Goal: Task Accomplishment & Management: Complete application form

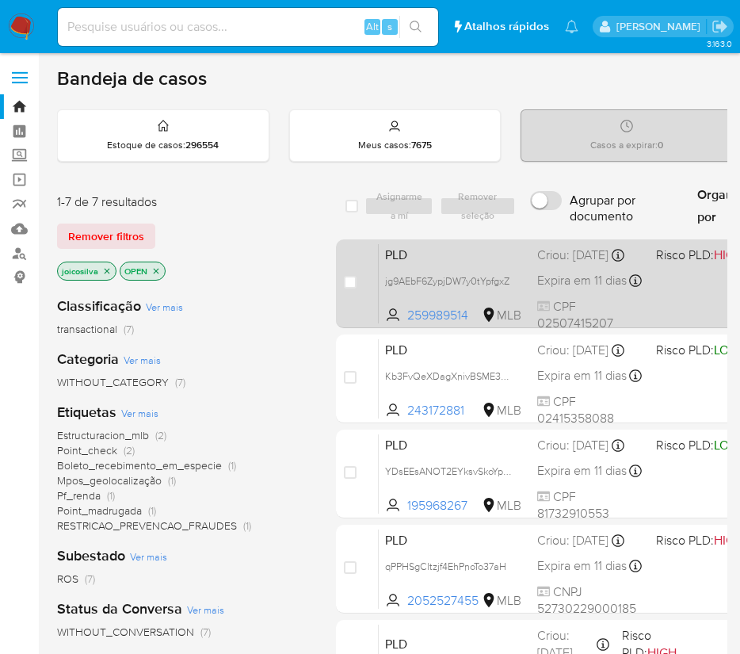
click at [497, 254] on span "PLD" at bounding box center [455, 253] width 140 height 21
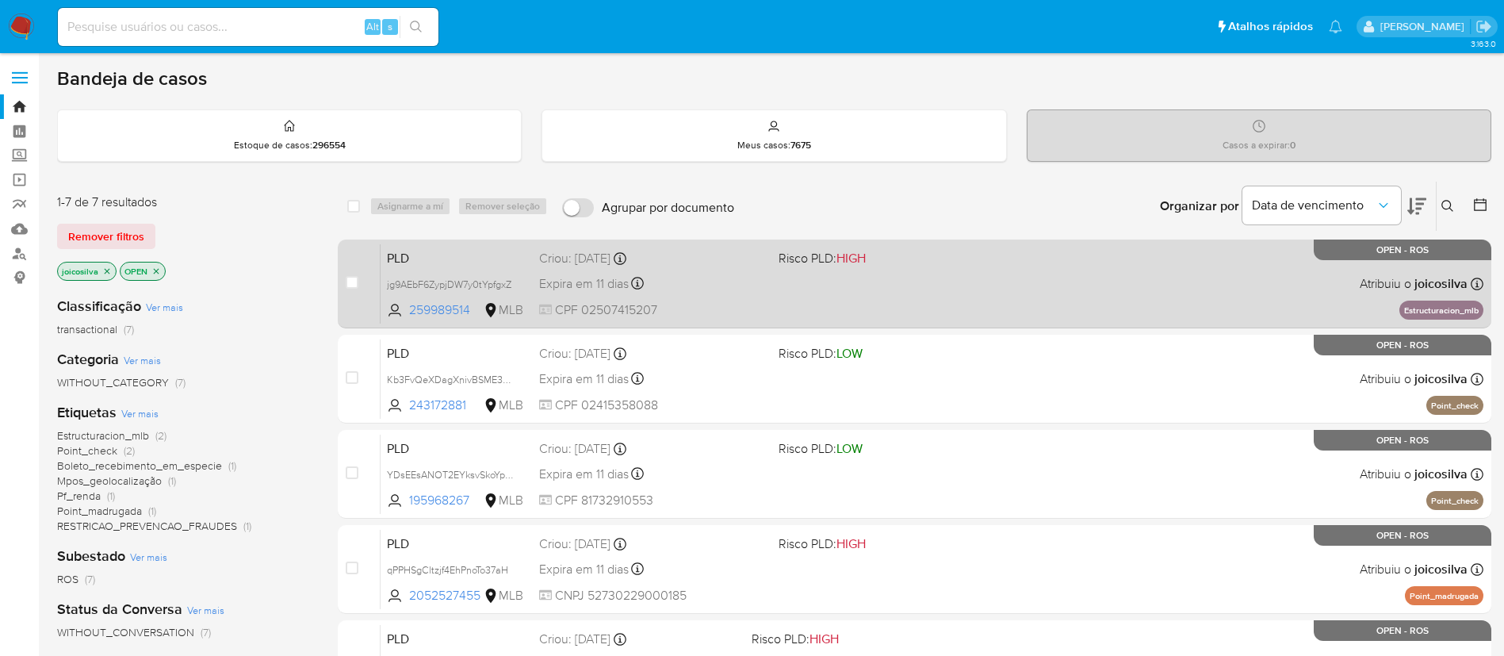
click at [740, 291] on div "PLD jg9AEbF6ZypjDW7y0tYpfgxZ 259989514 MLB Risco PLD: HIGH Criou: 12/09/2025 Cr…" at bounding box center [932, 283] width 1103 height 80
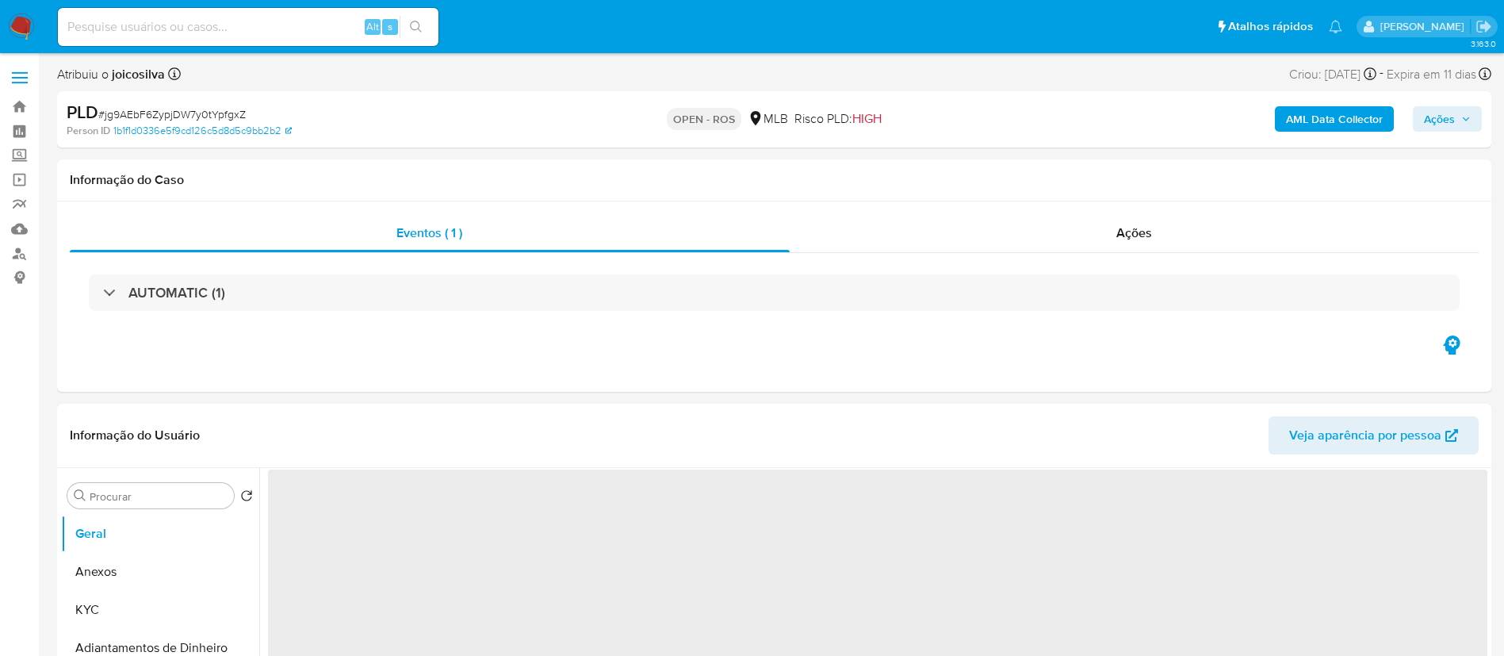
click at [216, 114] on span "# jg9AEbF6ZypjDW7y0tYpfgxZ" at bounding box center [171, 114] width 147 height 16
select select "10"
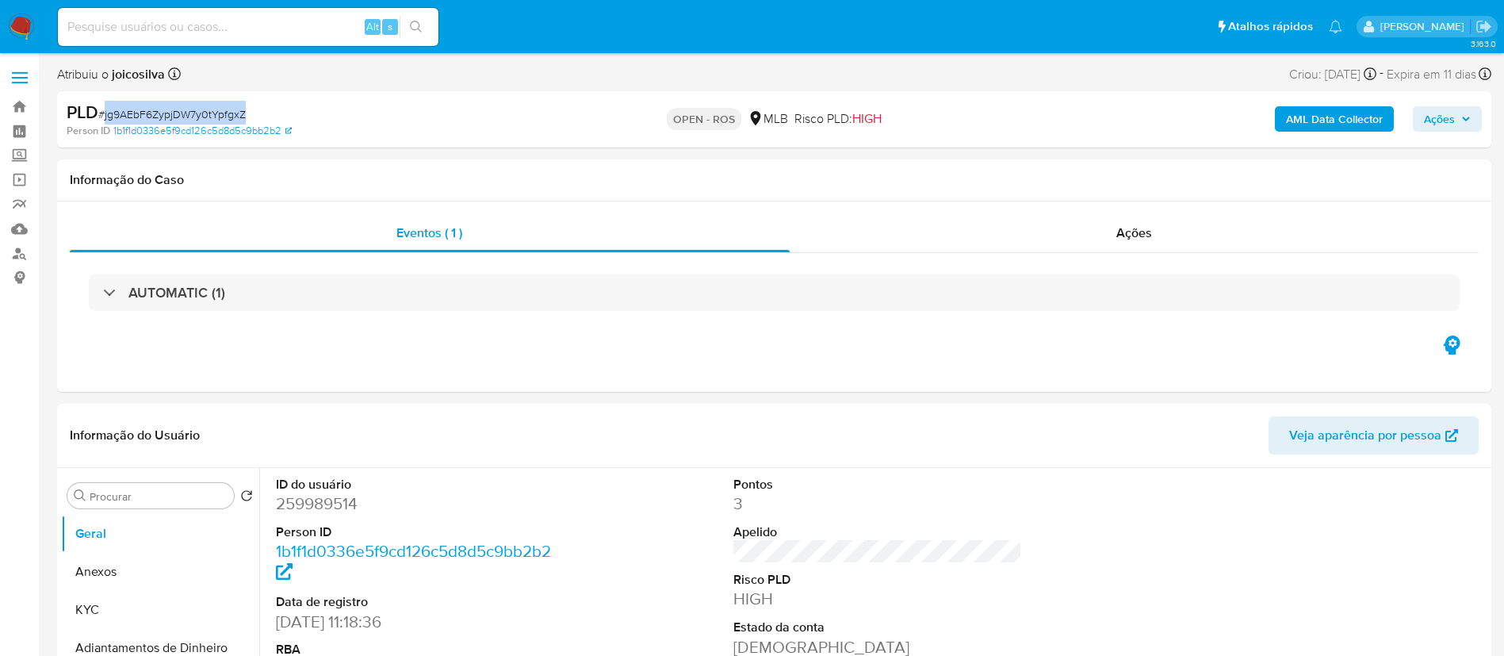
copy span "jg9AEbF6ZypjDW7y0tYpfgxZ"
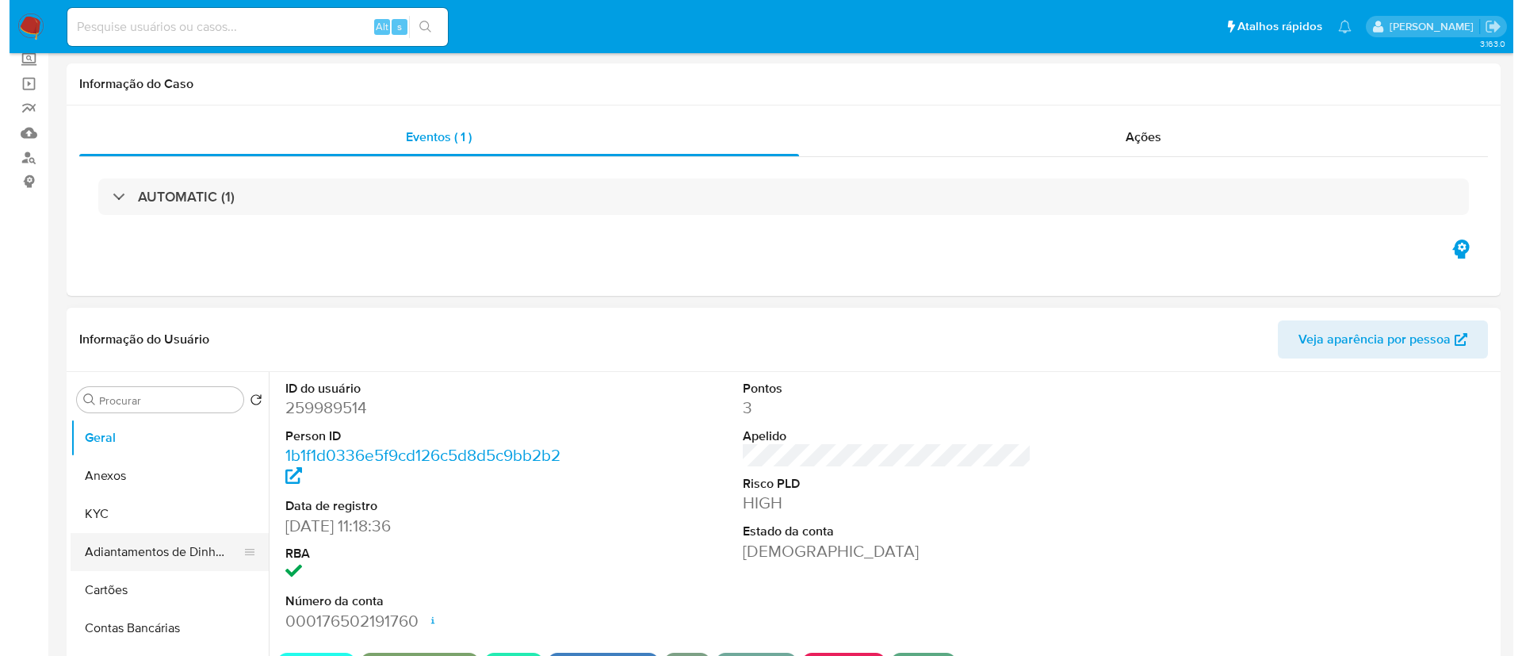
scroll to position [357, 0]
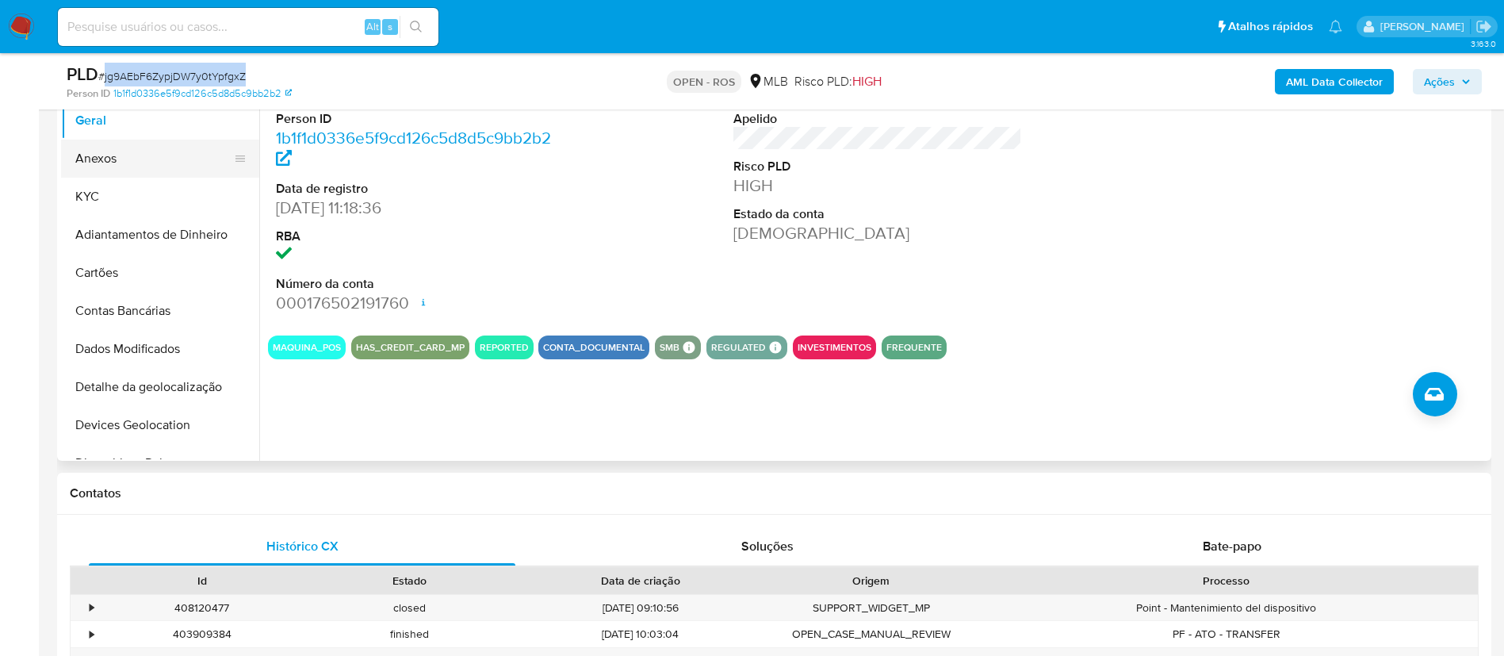
click at [109, 159] on button "Anexos" at bounding box center [153, 159] width 185 height 38
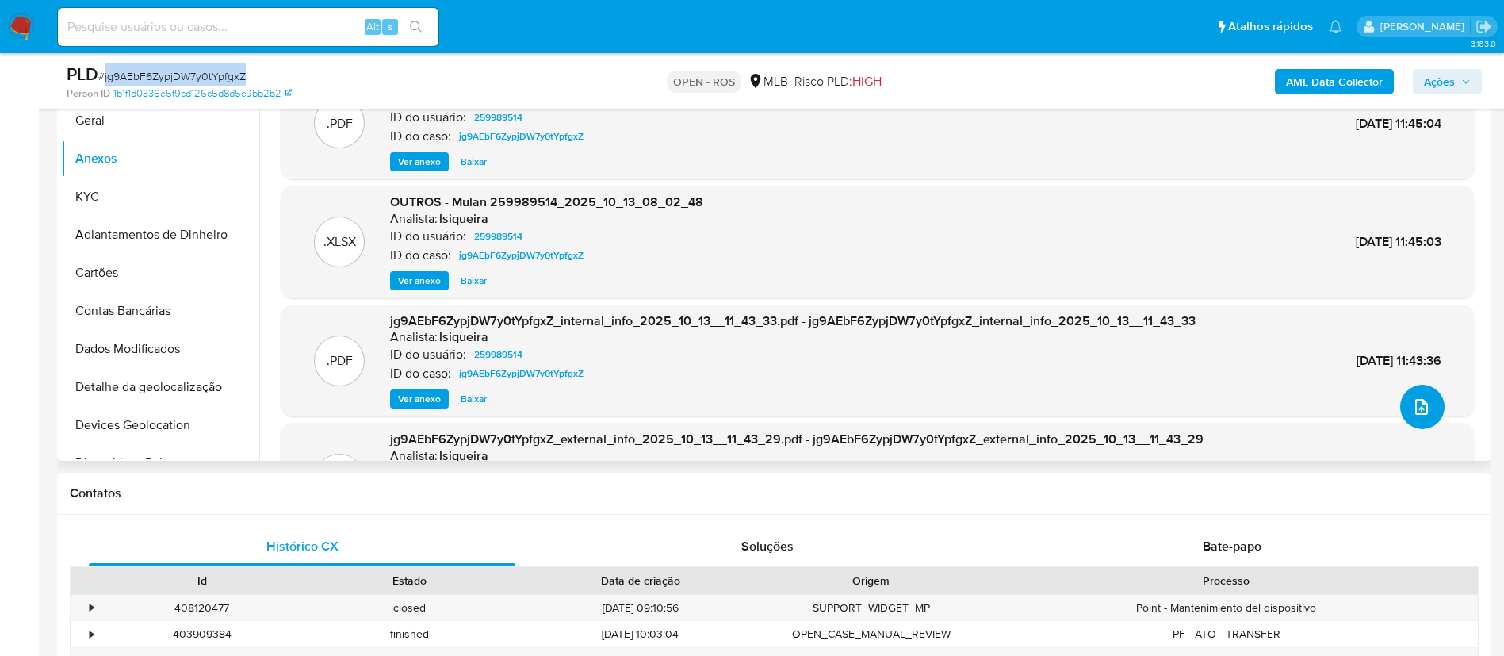
click at [1416, 411] on icon "upload-file" at bounding box center [1421, 406] width 19 height 19
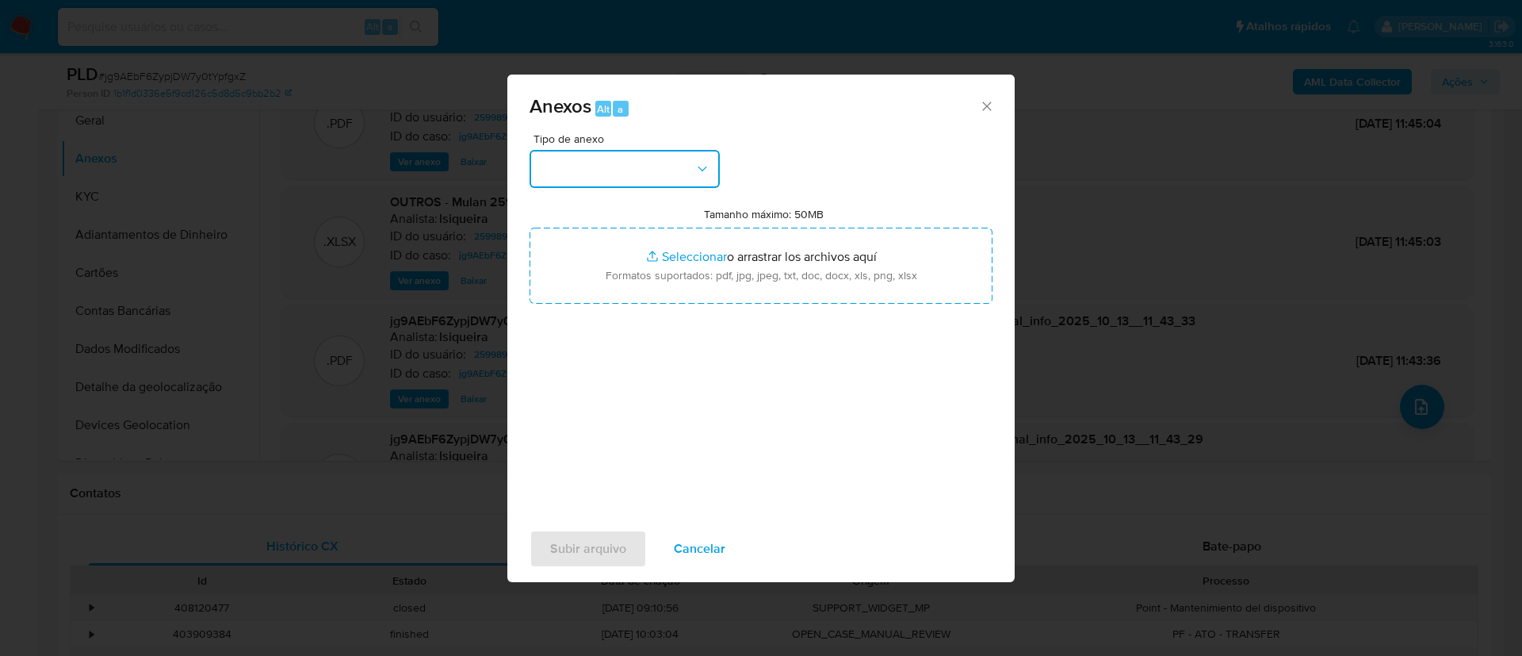
click at [644, 166] on button "button" at bounding box center [625, 169] width 190 height 38
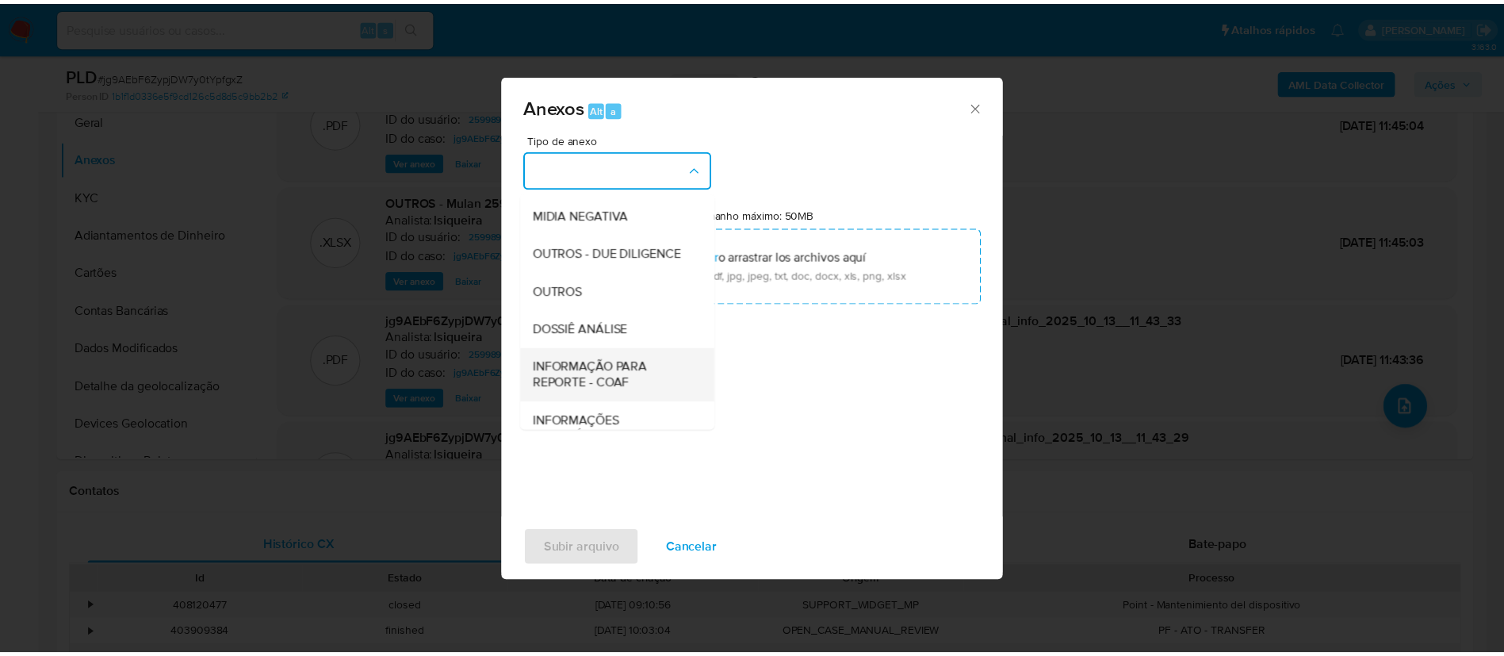
scroll to position [244, 0]
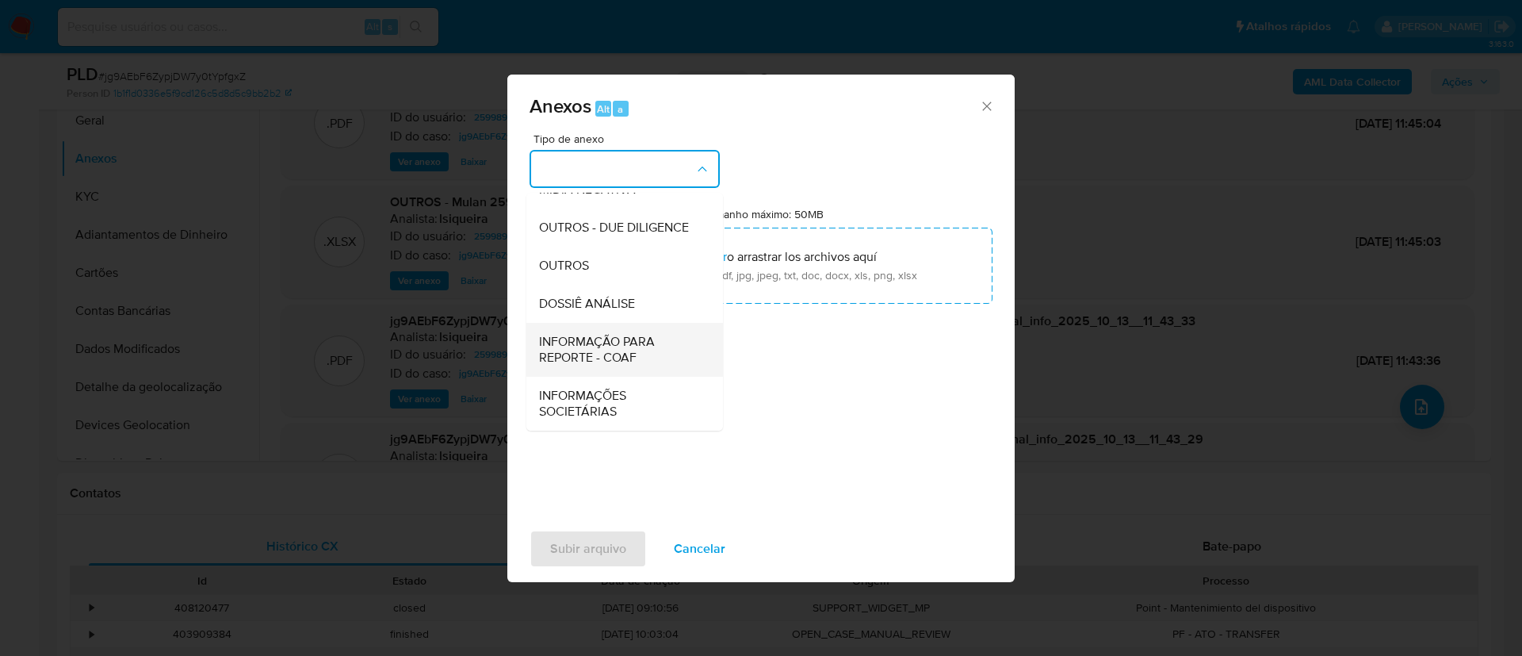
click at [637, 352] on span "INFORMAÇÃO PARA REPORTE - COAF" at bounding box center [620, 350] width 162 height 32
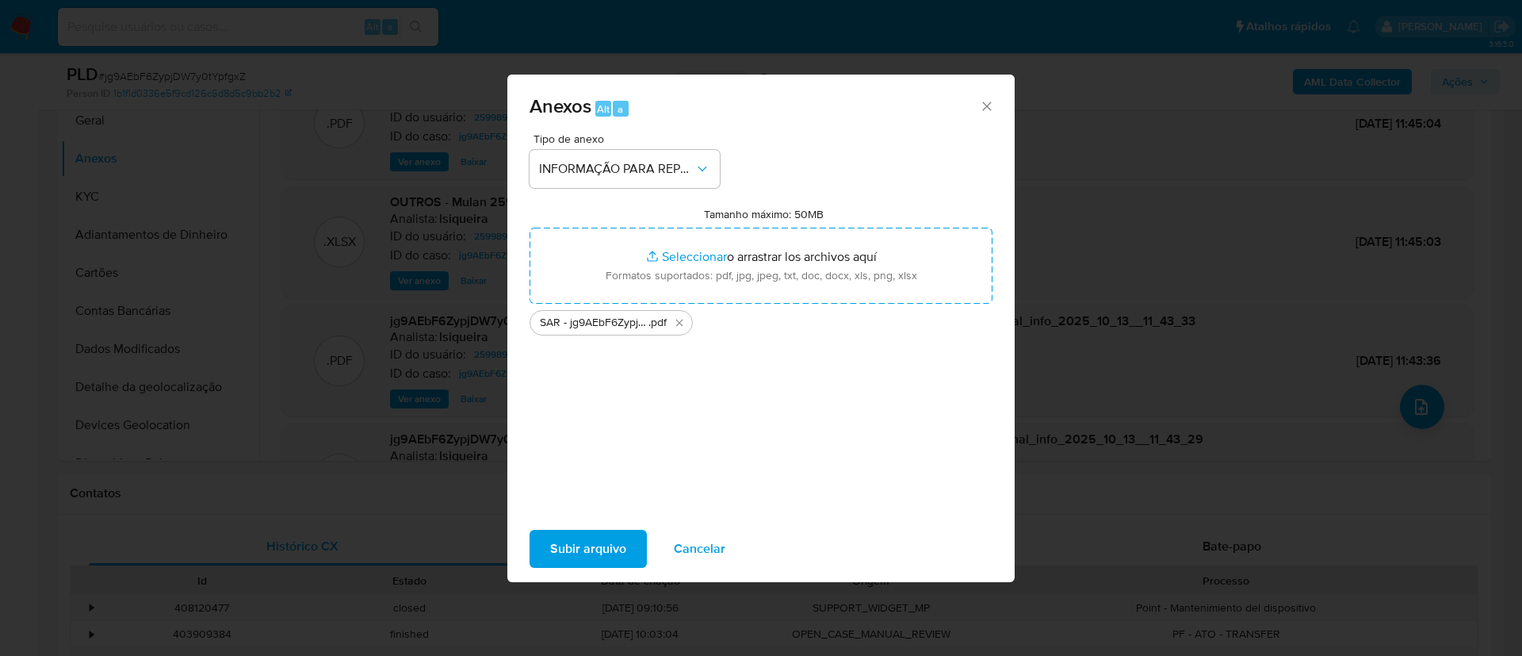
click at [619, 553] on span "Subir arquivo" at bounding box center [588, 548] width 76 height 35
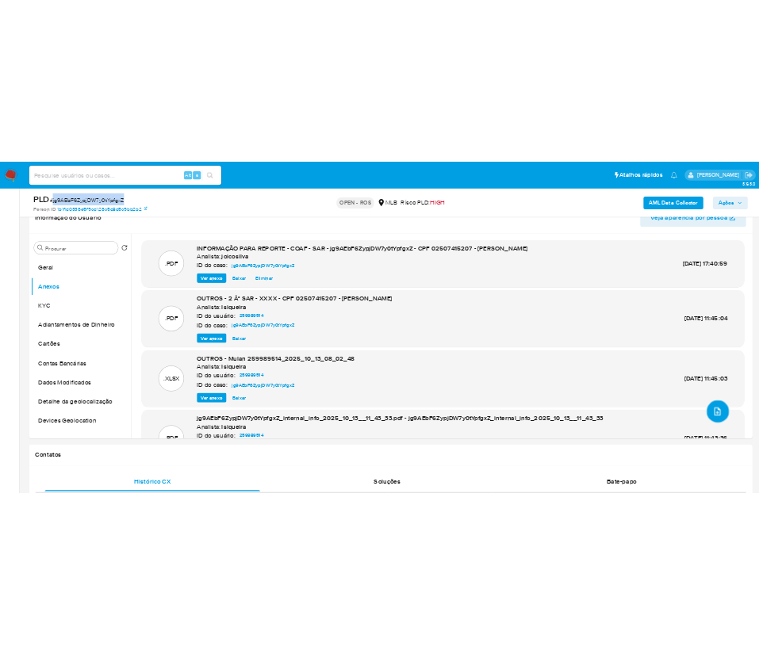
scroll to position [0, 0]
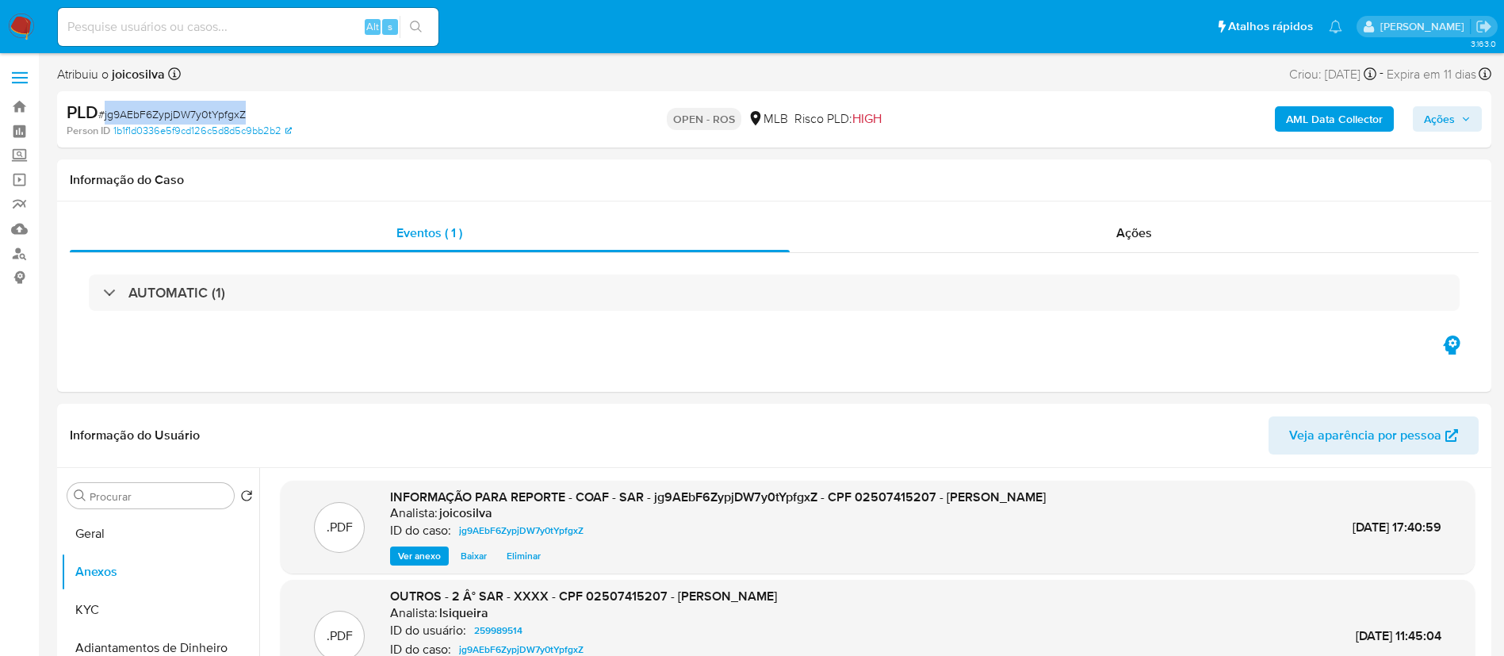
click at [1472, 126] on button "Ações" at bounding box center [1447, 118] width 69 height 25
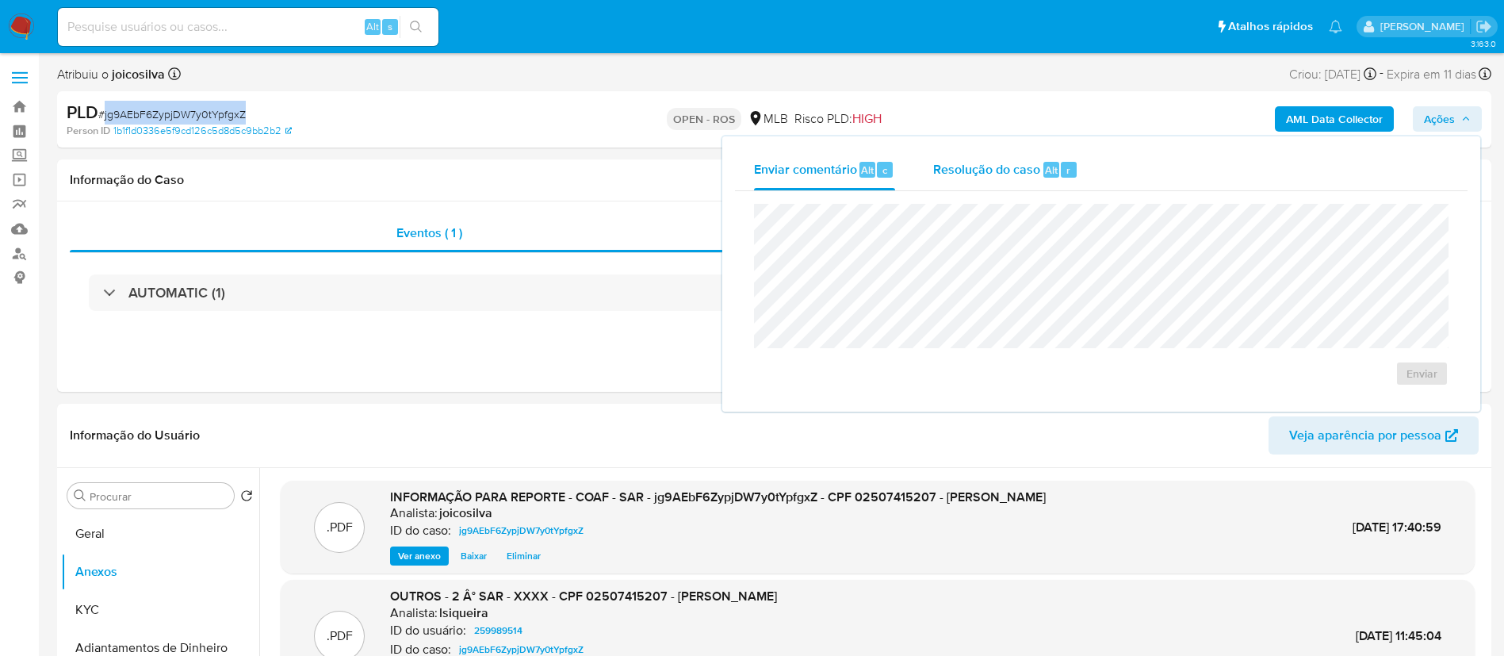
click at [976, 160] on span "Resolução do caso" at bounding box center [986, 169] width 107 height 18
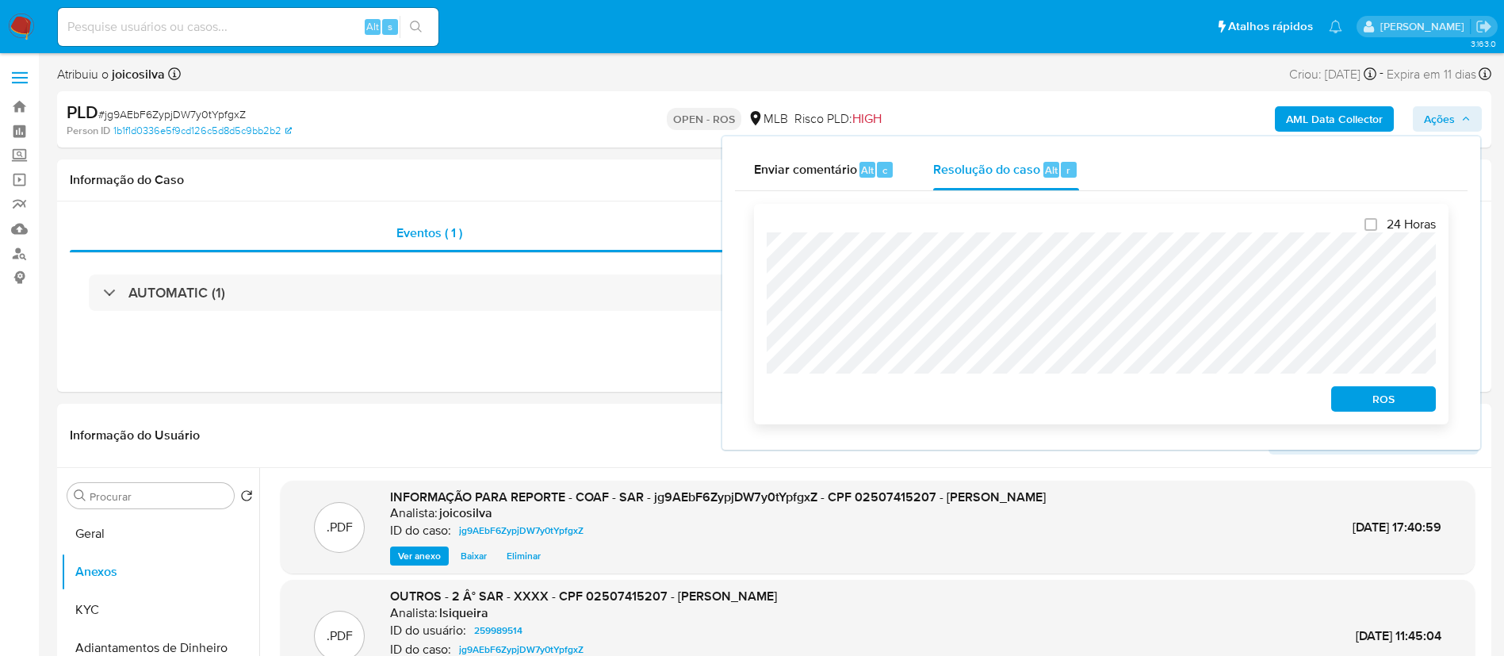
click at [1396, 401] on span "ROS" at bounding box center [1383, 399] width 82 height 22
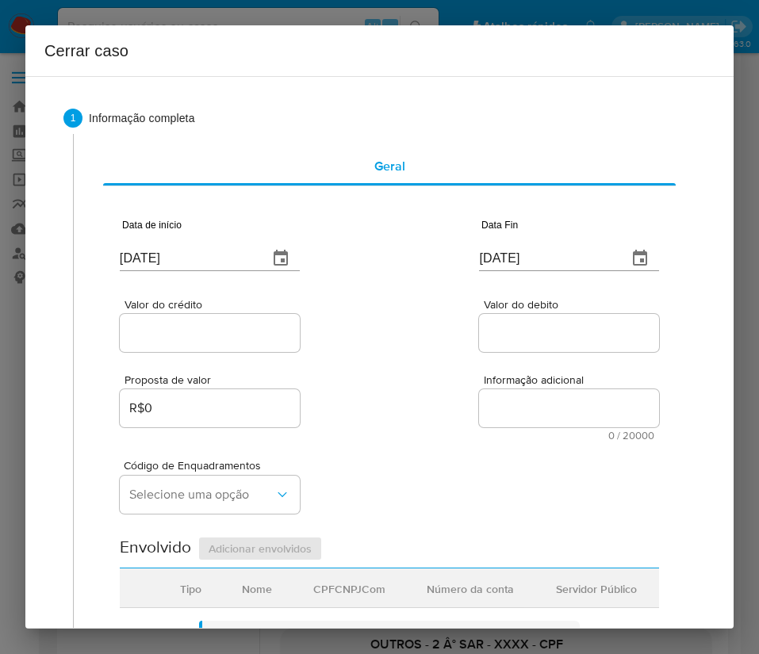
click at [202, 246] on input "[DATE]" at bounding box center [188, 258] width 136 height 25
paste input "01/08"
type input "[DATE]"
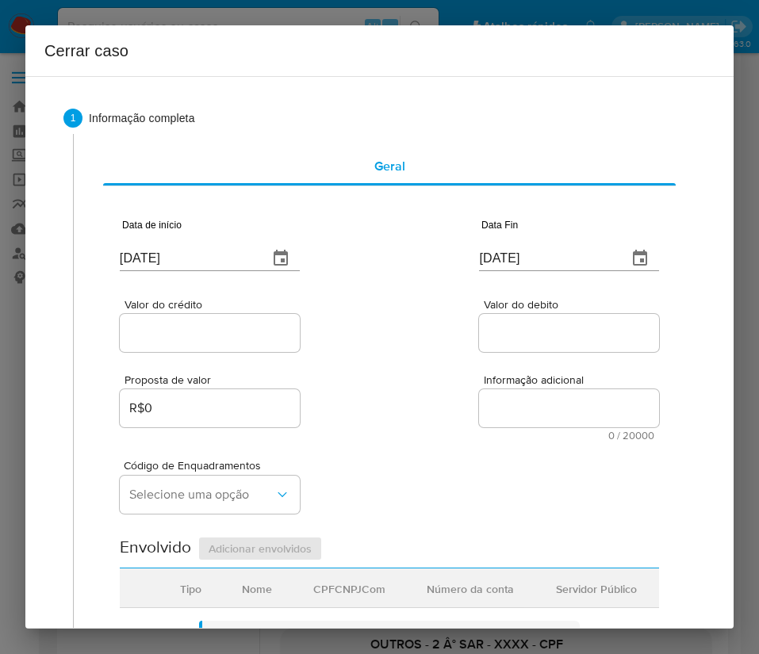
click at [399, 417] on div "Proposta de valor R$0 Informação adicional 0 / 20000 20000 caracteres restantes" at bounding box center [389, 398] width 539 height 86
drag, startPoint x: 511, startPoint y: 262, endPoint x: 523, endPoint y: 256, distance: 14.2
click at [517, 259] on input "[DATE]" at bounding box center [547, 258] width 136 height 25
click at [523, 255] on input "[DATE]" at bounding box center [547, 258] width 136 height 25
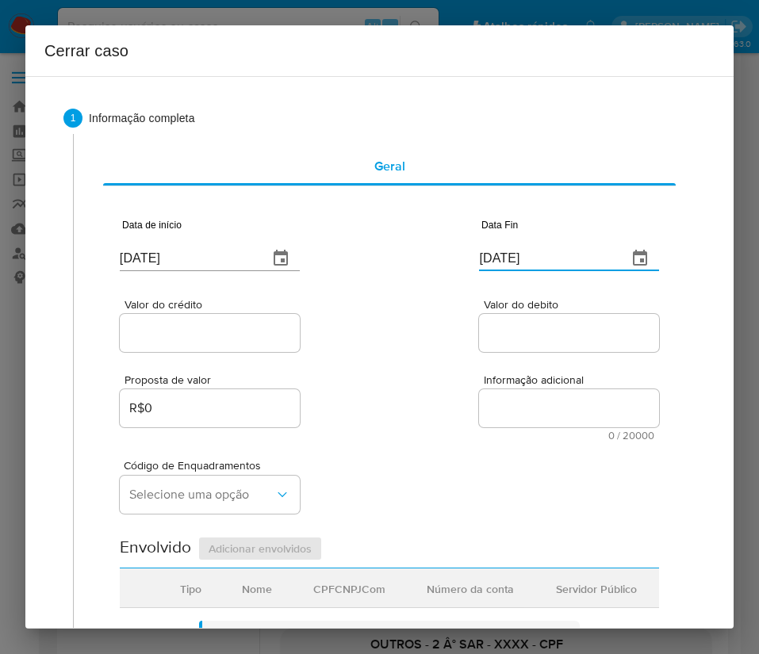
click at [523, 255] on input "[DATE]" at bounding box center [547, 258] width 136 height 25
paste input "1"
type input "11/10/2025"
click at [461, 434] on div "Proposta de valor R$0 Informação adicional 0 / 20000 20000 caracteres restantes" at bounding box center [389, 398] width 539 height 86
click at [205, 319] on div at bounding box center [210, 333] width 180 height 38
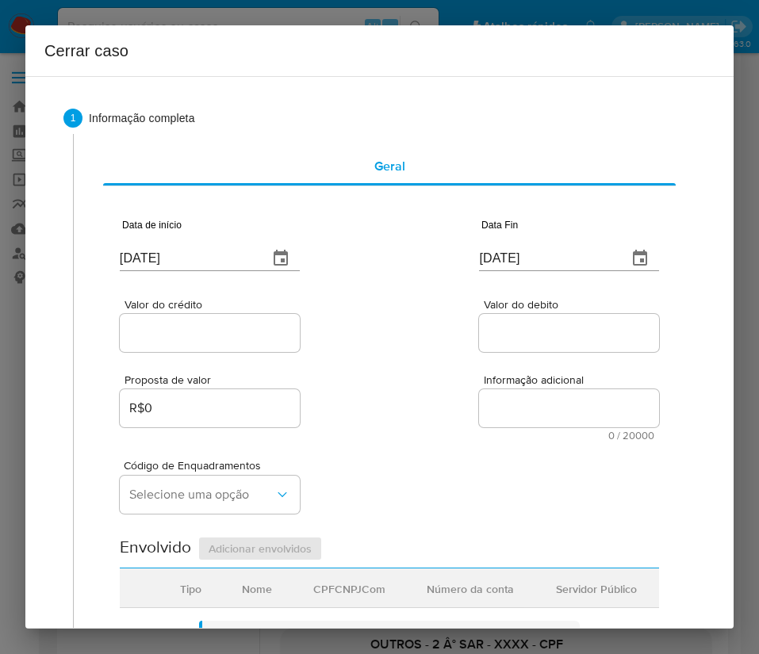
drag, startPoint x: 203, startPoint y: 330, endPoint x: 197, endPoint y: 338, distance: 10.2
click at [202, 330] on input "Valor do crédito" at bounding box center [210, 333] width 180 height 21
click at [208, 338] on input "Valor do crédito" at bounding box center [210, 333] width 180 height 21
paste input "R$412.168"
type input "R$412.168"
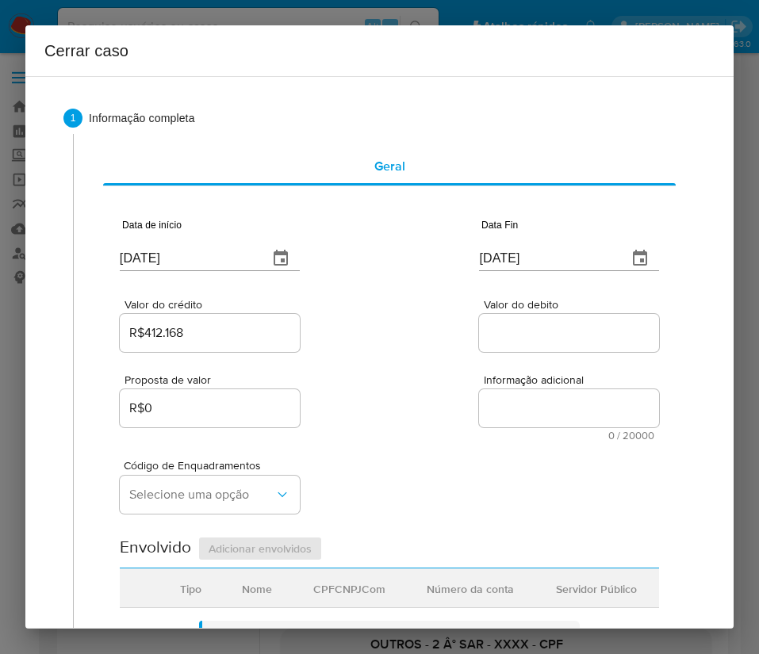
click at [440, 348] on div "Valor do crédito R$412.168 Valor do debito" at bounding box center [389, 317] width 539 height 75
drag, startPoint x: 530, startPoint y: 334, endPoint x: 605, endPoint y: 312, distance: 77.5
click at [530, 334] on input "Valor do debito" at bounding box center [569, 333] width 180 height 21
paste input "R$409.449"
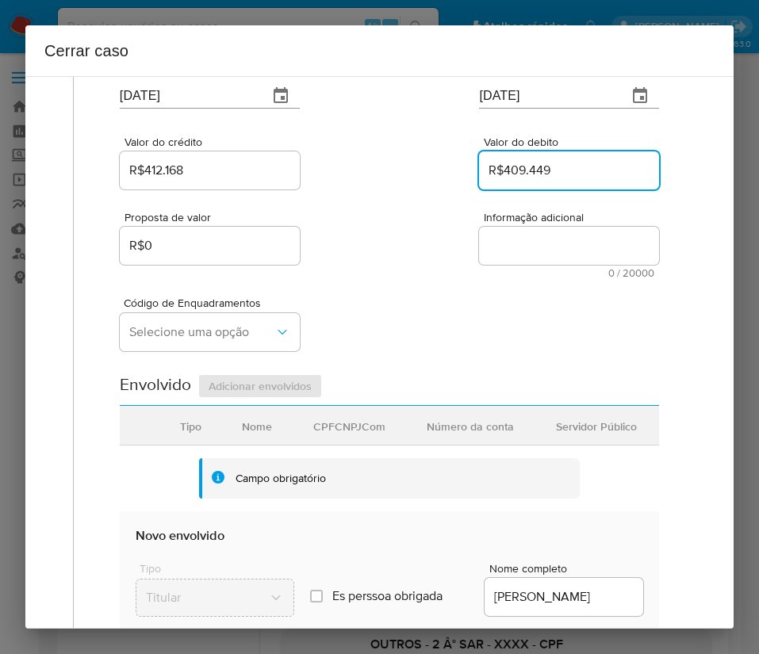
scroll to position [238, 0]
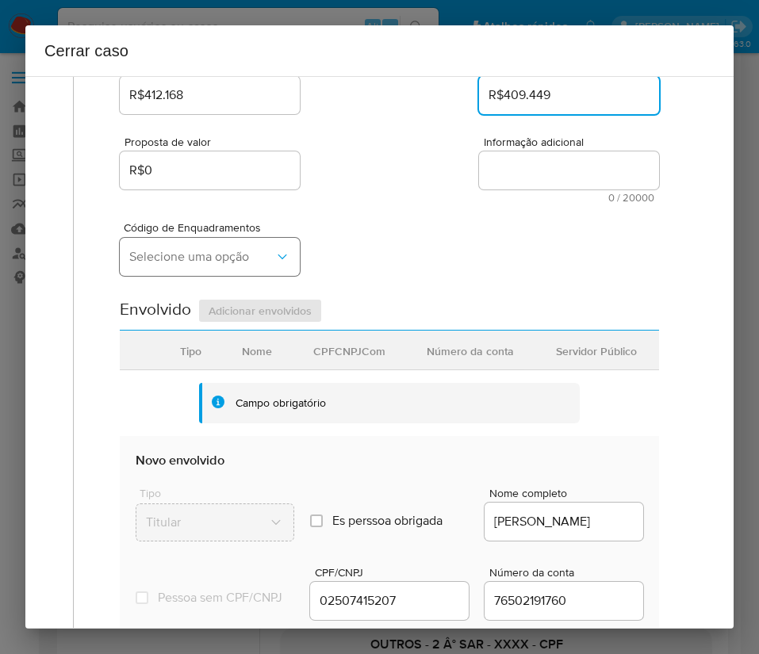
type input "R$409.449"
click at [236, 249] on span "Selecione uma opção" at bounding box center [201, 257] width 145 height 16
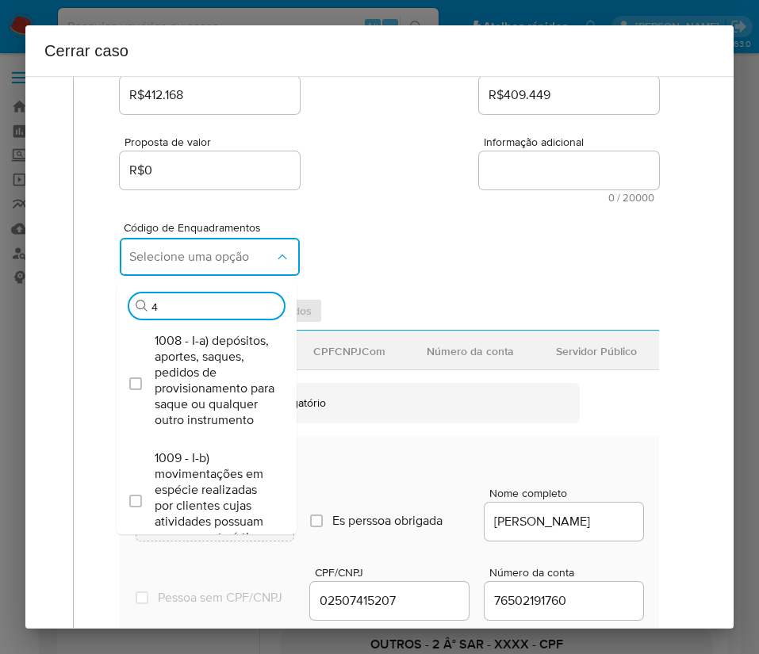
type input "45"
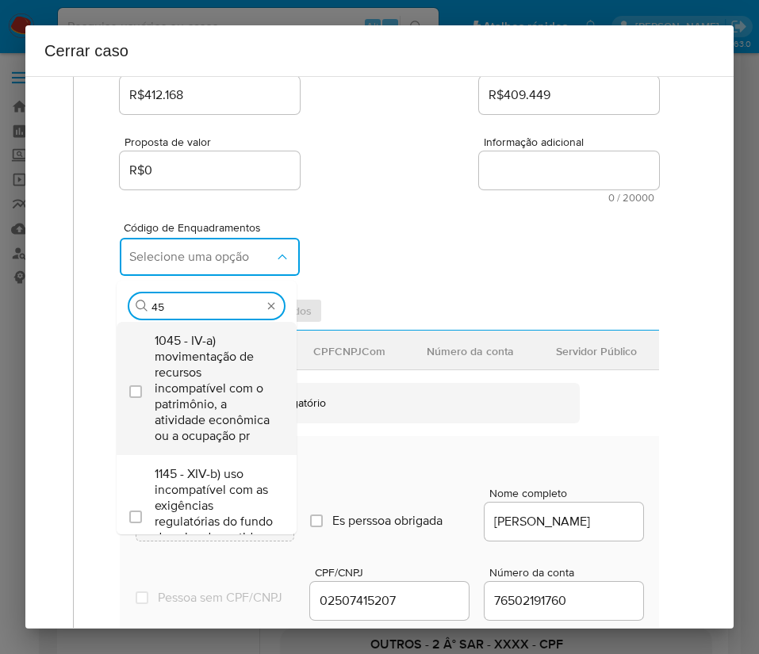
click at [178, 387] on span "1045 - IV-a) movimentação de recursos incompatível com o patrimônio, a atividad…" at bounding box center [215, 388] width 120 height 111
checkbox input "true"
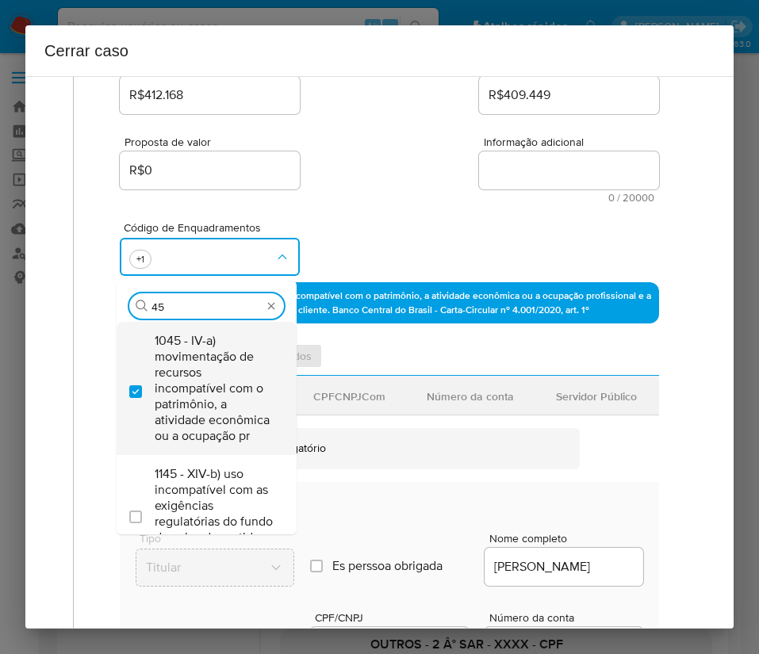
type input "4"
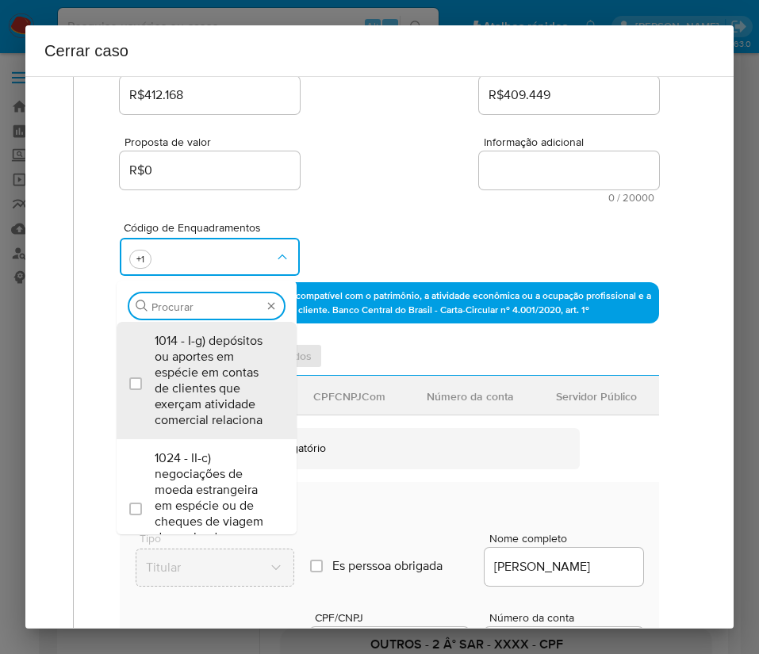
scroll to position [0, 0]
type input "74"
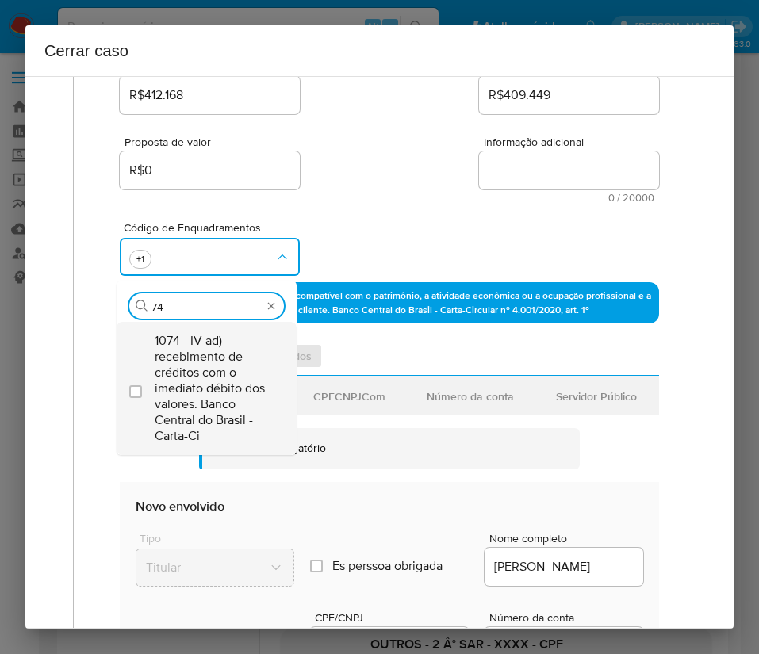
click at [220, 373] on span "1074 - IV-ad) recebimento de créditos com o imediato débito dos valores. Banco …" at bounding box center [215, 388] width 120 height 111
checkbox input "true"
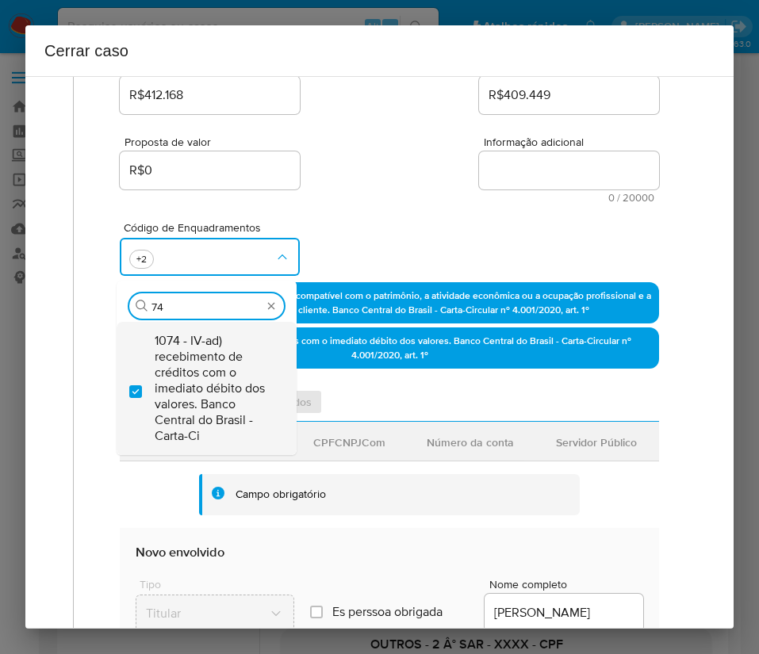
type input "7"
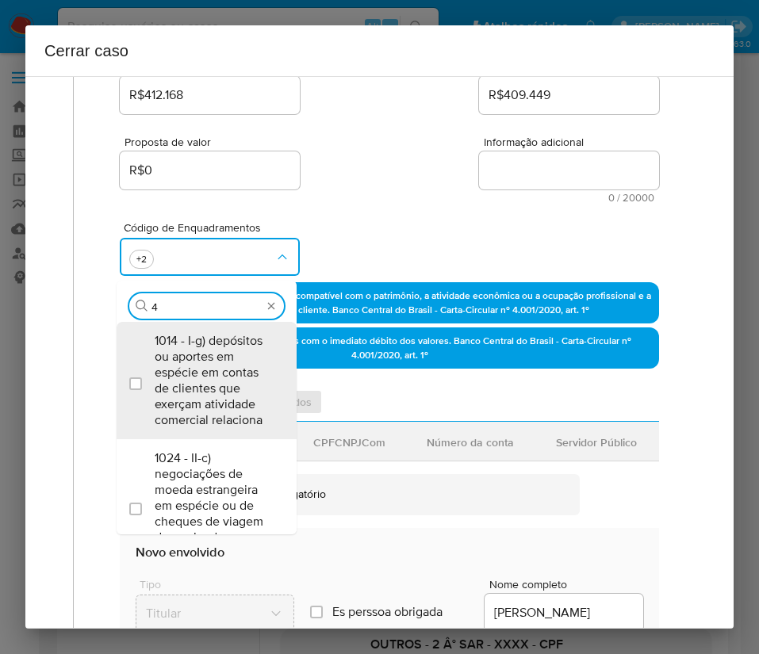
type input "47"
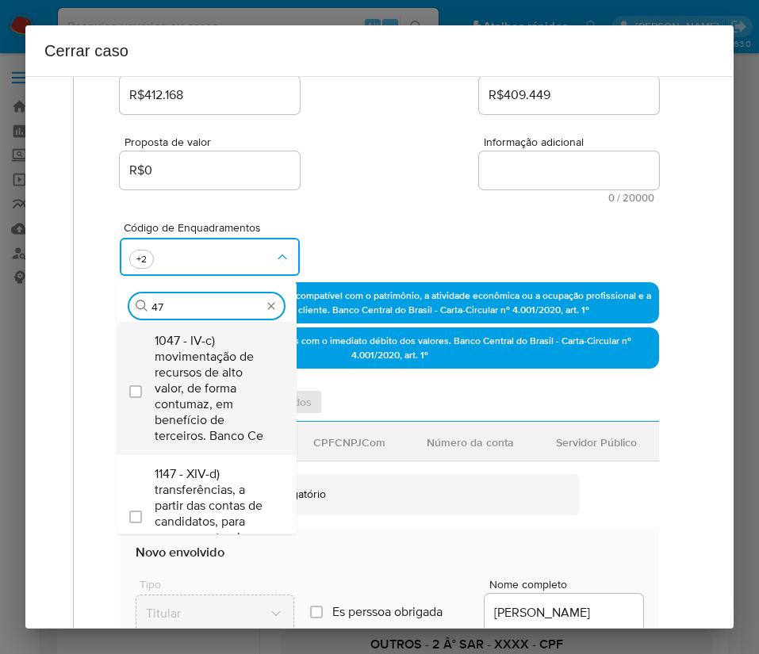
click at [201, 377] on span "1047 - IV-c) movimentação de recursos de alto valor, de forma contumaz, em bene…" at bounding box center [215, 388] width 120 height 111
checkbox input "true"
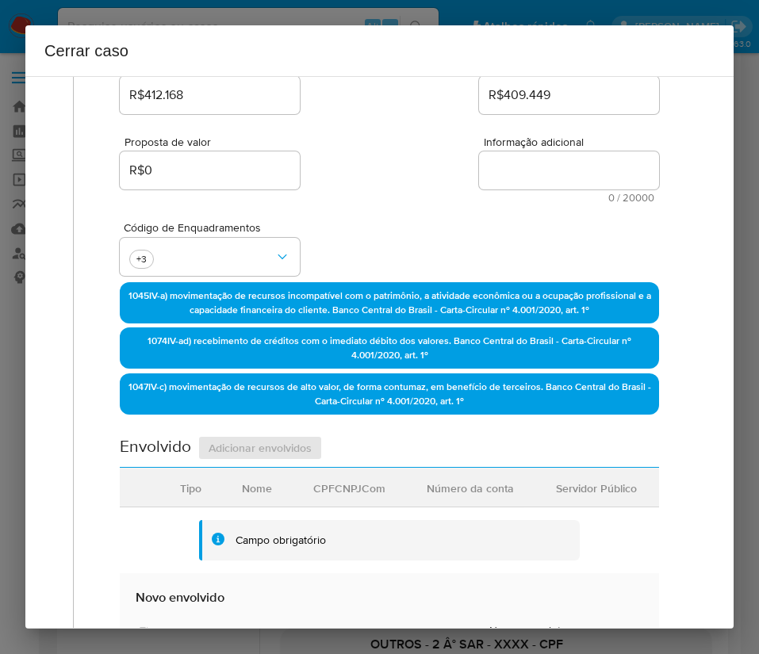
click at [350, 201] on div "Proposta de valor R$0 Informação adicional 0 / 20000 20000 caracteres restantes" at bounding box center [389, 160] width 539 height 86
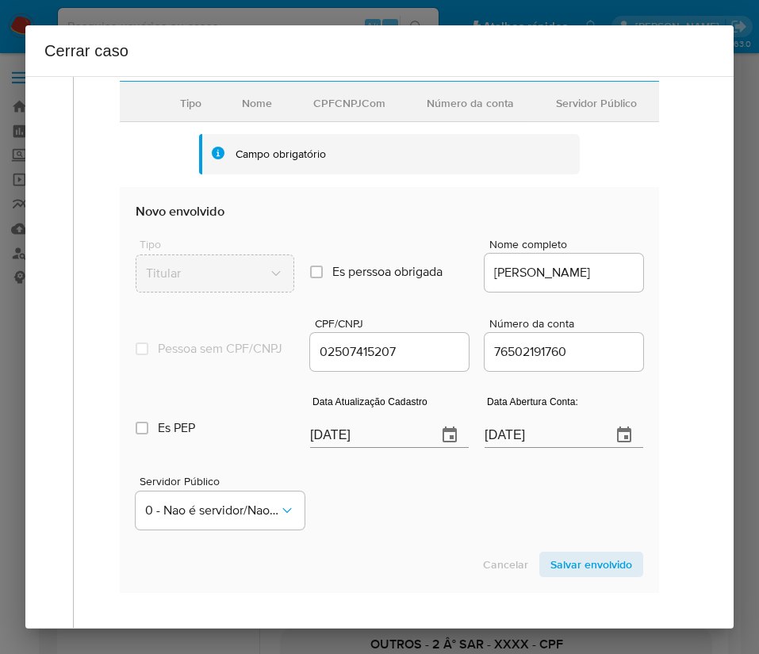
scroll to position [789, 0]
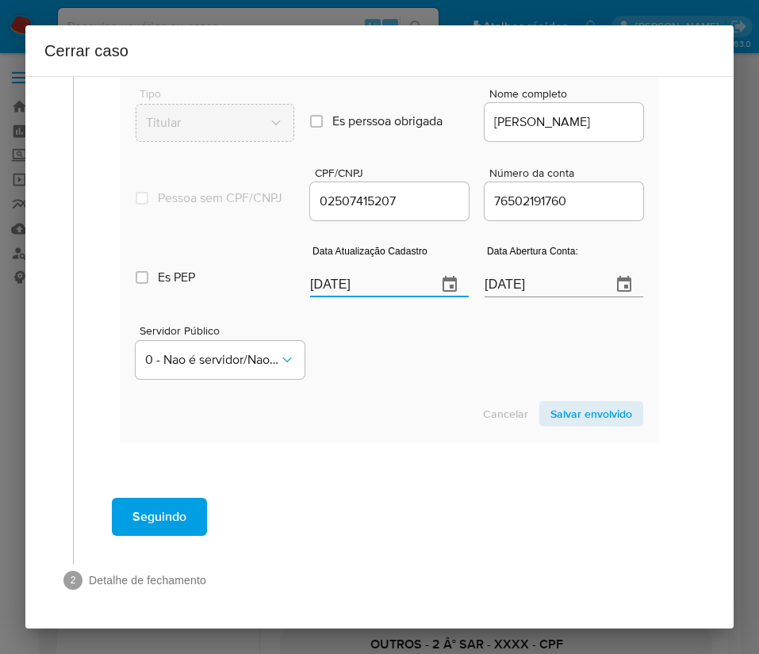
click at [337, 286] on input "[DATE]" at bounding box center [367, 284] width 114 height 25
paste input "0"
type input "05/10/2025"
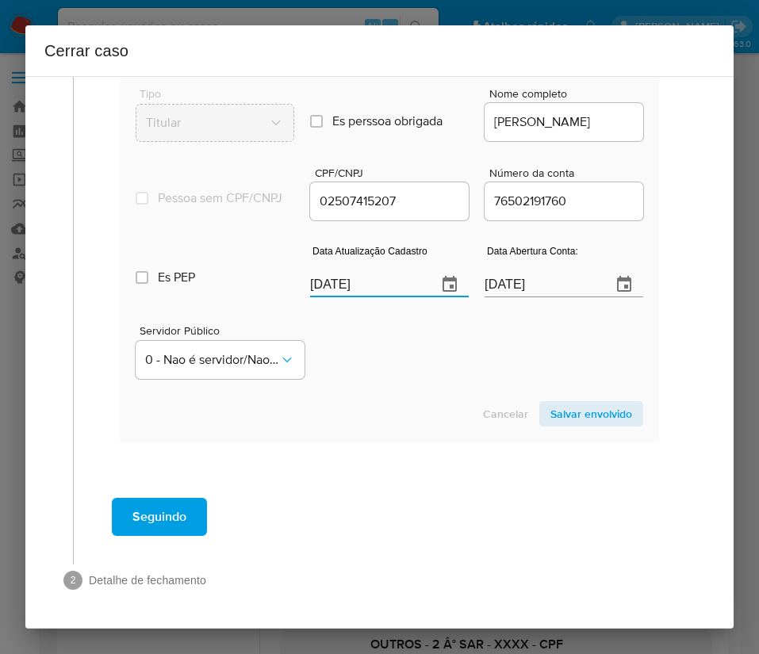
click at [383, 360] on div "Servidor Público 0 - Nao é servidor/[PERSON_NAME] possui informacao" at bounding box center [389, 345] width 507 height 79
click at [521, 286] on input "09/05/2021" at bounding box center [541, 284] width 114 height 25
click at [500, 345] on div "Servidor Público 0 - Nao é servidor/[PERSON_NAME] possui informacao" at bounding box center [389, 345] width 507 height 79
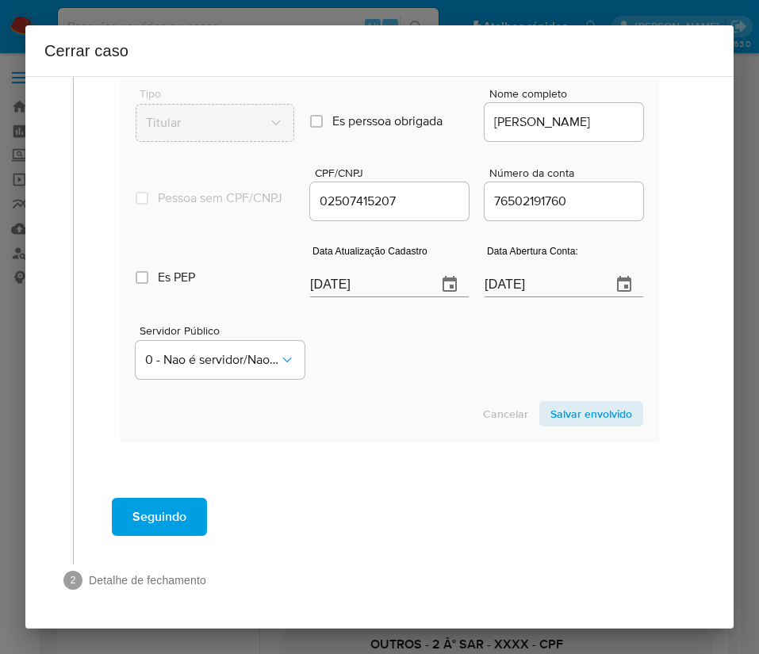
click at [565, 411] on span "Salvar envolvido" at bounding box center [591, 414] width 82 height 22
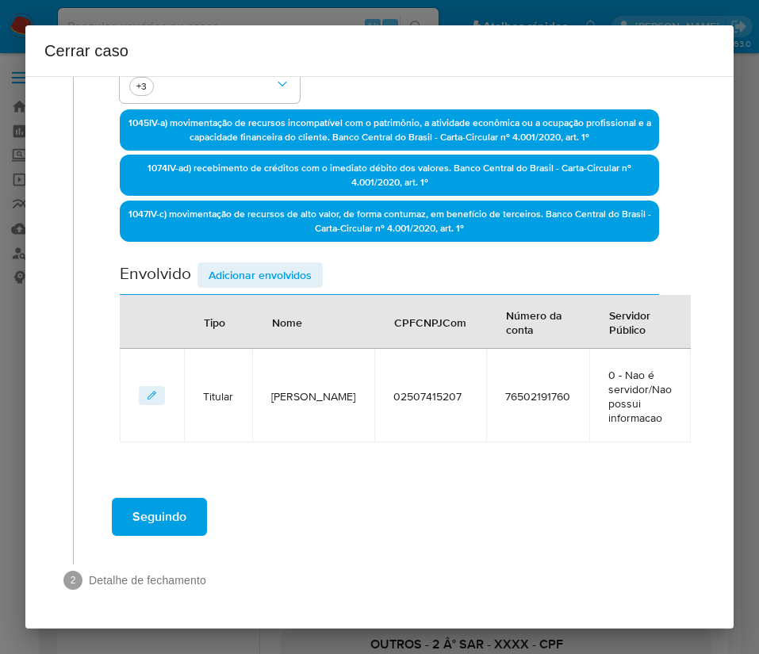
scroll to position [411, 0]
click at [288, 285] on span "Adicionar envolvidos" at bounding box center [259, 275] width 103 height 22
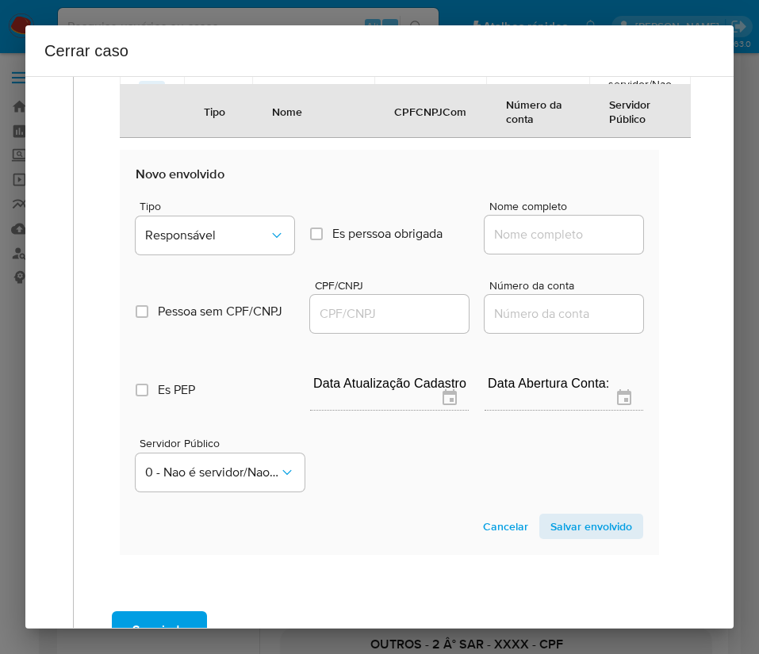
scroll to position [829, 0]
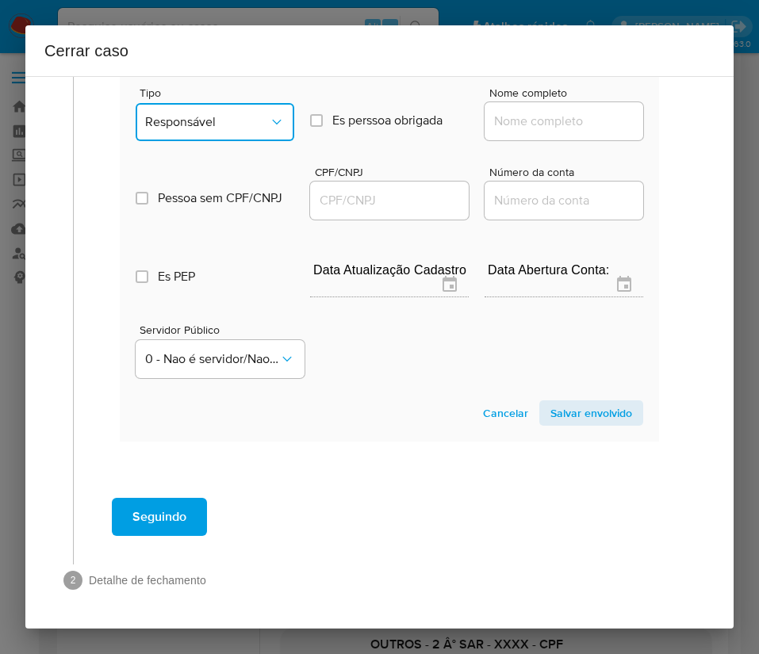
click at [251, 124] on span "Responsável" at bounding box center [207, 122] width 124 height 16
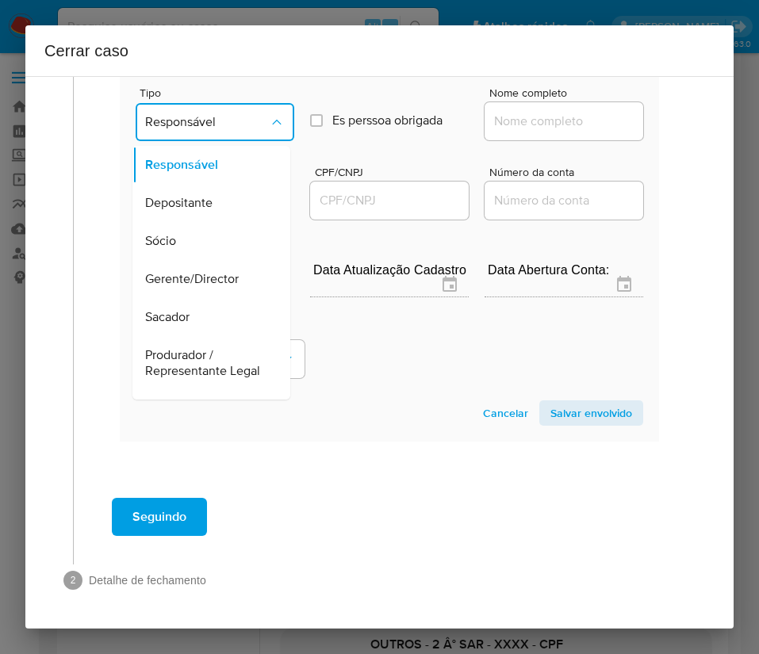
scroll to position [282, 0]
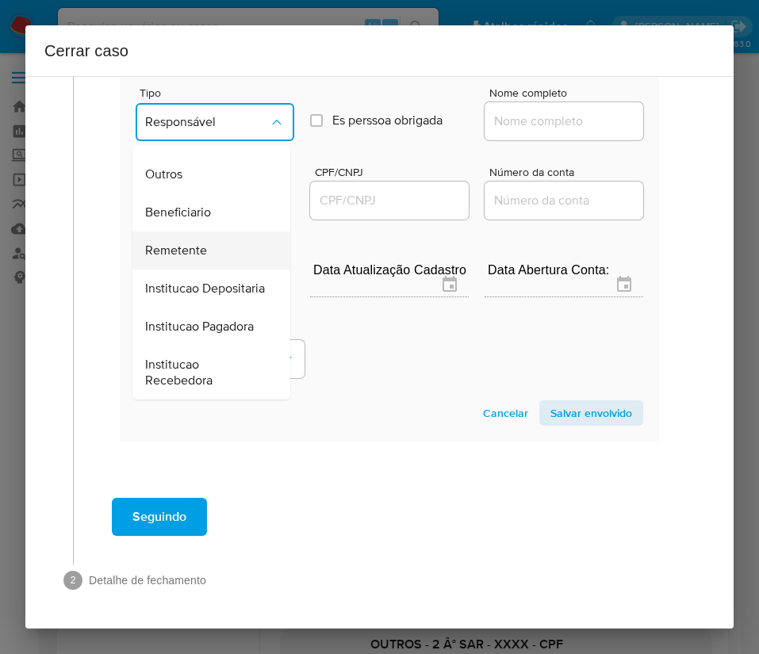
click at [163, 243] on span "Remetente" at bounding box center [176, 251] width 62 height 16
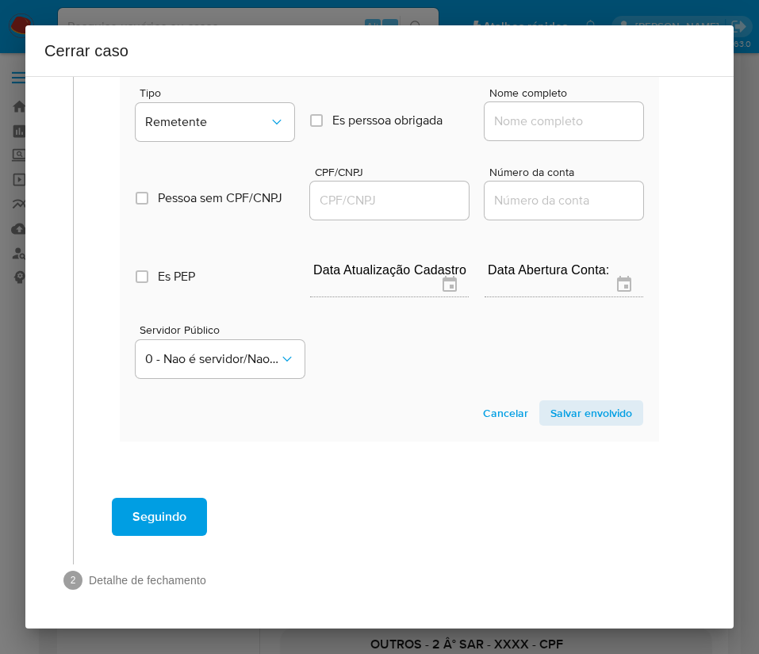
click at [526, 119] on input "Nome completo" at bounding box center [563, 121] width 159 height 21
paste input "Bruno M A Barbosa Ltda, 45016010000153"
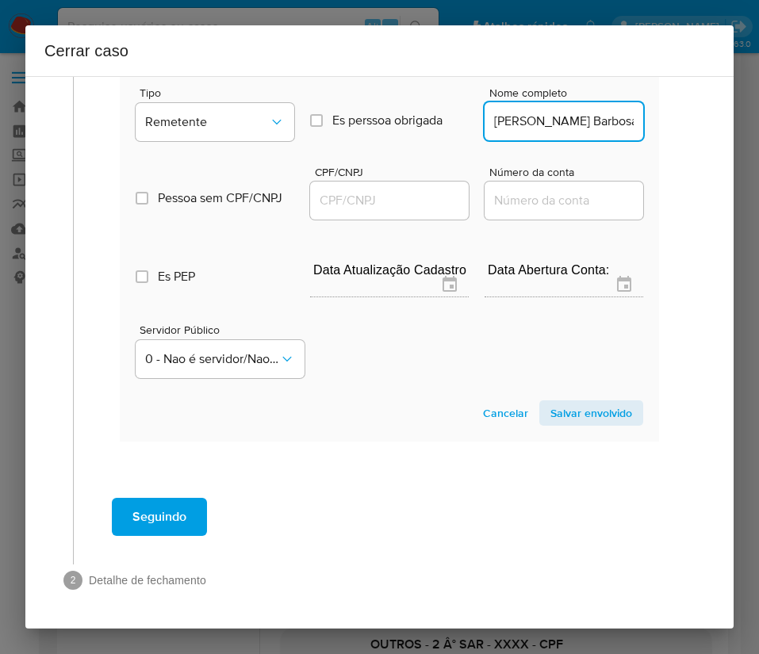
scroll to position [0, 104]
drag, startPoint x: 511, startPoint y: 126, endPoint x: 648, endPoint y: 128, distance: 136.4
type input "Bruno M A Barbosa Ltda"
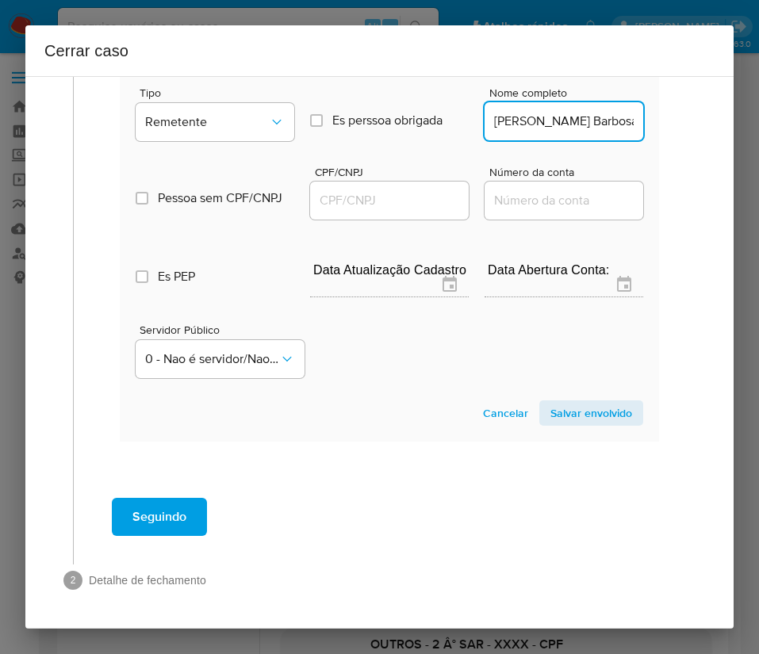
drag, startPoint x: 390, startPoint y: 199, endPoint x: 420, endPoint y: 204, distance: 30.5
click at [391, 198] on input "CPF/CNPJ" at bounding box center [389, 200] width 159 height 21
paste input "45016010000153"
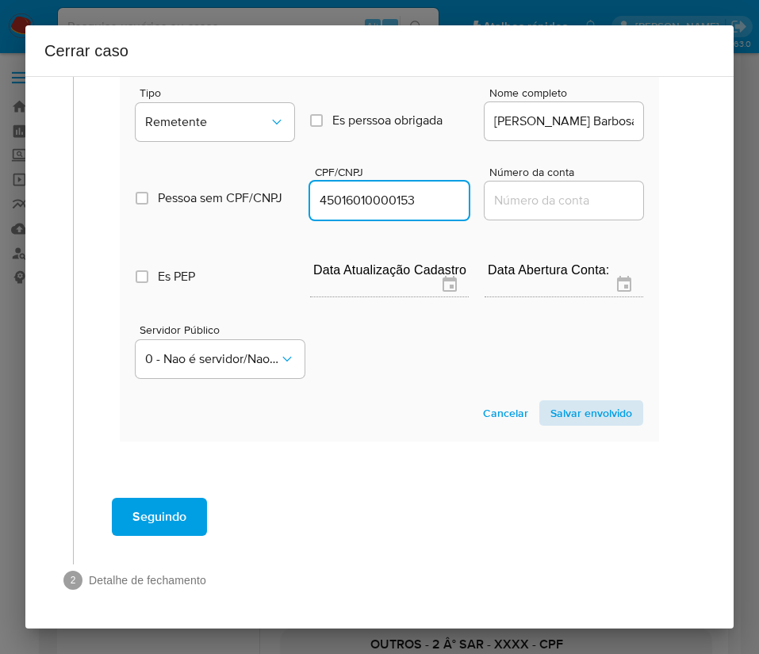
type input "45016010000153"
click at [593, 411] on span "Salvar envolvido" at bounding box center [591, 413] width 82 height 22
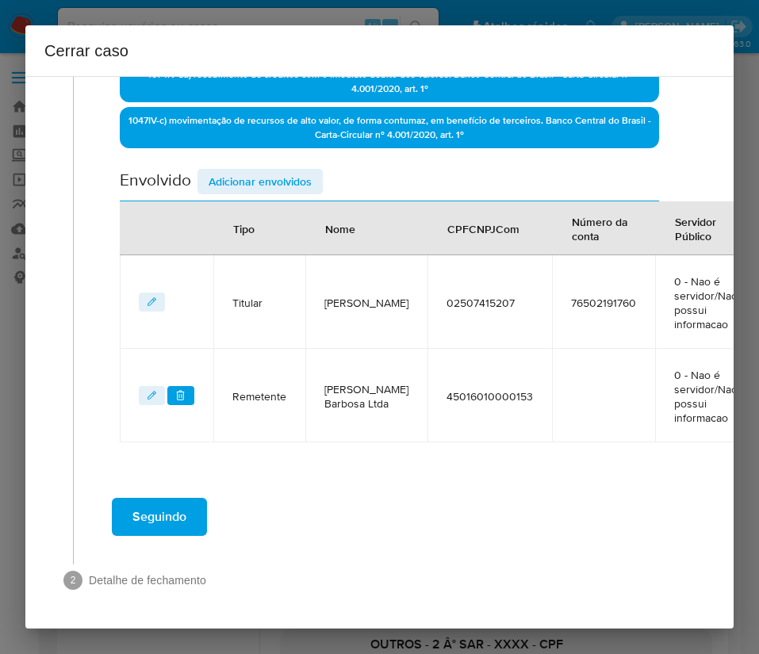
scroll to position [522, 0]
click at [259, 170] on span "Adicionar envolvidos" at bounding box center [259, 181] width 103 height 22
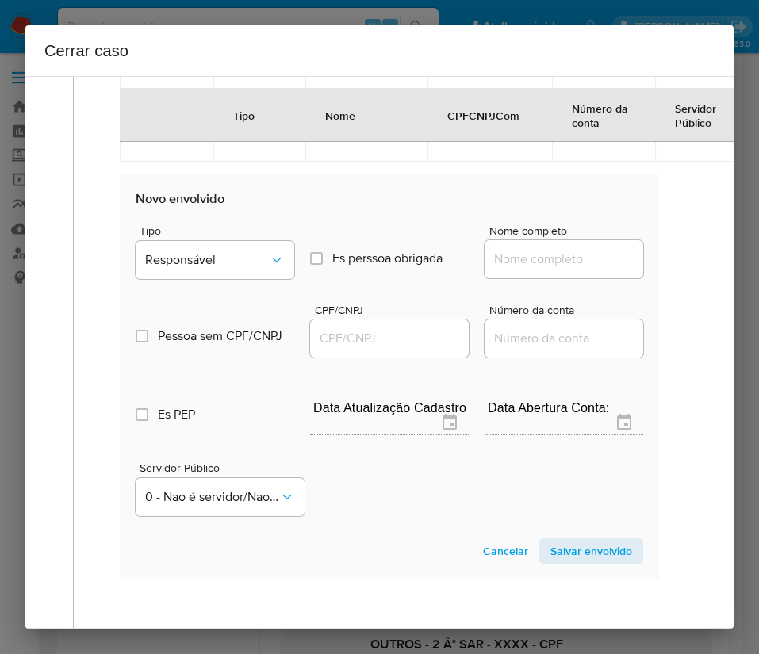
scroll to position [879, 0]
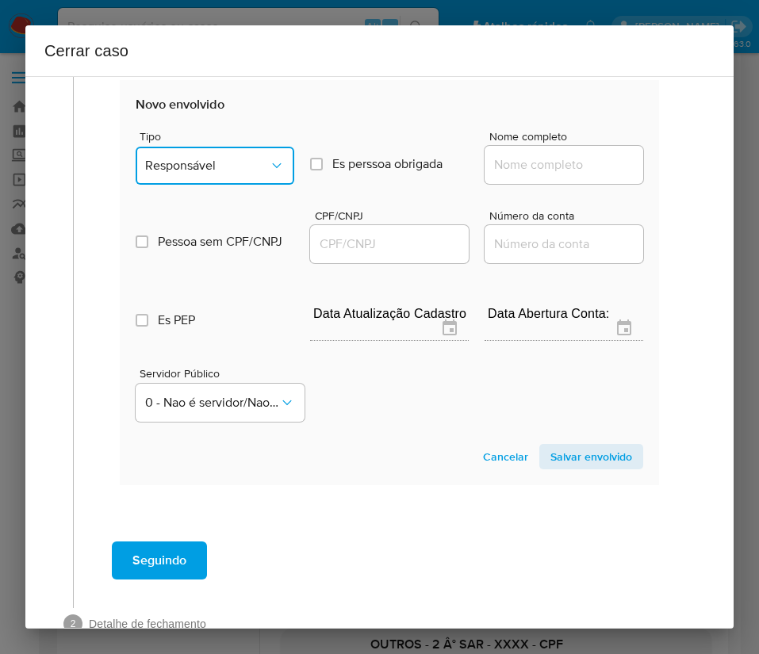
click at [205, 176] on button "Responsável" at bounding box center [215, 166] width 159 height 38
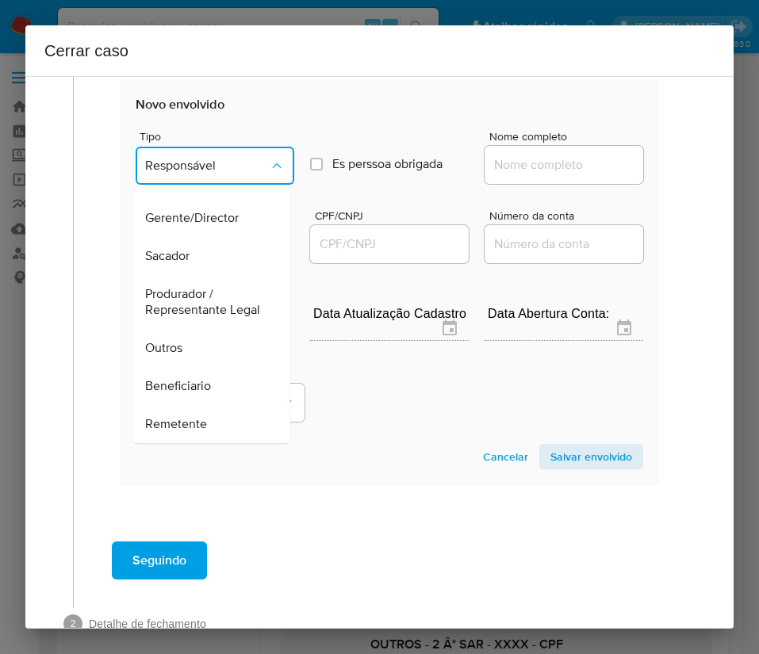
scroll to position [282, 0]
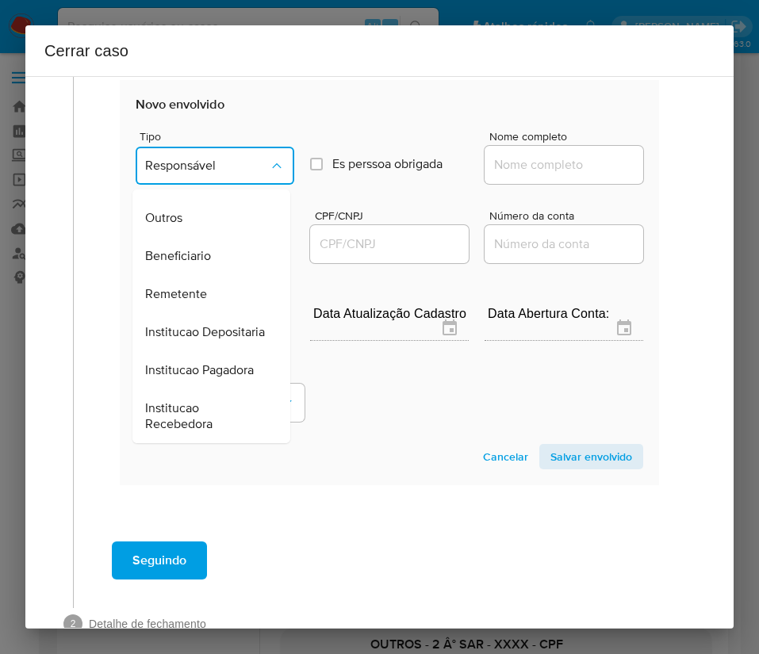
click at [211, 178] on button "Responsável" at bounding box center [215, 166] width 159 height 38
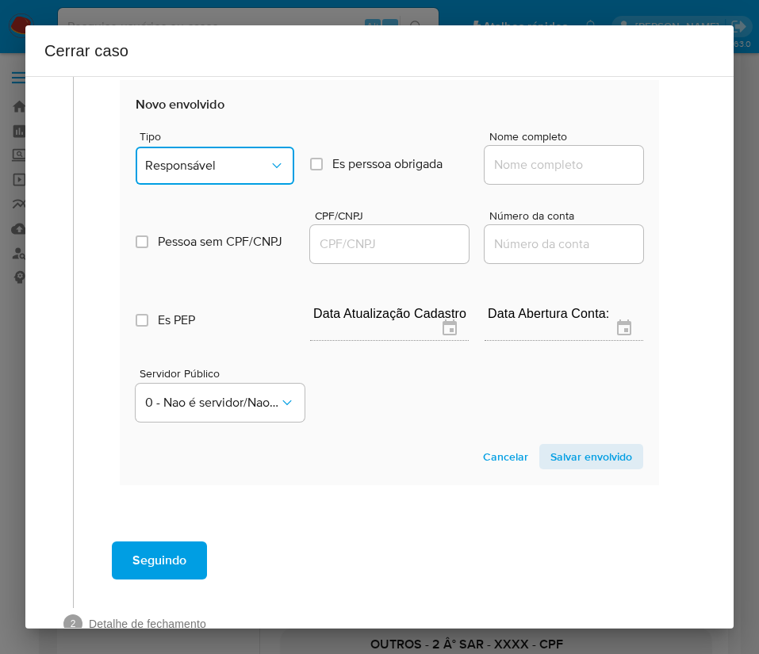
click at [217, 168] on span "Responsável" at bounding box center [207, 166] width 124 height 16
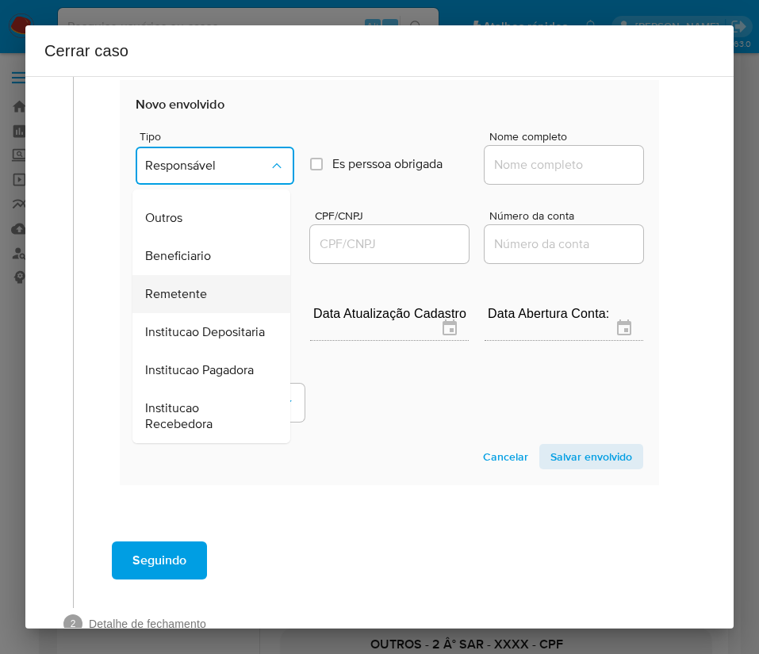
click at [195, 286] on span "Remetente" at bounding box center [176, 294] width 62 height 16
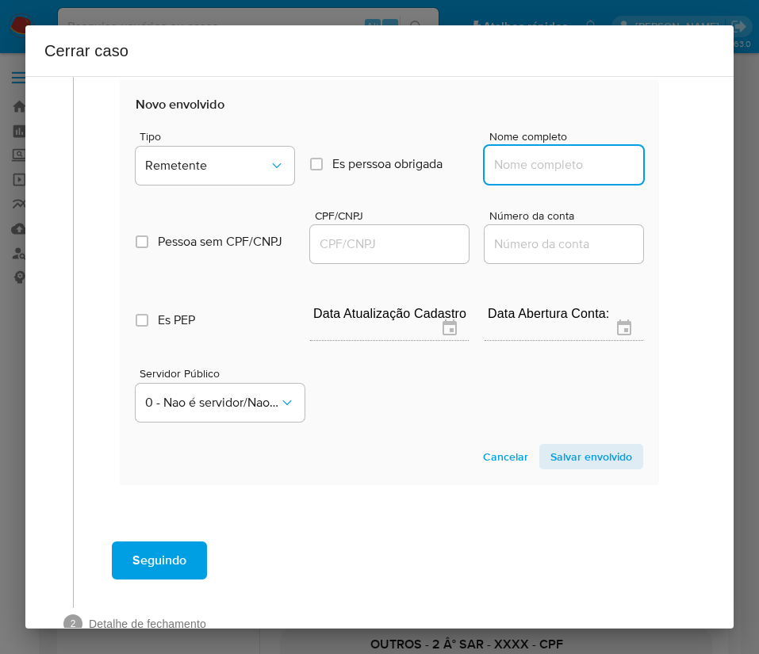
click at [517, 156] on input "Nome completo" at bounding box center [563, 165] width 159 height 21
paste input "Daniele Andrade Marinho, 03296460284"
drag, startPoint x: 521, startPoint y: 164, endPoint x: 660, endPoint y: 174, distance: 139.9
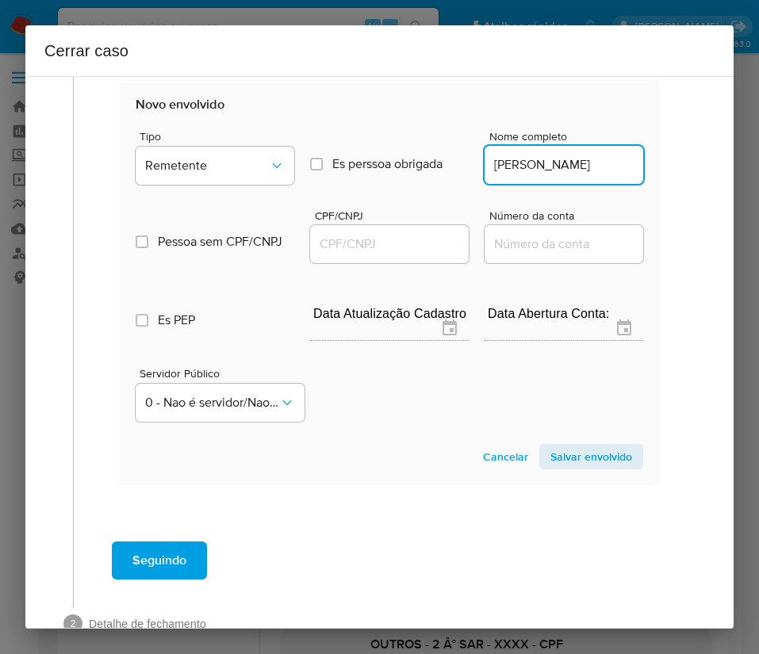
scroll to position [0, 6]
type input "Daniele Andrade Marinho"
click at [397, 249] on input "CPF/CNPJ" at bounding box center [389, 244] width 159 height 21
paste input "03296460284"
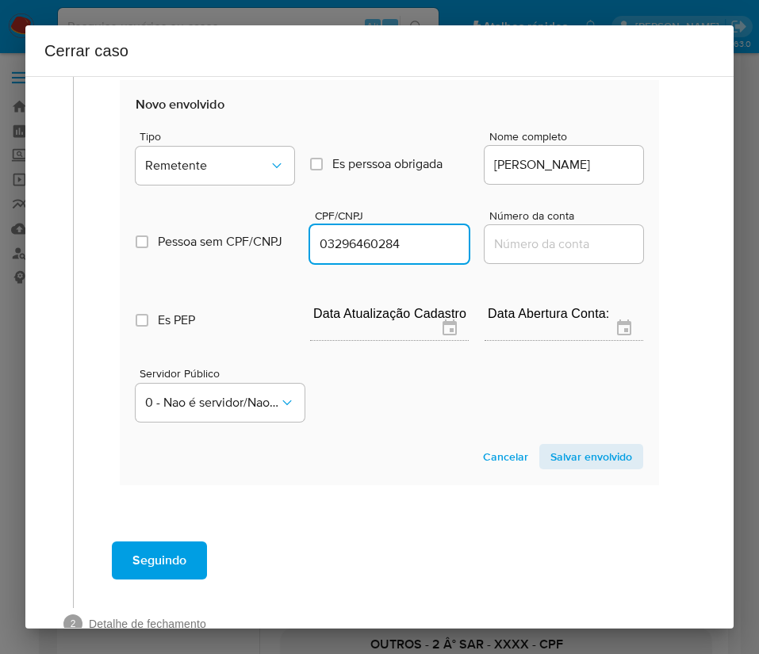
type input "3296460284"
click at [553, 458] on span "Salvar envolvido" at bounding box center [591, 457] width 82 height 22
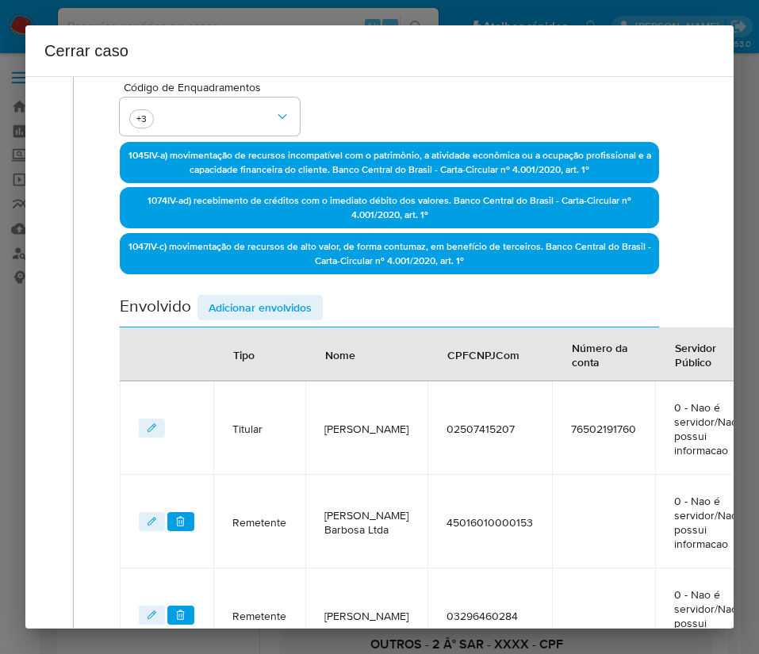
click at [290, 297] on span "Adicionar envolvidos" at bounding box center [259, 307] width 103 height 22
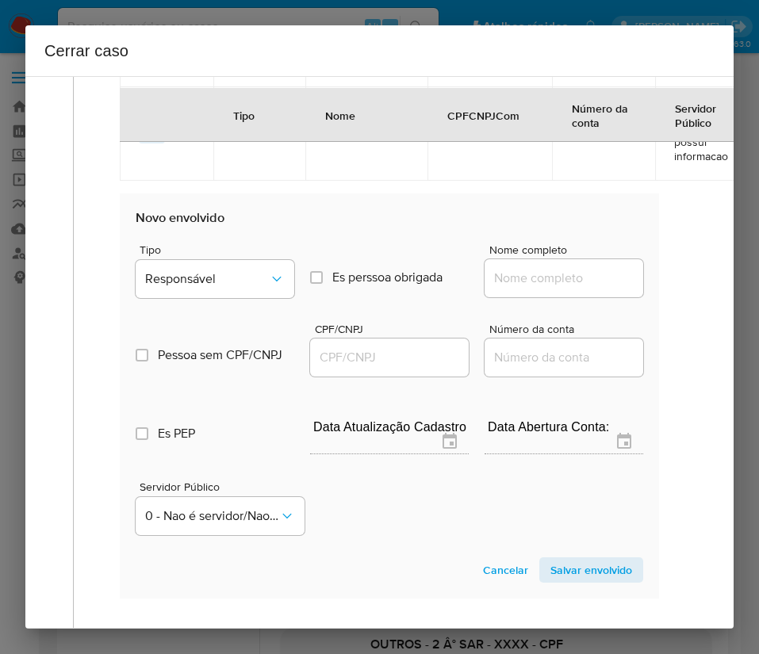
scroll to position [973, 0]
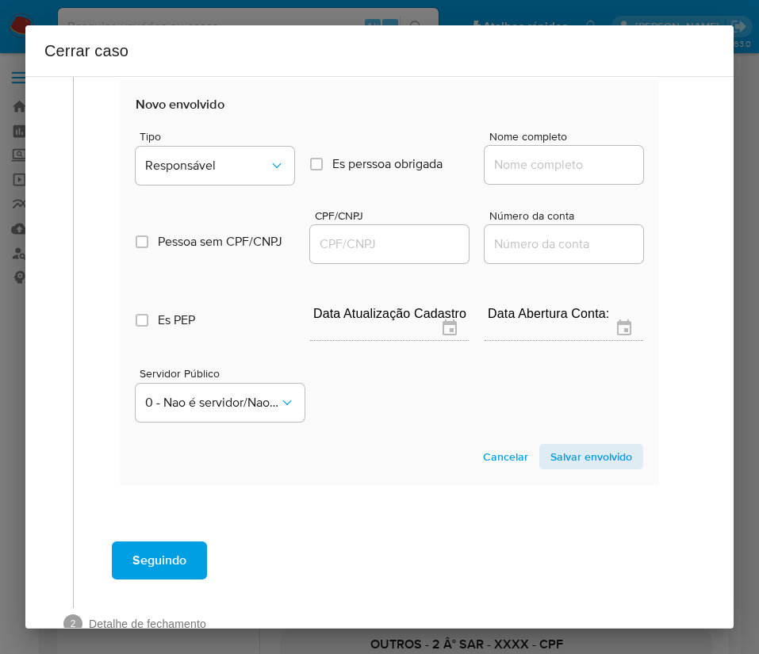
click at [239, 140] on span "Tipo" at bounding box center [219, 136] width 159 height 11
click at [246, 159] on span "Responsável" at bounding box center [207, 166] width 124 height 16
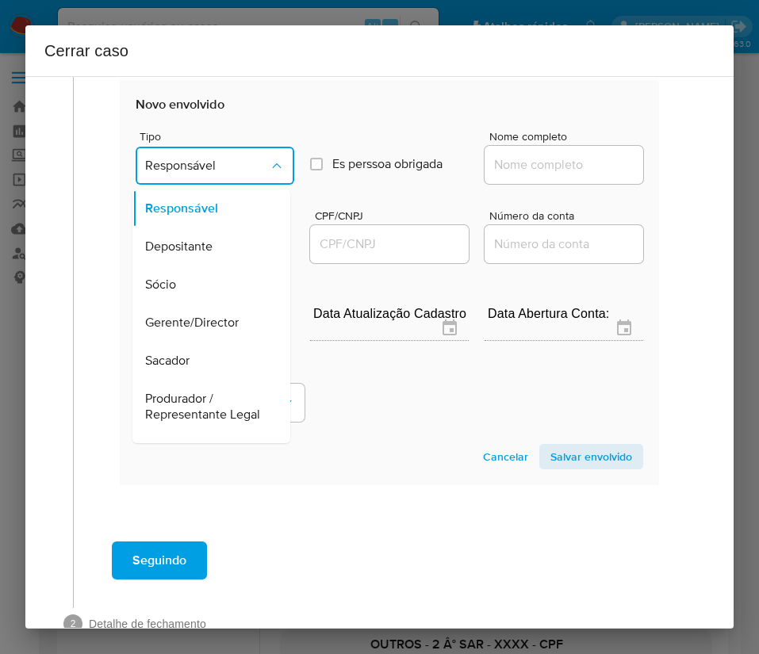
scroll to position [282, 0]
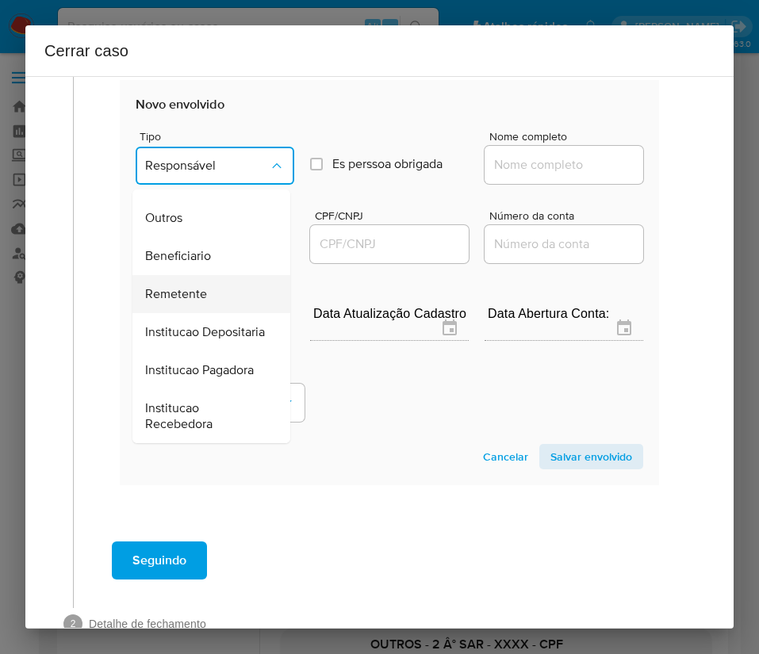
click at [191, 286] on span "Remetente" at bounding box center [176, 294] width 62 height 16
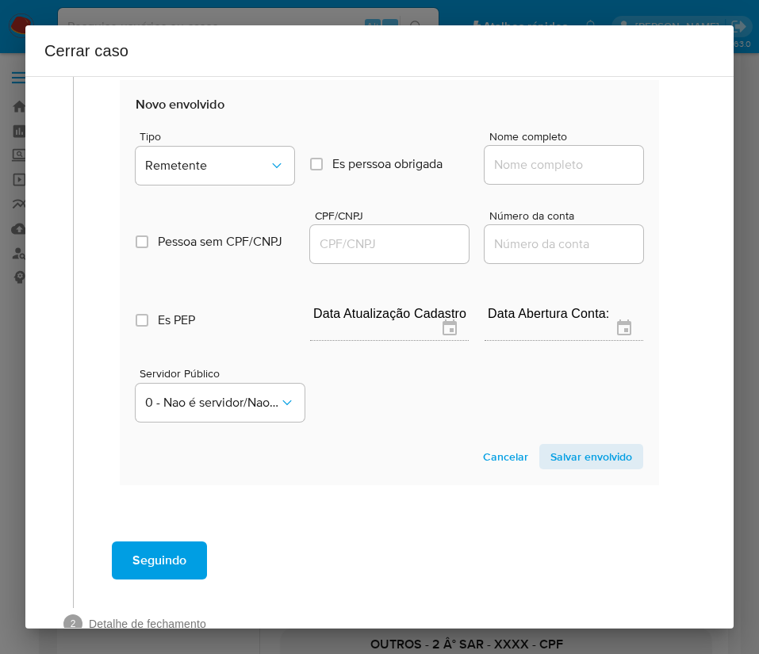
click at [519, 174] on input "Nome completo" at bounding box center [563, 165] width 159 height 21
paste input "Tania Maria Cardoso Seixas, 87331195204"
click at [537, 161] on input "Tania Maria Cardoso Seixas, 87331195204" at bounding box center [563, 165] width 159 height 21
drag, startPoint x: 530, startPoint y: 170, endPoint x: 694, endPoint y: 174, distance: 164.1
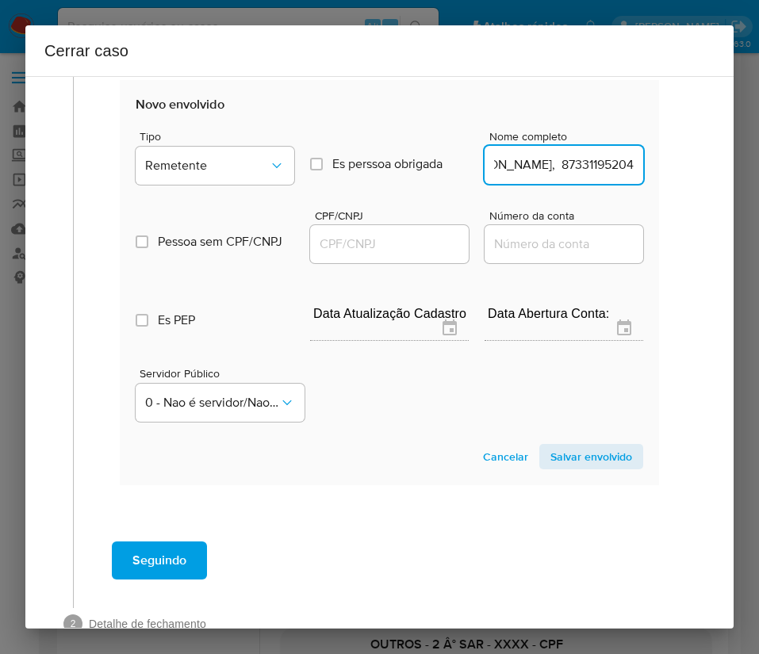
type input "Tania Maria Cardoso Seixas"
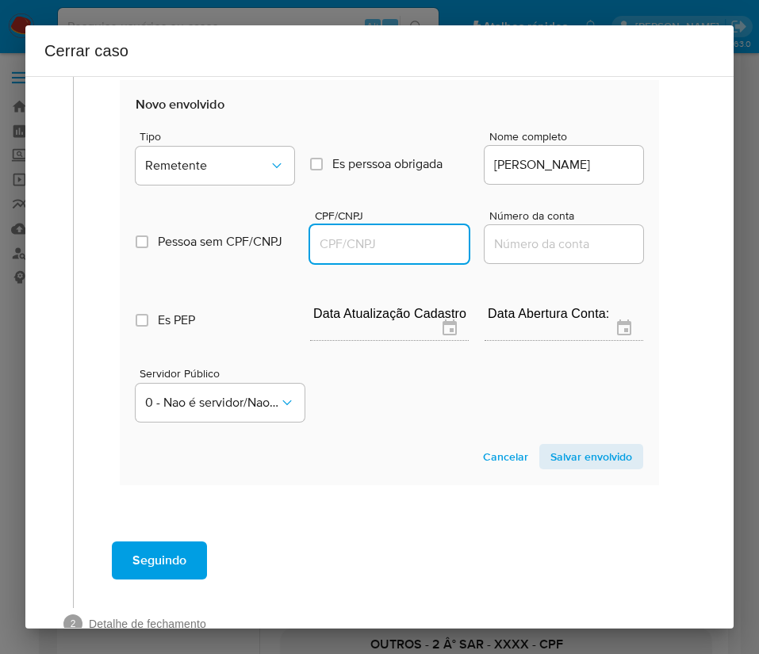
scroll to position [0, 0]
drag, startPoint x: 378, startPoint y: 247, endPoint x: 394, endPoint y: 253, distance: 16.8
click at [378, 247] on input "CPF/CNPJ" at bounding box center [389, 244] width 159 height 21
paste input "87331195204"
type input "87331195204"
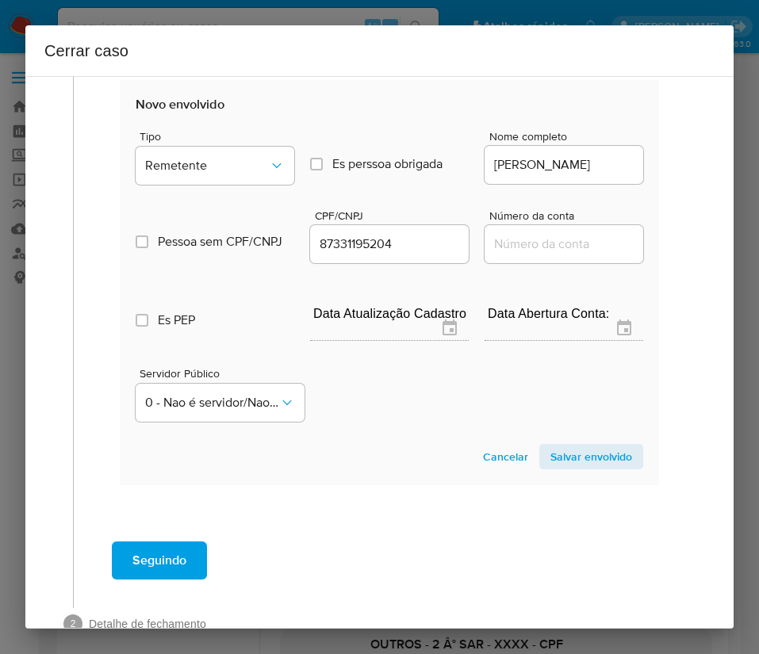
click at [571, 464] on span "Salvar envolvido" at bounding box center [591, 457] width 82 height 22
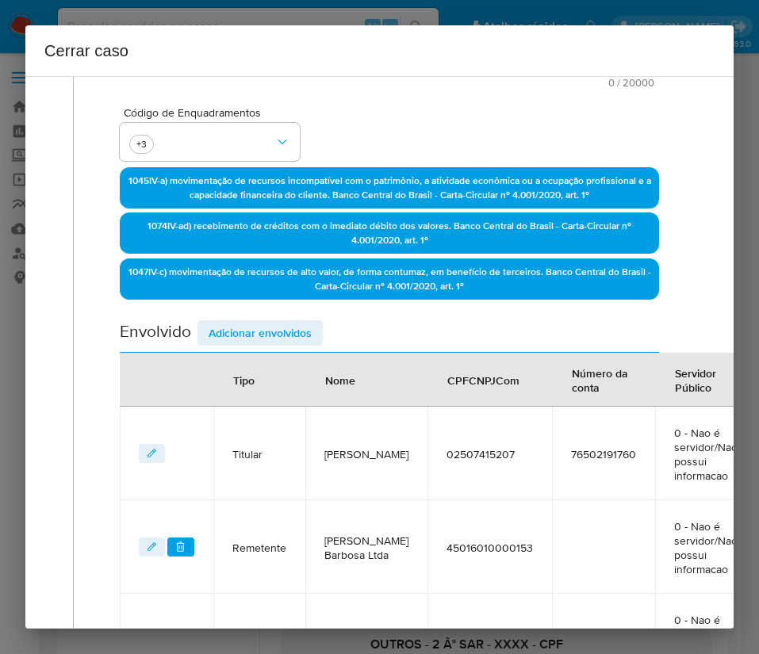
click at [253, 332] on span "Adicionar envolvidos" at bounding box center [259, 333] width 103 height 22
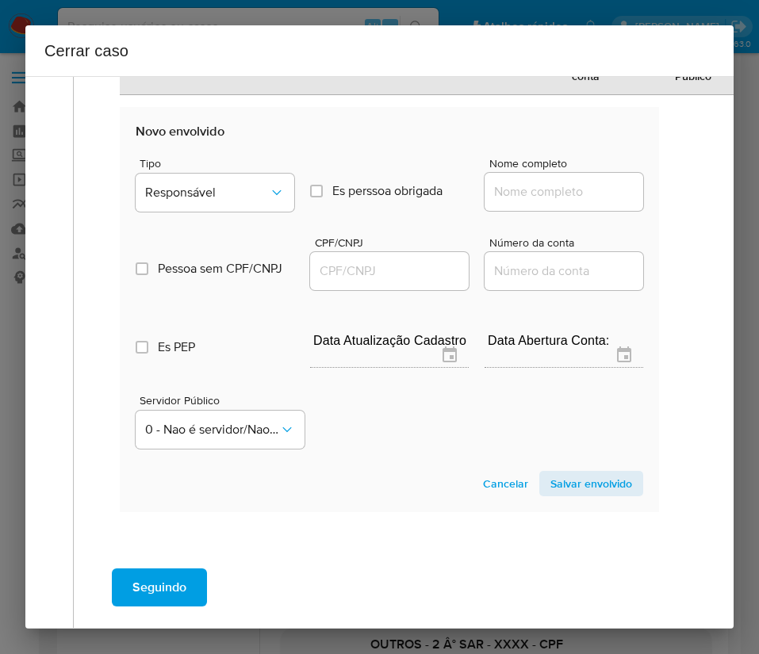
scroll to position [1128, 0]
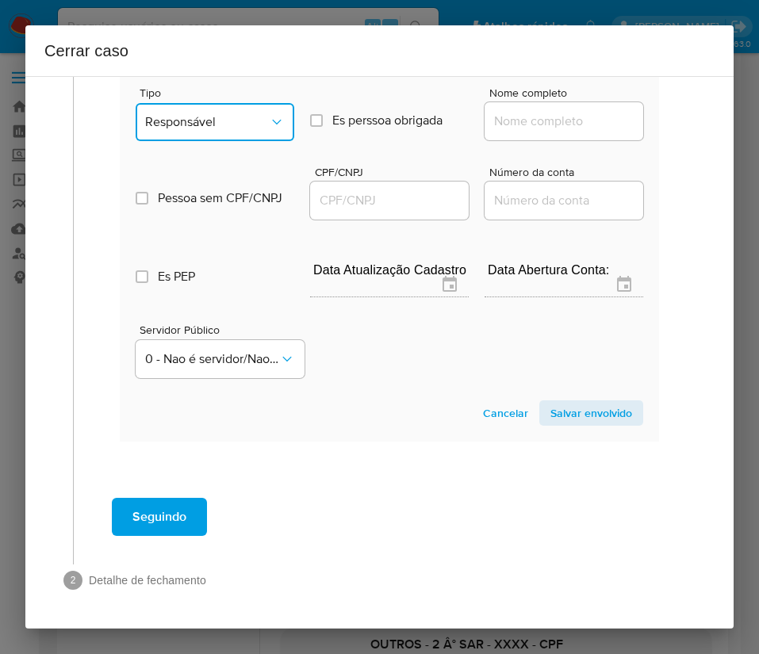
click at [243, 114] on span "Responsável" at bounding box center [207, 122] width 124 height 16
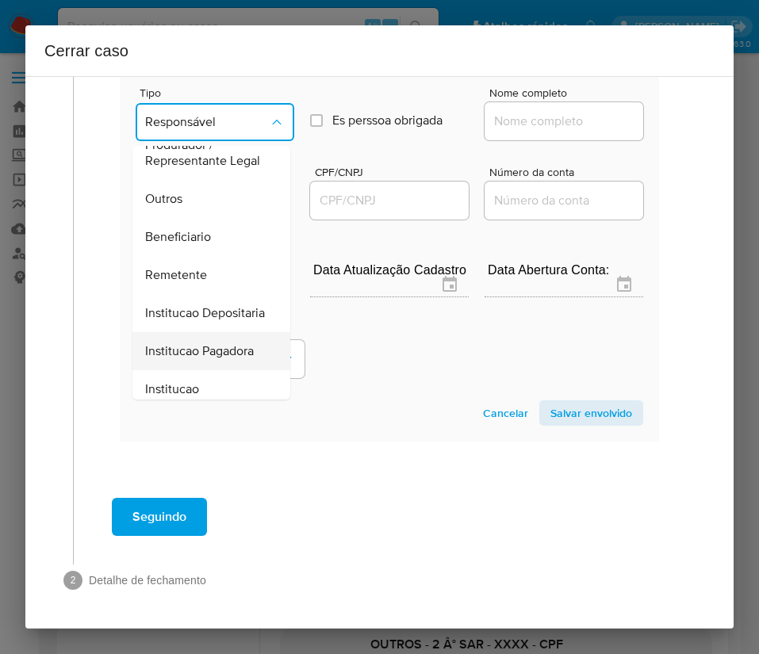
scroll to position [282, 0]
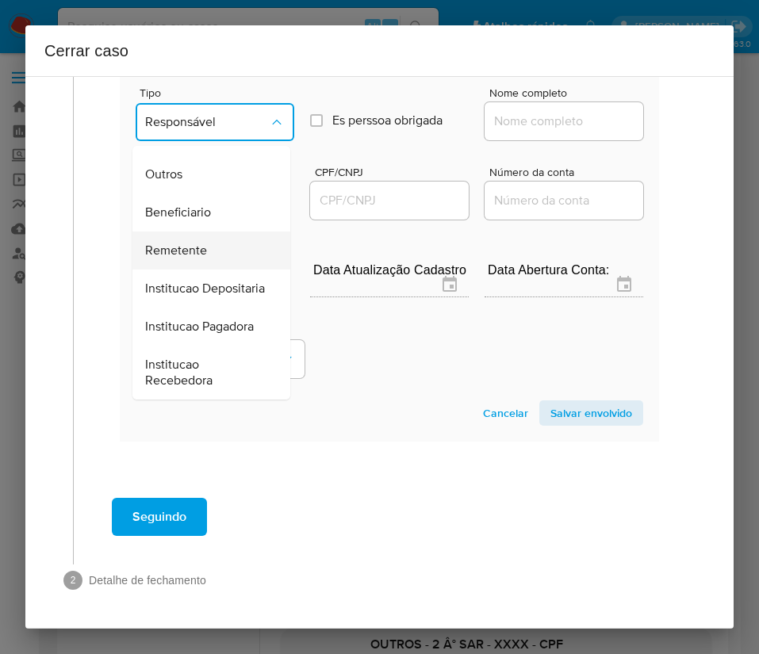
click at [208, 231] on div "Remetente" at bounding box center [206, 250] width 123 height 38
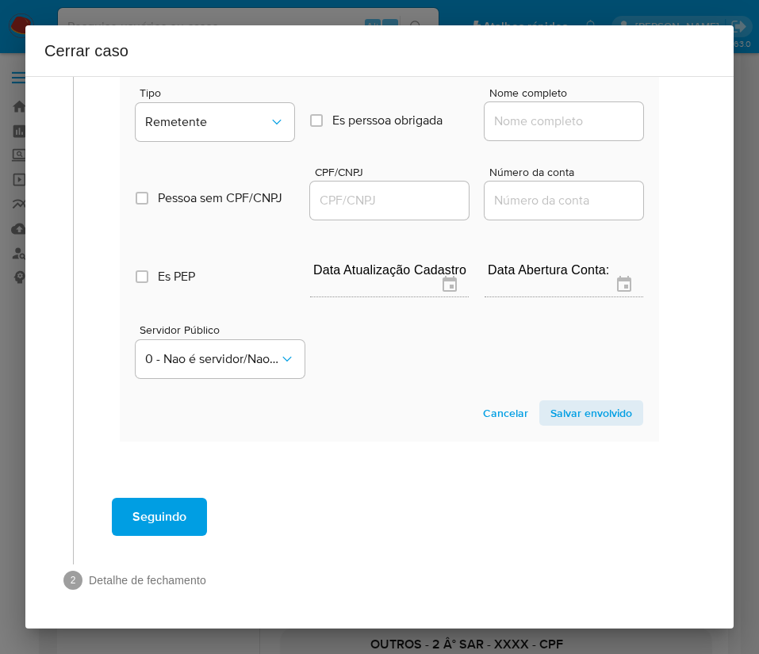
click at [505, 111] on input "Nome completo" at bounding box center [563, 121] width 159 height 21
paste input "Aurilene Franco Lima, 70028336267"
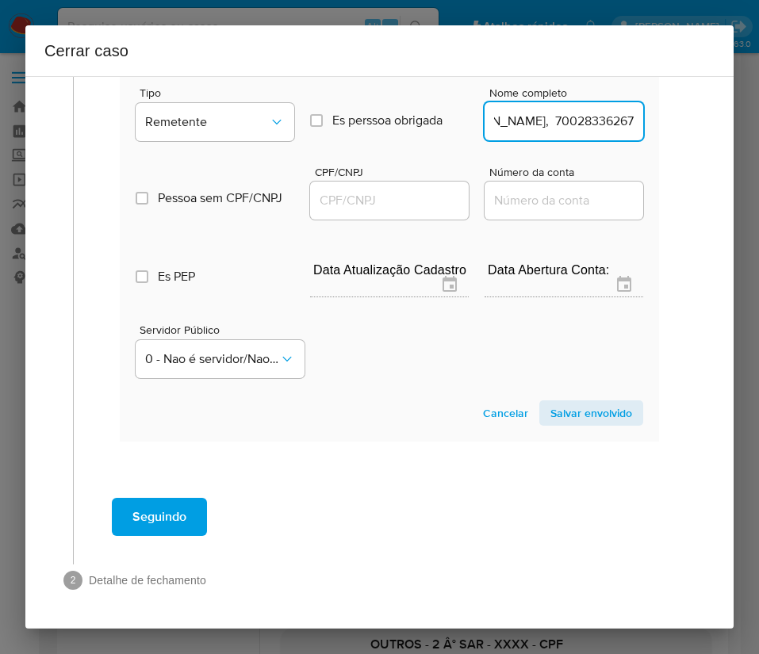
scroll to position [1128, 2]
drag, startPoint x: 523, startPoint y: 102, endPoint x: 723, endPoint y: 126, distance: 201.2
click at [723, 126] on div "1 Informação completa Geral Data de início 01/08/2025 Data Fin 11/10/2025 Valor…" at bounding box center [379, 352] width 708 height 553
type input "Aurilene Franco Lima"
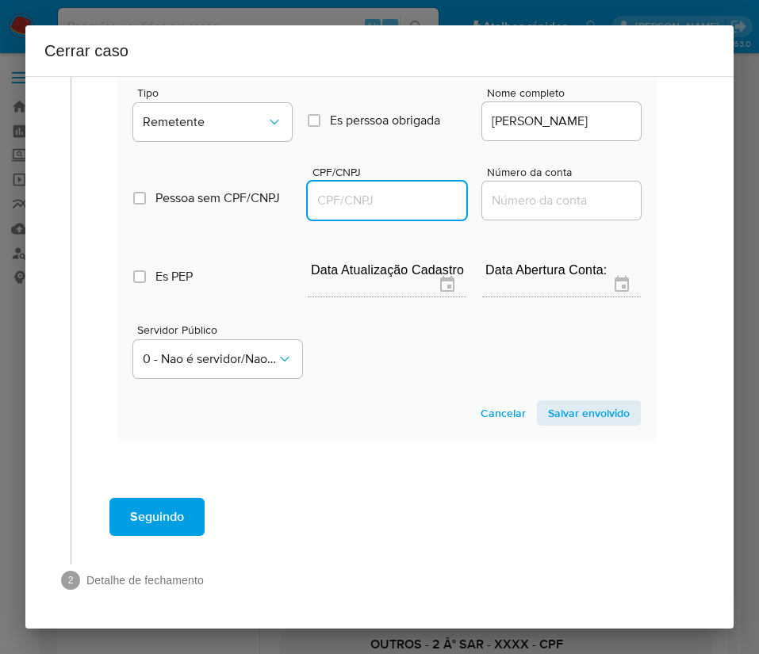
click at [411, 190] on input "CPF/CNPJ" at bounding box center [387, 200] width 159 height 21
paste input "70028336267"
type input "70028336267"
click at [548, 404] on span "Salvar envolvido" at bounding box center [589, 413] width 82 height 22
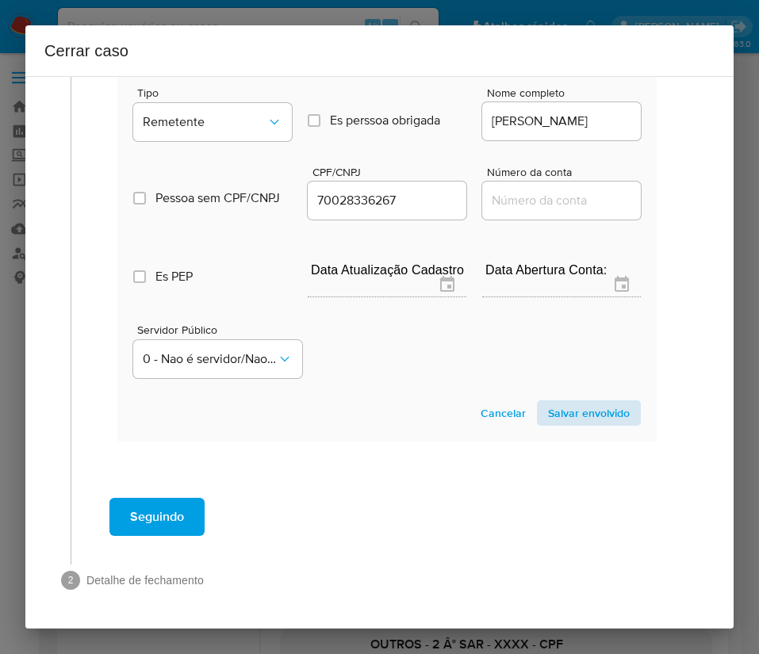
scroll to position [803, 2]
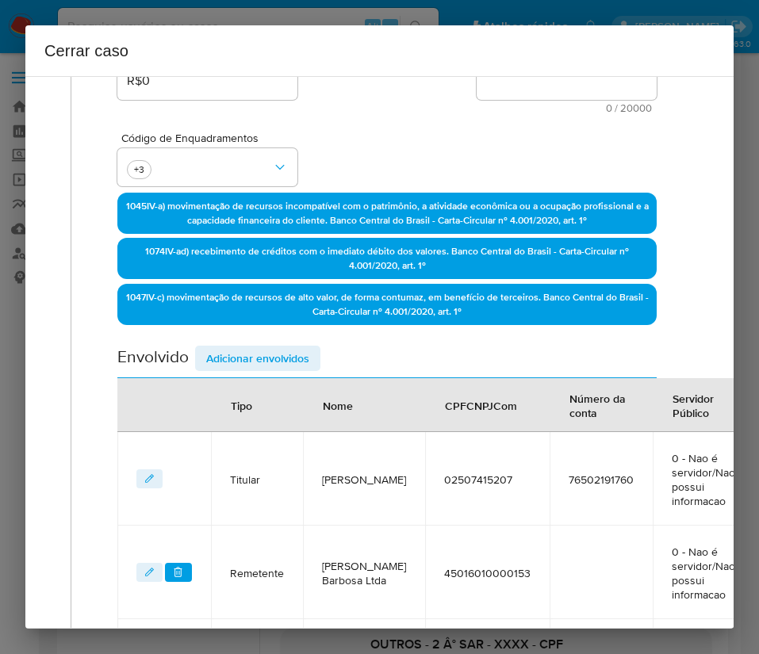
click at [285, 360] on span "Adicionar envolvidos" at bounding box center [257, 358] width 103 height 22
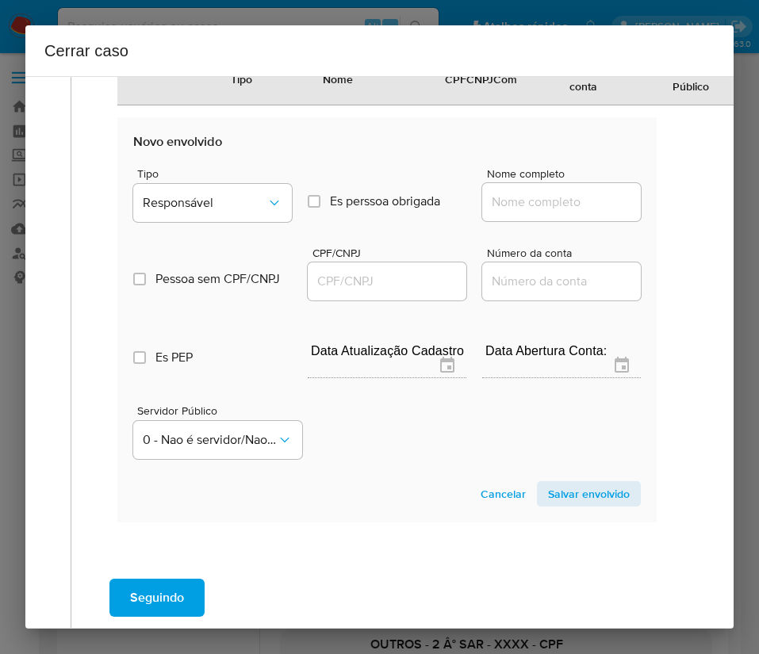
scroll to position [1222, 2]
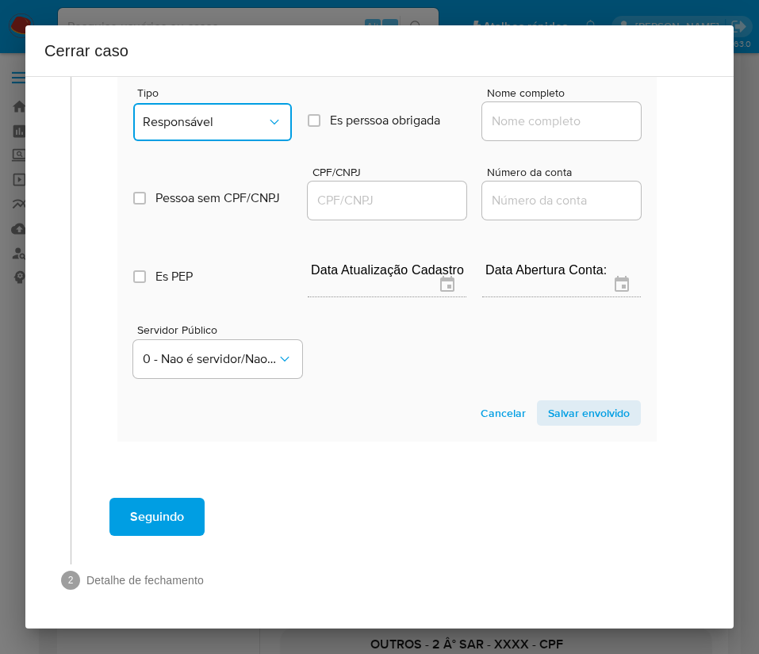
click at [228, 114] on span "Responsável" at bounding box center [205, 122] width 124 height 16
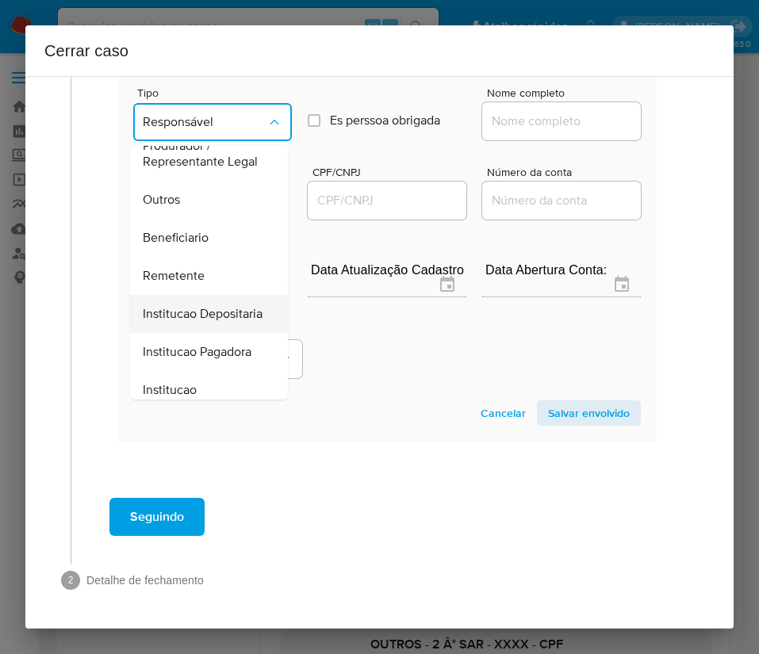
scroll to position [282, 0]
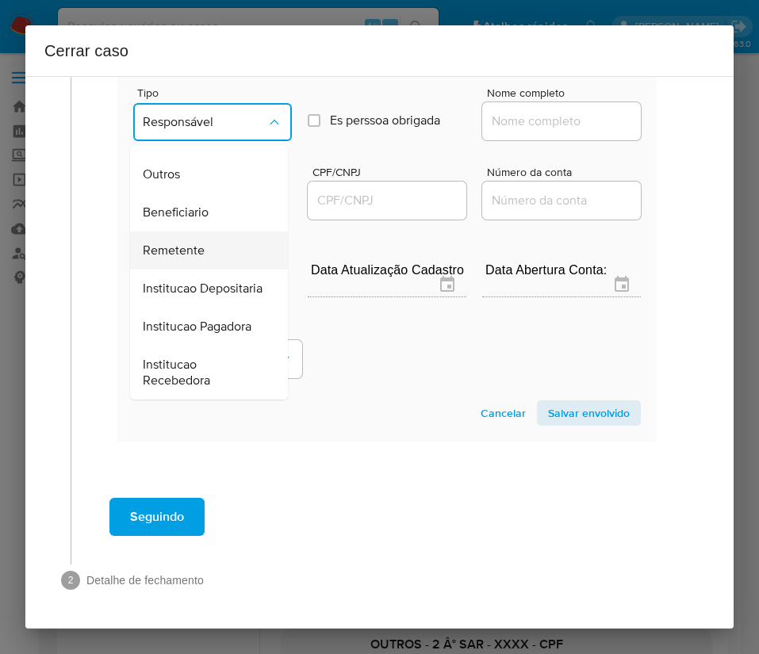
click at [185, 243] on span "Remetente" at bounding box center [174, 251] width 62 height 16
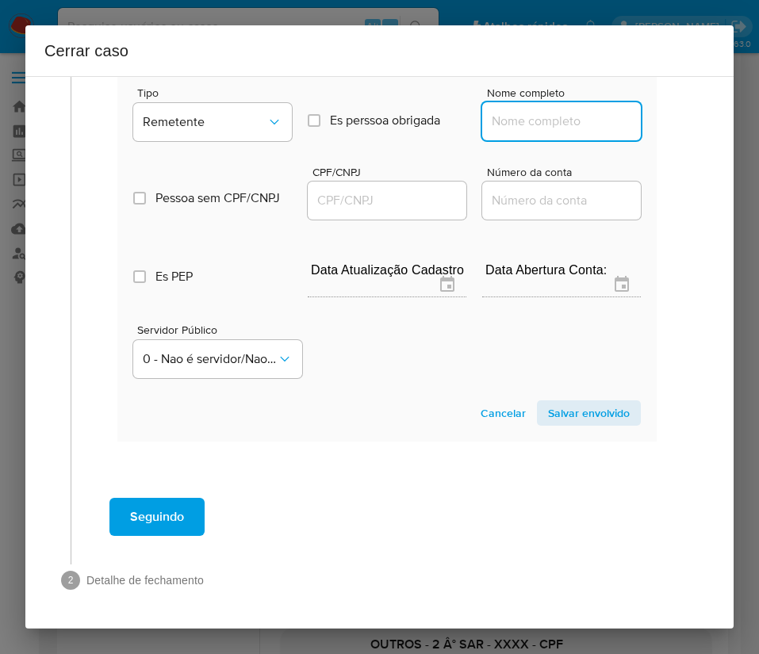
click at [536, 112] on input "Nome completo" at bounding box center [561, 121] width 159 height 21
paste input "Darlisson Dos Santos Cante, 01138534242"
drag, startPoint x: 529, startPoint y: 103, endPoint x: 677, endPoint y: 112, distance: 148.5
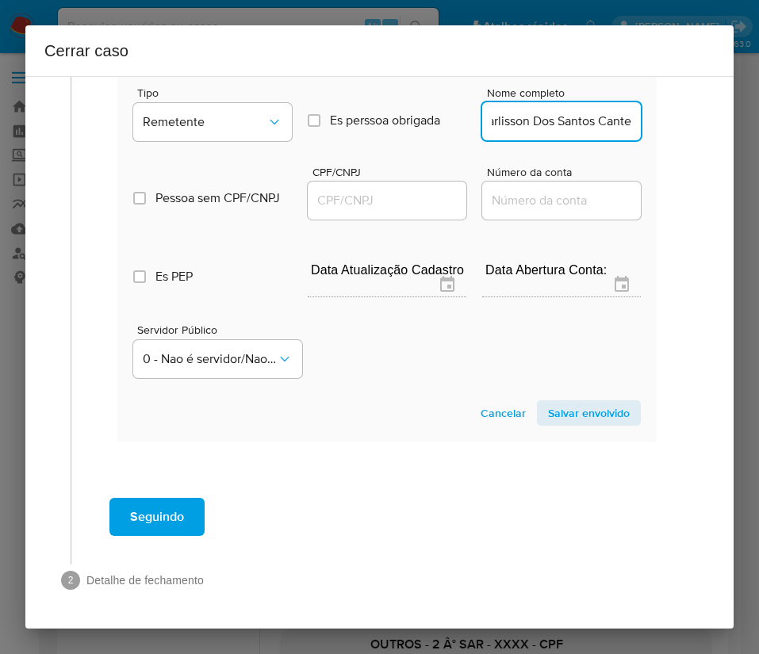
scroll to position [0, 18]
type input "Darlisson Dos Santos Cante"
click at [373, 190] on input "CPF/CNPJ" at bounding box center [387, 200] width 159 height 21
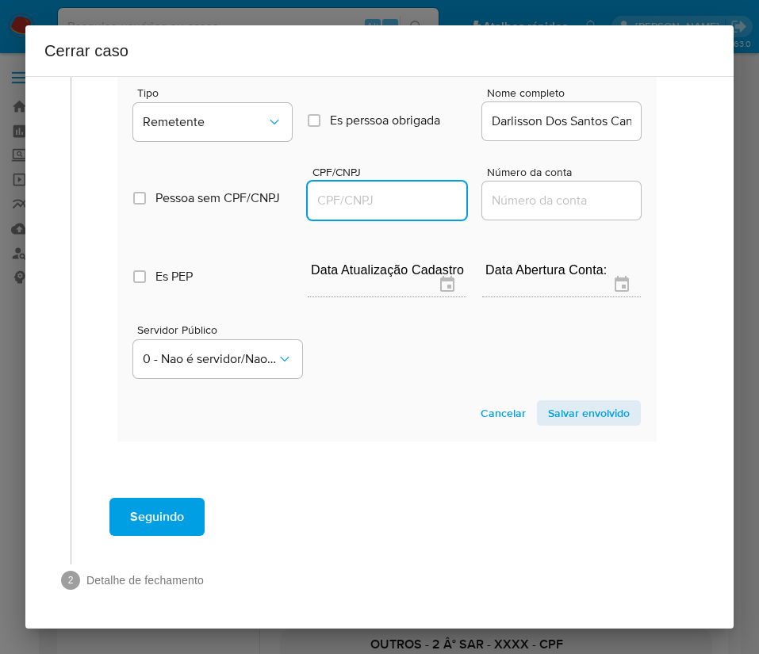
paste input "01138534242"
type input "1138534242"
click at [552, 402] on span "Salvar envolvido" at bounding box center [589, 413] width 82 height 22
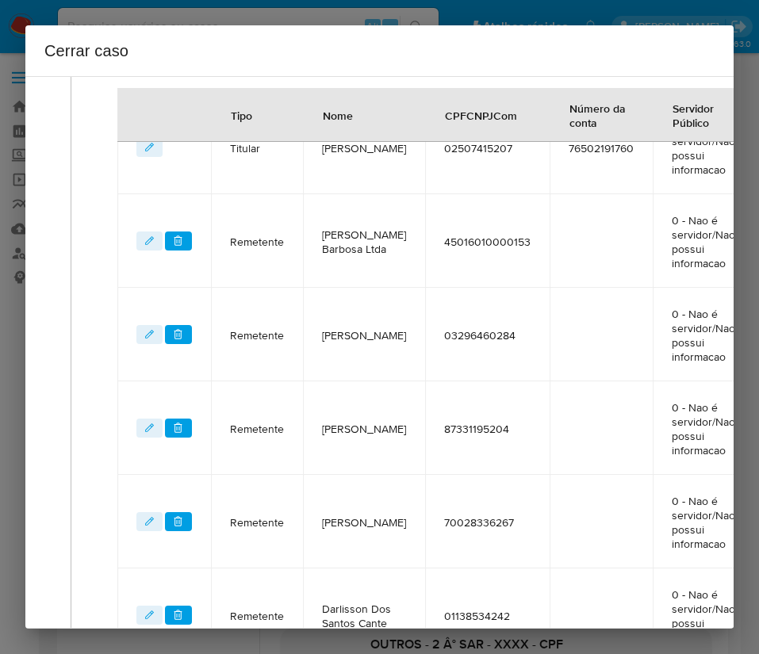
scroll to position [897, 2]
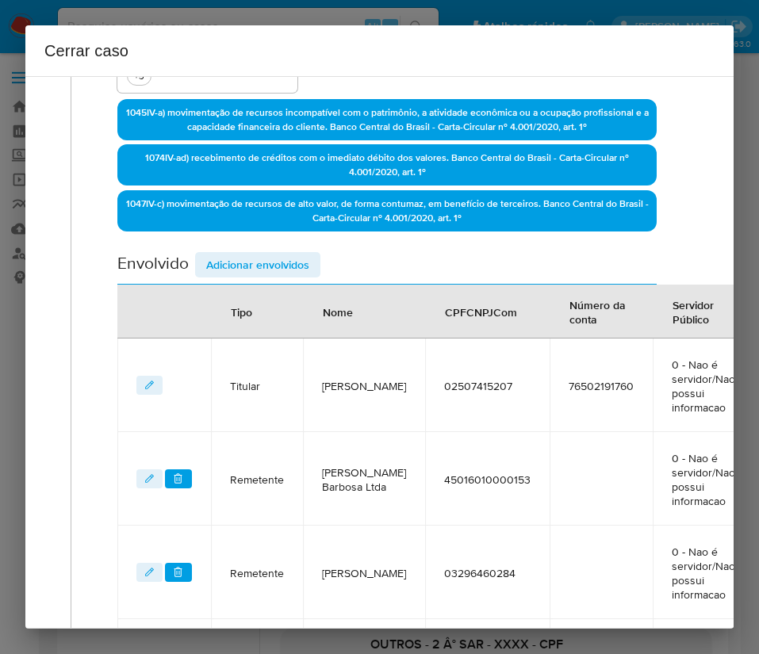
click at [304, 267] on span "Adicionar envolvidos" at bounding box center [257, 265] width 103 height 22
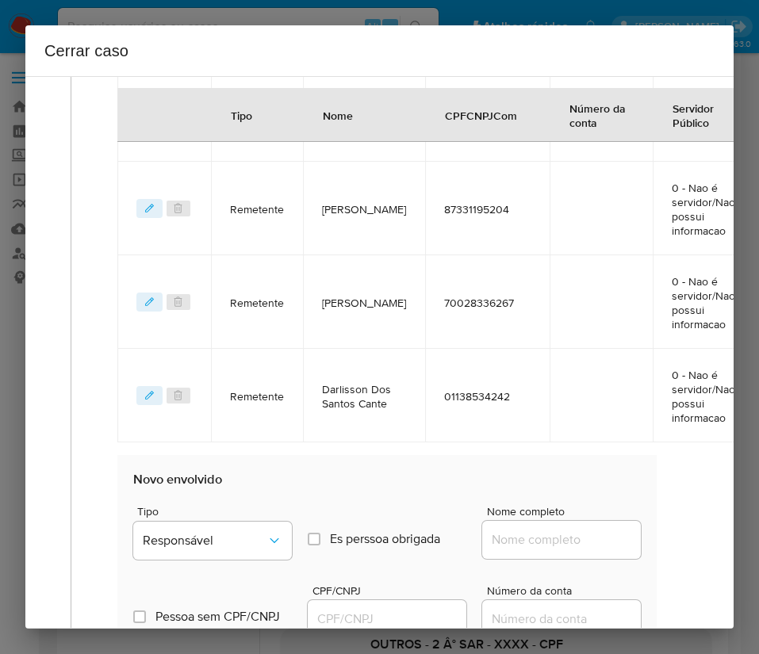
scroll to position [1134, 2]
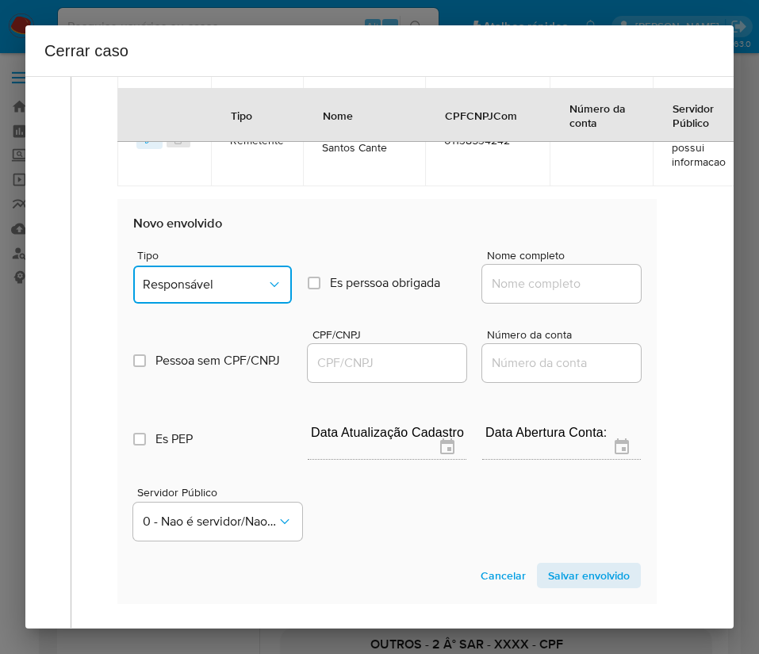
click at [216, 296] on button "Responsável" at bounding box center [212, 285] width 159 height 38
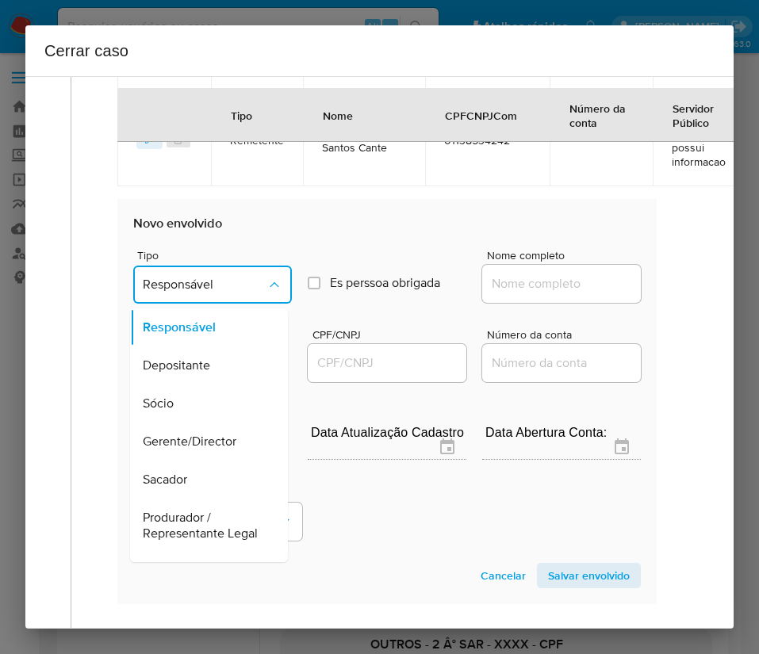
scroll to position [282, 0]
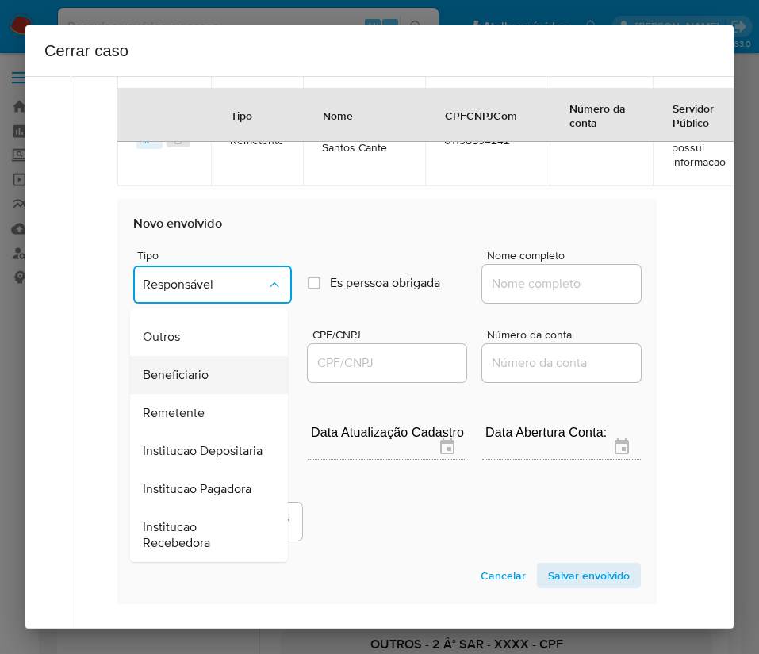
click at [199, 356] on div "Beneficiario" at bounding box center [204, 375] width 123 height 38
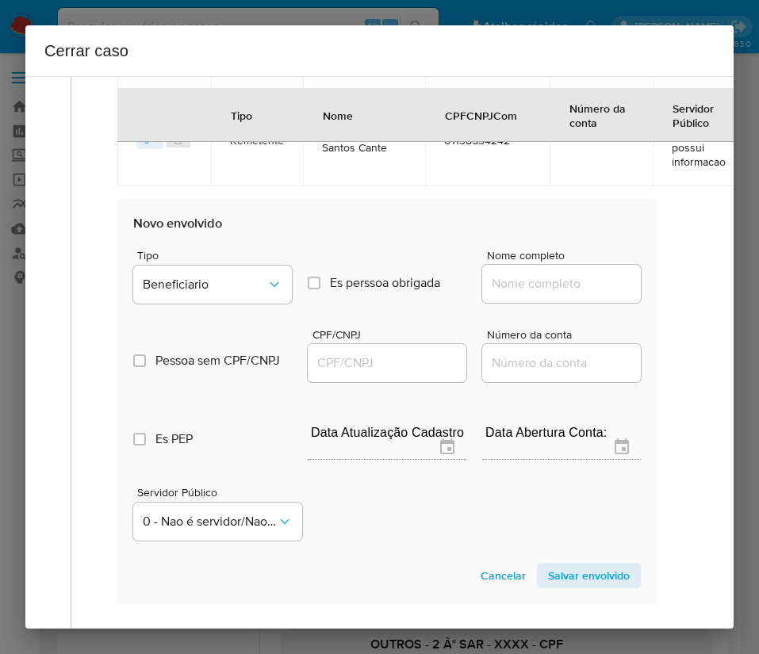
click at [537, 274] on input "Nome completo" at bounding box center [561, 283] width 159 height 21
paste input "Tapajos Alimentos Ltda, 06153245000135"
drag, startPoint x: 505, startPoint y: 284, endPoint x: 719, endPoint y: 291, distance: 214.2
click at [719, 291] on div "1 Informação completa Geral Data de início 01/08/2025 Data Fin 11/10/2025 Valor…" at bounding box center [379, 352] width 708 height 553
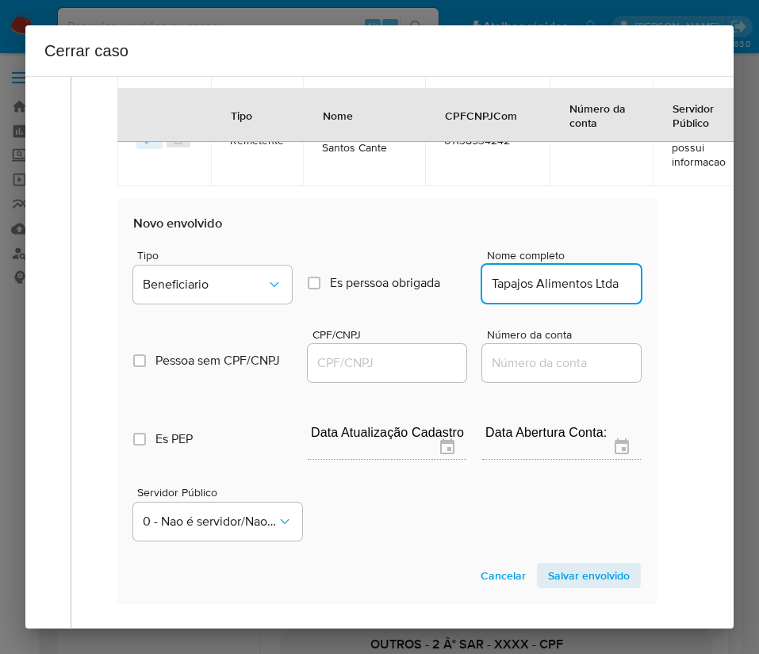
scroll to position [0, 0]
type input "Tapajos Alimentos Ltda"
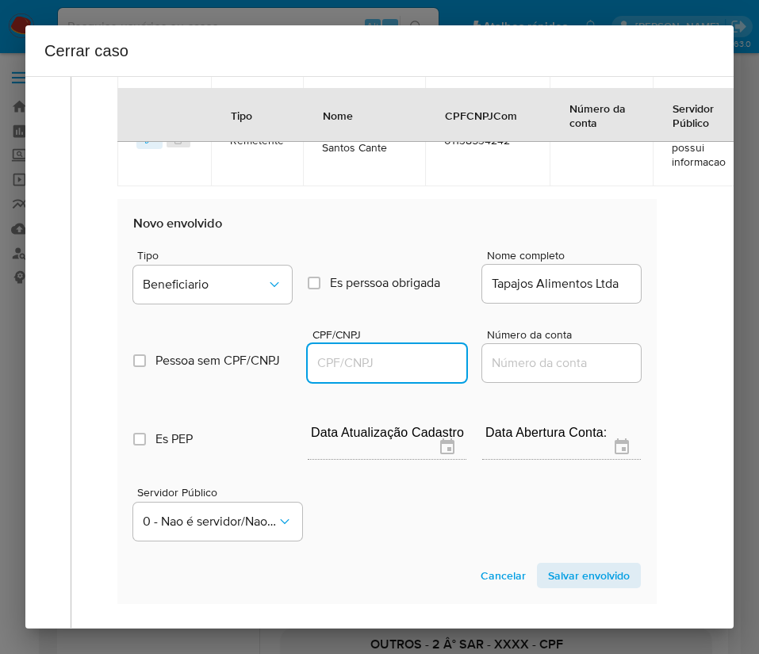
click at [401, 363] on input "CPF/CNPJ" at bounding box center [387, 363] width 159 height 21
paste input "06153245000135"
type input "6153245000135"
click at [606, 572] on span "Salvar envolvido" at bounding box center [589, 575] width 82 height 22
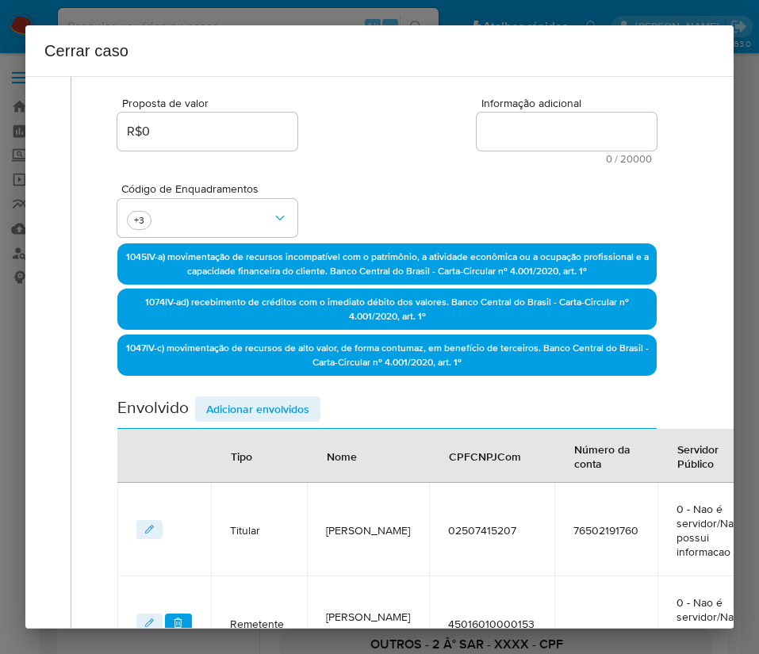
click at [282, 410] on span "Adicionar envolvidos" at bounding box center [257, 409] width 103 height 22
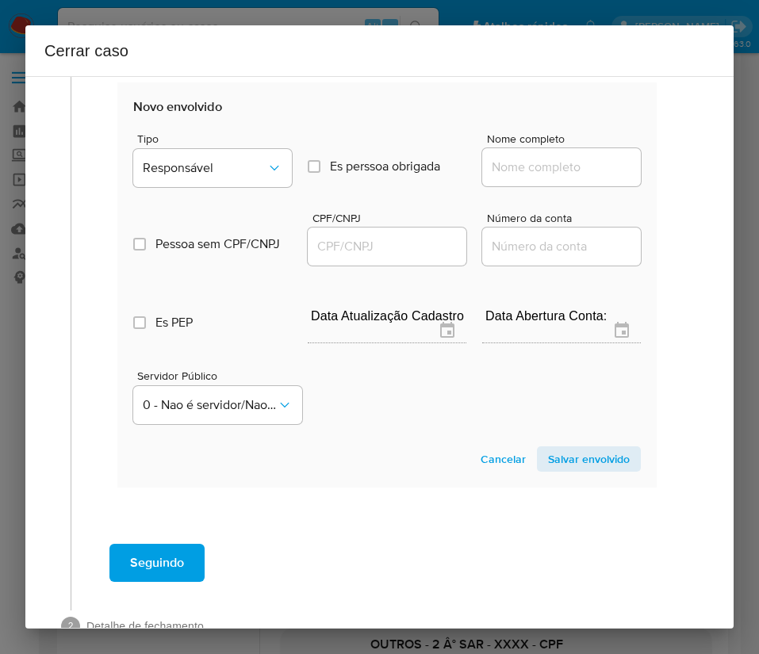
scroll to position [1409, 2]
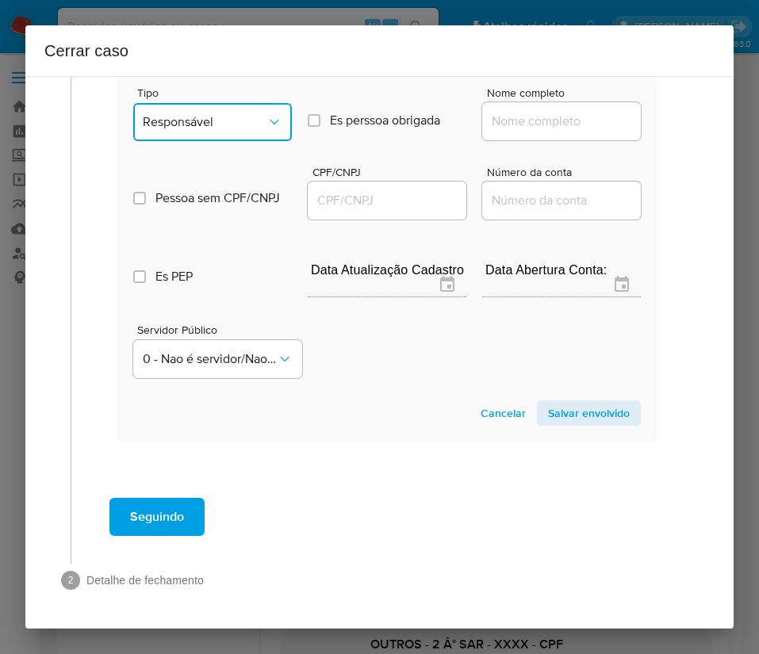
click at [233, 114] on span "Responsável" at bounding box center [205, 122] width 124 height 16
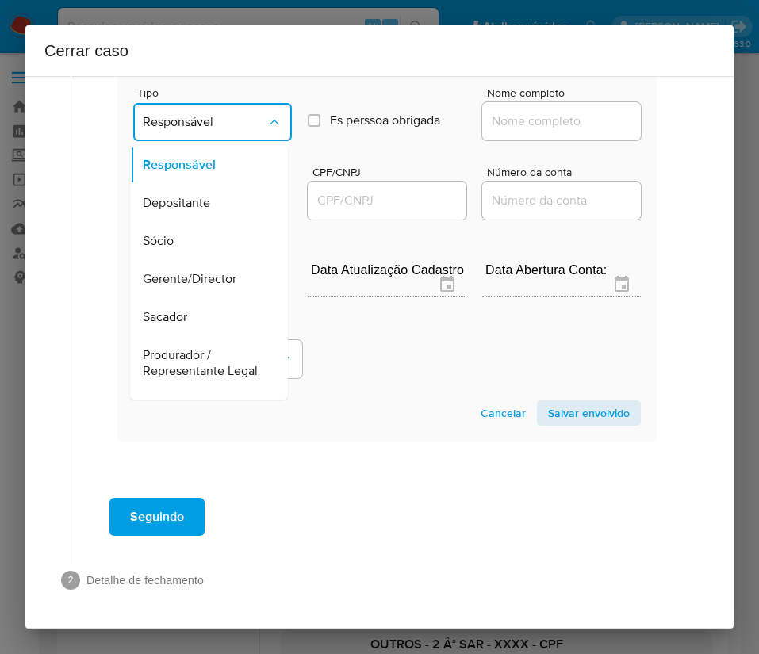
scroll to position [282, 0]
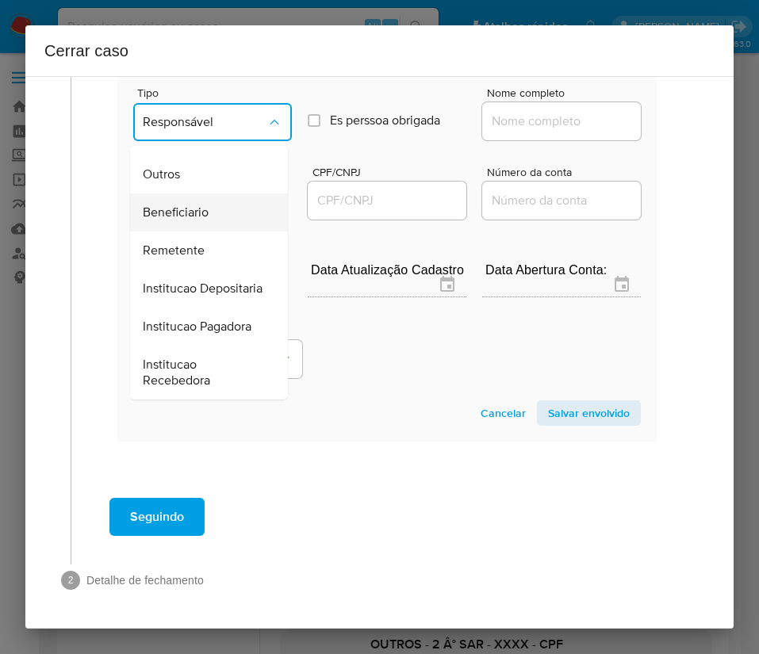
click at [197, 205] on span "Beneficiario" at bounding box center [176, 213] width 66 height 16
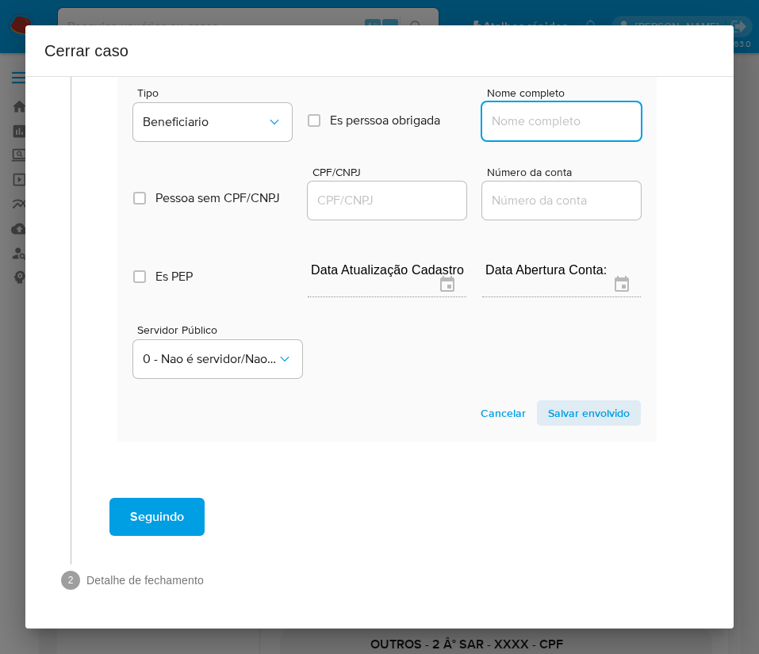
click at [504, 111] on input "Nome completo" at bounding box center [561, 121] width 159 height 21
paste input "M W V Distribuidora De Estivas Ltda, 01492355000108"
drag, startPoint x: 502, startPoint y: 107, endPoint x: 694, endPoint y: 105, distance: 191.9
click at [694, 105] on div "1 Informação completa Geral Data de início 01/08/2025 Data Fin 11/10/2025 Valor…" at bounding box center [379, 352] width 708 height 553
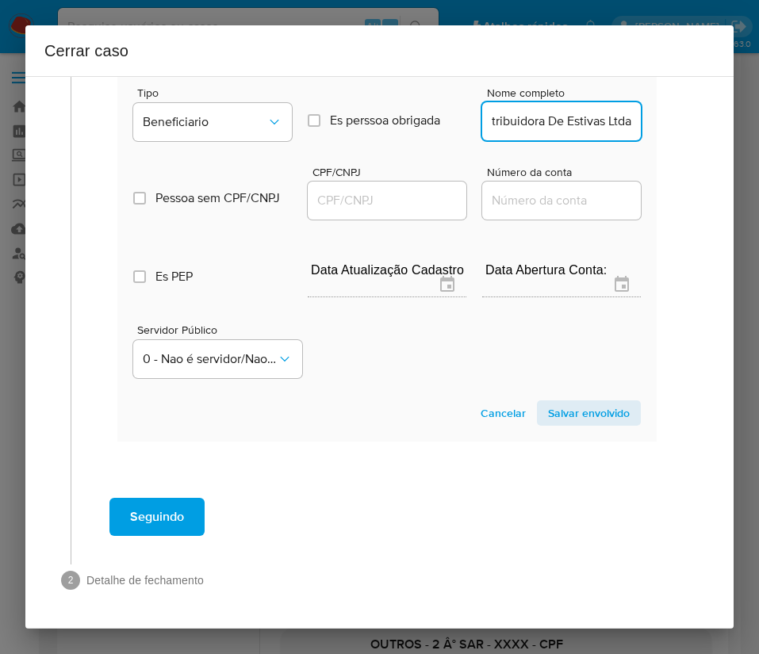
scroll to position [0, 63]
type input "M W V Distribuidora De Estivas Ltda"
click at [367, 190] on input "CPF/CNPJ" at bounding box center [387, 200] width 159 height 21
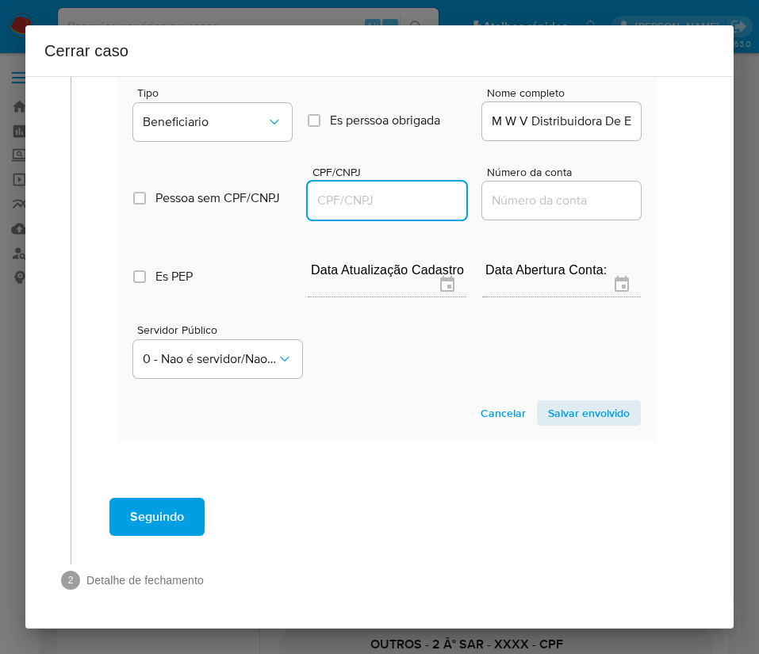
paste input "01492355000108"
type input "1492355000108"
click at [560, 402] on span "Salvar envolvido" at bounding box center [589, 413] width 82 height 22
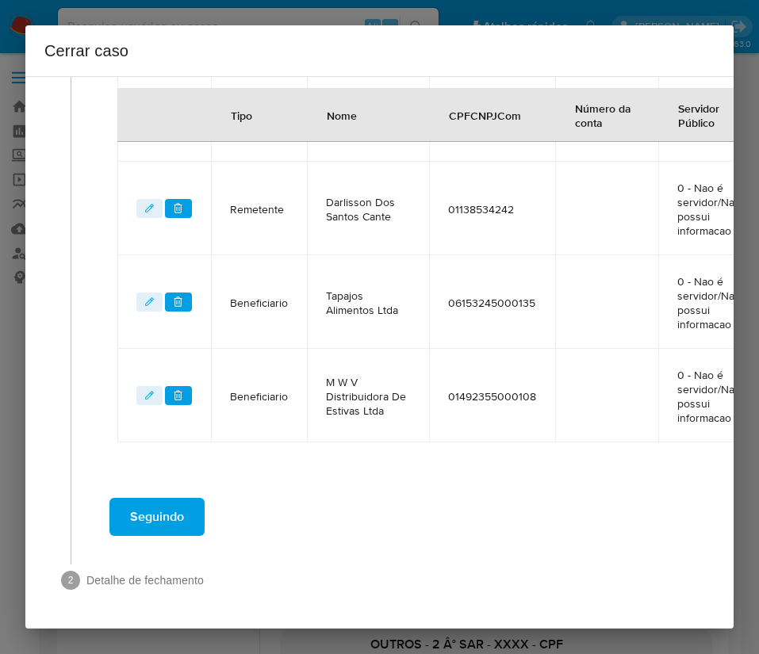
scroll to position [370, 2]
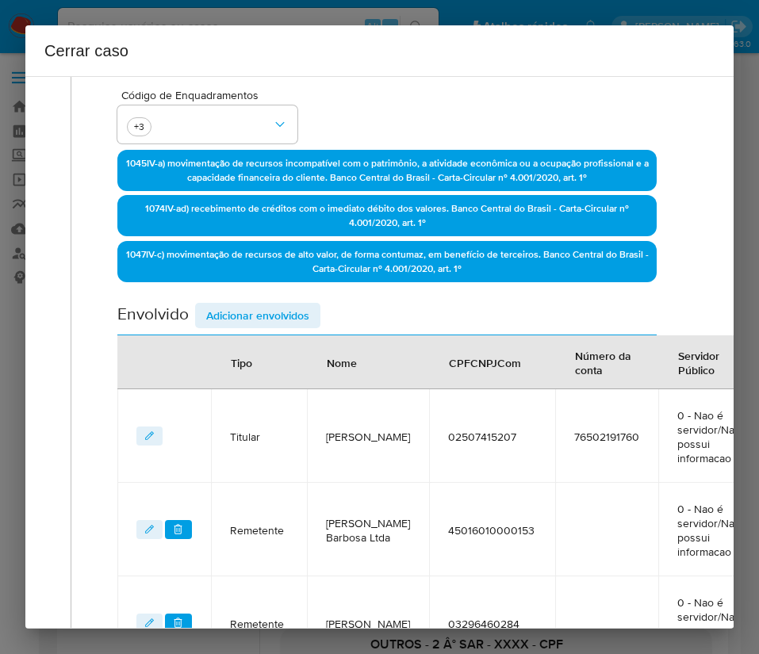
click at [260, 312] on span "Adicionar envolvidos" at bounding box center [257, 315] width 103 height 22
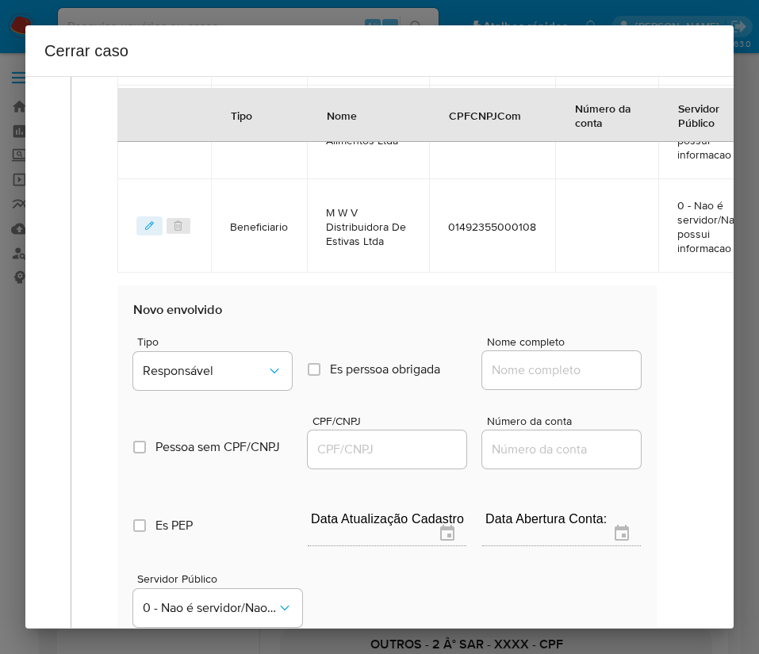
scroll to position [1321, 2]
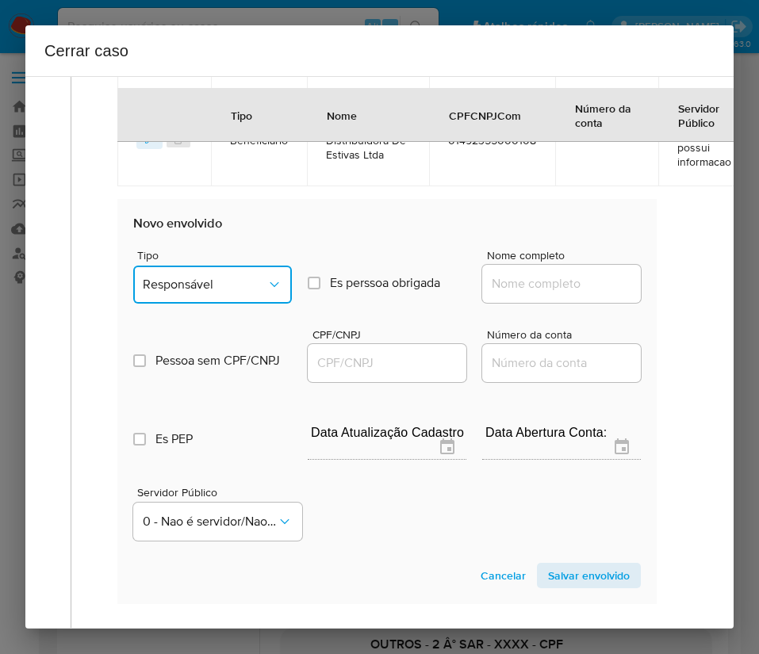
click at [224, 281] on span "Responsável" at bounding box center [205, 285] width 124 height 16
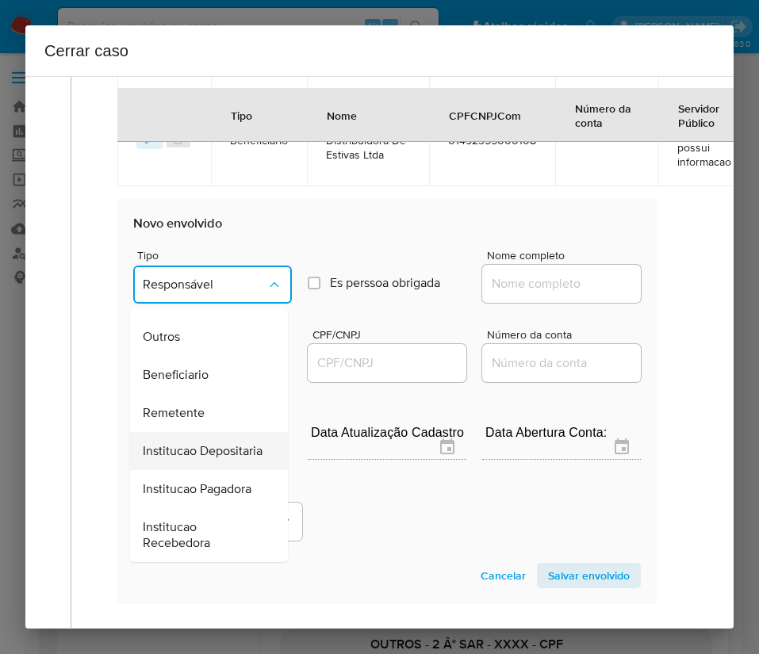
scroll to position [282, 0]
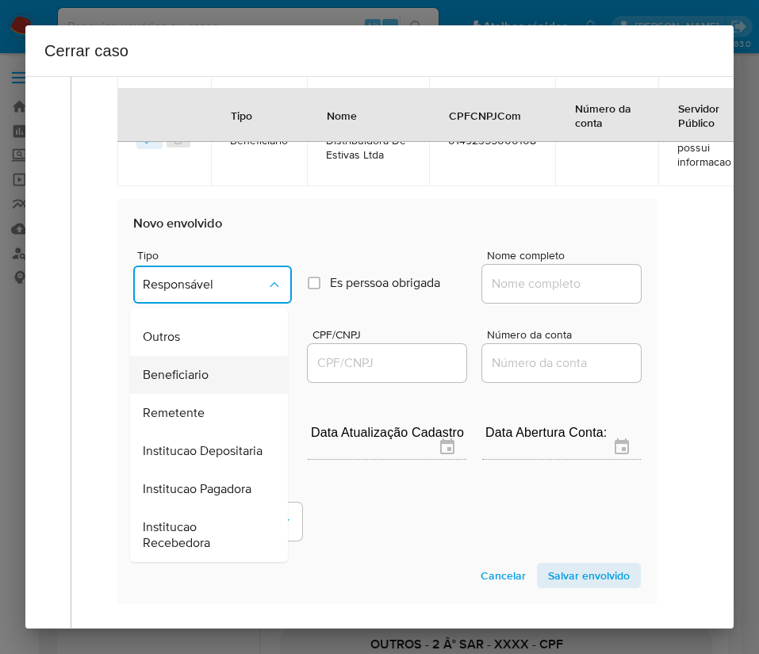
click at [212, 356] on div "Beneficiario" at bounding box center [204, 375] width 123 height 38
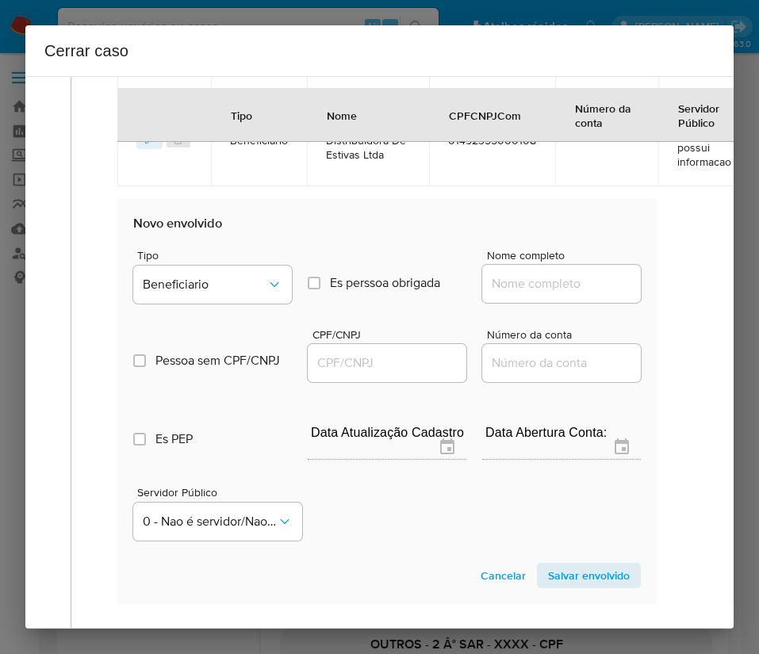
click at [550, 282] on input "Nome completo" at bounding box center [561, 283] width 159 height 21
paste input "Santabier Distribuidora De Bebidas Ltda, 03485319000142"
drag, startPoint x: 506, startPoint y: 285, endPoint x: 685, endPoint y: 294, distance: 179.4
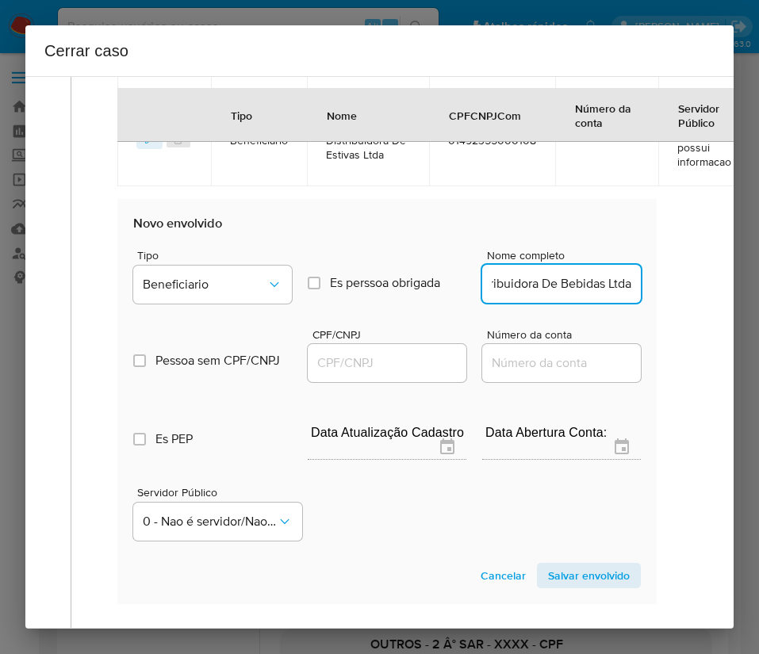
scroll to position [0, 86]
type input "Santabier Distribuidora De Bebidas Ltda"
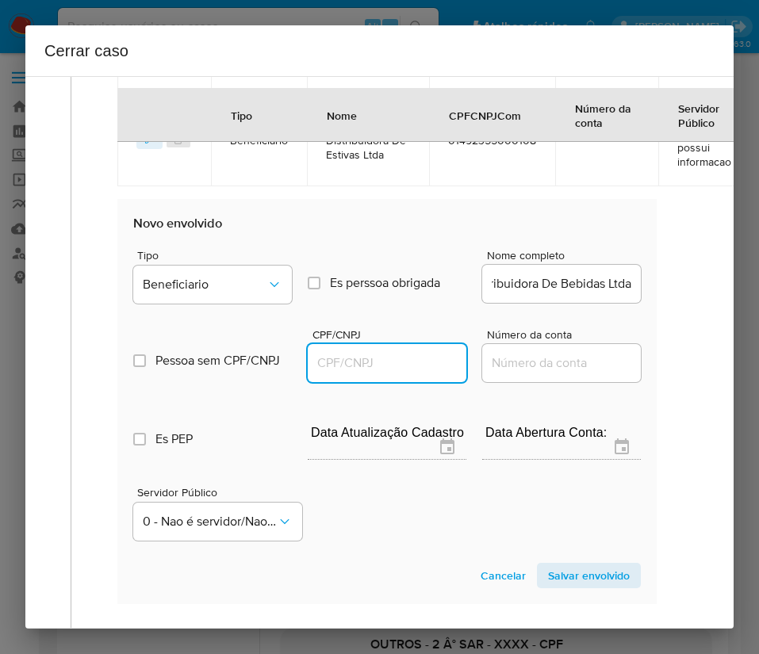
scroll to position [0, 0]
click at [400, 372] on input "CPF/CNPJ" at bounding box center [387, 363] width 159 height 21
paste input "03485319000142"
type input "3485319000142"
drag, startPoint x: 544, startPoint y: 578, endPoint x: 490, endPoint y: 581, distance: 54.0
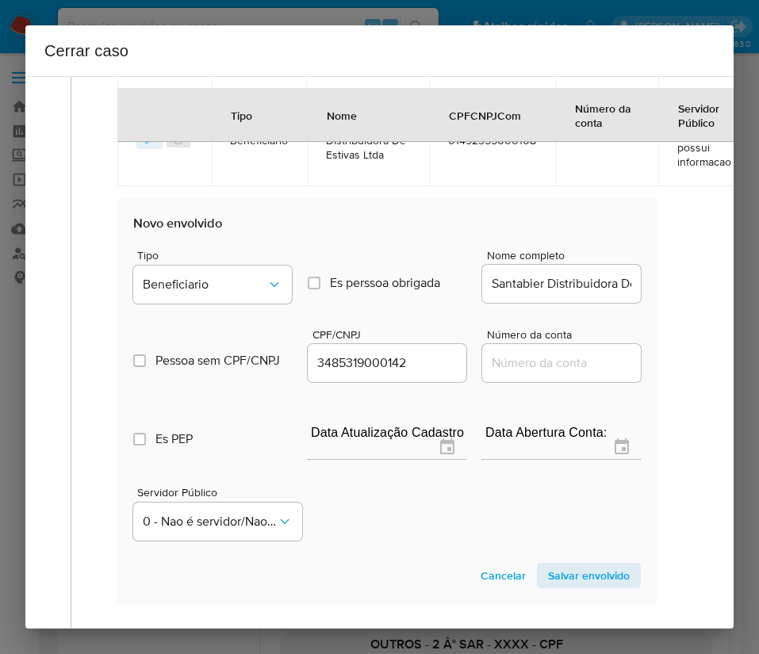
click at [548, 578] on span "Salvar envolvido" at bounding box center [589, 575] width 82 height 22
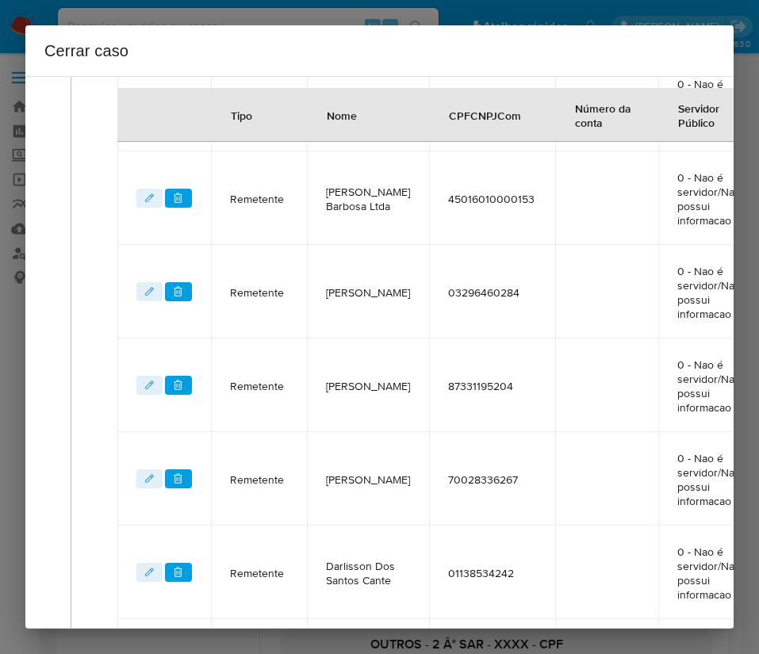
scroll to position [345, 2]
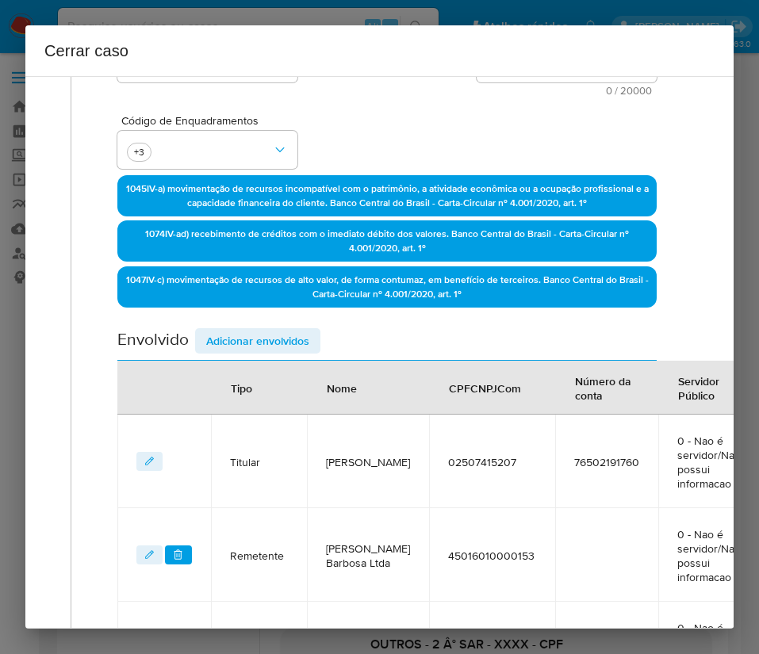
click at [287, 342] on span "Adicionar envolvidos" at bounding box center [257, 341] width 103 height 22
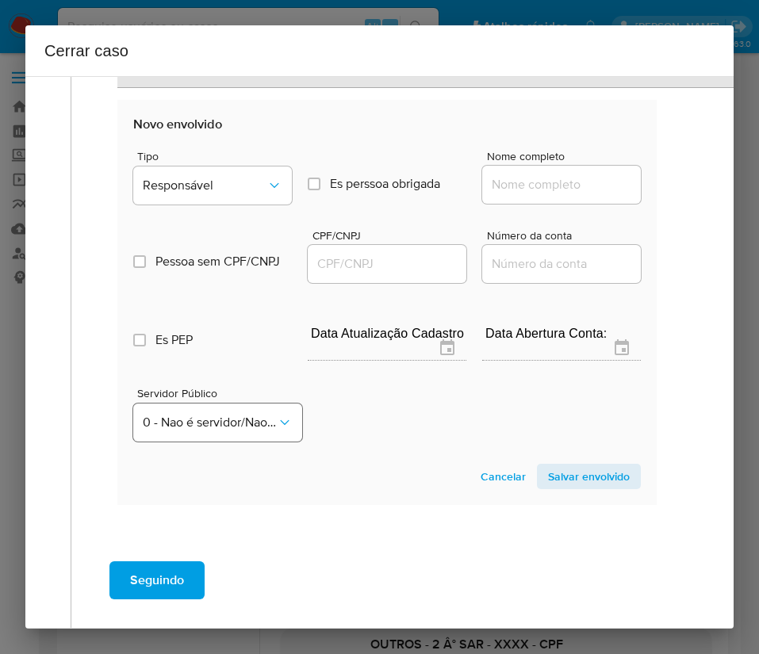
scroll to position [1596, 2]
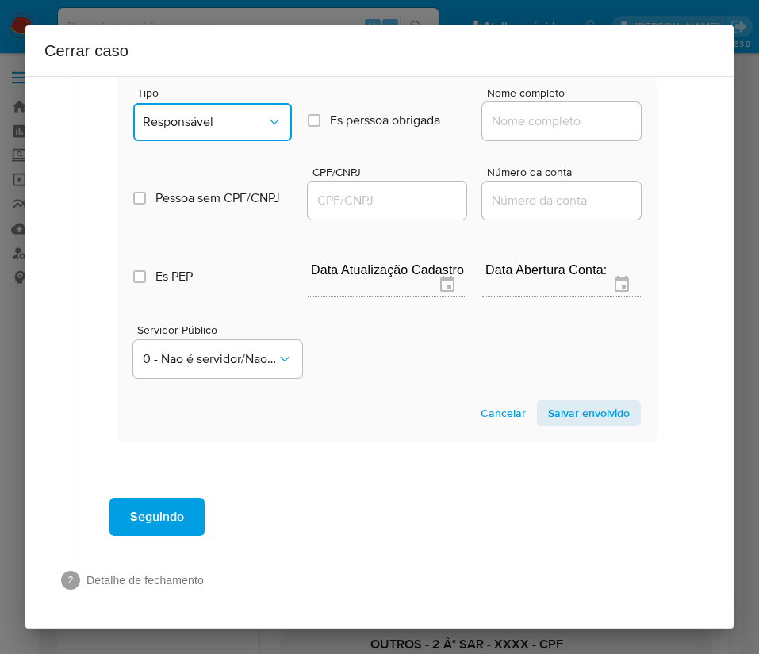
drag, startPoint x: 235, startPoint y: 94, endPoint x: 235, endPoint y: 117, distance: 22.2
click at [237, 103] on button "Responsável" at bounding box center [212, 122] width 159 height 38
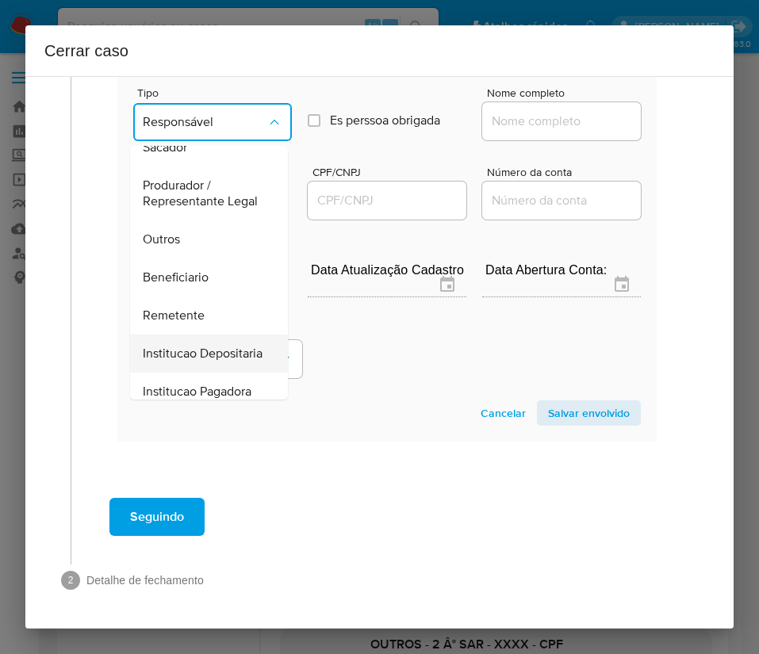
scroll to position [282, 0]
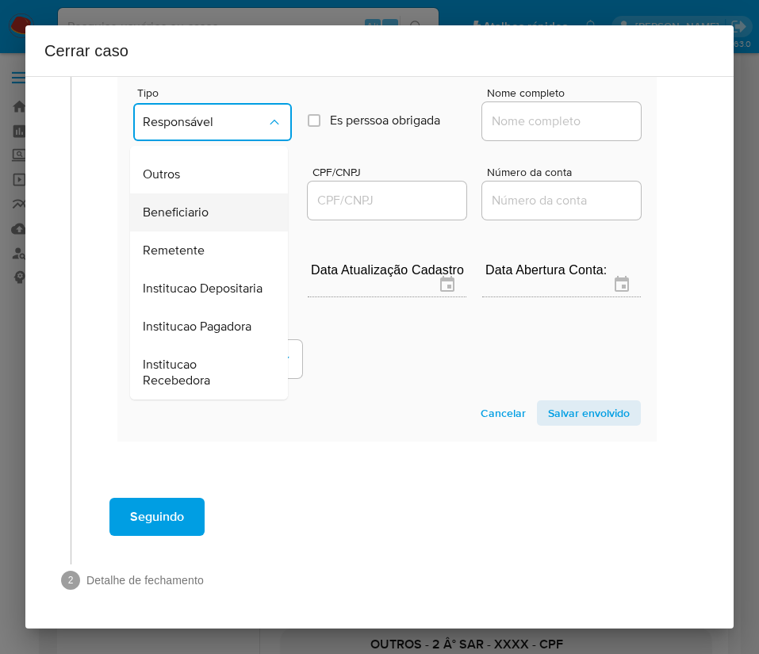
click at [193, 205] on span "Beneficiario" at bounding box center [176, 213] width 66 height 16
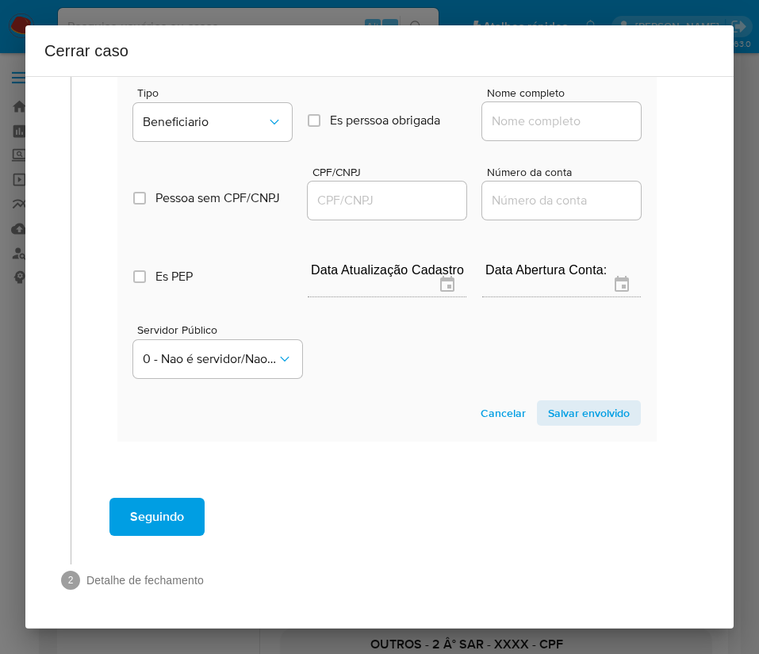
click at [529, 111] on input "Nome completo" at bounding box center [561, 121] width 159 height 21
paste input "Mayara Mota Cardoso, 01625194277"
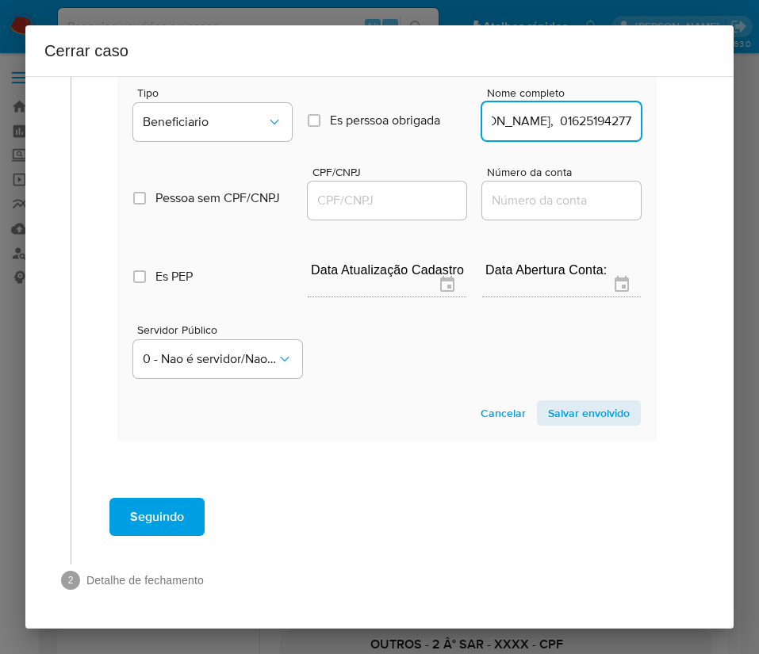
scroll to position [1596, 22]
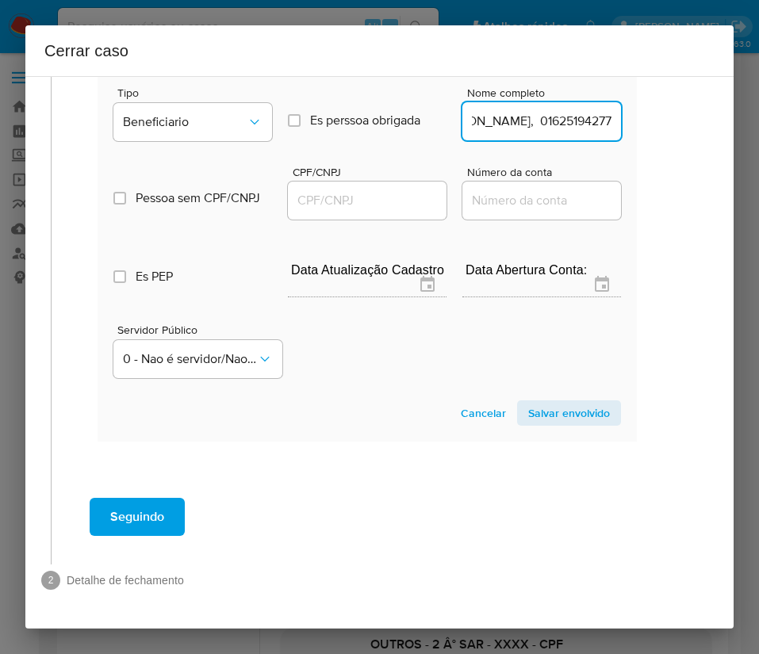
drag, startPoint x: 530, startPoint y: 109, endPoint x: 704, endPoint y: 115, distance: 173.7
click at [704, 115] on div "1 Informação completa Geral Data de início 01/08/2025 Data Fin 11/10/2025 Valor…" at bounding box center [379, 352] width 708 height 553
type input "Mayara Mota Cardoso"
click at [392, 193] on div at bounding box center [367, 201] width 159 height 38
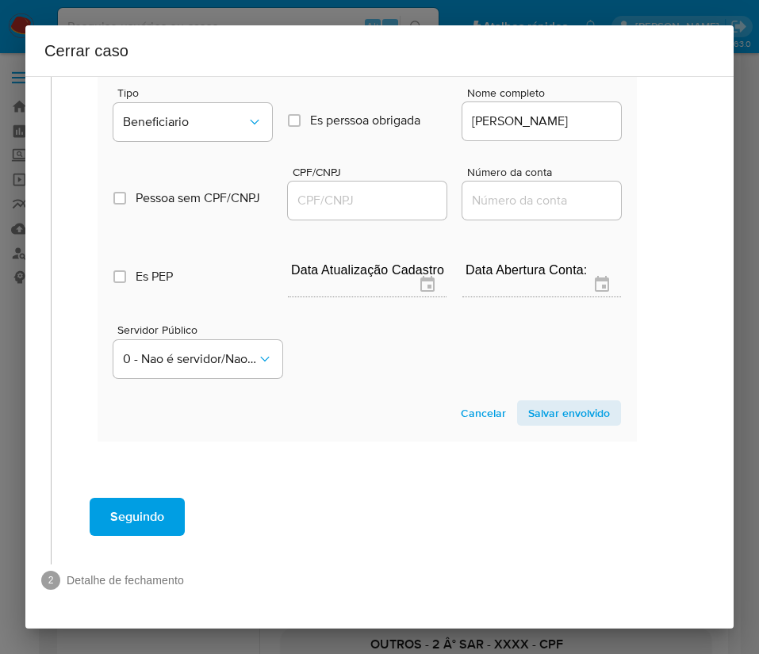
click at [403, 190] on input "CPF/CNPJ" at bounding box center [367, 200] width 159 height 21
paste input "01625194277"
type input "1625194277"
click at [553, 402] on span "Salvar envolvido" at bounding box center [569, 413] width 82 height 22
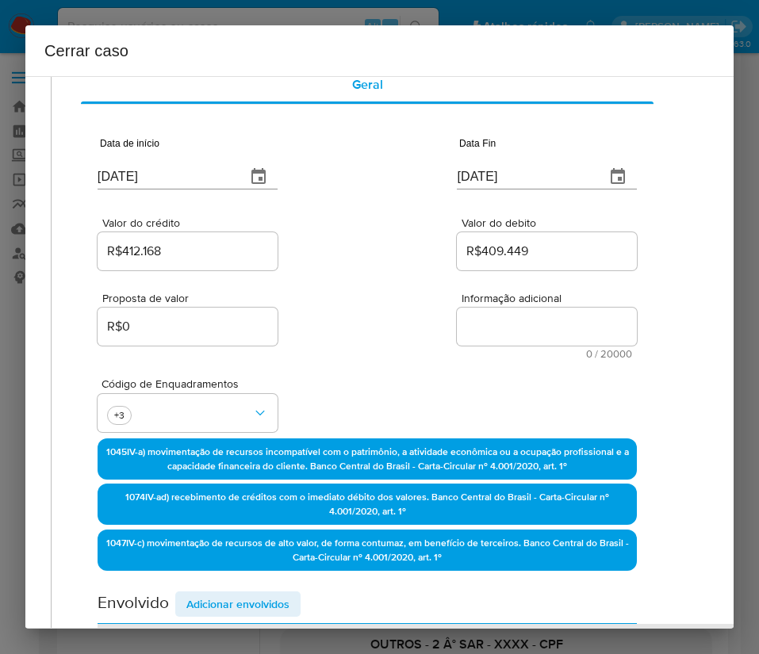
scroll to position [0, 22]
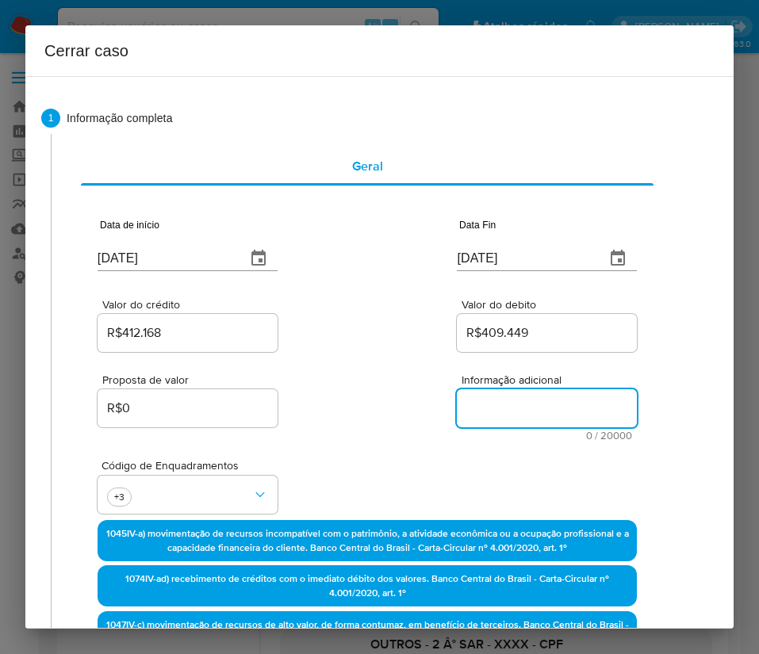
click at [507, 405] on textarea "Informação adicional" at bounding box center [547, 408] width 180 height 38
paste textarea "Informações do Cliente Bruno Ferreira da Silva, CPF 02507415207, 29 anos, resid…"
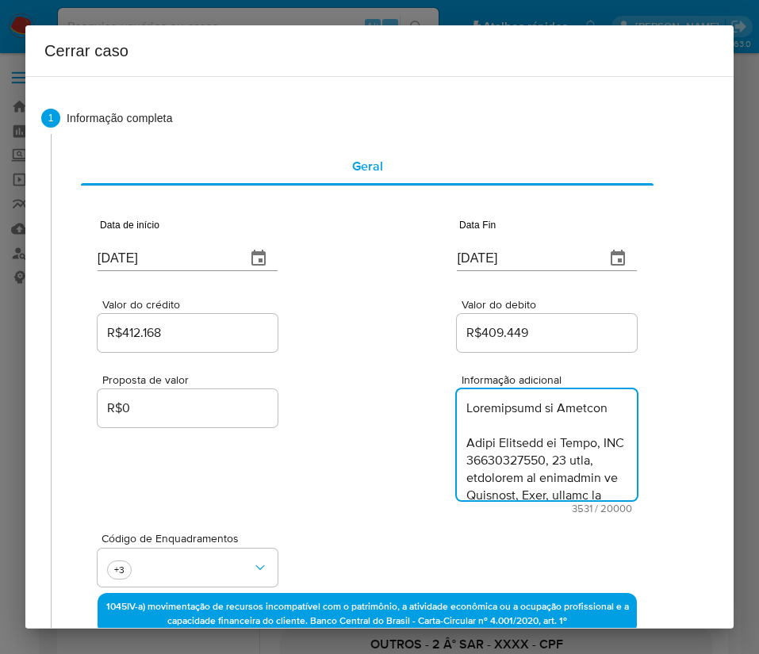
type textarea "Informações do Cliente Bruno Ferreira da Silva, CPF 02507415207, 29 anos, resid…"
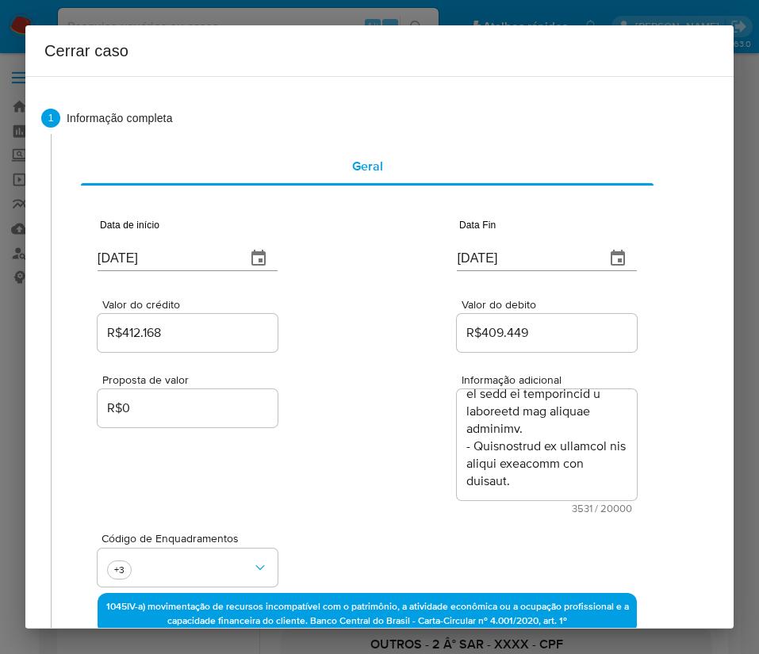
click at [424, 503] on div "Proposta de valor R$0 Informação adicional 3531 / 20000 16469 caracteres restan…" at bounding box center [367, 434] width 539 height 159
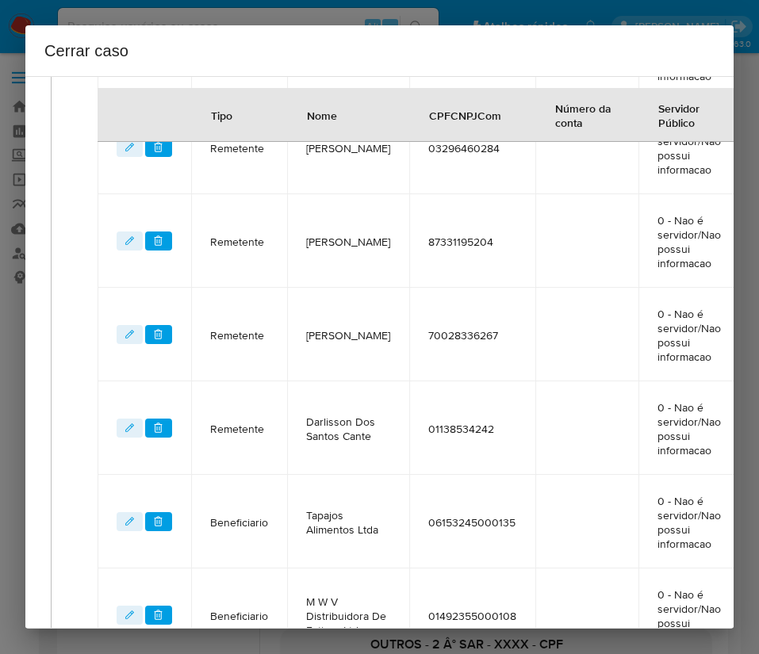
scroll to position [1344, 22]
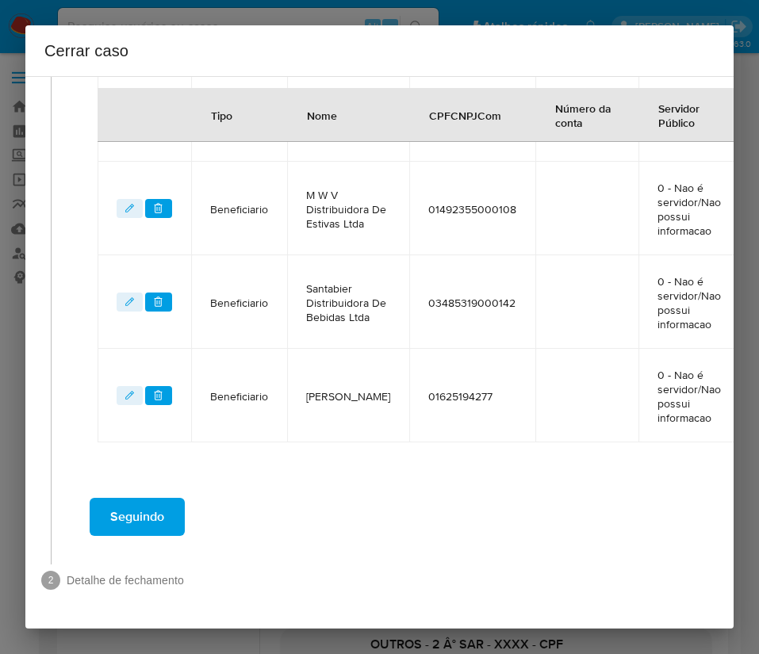
click at [168, 507] on button "Seguindo" at bounding box center [137, 517] width 95 height 38
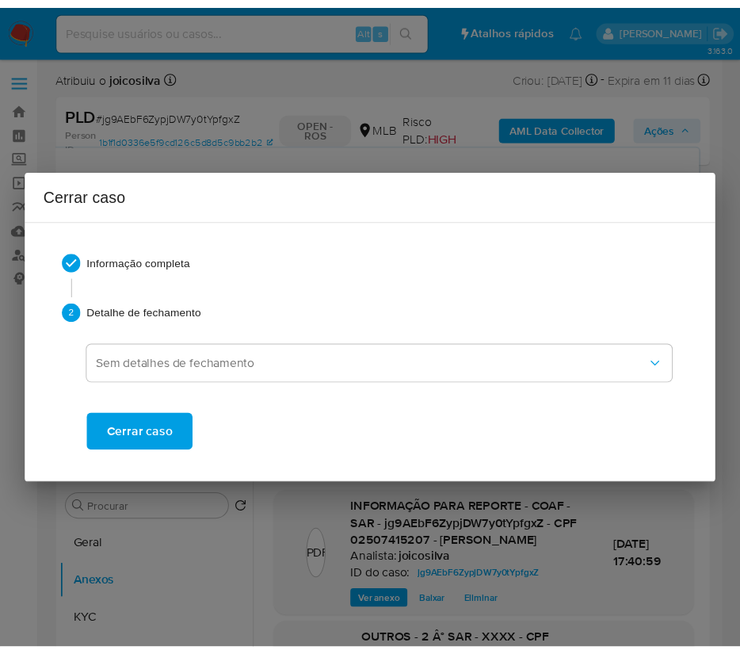
scroll to position [3440, 0]
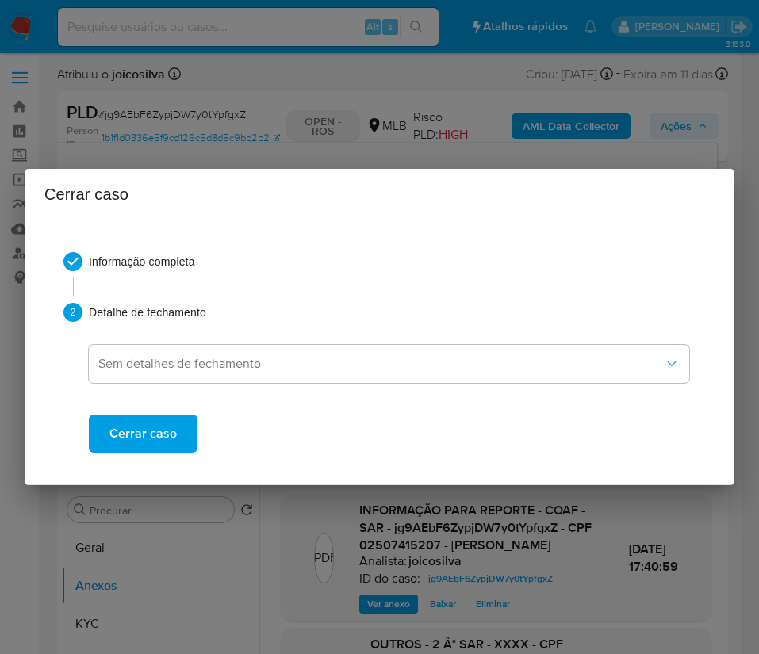
click at [167, 442] on span "Cerrar caso" at bounding box center [142, 433] width 67 height 35
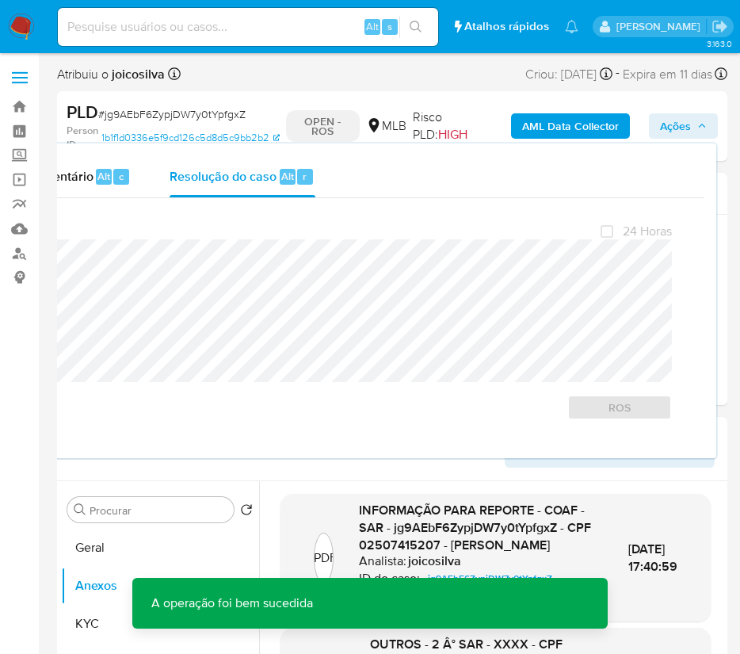
click at [144, 116] on span "# jg9AEbF6ZypjDW7y0tYpfgxZ" at bounding box center [171, 114] width 147 height 16
copy span "jg9AEbF6ZypjDW7y0tYpfgxZ"
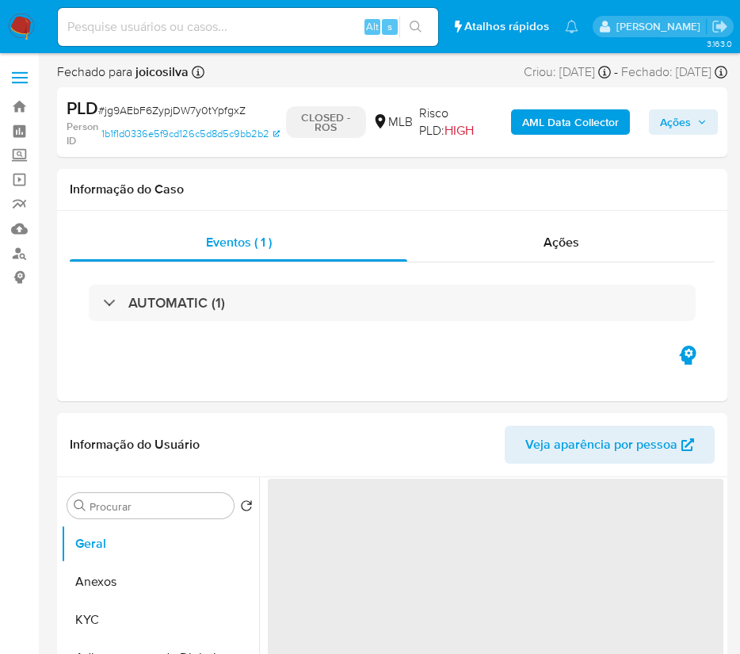
click at [16, 22] on img at bounding box center [21, 26] width 27 height 27
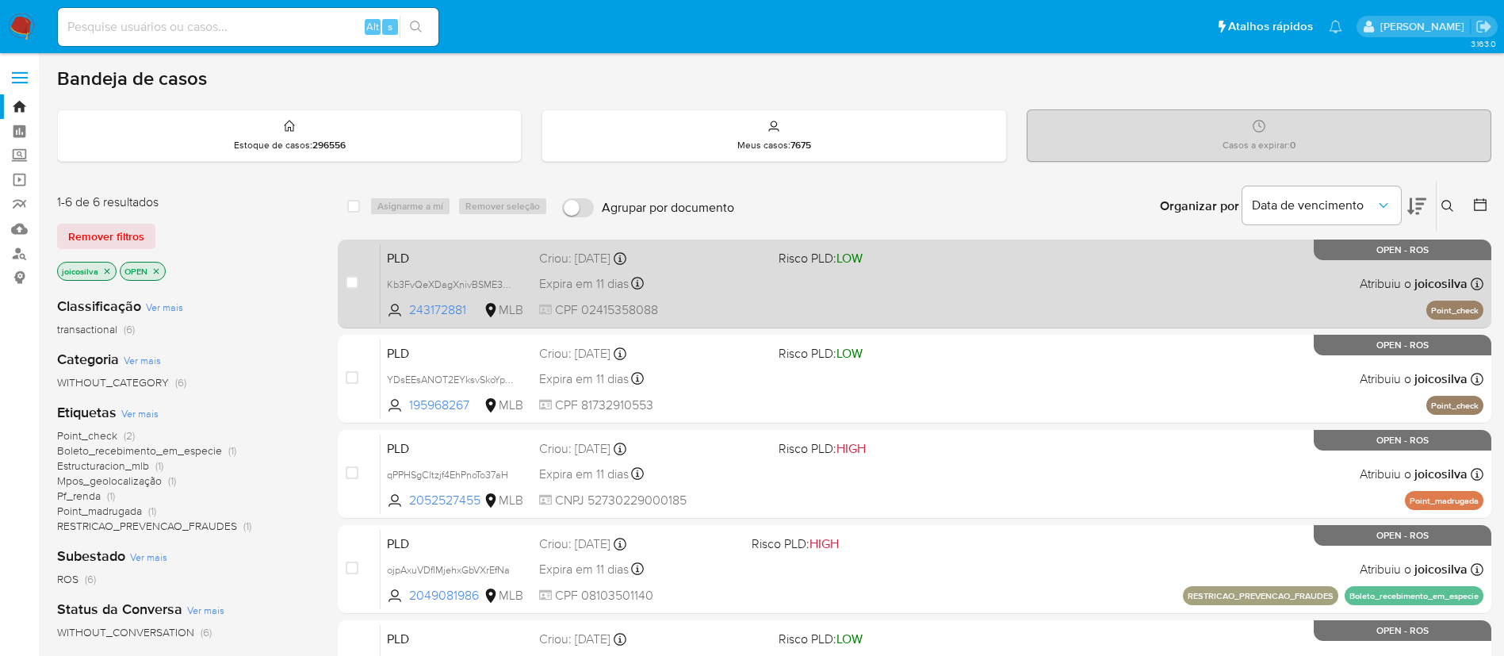
click at [758, 301] on div "PLD Kb3FvQeXDagXnivBSME3dxXy 243172881 MLB Risco PLD: LOW Criou: 12/09/2025 Cri…" at bounding box center [932, 283] width 1103 height 80
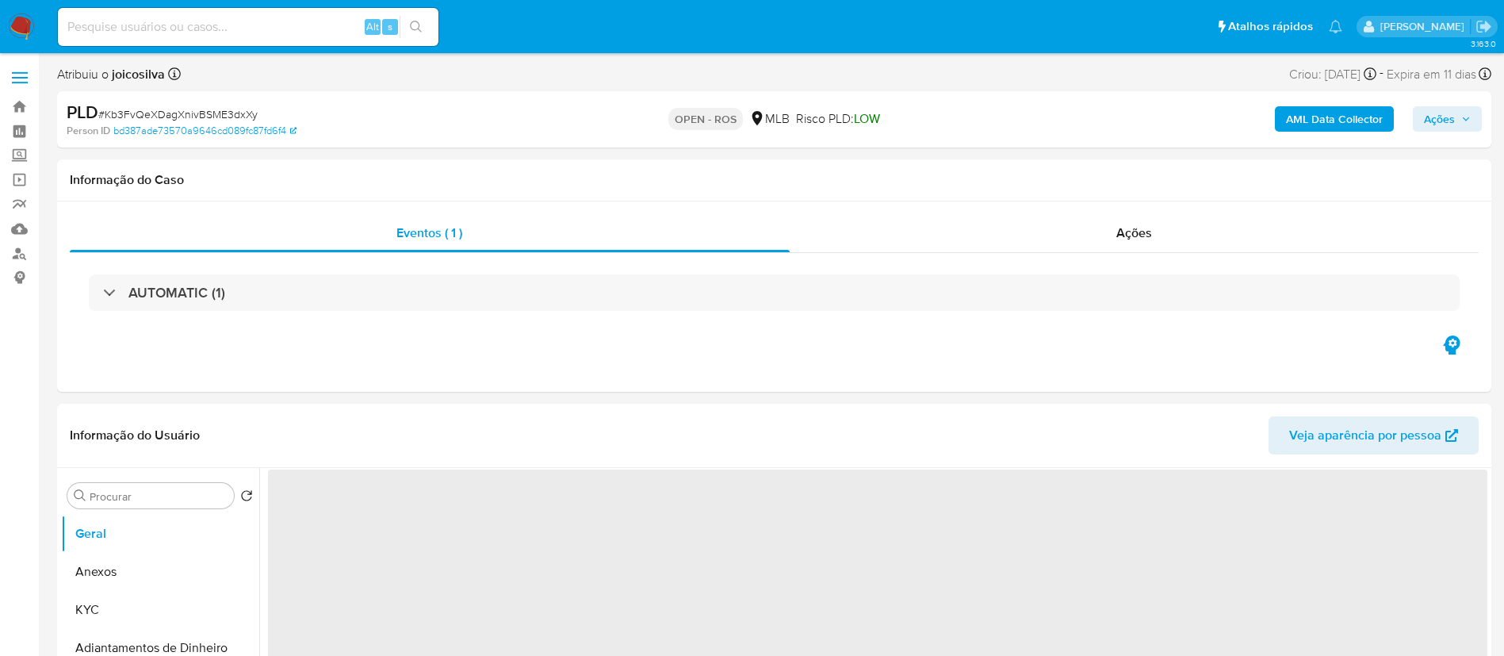
click at [239, 116] on span "# Kb3FvQeXDagXnivBSME3dxXy" at bounding box center [177, 114] width 159 height 16
select select "10"
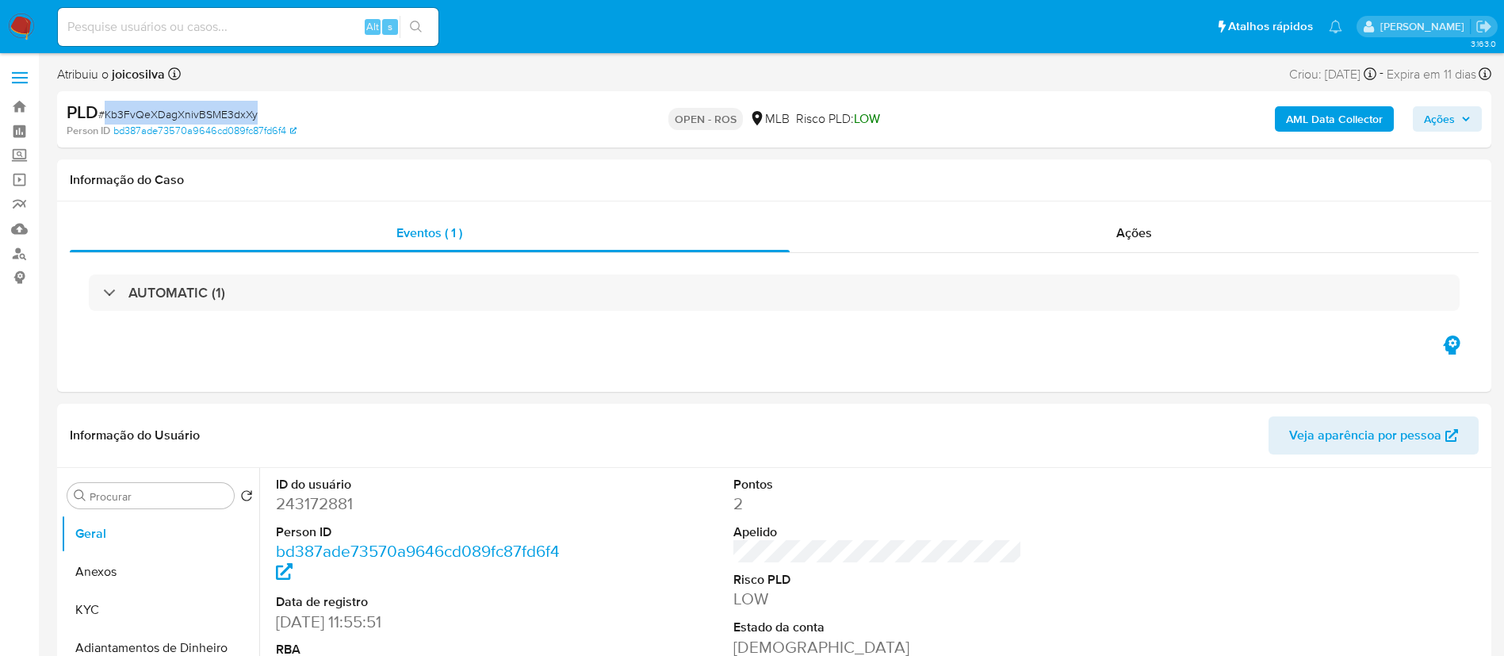
copy span "Kb3FvQeXDagXnivBSME3dxXy"
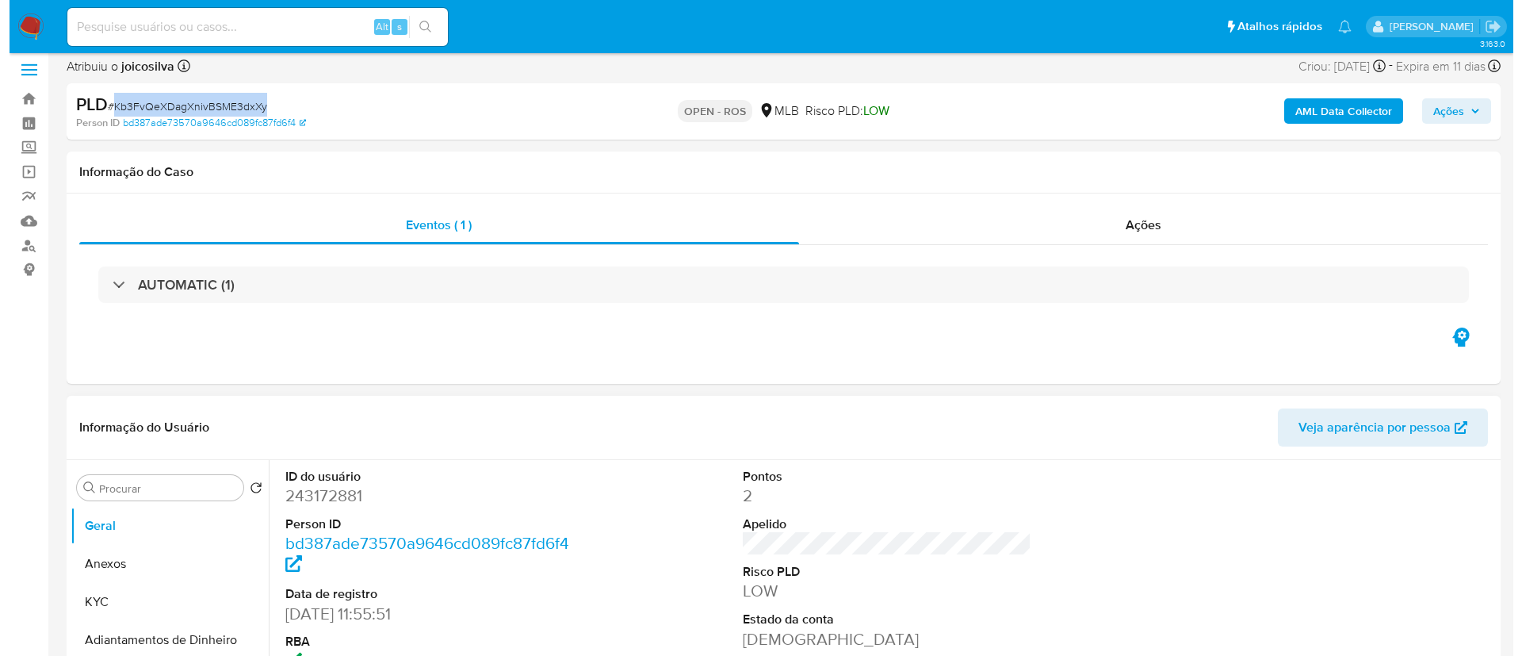
scroll to position [238, 0]
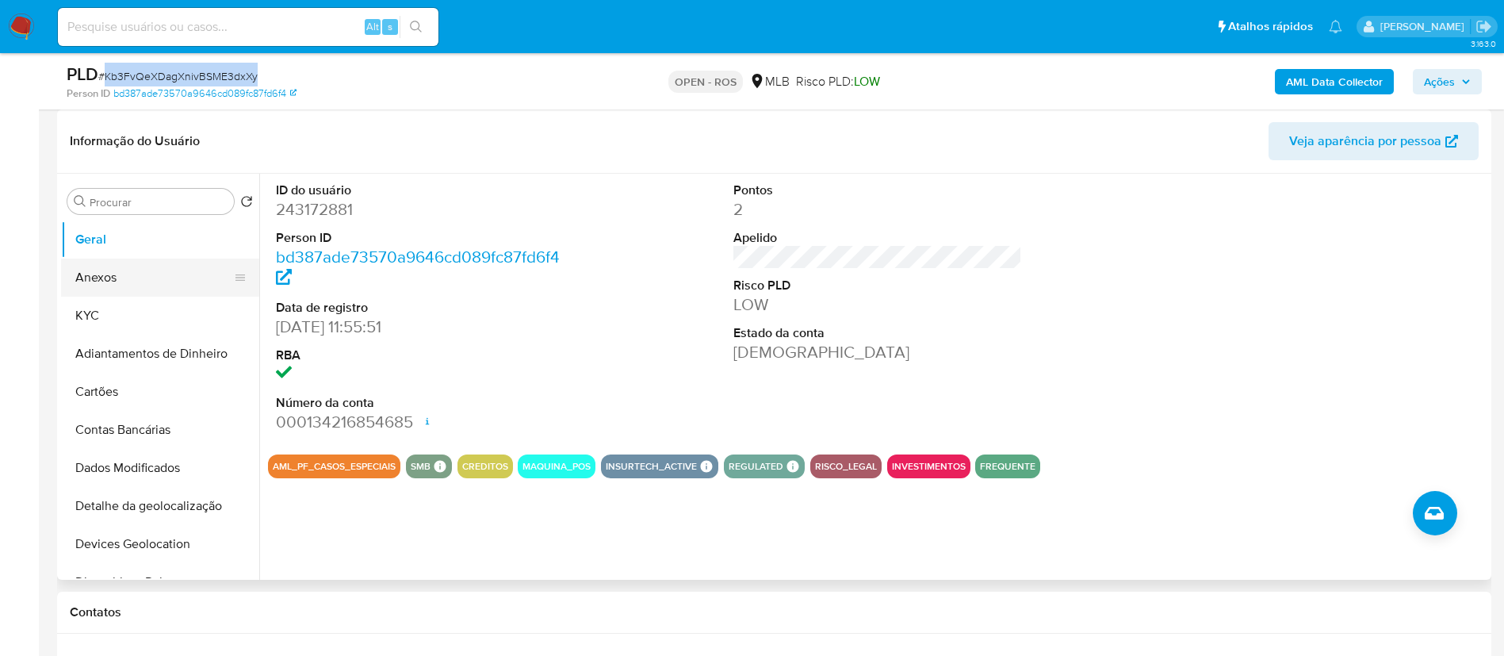
click at [108, 272] on button "Anexos" at bounding box center [153, 277] width 185 height 38
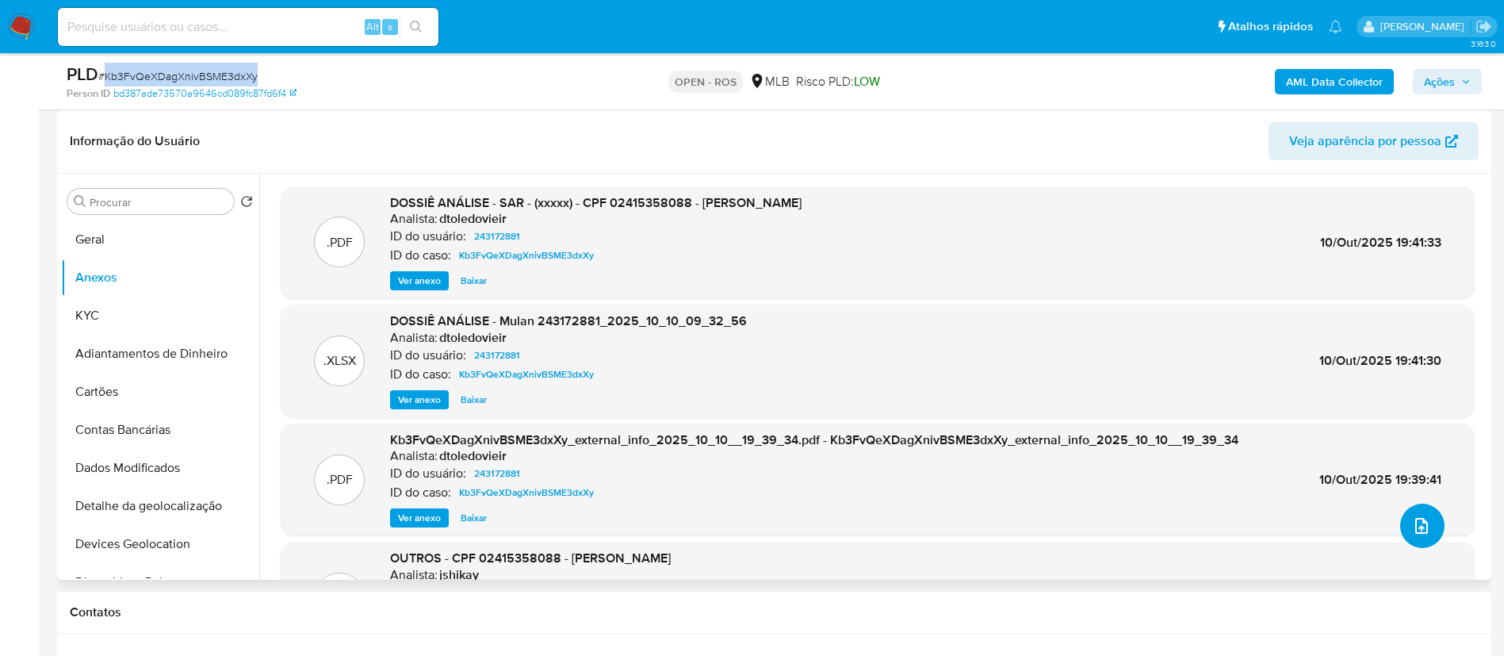
click at [1422, 533] on span "upload-file" at bounding box center [1421, 525] width 19 height 19
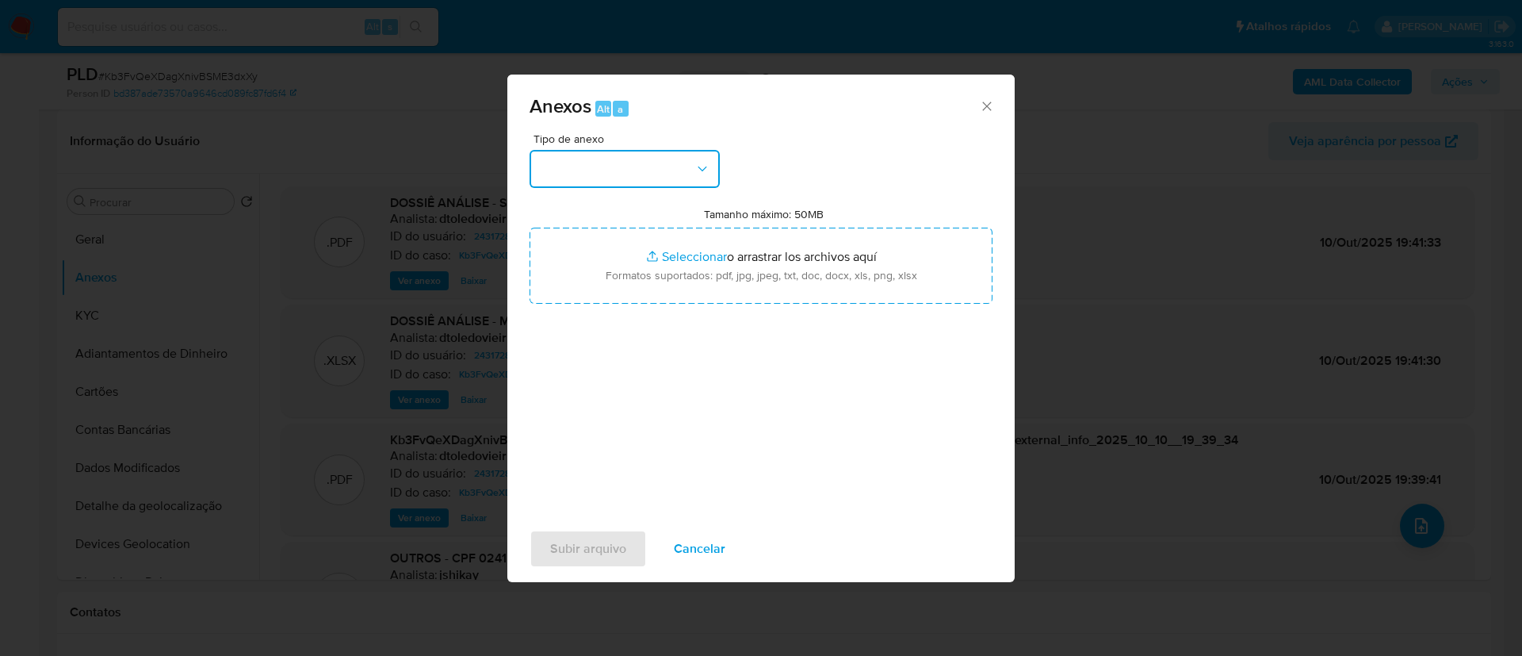
click at [696, 172] on icon "button" at bounding box center [702, 169] width 16 height 16
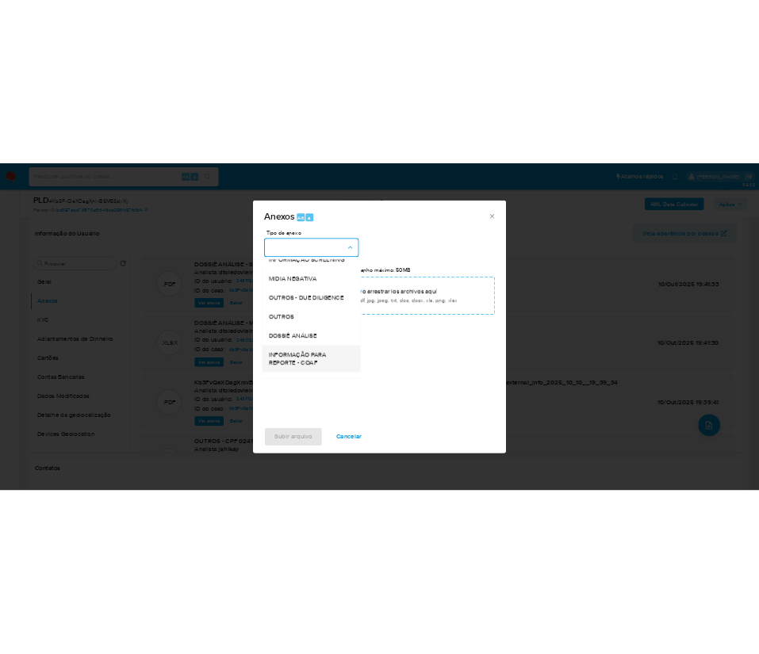
scroll to position [244, 0]
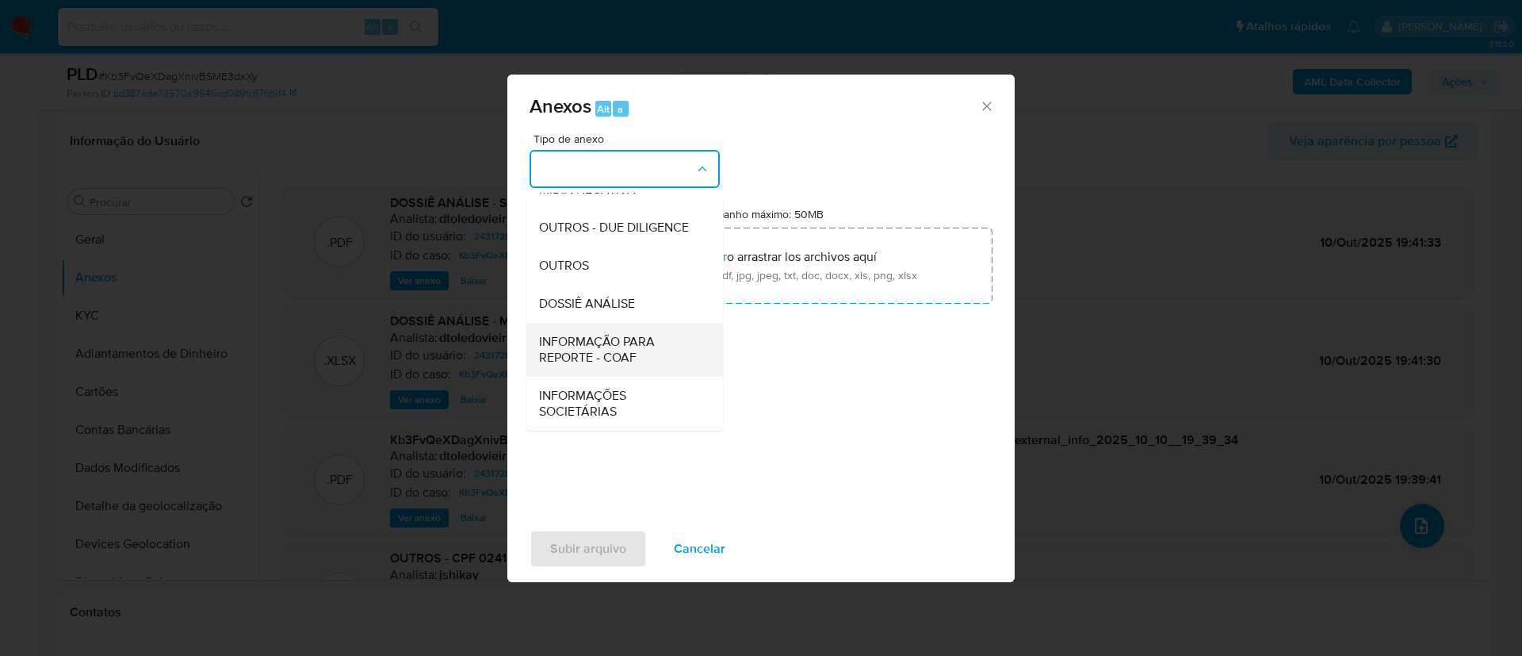
click at [632, 356] on span "INFORMAÇÃO PARA REPORTE - COAF" at bounding box center [620, 350] width 162 height 32
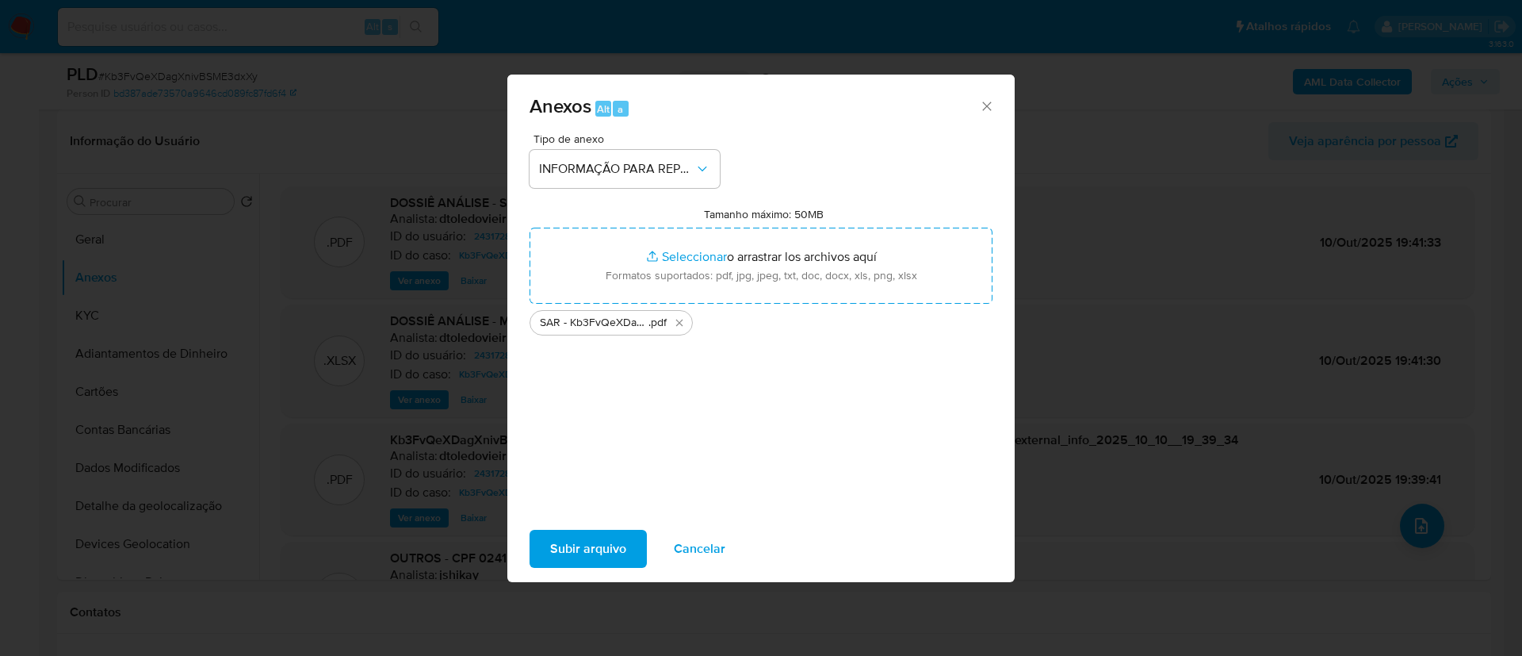
click at [758, 467] on div "Tipo de anexo INFORMAÇÃO PARA REPORTE - COAF Tamanho máximo: 50MB Seleccionar a…" at bounding box center [761, 320] width 463 height 374
click at [619, 547] on span "Subir arquivo" at bounding box center [588, 548] width 76 height 35
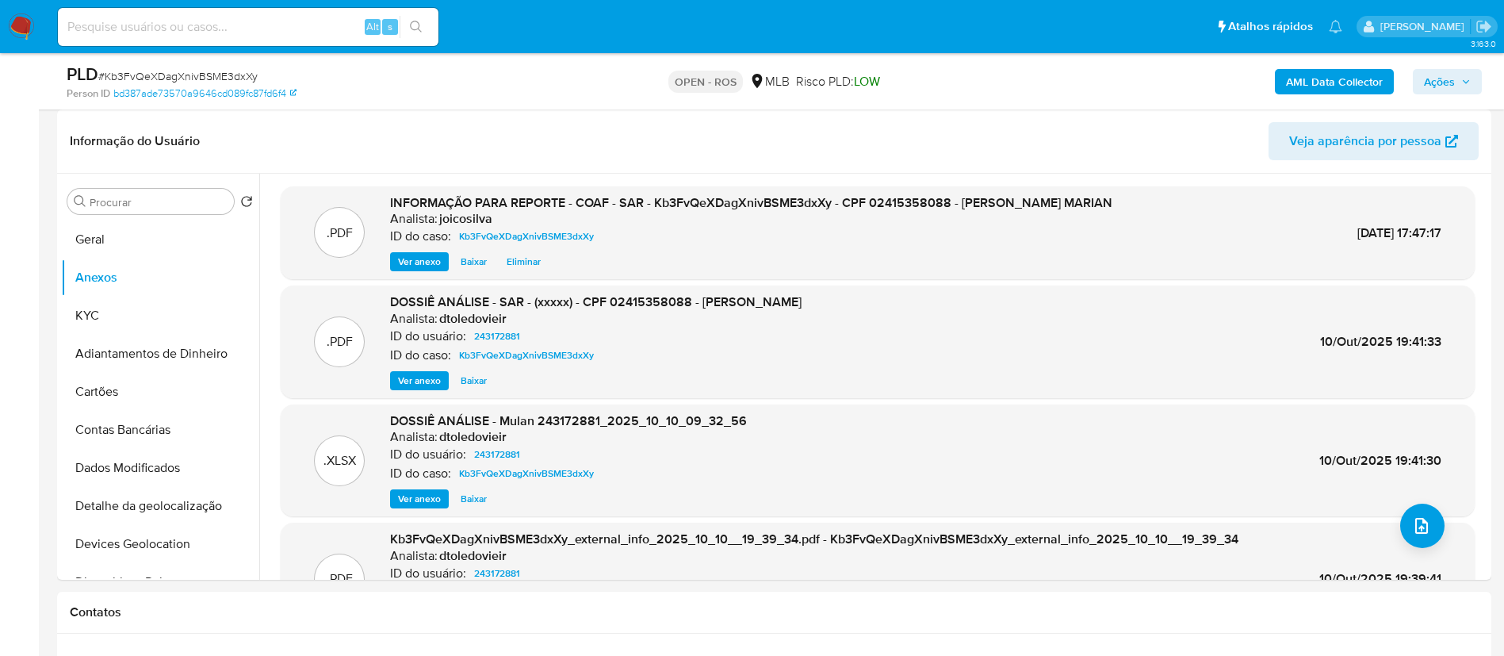
click at [1445, 82] on span "Ações" at bounding box center [1439, 81] width 31 height 25
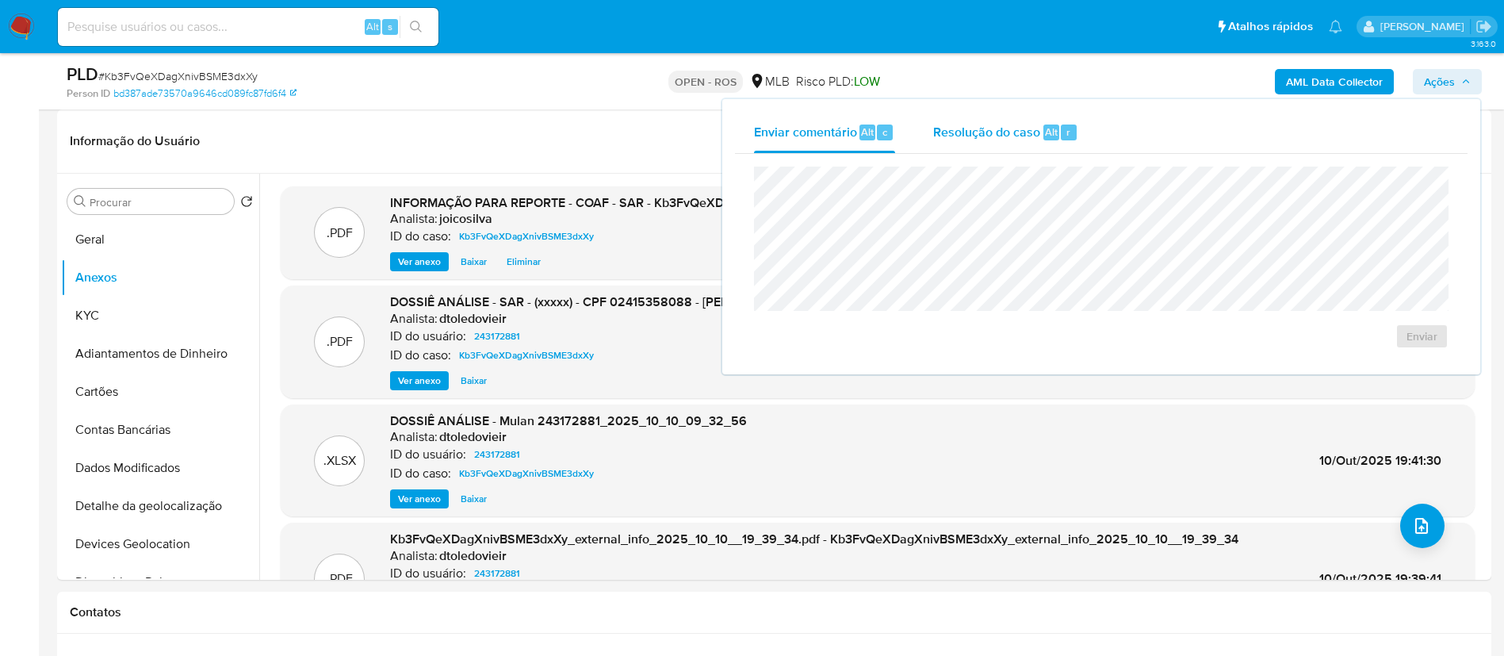
click at [1002, 142] on div "Resolução do caso Alt r" at bounding box center [1005, 132] width 145 height 41
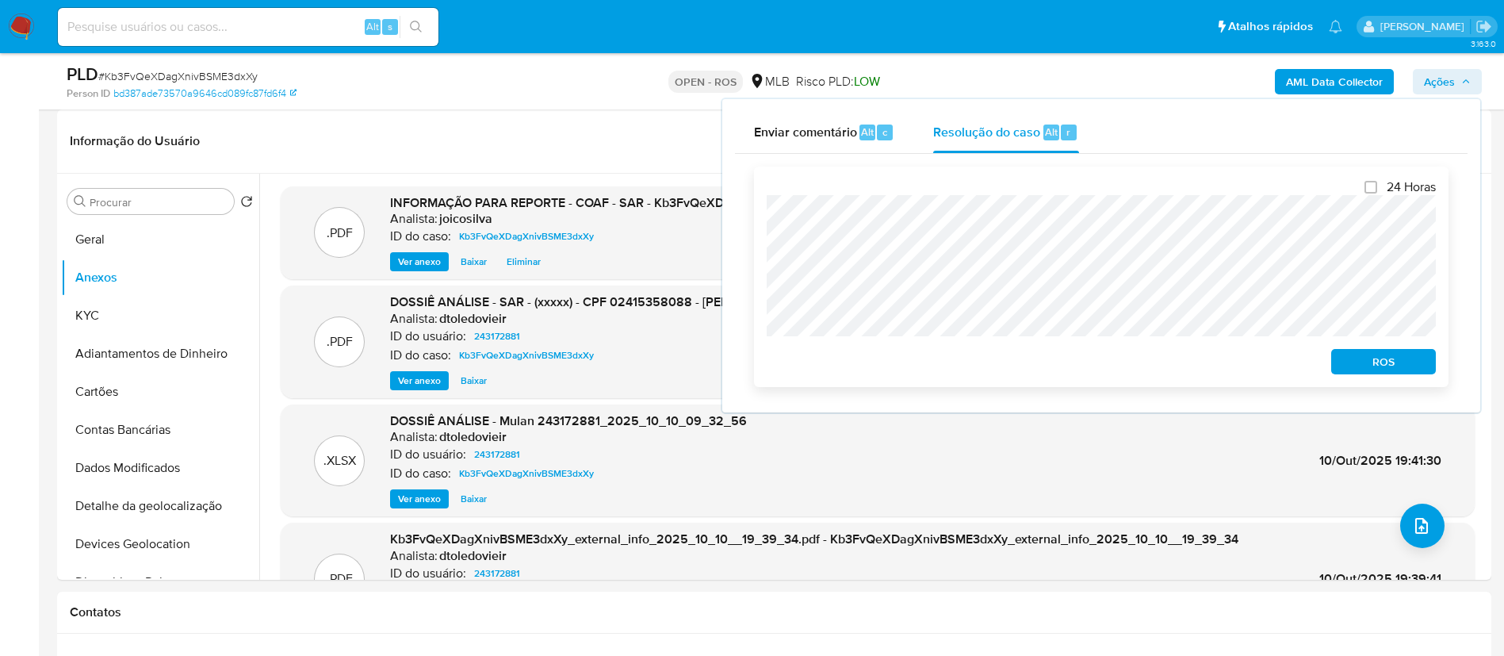
click at [1397, 364] on span "ROS" at bounding box center [1383, 361] width 82 height 22
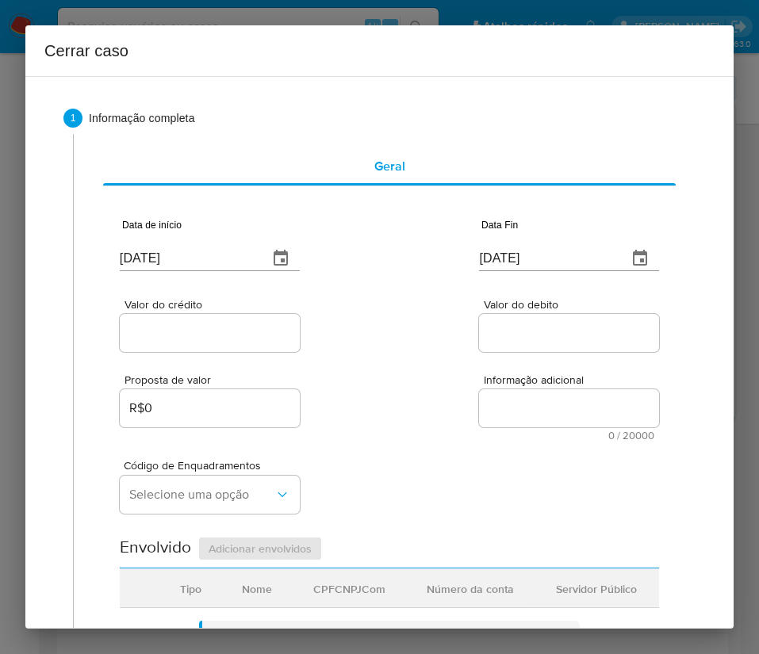
click at [175, 231] on div "[DATE]" at bounding box center [210, 247] width 180 height 47
click at [174, 258] on input "[DATE]" at bounding box center [188, 258] width 136 height 25
paste input "01/08"
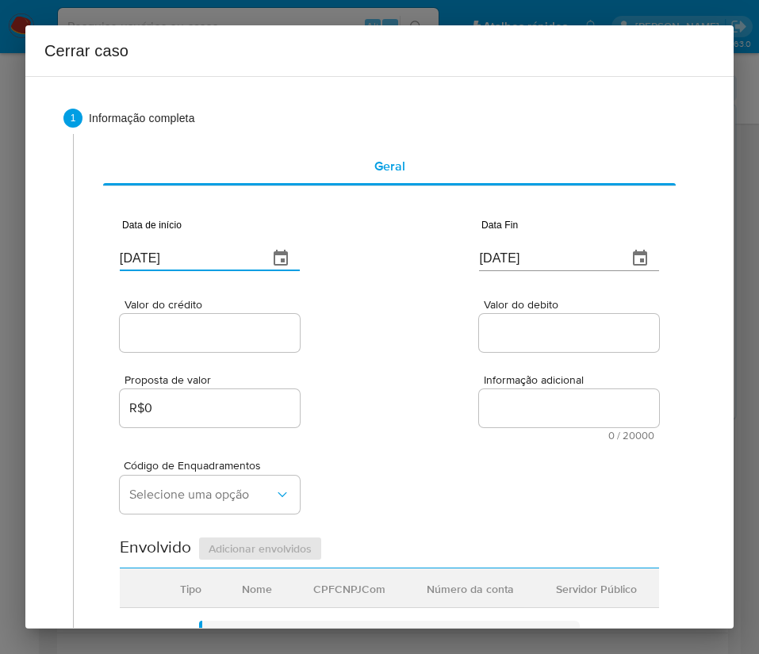
type input "[DATE]"
click at [364, 369] on div "Proposta de valor R$0 Informação adicional 0 / 20000 20000 caracteres restantes" at bounding box center [389, 398] width 539 height 86
drag, startPoint x: 513, startPoint y: 247, endPoint x: 509, endPoint y: 256, distance: 10.3
click at [513, 247] on input "[DATE]" at bounding box center [547, 258] width 136 height 25
click at [508, 258] on input "[DATE]" at bounding box center [547, 258] width 136 height 25
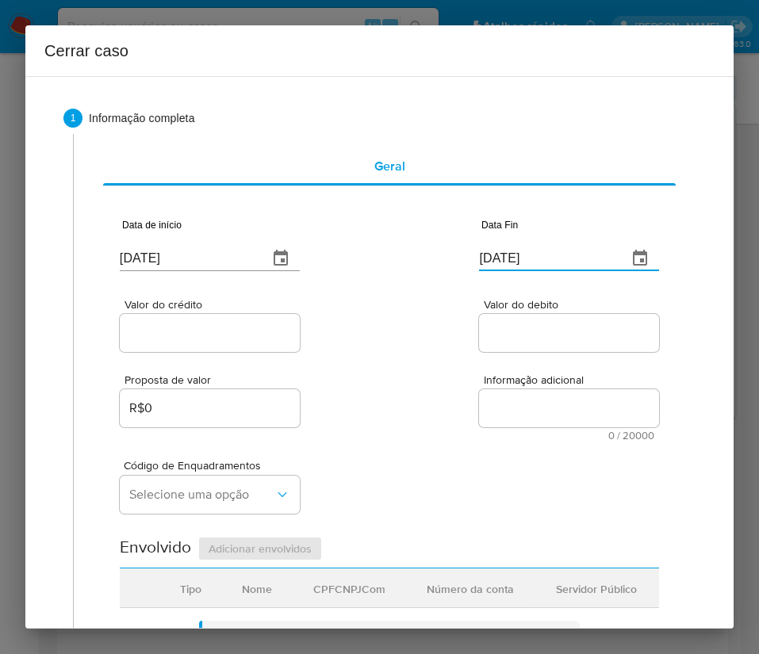
click at [508, 258] on input "[DATE]" at bounding box center [547, 258] width 136 height 25
paste input "08"
type input "[DATE]"
click at [494, 357] on div "Proposta de valor R$0 Informação adicional 0 / 20000 20000 caracteres restantes" at bounding box center [389, 398] width 539 height 86
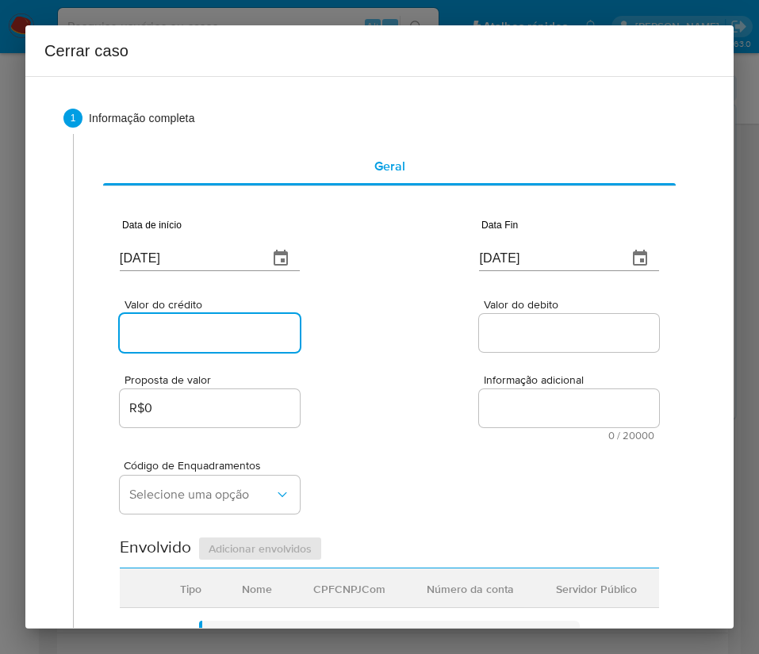
drag, startPoint x: 186, startPoint y: 328, endPoint x: 172, endPoint y: 346, distance: 22.5
click at [186, 328] on input "Valor do crédito" at bounding box center [210, 333] width 180 height 21
click at [192, 335] on input "Valor do crédito" at bounding box center [210, 333] width 180 height 21
paste input "R$969.619"
type input "R$969.619"
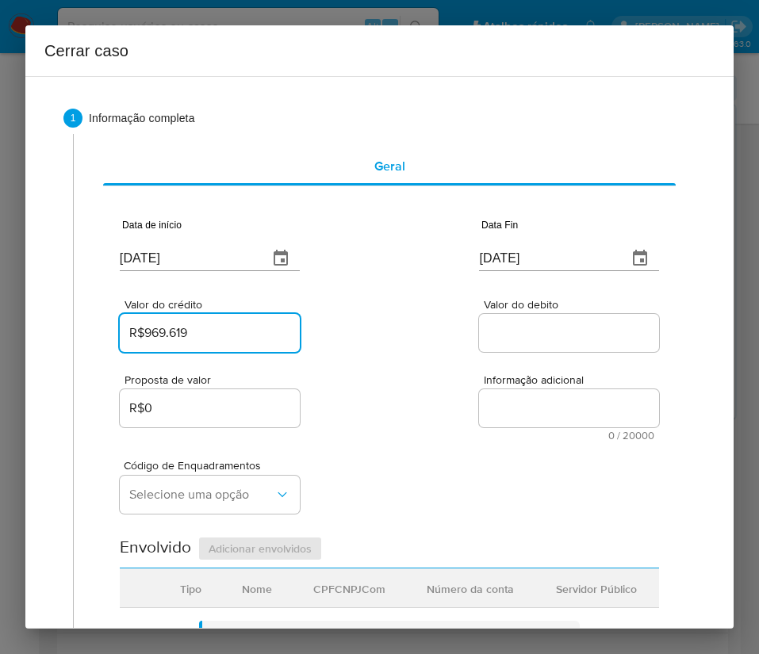
click at [436, 365] on div "Proposta de valor R$0 Informação adicional 0 / 20000 20000 caracteres restantes" at bounding box center [389, 398] width 539 height 86
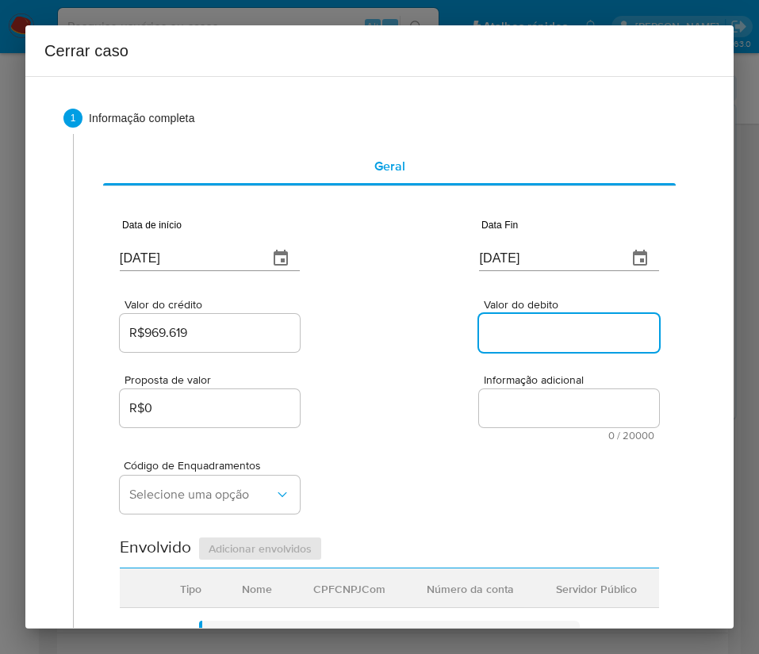
click at [531, 335] on input "Valor do debito" at bounding box center [569, 333] width 180 height 21
paste input "R$962.480"
type input "R$962.480"
click at [390, 419] on div "Proposta de valor R$0 Informação adicional 0 / 20000 20000 caracteres restantes" at bounding box center [389, 398] width 539 height 86
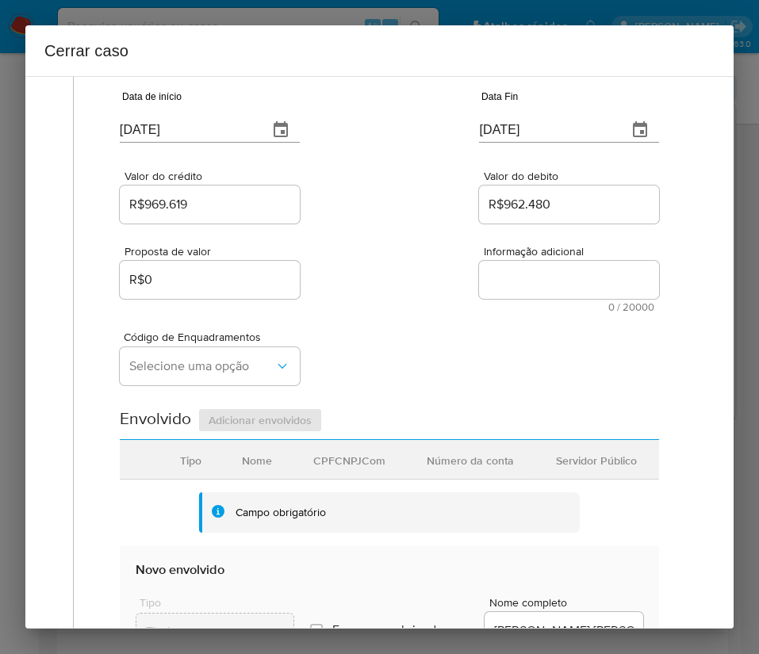
scroll to position [357, 0]
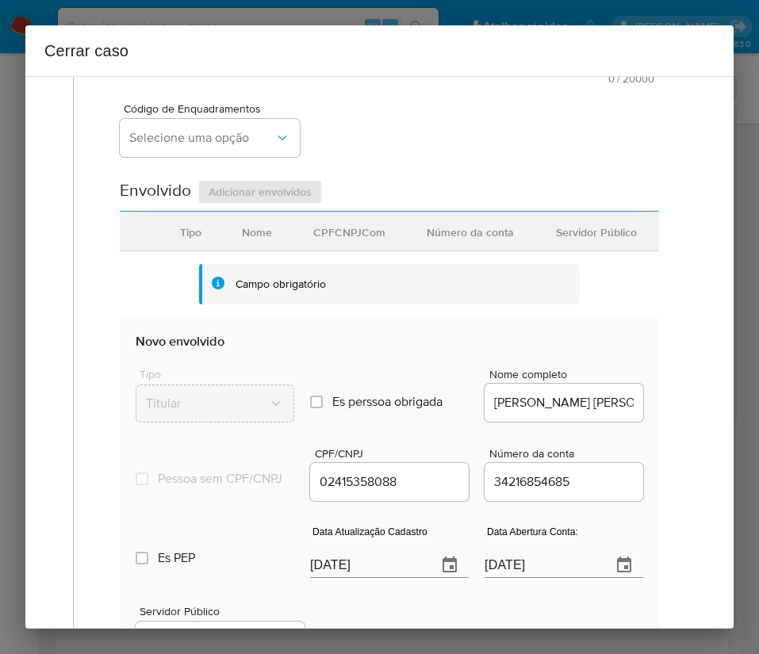
click at [20, 481] on div "Cerrar caso 1 Informação completa Geral Data de início 01/08/2025 Data Fin 08/1…" at bounding box center [379, 327] width 759 height 654
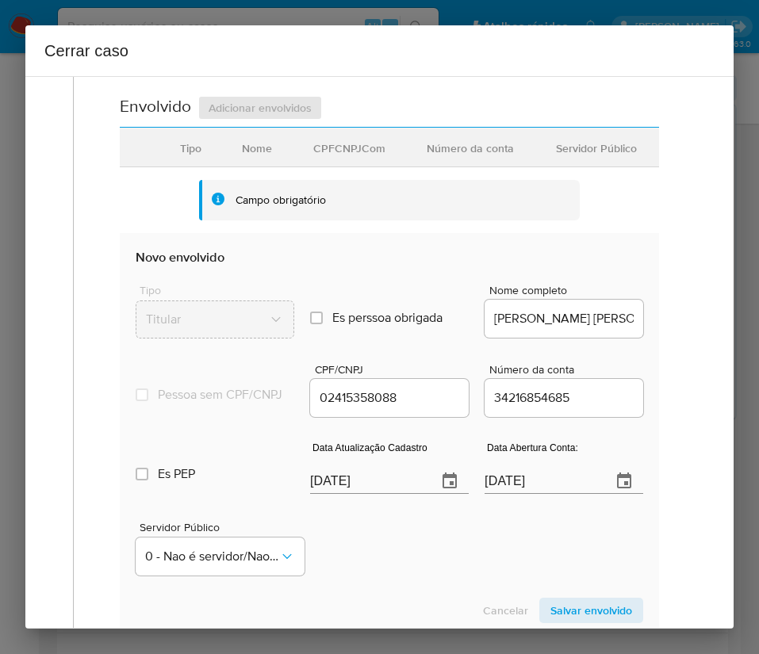
scroll to position [476, 0]
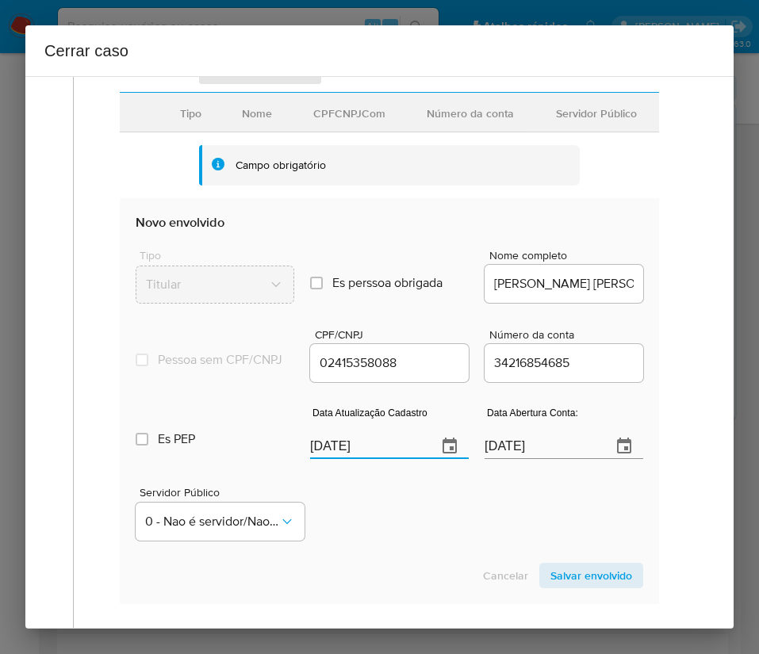
click at [362, 457] on input "[DATE]" at bounding box center [367, 446] width 114 height 25
paste input "24/07"
type input "24/07/2025"
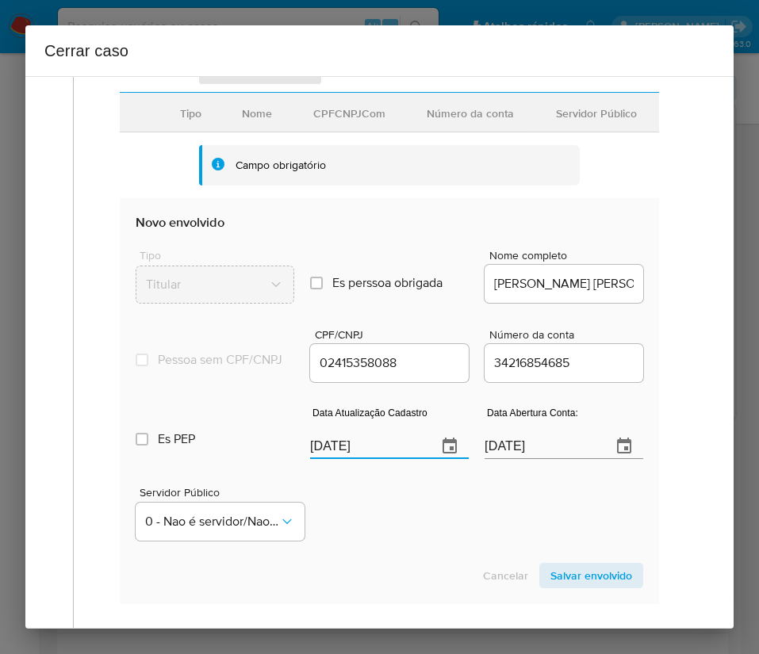
drag, startPoint x: 397, startPoint y: 516, endPoint x: 14, endPoint y: 465, distance: 386.2
click at [398, 516] on div "Servidor Público 0 - Nao é servidor/[PERSON_NAME] possui informacao" at bounding box center [389, 507] width 507 height 79
click at [496, 459] on input "23/04/2024" at bounding box center [541, 446] width 114 height 25
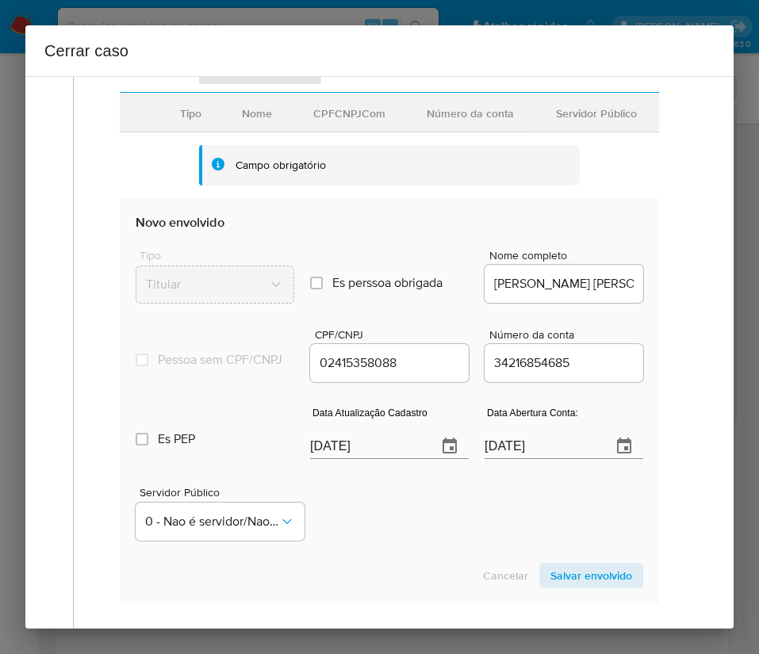
click at [470, 505] on div "Servidor Público 0 - Nao é servidor/[PERSON_NAME] possui informacao" at bounding box center [389, 507] width 507 height 79
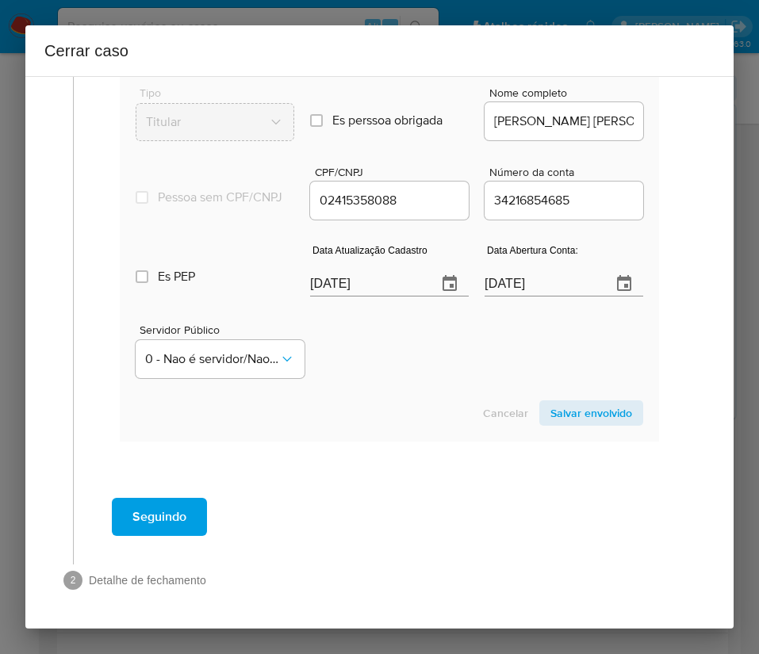
click at [559, 414] on span "Salvar envolvido" at bounding box center [591, 413] width 82 height 22
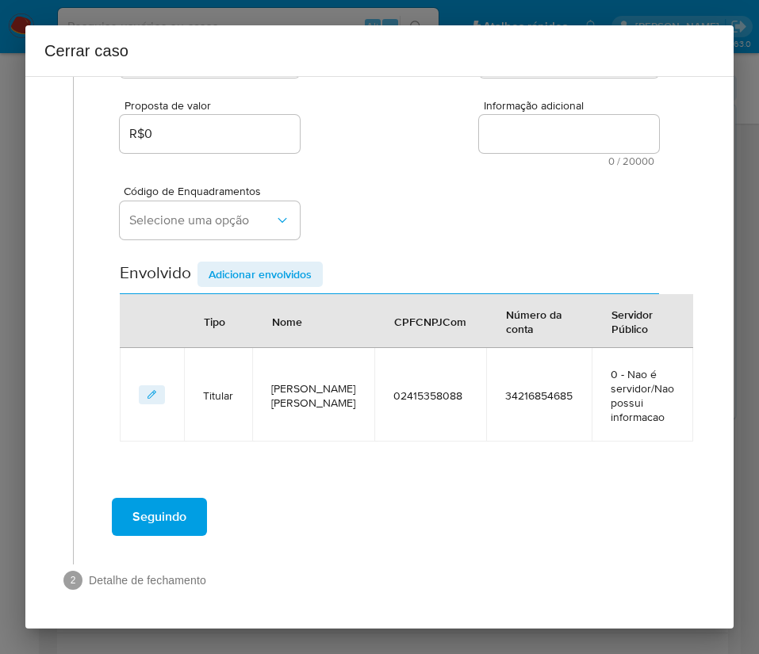
click at [230, 268] on span "Adicionar envolvidos" at bounding box center [259, 274] width 103 height 22
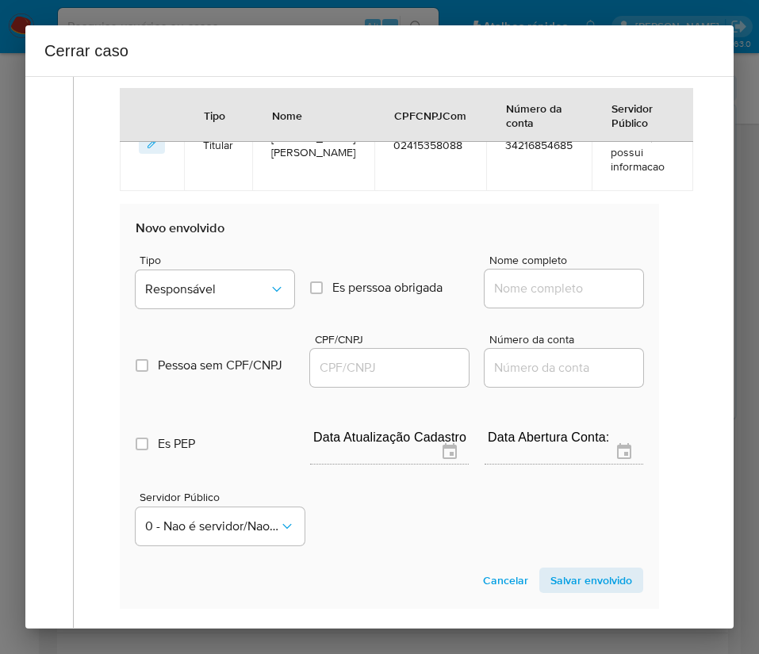
scroll to position [631, 0]
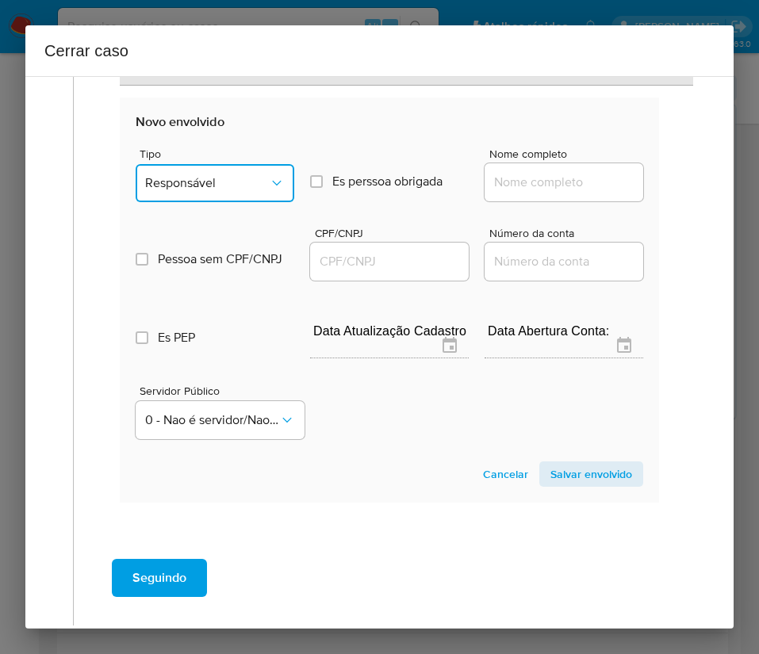
click at [220, 191] on button "Responsável" at bounding box center [215, 183] width 159 height 38
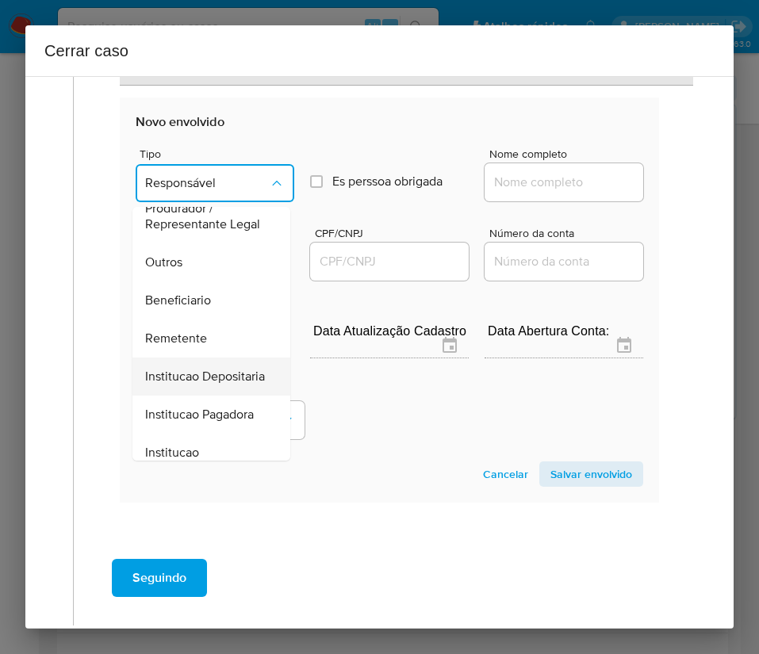
scroll to position [282, 0]
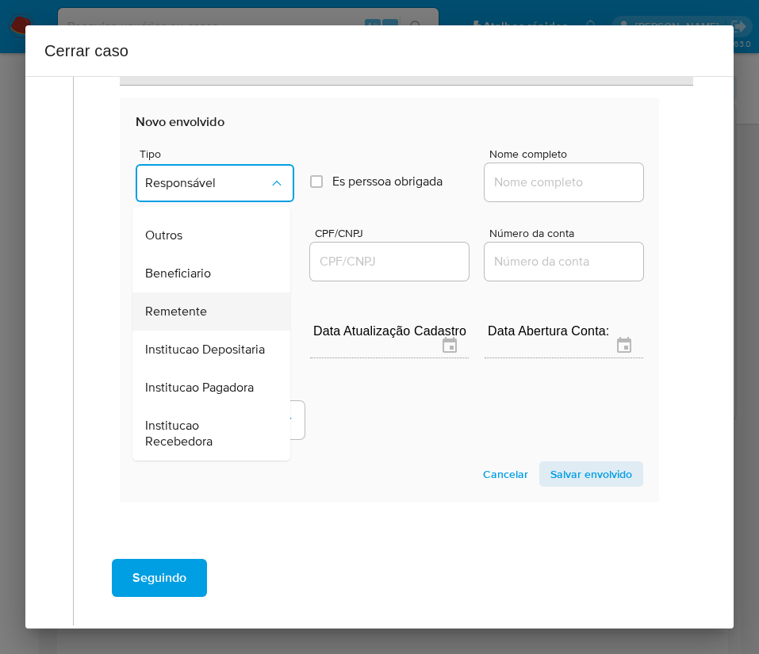
click at [196, 304] on span "Remetente" at bounding box center [176, 312] width 62 height 16
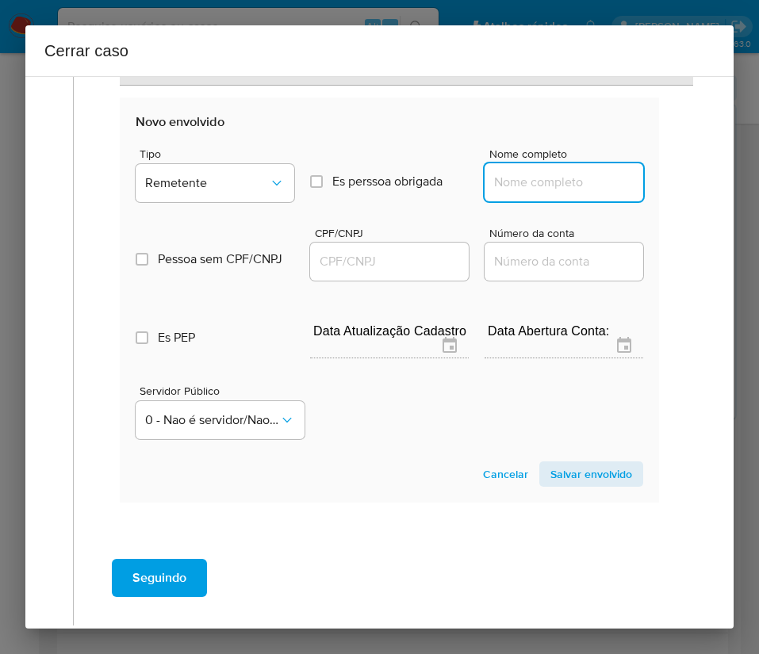
click at [497, 174] on input "Nome completo" at bounding box center [563, 182] width 159 height 21
paste input "J Marian Incorporadora Ltda, 32907788000100"
drag, startPoint x: 504, startPoint y: 187, endPoint x: 740, endPoint y: 193, distance: 235.5
click at [740, 193] on div "Cerrar caso 1 Informação completa Geral Data de início 01/08/2025 Data Fin 08/1…" at bounding box center [379, 327] width 759 height 654
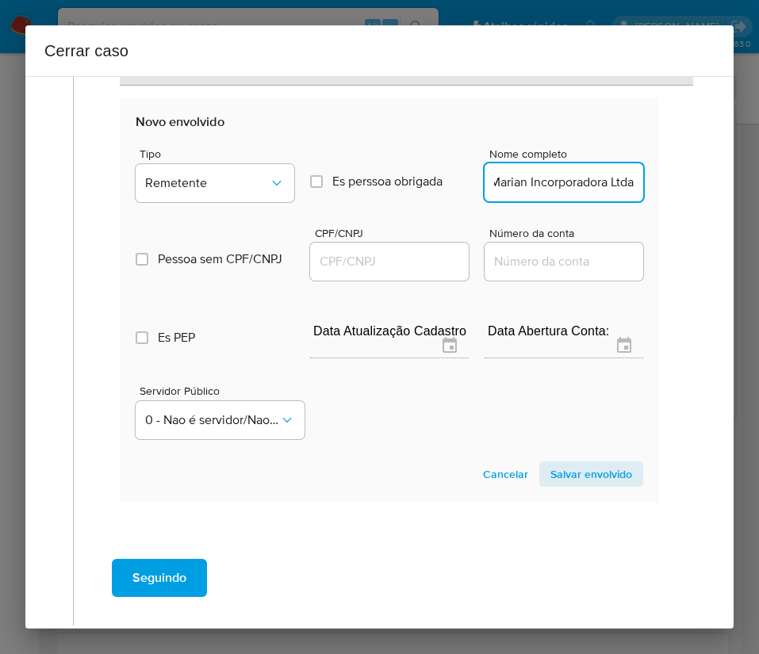
scroll to position [0, 20]
type input "J Marian Incorporadora Ltda"
click at [355, 273] on div at bounding box center [389, 262] width 159 height 38
click at [365, 263] on input "CPF/CNPJ" at bounding box center [389, 261] width 159 height 21
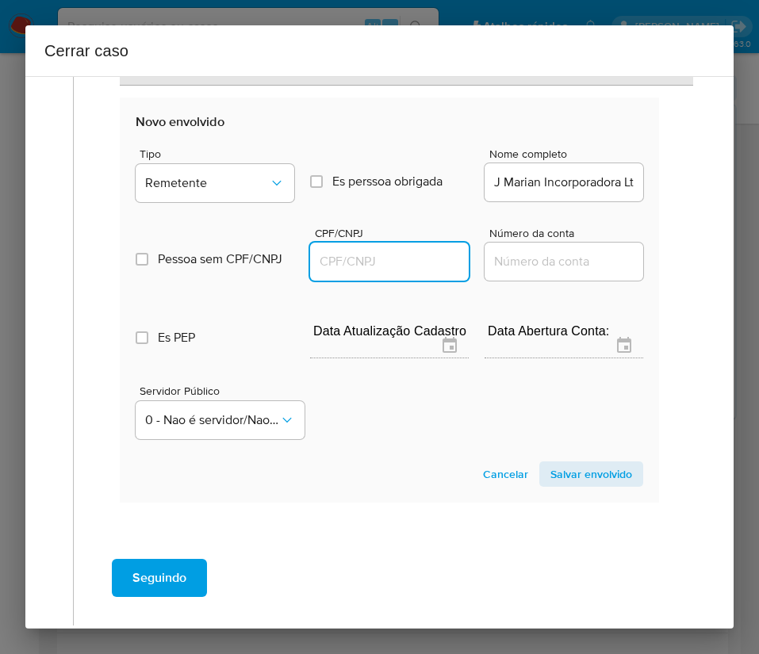
paste input "32907788000100"
type input "32907788000100"
click at [553, 469] on span "Salvar envolvido" at bounding box center [591, 474] width 82 height 22
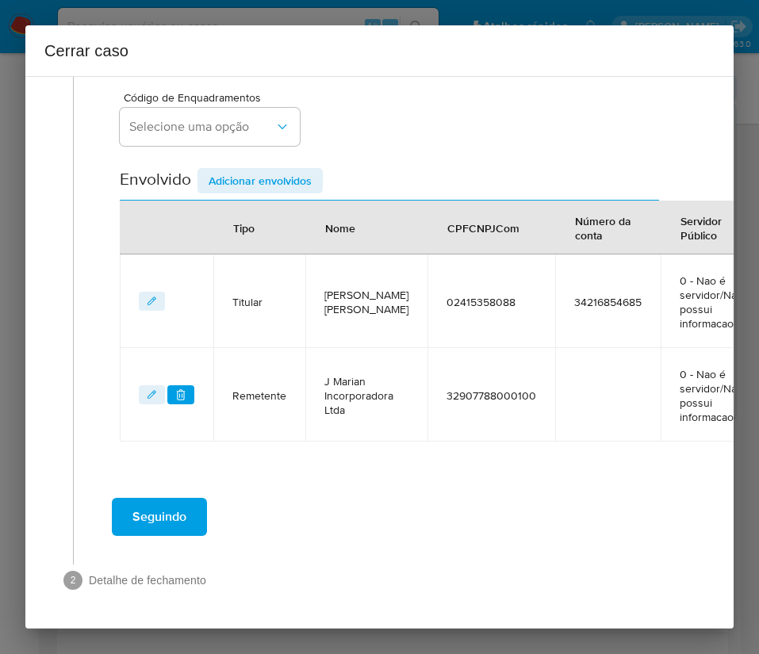
click at [248, 170] on span "Adicionar envolvidos" at bounding box center [259, 181] width 103 height 22
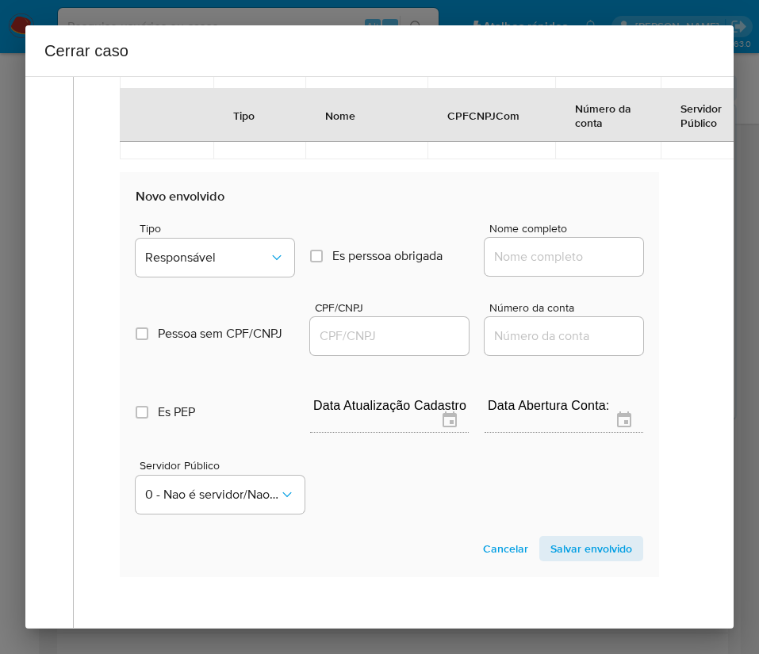
scroll to position [804, 0]
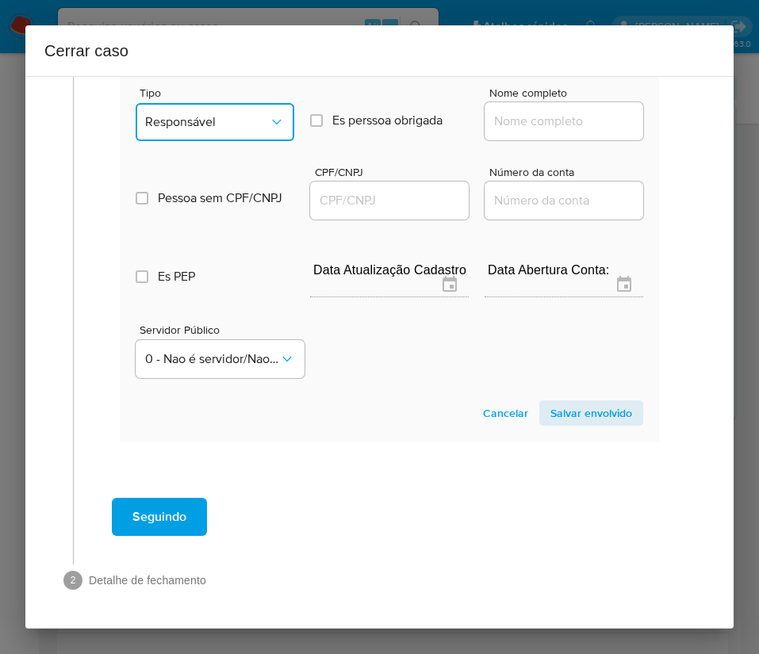
click at [204, 113] on button "Responsável" at bounding box center [215, 122] width 159 height 38
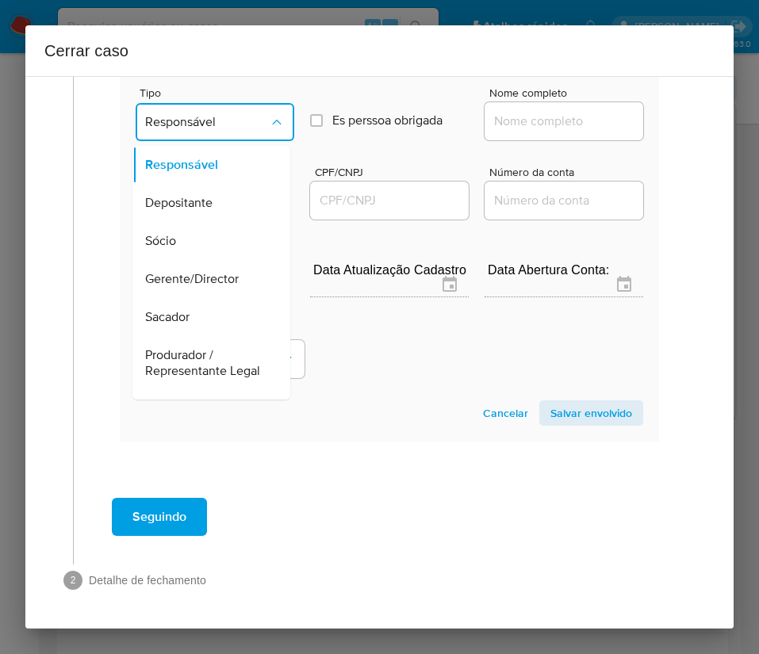
scroll to position [282, 0]
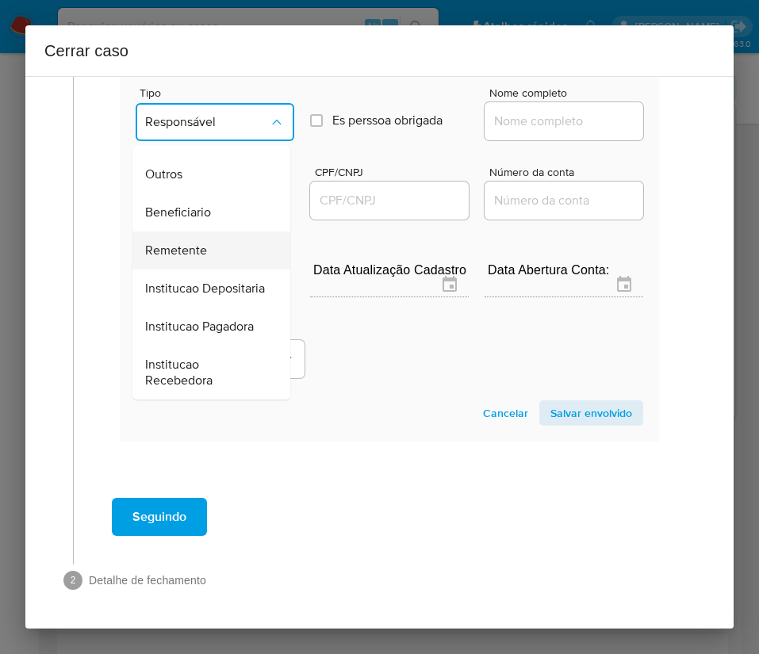
click at [181, 243] on span "Remetente" at bounding box center [176, 251] width 62 height 16
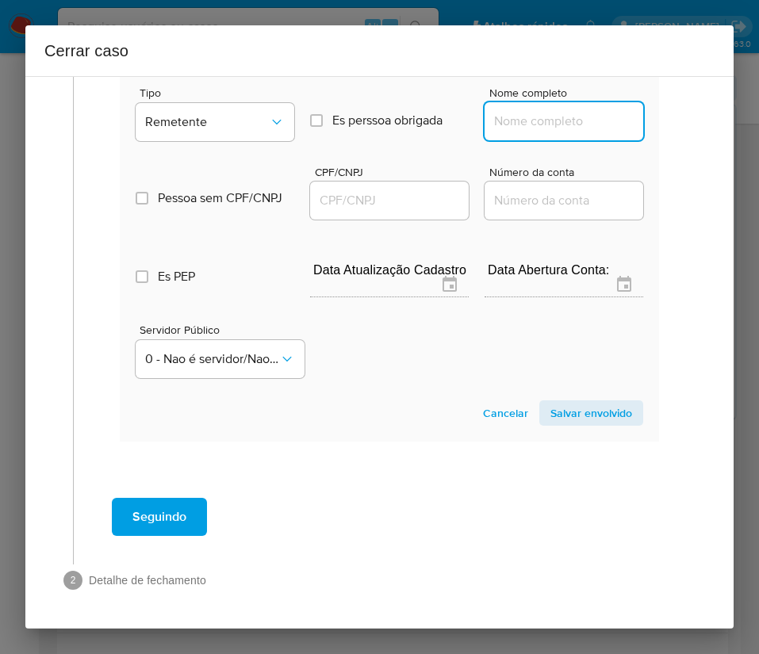
click at [553, 111] on input "Nome completo" at bounding box center [563, 121] width 159 height 21
paste input "WAGNER ANDRE FALKOSKI, 00925367001"
drag, startPoint x: 528, startPoint y: 105, endPoint x: 574, endPoint y: 104, distance: 46.0
click at [574, 111] on input "WAGNER ANDRE FALKOSKI, 00925367001" at bounding box center [563, 121] width 159 height 21
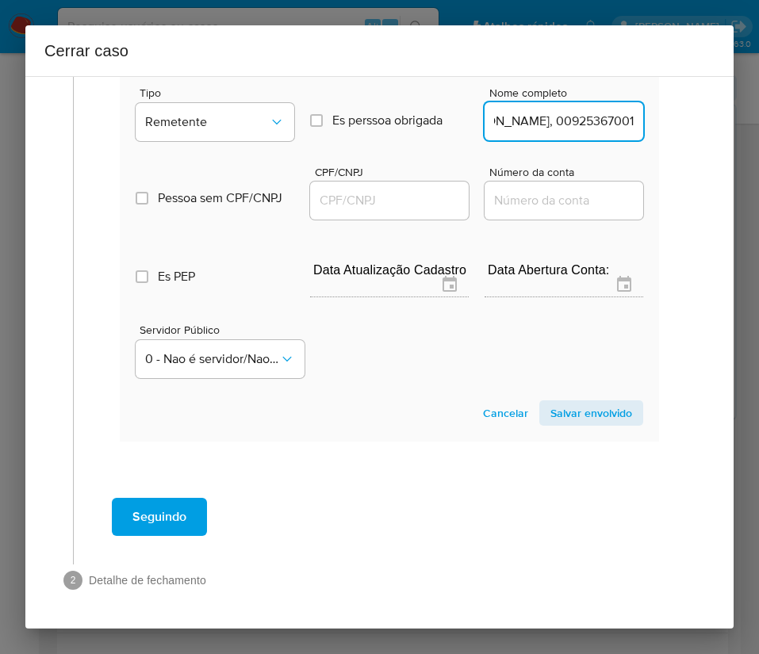
click at [557, 111] on input "WAGNER ANDRE FALKOSKI, 00925367001" at bounding box center [563, 121] width 159 height 21
click at [532, 111] on input "WAGNER ANDRE FALKOSKI, 00925367001" at bounding box center [563, 121] width 159 height 21
drag, startPoint x: 530, startPoint y: 109, endPoint x: 698, endPoint y: 116, distance: 167.4
click at [698, 116] on div "1 Informação completa Geral Data de início 01/08/2025 Data Fin 08/10/2025 Valor…" at bounding box center [379, 352] width 708 height 553
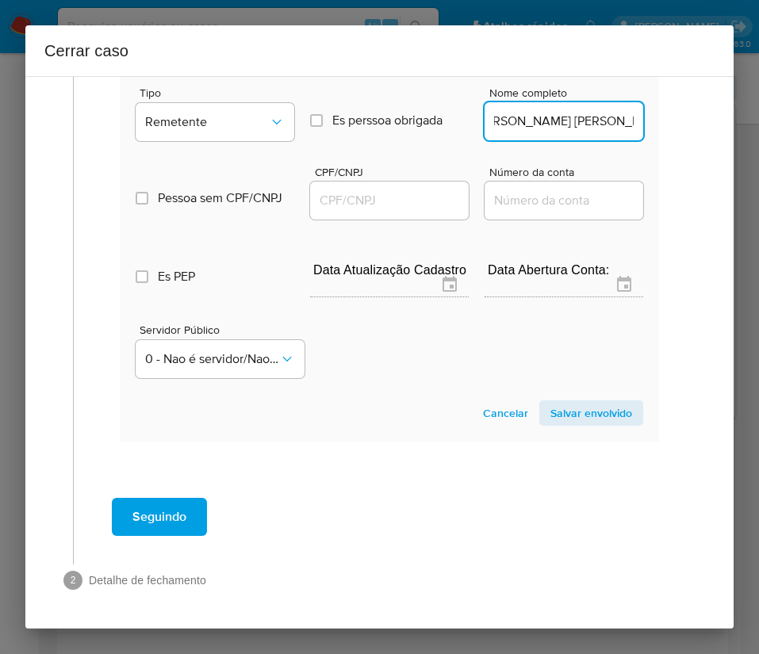
type input "WAGNER ANDRE FALKOSKI"
click at [358, 190] on input "CPF/CNPJ" at bounding box center [389, 200] width 159 height 21
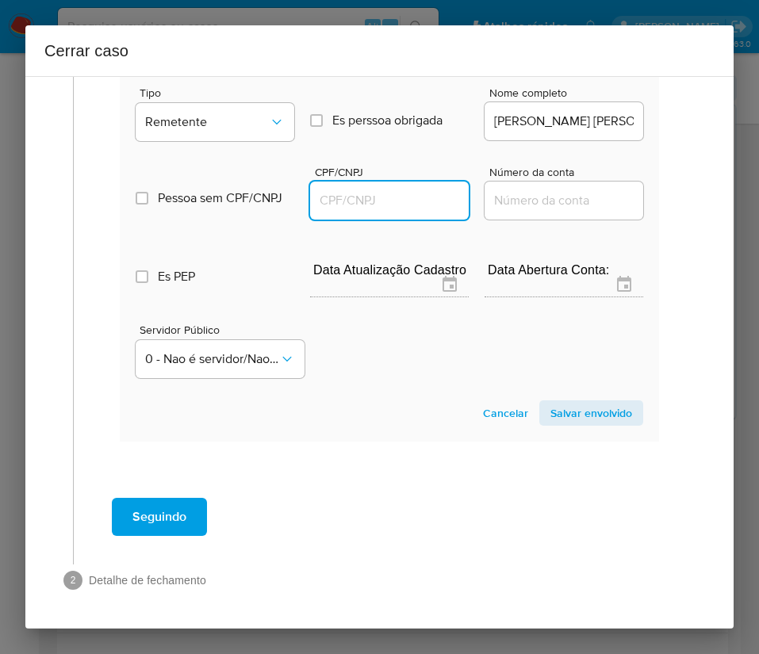
paste input "00925367001"
type input "925367001"
click at [555, 402] on span "Salvar envolvido" at bounding box center [591, 413] width 82 height 22
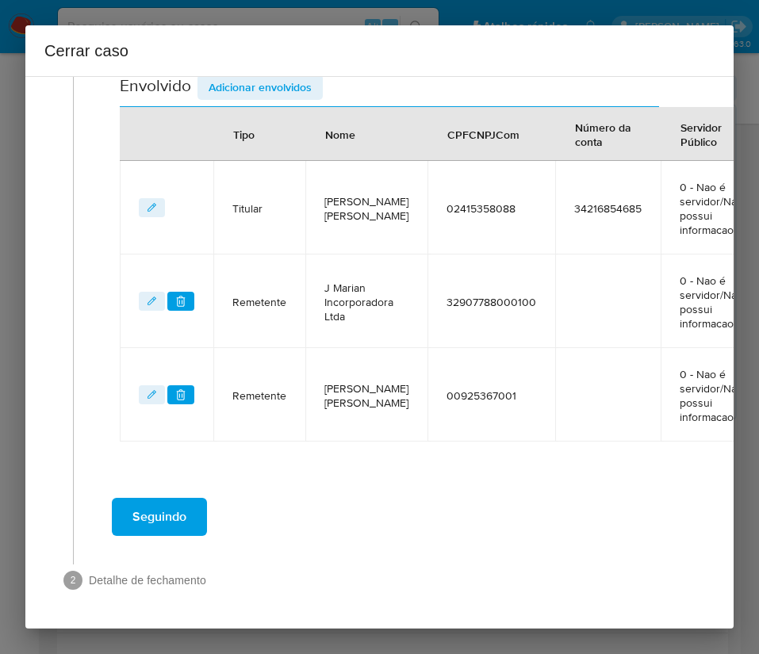
scroll to position [361, 0]
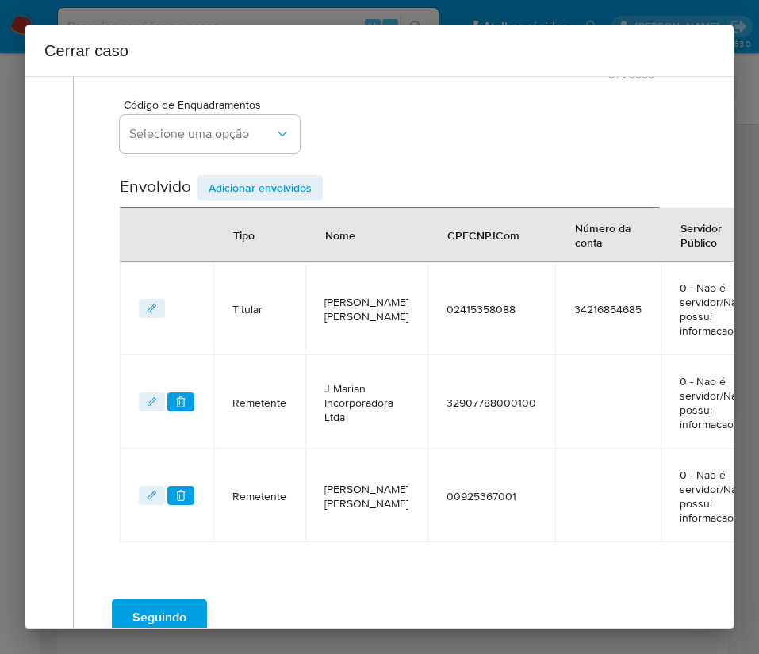
click at [269, 188] on span "Adicionar envolvidos" at bounding box center [259, 188] width 103 height 22
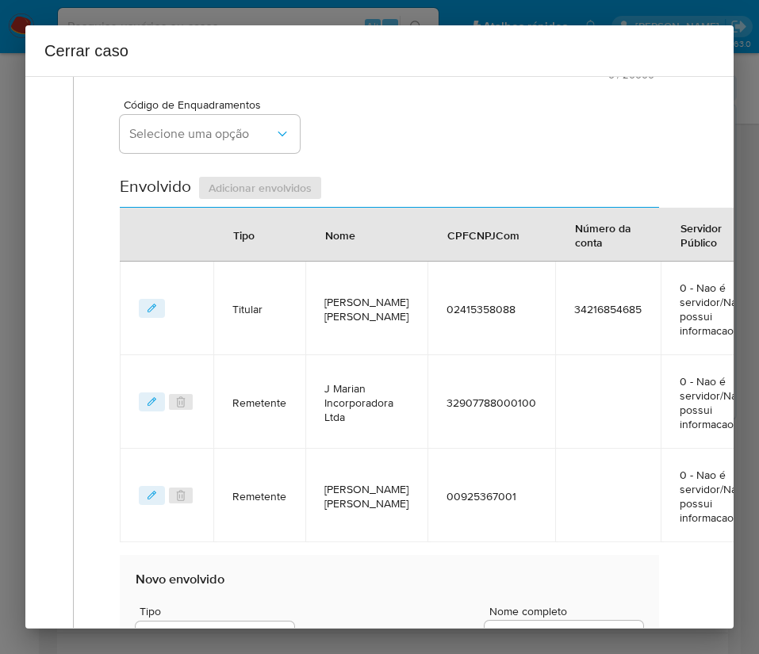
scroll to position [717, 0]
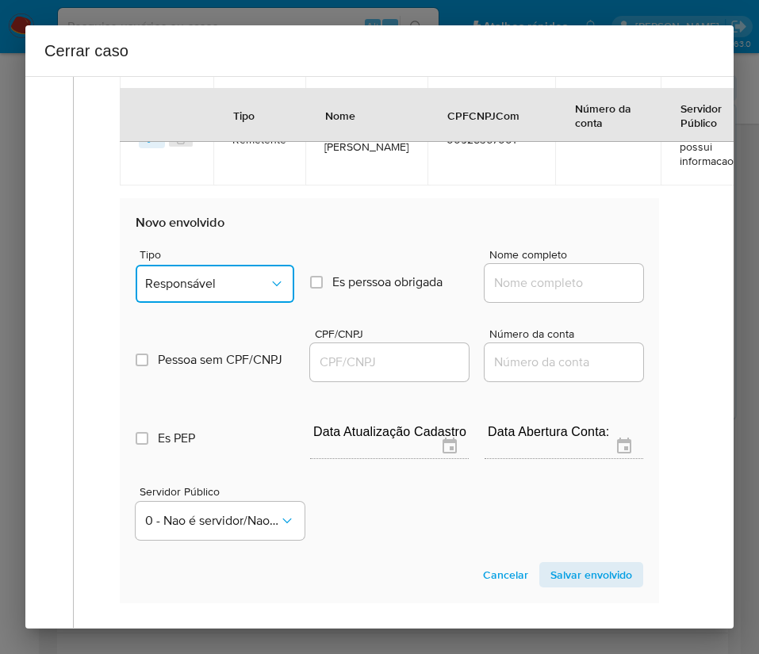
click at [214, 285] on span "Responsável" at bounding box center [207, 284] width 124 height 16
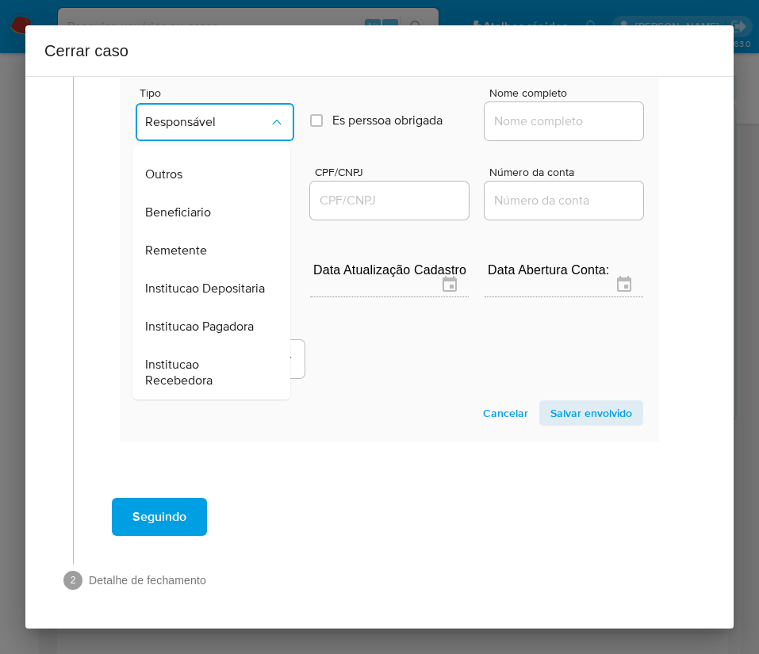
scroll to position [282, 0]
click at [183, 243] on span "Remetente" at bounding box center [176, 251] width 62 height 16
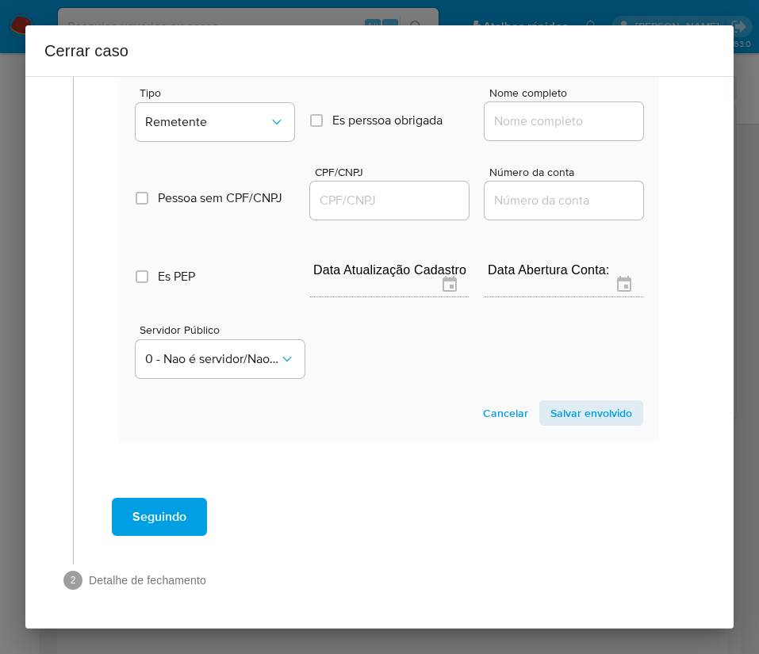
click at [491, 111] on input "Nome completo" at bounding box center [563, 121] width 159 height 21
paste input "VINICIUS JEAN SCHMIDT, 02480541045"
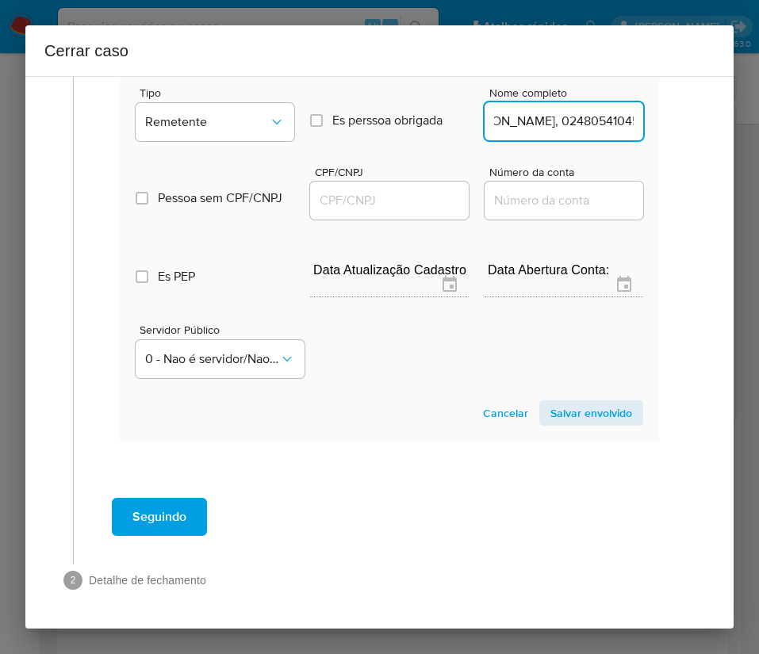
scroll to position [897, 29]
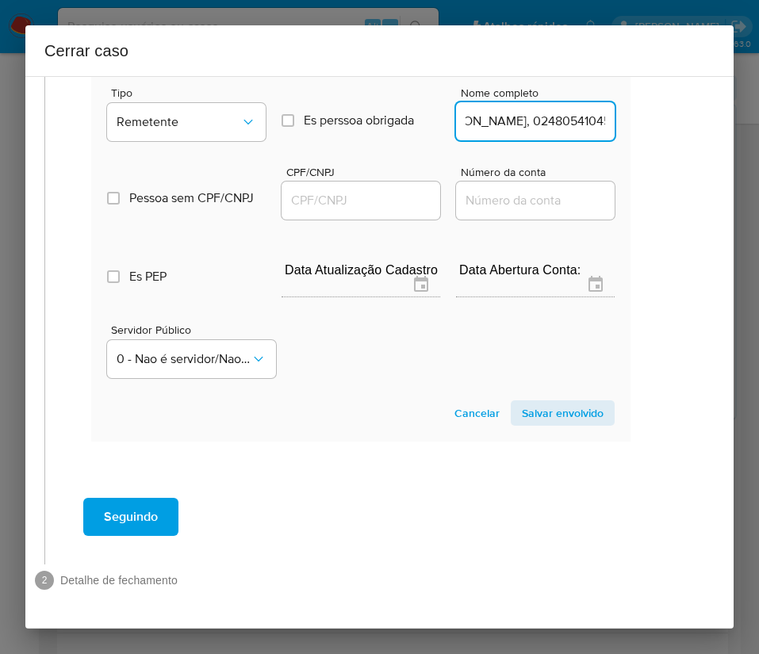
drag, startPoint x: 530, startPoint y: 104, endPoint x: 759, endPoint y: 114, distance: 228.5
type input "VINICIUS JEAN SCHMIDT"
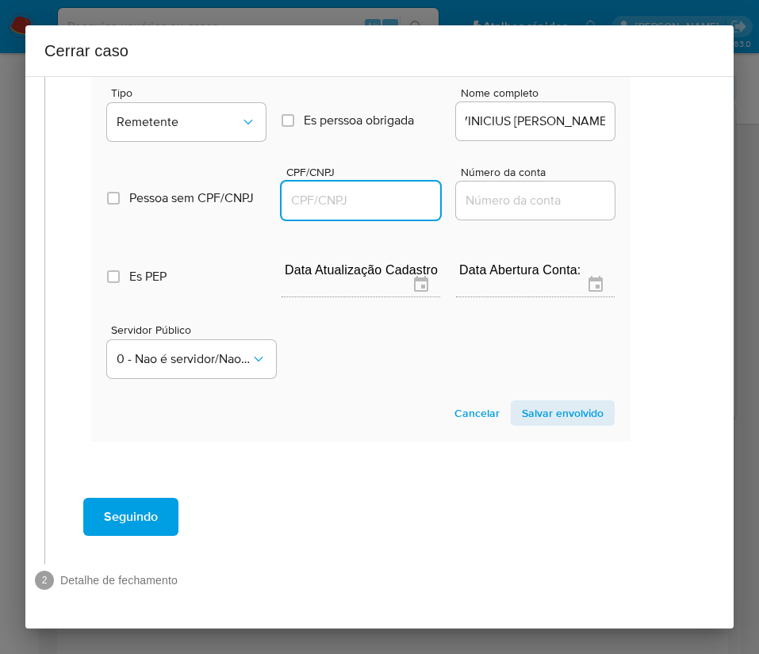
scroll to position [0, 0]
click at [350, 190] on input "CPF/CNPJ" at bounding box center [360, 200] width 159 height 21
paste input "02480541045"
type input "2480541045"
click at [526, 402] on span "Salvar envolvido" at bounding box center [563, 413] width 82 height 22
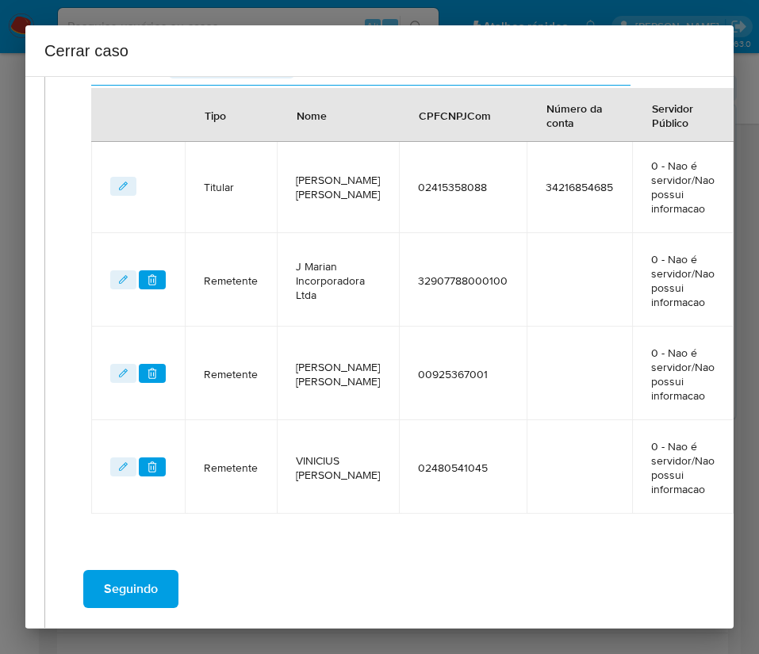
scroll to position [335, 29]
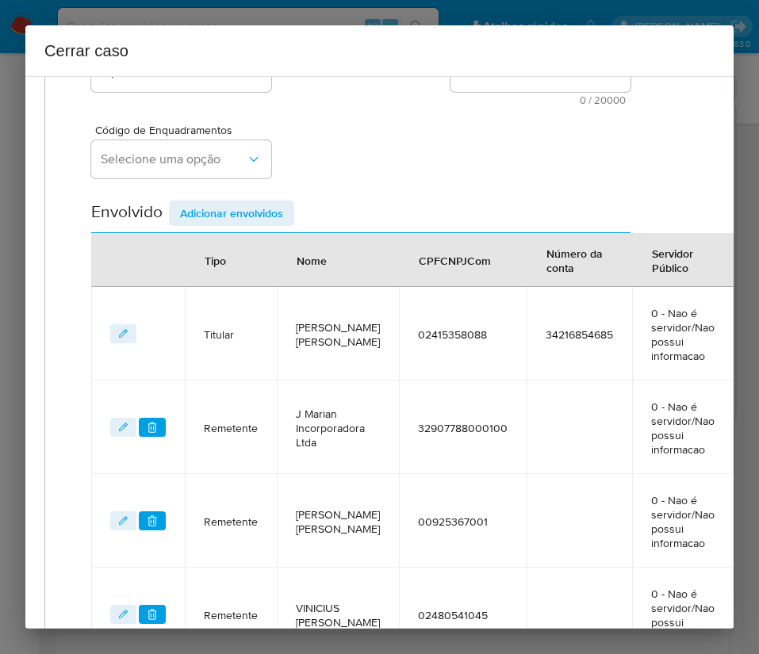
click at [251, 227] on div "Envolvido Adicionar envolvidos" at bounding box center [360, 217] width 539 height 33
click at [254, 217] on span "Adicionar envolvidos" at bounding box center [231, 213] width 103 height 22
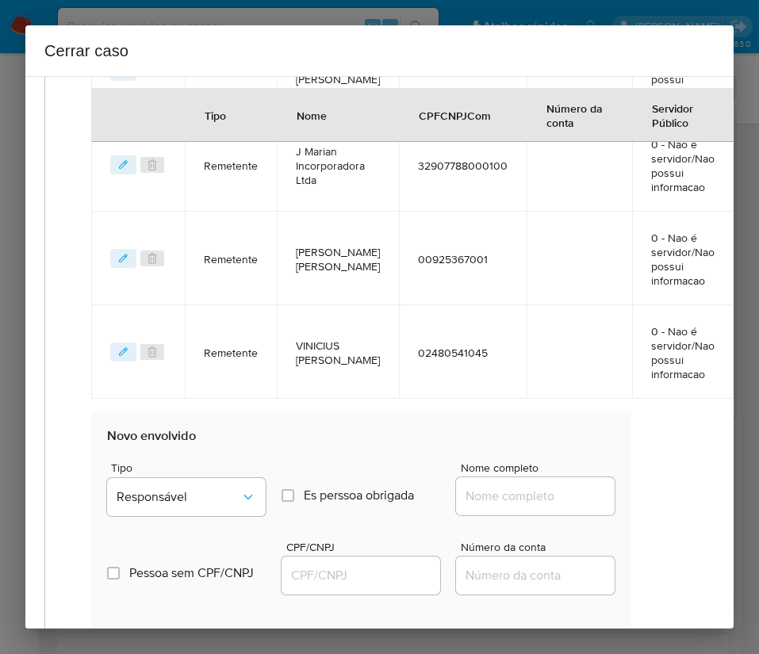
scroll to position [930, 29]
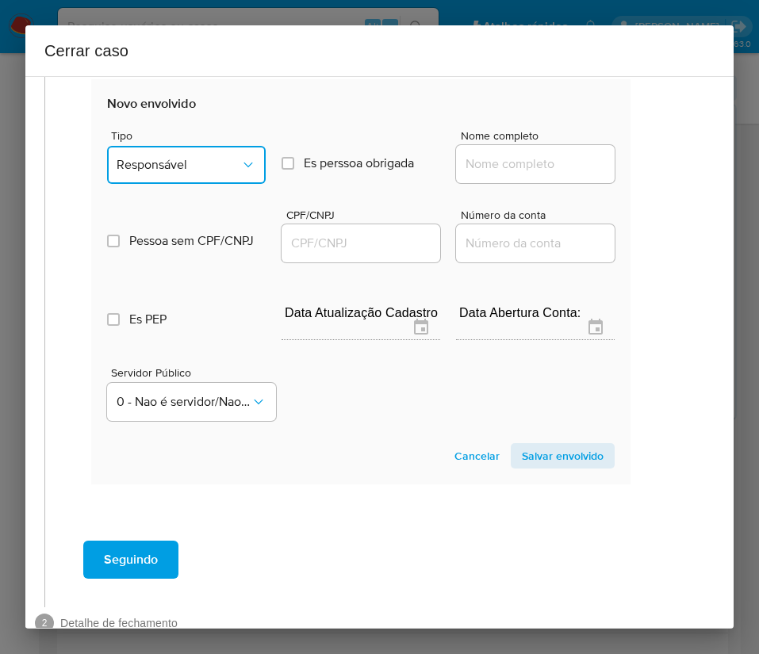
click at [222, 168] on span "Responsável" at bounding box center [179, 165] width 124 height 16
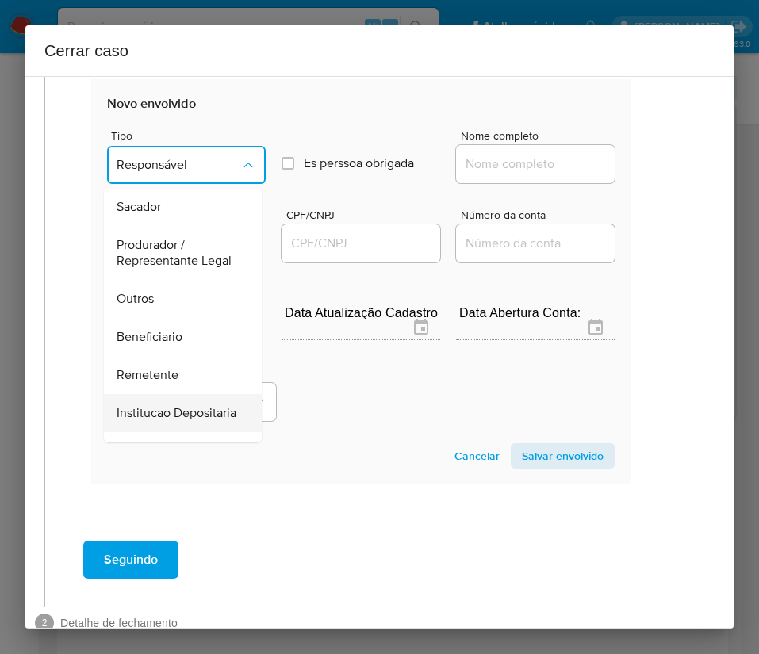
scroll to position [282, 0]
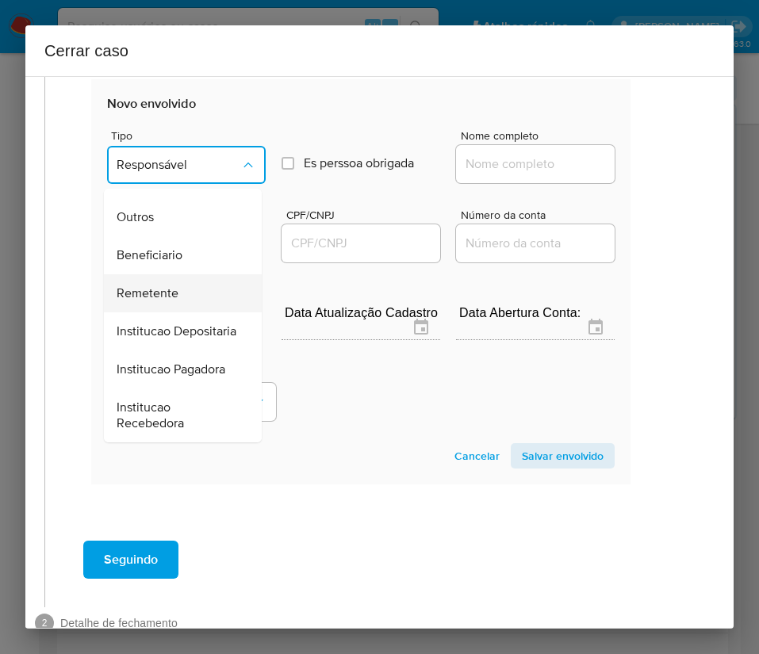
click at [151, 285] on span "Remetente" at bounding box center [148, 293] width 62 height 16
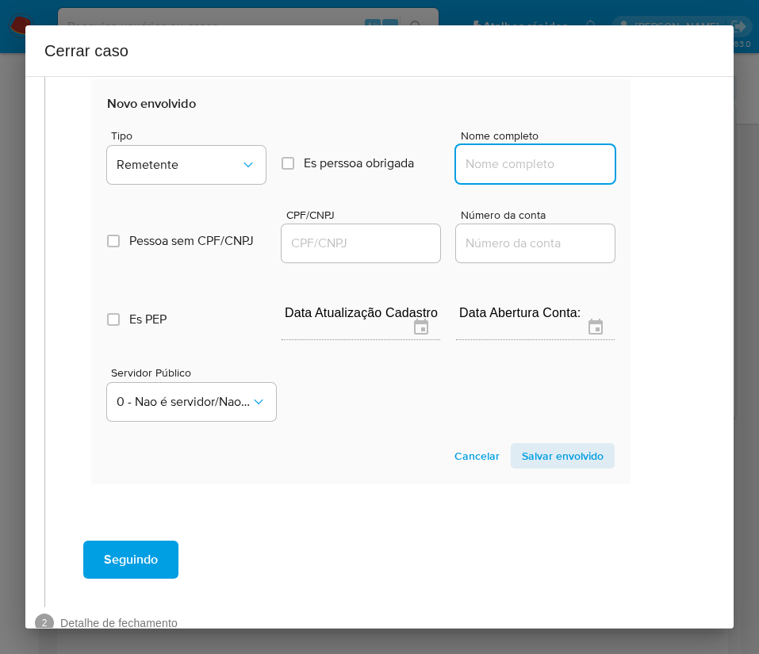
click at [511, 161] on input "Nome completo" at bounding box center [535, 164] width 159 height 21
paste input "FERNANDO HENRIQUE ODY, 83265244091"
click at [504, 163] on input "FERNANDO HENRIQUE ODY, 83265244091" at bounding box center [535, 164] width 159 height 21
drag, startPoint x: 503, startPoint y: 163, endPoint x: 672, endPoint y: 176, distance: 170.1
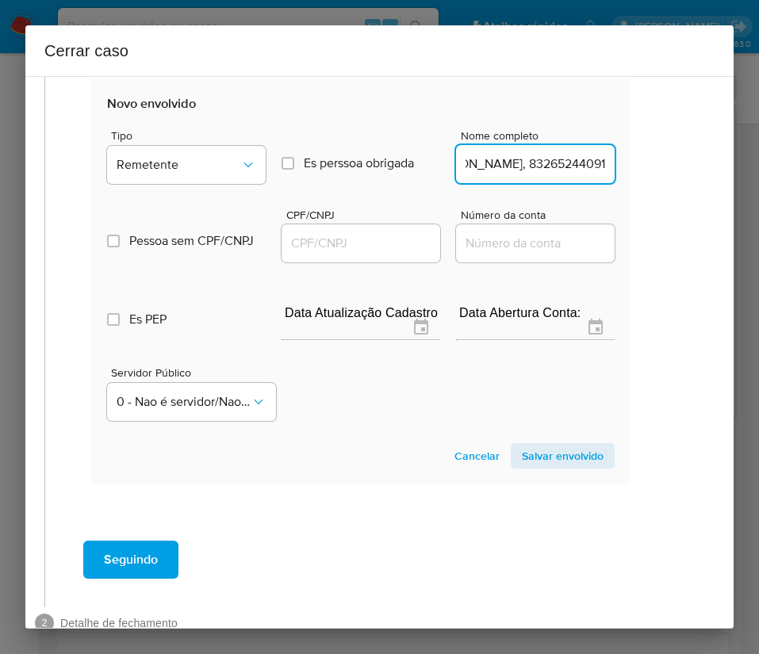
click at [672, 176] on div "1 Informação completa Geral Data de início 01/08/2025 Data Fin 08/10/2025 Valor…" at bounding box center [379, 352] width 708 height 553
type input "FERNANDO HENRIQUE ODY"
click at [308, 247] on input "CPF/CNPJ" at bounding box center [360, 243] width 159 height 21
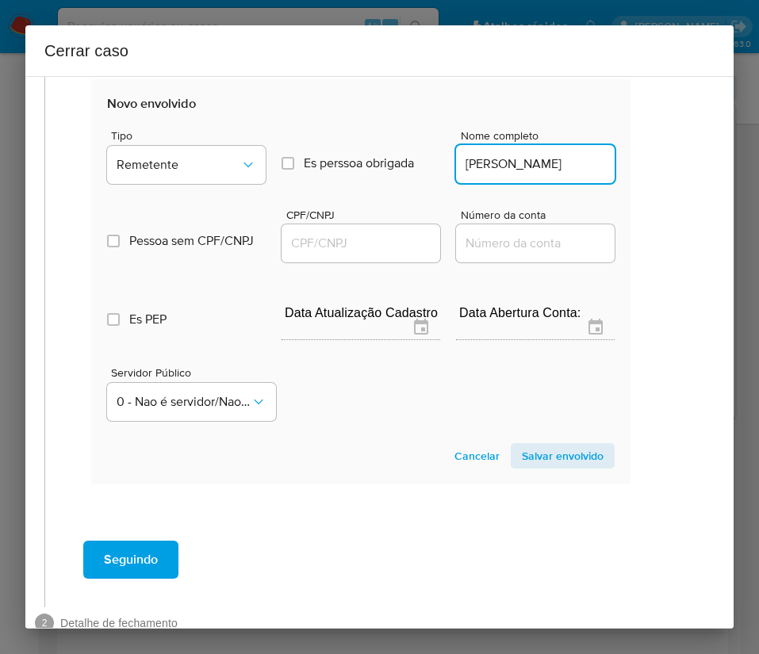
paste input "83265244091"
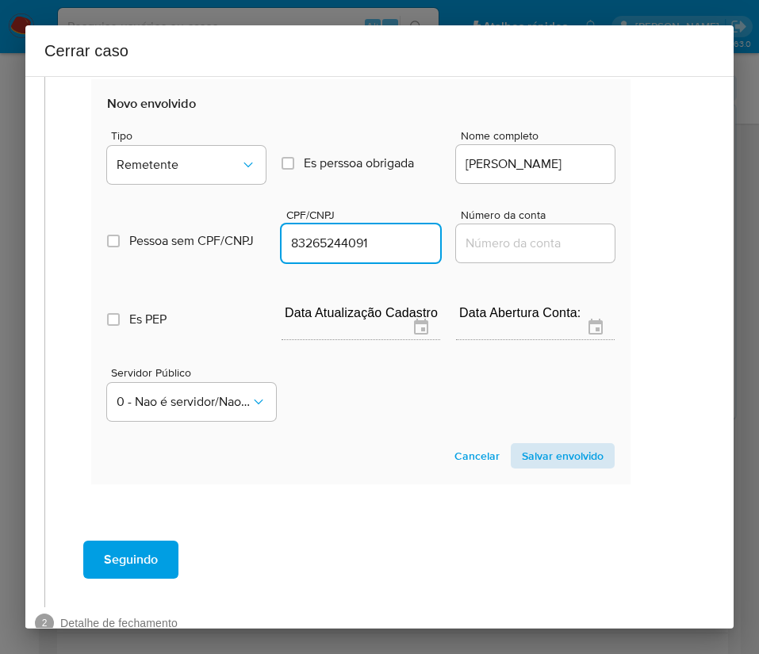
type input "83265244091"
drag, startPoint x: 536, startPoint y: 455, endPoint x: 414, endPoint y: 491, distance: 127.4
click at [536, 456] on span "Salvar envolvido" at bounding box center [563, 456] width 82 height 22
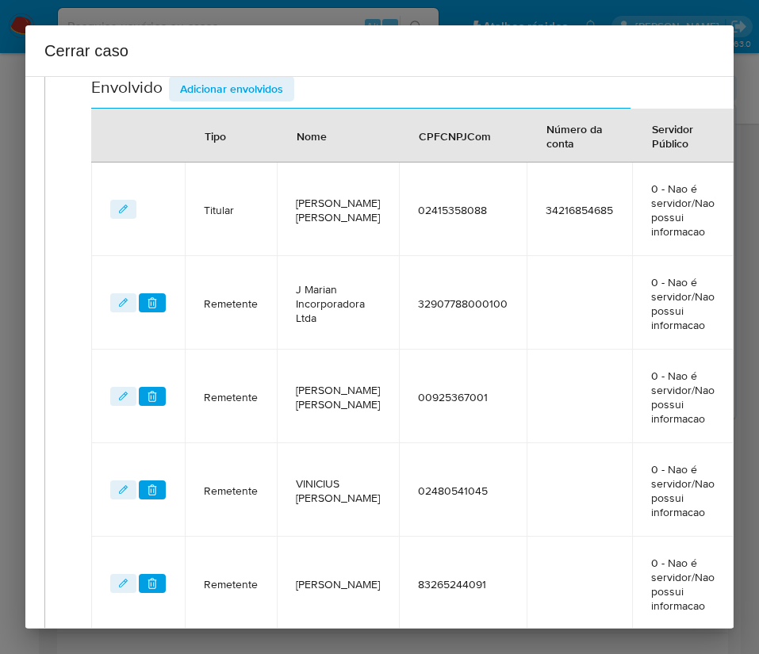
scroll to position [310, 29]
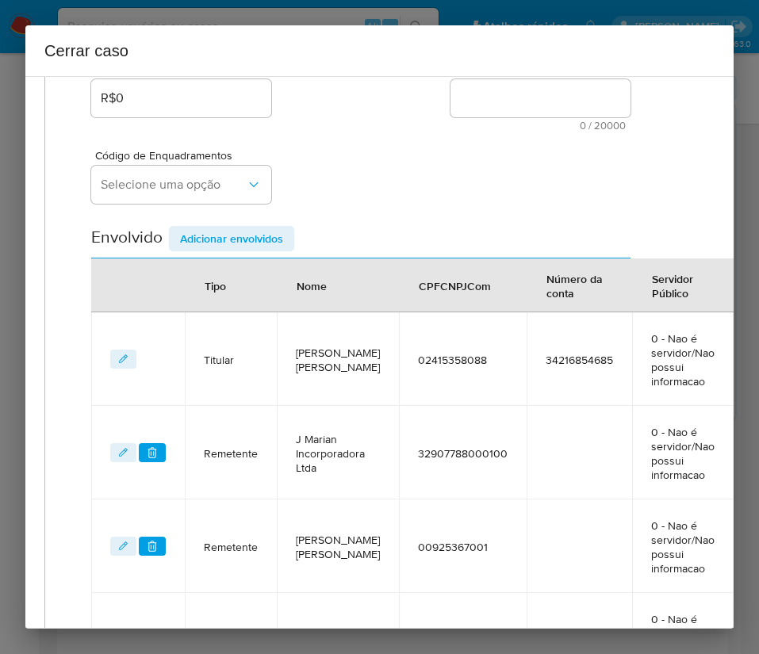
click at [240, 238] on span "Adicionar envolvidos" at bounding box center [231, 239] width 103 height 22
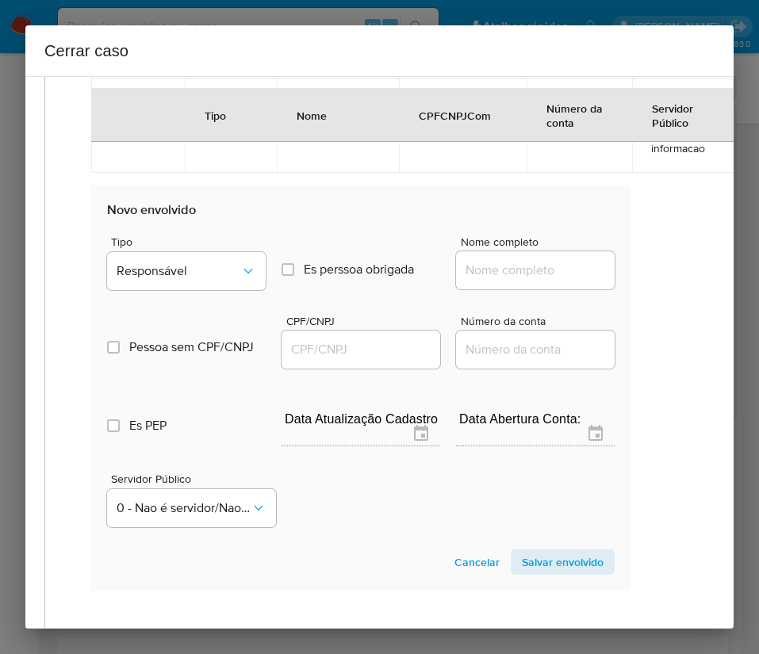
scroll to position [1023, 29]
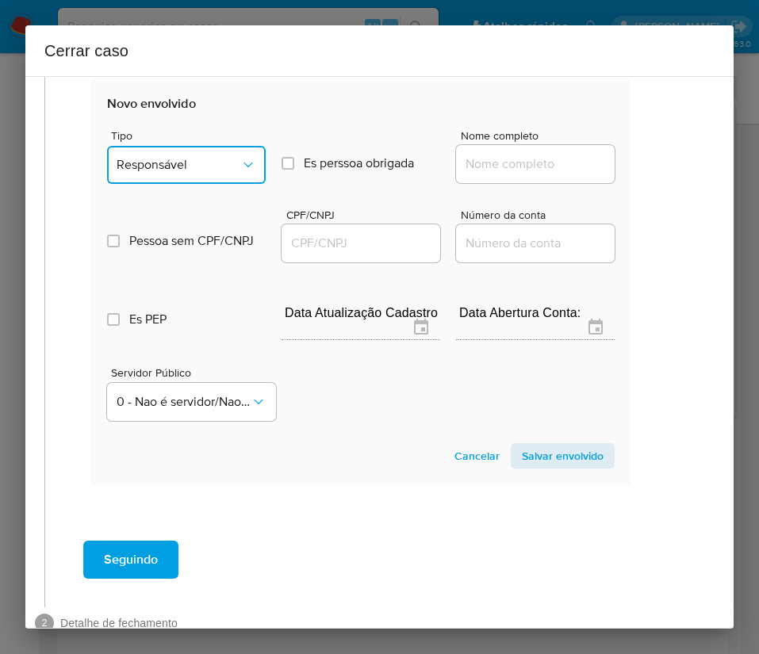
click at [140, 162] on span "Responsável" at bounding box center [179, 165] width 124 height 16
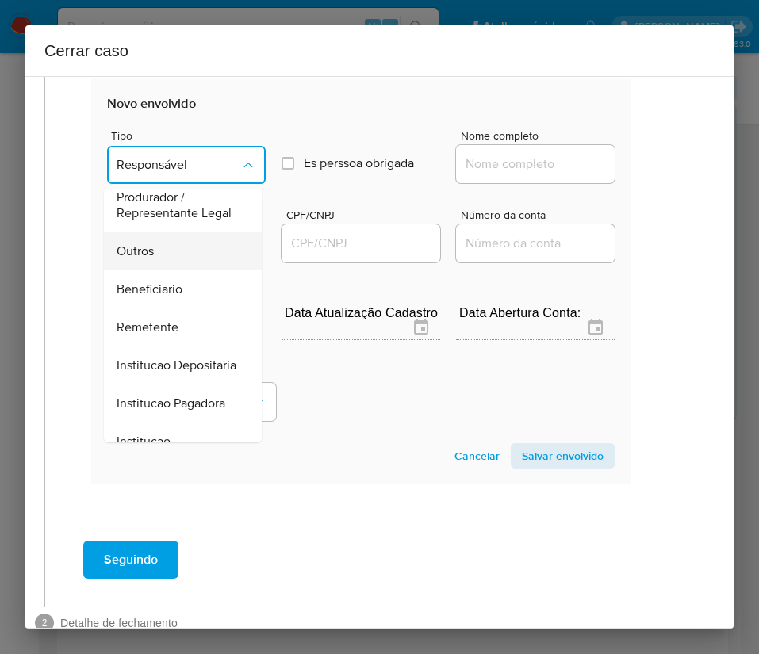
scroll to position [163, 0]
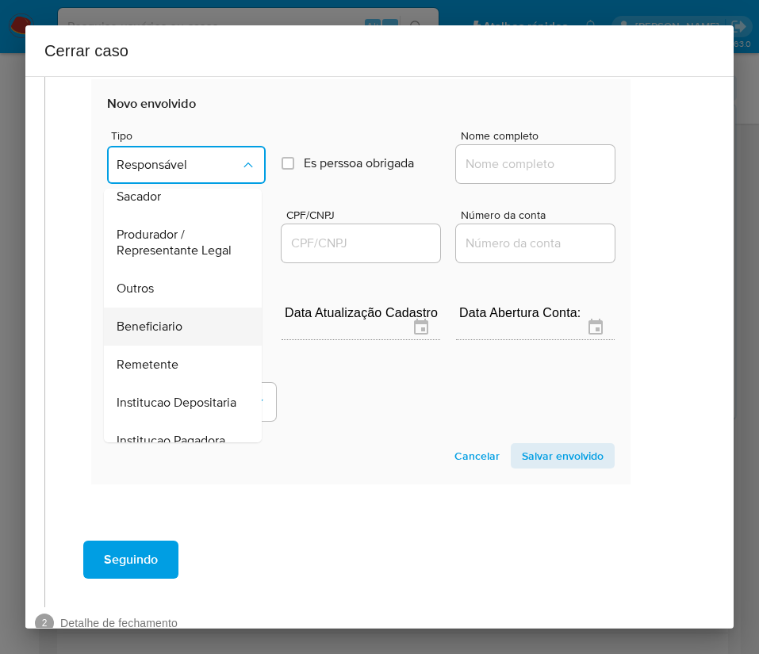
click at [172, 335] on span "Beneficiario" at bounding box center [150, 327] width 66 height 16
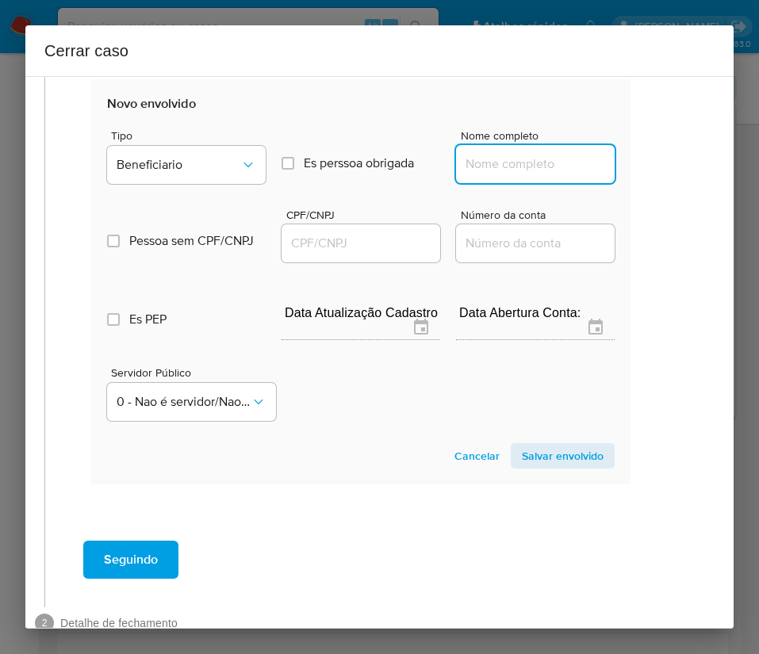
click at [497, 171] on input "Nome completo" at bounding box center [535, 164] width 159 height 21
paste input "Cassio Vinicius Bart Machado, 03240239019"
drag, startPoint x: 499, startPoint y: 166, endPoint x: 645, endPoint y: 166, distance: 145.9
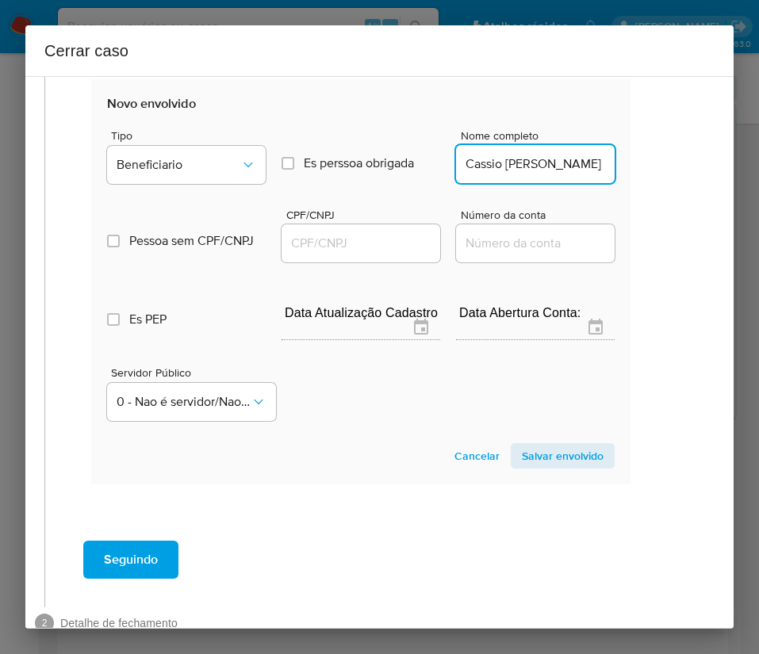
scroll to position [0, 28]
type input "Cassio Vinicius Bart Machado"
click at [361, 247] on input "CPF/CNPJ" at bounding box center [360, 243] width 159 height 21
paste input "03240239019"
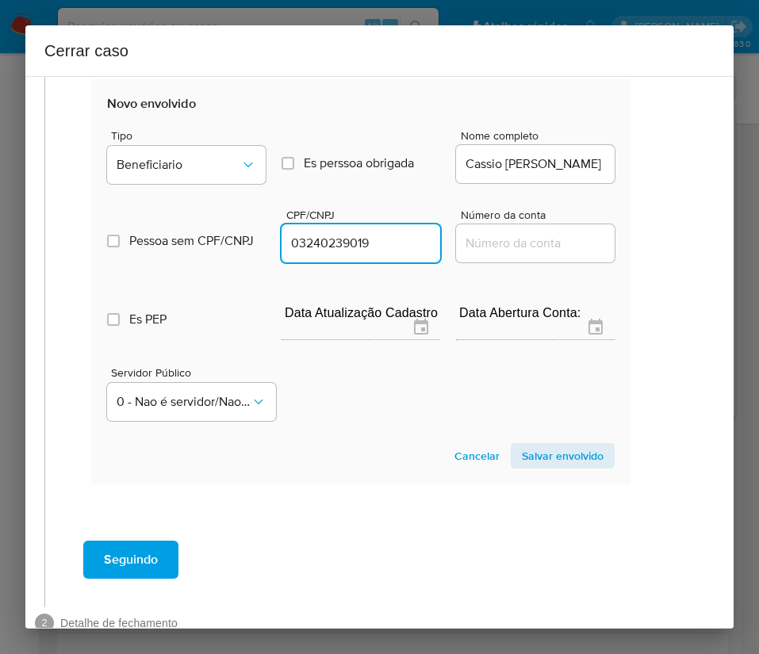
type input "3240239019"
click at [532, 452] on span "Salvar envolvido" at bounding box center [563, 456] width 82 height 22
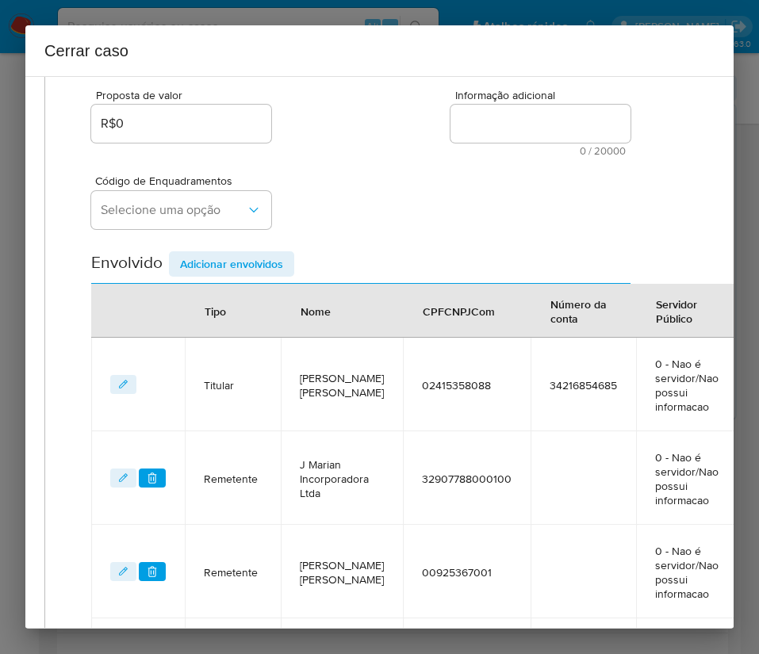
click at [266, 273] on span "Adicionar envolvidos" at bounding box center [231, 264] width 103 height 22
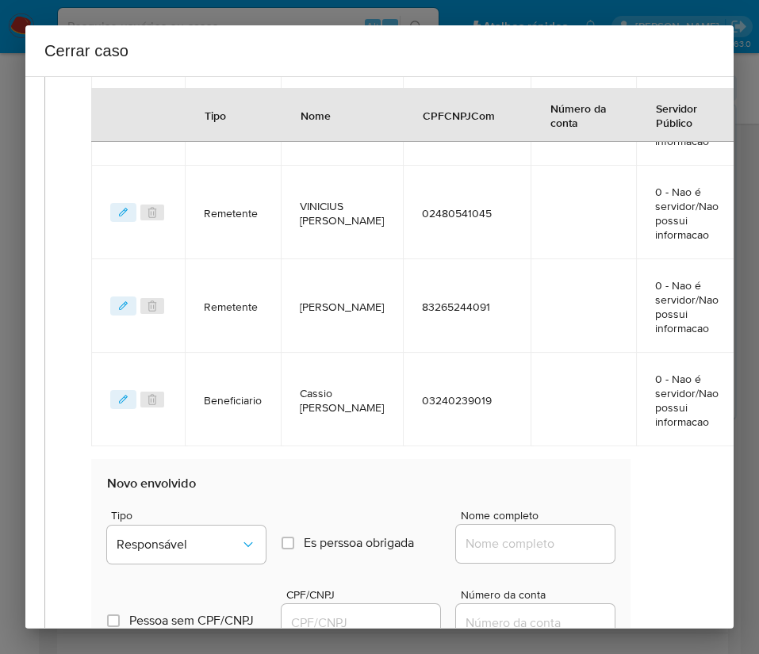
scroll to position [879, 29]
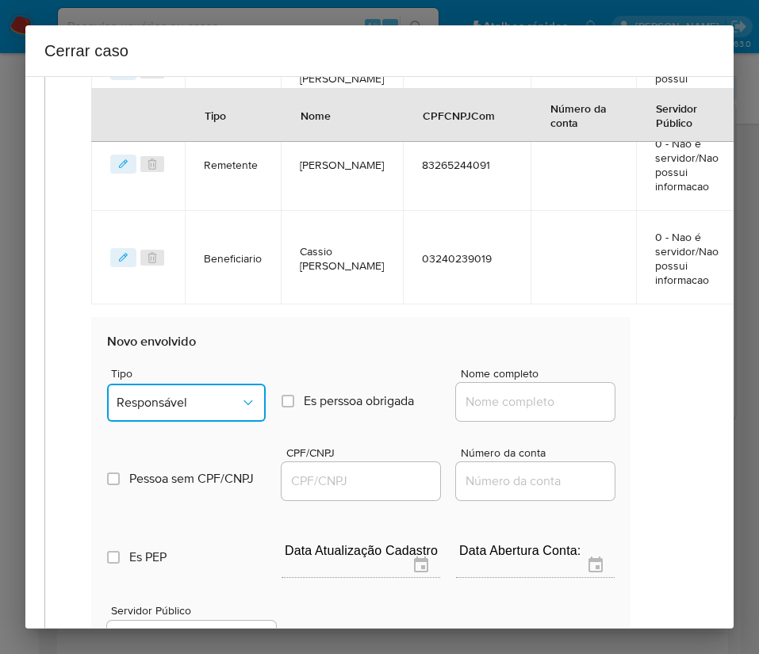
click at [183, 410] on span "Responsável" at bounding box center [179, 403] width 124 height 16
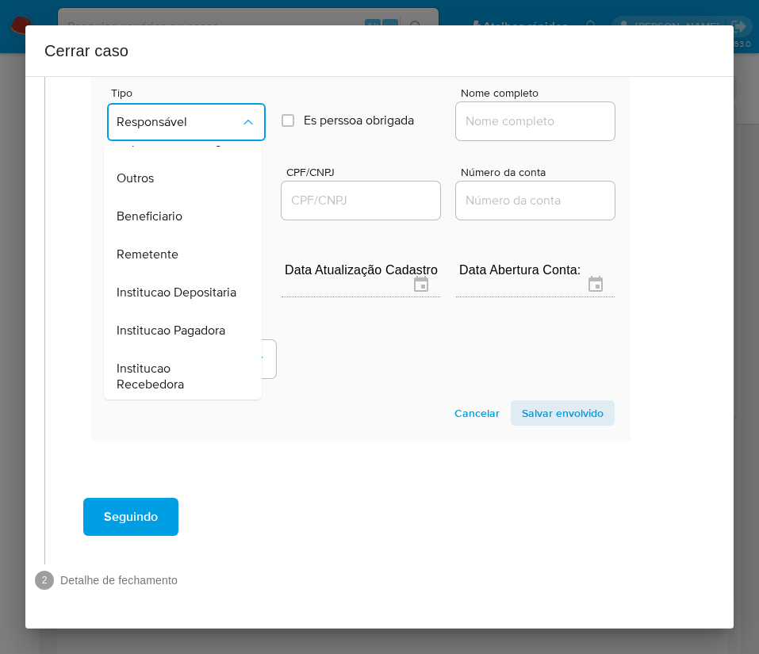
scroll to position [238, 0]
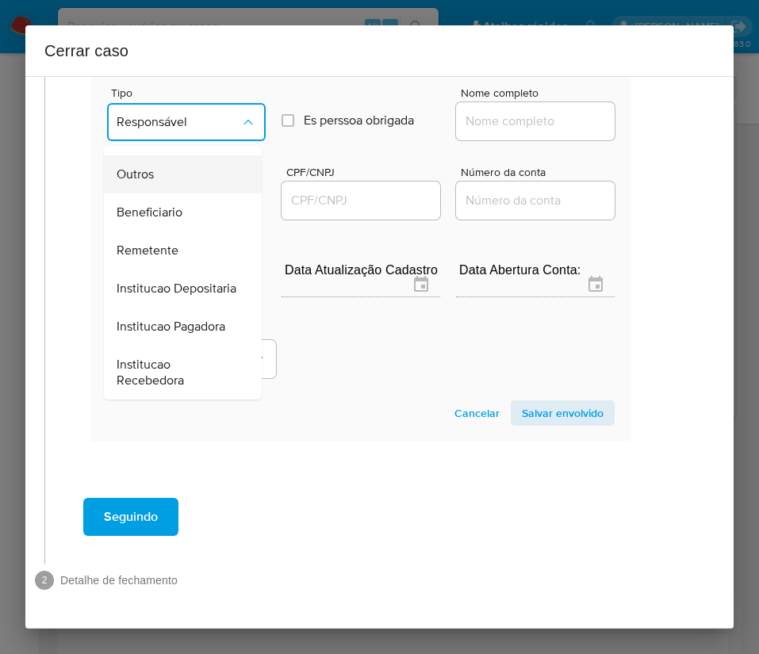
click at [155, 161] on div "Outros" at bounding box center [178, 174] width 123 height 38
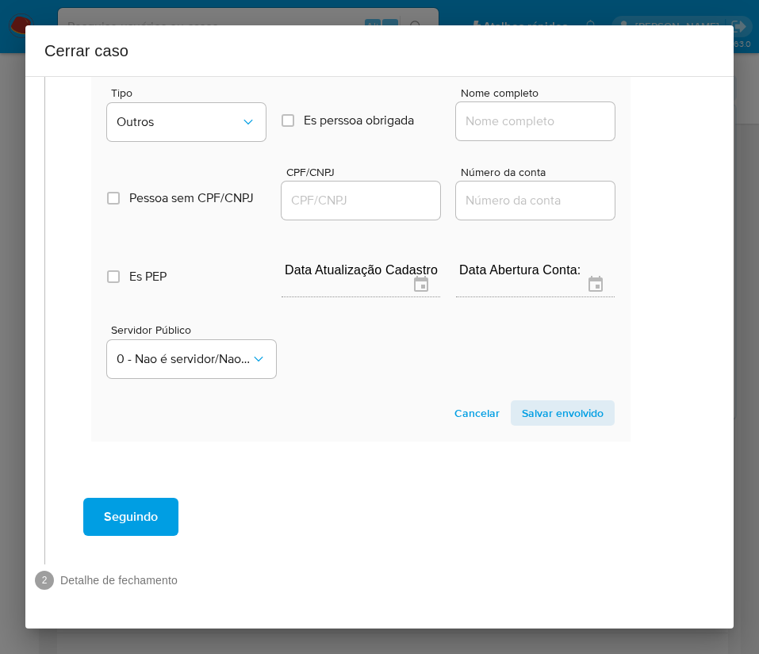
click at [484, 111] on input "Nome completo" at bounding box center [535, 121] width 159 height 21
paste input "MART PARTICIPACOES SOCIETARIAS LTDA, 52297414000128"
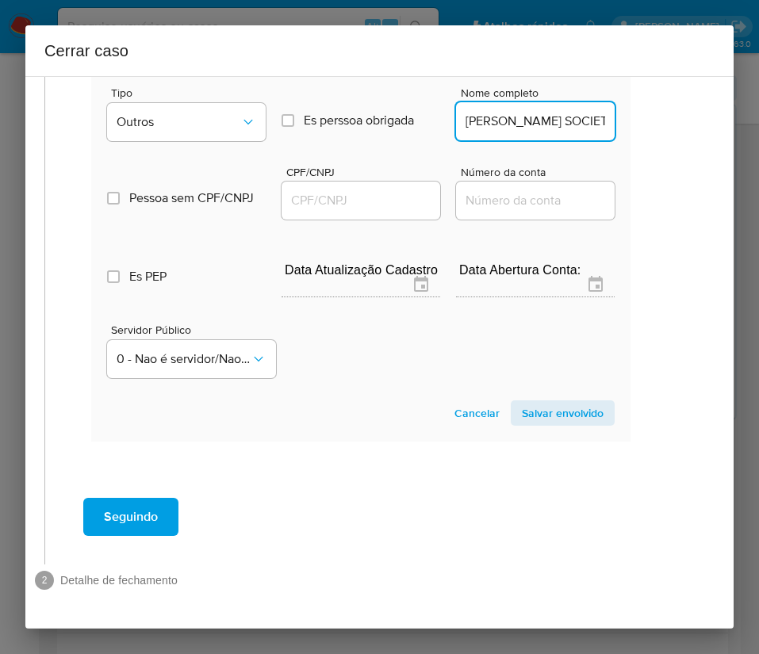
scroll to position [0, 208]
drag, startPoint x: 481, startPoint y: 107, endPoint x: 689, endPoint y: 122, distance: 208.2
click at [689, 122] on div "1 Informação completa Geral Data de início 01/08/2025 Data Fin 08/10/2025 Valor…" at bounding box center [379, 352] width 708 height 553
type input "MART PARTICIPACOES SOCIETARIAS LTDA"
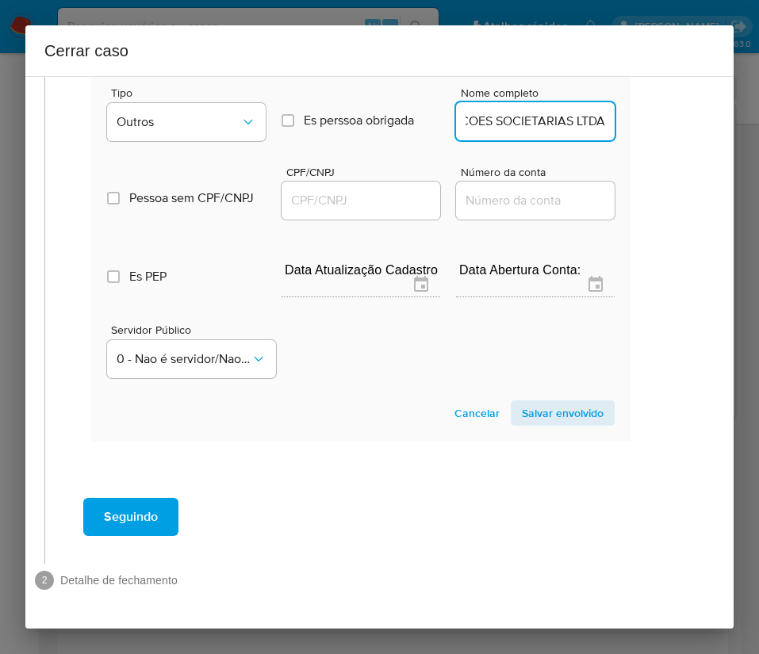
scroll to position [0, 0]
click at [323, 190] on input "CPF/CNPJ" at bounding box center [360, 200] width 159 height 21
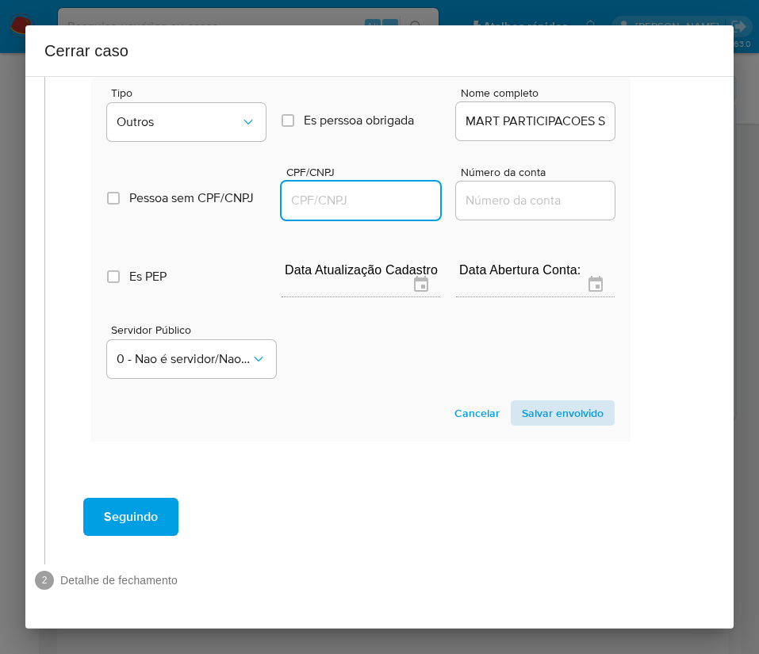
paste input "52297414000128"
type input "52297414000128"
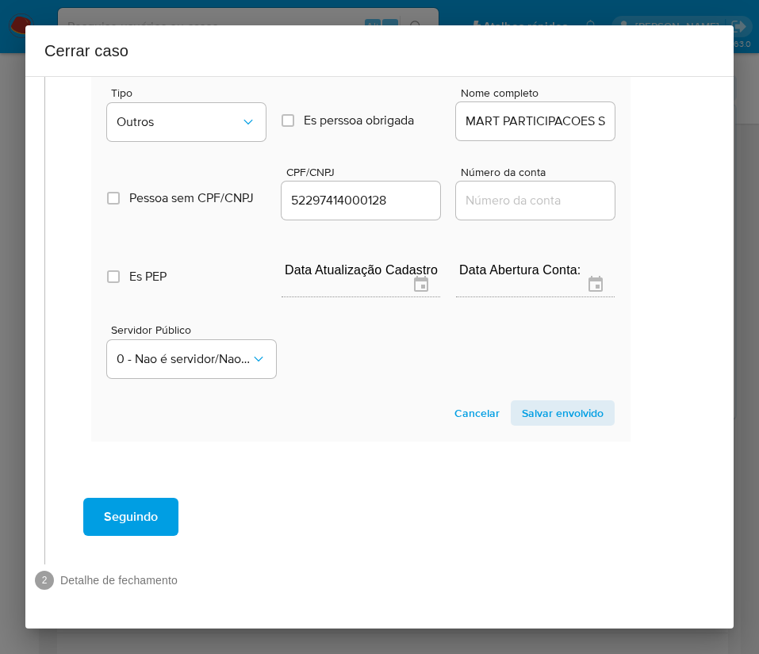
click at [554, 402] on span "Salvar envolvido" at bounding box center [563, 413] width 82 height 22
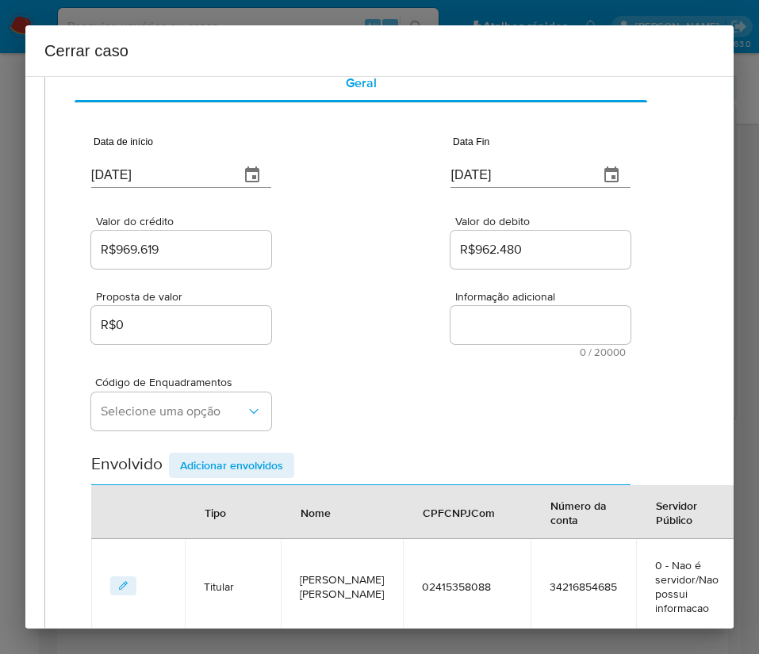
scroll to position [119, 29]
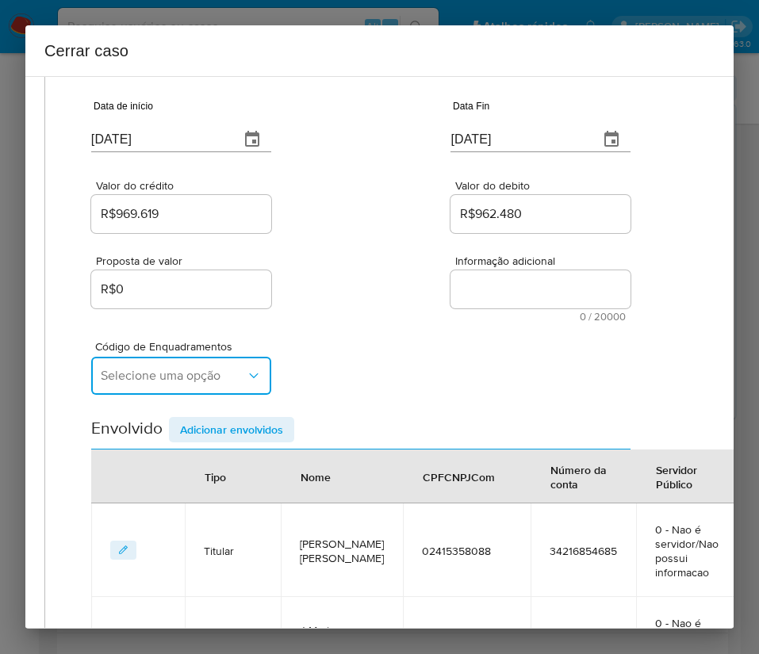
click at [207, 366] on button "Selecione uma opção" at bounding box center [181, 376] width 180 height 38
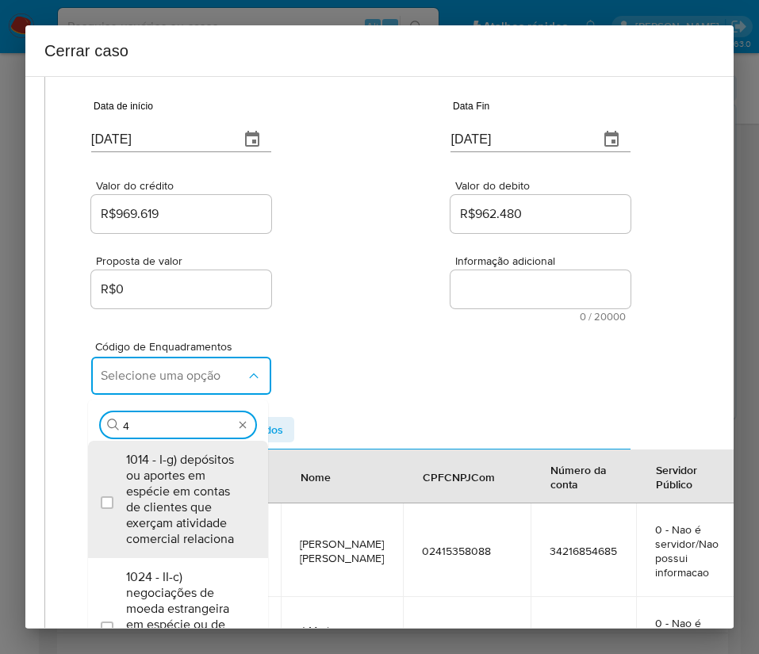
type input "45"
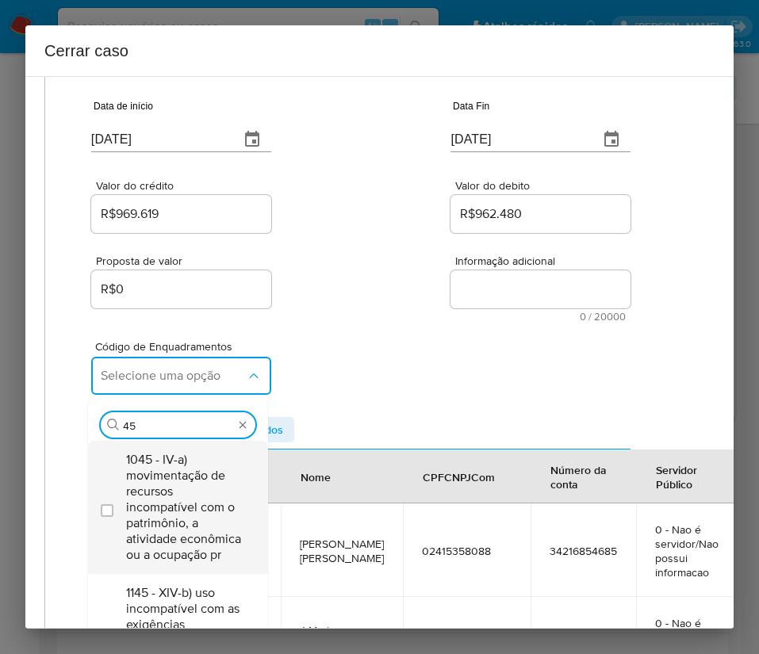
click at [178, 502] on span "1045 - IV-a) movimentação de recursos incompatível com o patrimônio, a atividad…" at bounding box center [186, 507] width 120 height 111
checkbox input "true"
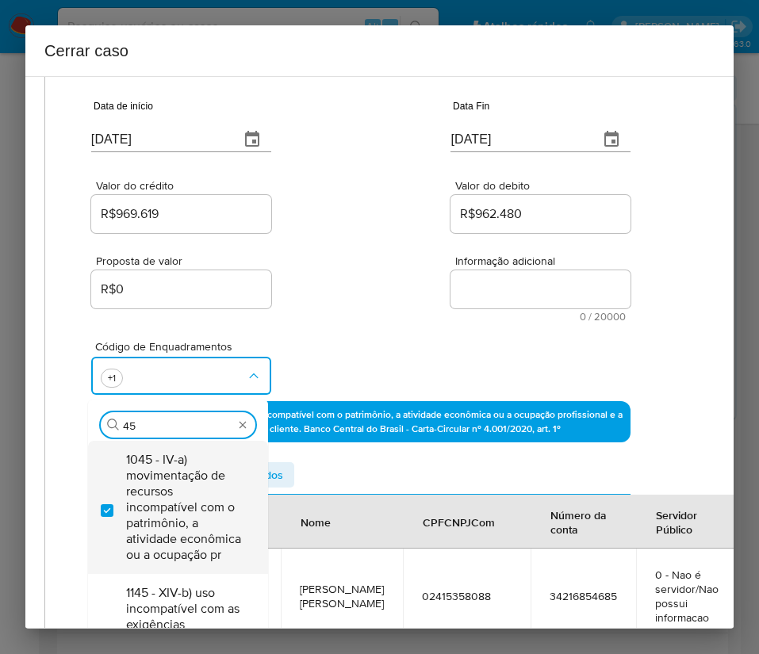
type input "4"
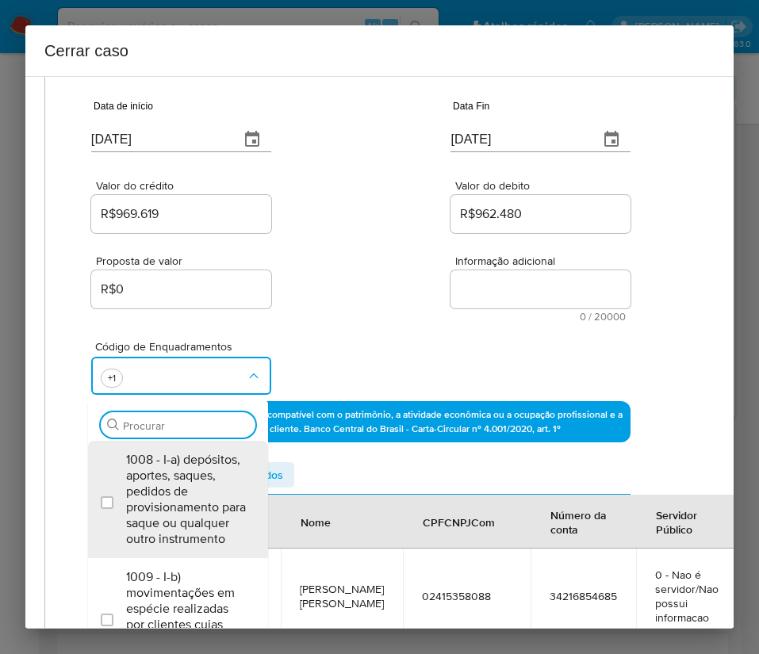
scroll to position [0, 0]
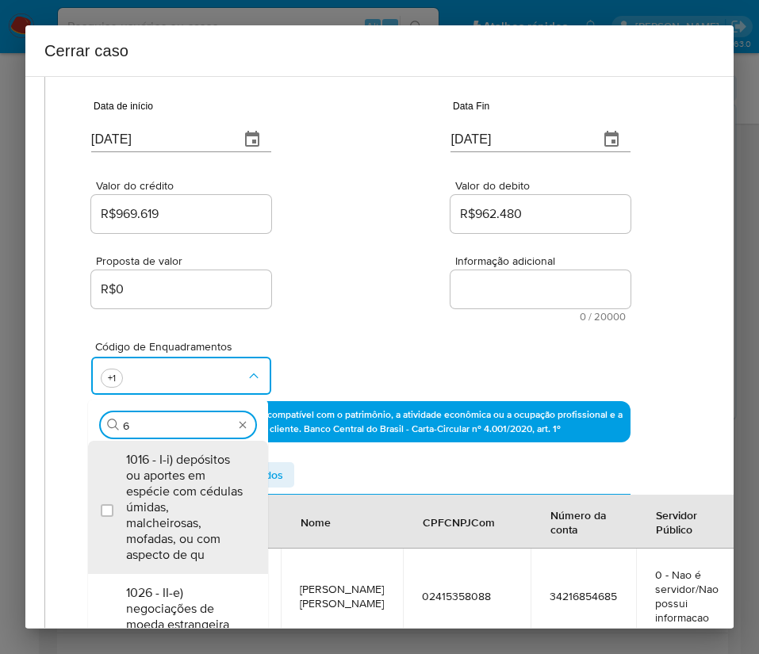
type input "66"
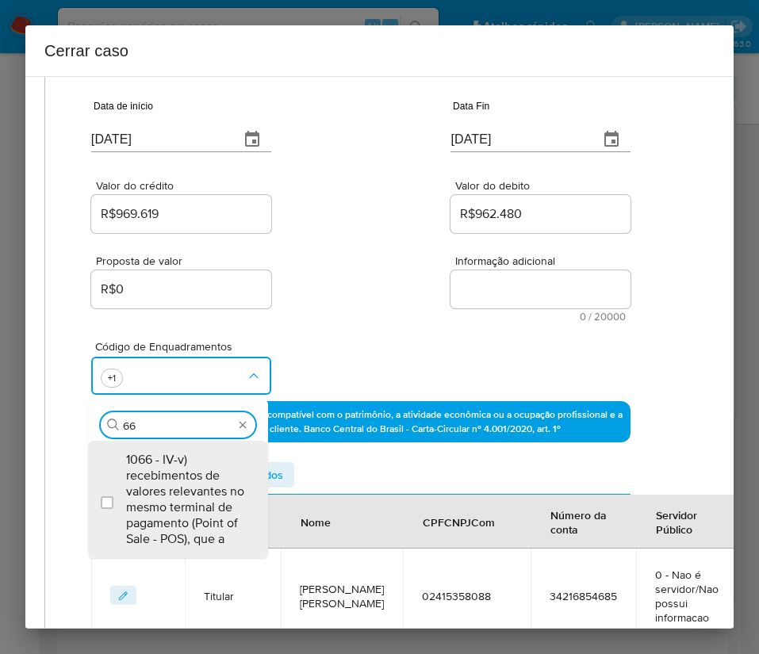
click at [156, 497] on span "1066 - IV-v) recebimentos de valores relevantes no mesmo terminal de pagamento …" at bounding box center [186, 499] width 120 height 95
checkbox input "true"
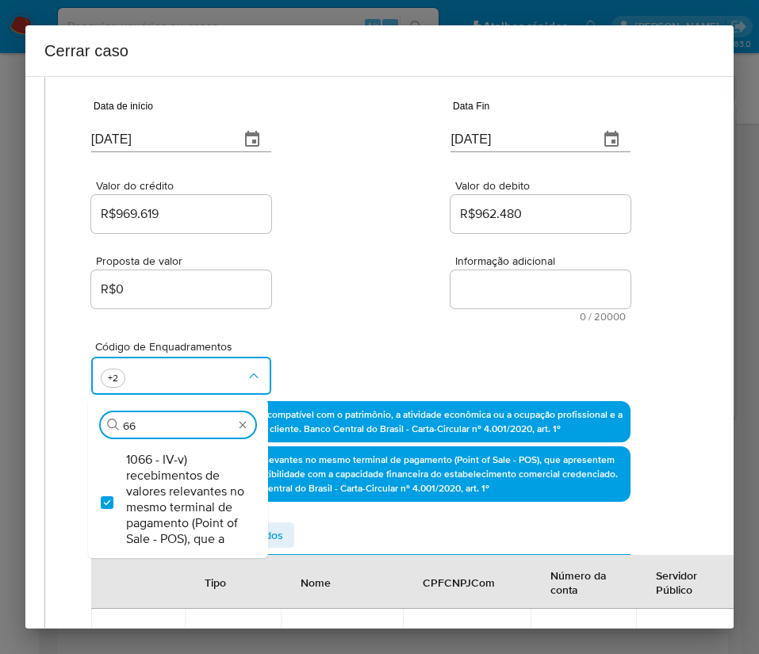
click at [368, 247] on div "Proposta de valor R$0 Informação adicional 0 / 20000 20000 caracteres restantes" at bounding box center [360, 279] width 539 height 86
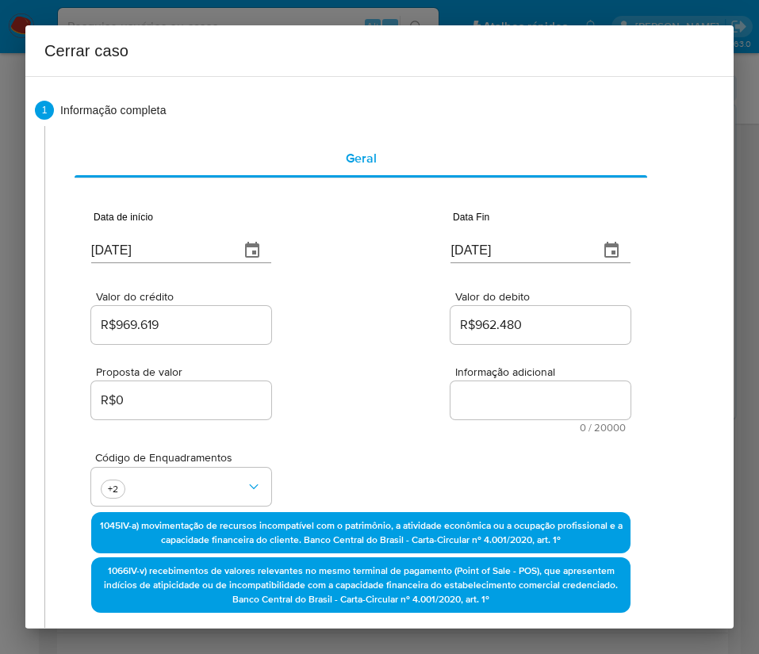
scroll to position [0, 29]
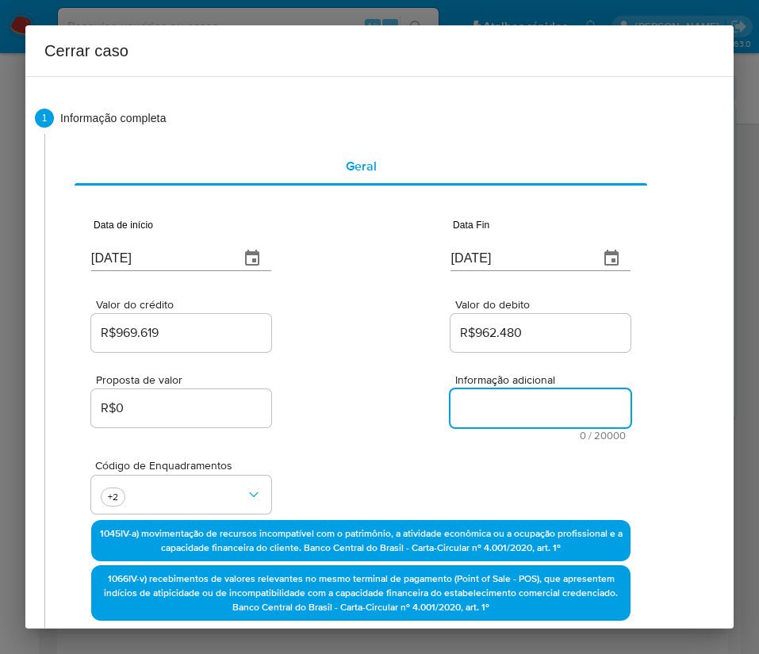
click at [497, 393] on textarea "Informação adicional" at bounding box center [540, 408] width 180 height 38
paste textarea "Informações do Cliente Janaina Molling Marian, CPF 02415358088, 31 anos, reside…"
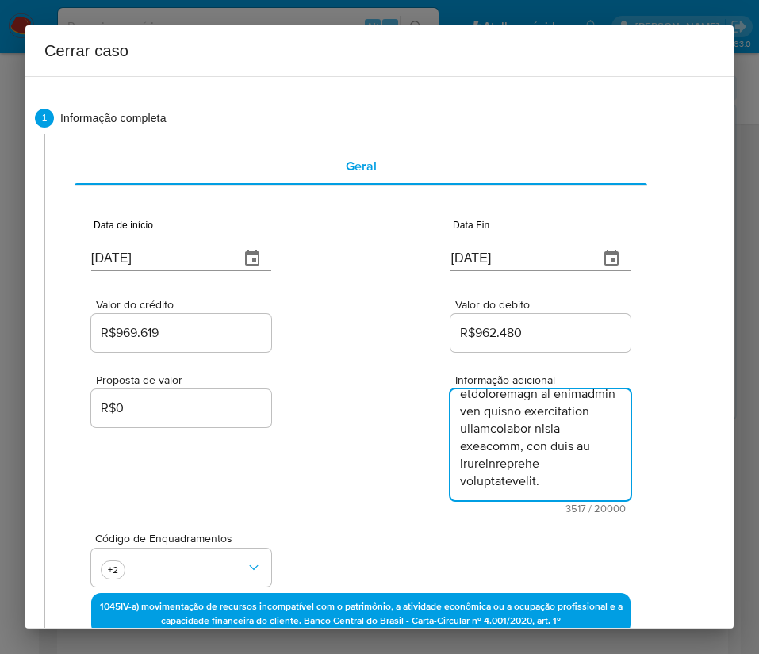
type textarea "Informações do Cliente Janaina Molling Marian, CPF 02415358088, 31 anos, reside…"
click at [339, 418] on div "Proposta de valor R$0 Informação adicional 3517 / 20000 16483 caracteres restan…" at bounding box center [360, 434] width 539 height 159
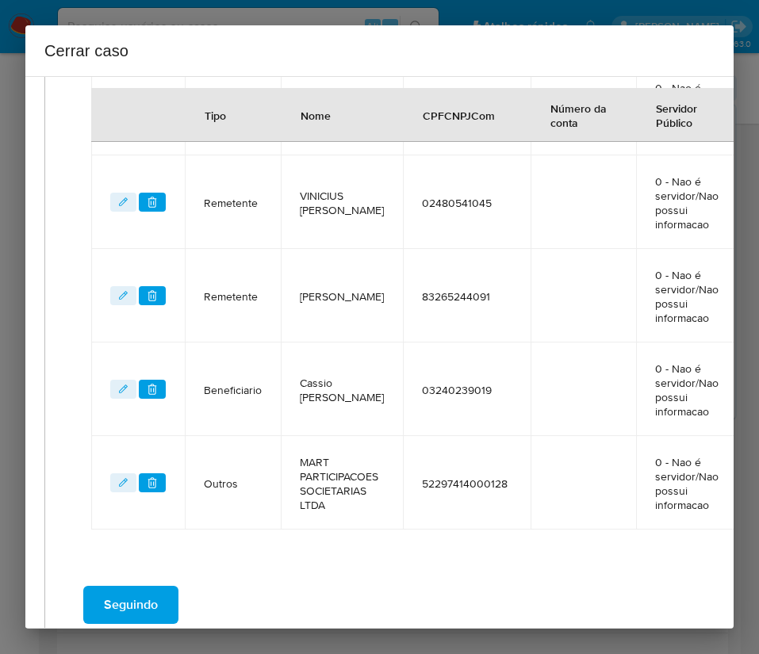
scroll to position [1032, 29]
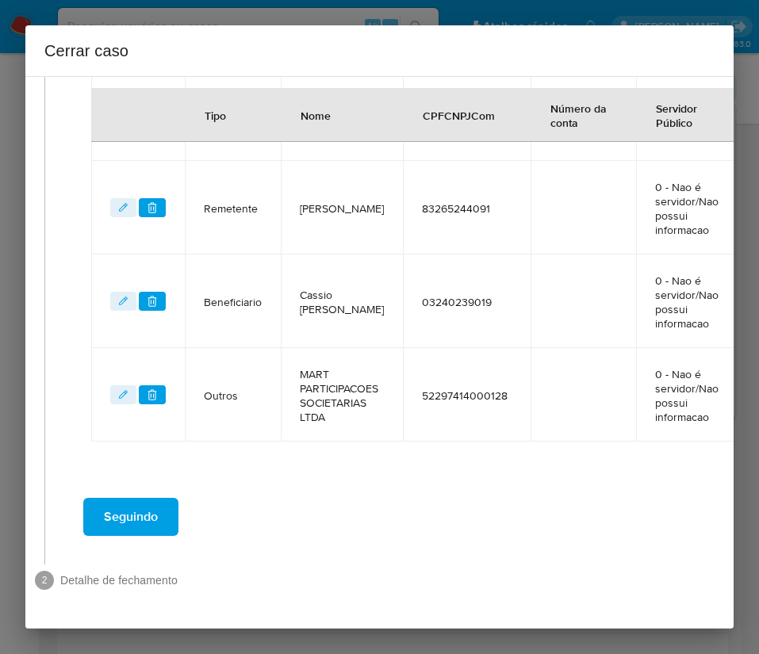
click at [140, 499] on span "Seguindo" at bounding box center [131, 516] width 54 height 35
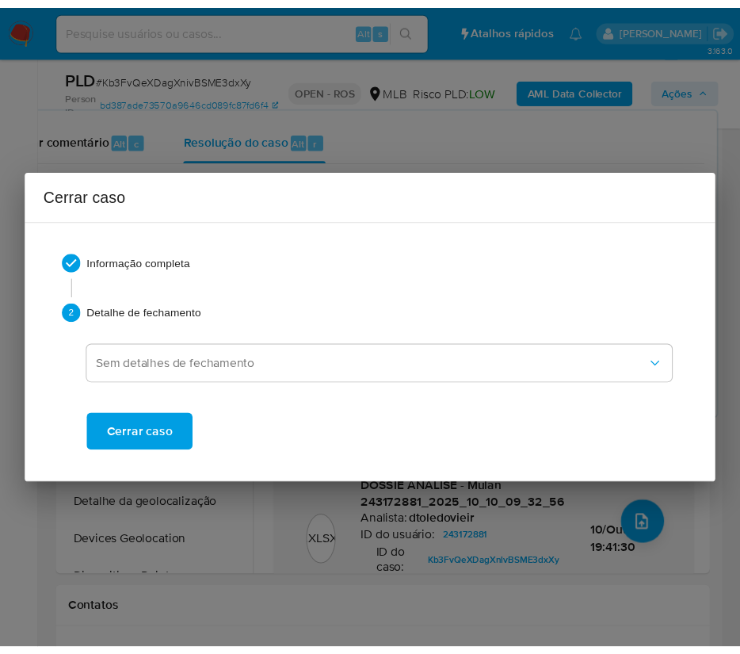
scroll to position [3405, 0]
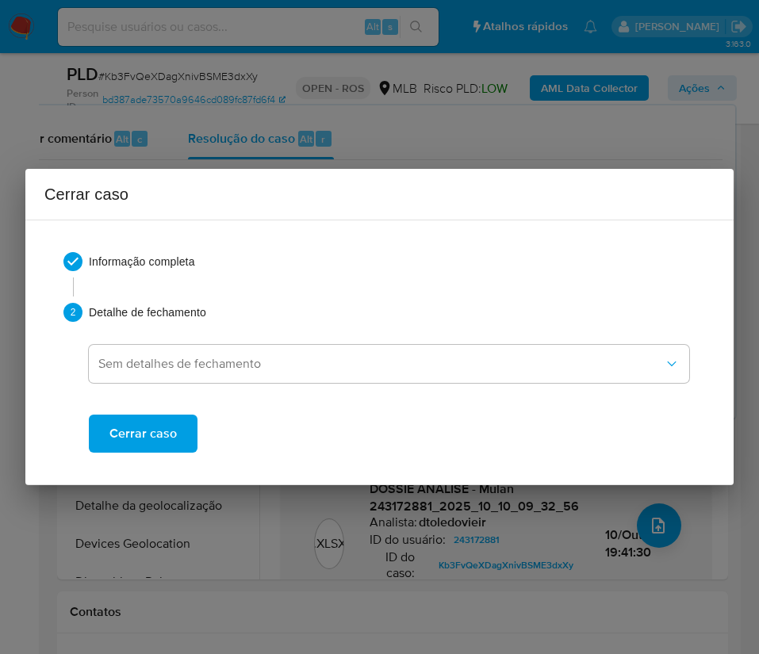
click at [162, 443] on span "Cerrar caso" at bounding box center [142, 433] width 67 height 35
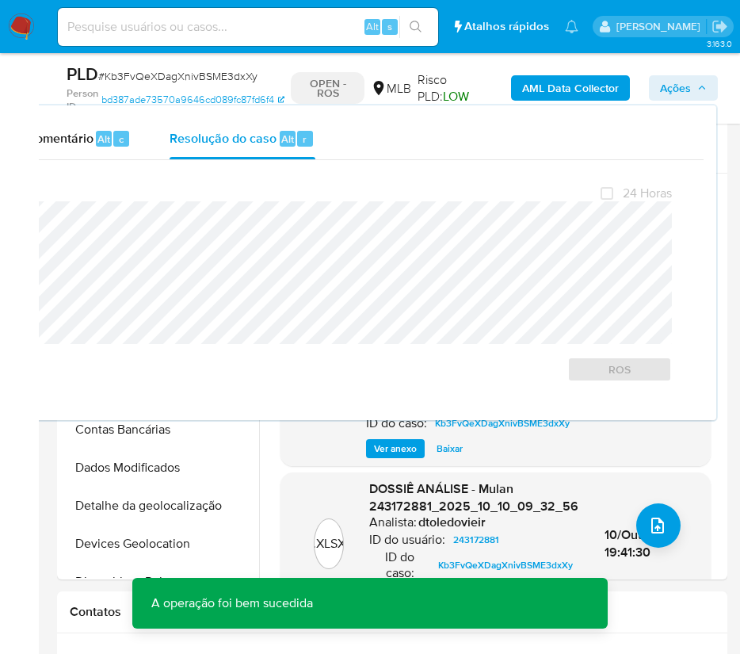
click at [194, 79] on span "# Kb3FvQeXDagXnivBSME3dxXy" at bounding box center [177, 76] width 159 height 16
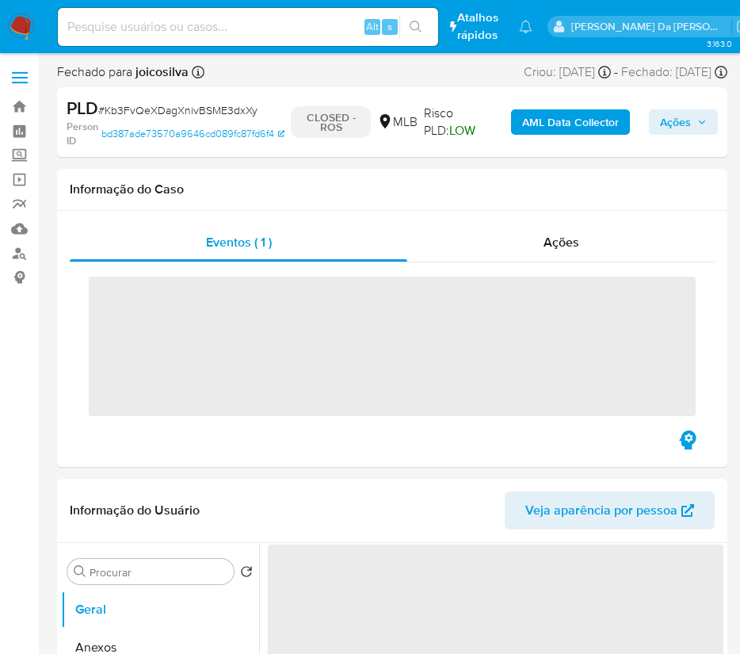
click at [194, 108] on span "# Kb3FvQeXDagXnivBSME3dxXy" at bounding box center [177, 110] width 159 height 16
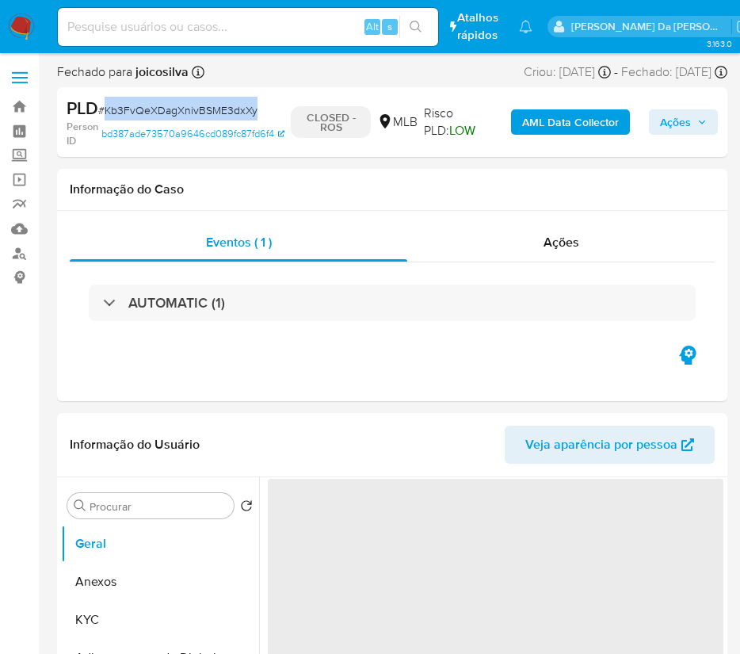
click at [194, 108] on span "# Kb3FvQeXDagXnivBSME3dxXy" at bounding box center [177, 110] width 159 height 16
select select "10"
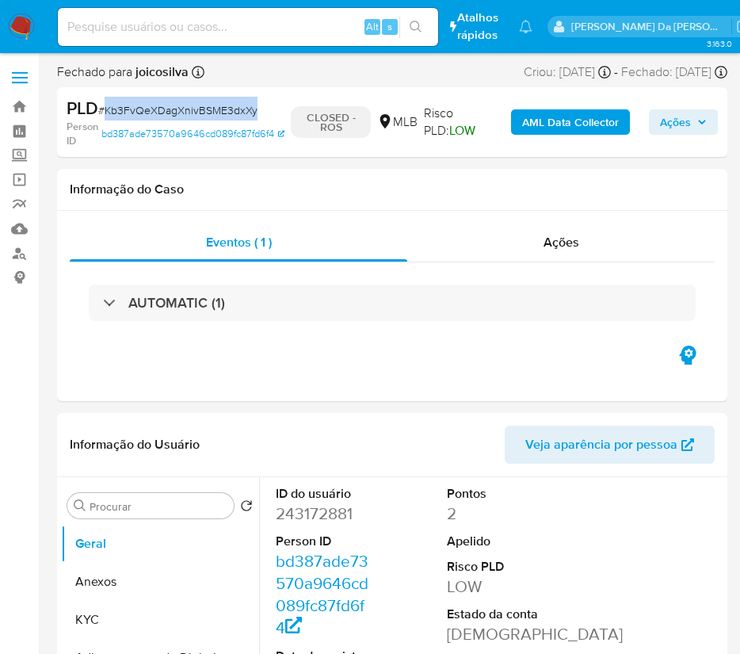
copy span "Kb3FvQeXDagXnivBSME3dxXy"
click at [23, 28] on img at bounding box center [21, 26] width 27 height 27
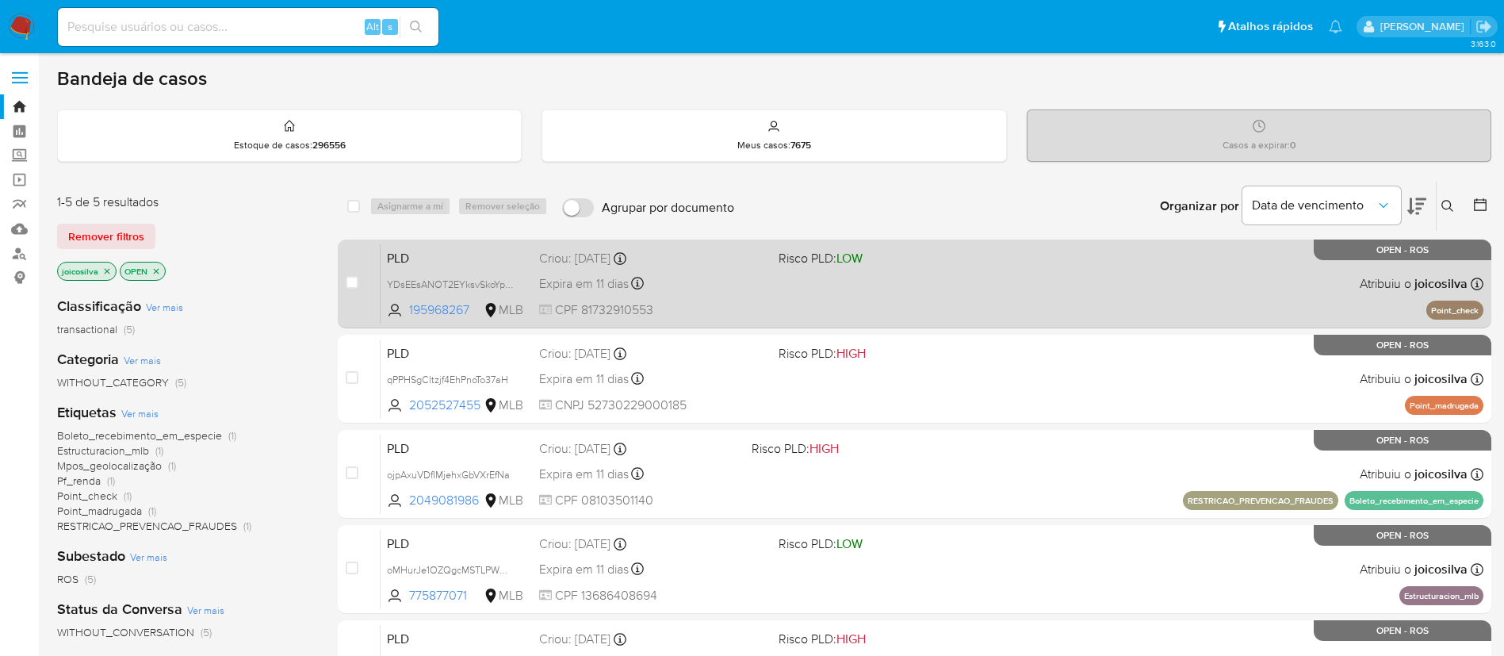
click at [758, 285] on div "PLD YDsEEsANOT2EYksvSkoYpkXq 195968267 MLB Risco PLD: LOW Criou: [DATE] Criou: …" at bounding box center [932, 283] width 1103 height 80
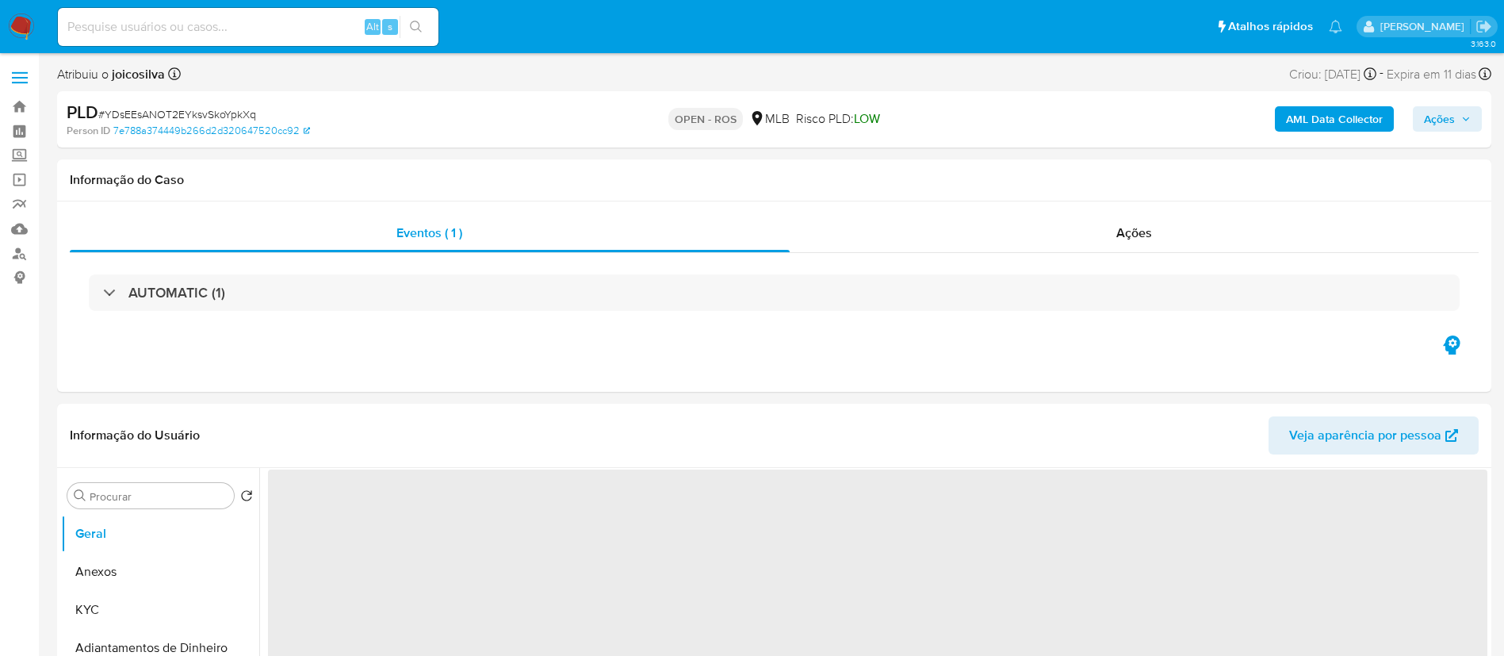
click at [252, 112] on span "# YDsEEsANOT2EYksvSkoYpkXq" at bounding box center [177, 114] width 158 height 16
select select "10"
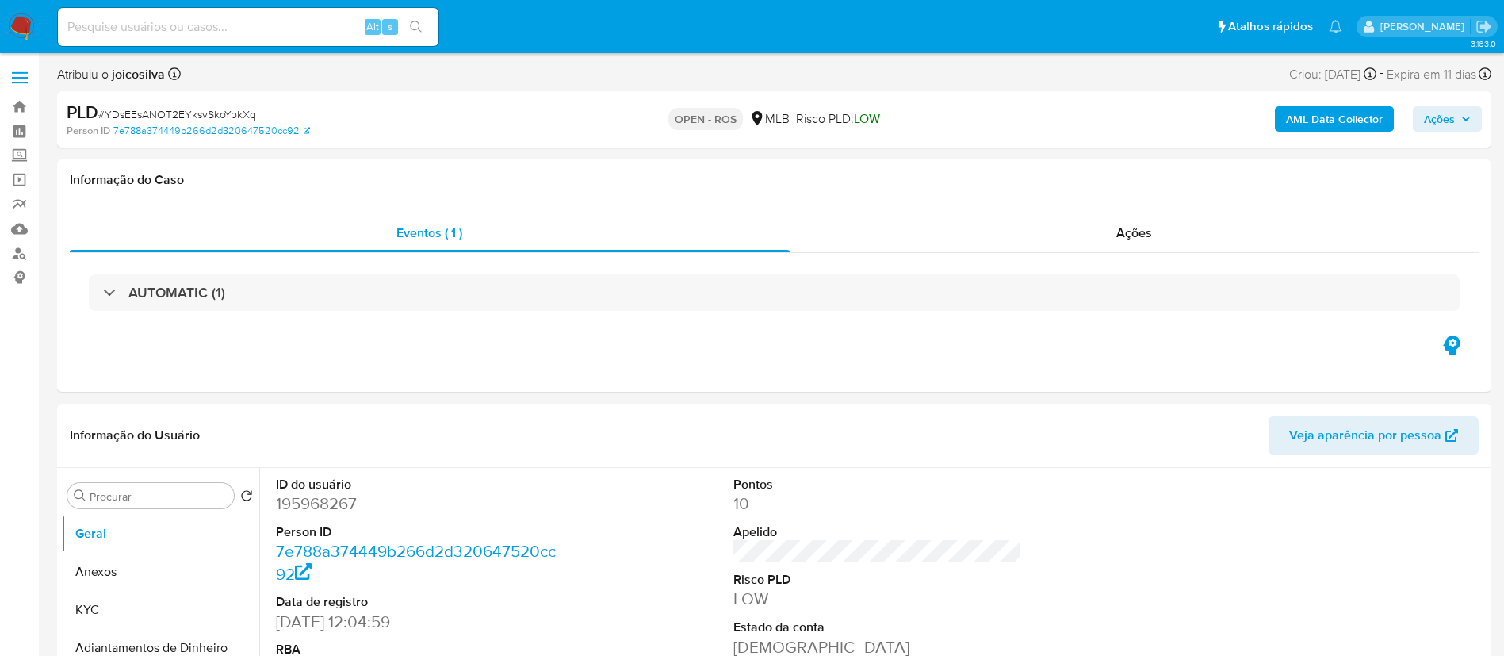
click at [205, 109] on span "# YDsEEsANOT2EYksvSkoYpkXq" at bounding box center [177, 114] width 158 height 16
copy span "YDsEEsANOT2EYksvSkoYpkXq"
click at [843, 202] on div "Eventos ( 1 ) Ações AUTOMATIC (1)" at bounding box center [774, 296] width 1434 height 190
click at [106, 563] on button "Anexos" at bounding box center [153, 572] width 185 height 38
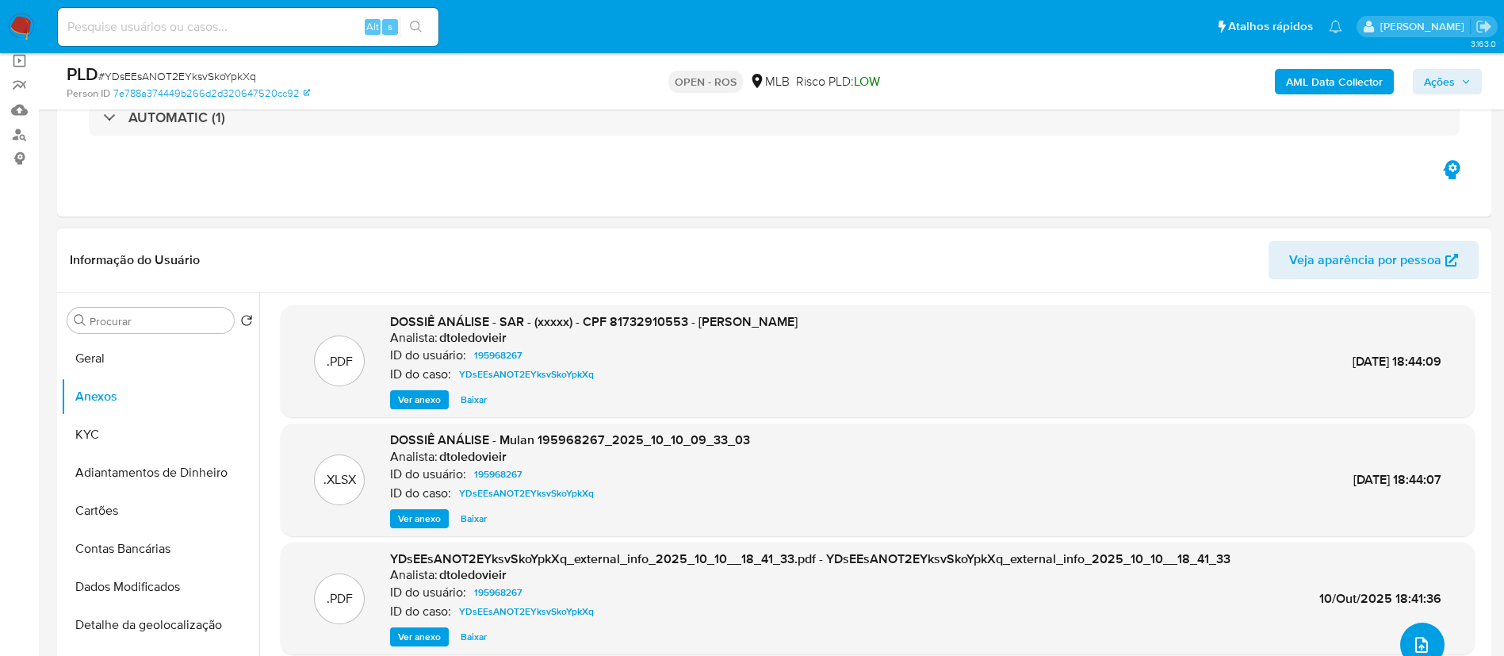
click at [1418, 642] on icon "upload-file" at bounding box center [1421, 644] width 19 height 19
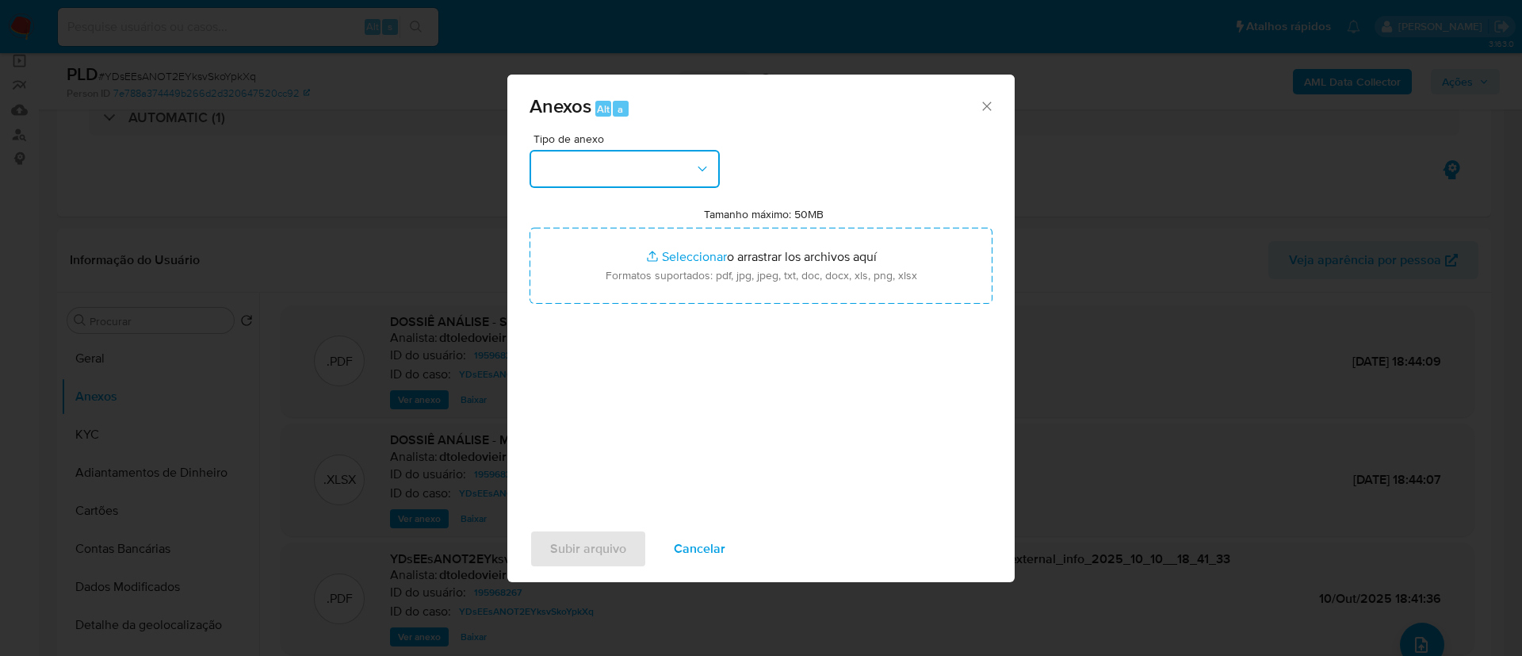
click at [676, 175] on button "button" at bounding box center [625, 169] width 190 height 38
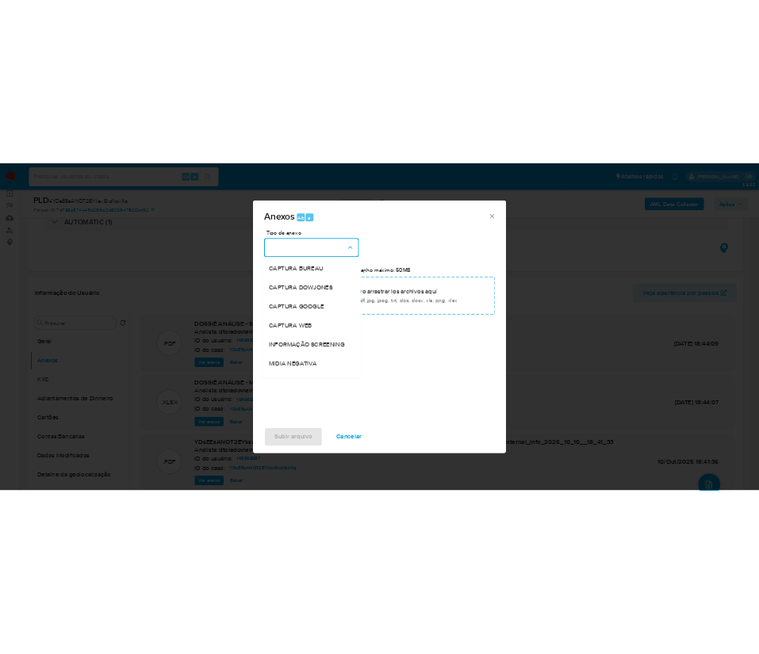
scroll to position [244, 0]
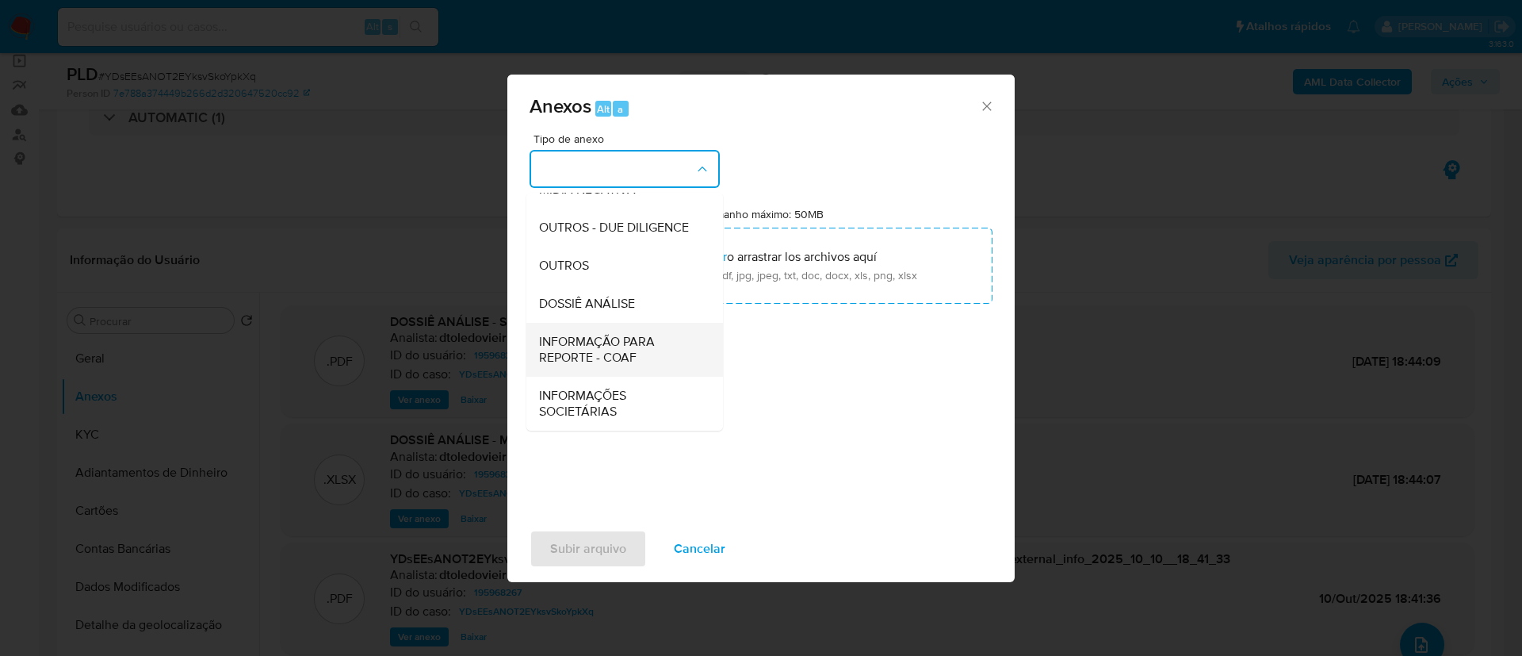
click at [640, 346] on span "INFORMAÇÃO PARA REPORTE - COAF" at bounding box center [620, 350] width 162 height 32
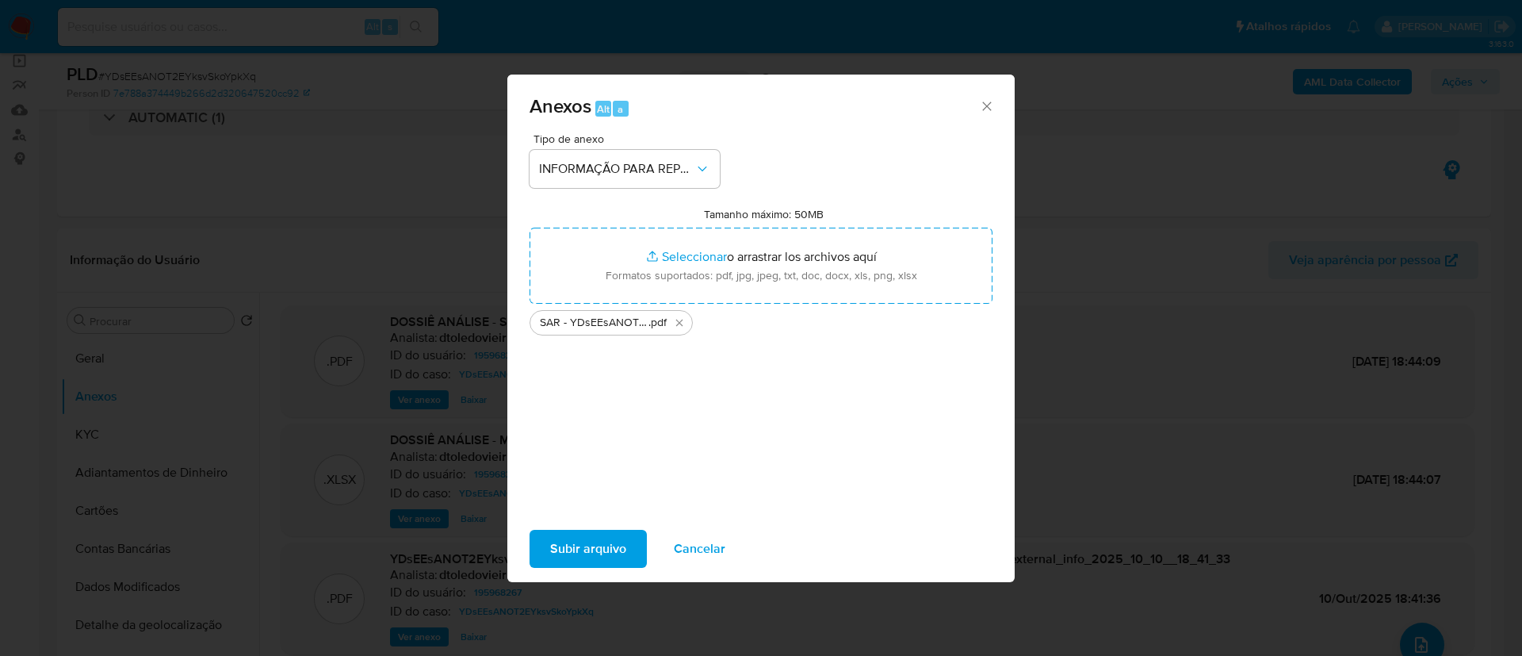
click at [616, 544] on span "Subir arquivo" at bounding box center [588, 548] width 76 height 35
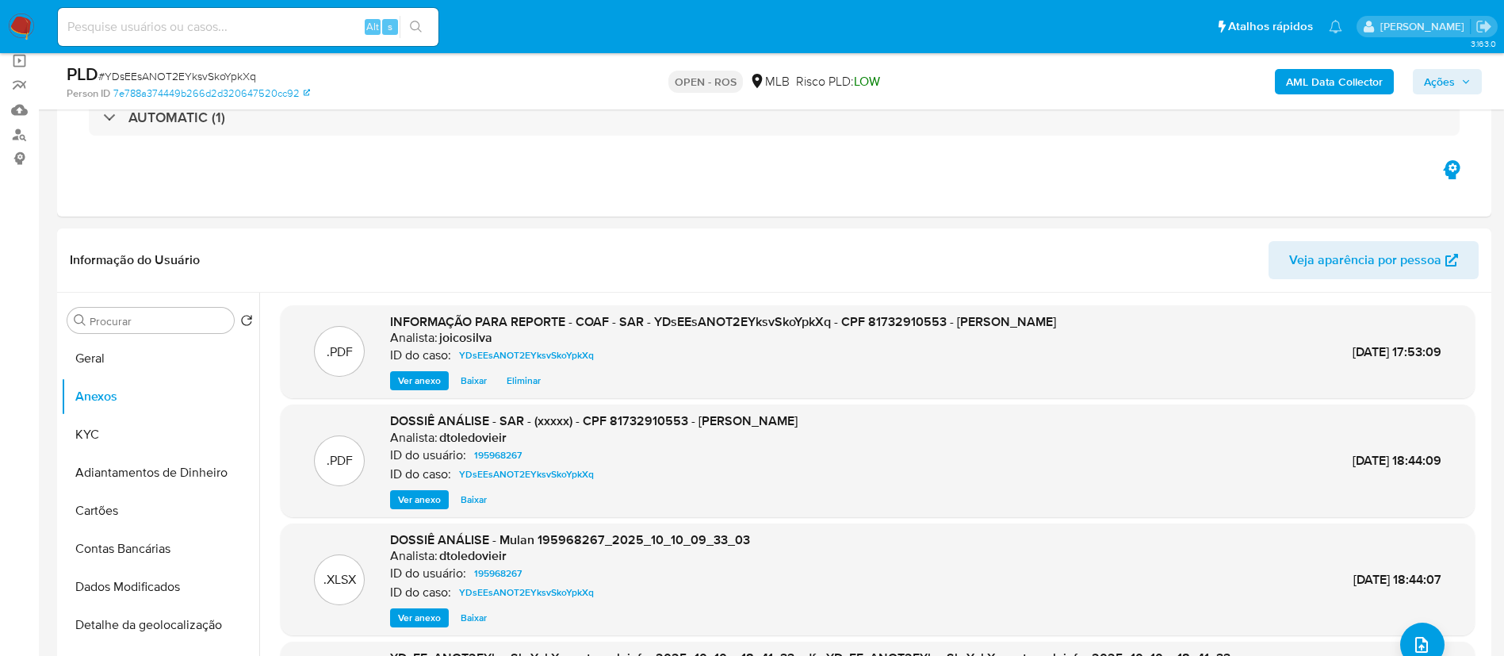
click at [1442, 78] on span "Ações" at bounding box center [1439, 81] width 31 height 25
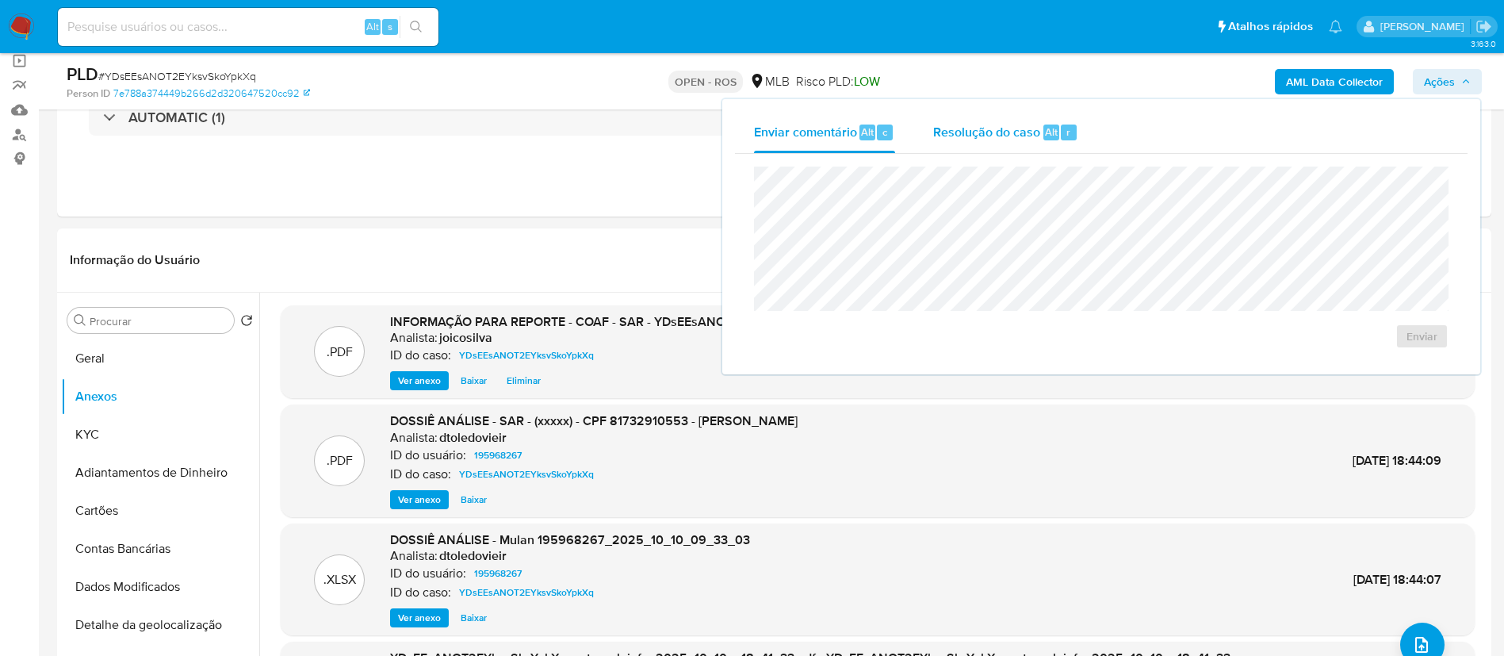
click at [962, 134] on span "Resolução do caso" at bounding box center [986, 131] width 107 height 18
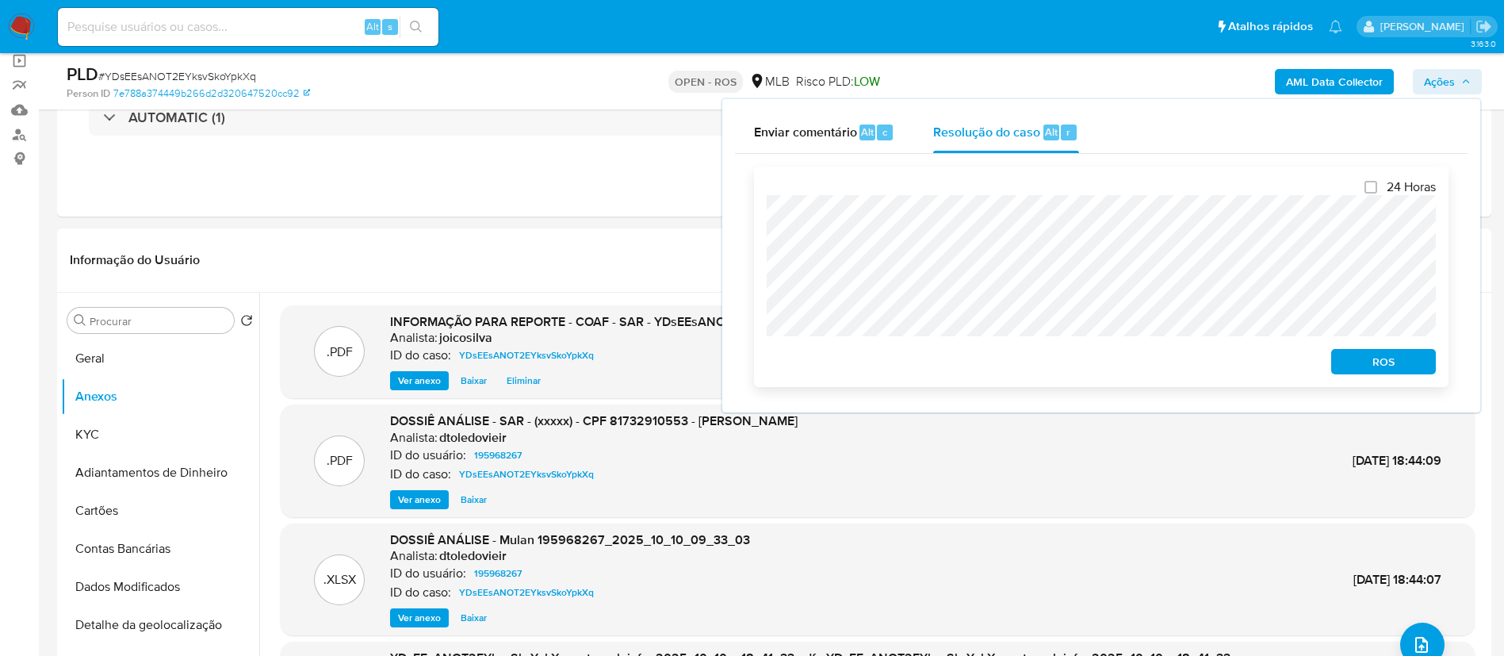
click at [1404, 366] on span "ROS" at bounding box center [1383, 361] width 82 height 22
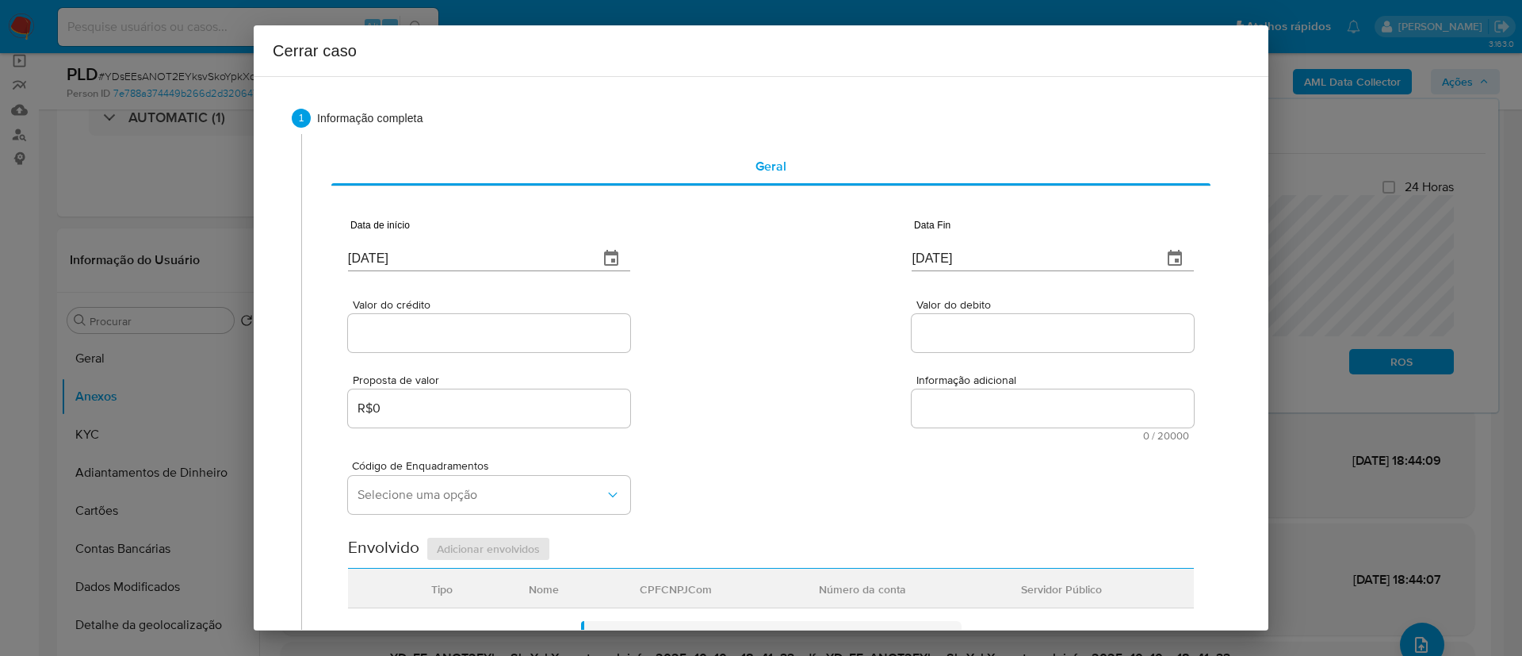
type input "24/05/2020"
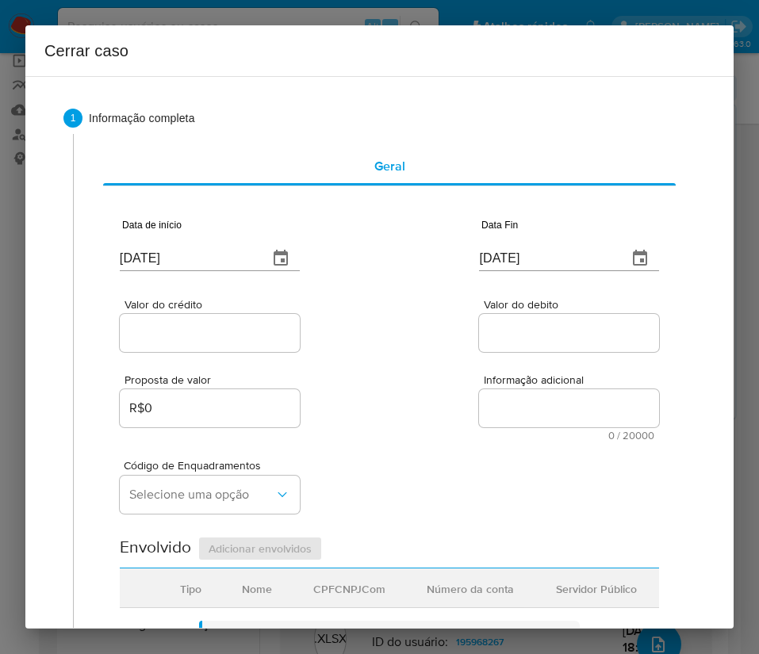
click at [209, 254] on input "[DATE]" at bounding box center [188, 258] width 136 height 25
paste input "01/08"
type input "[DATE]"
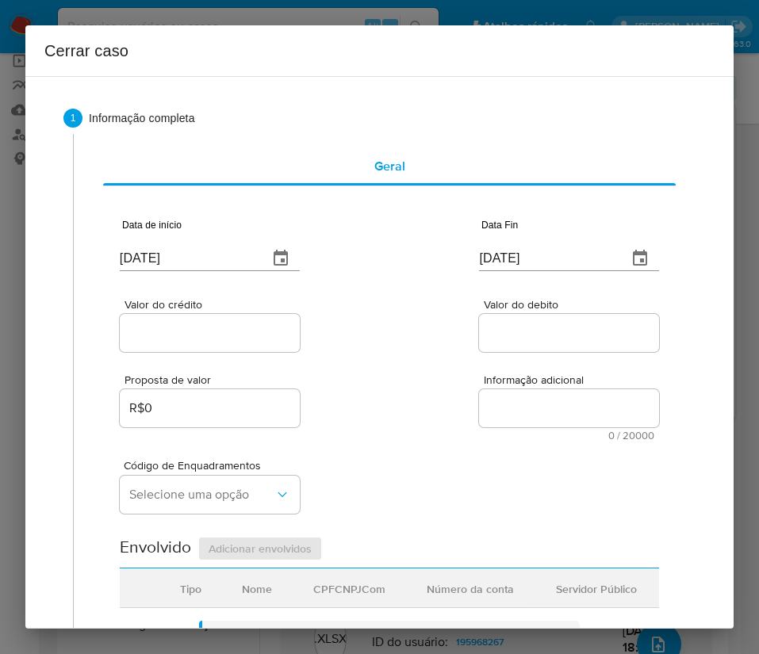
drag, startPoint x: 444, startPoint y: 326, endPoint x: 10, endPoint y: 377, distance: 436.6
click at [442, 326] on div "Valor do crédito Valor do debito" at bounding box center [389, 317] width 539 height 75
click at [563, 254] on input "[DATE]" at bounding box center [547, 258] width 136 height 25
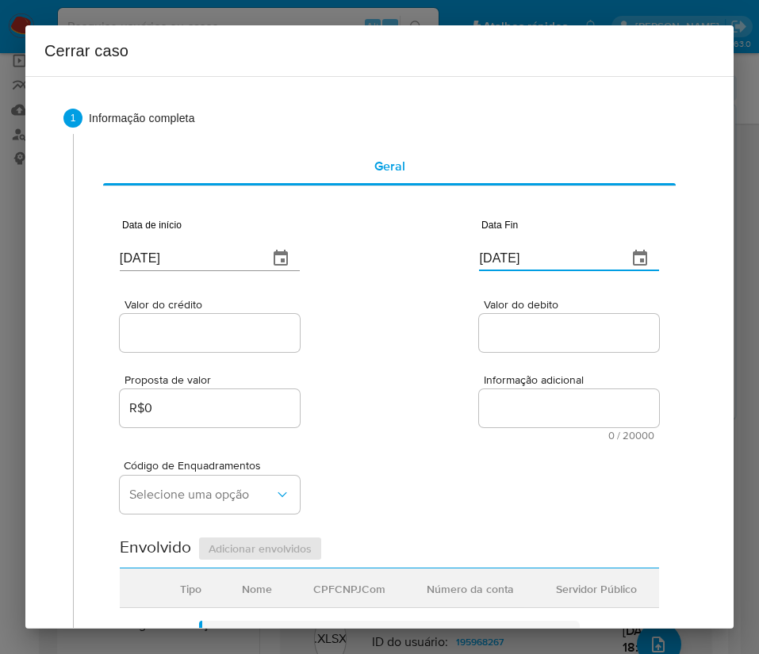
paste input "08"
type input "[DATE]"
drag, startPoint x: 510, startPoint y: 386, endPoint x: 162, endPoint y: 357, distance: 349.2
click at [509, 386] on div "Informação adicional 0 / 20000 20000 caracteres restantes" at bounding box center [569, 407] width 180 height 67
click at [144, 355] on div "Proposta de valor R$0 Informação adicional 0 / 20000 20000 caracteres restantes" at bounding box center [389, 398] width 539 height 86
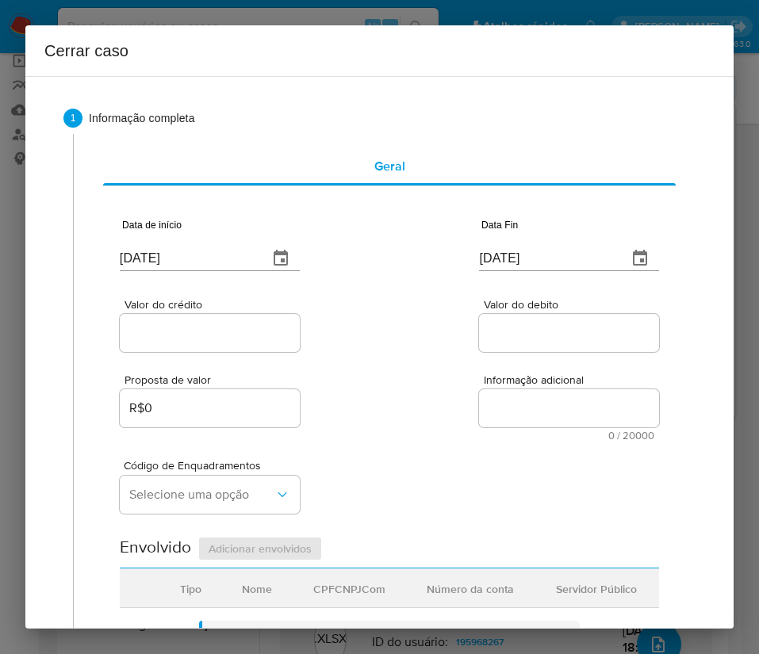
click at [168, 335] on input "Valor do crédito" at bounding box center [210, 333] width 180 height 21
click at [212, 331] on input "Valor do crédito" at bounding box center [210, 333] width 180 height 21
paste input "R$485.039"
type input "R$485.039"
click at [373, 346] on div "Valor do crédito R$485.039 Valor do debito" at bounding box center [389, 317] width 539 height 75
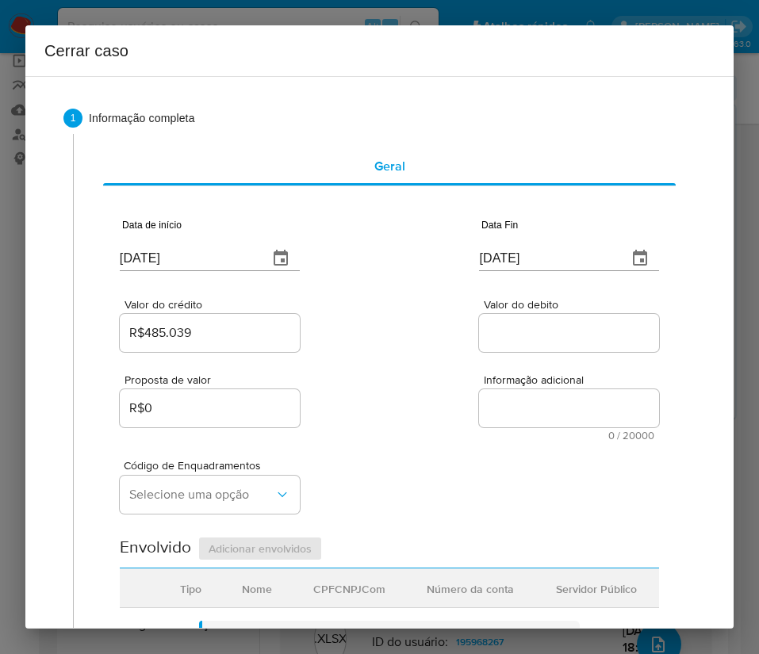
click at [521, 321] on div at bounding box center [569, 333] width 180 height 38
click at [518, 335] on input "Valor do debito" at bounding box center [569, 333] width 180 height 21
paste input "R$469.970"
type input "R$469.970"
click at [386, 451] on div "Código de Enquadramentos Selecione uma opção" at bounding box center [389, 480] width 539 height 79
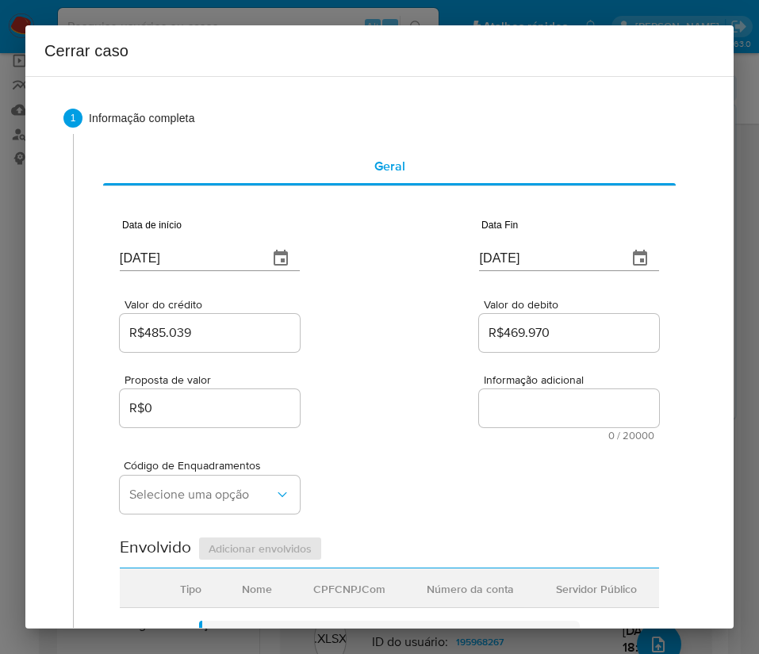
click at [437, 461] on div "Código de Enquadramentos Selecione uma opção" at bounding box center [389, 480] width 539 height 79
click at [178, 491] on span "Selecione uma opção" at bounding box center [201, 495] width 145 height 16
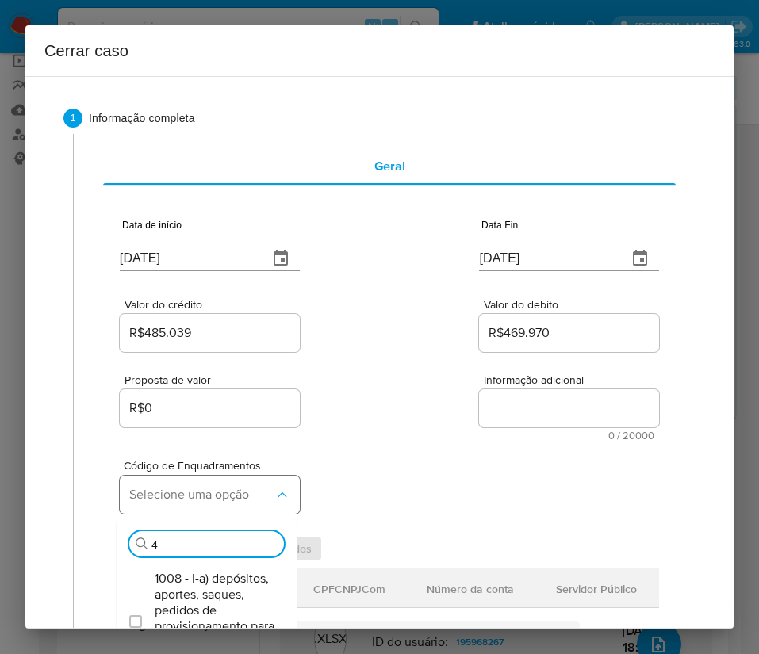
type input "45"
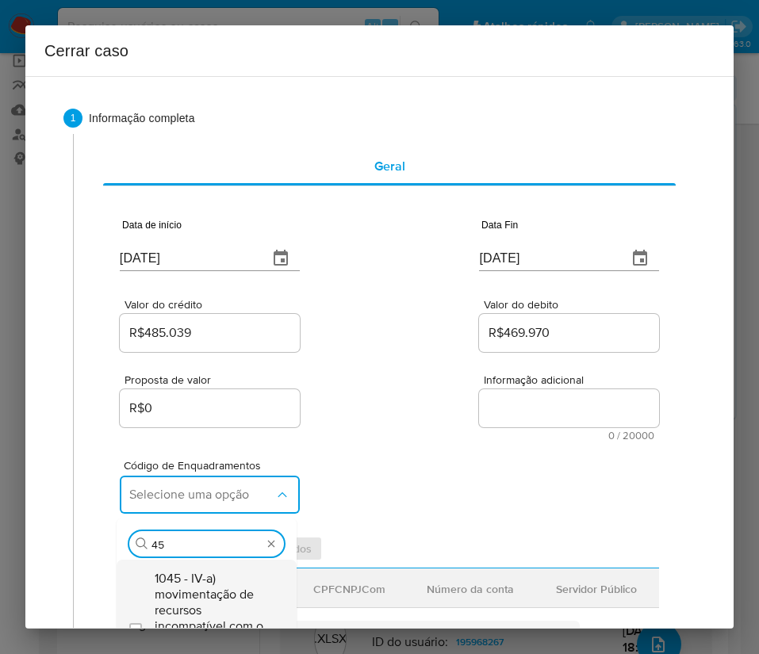
click at [189, 592] on span "1045 - IV-a) movimentação de recursos incompatível com o patrimônio, a atividad…" at bounding box center [215, 626] width 120 height 111
checkbox input "true"
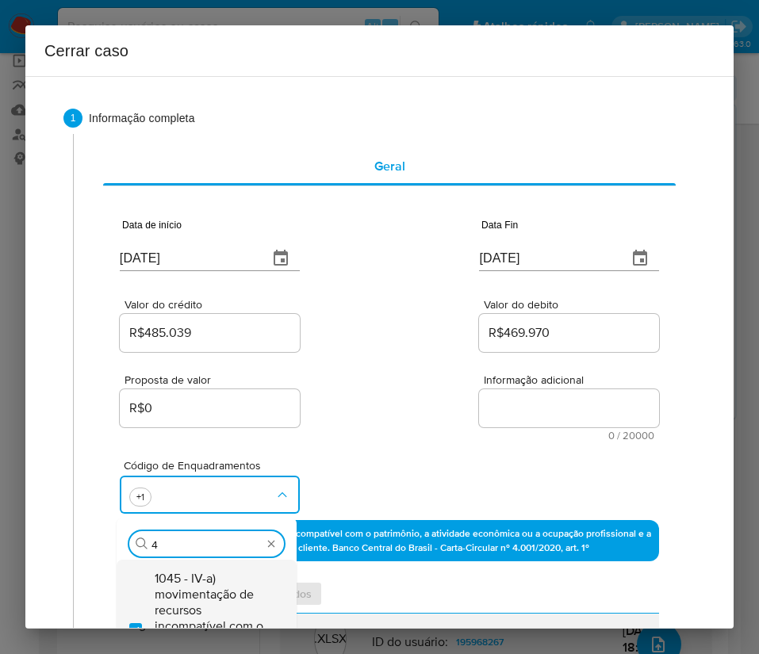
scroll to position [0, 0]
type input "47"
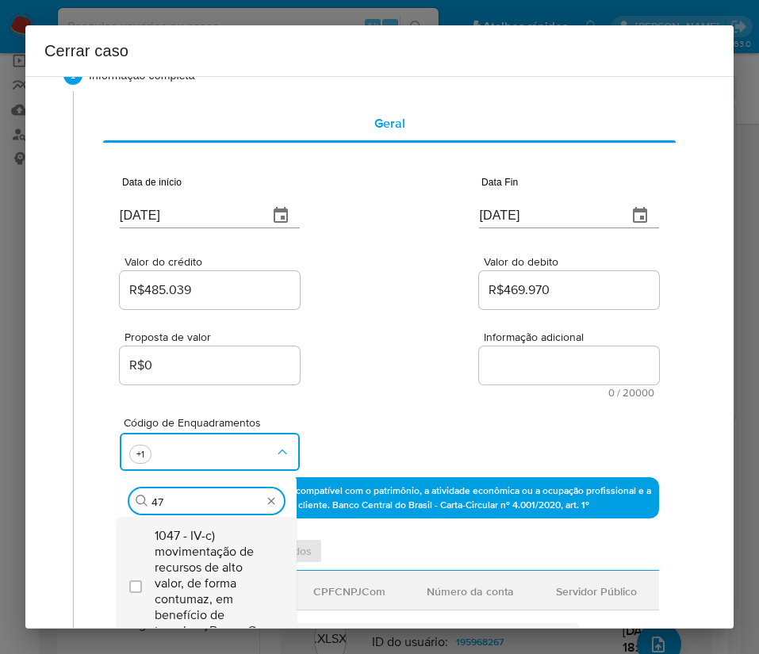
click at [191, 550] on span "1047 - IV-c) movimentação de recursos de alto valor, de forma contumaz, em bene…" at bounding box center [215, 583] width 120 height 111
checkbox input "true"
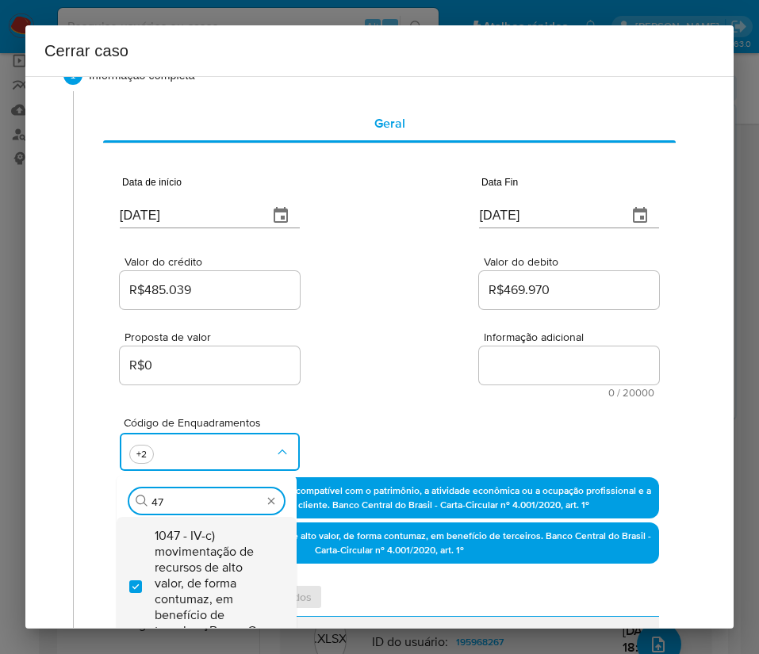
type input "4"
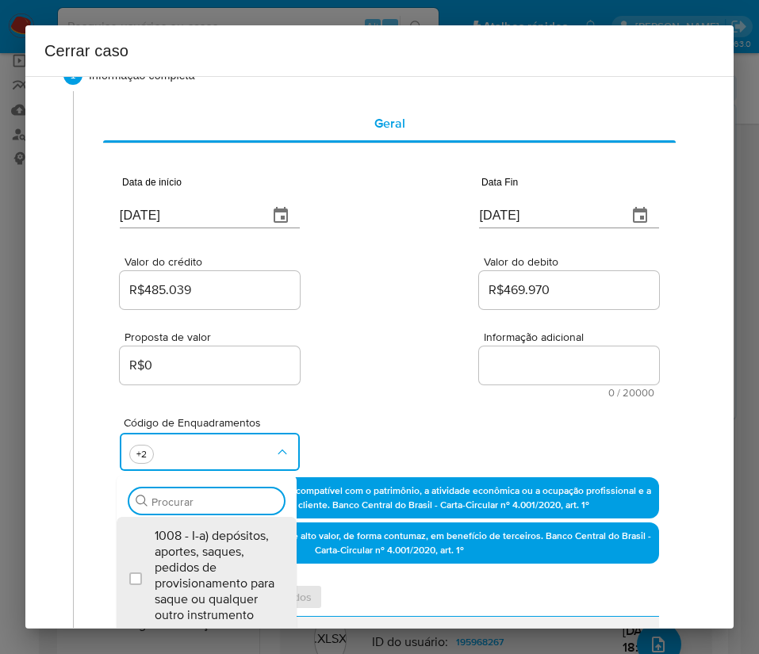
scroll to position [0, 0]
type input "66"
click at [191, 550] on span "1066 - IV-v) recebimentos de valores relevantes no mesmo terminal de pagamento …" at bounding box center [215, 575] width 120 height 95
checkbox input "true"
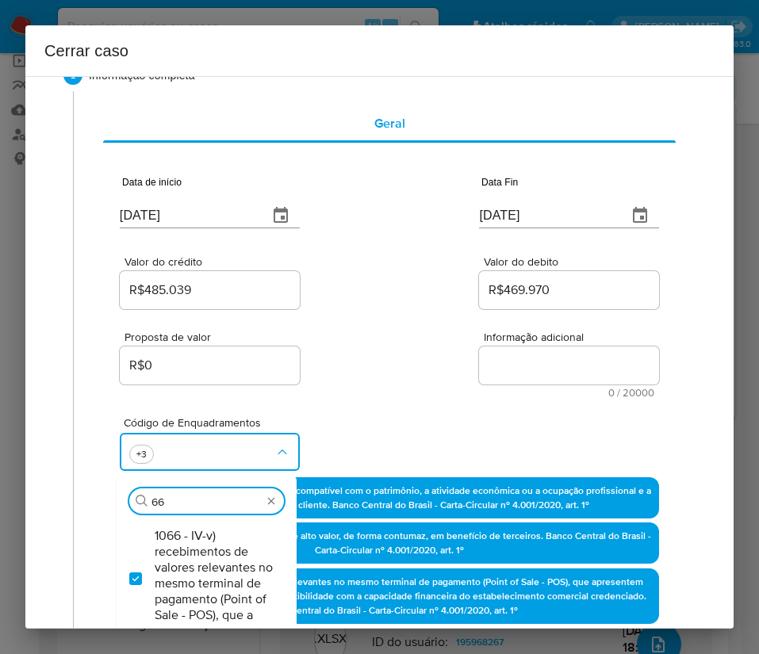
click at [387, 322] on div "Proposta de valor R$0 Informação adicional 0 / 20000 20000 caracteres restantes" at bounding box center [389, 355] width 539 height 86
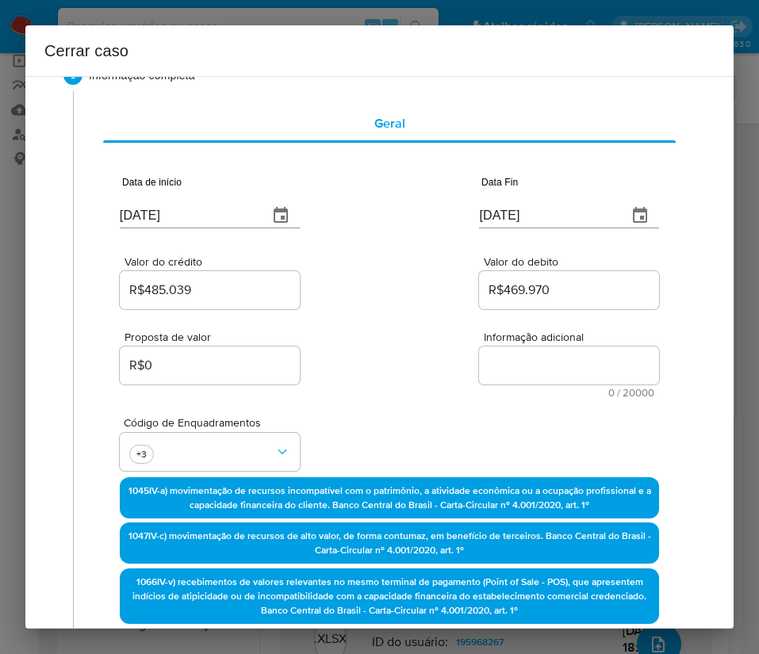
scroll to position [637, 0]
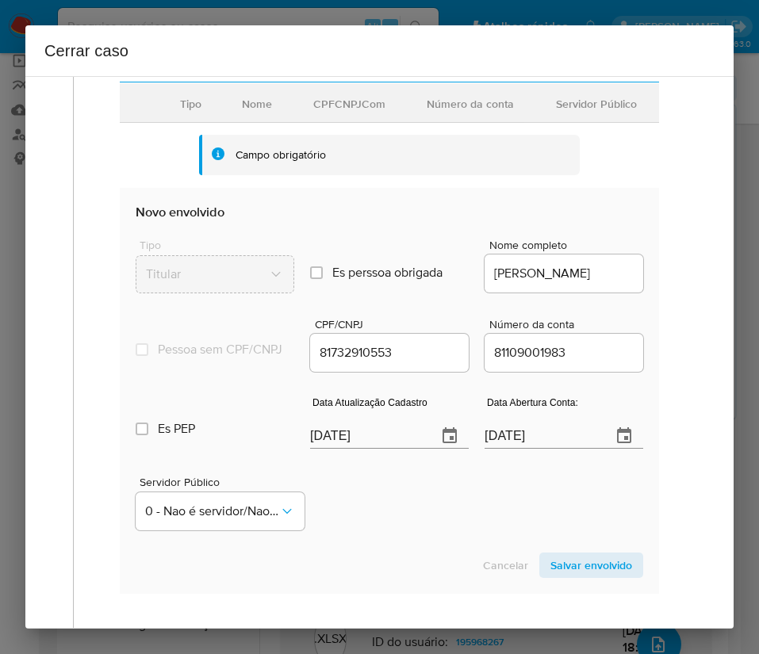
click at [364, 537] on div "Servidor Público 0 - Nao é servidor/[PERSON_NAME] possui informacao" at bounding box center [389, 496] width 507 height 79
click at [347, 446] on input "[DATE]" at bounding box center [367, 435] width 114 height 25
paste input "0"
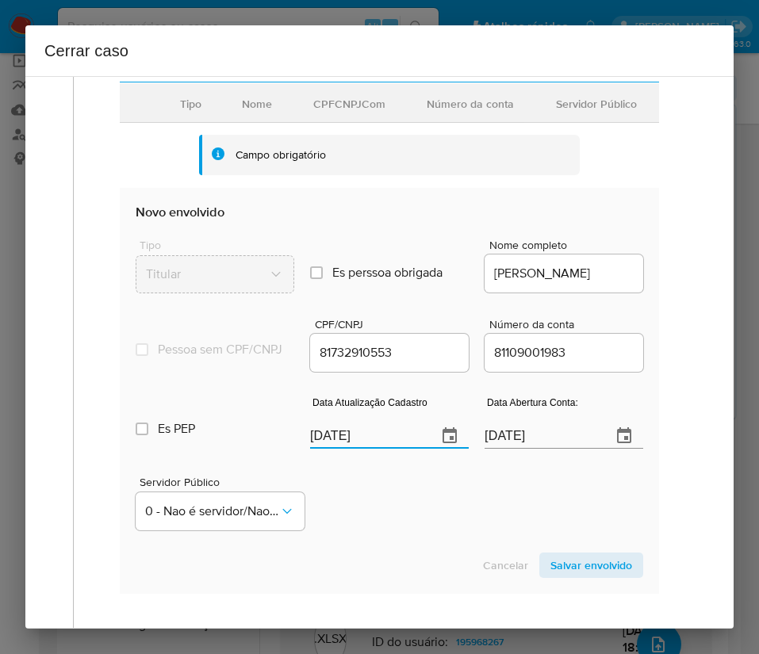
type input "10/10/2025"
click at [403, 537] on div "Servidor Público 0 - Nao é servidor/[PERSON_NAME] possui informacao" at bounding box center [389, 496] width 507 height 79
click at [553, 449] on input "24/05/2020" at bounding box center [541, 435] width 114 height 25
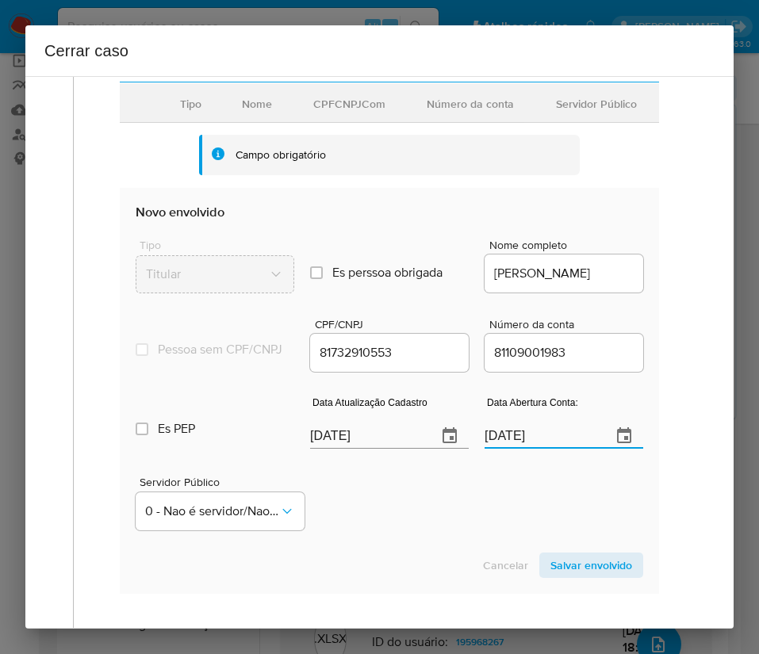
click at [469, 506] on div "Servidor Público 0 - Nao é servidor/[PERSON_NAME] possui informacao" at bounding box center [389, 496] width 507 height 79
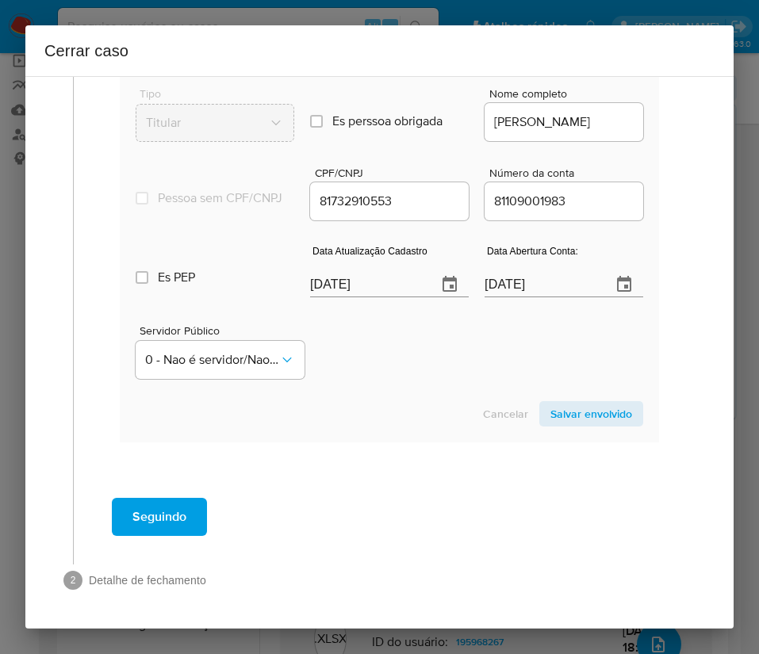
click at [572, 414] on span "Salvar envolvido" at bounding box center [591, 414] width 82 height 22
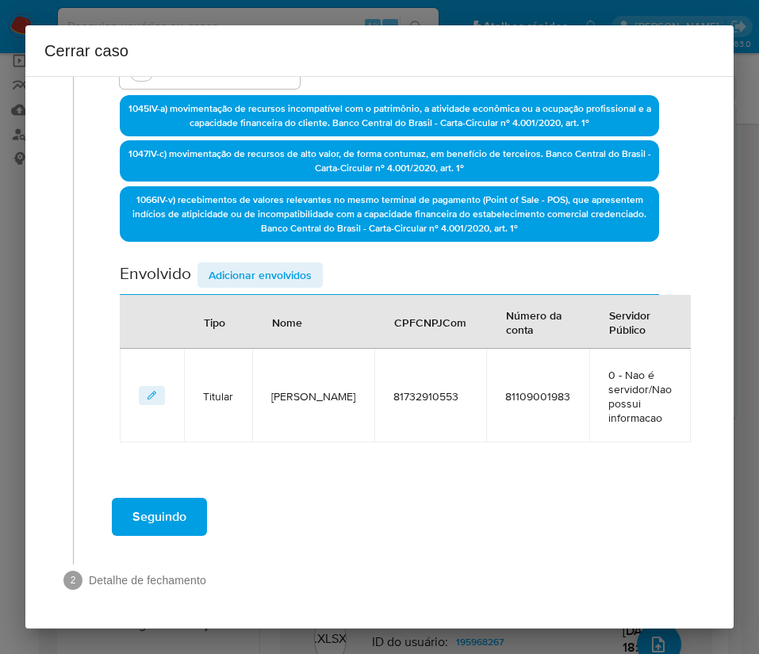
scroll to position [425, 0]
click at [273, 274] on span "Adicionar envolvidos" at bounding box center [259, 275] width 103 height 22
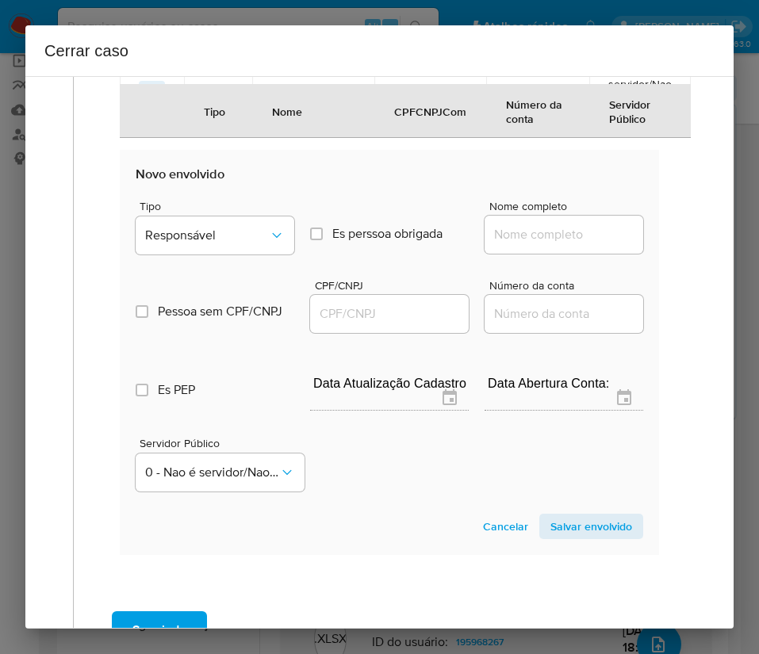
scroll to position [843, 0]
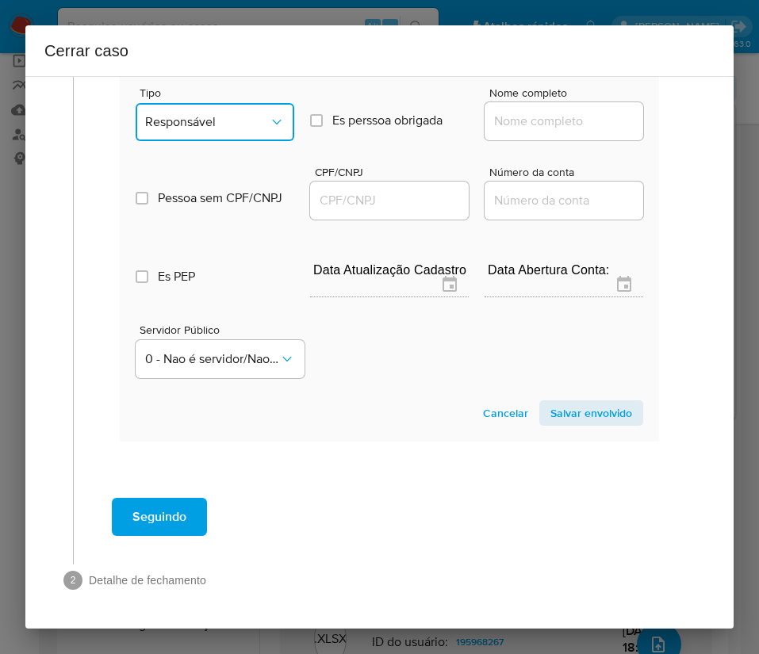
click at [228, 125] on span "Responsável" at bounding box center [207, 122] width 124 height 16
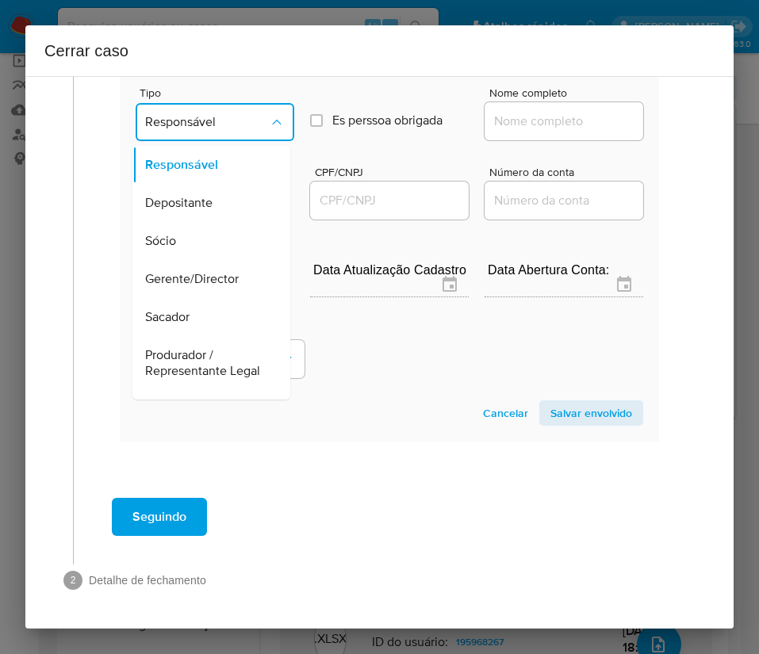
scroll to position [282, 0]
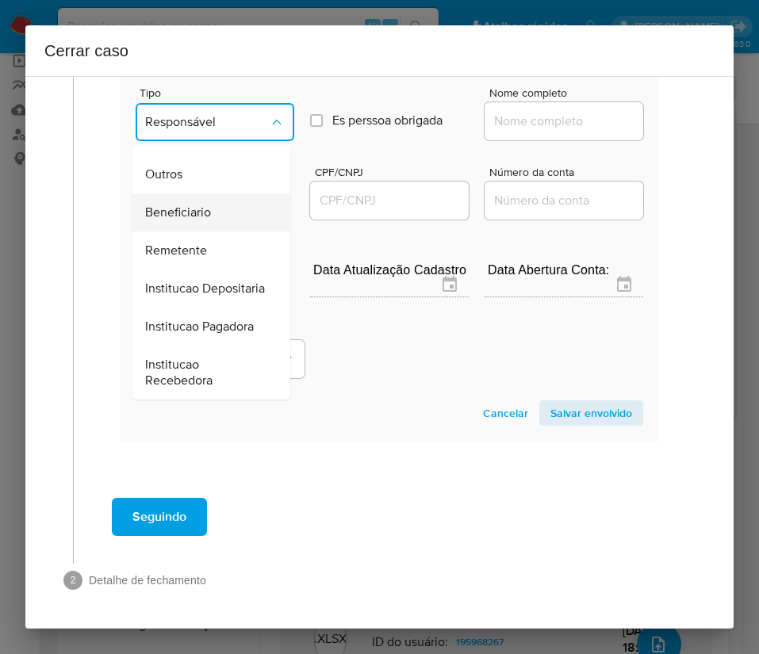
click at [208, 205] on span "Beneficiario" at bounding box center [178, 213] width 66 height 16
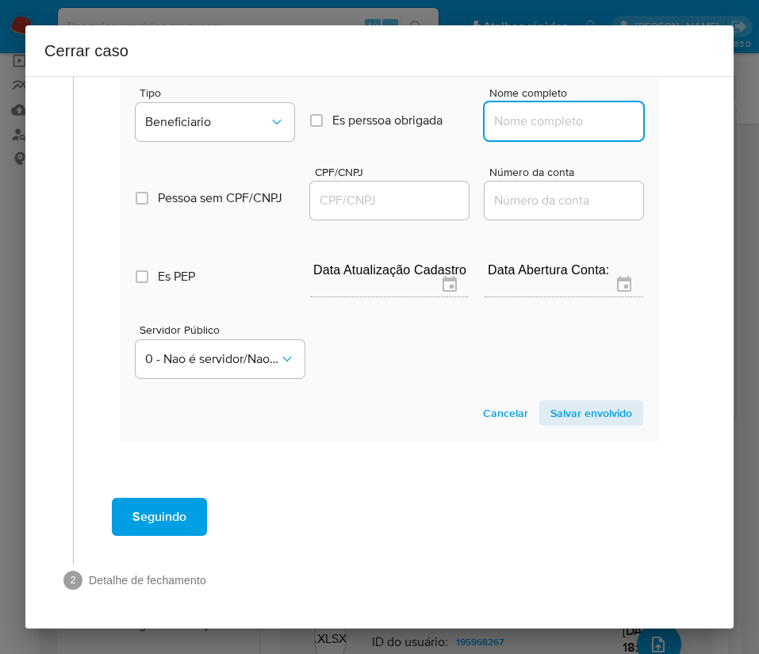
click at [498, 128] on input "Nome completo" at bounding box center [563, 121] width 159 height 21
paste input "Girlenildo Conceicao Izidio, 98437380553"
drag, startPoint x: 527, startPoint y: 119, endPoint x: 656, endPoint y: 124, distance: 129.3
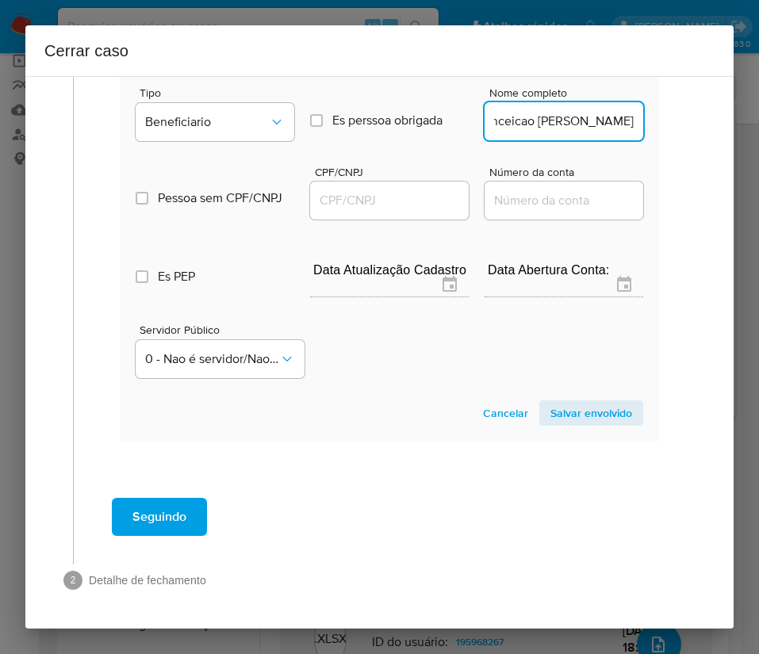
scroll to position [0, 12]
type input "Girlenildo Conceicao Izidio"
click at [437, 203] on input "CPF/CNPJ" at bounding box center [389, 200] width 159 height 21
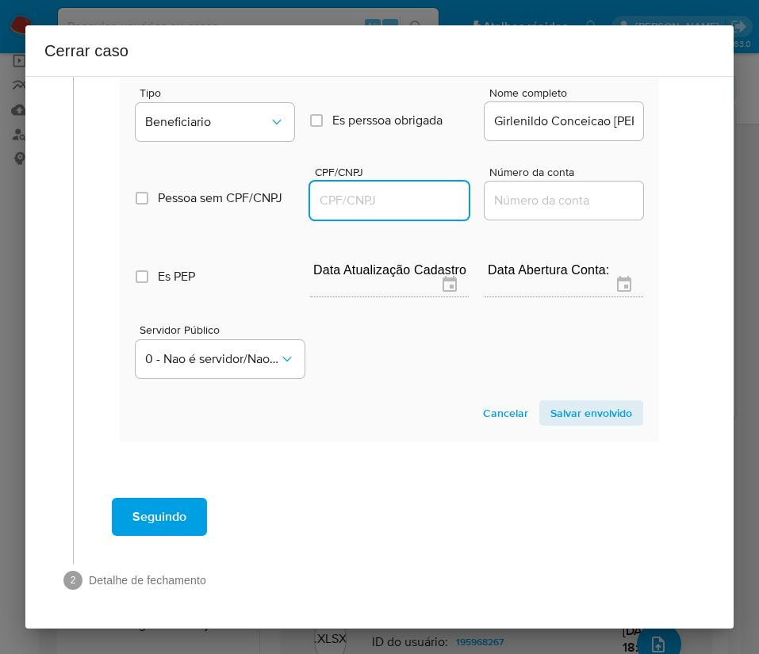
paste input "98437380553"
type input "98437380553"
click at [580, 415] on span "Salvar envolvido" at bounding box center [591, 413] width 82 height 22
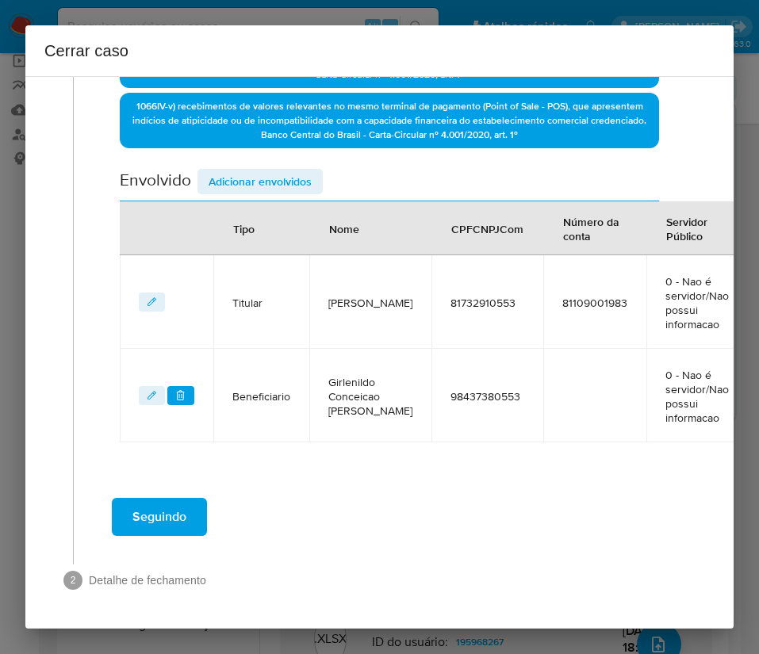
scroll to position [518, 0]
click at [280, 171] on span "Adicionar envolvidos" at bounding box center [259, 181] width 103 height 22
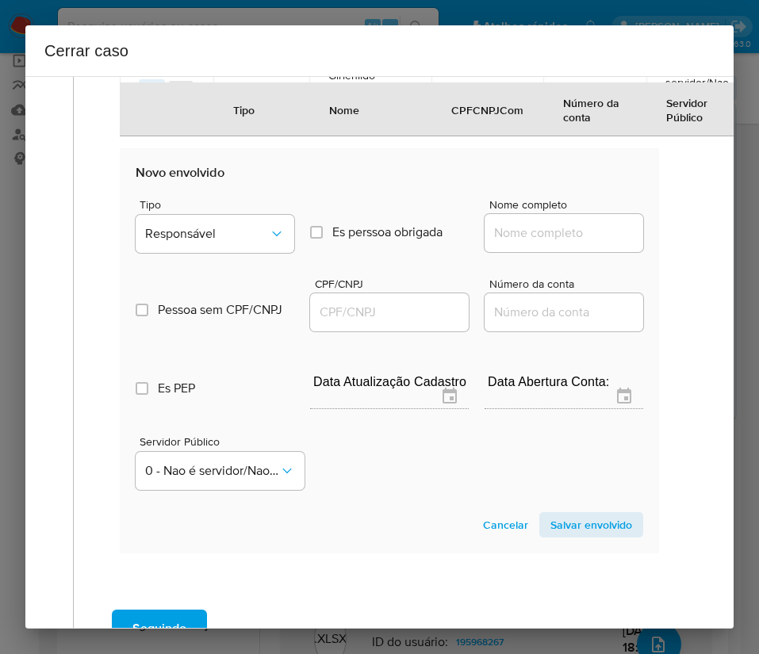
scroll to position [937, 0]
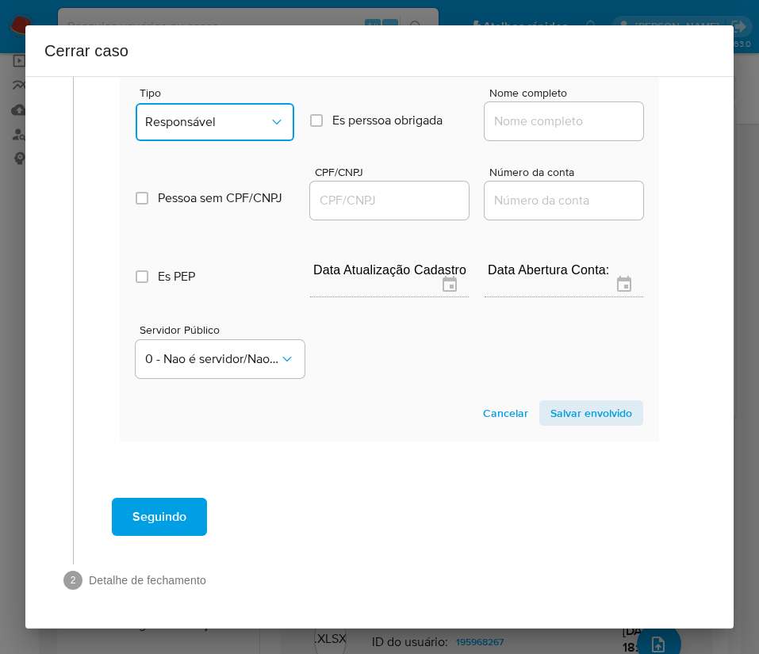
click at [225, 117] on span "Responsável" at bounding box center [207, 122] width 124 height 16
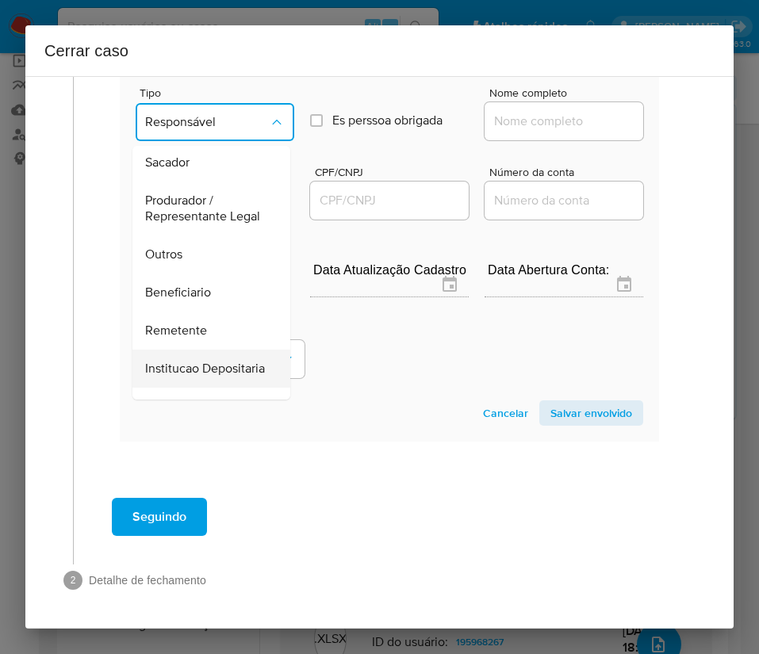
scroll to position [282, 0]
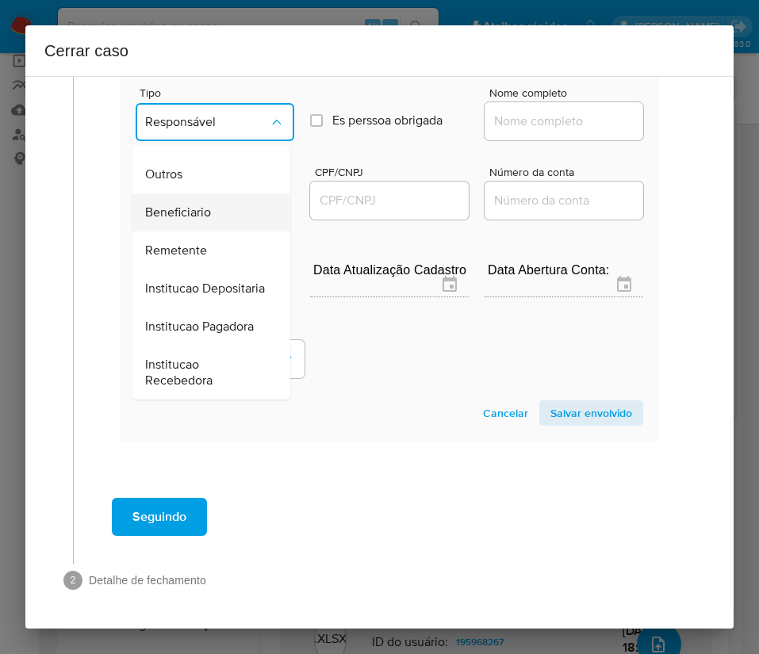
click at [215, 193] on div "Beneficiario" at bounding box center [206, 212] width 123 height 38
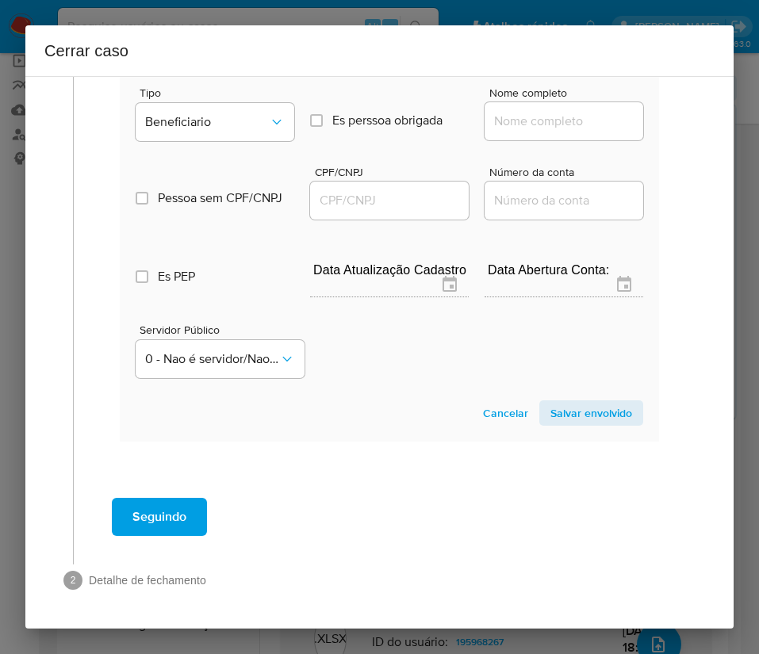
click at [534, 115] on input "Nome completo" at bounding box center [563, 121] width 159 height 21
paste input "Tomazelli Transportes E Aluguel De Maquinas Ltda, 42391052000186"
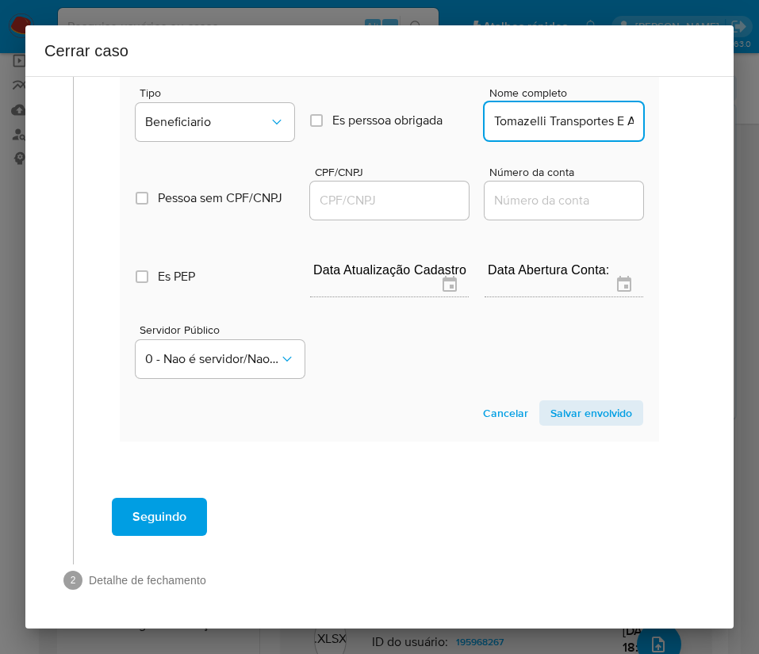
scroll to position [0, 251]
drag, startPoint x: 508, startPoint y: 123, endPoint x: 698, endPoint y: 124, distance: 190.3
click at [698, 124] on div "1 Informação completa Geral Data de início 01/08/2025 Data Fin 08/10/2025 Valor…" at bounding box center [379, 352] width 708 height 553
type input "Tomazelli Transportes E Aluguel De Maquinas Ltda"
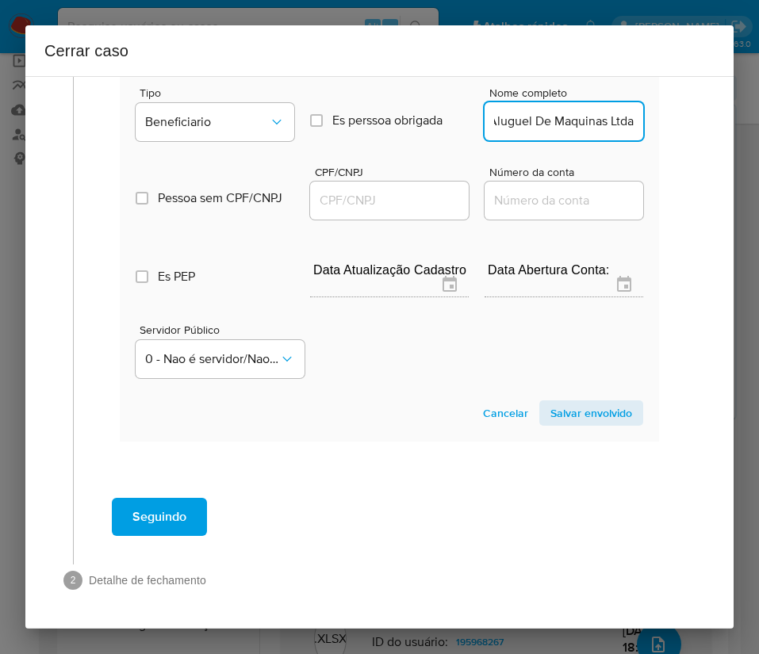
scroll to position [0, 0]
click at [405, 217] on div at bounding box center [389, 201] width 159 height 38
click at [437, 190] on input "CPF/CNPJ" at bounding box center [389, 200] width 159 height 21
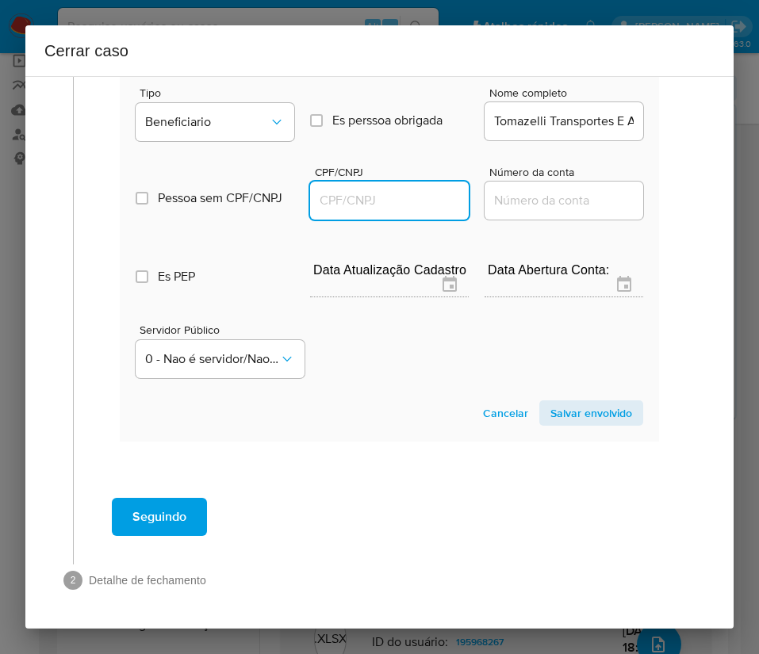
paste input "42391052000186"
type input "42391052000186"
click at [571, 419] on span "Salvar envolvido" at bounding box center [591, 413] width 82 height 22
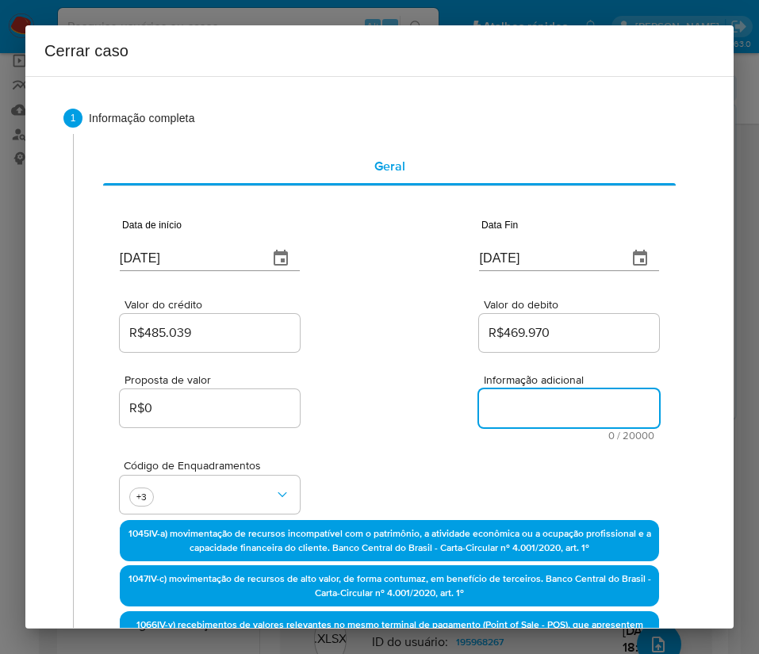
click at [537, 412] on textarea "Informação adicional" at bounding box center [569, 408] width 180 height 38
paste textarea "Informações do Cliente Fabricio Ribeiro de Campos, CPF 81732910553, 44 anos, re…"
type textarea "Informações do Cliente Fabricio Ribeiro de Campos, CPF 81732910553, 44 anos, re…"
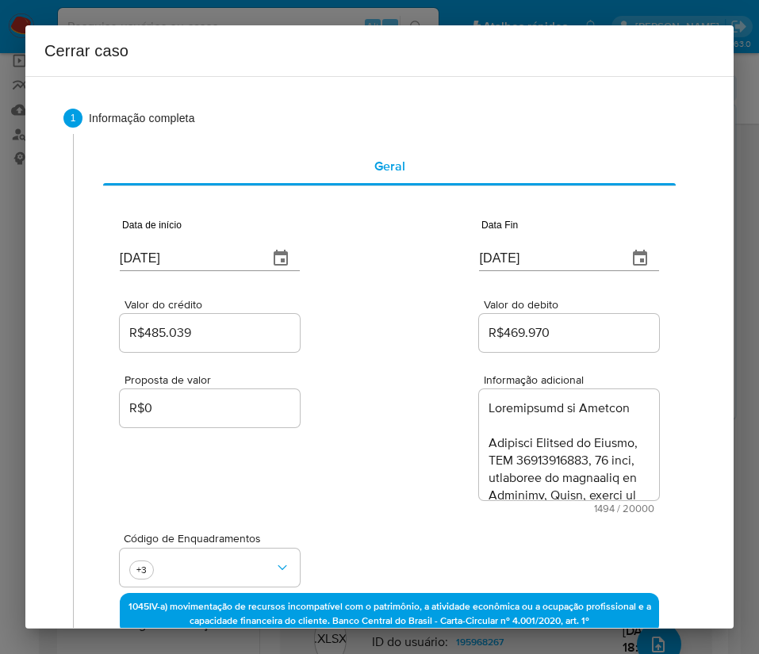
scroll to position [1521, 0]
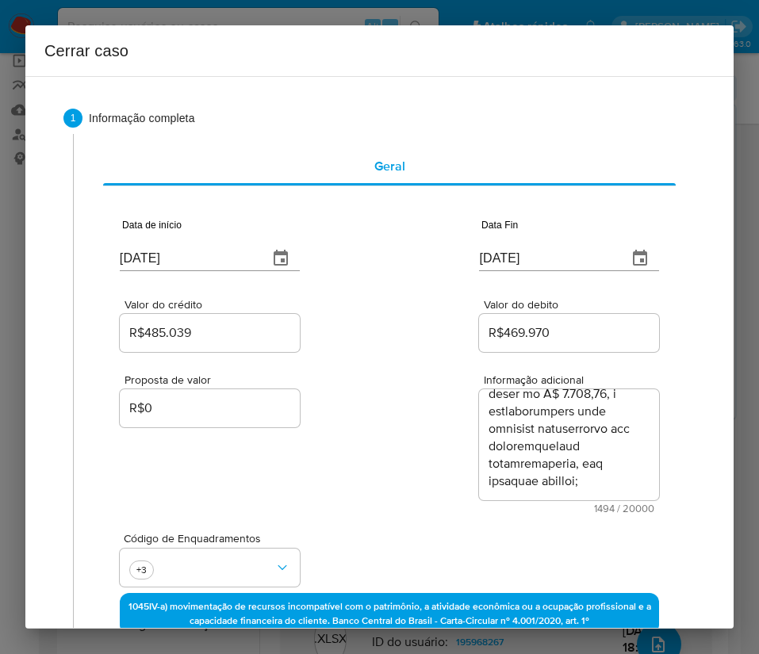
click at [359, 501] on div "Proposta de valor R$0 Informação adicional 1494 / 20000 18506 caracteres restan…" at bounding box center [389, 434] width 539 height 159
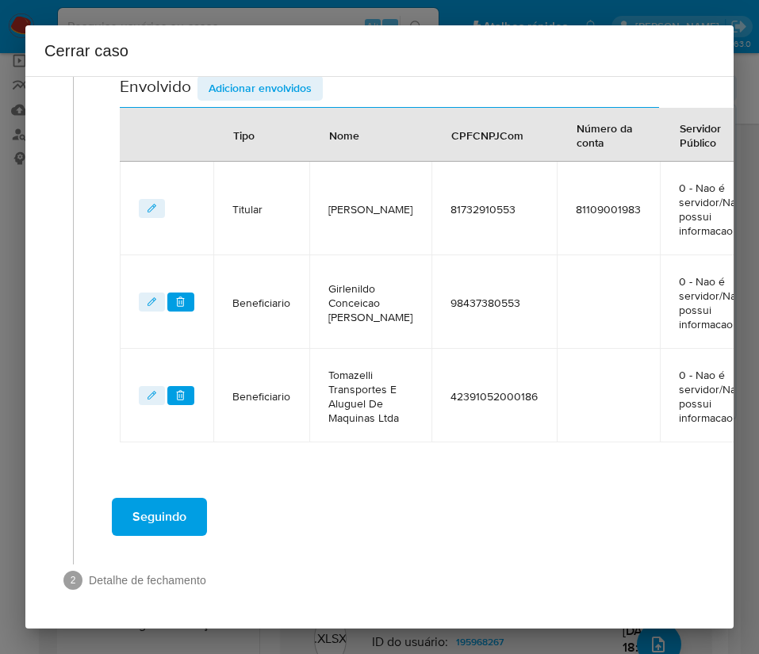
click at [166, 503] on span "Seguindo" at bounding box center [159, 516] width 54 height 35
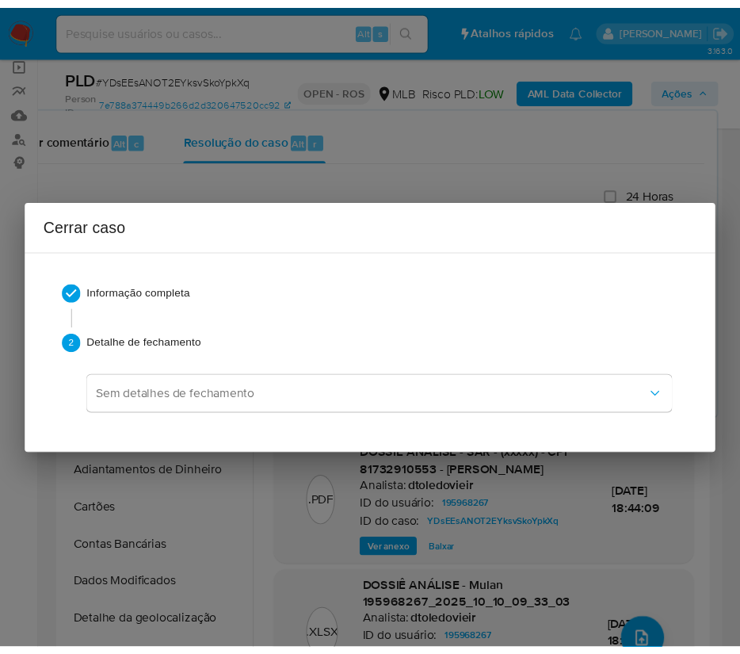
scroll to position [1486, 0]
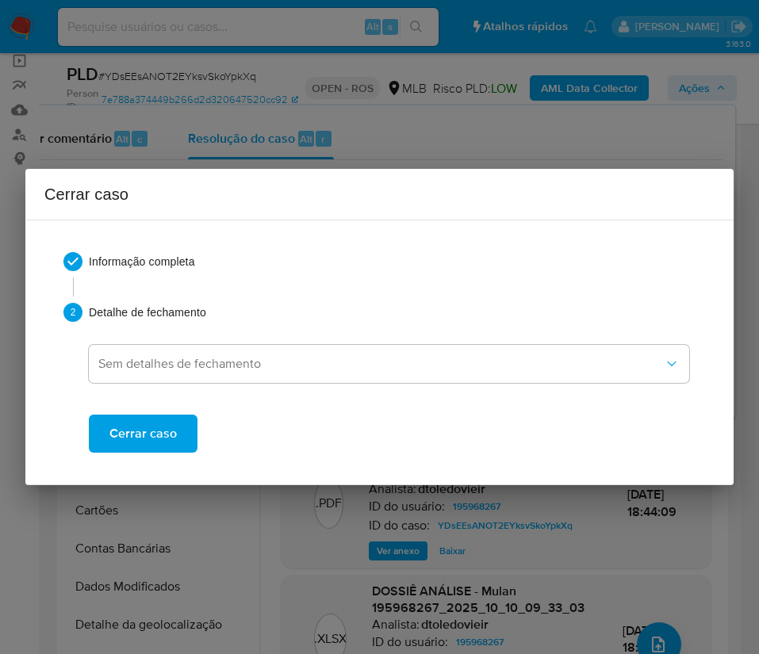
click at [142, 442] on span "Cerrar caso" at bounding box center [142, 433] width 67 height 35
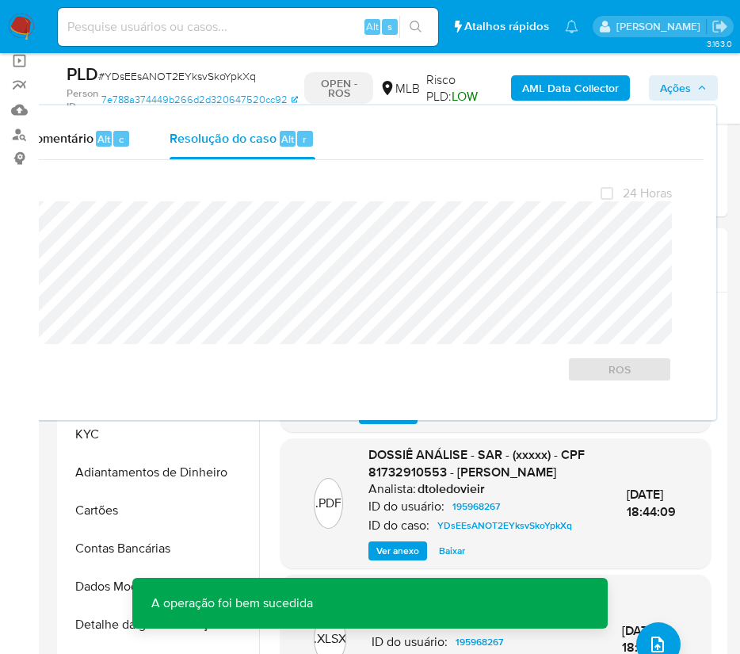
click at [190, 71] on span "# YDsEEsANOT2EYksvSkoYpkXq" at bounding box center [177, 76] width 158 height 16
copy span "YDsEEsANOT2EYksvSkoYpkXq"
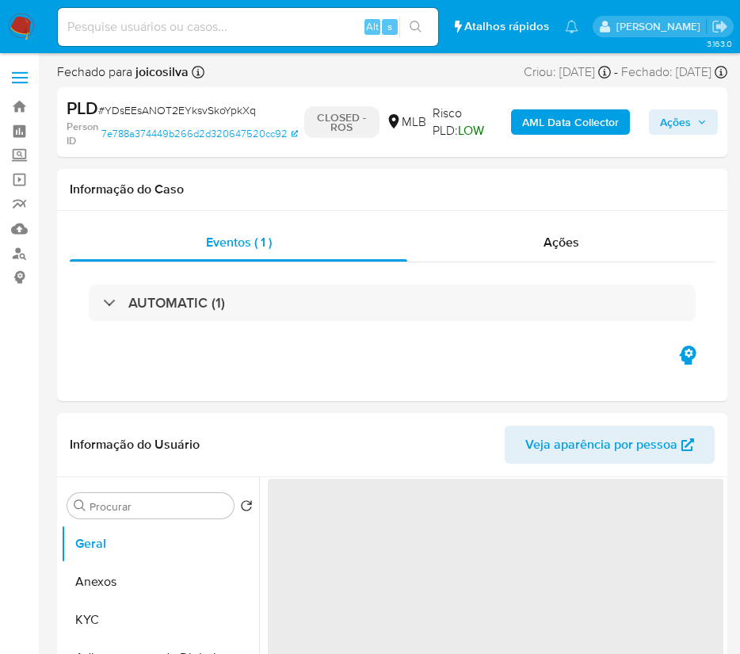
click at [29, 29] on img at bounding box center [21, 26] width 27 height 27
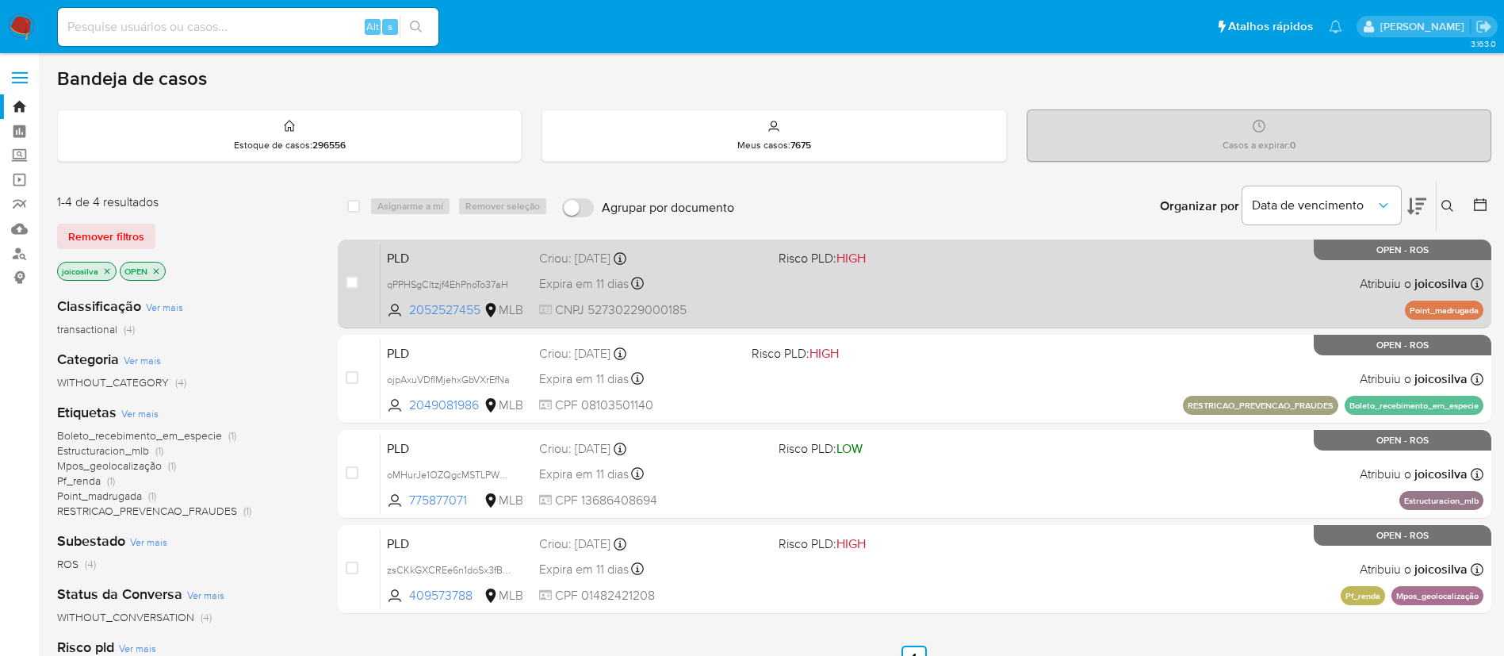
click at [758, 278] on div "PLD qPPHSgCltzjf4EhPnoTo37aH 2052527455 MLB Risco PLD: HIGH Criou: [DATE] Criou…" at bounding box center [932, 283] width 1103 height 80
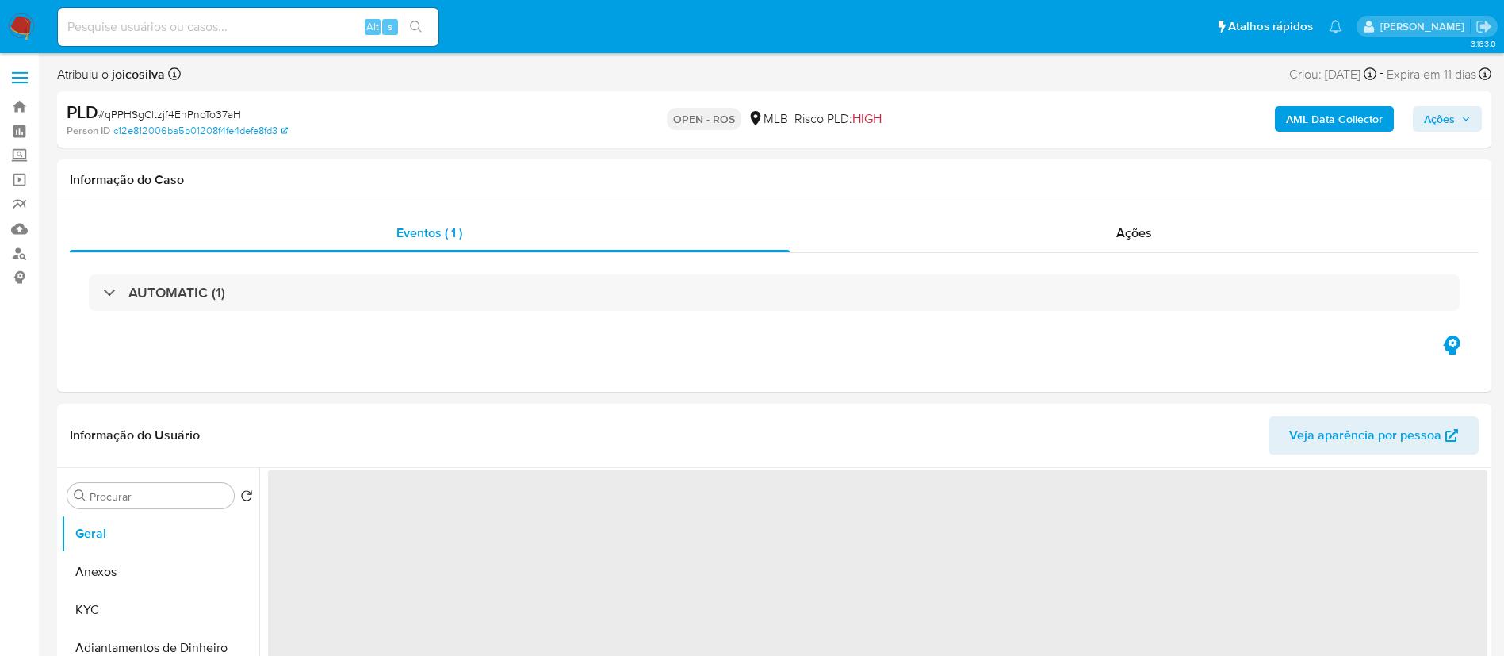
click at [227, 111] on span "# qPPHSgCltzjf4EhPnoTo37aH" at bounding box center [169, 114] width 143 height 16
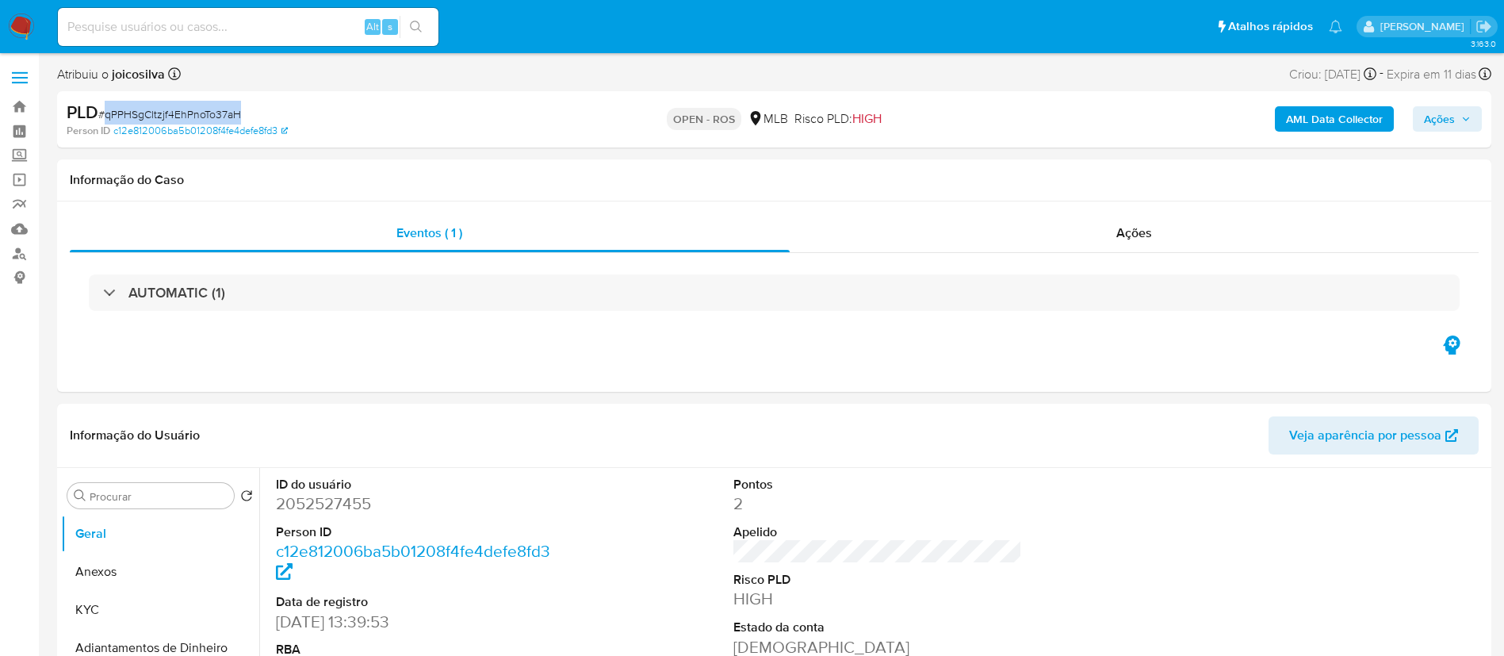
select select "10"
copy span "qPPHSgCltzjf4EhPnoTo37aH"
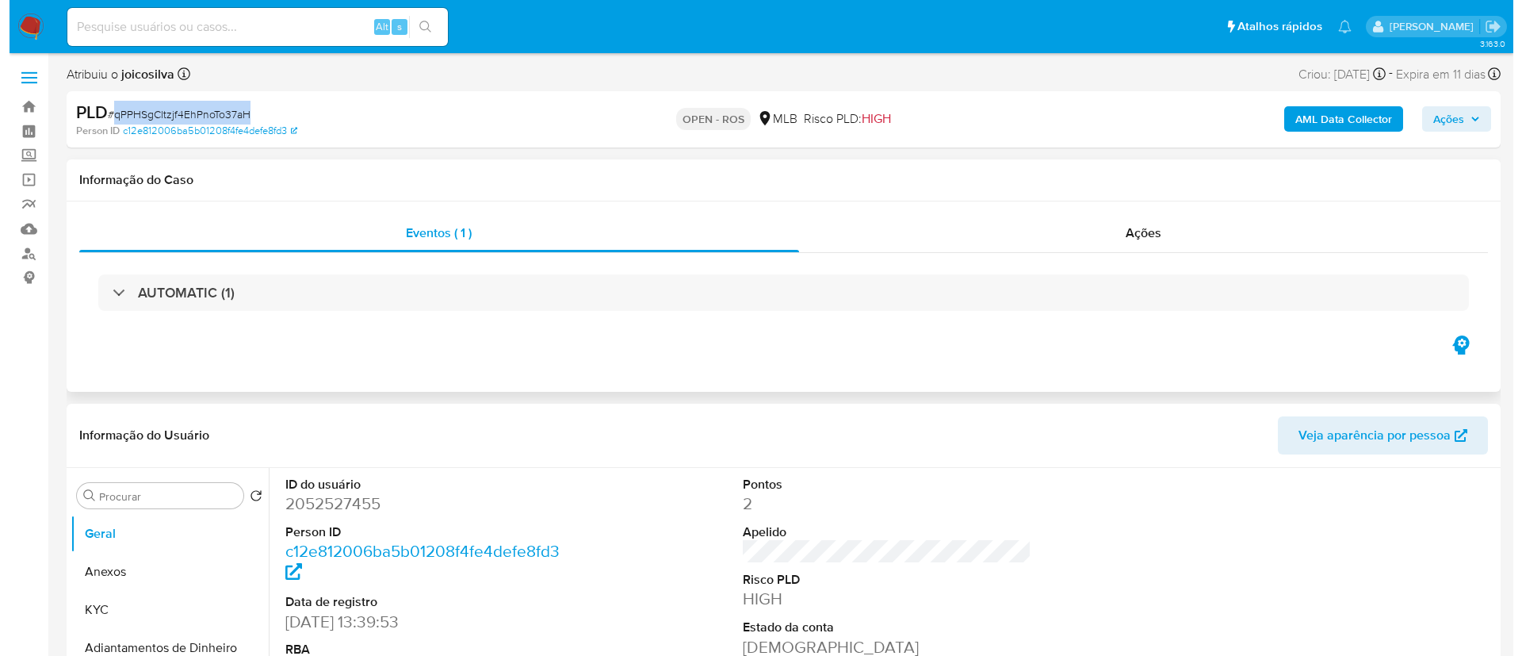
scroll to position [238, 0]
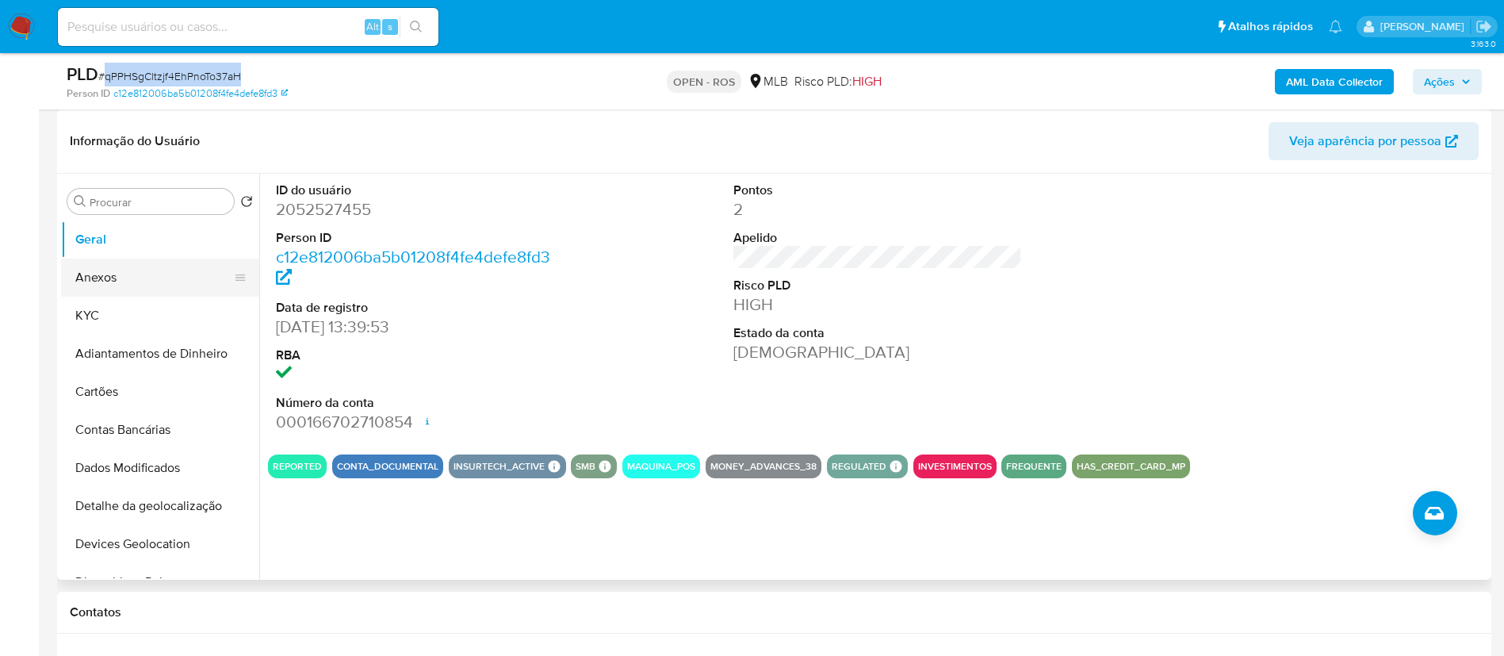
click at [121, 285] on button "Anexos" at bounding box center [153, 277] width 185 height 38
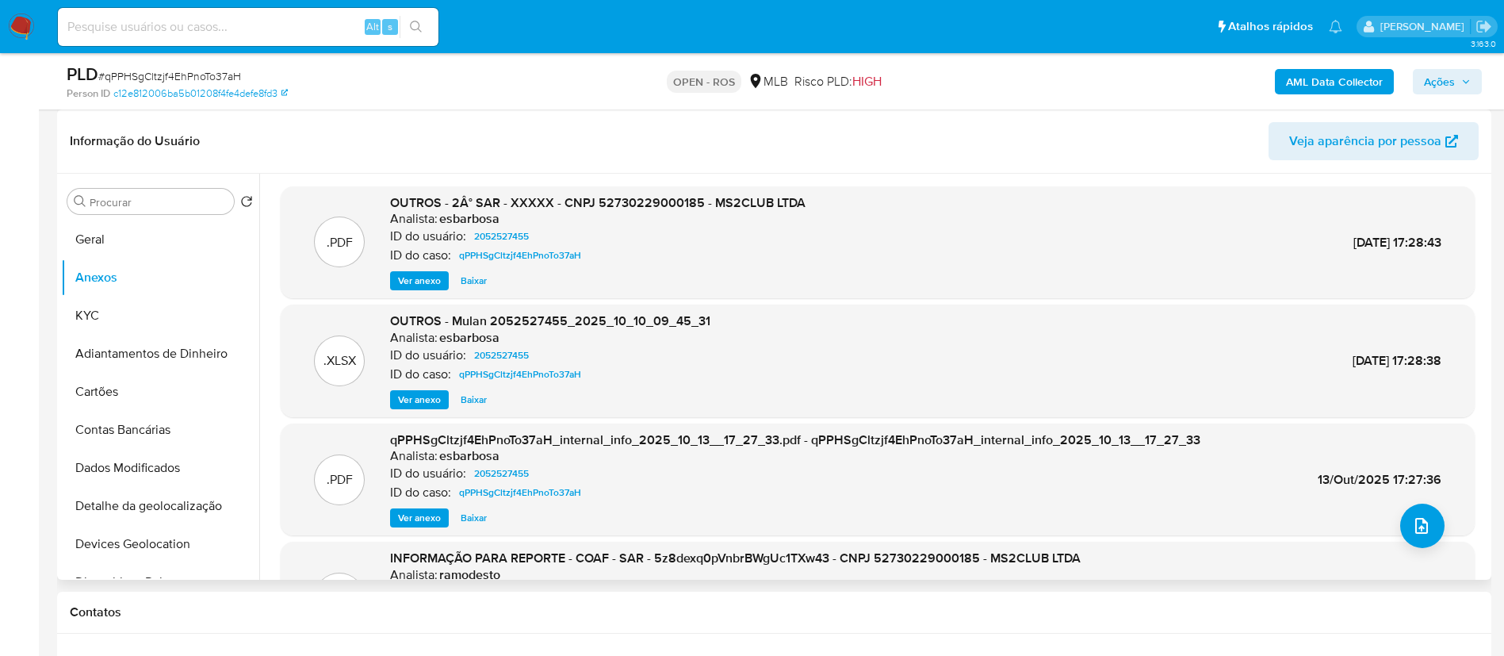
drag, startPoint x: 891, startPoint y: 110, endPoint x: 902, endPoint y: 124, distance: 18.1
click at [891, 110] on div "Informação do Usuário Veja aparência por pessoa" at bounding box center [774, 141] width 1434 height 64
click at [1412, 524] on icon "upload-file" at bounding box center [1421, 525] width 19 height 19
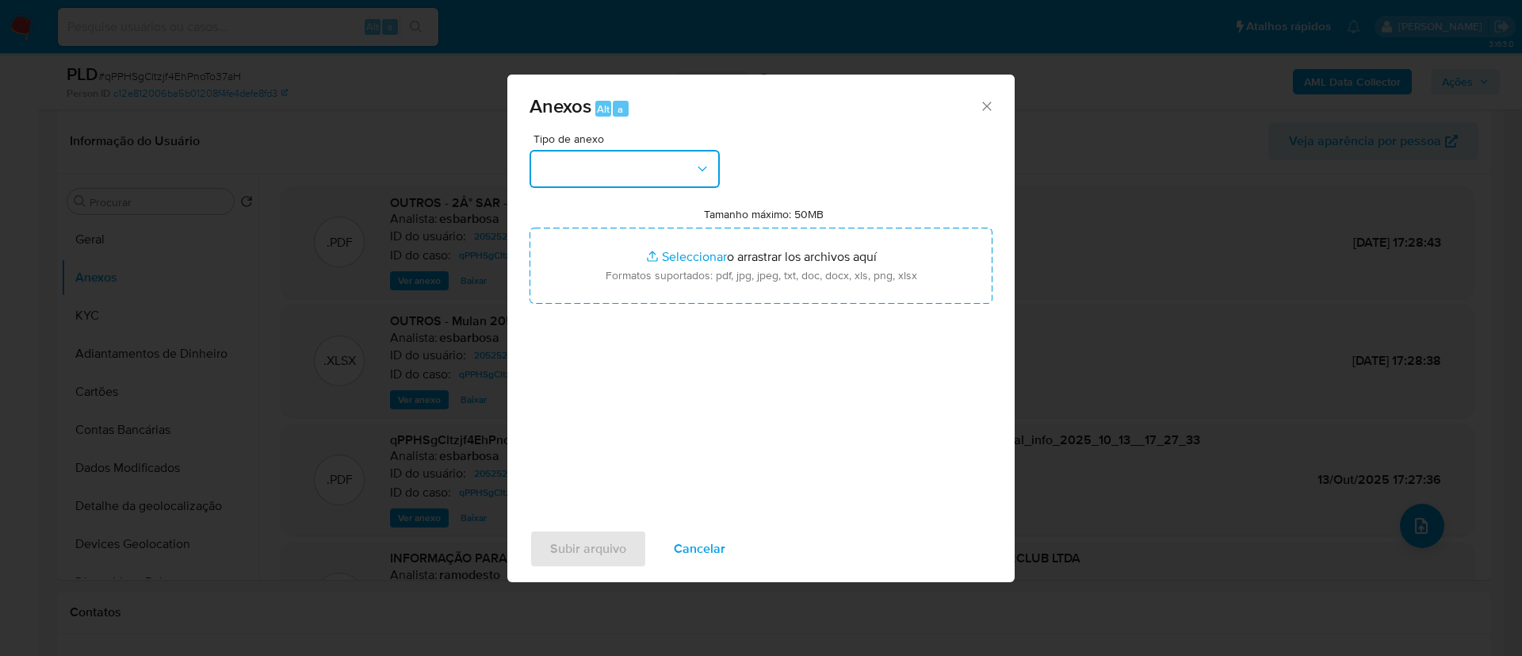
click at [630, 172] on button "button" at bounding box center [625, 169] width 190 height 38
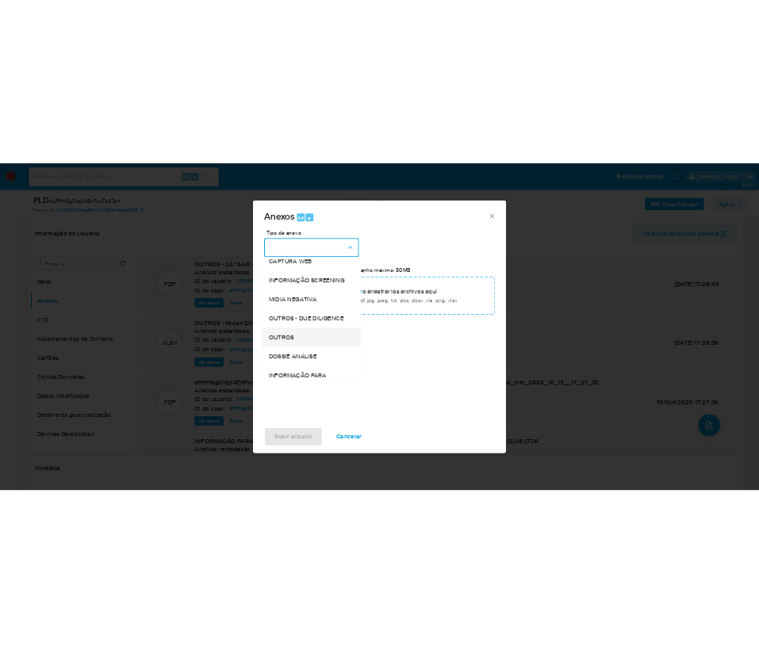
scroll to position [244, 0]
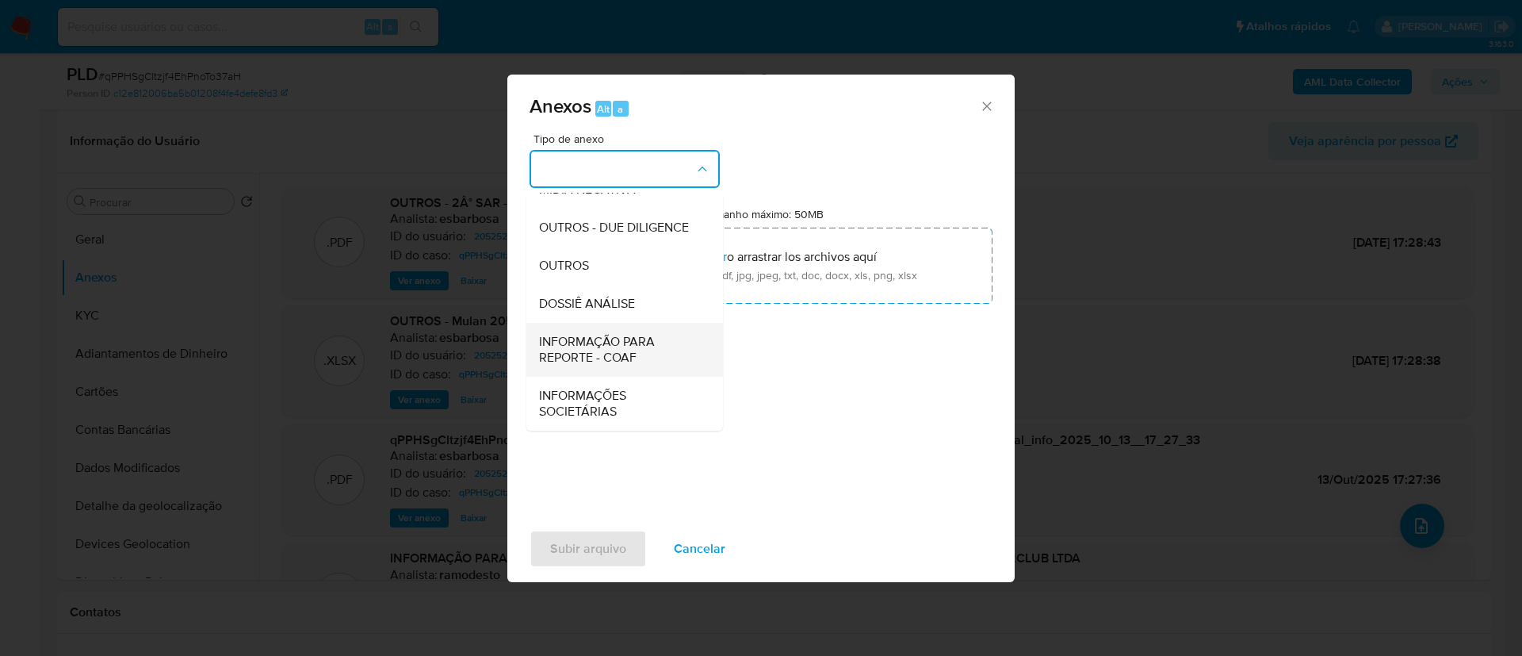
click at [633, 349] on span "INFORMAÇÃO PARA REPORTE - COAF" at bounding box center [620, 350] width 162 height 32
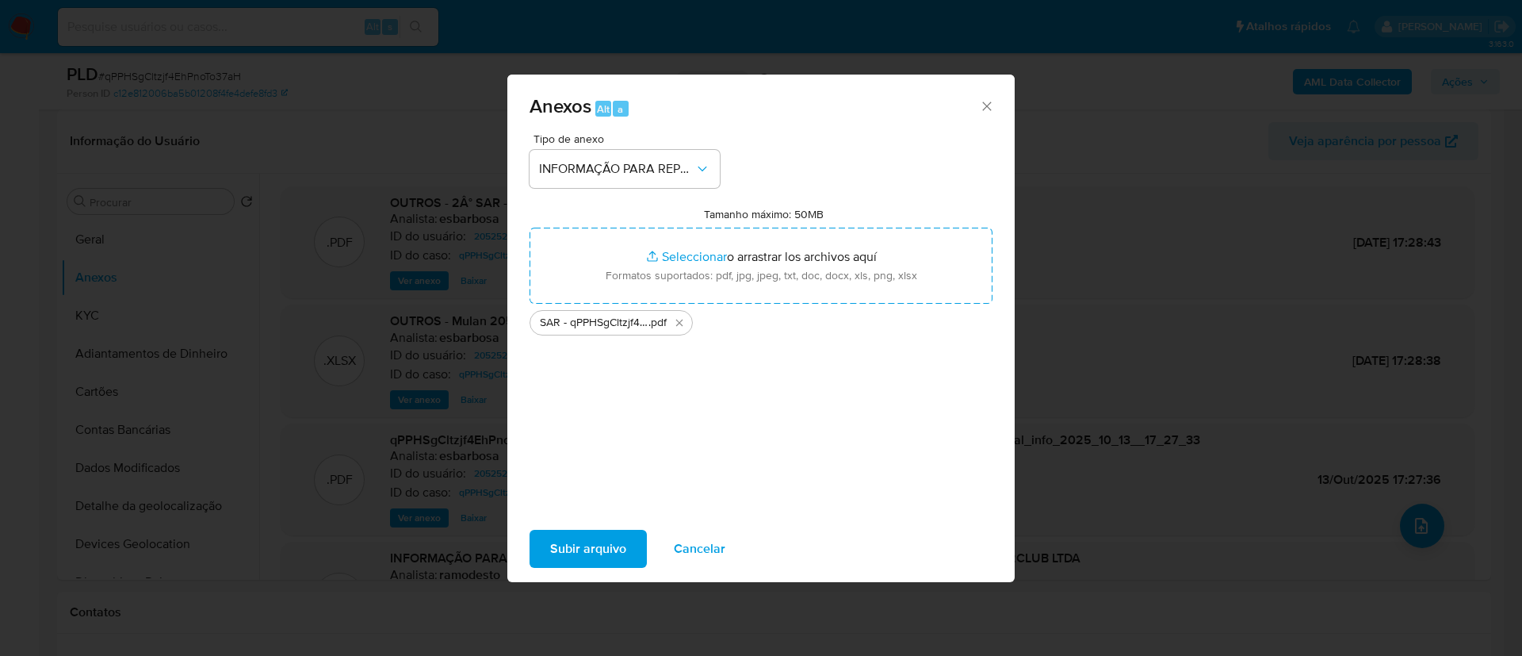
click at [673, 422] on div "Tipo de anexo INFORMAÇÃO PARA REPORTE - COAF Tamanho máximo: 50MB Seleccionar a…" at bounding box center [761, 320] width 463 height 374
click at [603, 566] on span "Subir arquivo" at bounding box center [588, 548] width 76 height 35
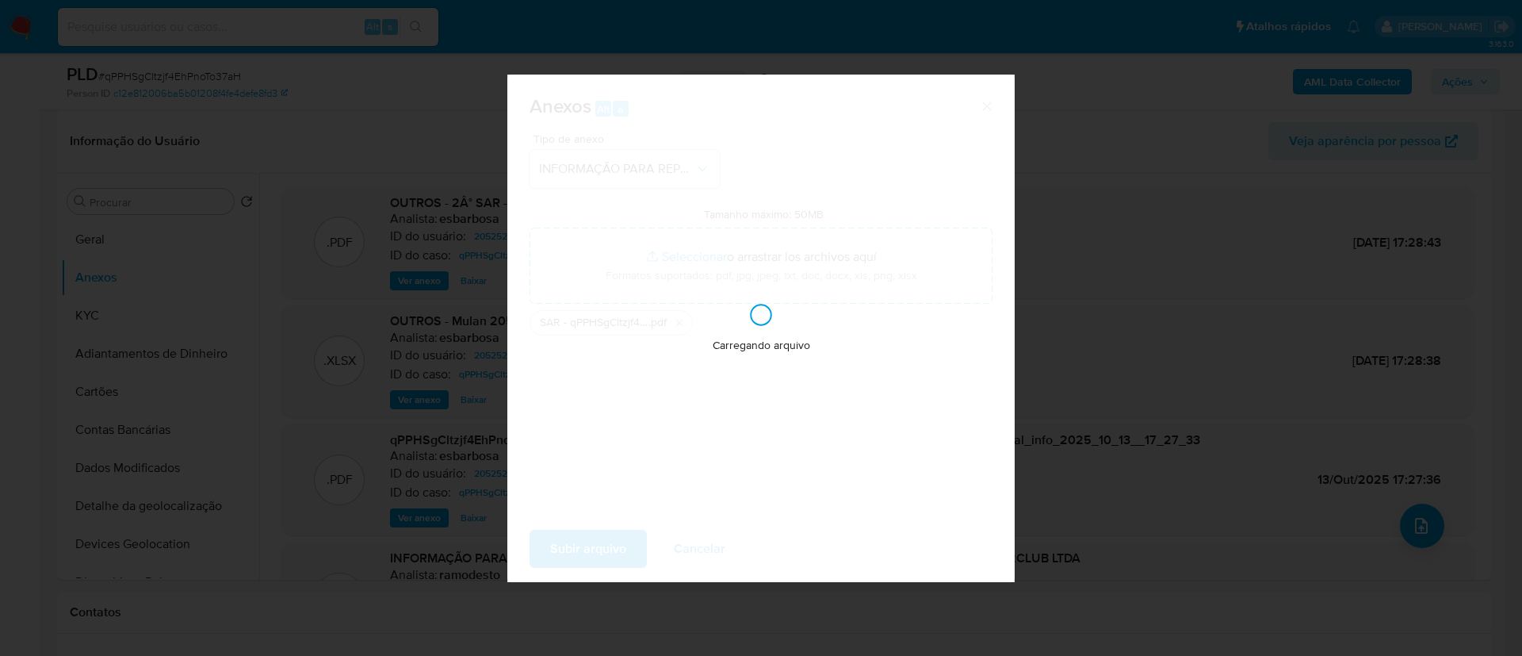
click at [618, 553] on div "Carregando arquivo" at bounding box center [760, 328] width 507 height 507
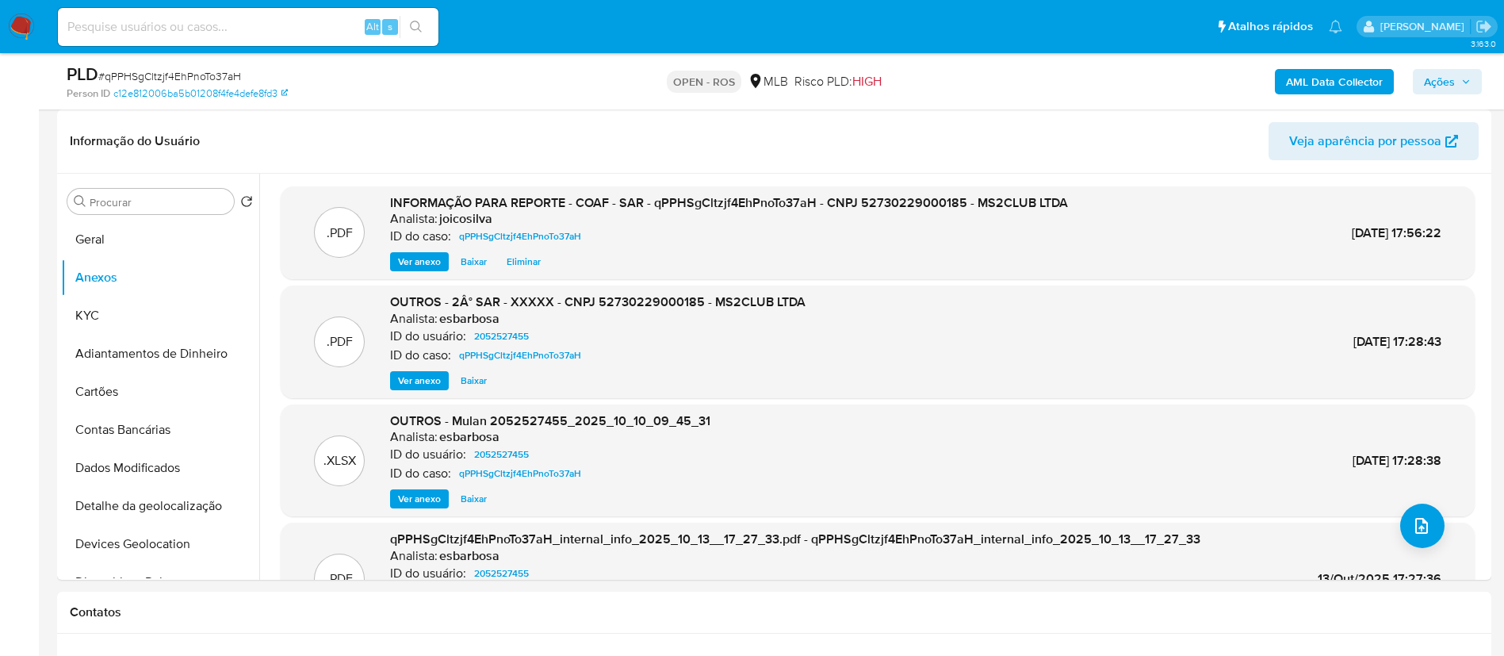
click at [1442, 73] on span "Ações" at bounding box center [1439, 81] width 31 height 25
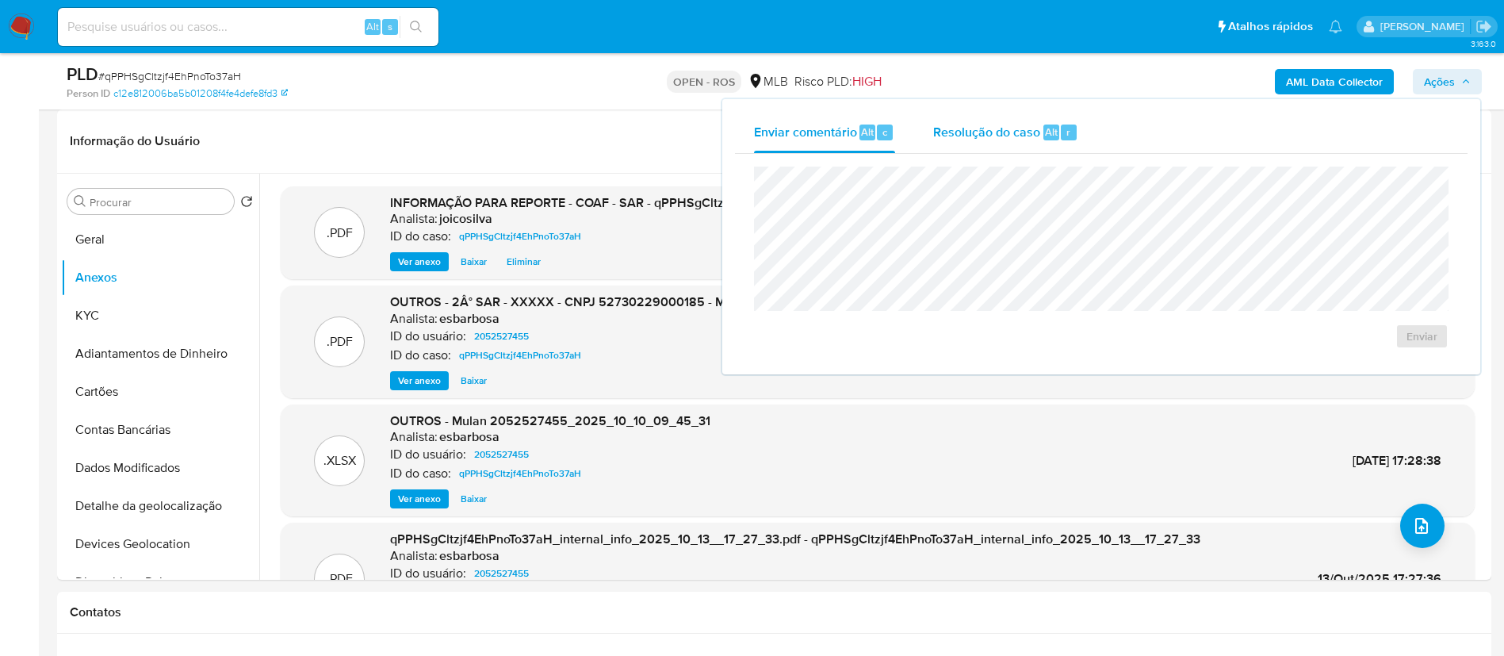
click at [994, 128] on span "Resolução do caso" at bounding box center [986, 131] width 107 height 18
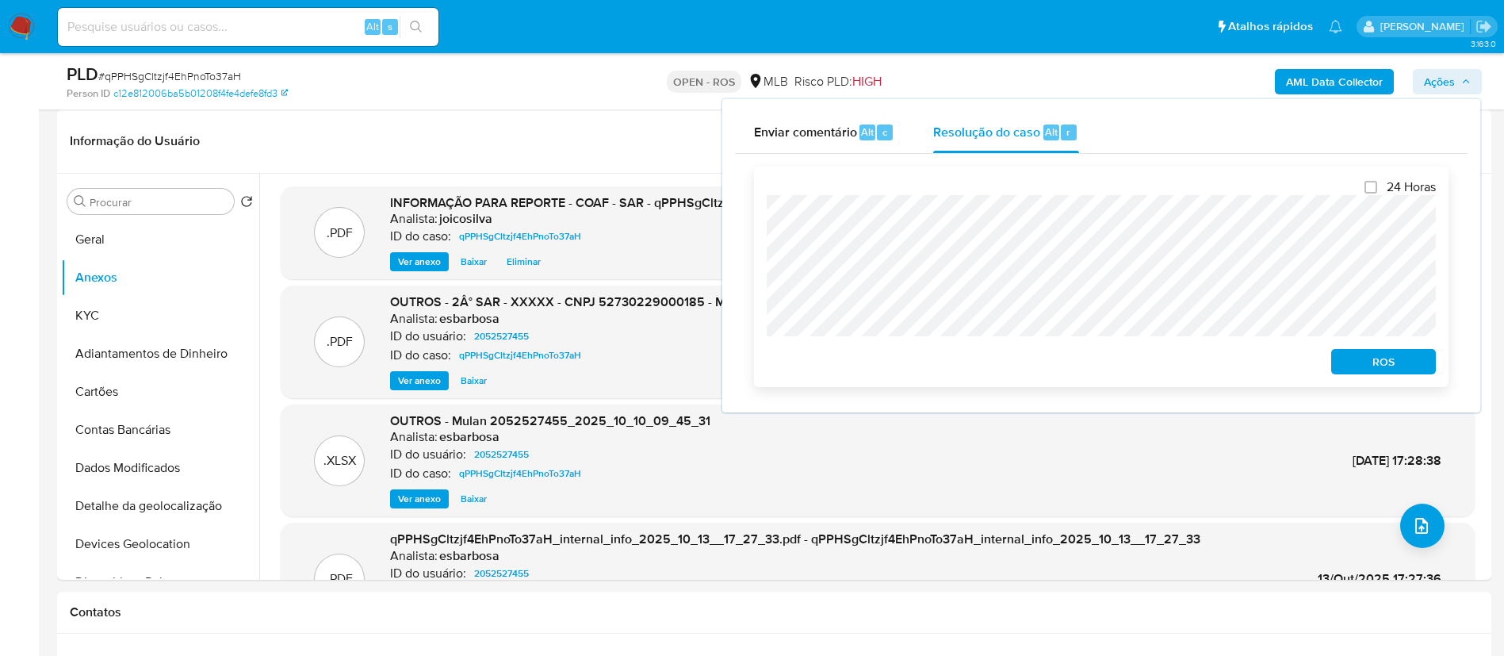
click at [1368, 373] on span "ROS" at bounding box center [1383, 361] width 82 height 22
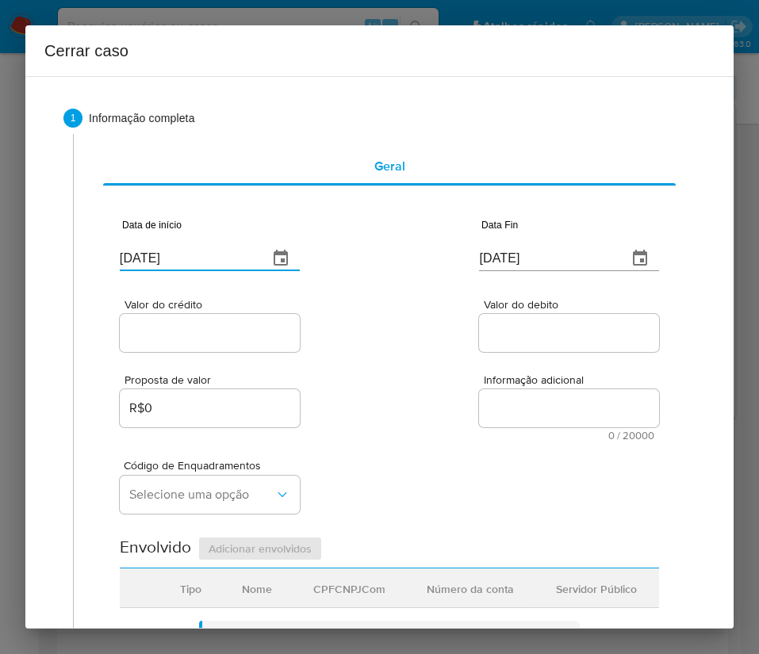
click at [193, 254] on input "[DATE]" at bounding box center [188, 258] width 136 height 25
paste input "01/08"
type input "[DATE]"
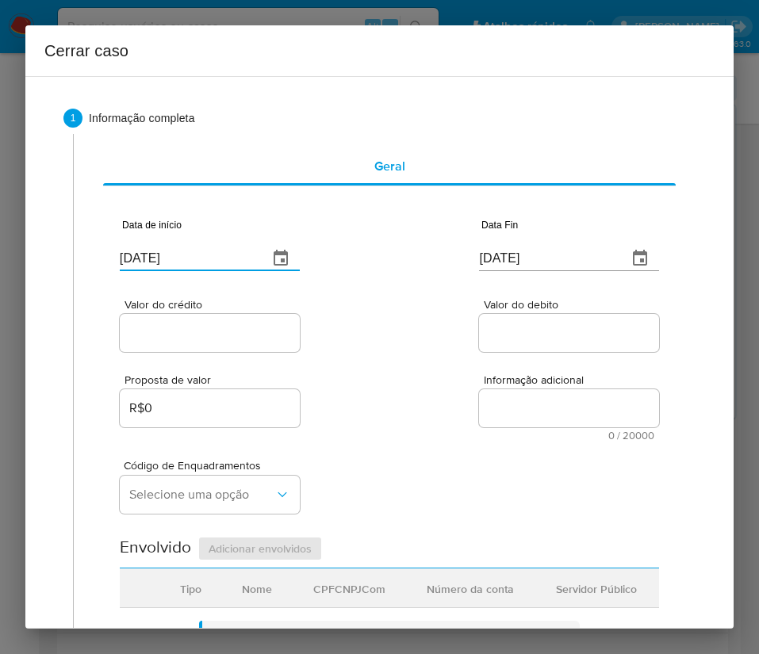
click at [382, 333] on div "Valor do crédito Valor do debito" at bounding box center [389, 317] width 539 height 75
click at [488, 244] on div "[DATE]" at bounding box center [569, 247] width 180 height 47
click at [488, 257] on input "[DATE]" at bounding box center [547, 258] width 136 height 25
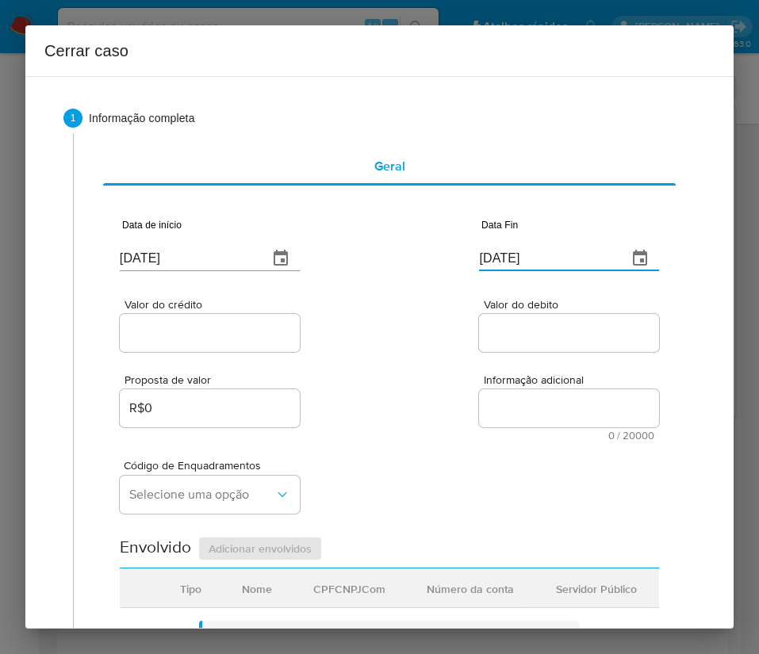
click at [488, 257] on input "[DATE]" at bounding box center [547, 258] width 136 height 25
paste input "08"
type input "08/10/2025"
click at [429, 356] on div "Proposta de valor R$0 Informação adicional 0 / 20000 20000 caracteres restantes" at bounding box center [389, 398] width 539 height 86
click at [250, 333] on input "Valor do crédito" at bounding box center [210, 333] width 180 height 21
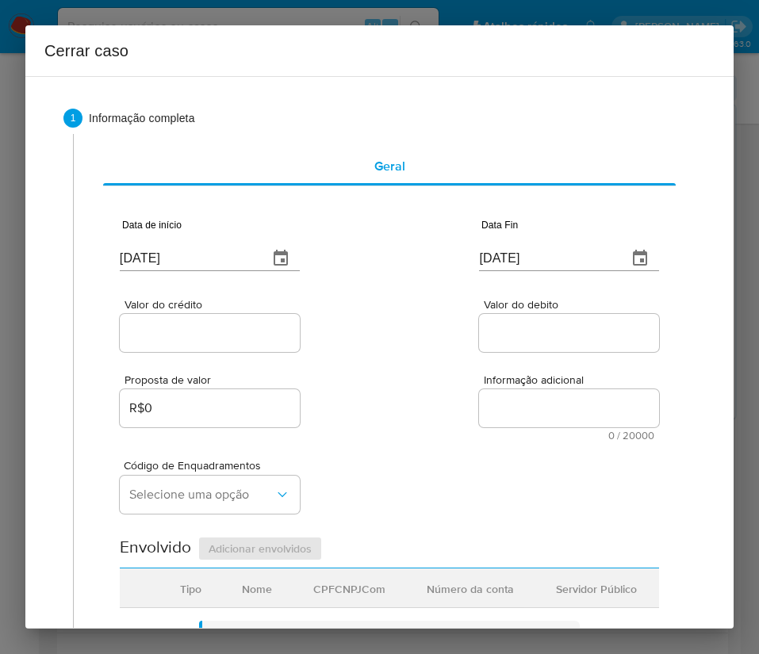
drag, startPoint x: 165, startPoint y: 334, endPoint x: 175, endPoint y: 332, distance: 10.4
click at [166, 334] on input "Valor do crédito" at bounding box center [210, 333] width 180 height 21
paste input "R$276.348"
type input "R$276.348"
click at [418, 371] on div "Proposta de valor R$0 Informação adicional 0 / 20000 20000 caracteres restantes" at bounding box center [389, 398] width 539 height 86
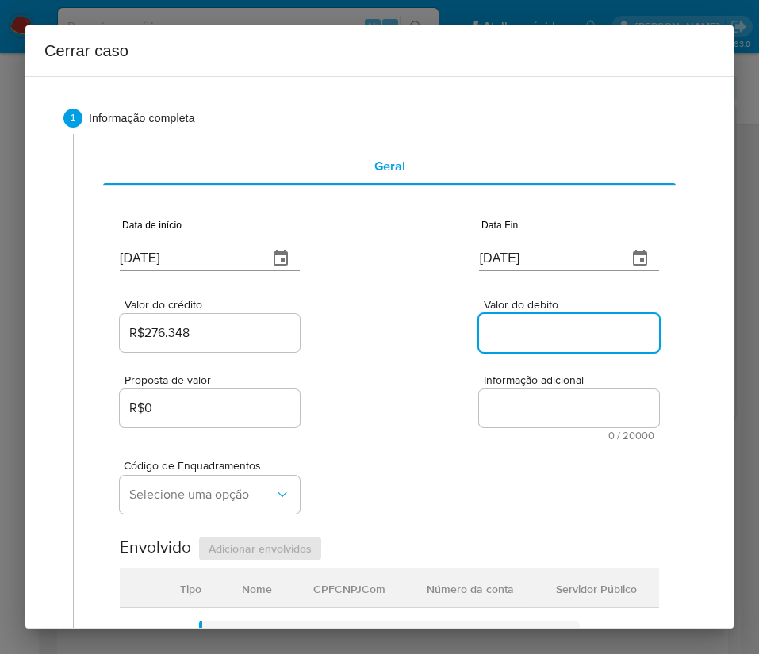
click at [493, 337] on input "Valor do debito" at bounding box center [569, 333] width 180 height 21
paste input "R$262.280"
type input "R$262.280"
click at [384, 421] on div "Proposta de valor R$0 Informação adicional 0 / 20000 20000 caracteres restantes" at bounding box center [389, 398] width 539 height 86
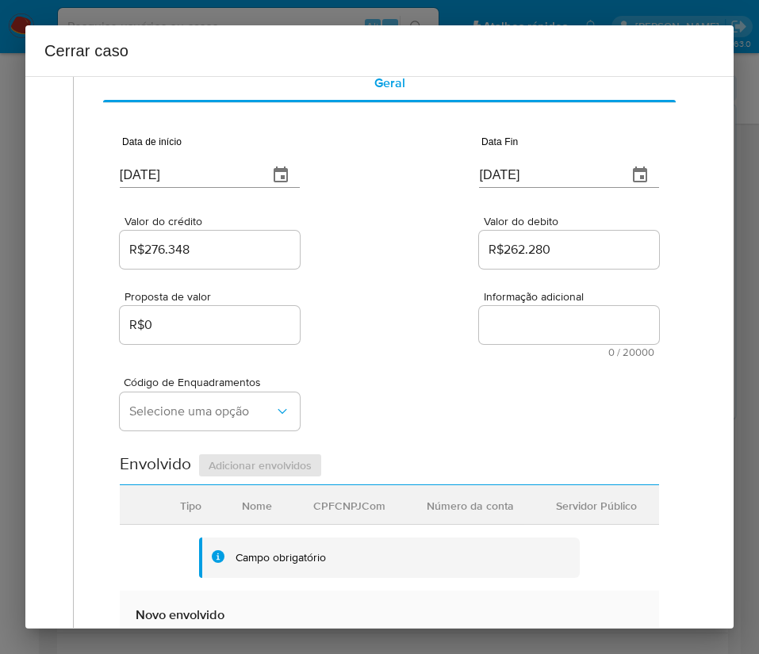
scroll to position [119, 0]
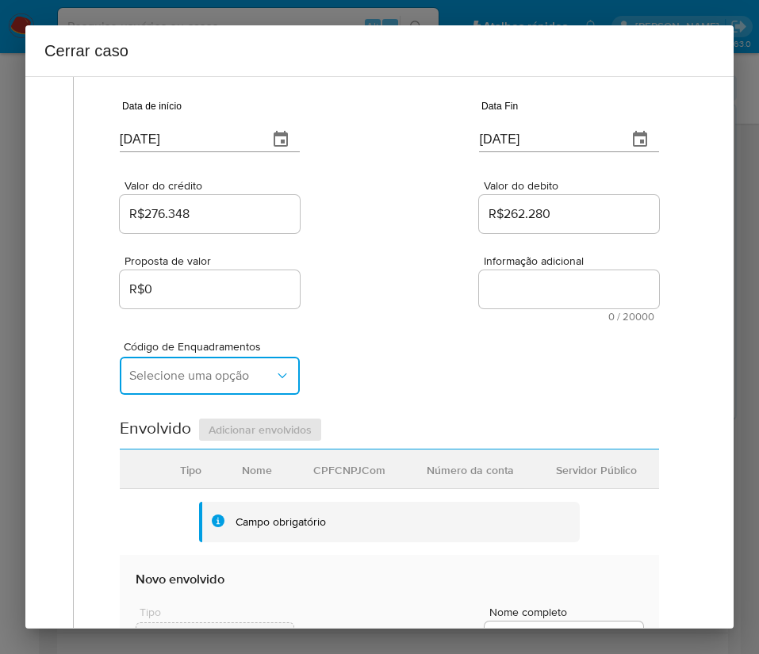
click at [172, 370] on span "Selecione uma opção" at bounding box center [201, 376] width 145 height 16
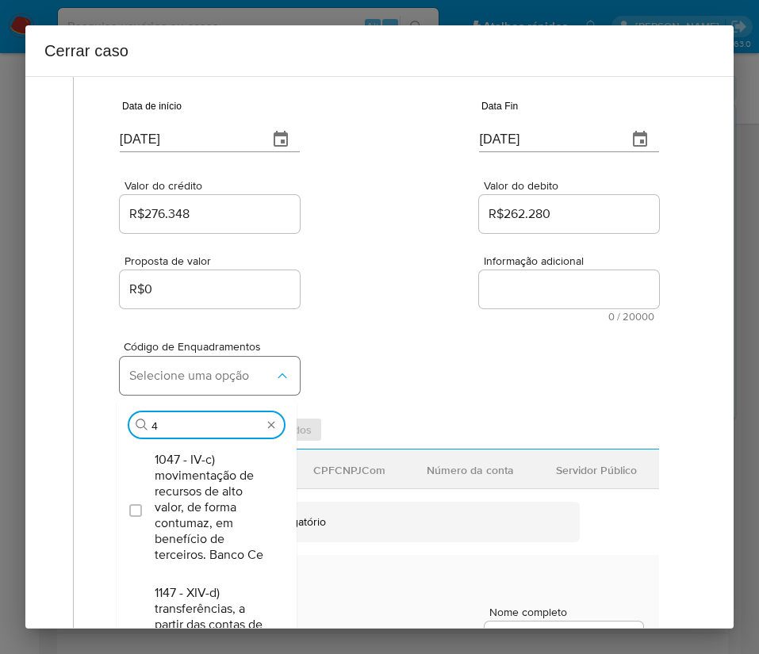
type input "47"
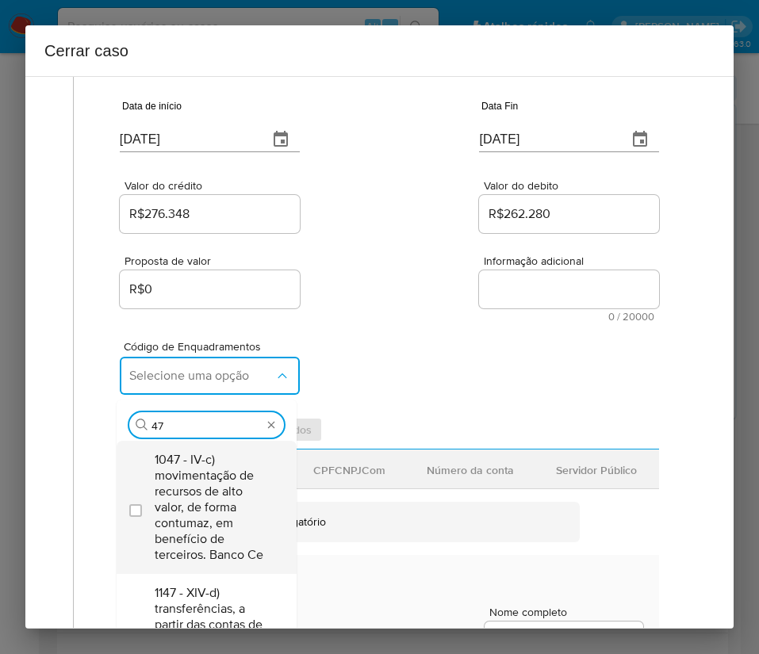
click at [201, 460] on span "1047 - IV-c) movimentação de recursos de alto valor, de forma contumaz, em bene…" at bounding box center [215, 507] width 120 height 111
checkbox input "true"
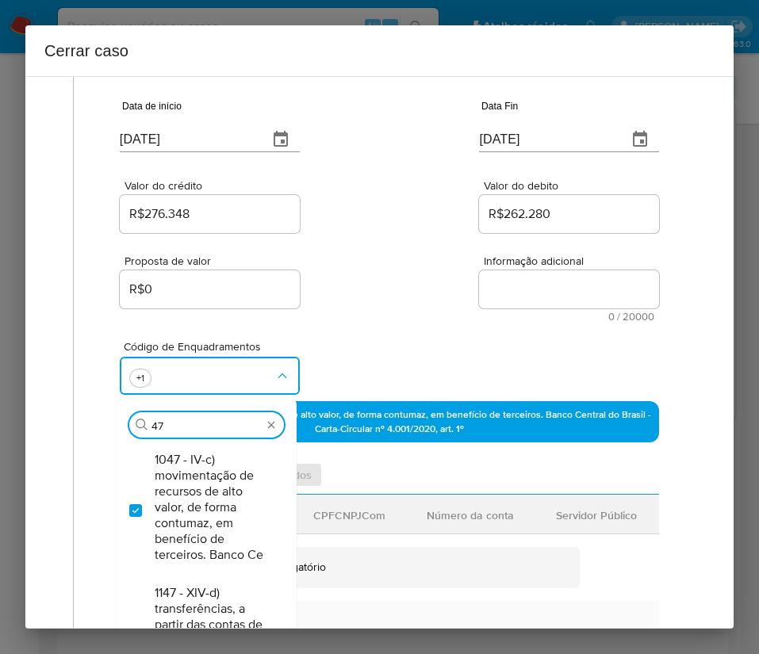
drag, startPoint x: 205, startPoint y: 427, endPoint x: 69, endPoint y: 419, distance: 136.6
click at [69, 419] on div "1 Informação completa Geral Data de início 01/08/2025 Data Fin 08/10/2025 Valor…" at bounding box center [379, 550] width 632 height 1120
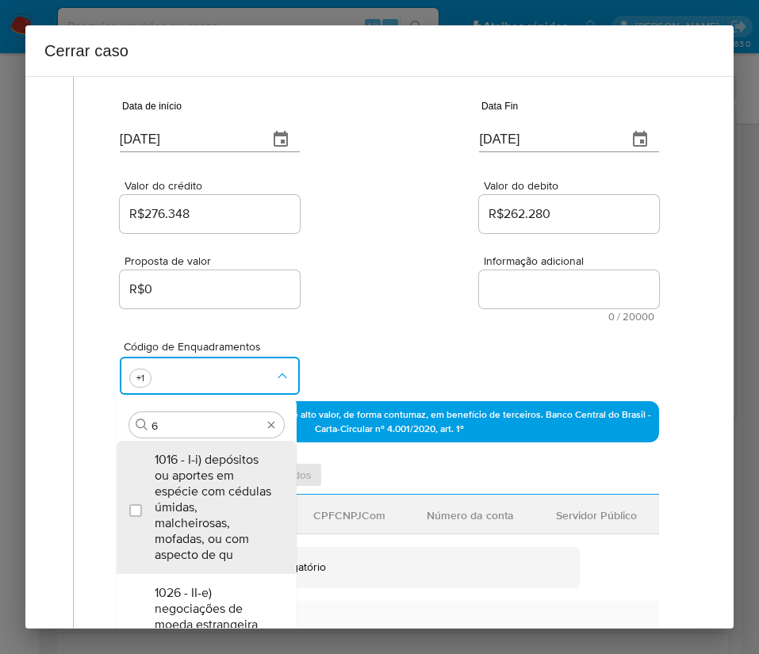
type input "66"
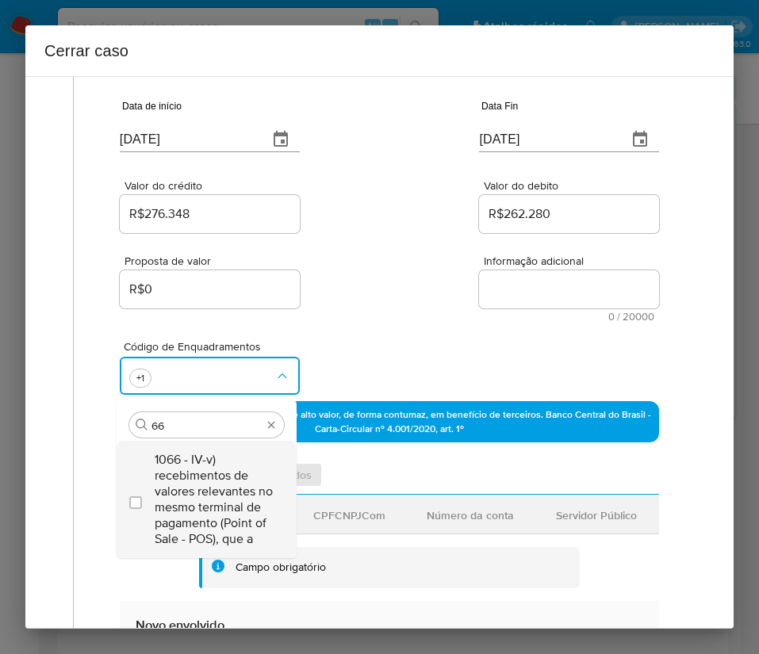
click at [246, 469] on span "1066 - IV-v) recebimentos de valores relevantes no mesmo terminal de pagamento …" at bounding box center [215, 499] width 120 height 95
checkbox input "true"
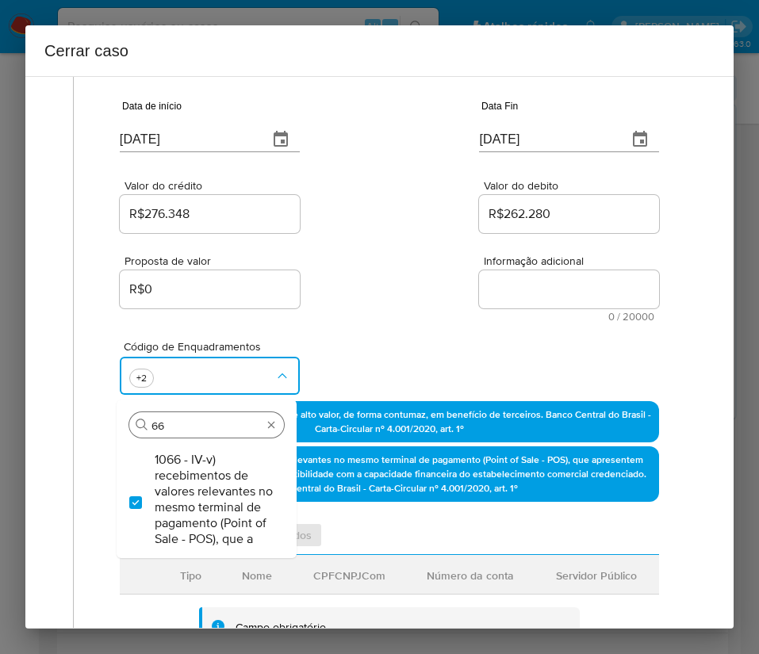
type input "6"
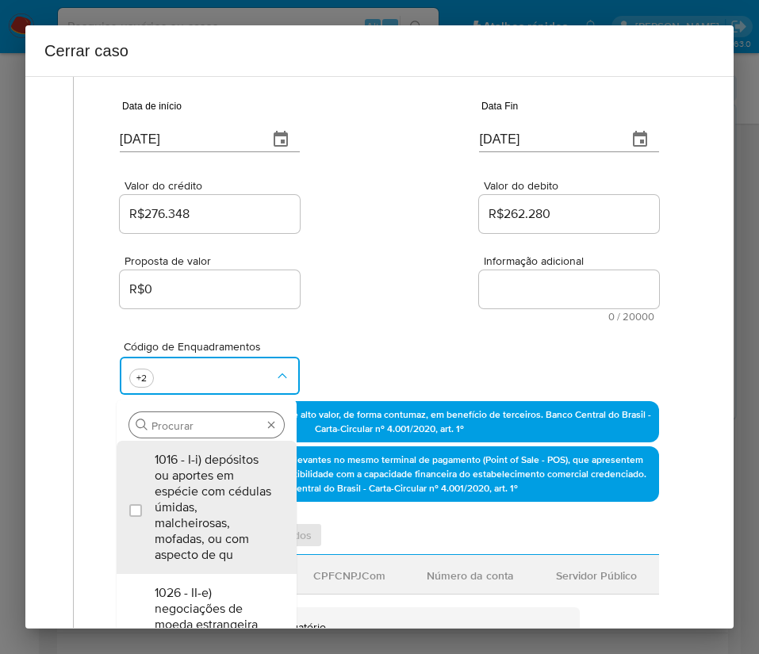
scroll to position [0, 0]
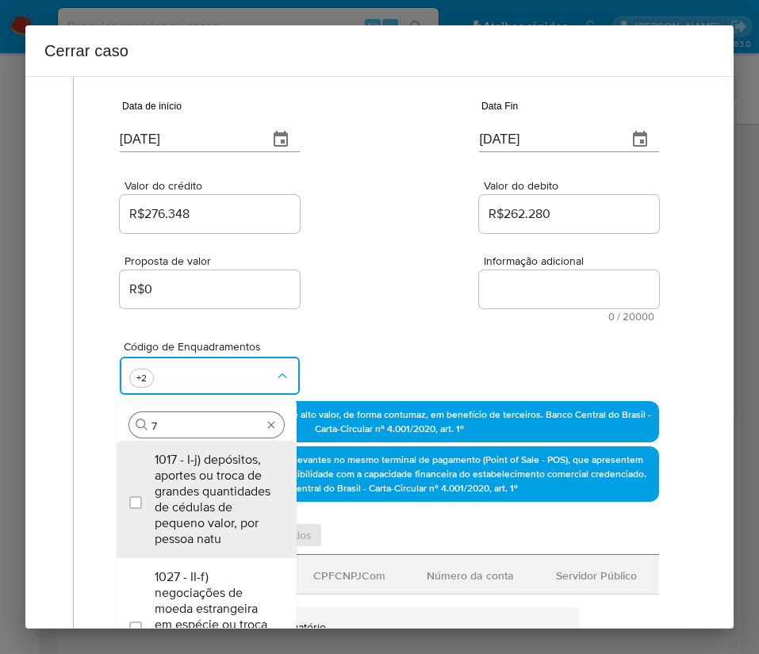
type input "73"
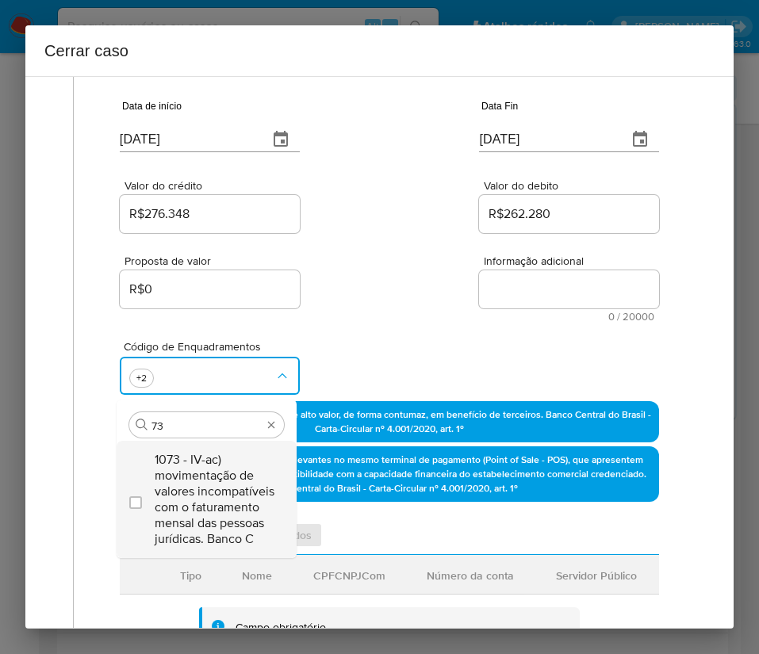
drag, startPoint x: 228, startPoint y: 488, endPoint x: 239, endPoint y: 477, distance: 15.1
click at [231, 488] on span "1073 - IV-ac) movimentação de valores incompatíveis com o faturamento mensal da…" at bounding box center [215, 499] width 120 height 95
checkbox input "true"
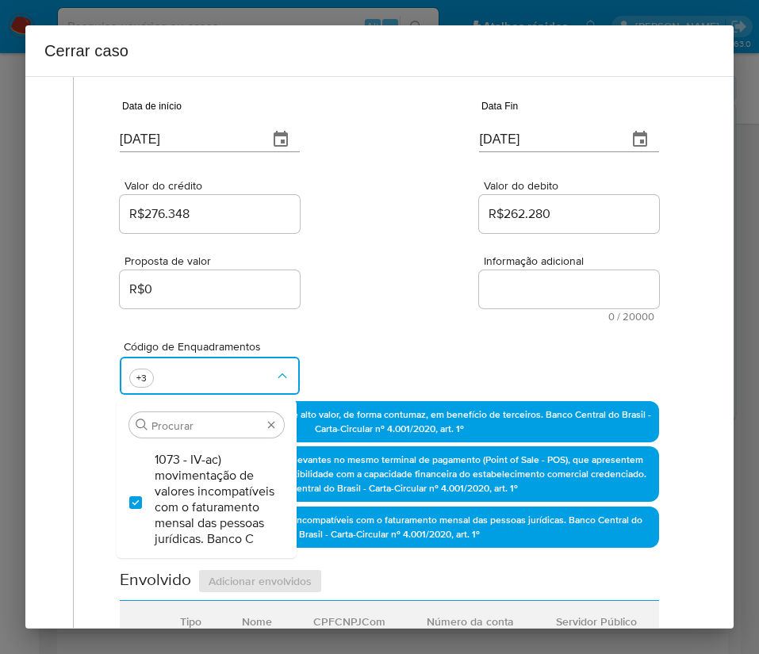
click at [389, 258] on div "Proposta de valor R$0 Informação adicional 0 / 20000 20000 caracteres restantes" at bounding box center [389, 279] width 539 height 86
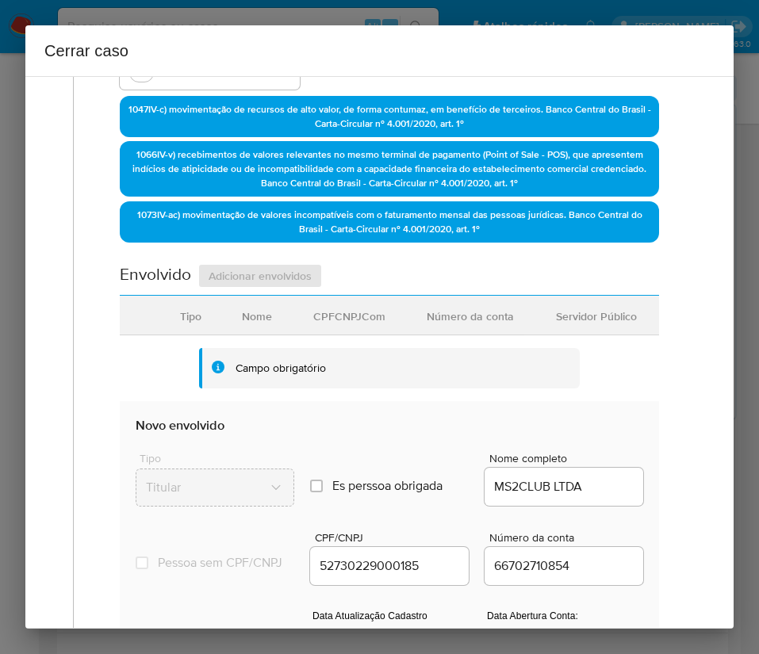
scroll to position [803, 0]
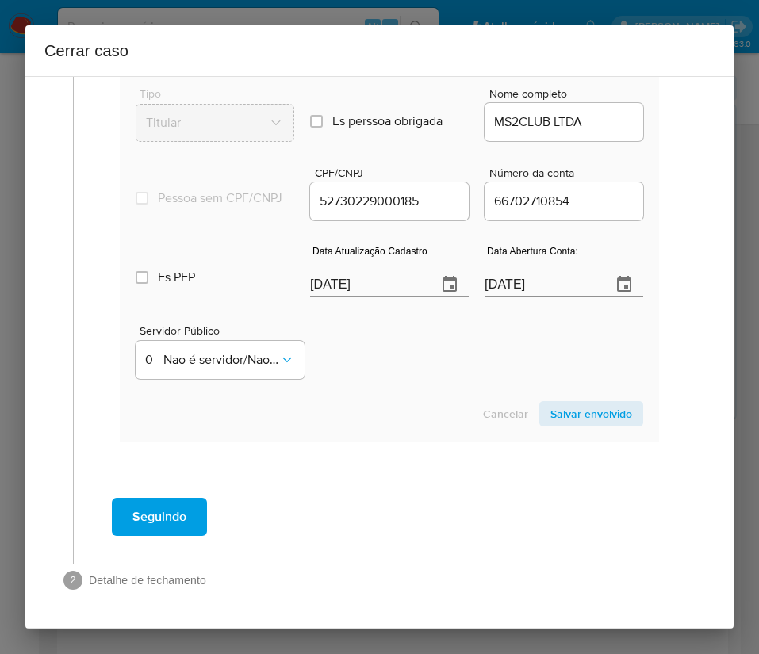
click at [369, 277] on input "[DATE]" at bounding box center [367, 284] width 114 height 25
paste input "07/06"
type input "07/06/2025"
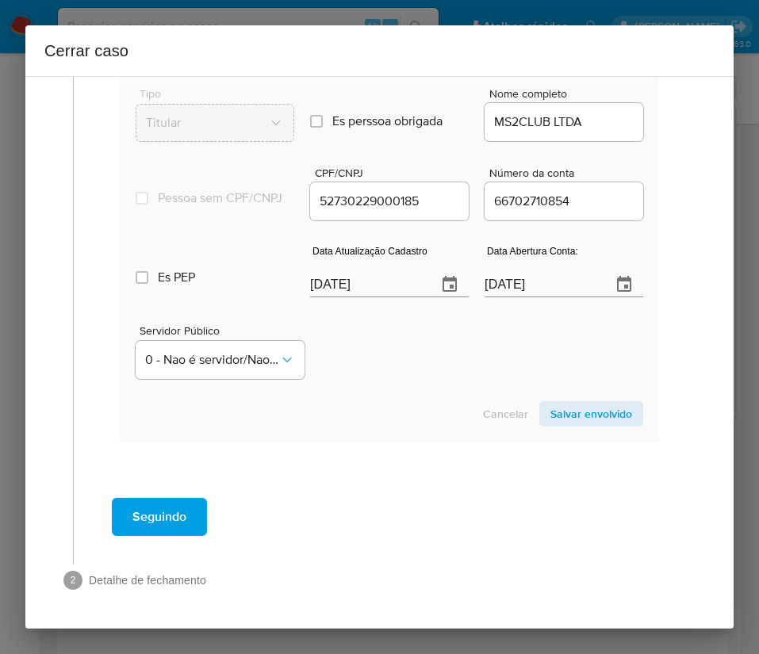
click at [369, 384] on div "Servidor Público 0 - Nao é servidor/[PERSON_NAME] possui informacao" at bounding box center [389, 345] width 507 height 79
click at [484, 287] on input "23/10/2024" at bounding box center [541, 284] width 114 height 25
click at [476, 350] on div "Servidor Público 0 - Nao é servidor/[PERSON_NAME] possui informacao" at bounding box center [389, 345] width 507 height 79
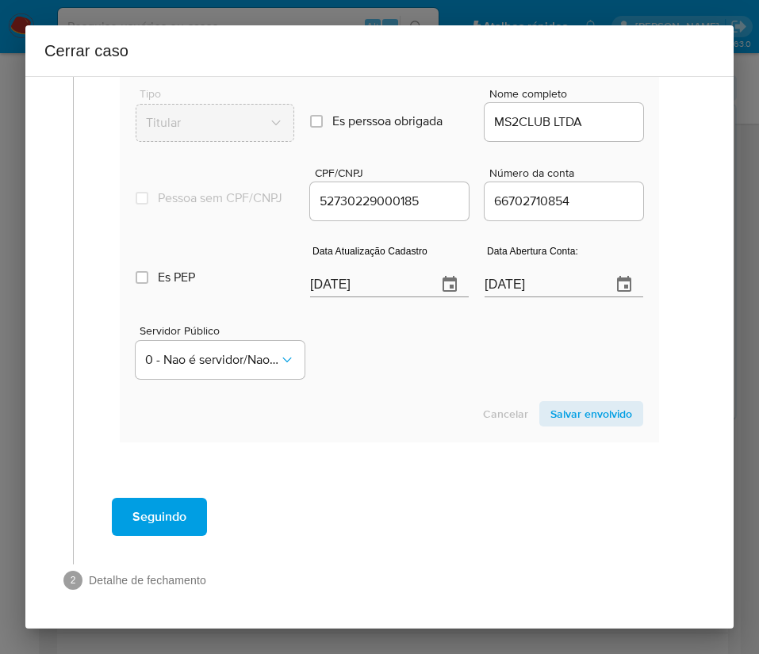
click at [568, 415] on span "Salvar envolvido" at bounding box center [591, 414] width 82 height 22
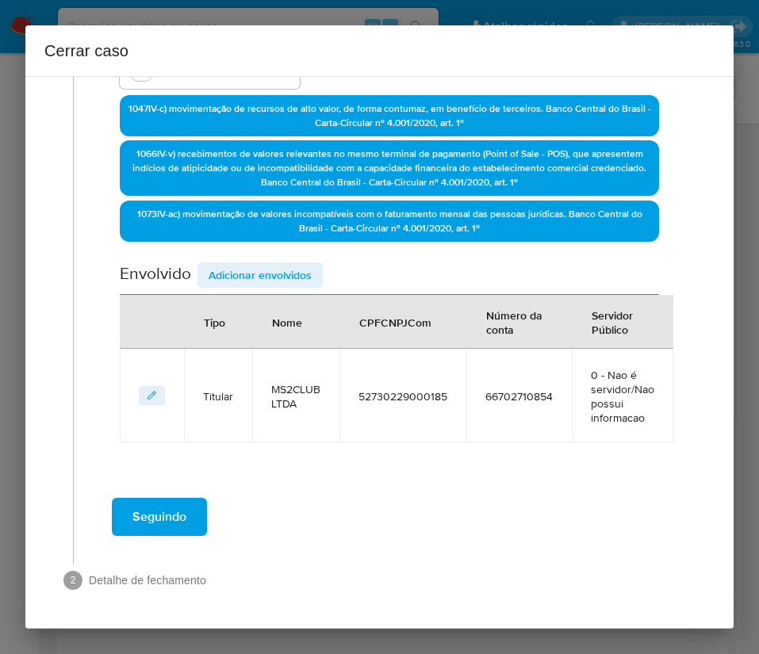
scroll to position [425, 0]
click at [294, 259] on div "Data de início 01/08/2025 Data Fin 08/10/2025 Valor do crédito R$276.348 Valor …" at bounding box center [389, 107] width 539 height 670
click at [302, 261] on div "Data de início 01/08/2025 Data Fin 08/10/2025 Valor do crédito R$276.348 Valor …" at bounding box center [389, 107] width 539 height 670
click at [254, 264] on span "Adicionar envolvidos" at bounding box center [259, 275] width 103 height 22
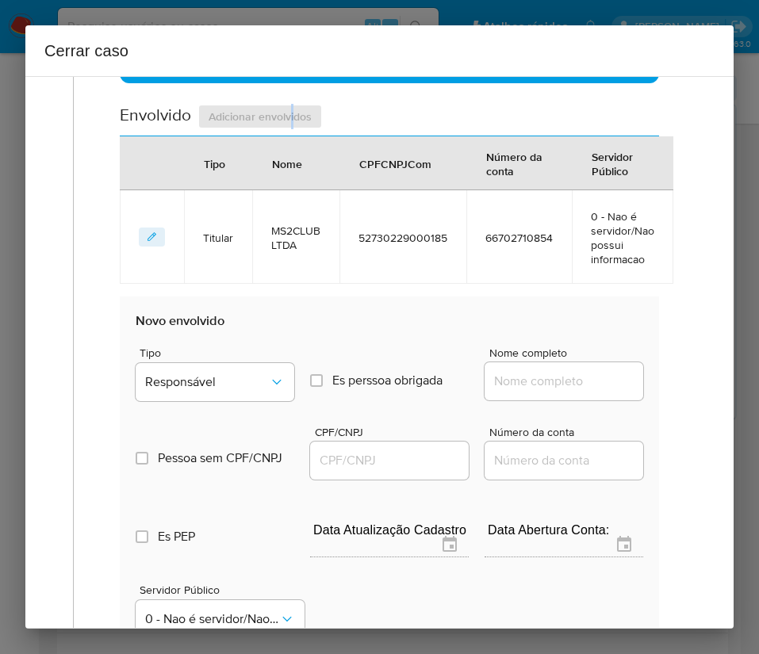
scroll to position [782, 0]
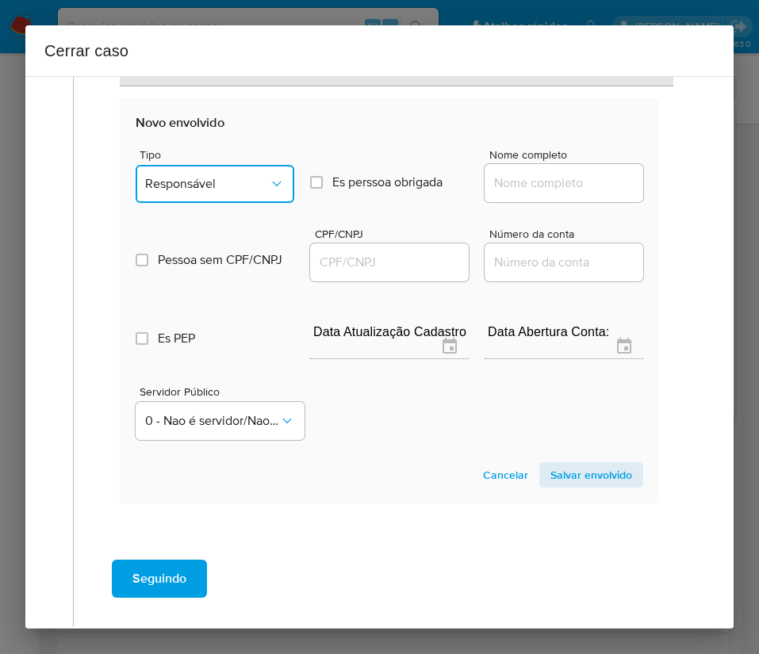
drag, startPoint x: 237, startPoint y: 175, endPoint x: 247, endPoint y: 190, distance: 17.8
click at [239, 174] on button "Responsável" at bounding box center [215, 184] width 159 height 38
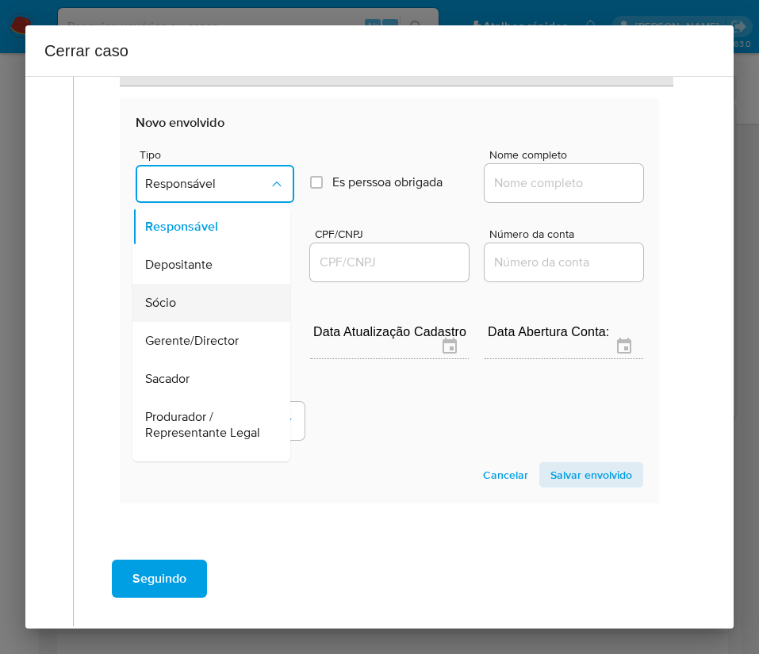
click at [185, 307] on div "Sócio" at bounding box center [206, 303] width 123 height 38
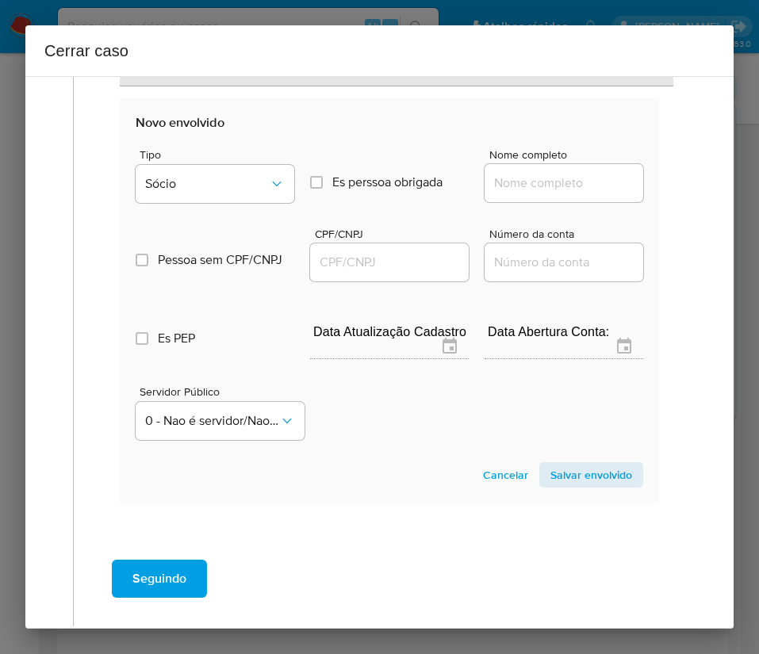
click at [520, 184] on input "Nome completo" at bounding box center [563, 183] width 159 height 21
paste input "Mauricio Fontana Soares, 19248969828"
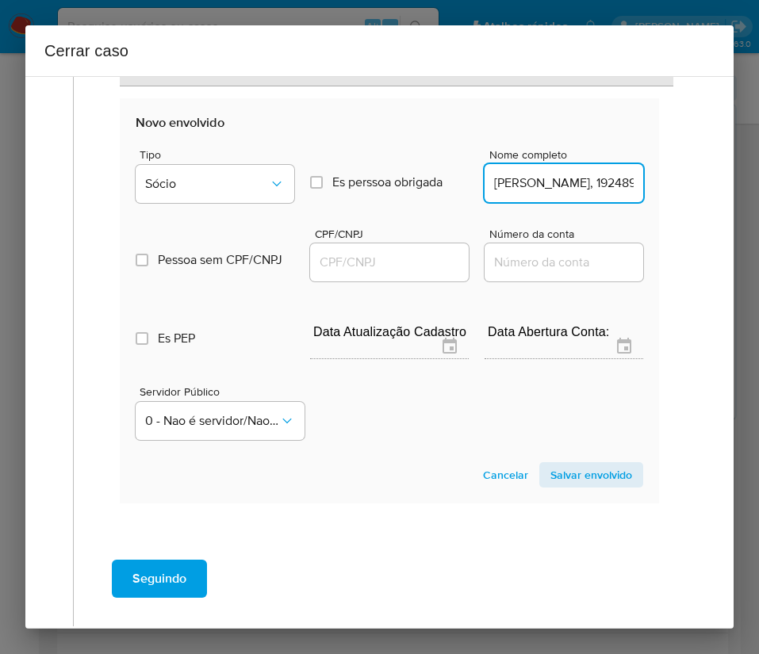
scroll to position [0, 86]
drag, startPoint x: 529, startPoint y: 180, endPoint x: 696, endPoint y: 190, distance: 167.6
click at [696, 190] on div "1 Informação completa Geral Data de início 01/08/2025 Data Fin 08/10/2025 Valor…" at bounding box center [379, 352] width 708 height 553
type input "Mauricio Fontana Soares"
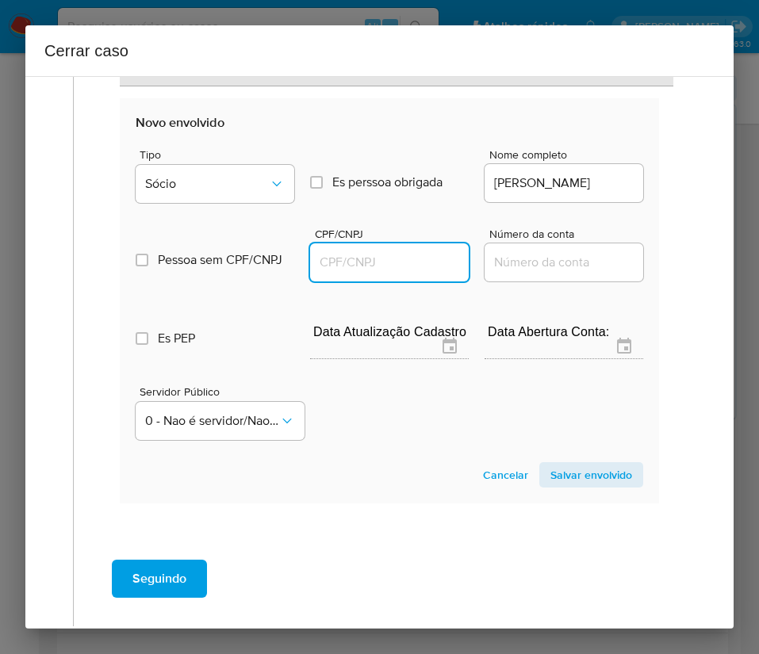
scroll to position [0, 0]
click at [396, 253] on input "CPF/CNPJ" at bounding box center [389, 262] width 159 height 21
paste input "19248969828"
type input "19248969828"
click at [550, 482] on span "Salvar envolvido" at bounding box center [591, 475] width 82 height 22
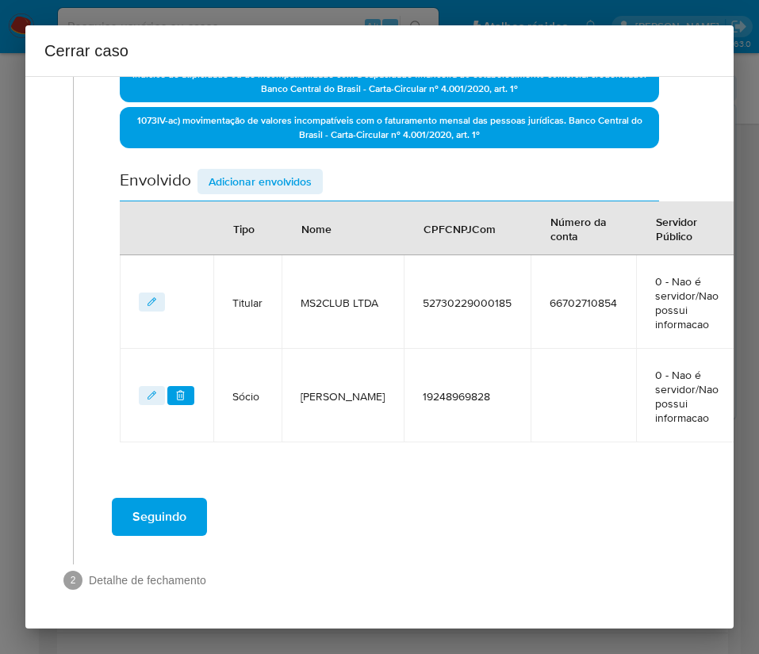
scroll to position [518, 0]
click at [280, 185] on span "Adicionar envolvidos" at bounding box center [259, 181] width 103 height 22
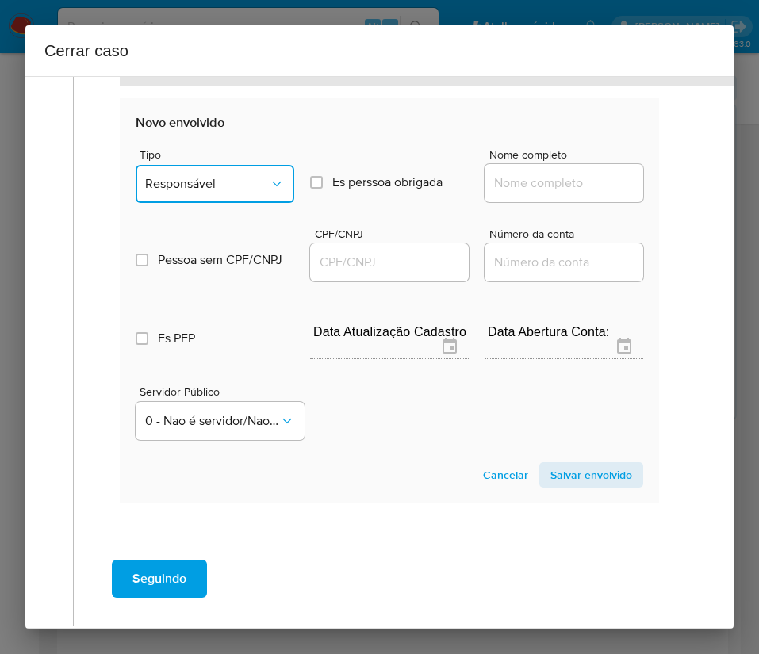
click at [218, 179] on span "Responsável" at bounding box center [207, 184] width 124 height 16
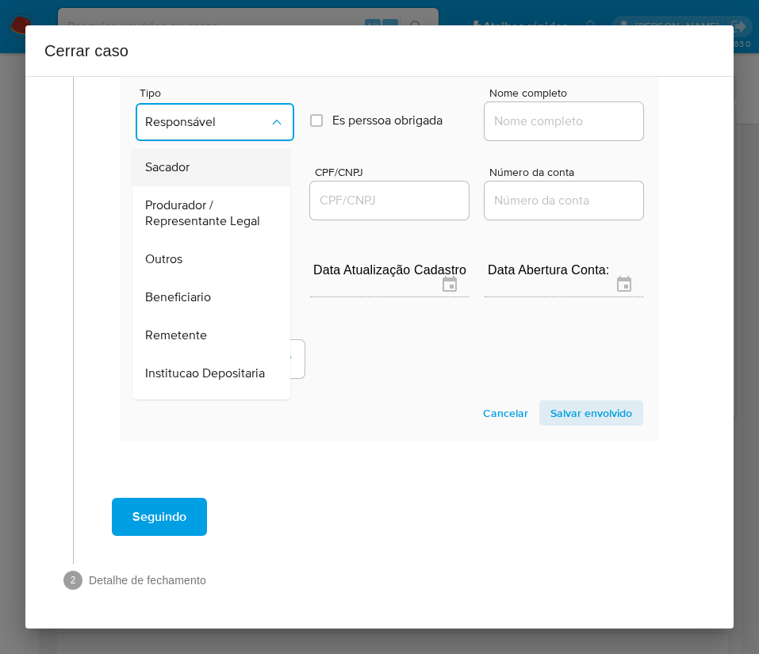
scroll to position [282, 0]
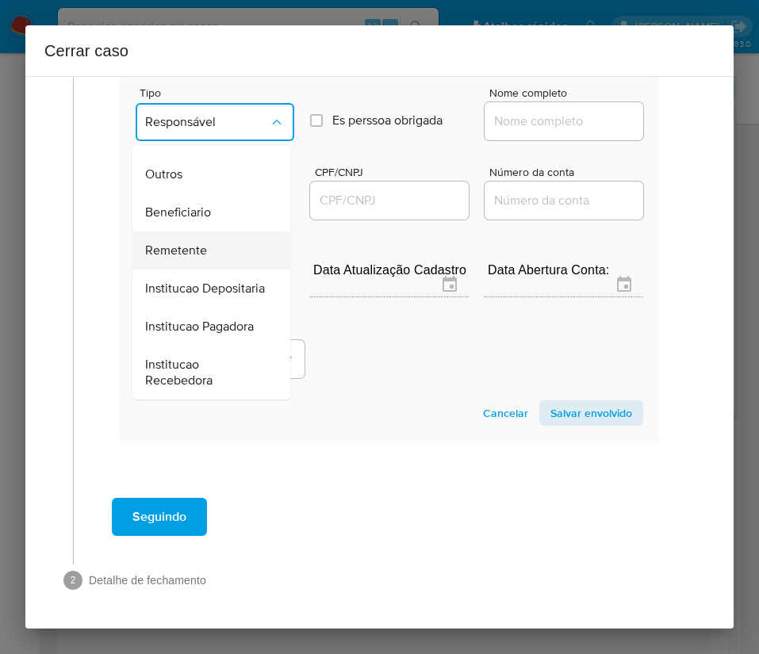
click at [191, 243] on span "Remetente" at bounding box center [176, 251] width 62 height 16
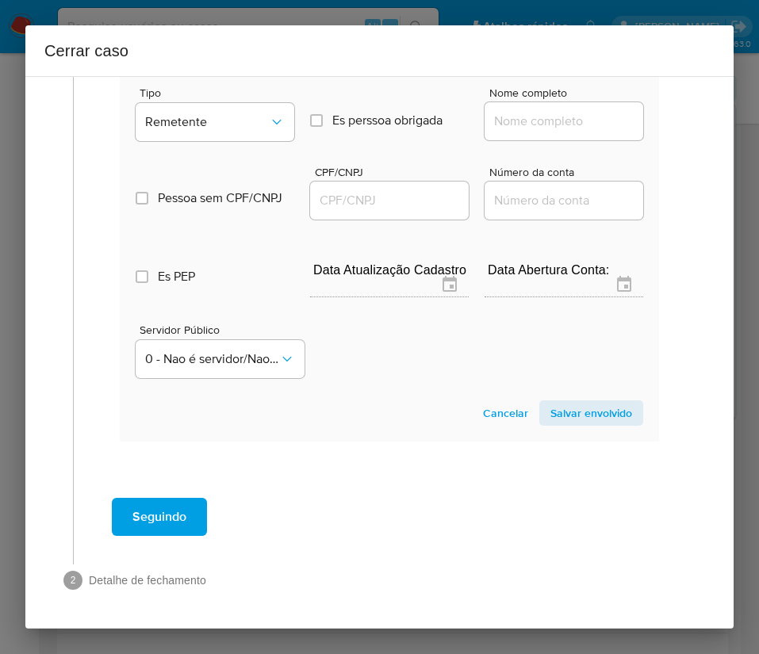
click at [518, 113] on input "Nome completo" at bounding box center [563, 121] width 159 height 21
paste input "Ricardo Pellizer, 08592342821"
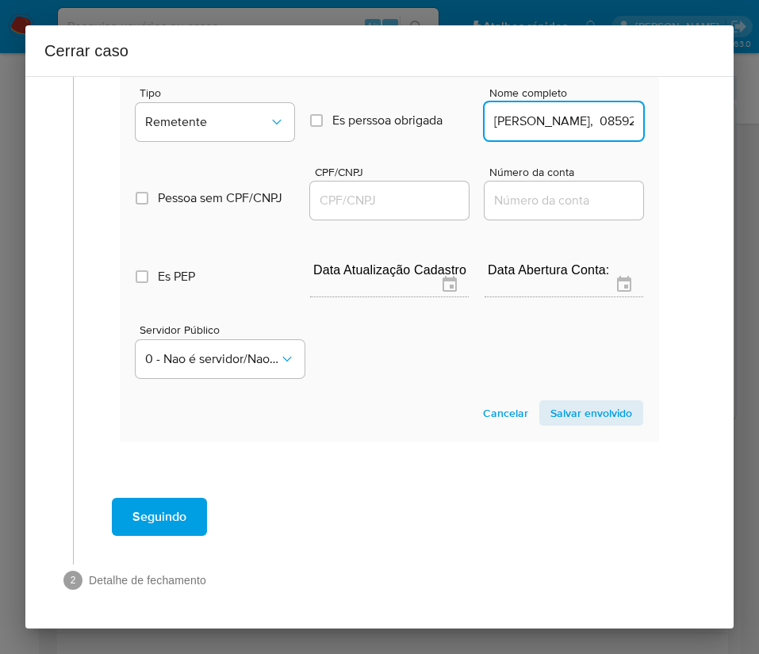
scroll to position [0, 36]
drag, startPoint x: 530, startPoint y: 126, endPoint x: 558, endPoint y: 136, distance: 30.3
click at [566, 128] on input "Ricardo Pellizer, 08592342821" at bounding box center [563, 121] width 159 height 21
drag, startPoint x: 528, startPoint y: 126, endPoint x: 671, endPoint y: 133, distance: 143.7
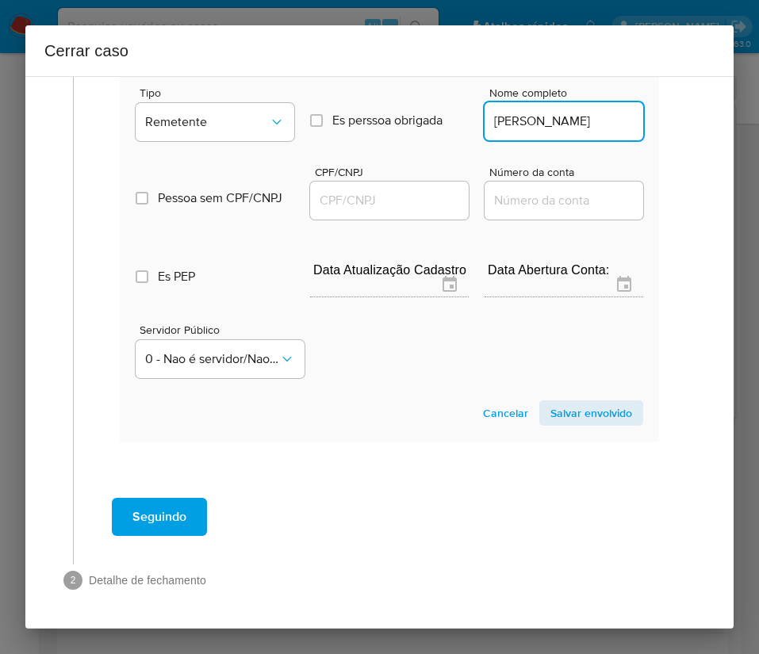
scroll to position [0, 0]
type input "Ricardo Pellizer"
drag, startPoint x: 398, startPoint y: 190, endPoint x: 407, endPoint y: 194, distance: 10.3
click at [398, 190] on input "CPF/CNPJ" at bounding box center [389, 200] width 159 height 21
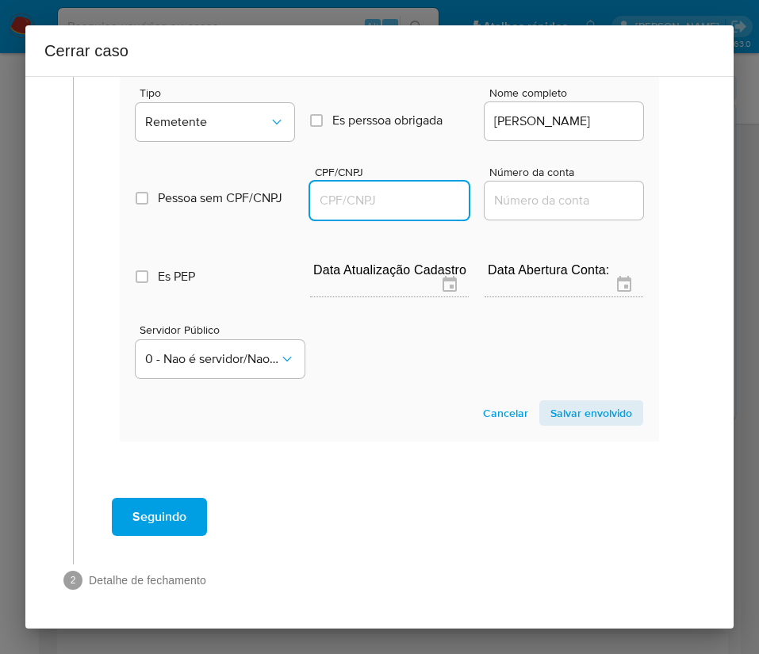
paste input "08592342821"
type input "8592342821"
click at [550, 414] on span "Salvar envolvido" at bounding box center [591, 413] width 82 height 22
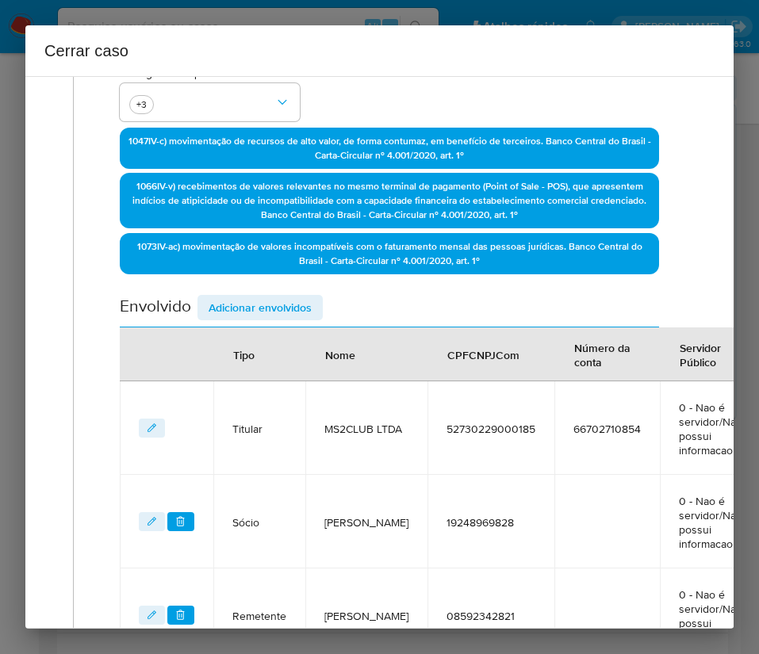
click at [278, 297] on span "Adicionar envolvidos" at bounding box center [259, 307] width 103 height 22
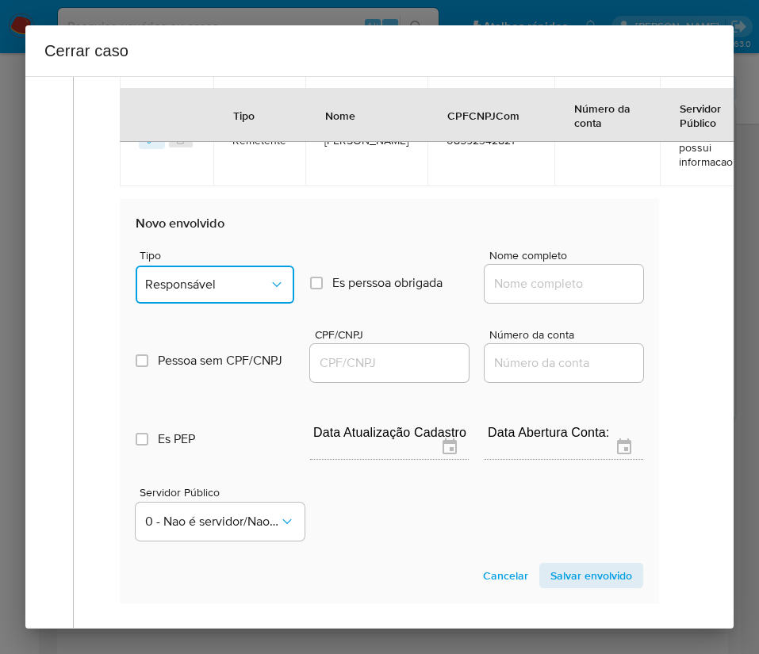
click at [239, 289] on span "Responsável" at bounding box center [207, 285] width 124 height 16
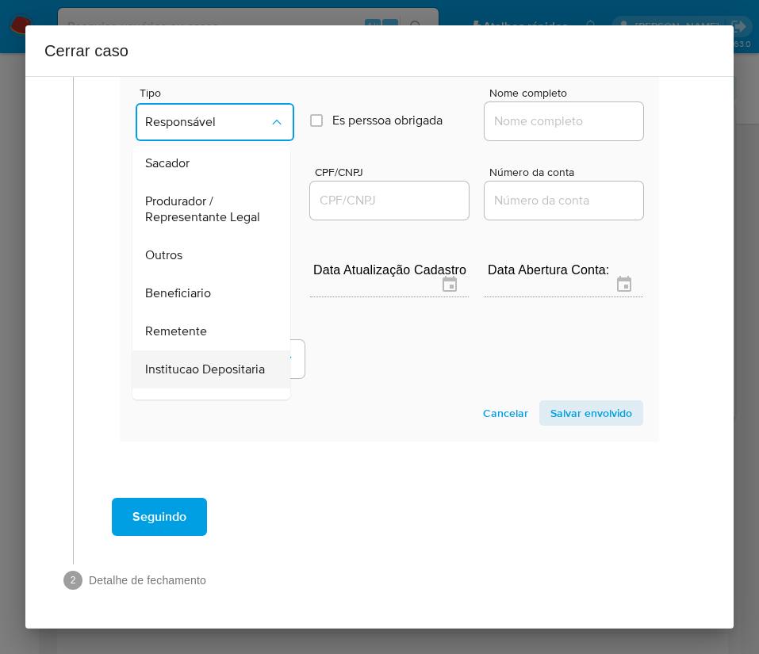
scroll to position [282, 0]
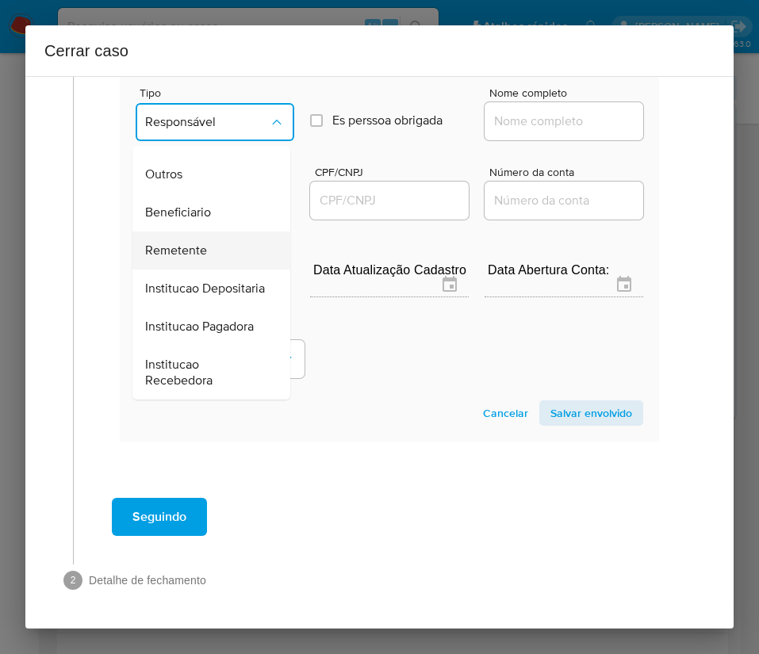
click at [190, 243] on span "Remetente" at bounding box center [176, 251] width 62 height 16
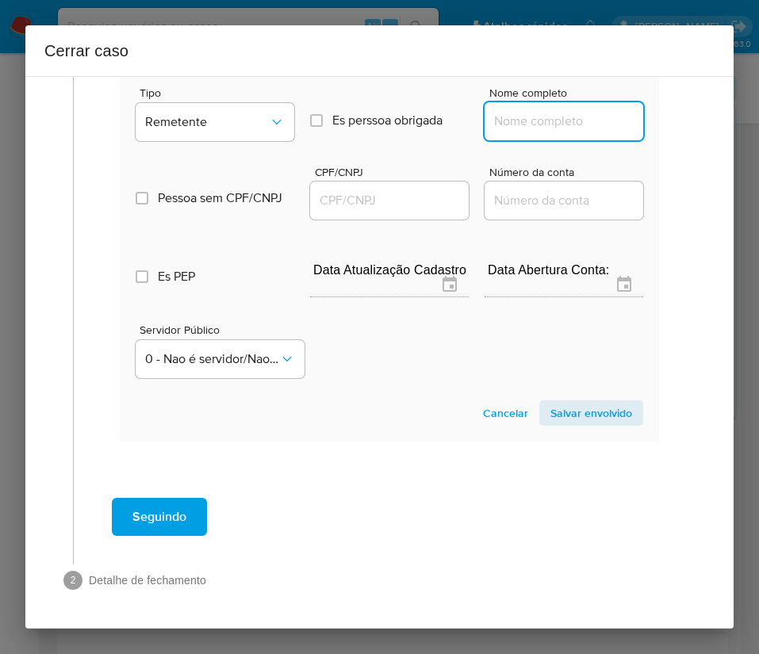
click at [513, 111] on input "Nome completo" at bounding box center [563, 121] width 159 height 21
paste input "Carlos Roberto Matteucci, 01207526894"
drag, startPoint x: 531, startPoint y: 106, endPoint x: 666, endPoint y: 109, distance: 134.8
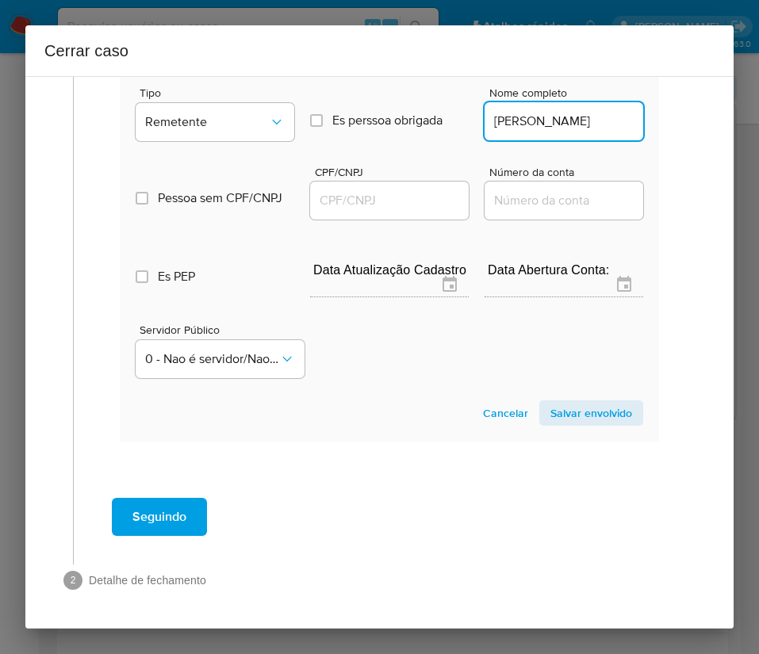
scroll to position [0, 4]
type input "Carlos Roberto Matteucci"
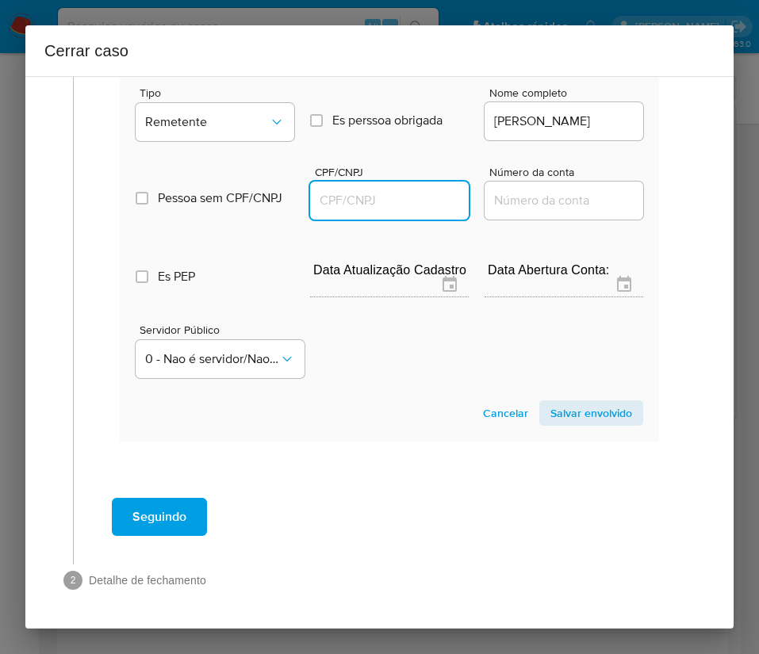
scroll to position [0, 0]
click at [387, 190] on input "CPF/CNPJ" at bounding box center [389, 200] width 159 height 21
paste input "01207526894"
type input "1207526894"
click at [568, 402] on span "Salvar envolvido" at bounding box center [591, 413] width 82 height 22
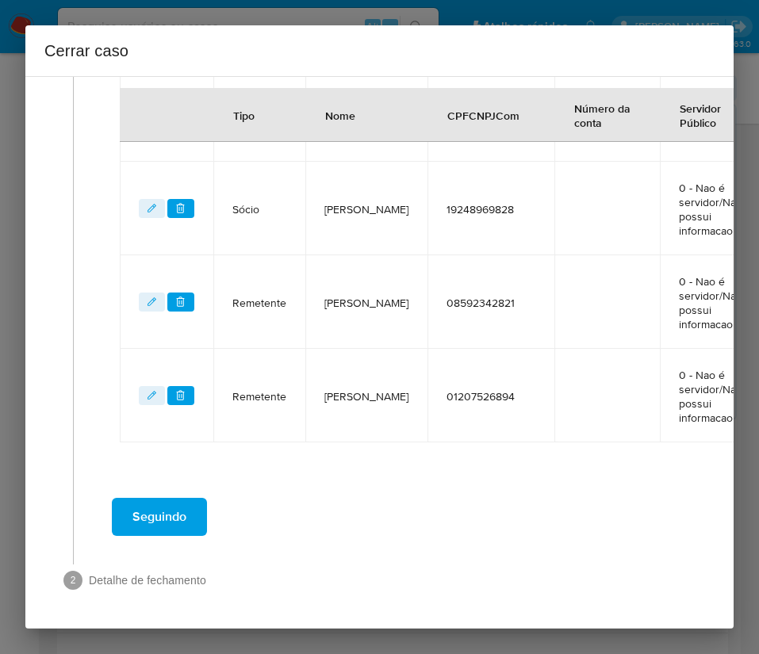
scroll to position [724, 0]
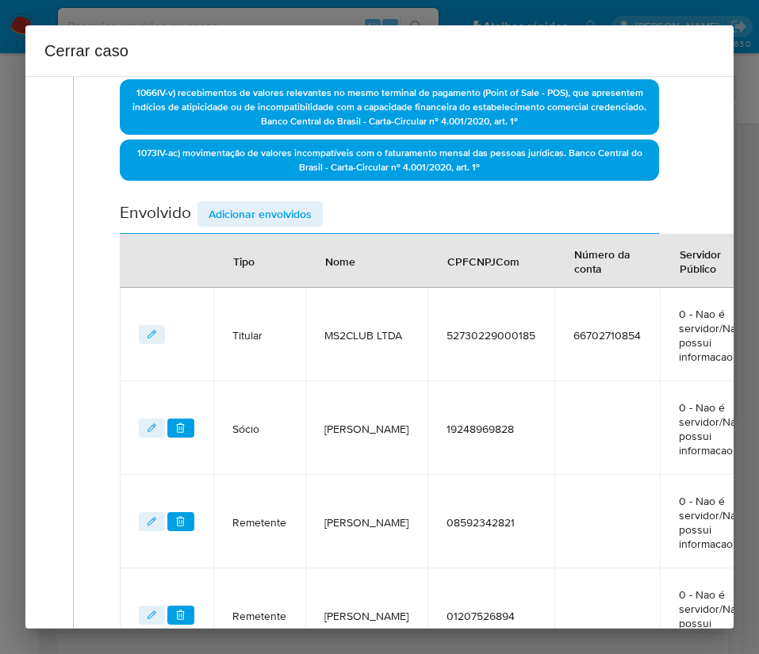
click at [237, 208] on span "Adicionar envolvidos" at bounding box center [259, 214] width 103 height 22
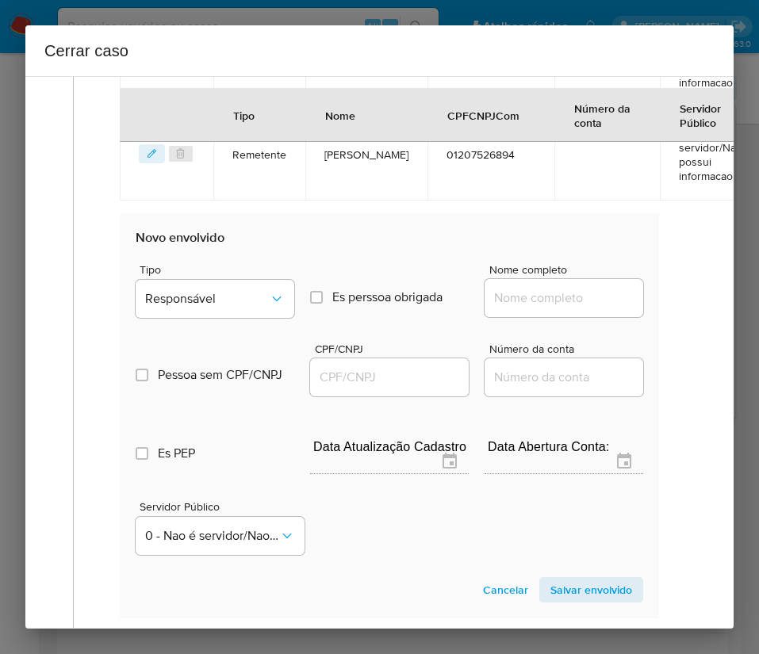
scroll to position [1080, 0]
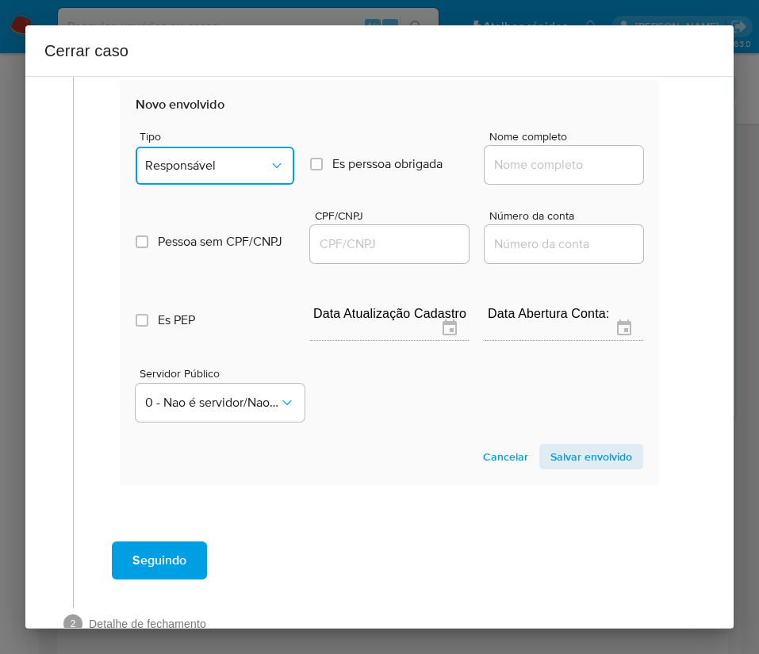
click at [229, 168] on span "Responsável" at bounding box center [207, 166] width 124 height 16
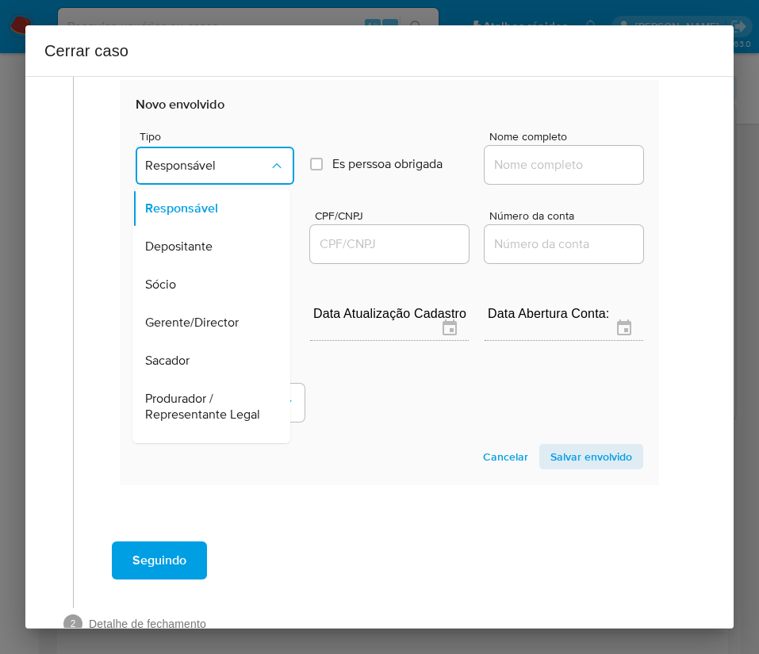
scroll to position [282, 0]
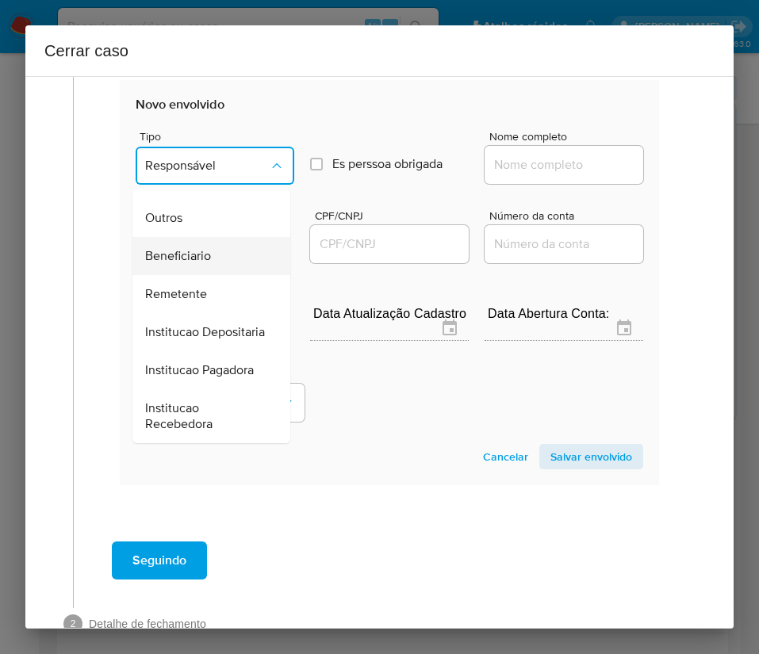
click at [189, 248] on span "Beneficiario" at bounding box center [178, 256] width 66 height 16
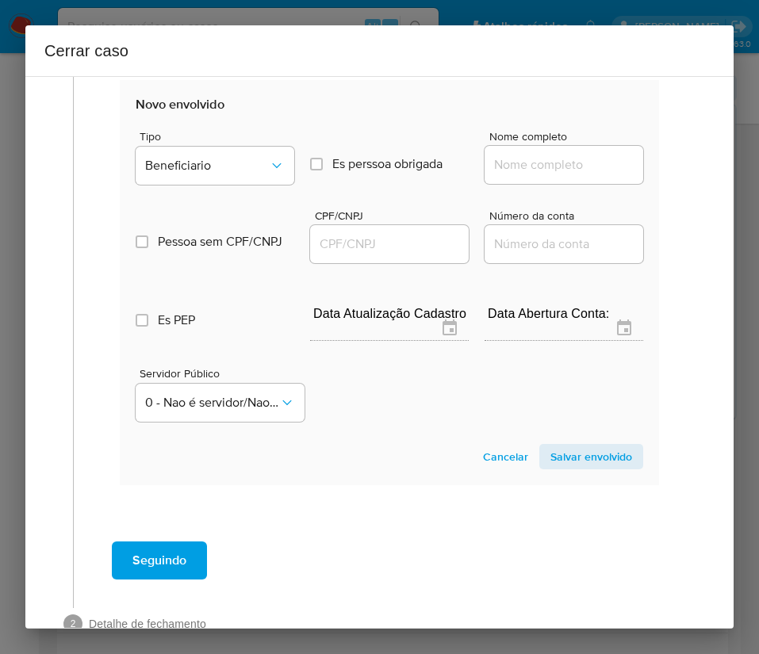
click at [522, 167] on input "Nome completo" at bounding box center [563, 165] width 159 height 21
paste input "Diney Jakson Fernandes Teixeira, 35406256823"
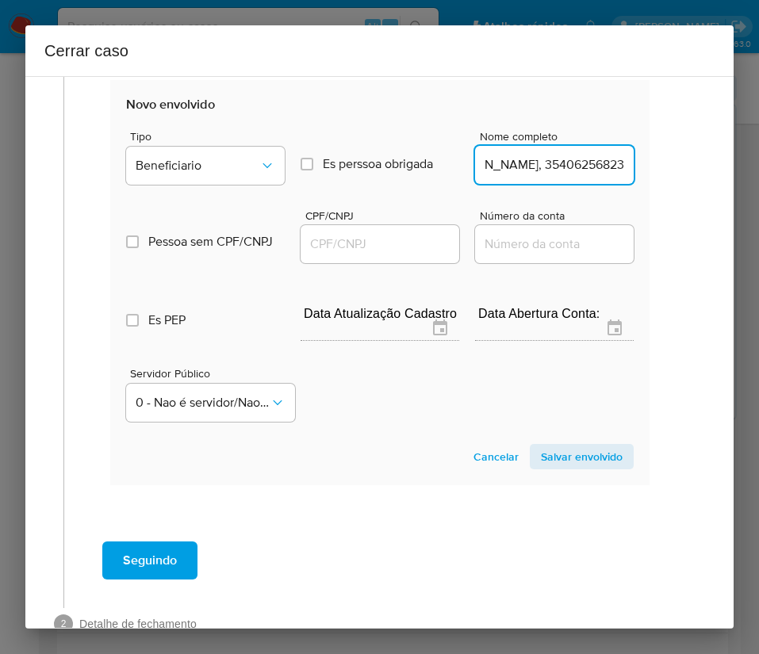
drag, startPoint x: 526, startPoint y: 168, endPoint x: 700, endPoint y: 167, distance: 173.6
click at [700, 167] on div "1 Informação completa Geral Data de início 01/08/2025 Data Fin 08/10/2025 Valor…" at bounding box center [379, 352] width 708 height 553
type input "Diney Jakson Fernandes Teixeira"
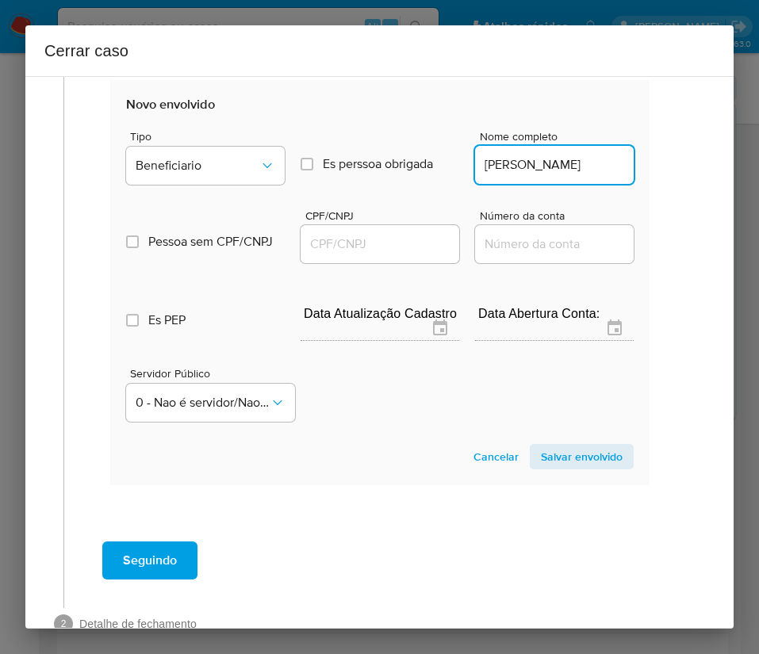
click at [400, 241] on input "CPF/CNPJ" at bounding box center [379, 244] width 159 height 21
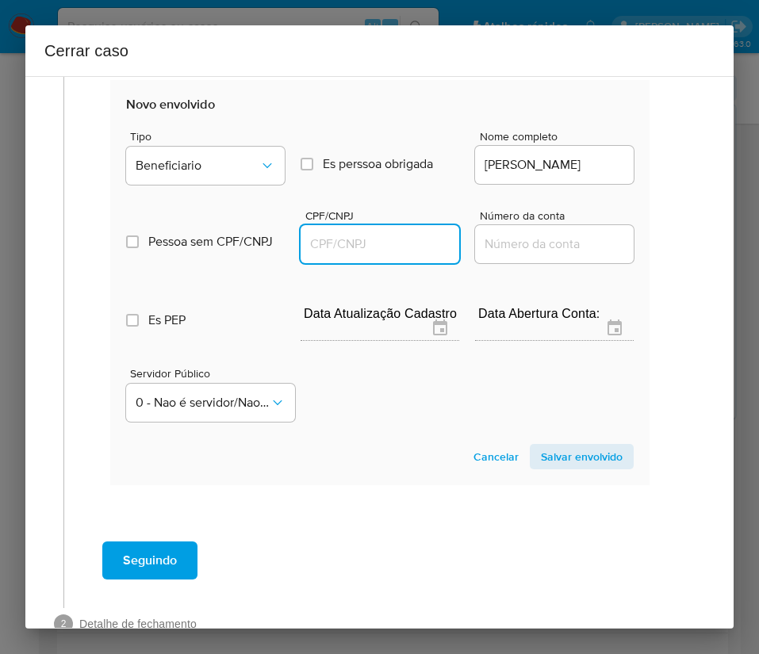
paste input "35406256823"
type input "35406256823"
click at [541, 460] on span "Salvar envolvido" at bounding box center [582, 457] width 82 height 22
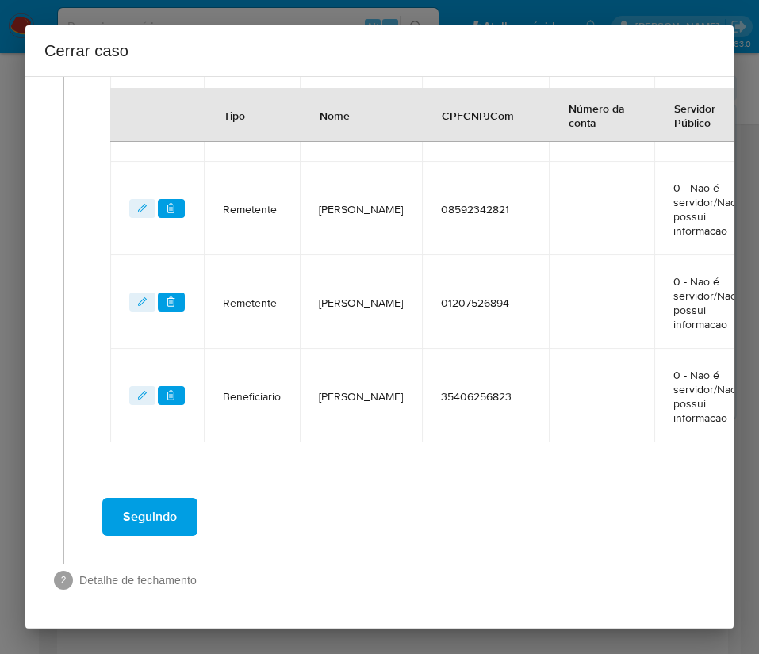
scroll to position [461, 10]
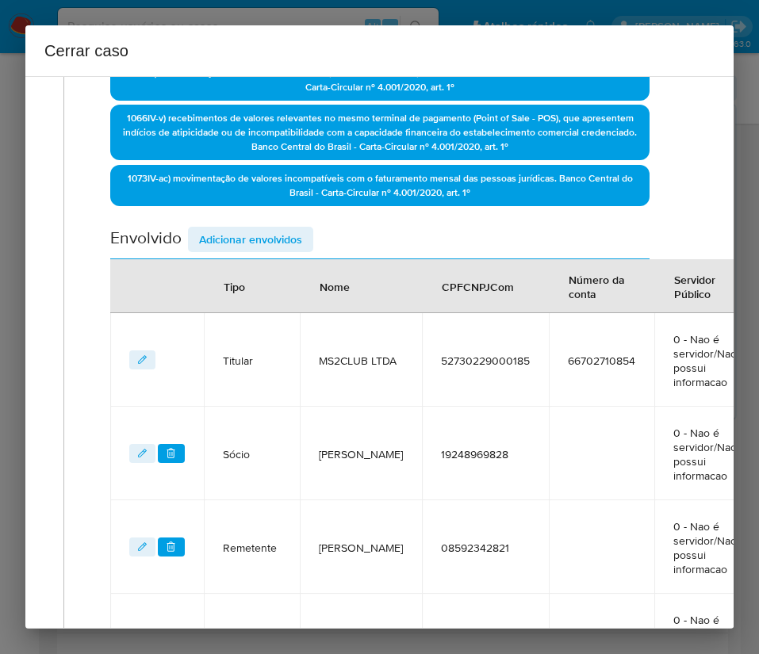
click at [279, 246] on span "Adicionar envolvidos" at bounding box center [250, 239] width 103 height 22
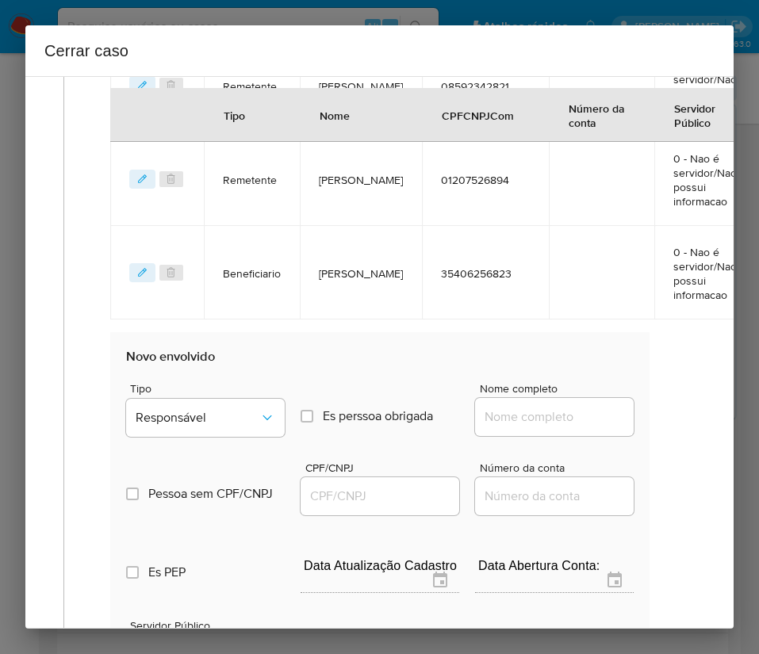
scroll to position [1055, 10]
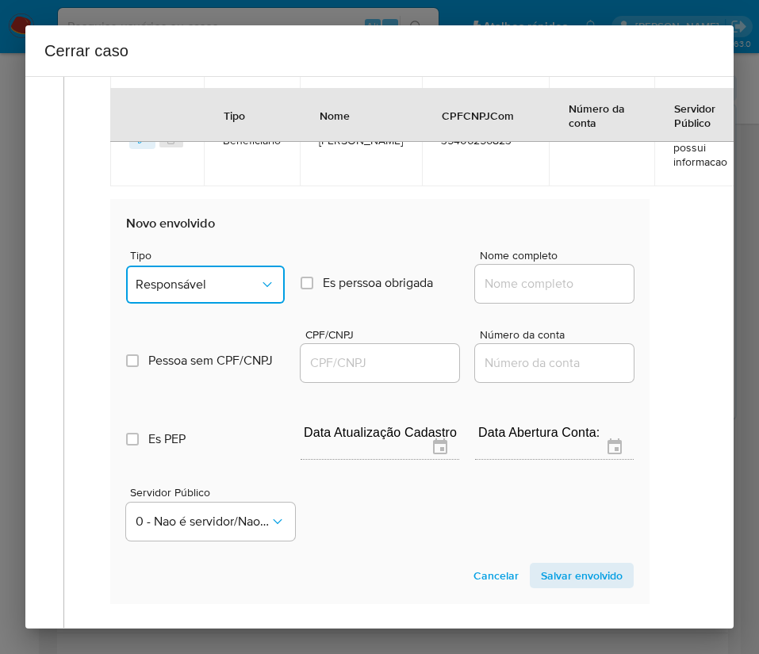
click at [208, 277] on span "Responsável" at bounding box center [198, 285] width 124 height 16
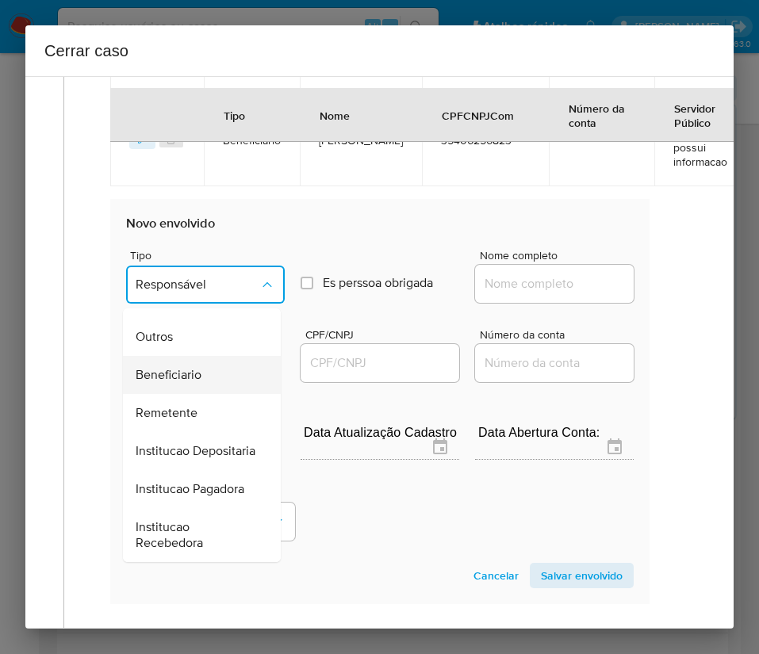
scroll to position [282, 0]
click at [197, 280] on span "Responsável" at bounding box center [198, 285] width 124 height 16
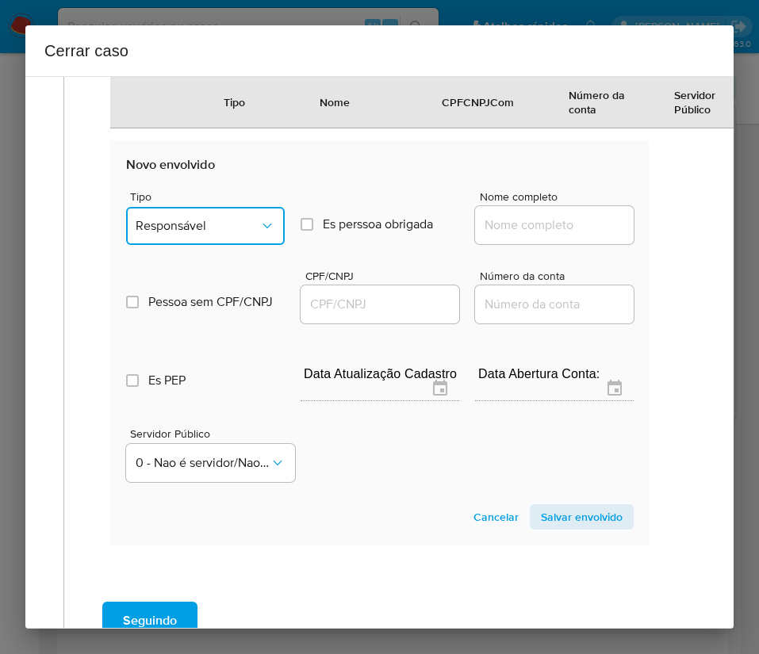
scroll to position [998, 10]
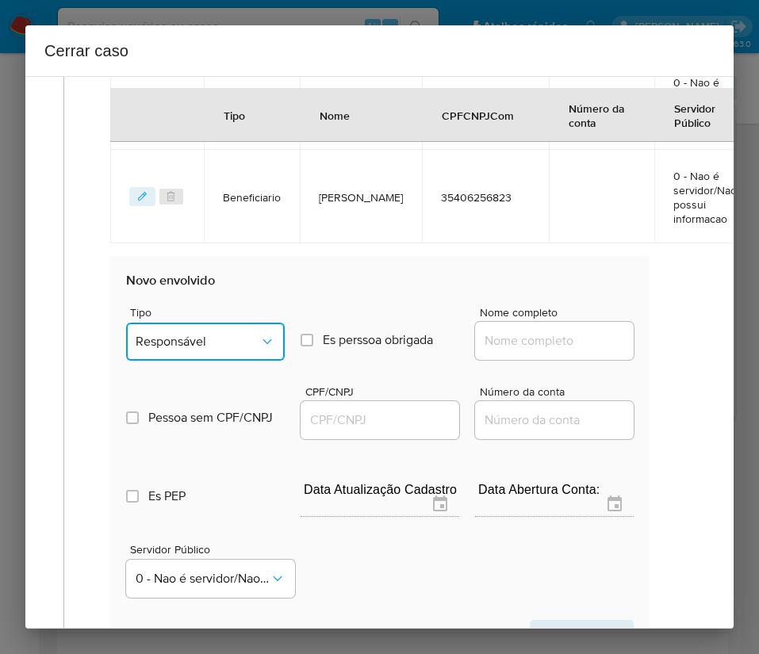
click at [194, 346] on span "Responsável" at bounding box center [198, 342] width 124 height 16
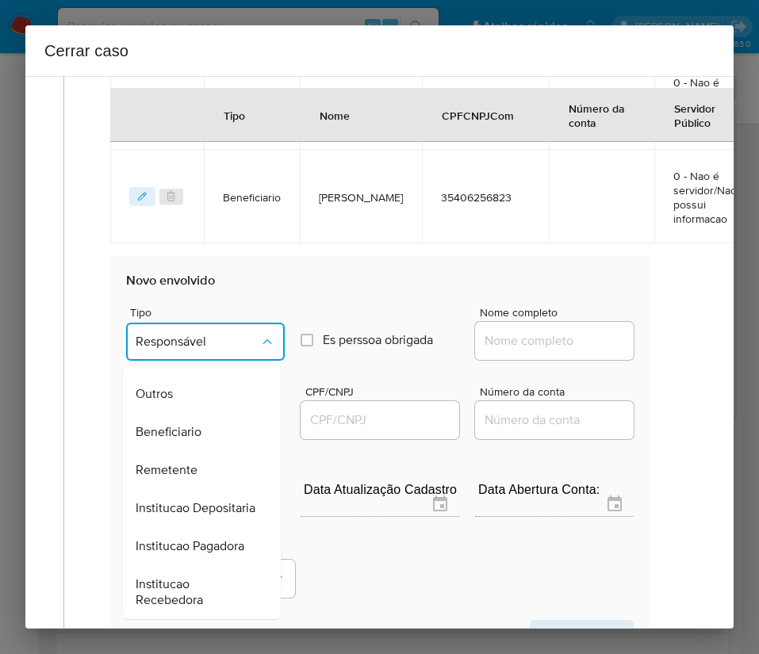
scroll to position [1236, 10]
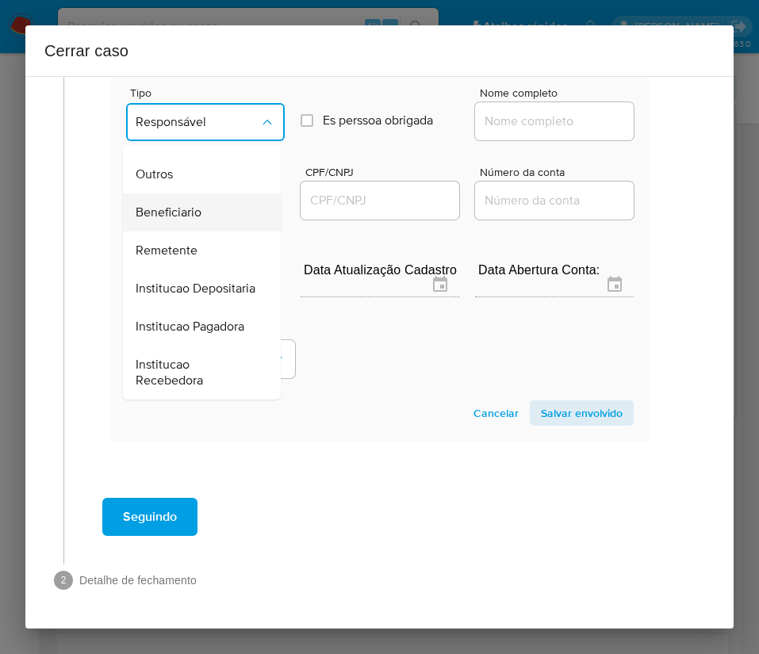
click at [216, 193] on div "Beneficiario" at bounding box center [197, 212] width 123 height 38
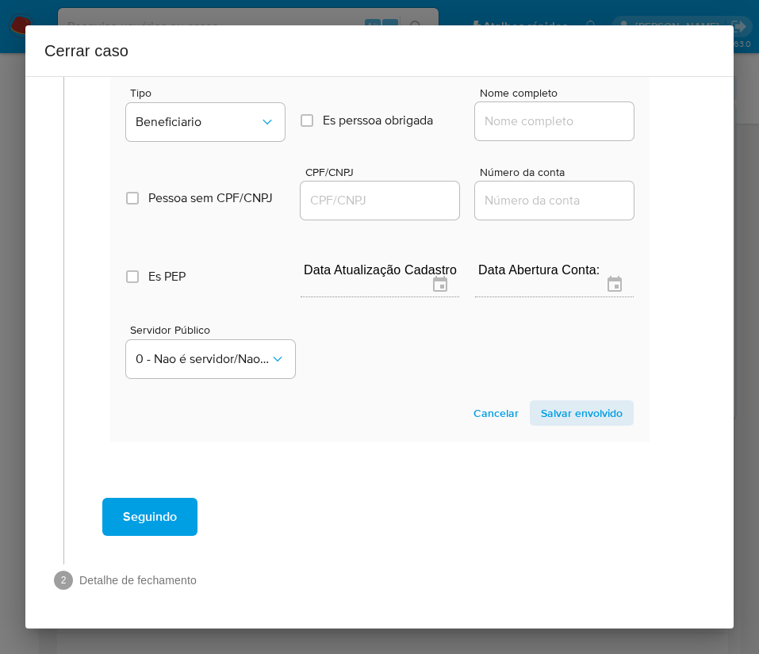
drag, startPoint x: 490, startPoint y: 117, endPoint x: 495, endPoint y: 109, distance: 9.2
click at [491, 115] on div at bounding box center [554, 121] width 159 height 38
click at [497, 111] on input "Nome completo" at bounding box center [554, 121] width 159 height 21
paste input "Jessica Carvalho Leonardo, 37252159876"
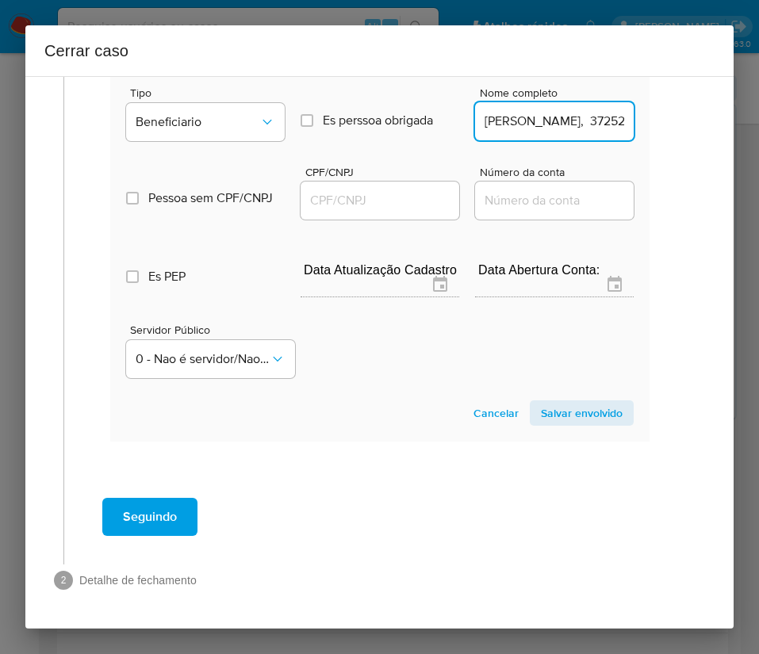
scroll to position [0, 100]
drag, startPoint x: 517, startPoint y: 110, endPoint x: 698, endPoint y: 110, distance: 180.7
click at [698, 110] on div "1 Informação completa Geral Data de início 01/08/2025 Data Fin 08/10/2025 Valor…" at bounding box center [379, 352] width 708 height 553
type input "Jessica Carvalho Leonardo"
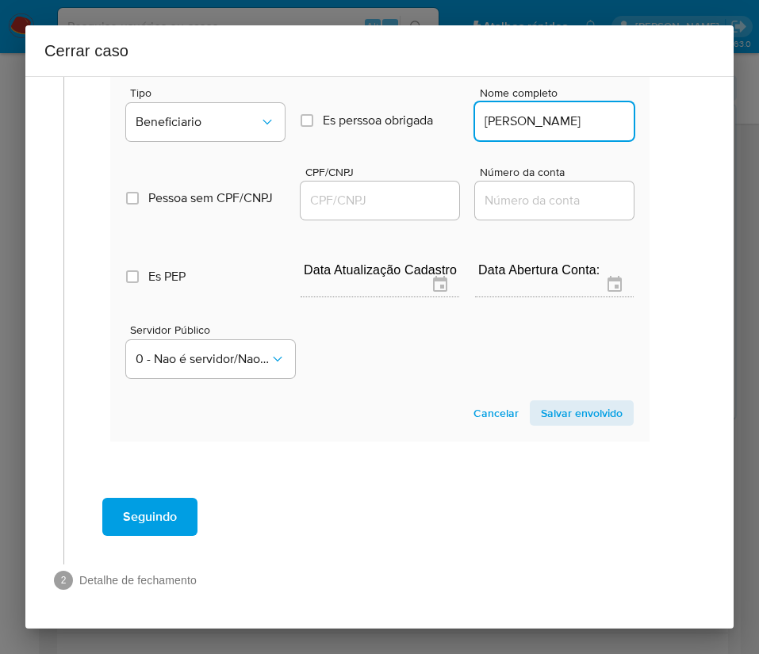
click at [377, 193] on div at bounding box center [379, 201] width 159 height 38
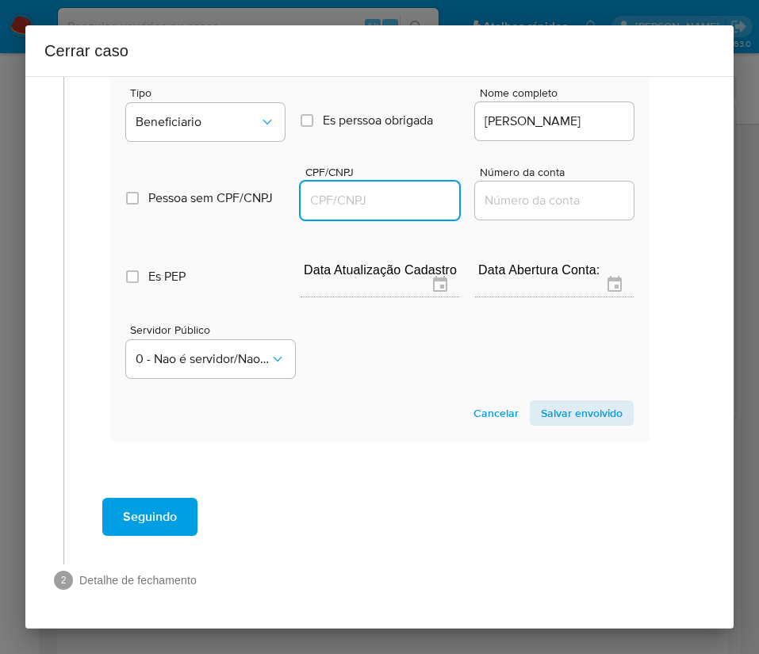
click at [383, 190] on input "CPF/CNPJ" at bounding box center [379, 200] width 159 height 21
paste input "37252159876"
type input "37252159876"
click at [595, 402] on span "Salvar envolvido" at bounding box center [582, 413] width 82 height 22
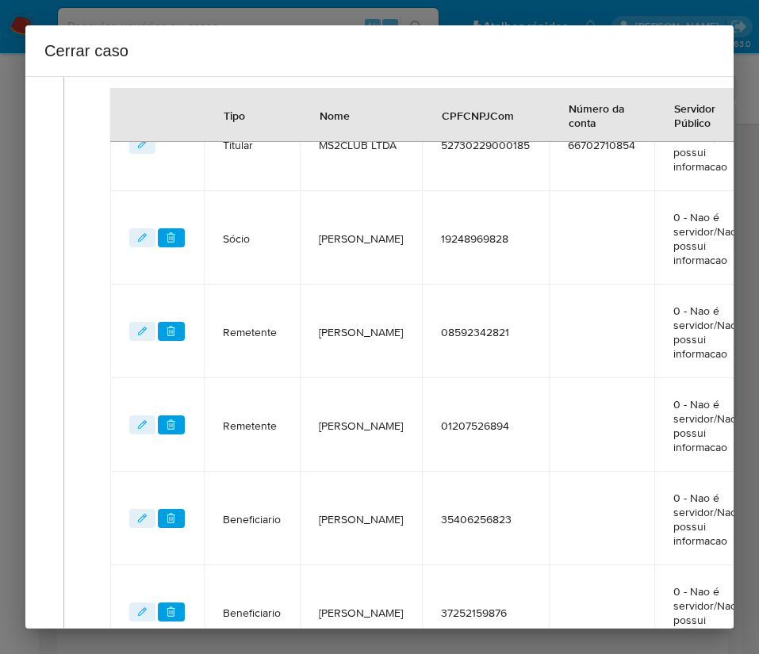
scroll to position [435, 10]
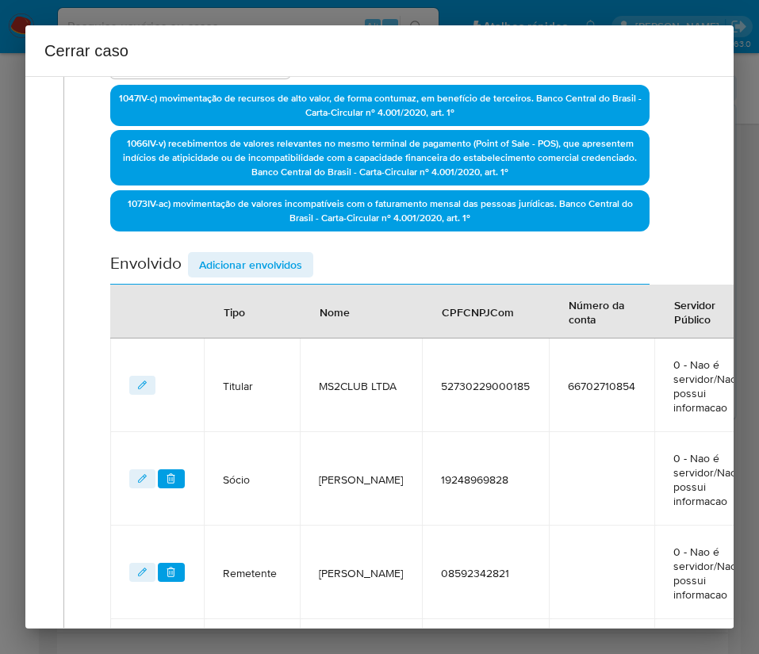
click at [288, 275] on span "Adicionar envolvidos" at bounding box center [250, 265] width 103 height 22
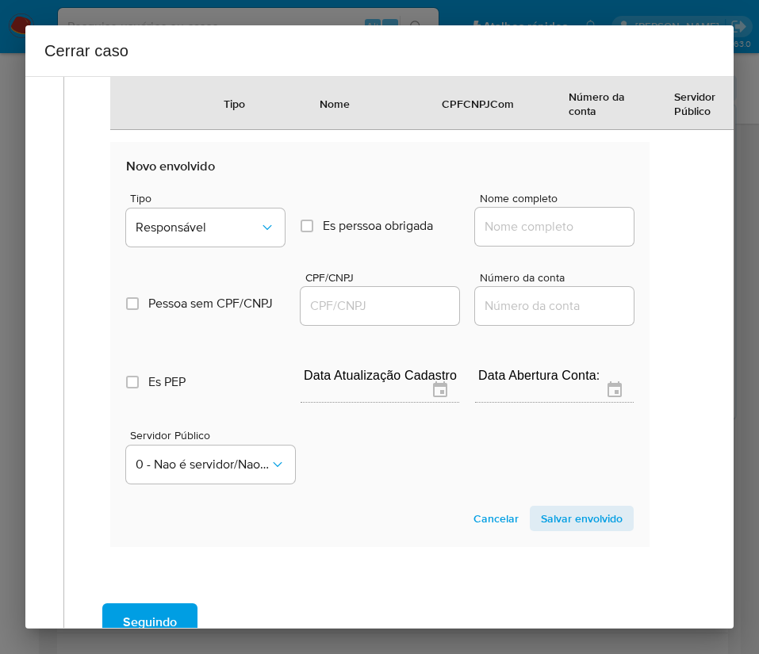
scroll to position [1329, 10]
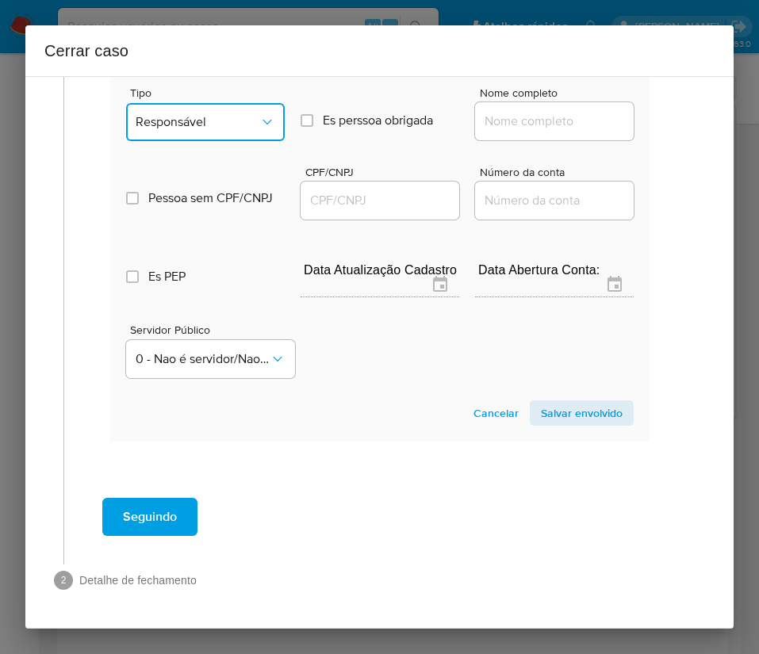
click at [238, 114] on span "Responsável" at bounding box center [198, 122] width 124 height 16
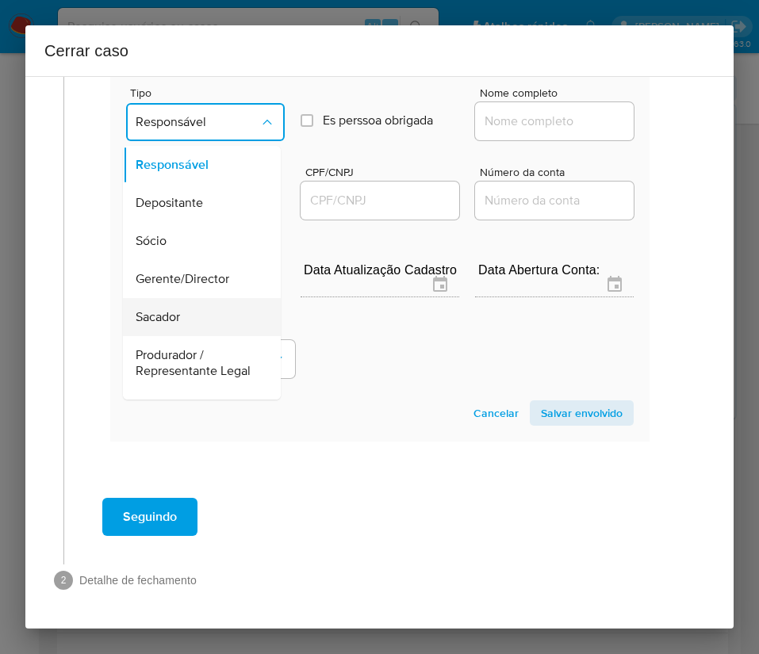
scroll to position [282, 0]
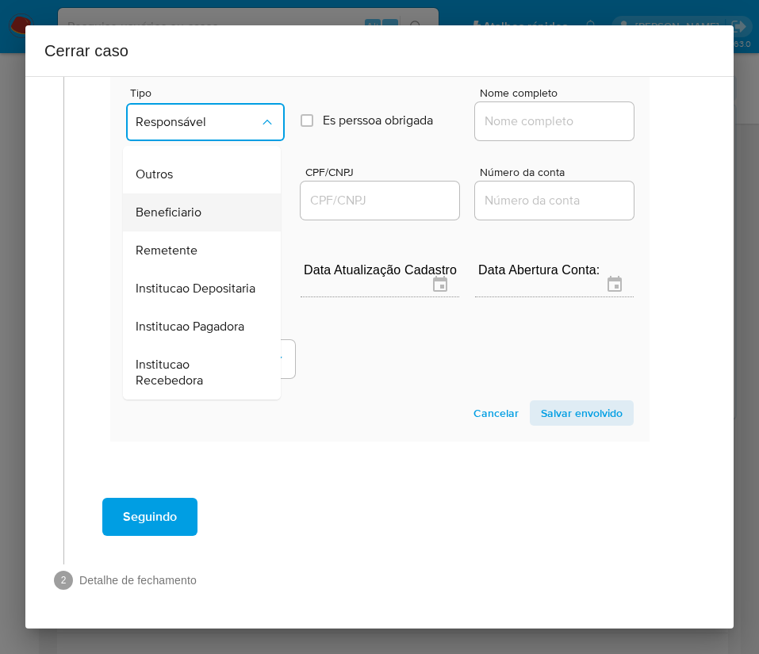
click at [197, 205] on span "Beneficiario" at bounding box center [169, 213] width 66 height 16
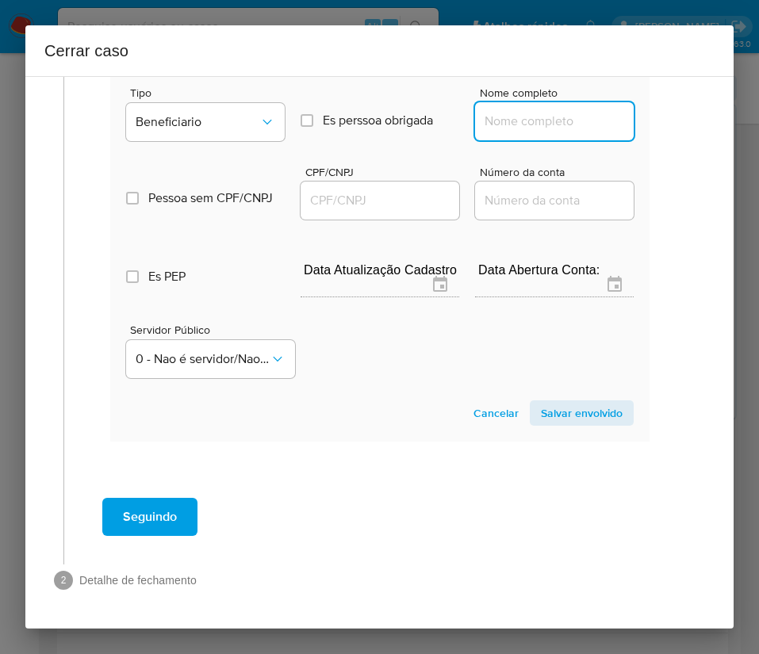
click at [499, 111] on input "Nome completo" at bounding box center [554, 121] width 159 height 21
paste input "Marcio Silva Soares, 50093691840"
drag, startPoint x: 518, startPoint y: 106, endPoint x: 658, endPoint y: 121, distance: 141.1
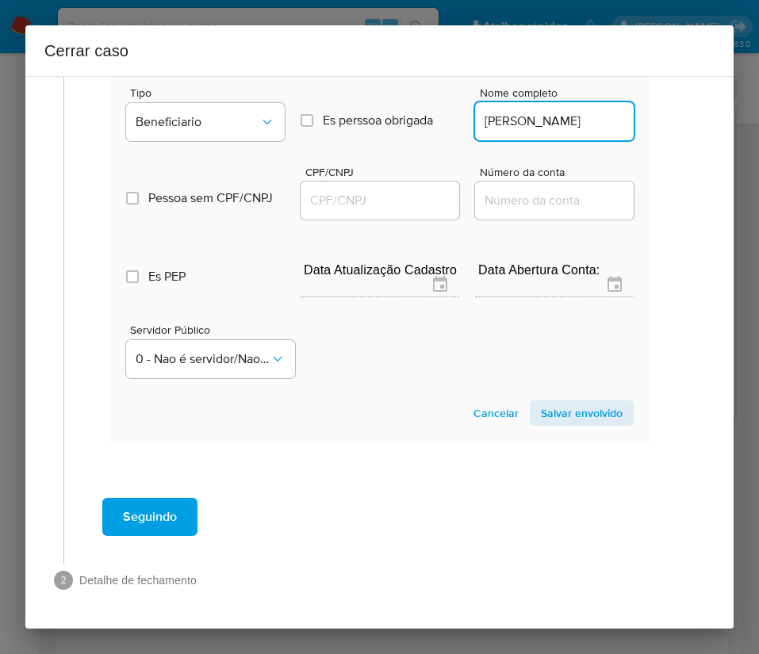
scroll to position [0, 0]
type input "Marcio Silva Soares"
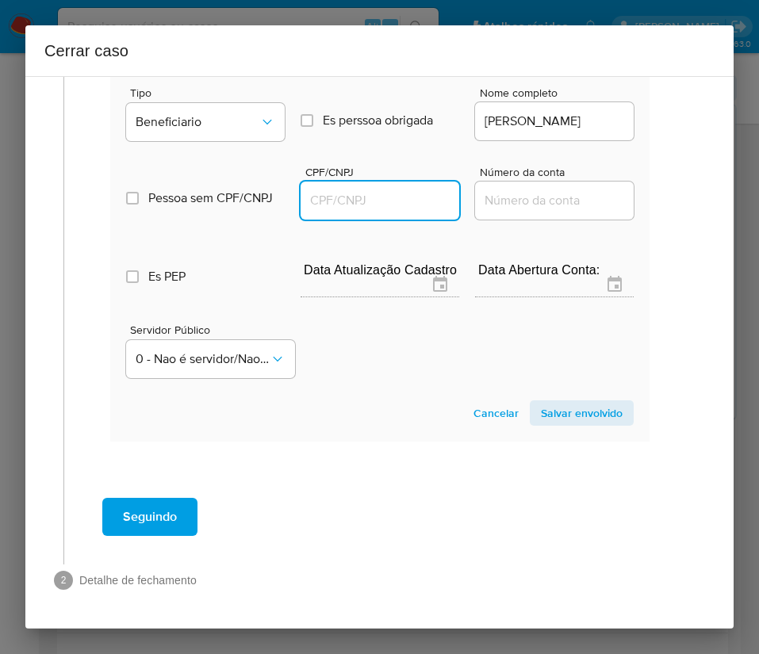
click at [411, 191] on input "CPF/CNPJ" at bounding box center [379, 200] width 159 height 21
paste input "50093691840"
type input "50093691840"
click at [600, 402] on span "Salvar envolvido" at bounding box center [582, 413] width 82 height 22
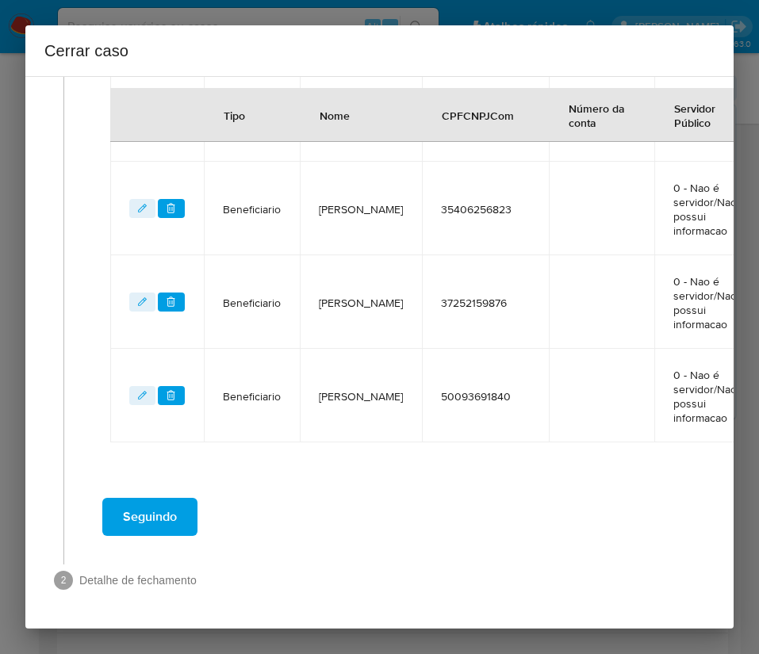
scroll to position [1004, 10]
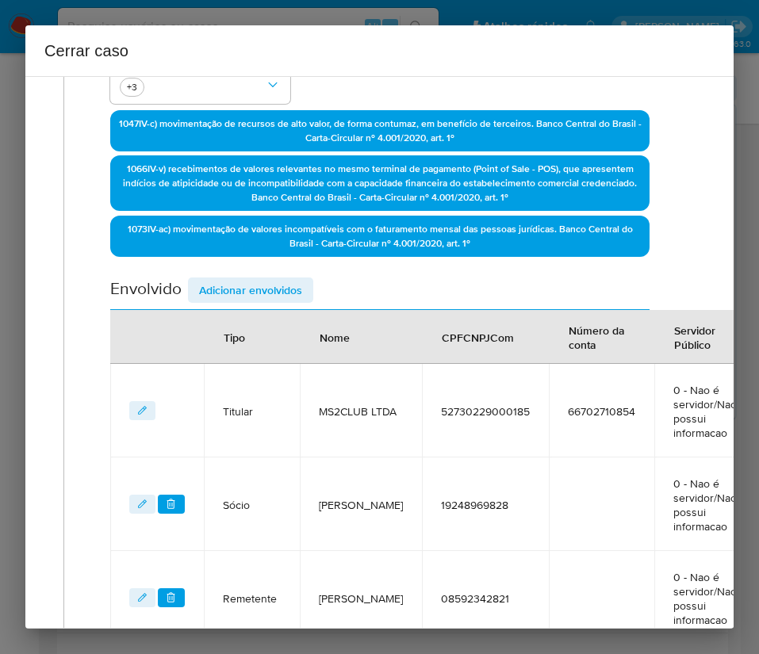
click at [273, 293] on span "Adicionar envolvidos" at bounding box center [250, 290] width 103 height 22
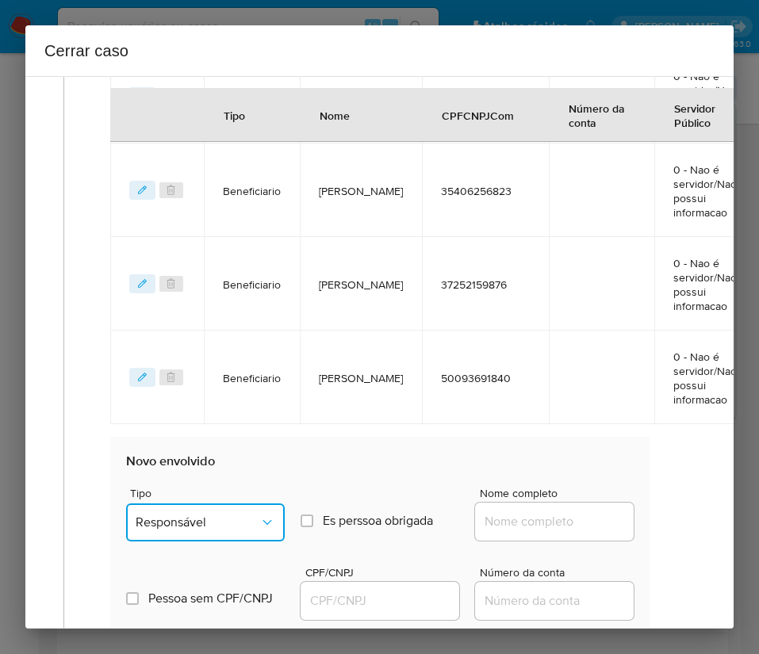
click at [204, 533] on button "Responsável" at bounding box center [205, 522] width 159 height 38
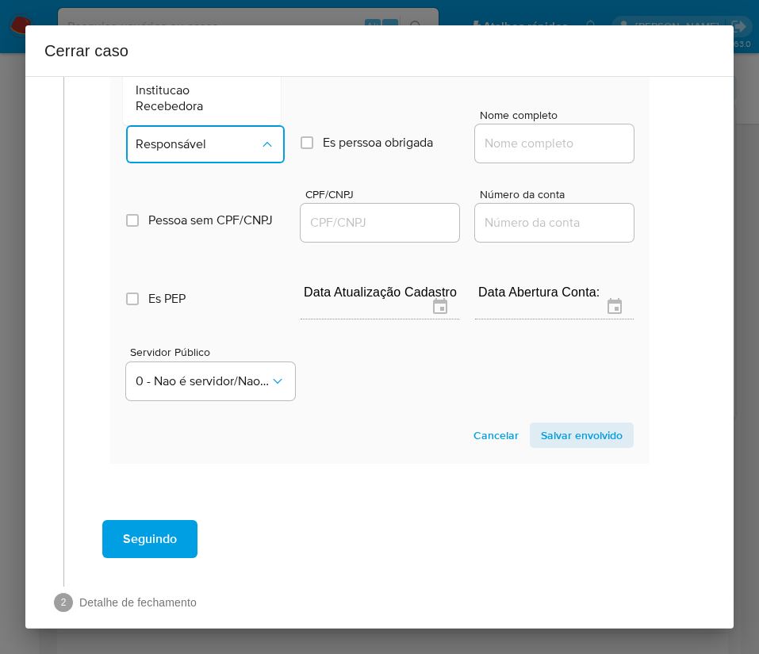
scroll to position [1423, 10]
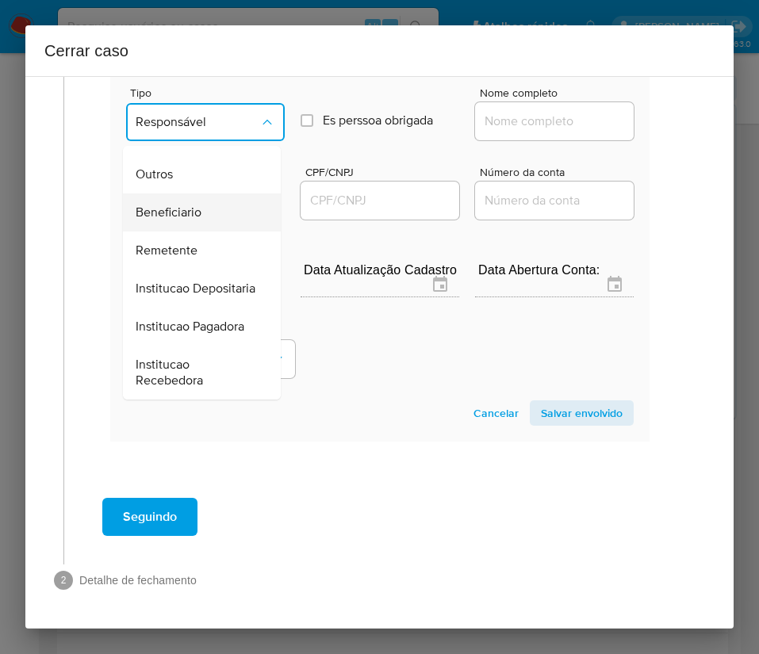
click at [183, 205] on span "Beneficiario" at bounding box center [169, 213] width 66 height 16
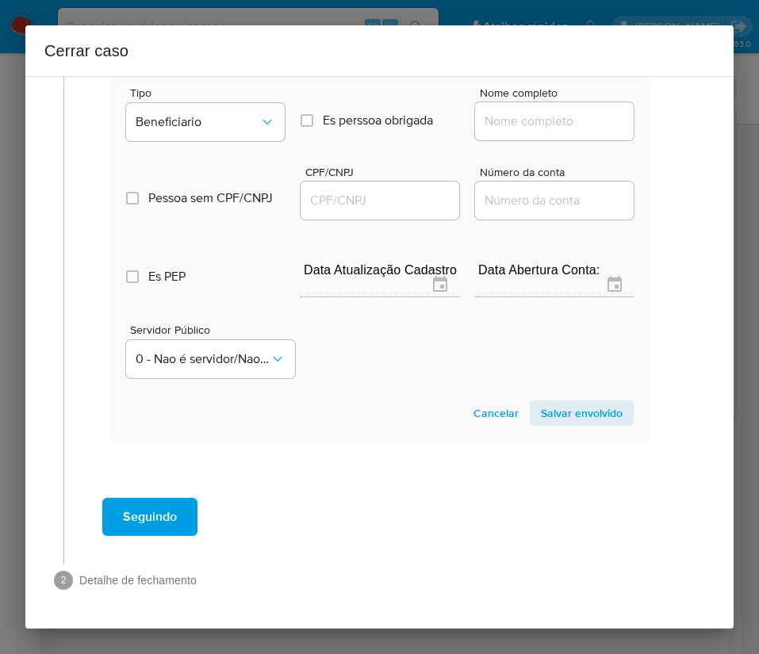
click at [503, 111] on input "Nome completo" at bounding box center [554, 121] width 159 height 21
paste input "Monique Maria De Araujo, 40199768803"
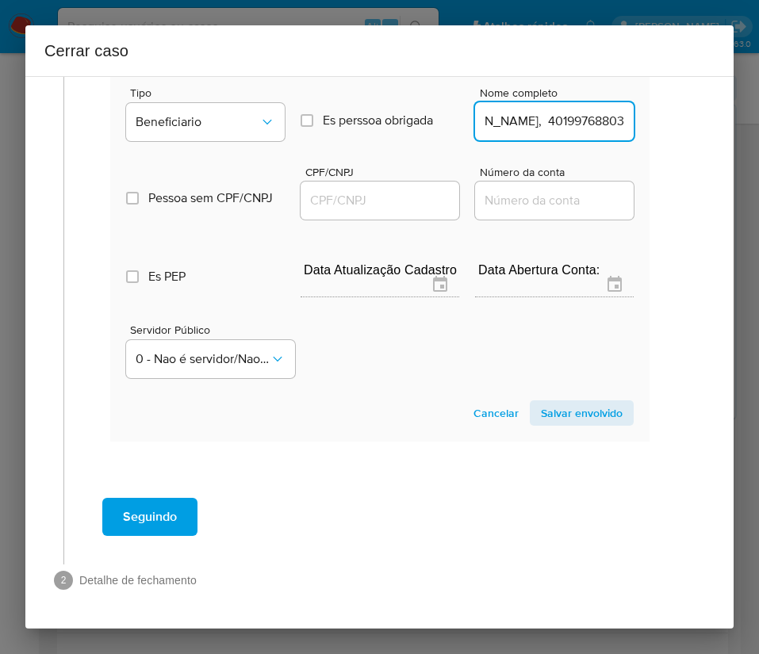
scroll to position [1423, 17]
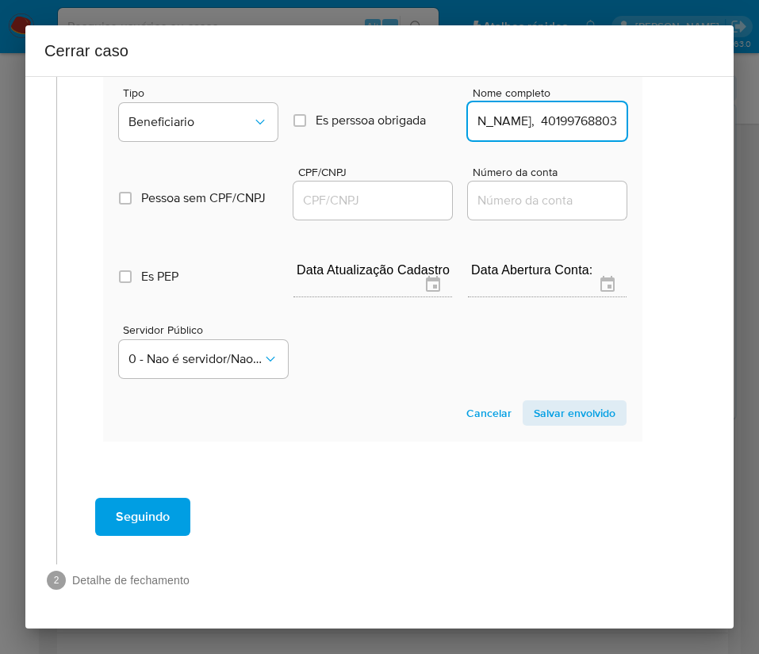
drag, startPoint x: 517, startPoint y: 105, endPoint x: 740, endPoint y: 112, distance: 222.9
click at [740, 112] on div "Cerrar caso 1 Informação completa Geral Data de início 01/08/2025 Data Fin 08/1…" at bounding box center [379, 327] width 759 height 654
type input "Monique Maria De Araujo"
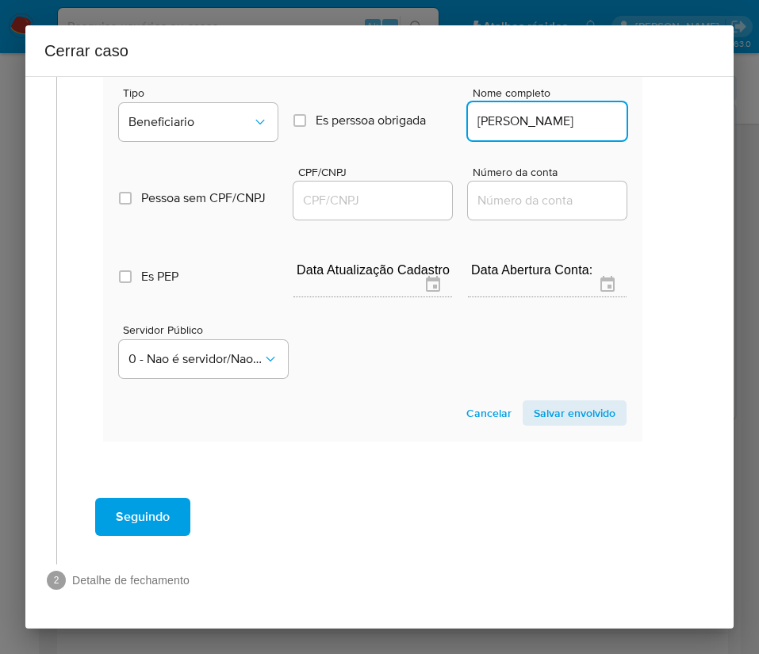
click at [436, 182] on div at bounding box center [372, 201] width 159 height 38
click at [410, 190] on input "CPF/CNPJ" at bounding box center [372, 200] width 159 height 21
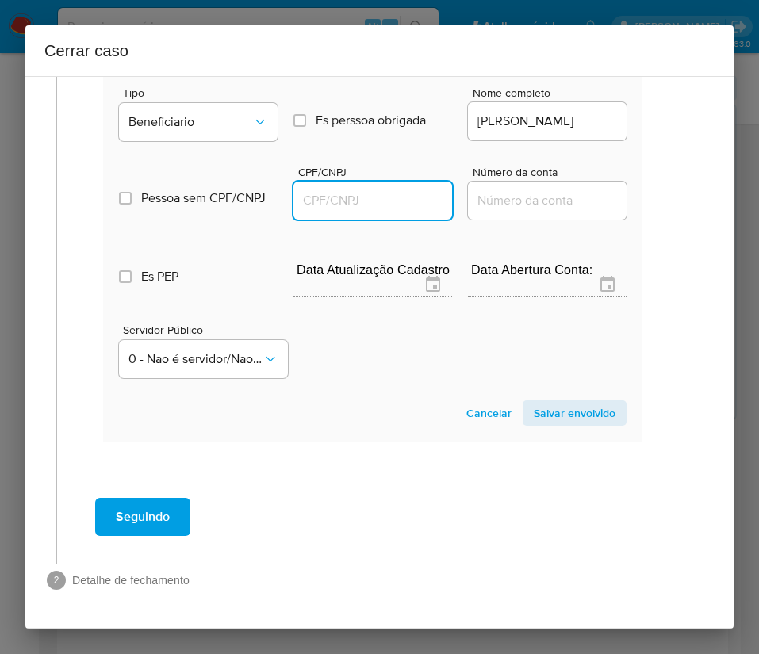
paste input "40199768803"
type input "40199768803"
click at [537, 402] on span "Salvar envolvido" at bounding box center [575, 413] width 82 height 22
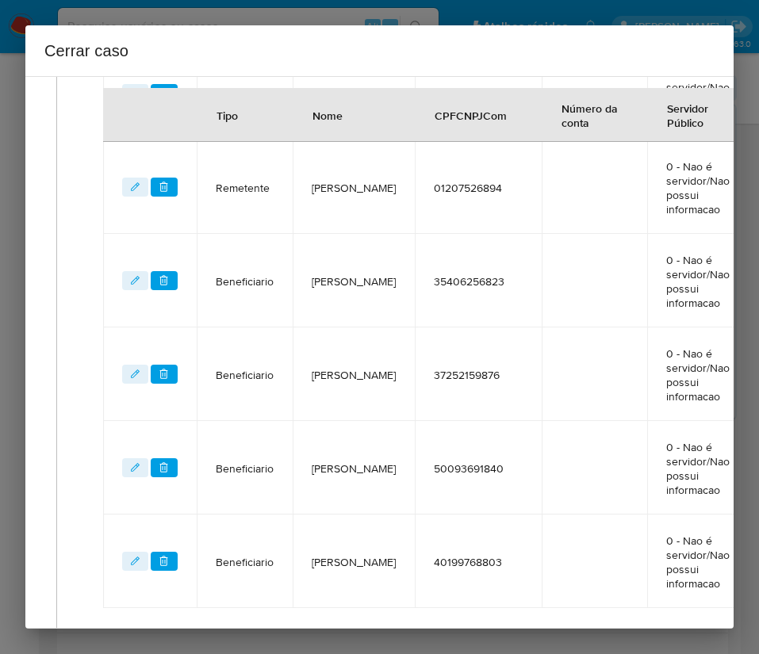
scroll to position [860, 17]
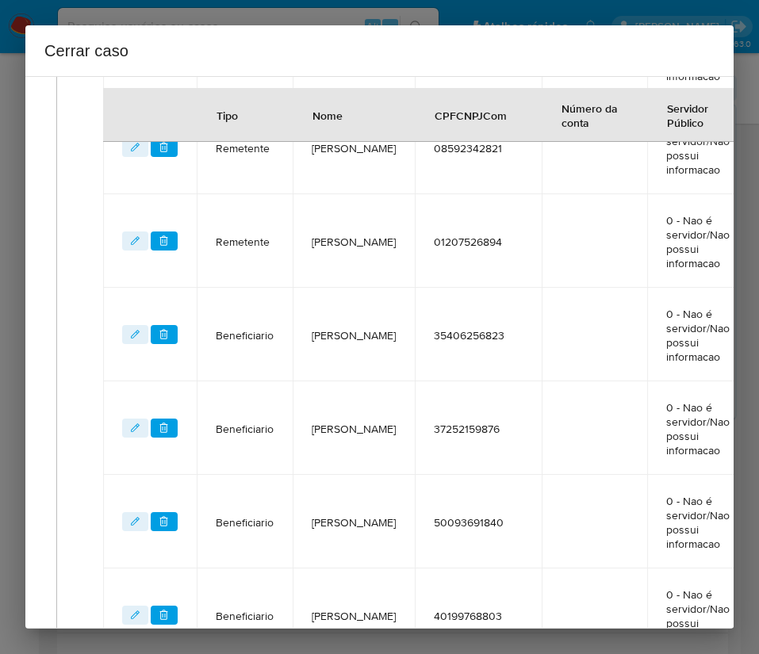
drag, startPoint x: 245, startPoint y: 193, endPoint x: 230, endPoint y: 193, distance: 15.1
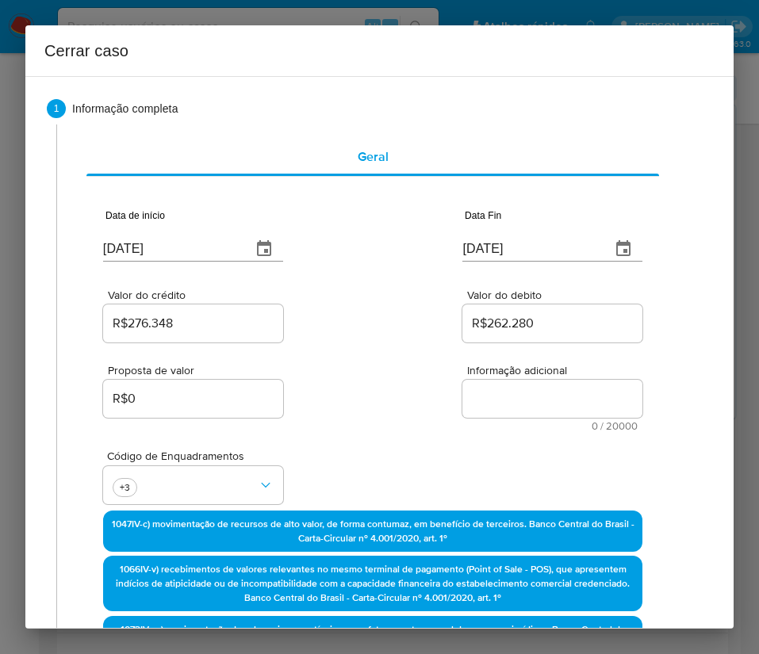
scroll to position [0, 17]
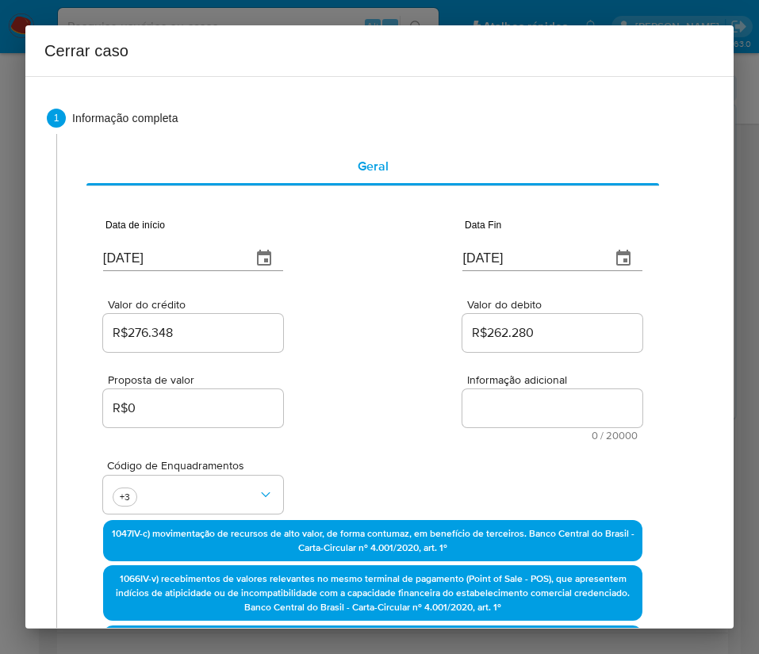
click at [565, 410] on textarea "Informação adicional" at bounding box center [552, 408] width 180 height 38
paste textarea "Informações do Cliente MS2CLUB LTDA, CNPJ 52730229000185, aberta em 31/10/2023,…"
type textarea "Informações do Cliente MS2CLUB LTDA, CNPJ 52730229000185, aberta em 31/10/2023,…"
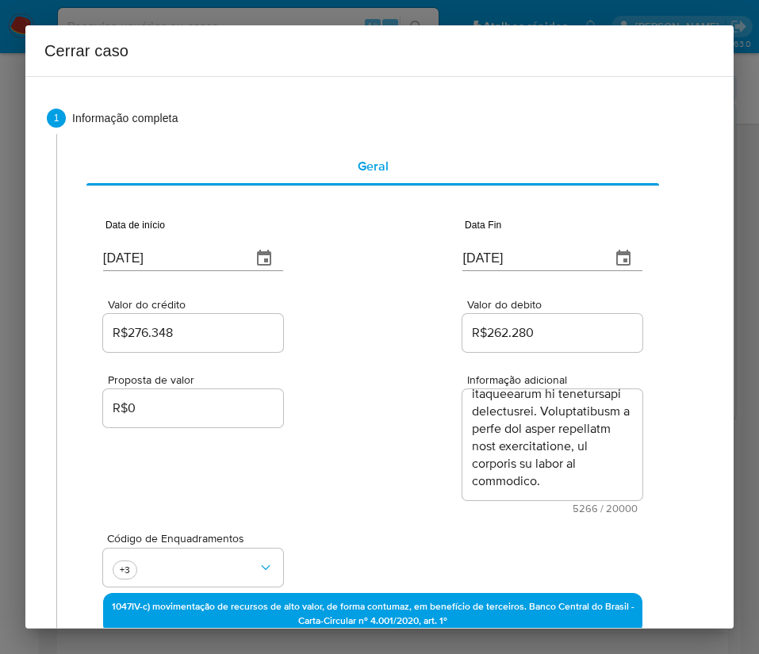
click at [338, 480] on div "Proposta de valor R$0 Informação adicional 5266 / 20000 14734 caracteres restan…" at bounding box center [372, 434] width 539 height 159
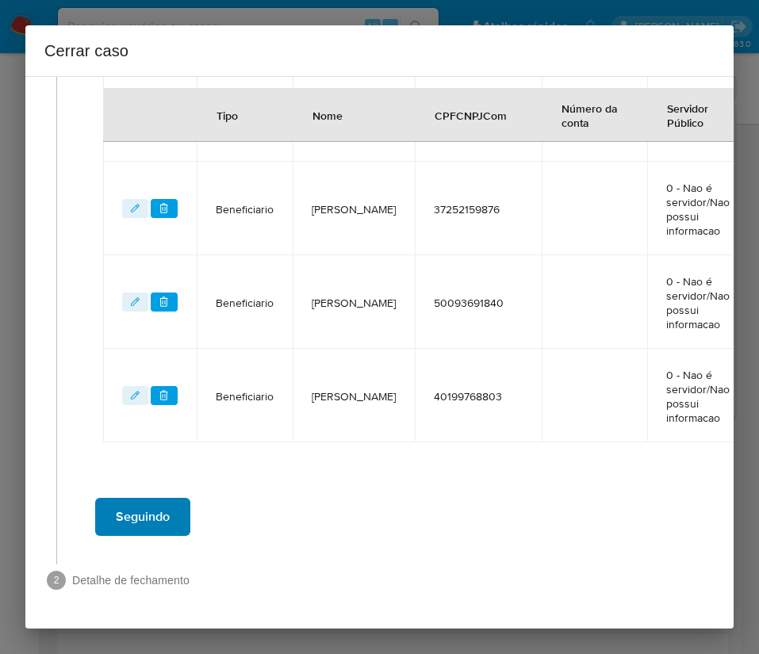
scroll to position [1171, 17]
click at [135, 502] on span "Seguindo" at bounding box center [143, 516] width 54 height 35
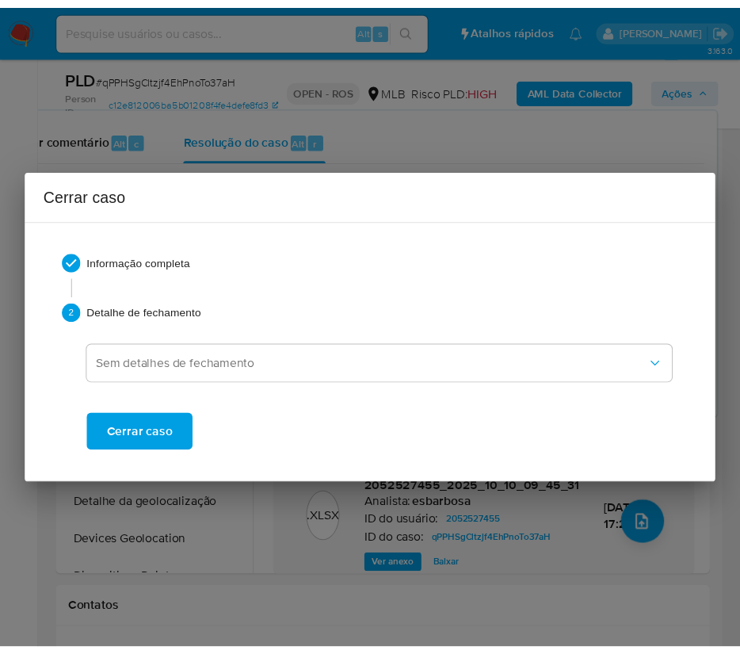
scroll to position [5124, 0]
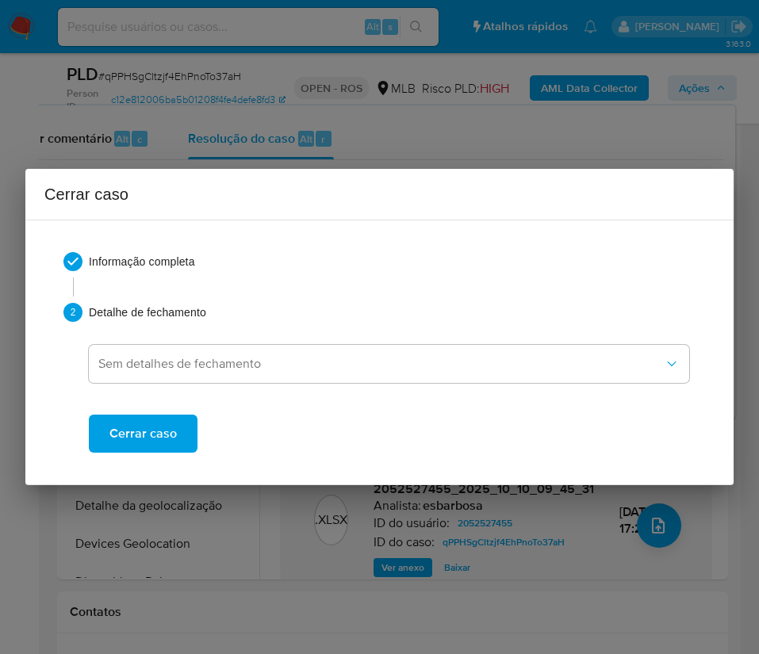
click at [166, 424] on span "Cerrar caso" at bounding box center [142, 433] width 67 height 35
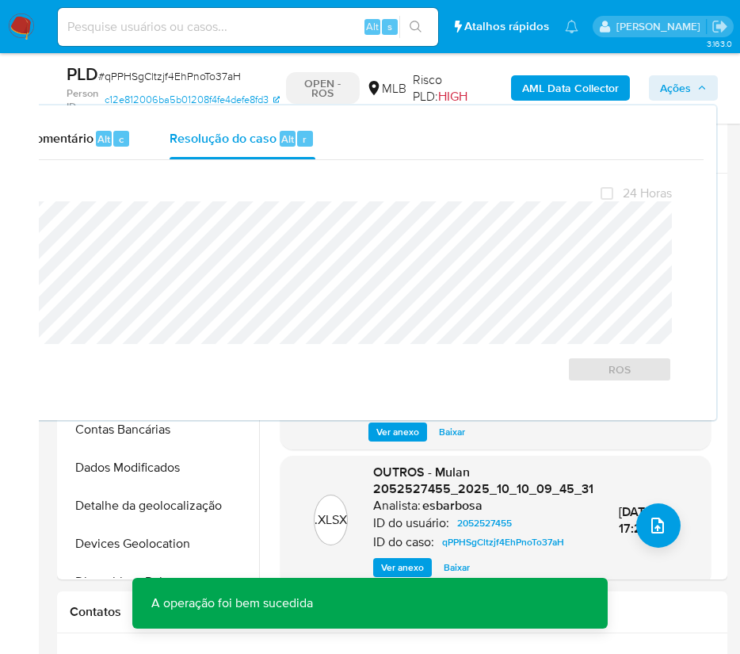
click at [156, 73] on span "# qPPHSgCltzjf4EhPnoTo37aH" at bounding box center [169, 76] width 143 height 16
copy span "qPPHSgCltzjf4EhPnoTo37aH"
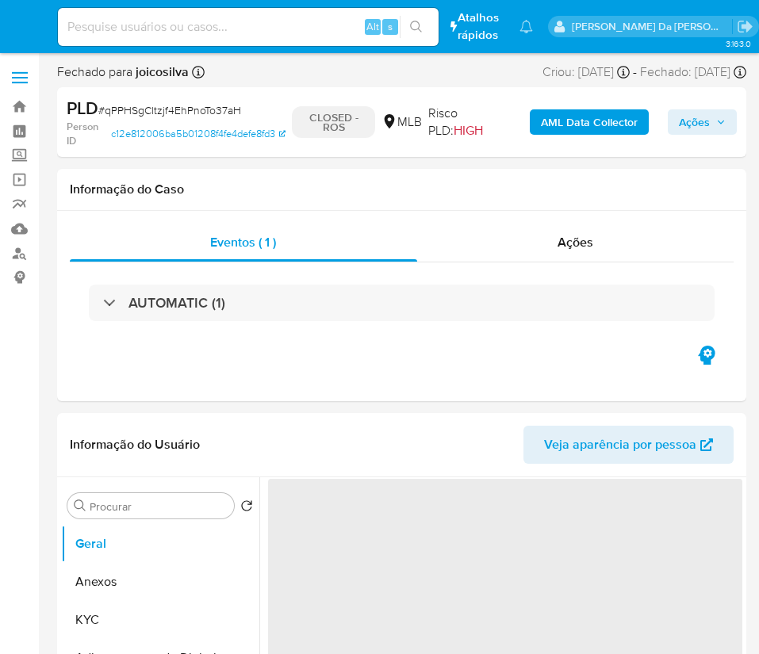
select select "10"
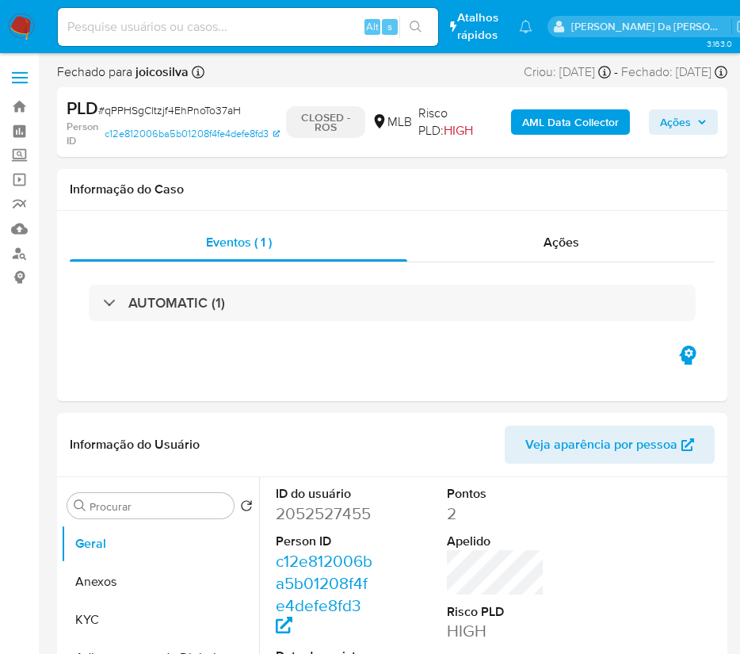
click at [14, 30] on img at bounding box center [21, 26] width 27 height 27
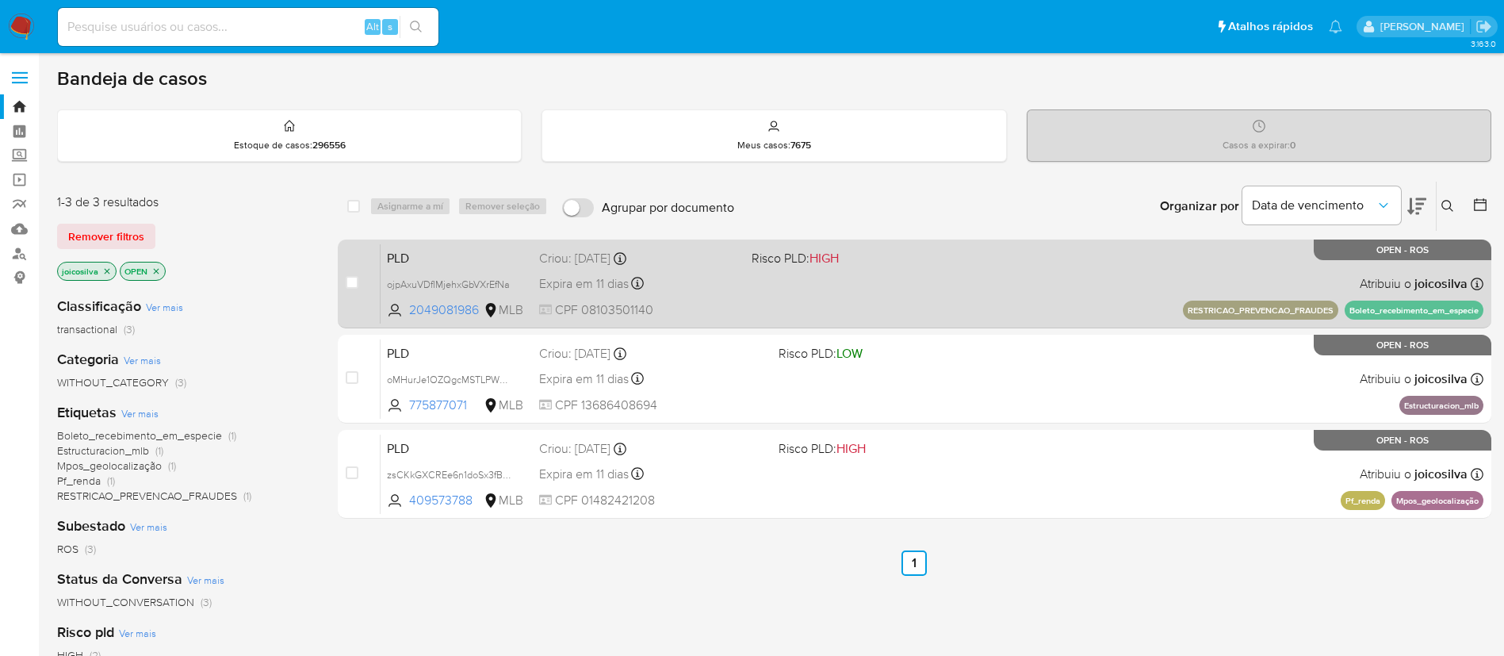
click at [758, 286] on div "PLD ojpAxuVDfIMjehxGbVXrEfNa 2049081986 MLB Risco PLD: HIGH Criou: [DATE] Criou…" at bounding box center [932, 283] width 1103 height 80
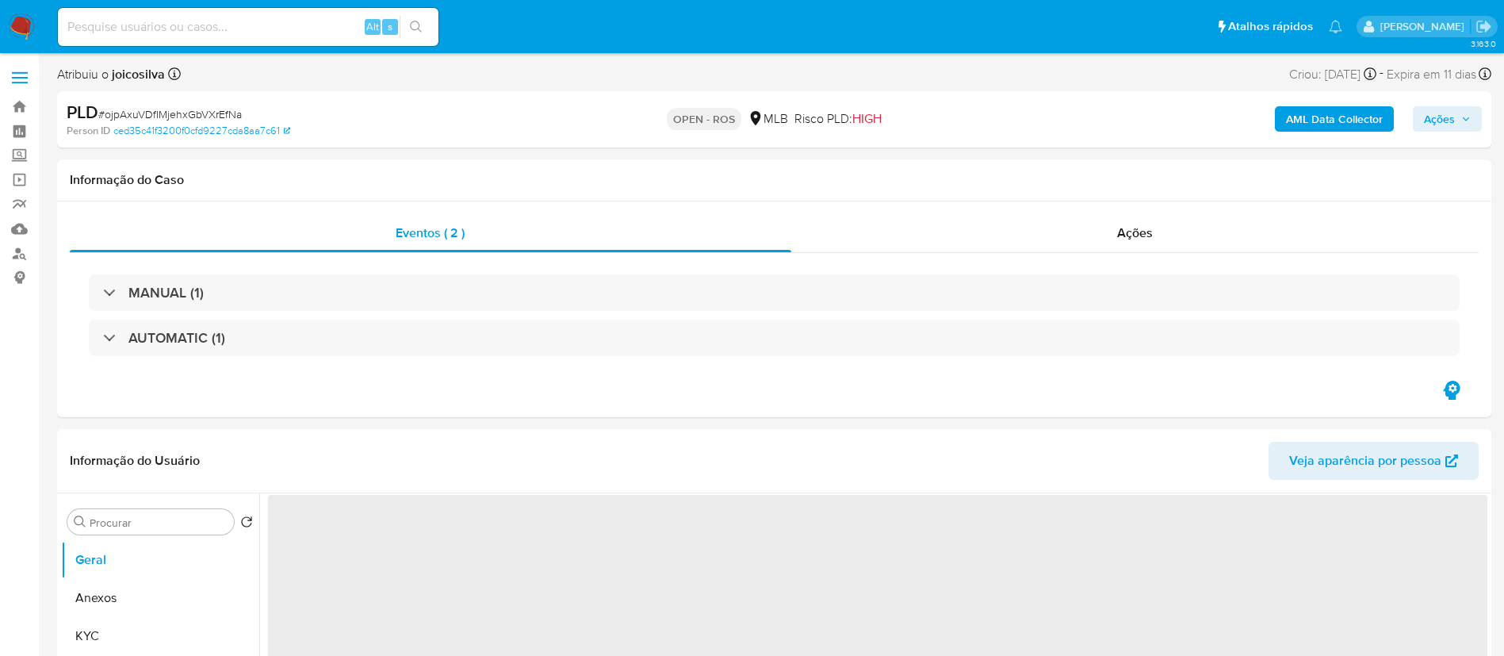
click at [207, 116] on span "# ojpAxuVDfIMjehxGbVXrEfNa" at bounding box center [169, 114] width 143 height 16
select select "10"
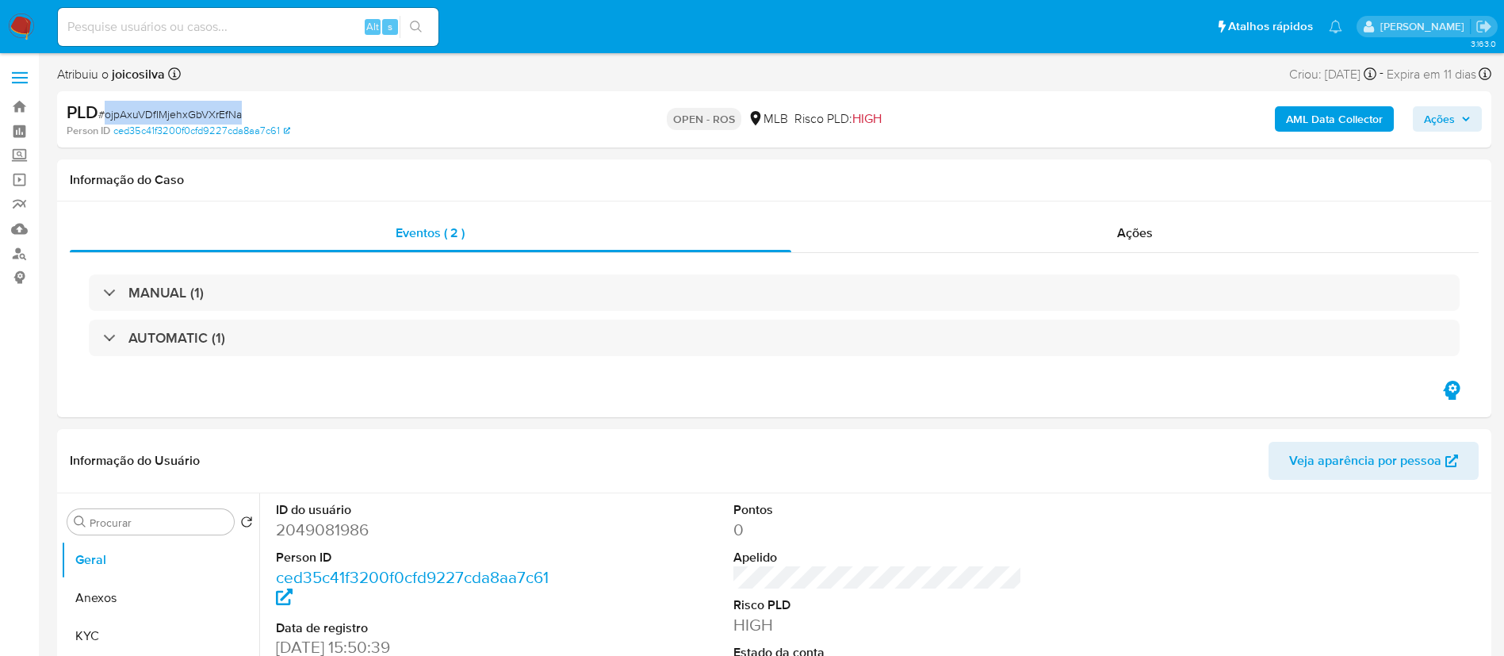
copy span "ojpAxuVDfIMjehxGbVXrEfNa"
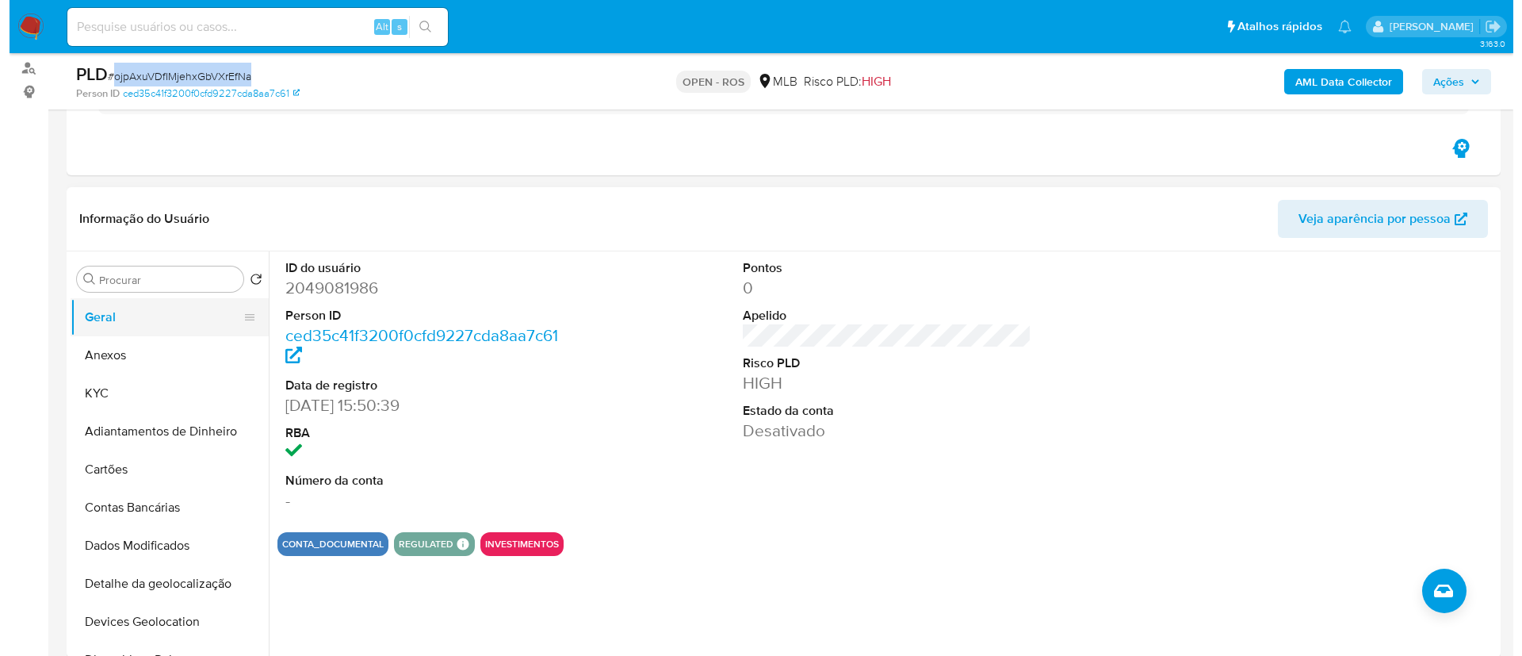
scroll to position [238, 0]
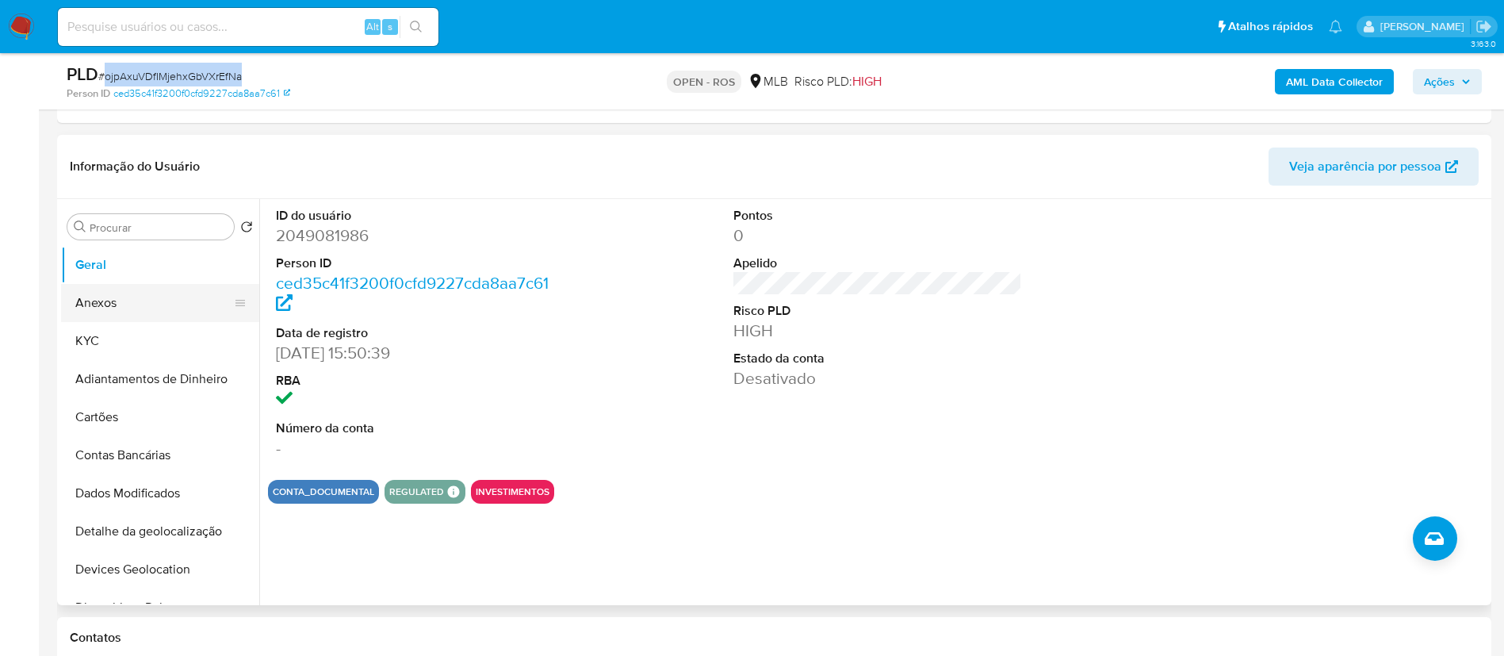
click at [124, 313] on button "Anexos" at bounding box center [153, 303] width 185 height 38
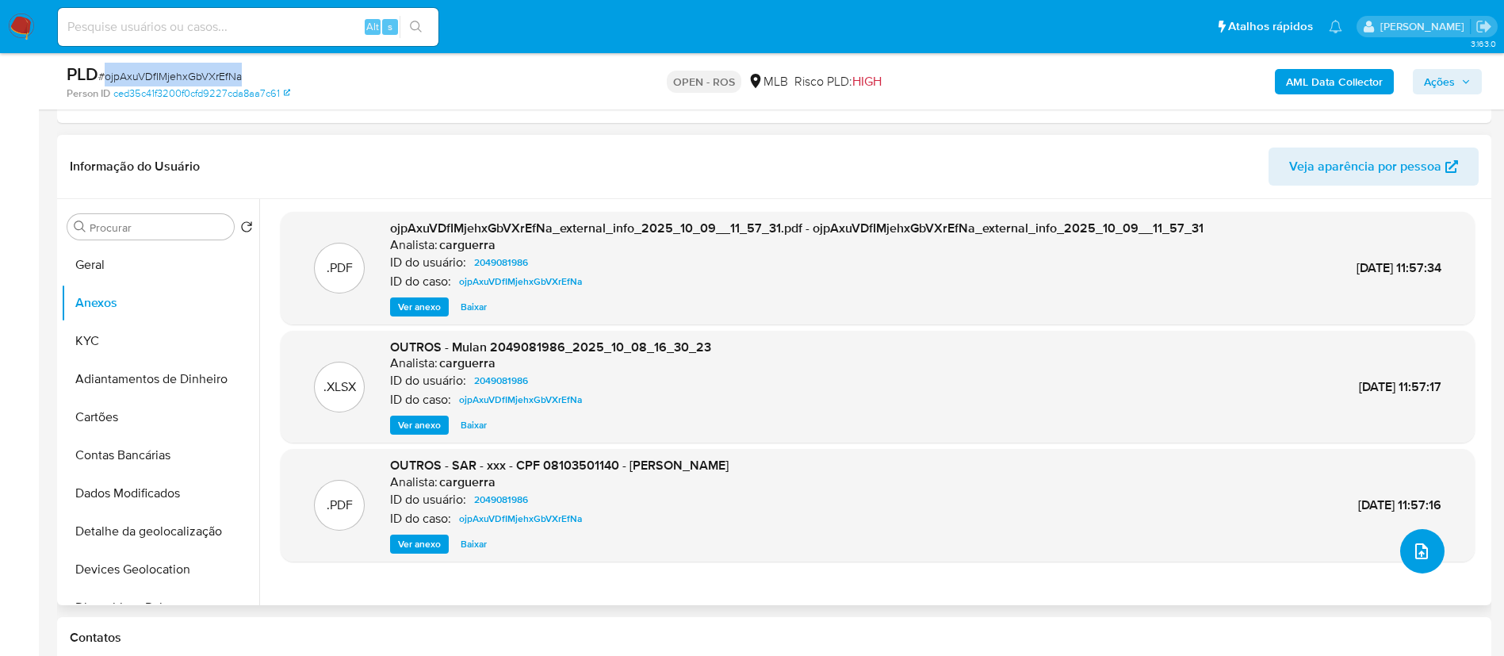
click at [1413, 549] on icon "upload-file" at bounding box center [1421, 550] width 19 height 19
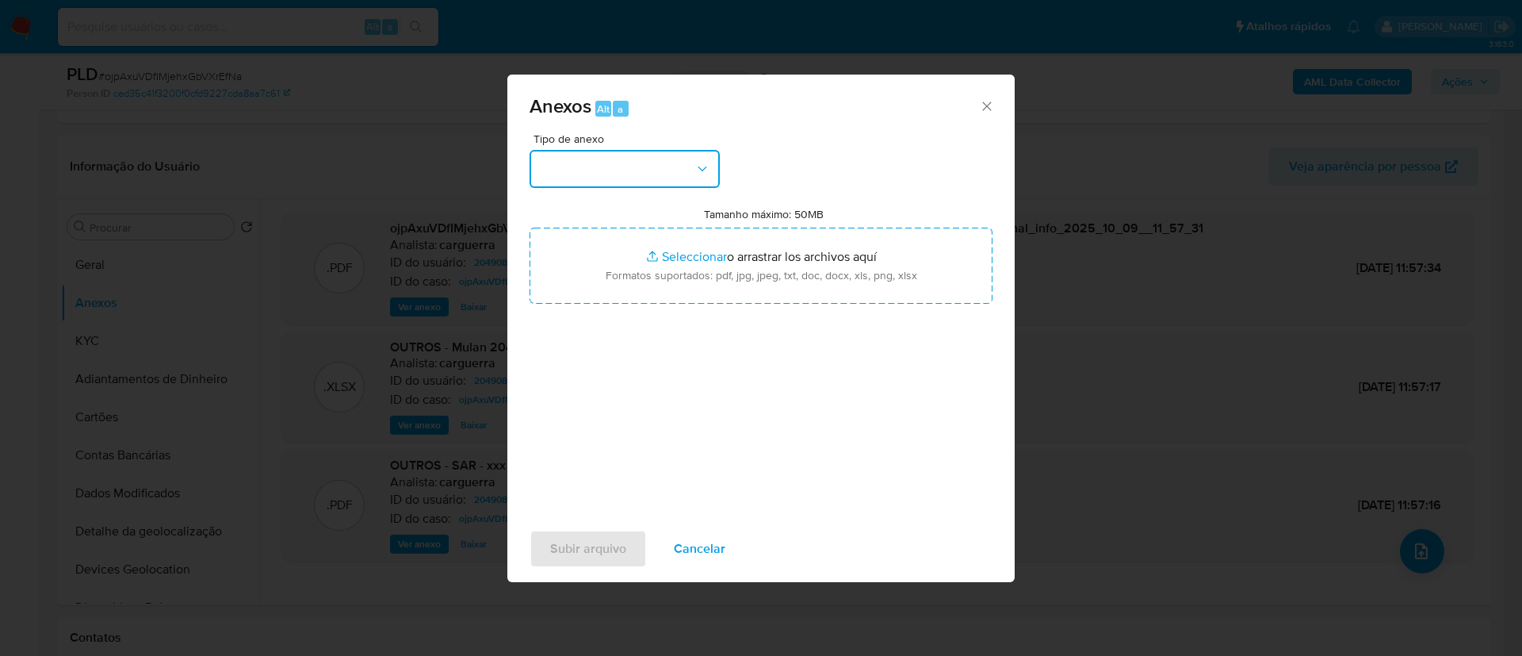
click at [597, 166] on button "button" at bounding box center [625, 169] width 190 height 38
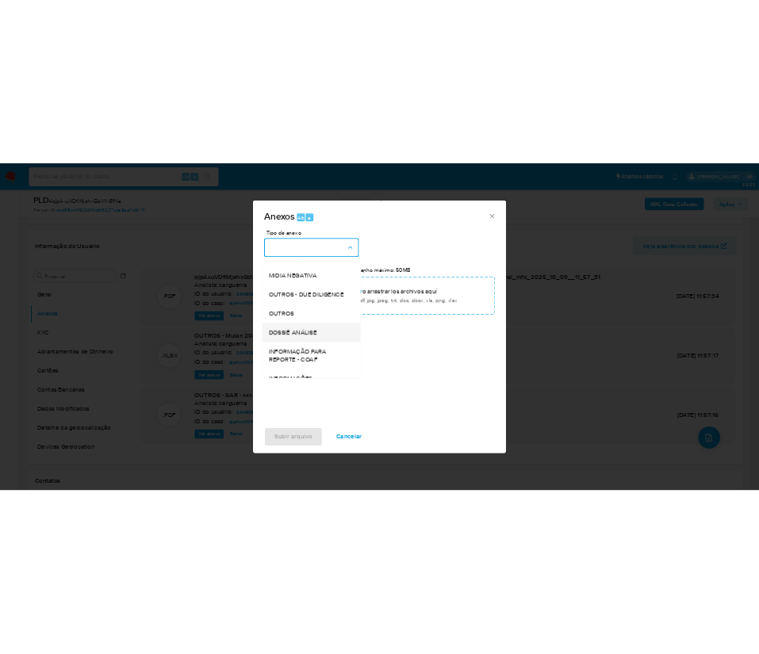
scroll to position [244, 0]
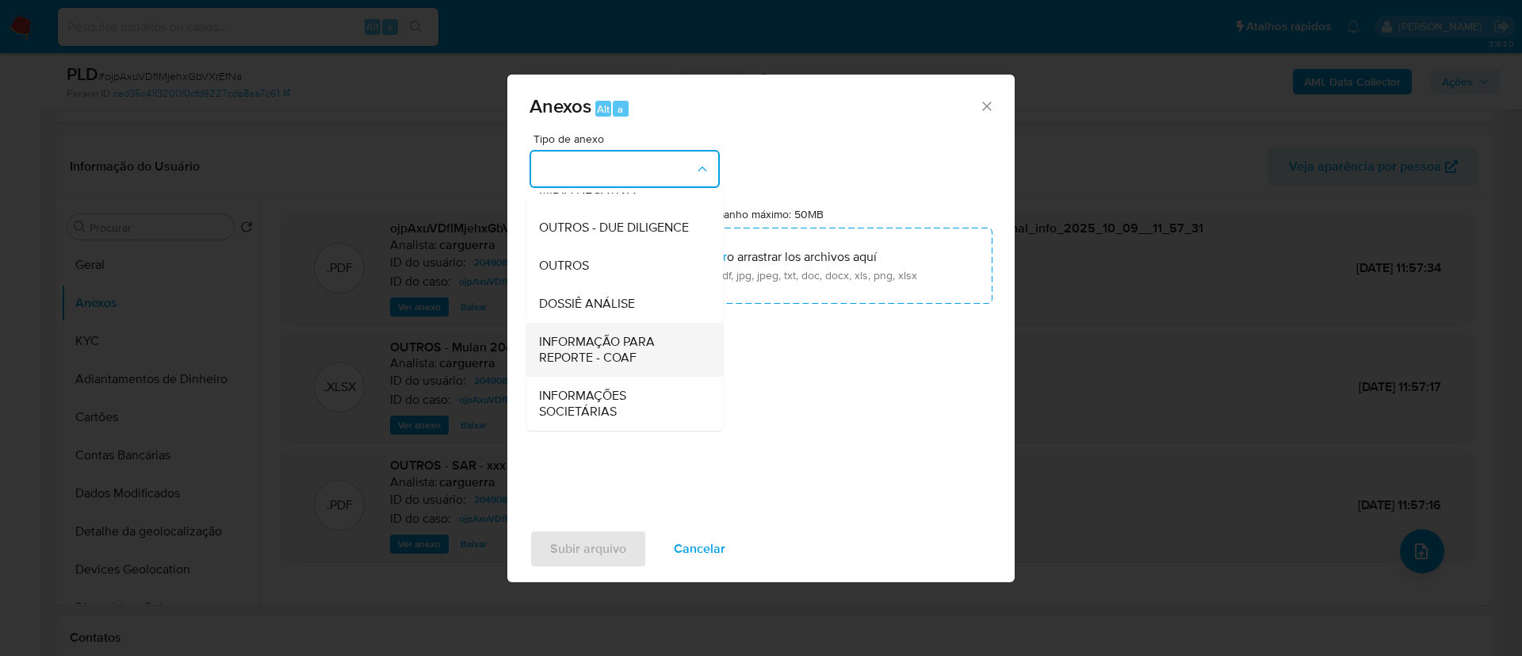
click at [634, 360] on span "INFORMAÇÃO PARA REPORTE - COAF" at bounding box center [620, 350] width 162 height 32
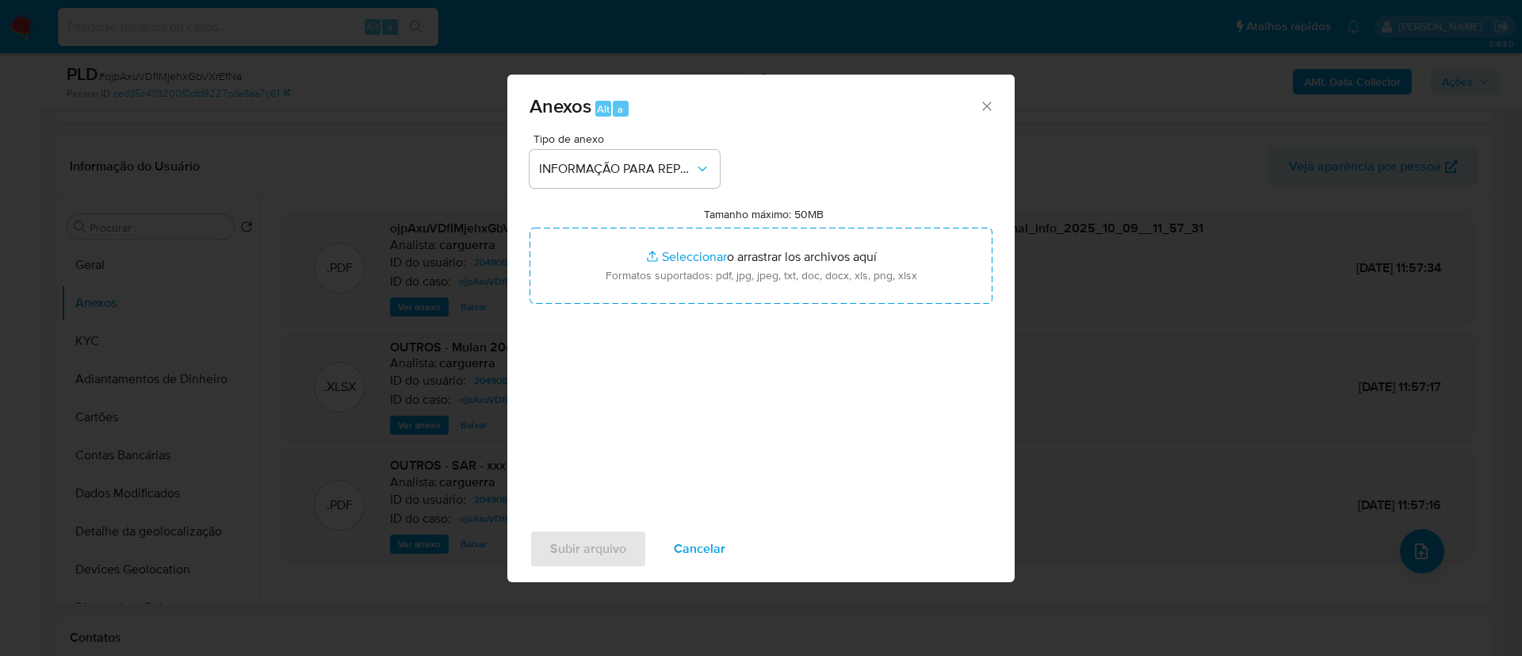
click at [848, 128] on div "Anexos Alt a" at bounding box center [760, 104] width 507 height 59
click at [704, 432] on div "Tipo de anexo INFORMAÇÃO PARA REPORTE - COAF Tamanho máximo: 50MB Seleccionar a…" at bounding box center [761, 320] width 463 height 374
click at [593, 552] on span "Subir arquivo" at bounding box center [588, 548] width 76 height 35
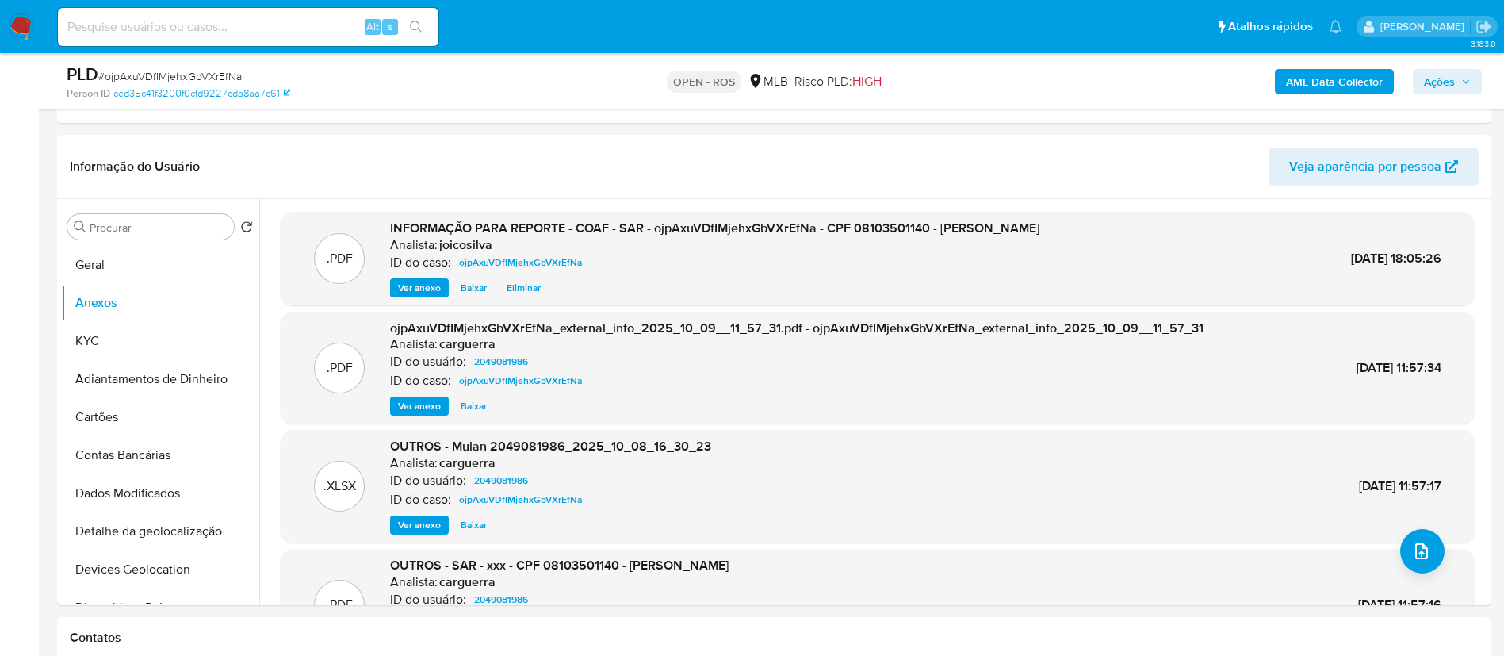
click at [1451, 90] on span "Ações" at bounding box center [1439, 81] width 31 height 25
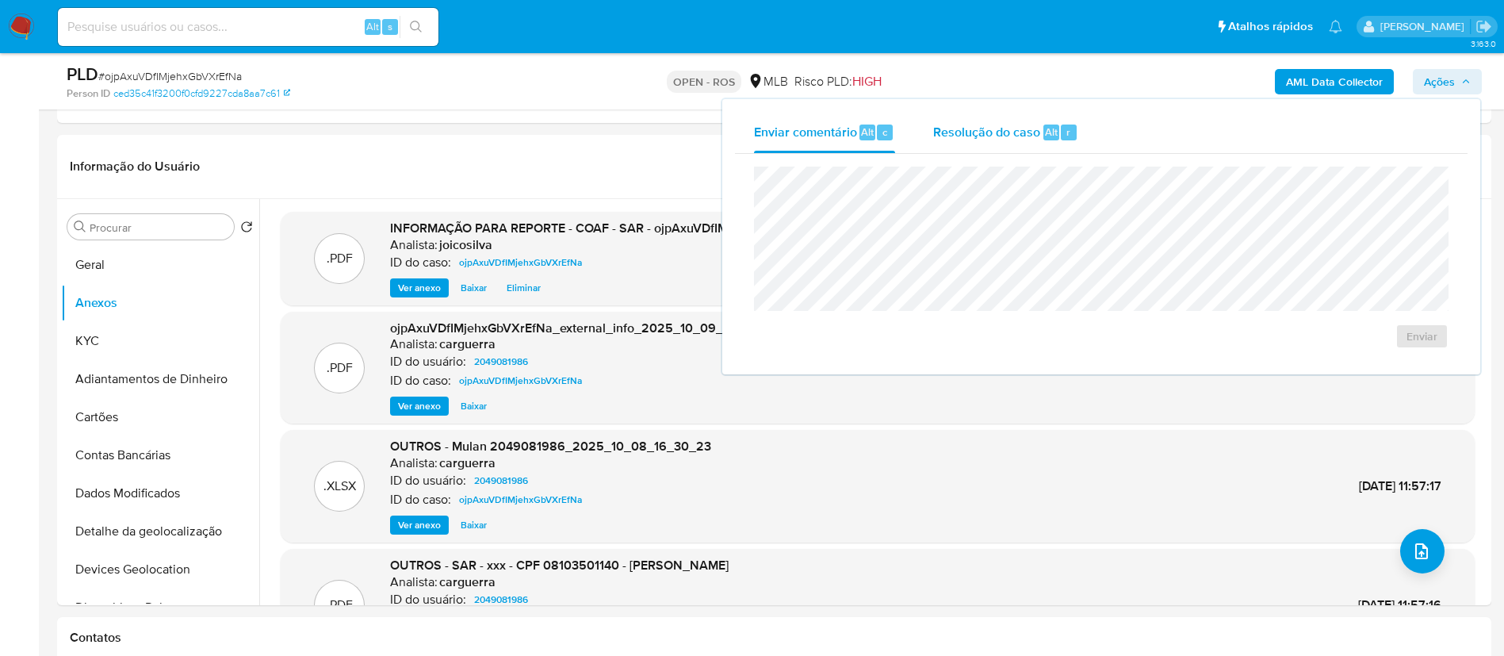
click at [937, 146] on div "Resolução do caso Alt r" at bounding box center [1005, 132] width 145 height 41
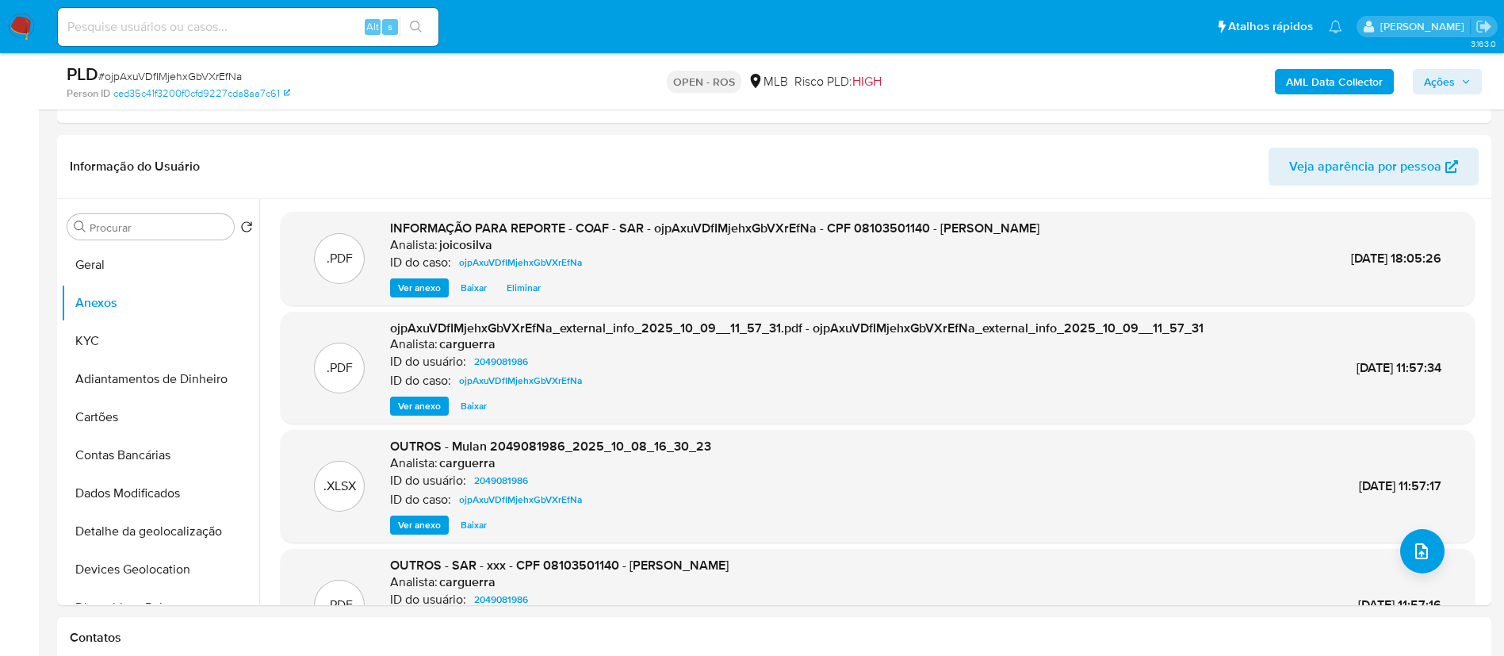
click at [1439, 80] on span "Ações" at bounding box center [1439, 81] width 31 height 25
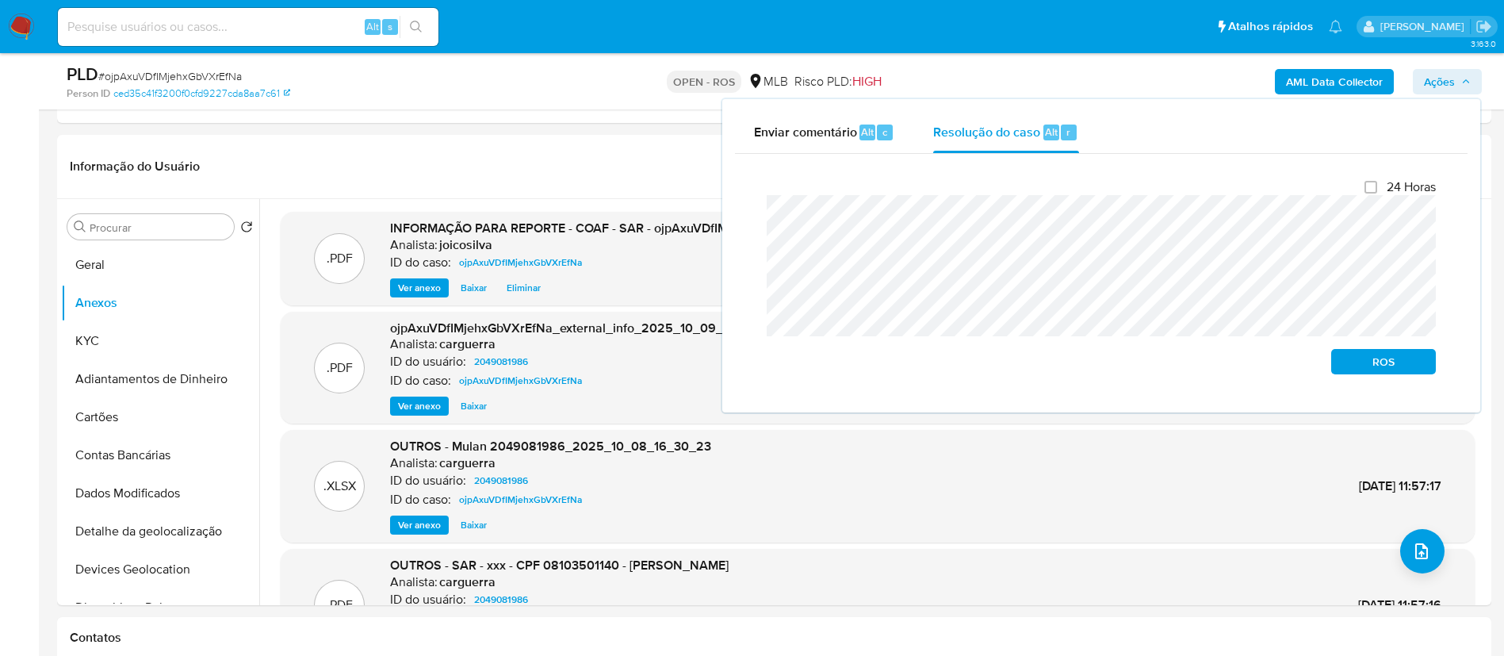
click at [752, 211] on div "Fechamento do caso 24 Horas ROS" at bounding box center [1101, 277] width 732 height 246
click at [1352, 368] on span "ROS" at bounding box center [1383, 361] width 82 height 22
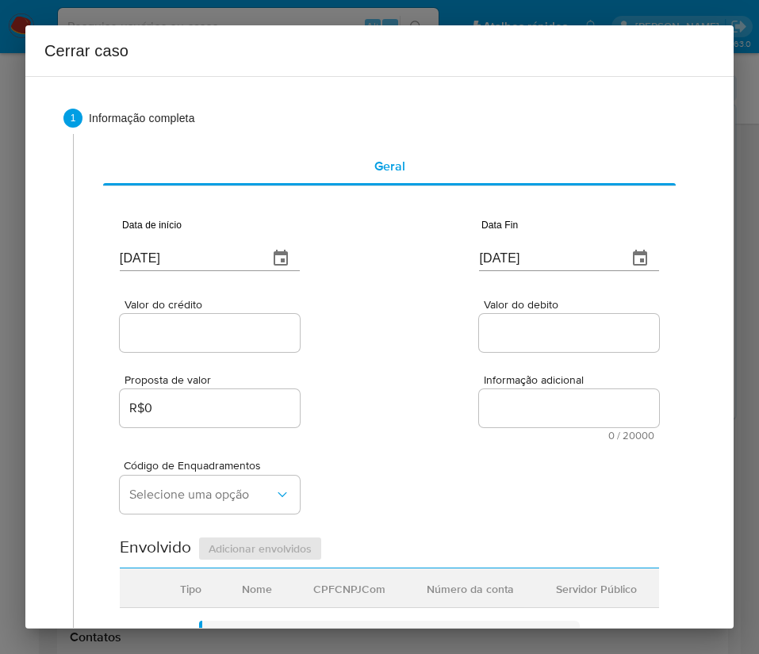
click at [198, 264] on input "[DATE]" at bounding box center [188, 258] width 136 height 25
paste input "04/08"
type input "[DATE]"
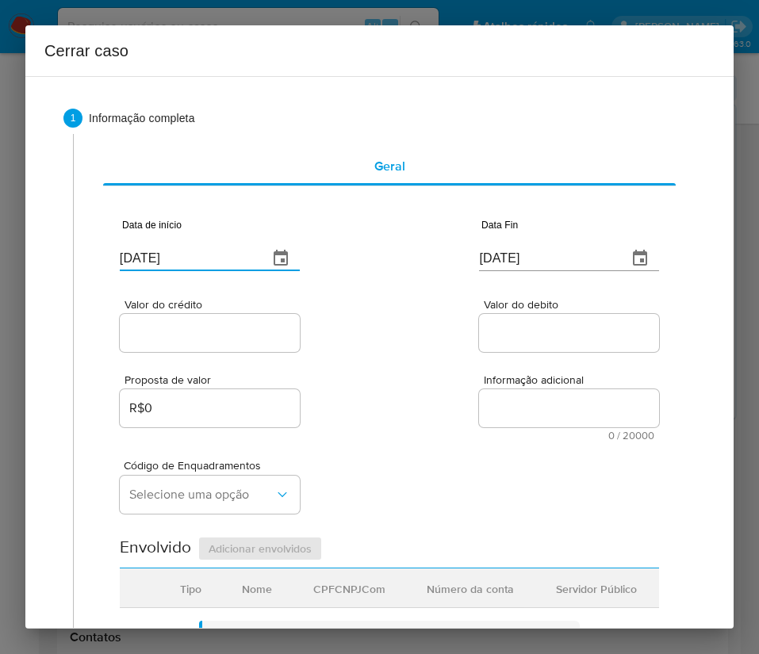
click at [377, 329] on div "Valor do crédito Valor do debito" at bounding box center [389, 317] width 539 height 75
click at [552, 246] on input "[DATE]" at bounding box center [547, 258] width 136 height 25
paste input "05/08"
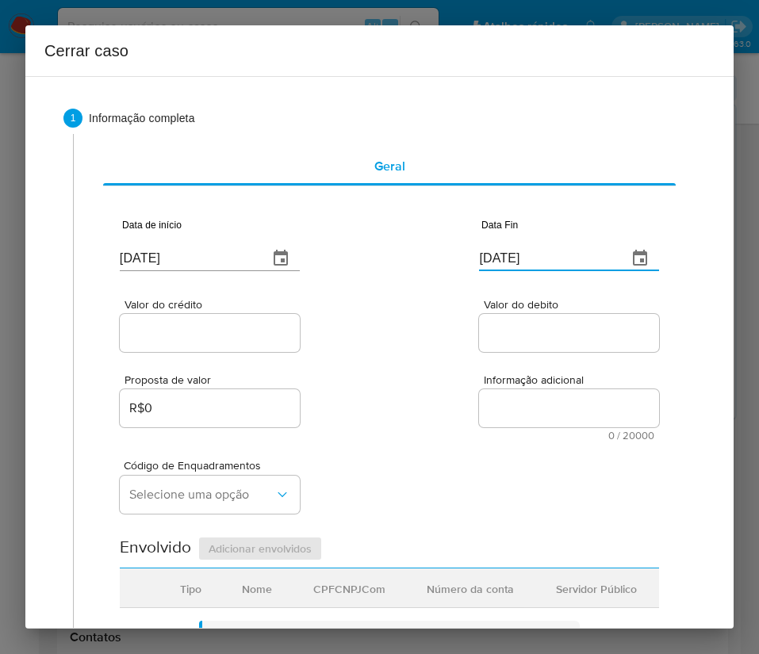
type input "[DATE]"
click at [486, 383] on span "Informação adicional" at bounding box center [574, 380] width 180 height 12
click at [486, 389] on textarea "Informação adicional" at bounding box center [569, 408] width 180 height 38
click at [234, 350] on div at bounding box center [210, 333] width 180 height 38
click at [241, 338] on input "Valor do crédito" at bounding box center [210, 333] width 180 height 21
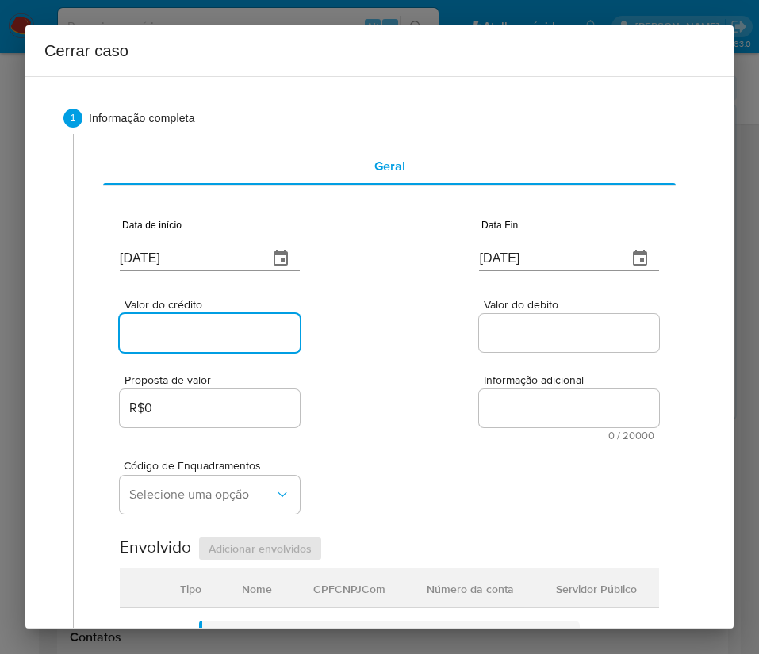
click at [236, 332] on input "Valor do crédito" at bounding box center [210, 333] width 180 height 21
paste input "R$20.000"
type input "R$20.000"
click at [419, 335] on div "Valor do crédito R$20.000 Valor do debito" at bounding box center [389, 317] width 539 height 75
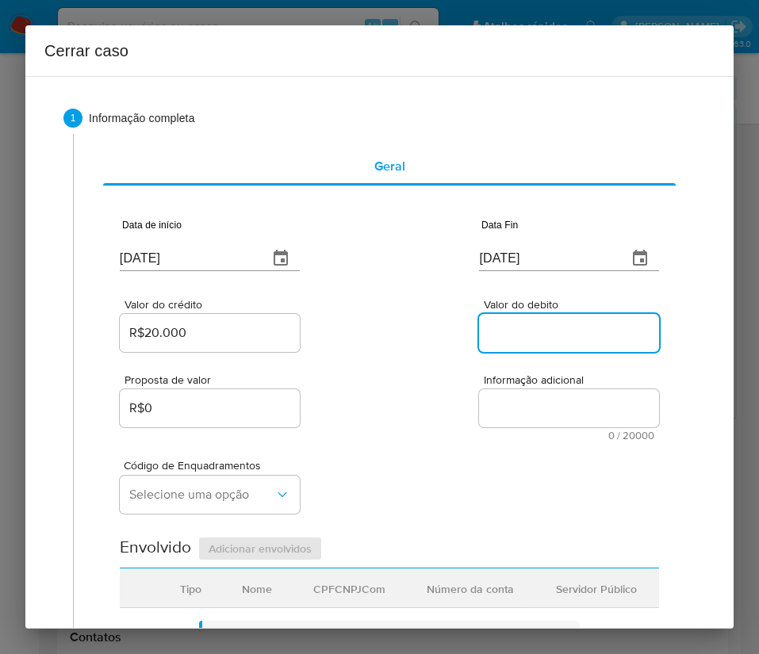
click at [526, 334] on input "Valor do debito" at bounding box center [569, 333] width 180 height 21
paste input "R$20.000"
type input "R$20.000"
click at [395, 450] on div "Código de Enquadramentos Selecione uma opção" at bounding box center [389, 480] width 539 height 79
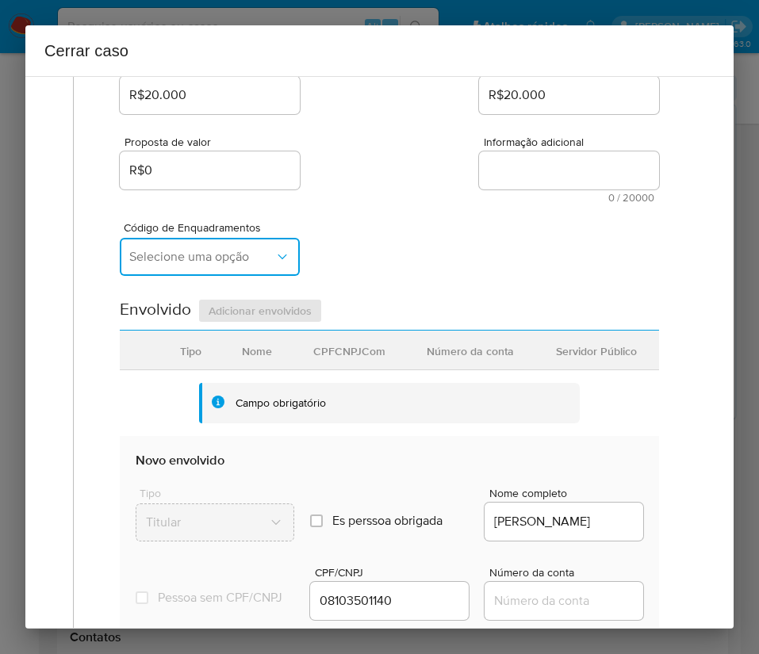
click at [203, 261] on span "Selecione uma opção" at bounding box center [201, 257] width 145 height 16
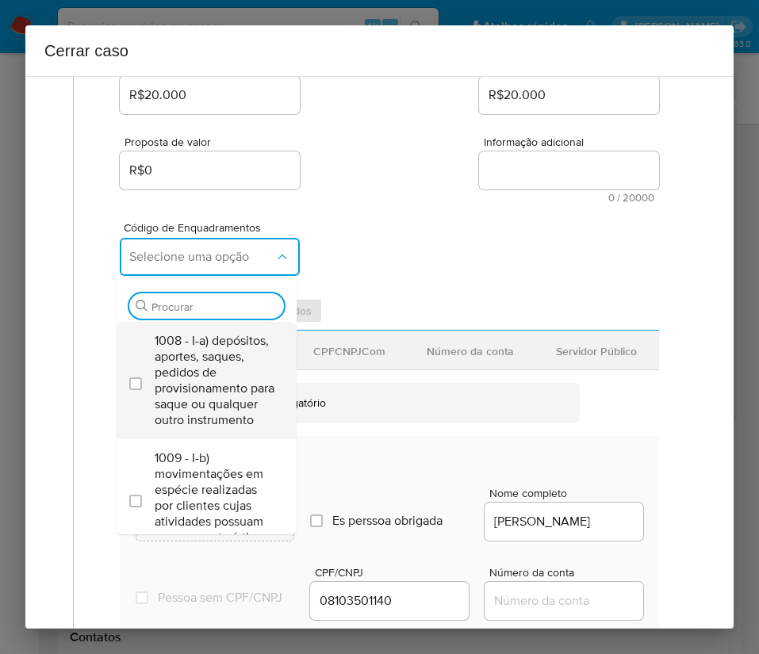
click at [203, 354] on span "1008 - I-a) depósitos, aportes, saques, pedidos de provisionamento para saque o…" at bounding box center [215, 380] width 120 height 95
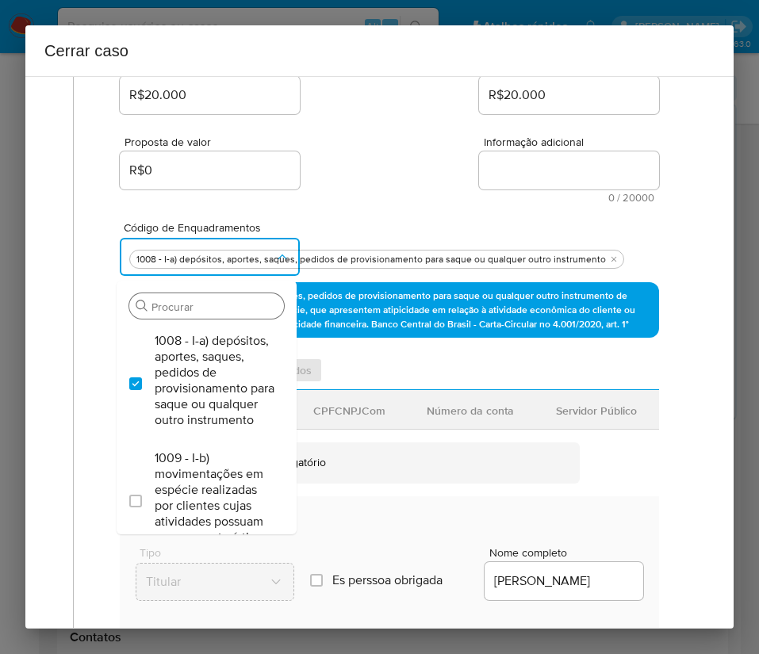
checkbox input "true"
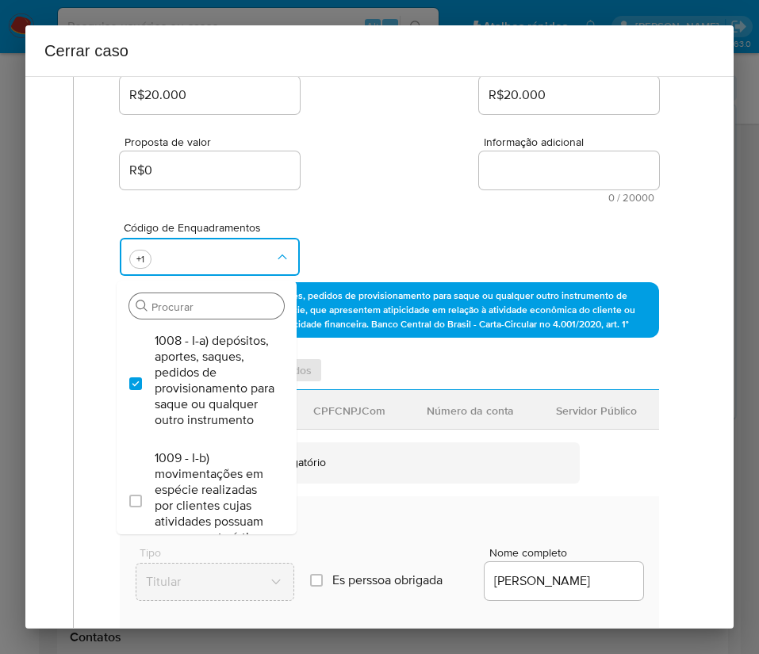
click at [171, 306] on input "Procurar" at bounding box center [214, 307] width 126 height 14
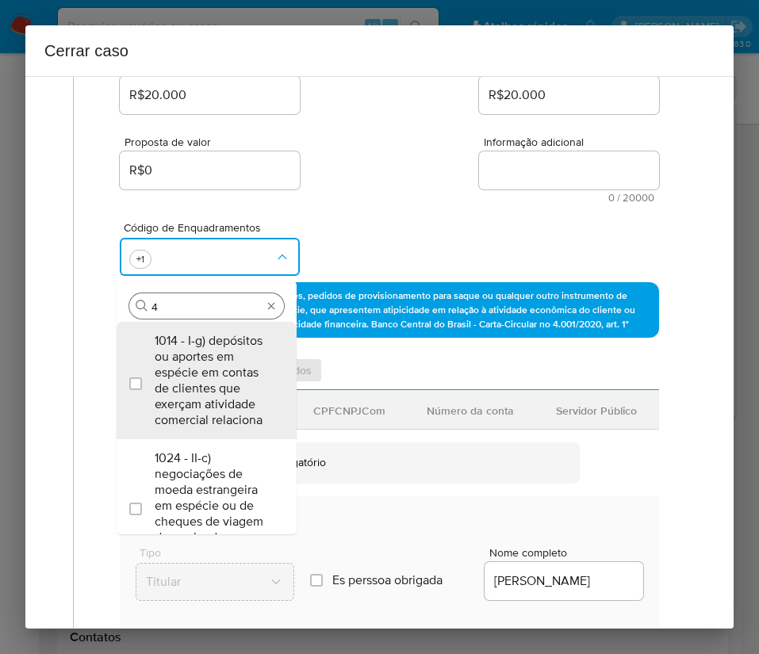
type input "45"
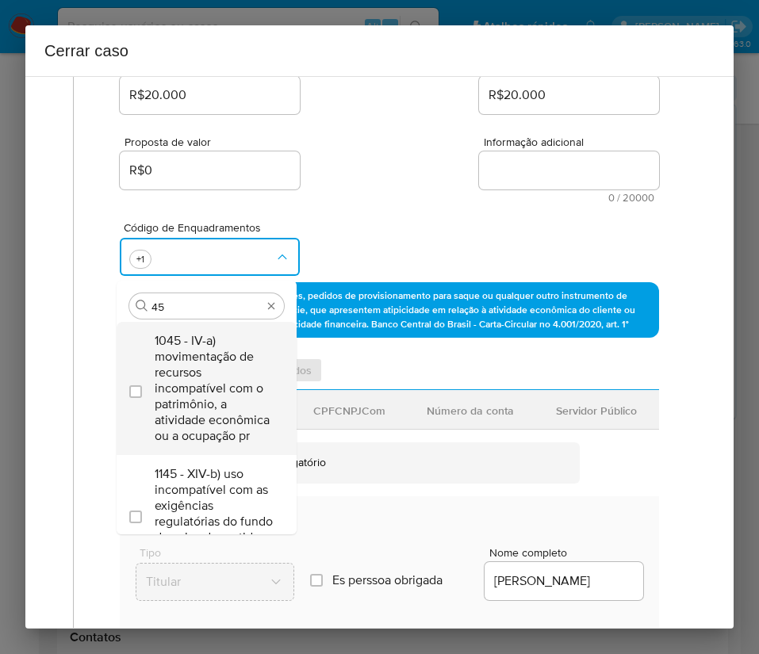
click at [208, 384] on span "1045 - IV-a) movimentação de recursos incompatível com o patrimônio, a atividad…" at bounding box center [215, 388] width 120 height 111
checkbox input "true"
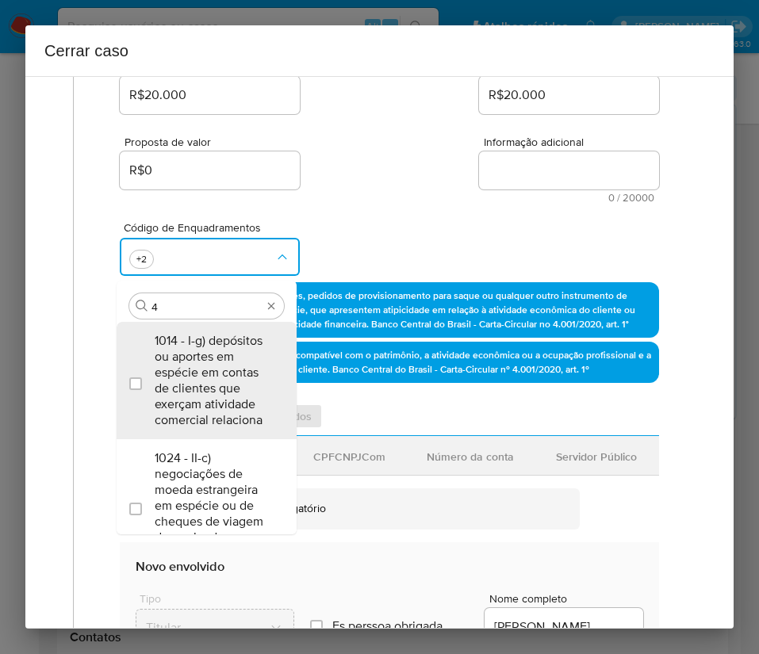
scroll to position [0, 0]
type input "47"
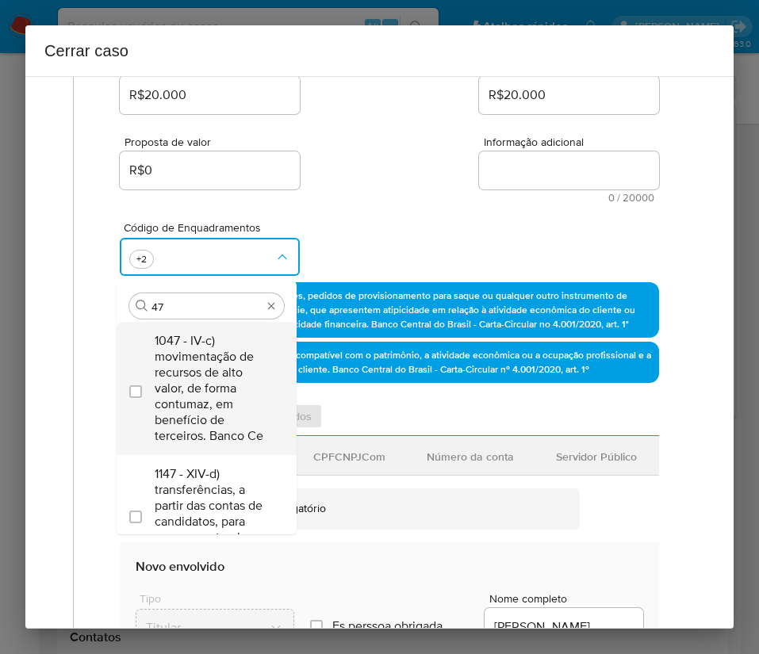
click at [176, 384] on span "1047 - IV-c) movimentação de recursos de alto valor, de forma contumaz, em bene…" at bounding box center [215, 388] width 120 height 111
checkbox input "true"
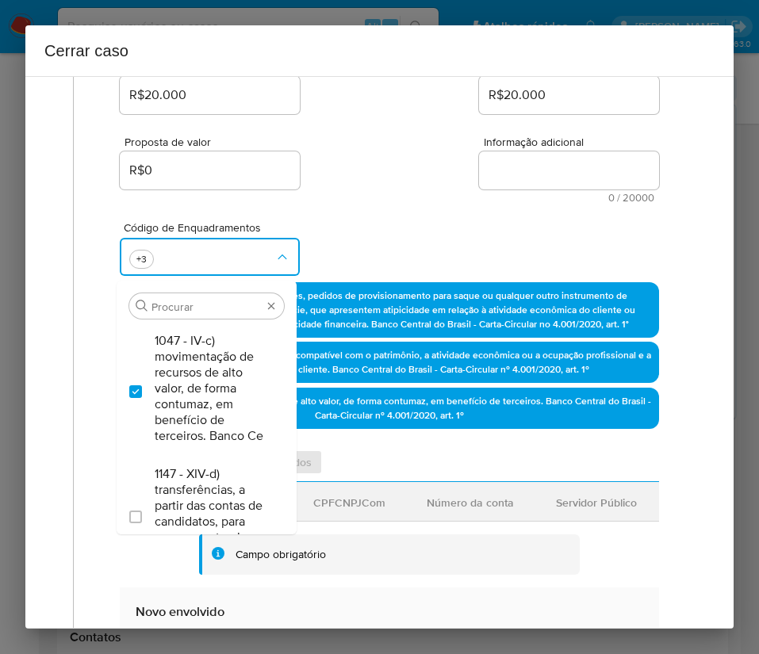
click at [368, 214] on div "Código de Enquadramentos Procurar 1047 - IV-c) movimentação de recursos de alto…" at bounding box center [389, 242] width 539 height 79
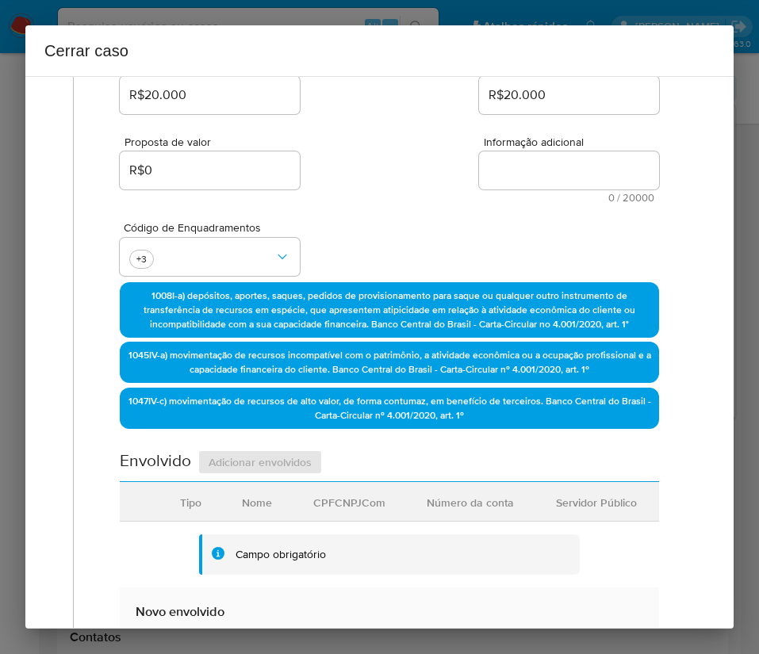
click at [369, 251] on div "Código de Enquadramentos +3" at bounding box center [389, 242] width 539 height 79
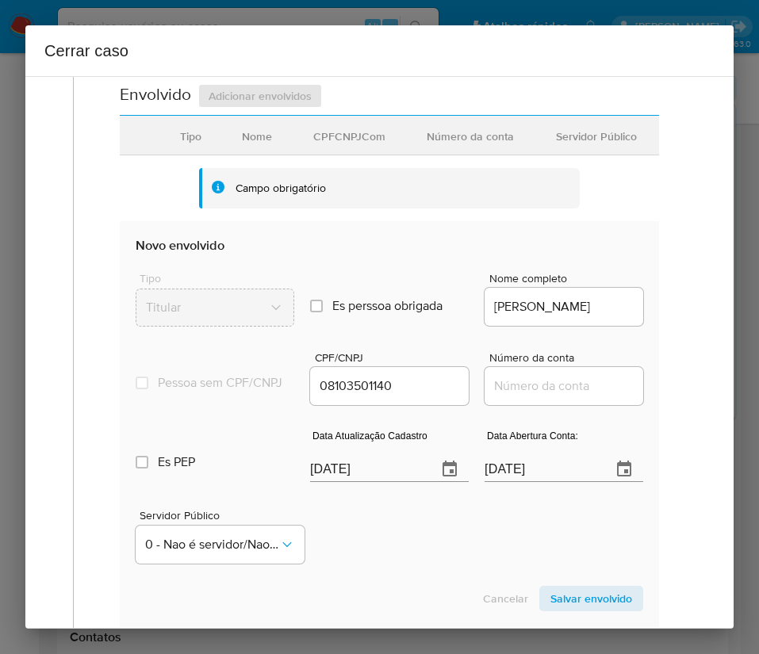
scroll to position [713, 0]
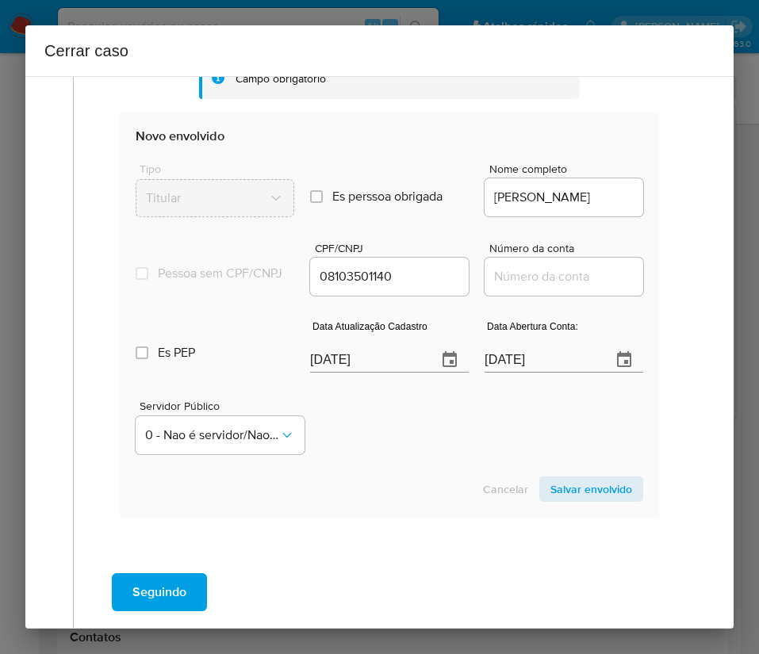
click at [356, 371] on input "[DATE]" at bounding box center [367, 359] width 114 height 25
paste input "05/09"
type input "[DATE]"
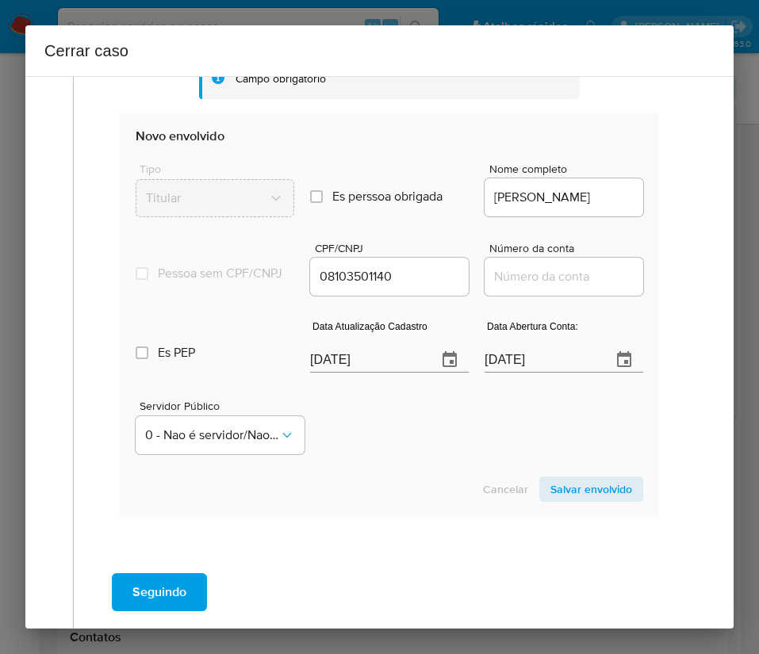
click at [420, 488] on section "Novo envolvido Tipo Titular Es perssoa obrigada Is PObrigada Nome completo [PER…" at bounding box center [389, 314] width 539 height 405
click at [503, 373] on input "[DATE]" at bounding box center [541, 359] width 114 height 25
click at [510, 373] on input "[DATE]" at bounding box center [541, 359] width 114 height 25
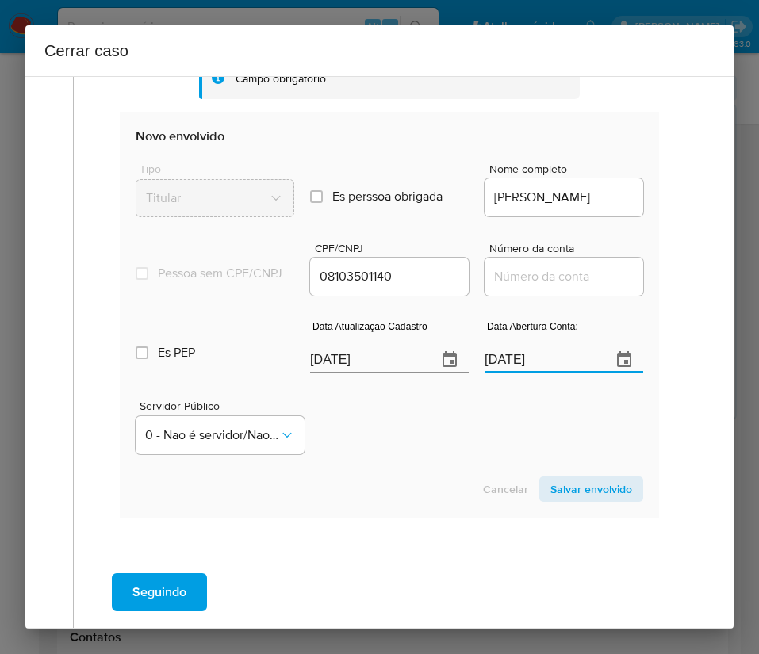
paste input "04/08"
type input "[DATE]"
drag, startPoint x: 406, startPoint y: 462, endPoint x: 411, endPoint y: 455, distance: 9.0
click at [407, 461] on div "Servidor Público 0 - Nao é servidor/[PERSON_NAME] possui informacao" at bounding box center [389, 420] width 507 height 79
click at [526, 282] on input "Número da conta" at bounding box center [563, 276] width 159 height 21
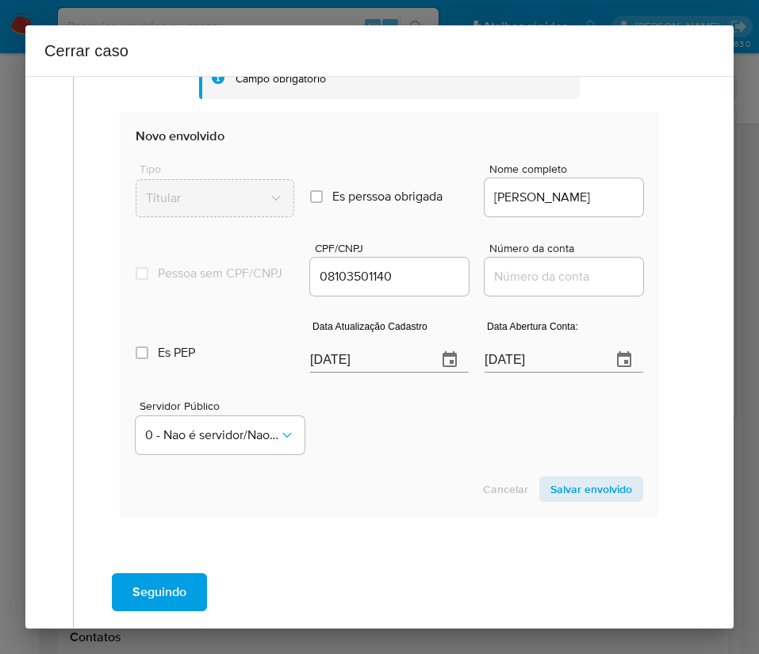
click at [534, 285] on input "Número da conta" at bounding box center [563, 276] width 159 height 21
paste input "81726241362"
type input "81726241362"
click at [403, 457] on div "Servidor Público 0 - Nao é servidor/[PERSON_NAME] possui informacao" at bounding box center [389, 420] width 507 height 79
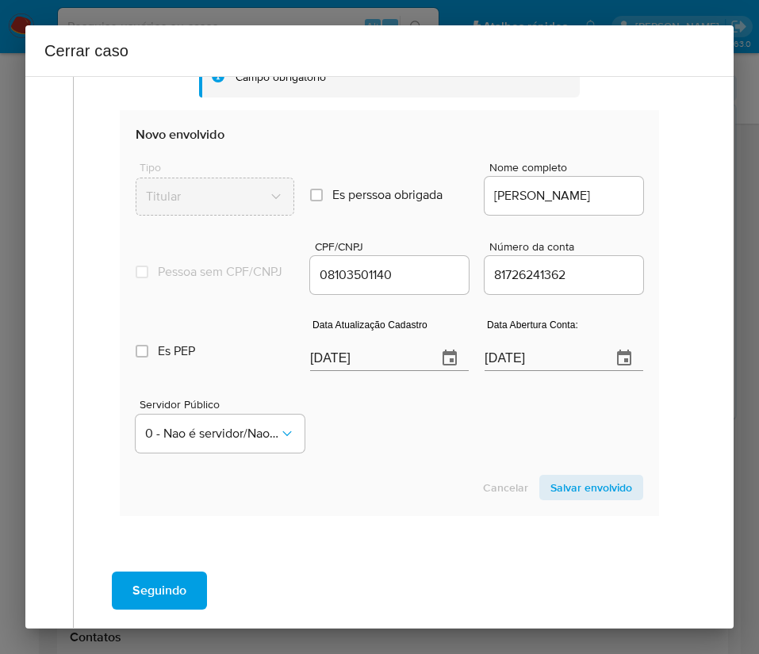
scroll to position [803, 0]
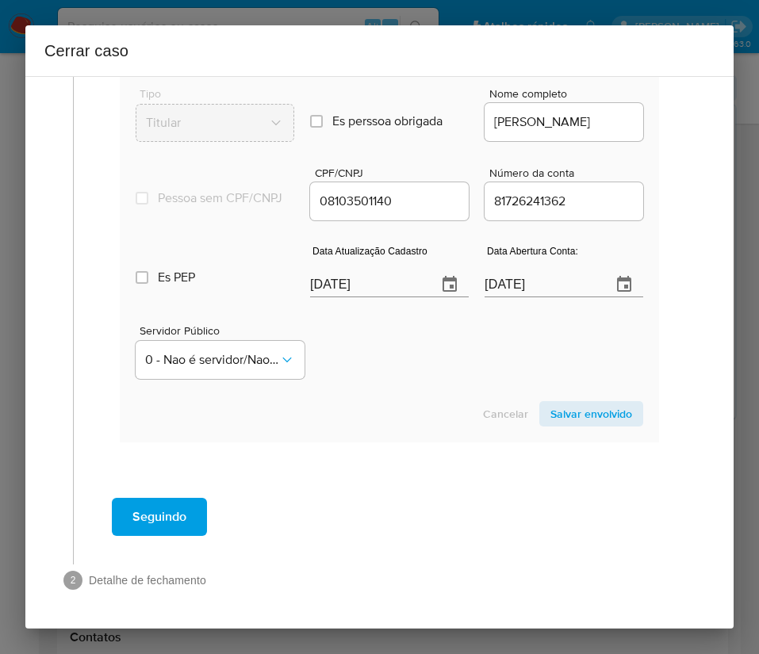
click at [324, 397] on section "Novo envolvido Tipo Titular Es perssoa obrigada Is PObrigada Nome completo [PER…" at bounding box center [389, 238] width 539 height 405
click at [566, 405] on span "Salvar envolvido" at bounding box center [591, 414] width 82 height 22
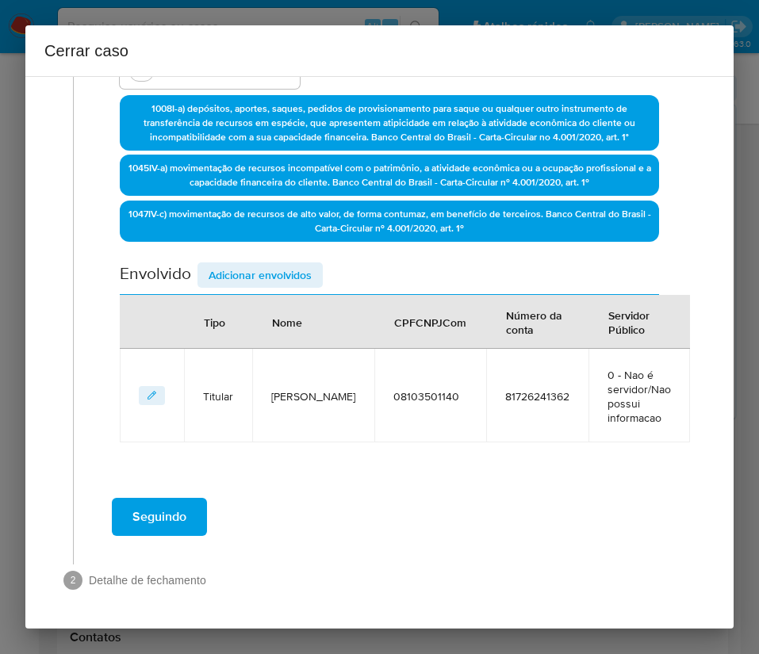
scroll to position [425, 0]
click at [281, 269] on span "Adicionar envolvidos" at bounding box center [259, 275] width 103 height 22
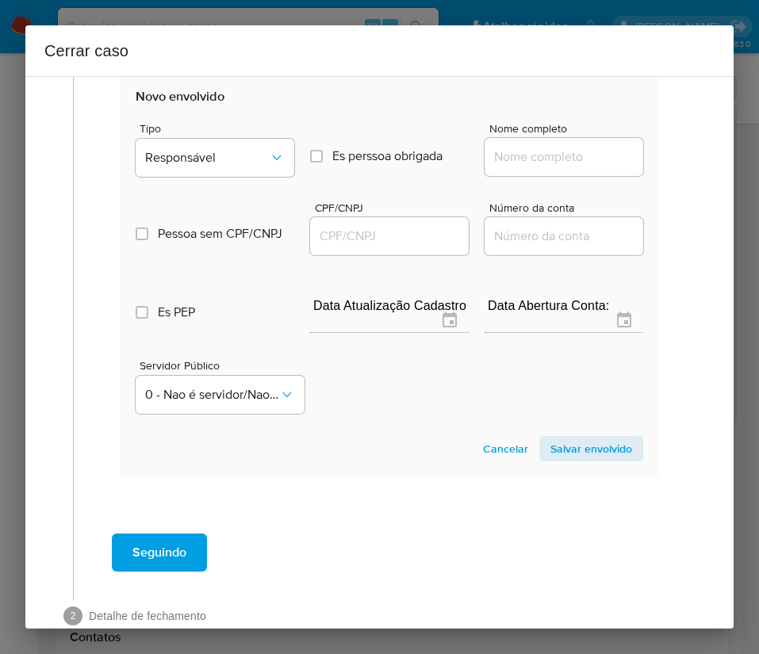
scroll to position [843, 0]
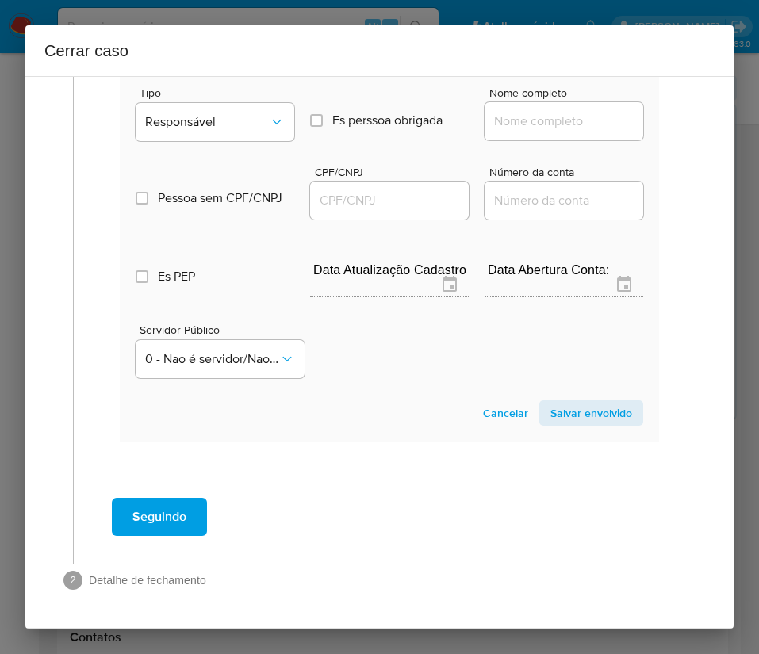
click at [213, 85] on div "Tipo Responsável Es perssoa obrigada Is PObrigada Nome completo" at bounding box center [389, 107] width 507 height 79
click at [207, 118] on span "Responsável" at bounding box center [207, 122] width 124 height 16
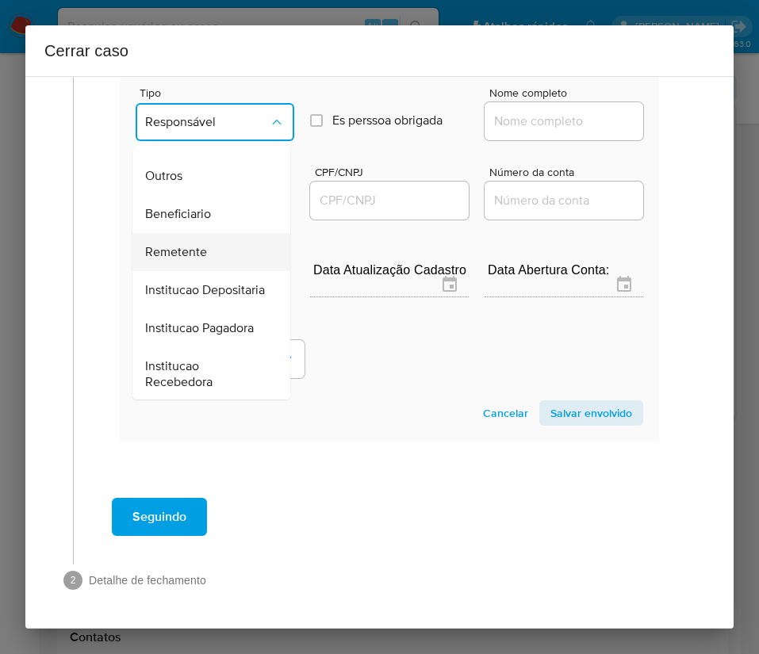
scroll to position [238, 0]
click at [183, 258] on span "Remetente" at bounding box center [176, 251] width 62 height 16
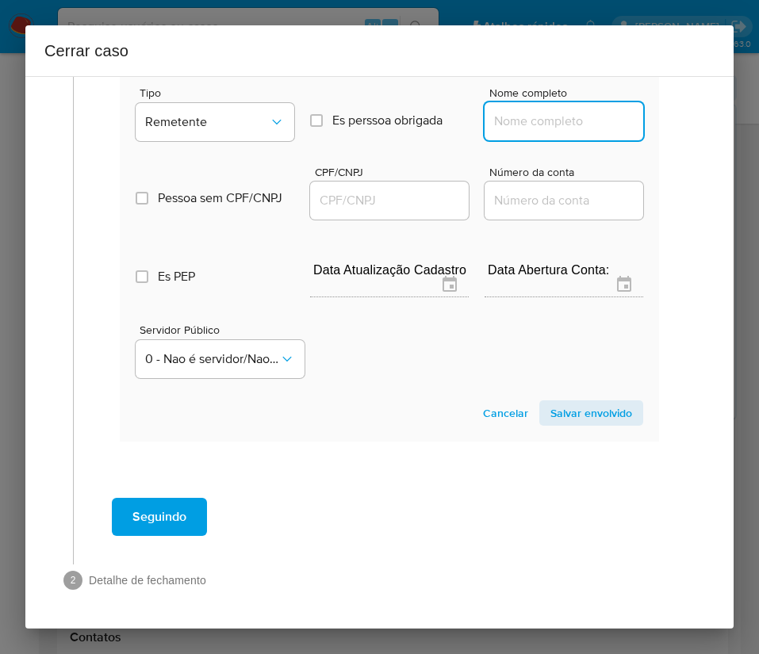
click at [527, 123] on input "Nome completo" at bounding box center [563, 121] width 159 height 21
paste input "[PERSON_NAME], 70159219108"
drag, startPoint x: 537, startPoint y: 118, endPoint x: 701, endPoint y: 131, distance: 163.8
click at [701, 131] on div "1 Informação completa Geral Data de início [DATE] Data Fin [DATE] Valor do créd…" at bounding box center [379, 352] width 708 height 553
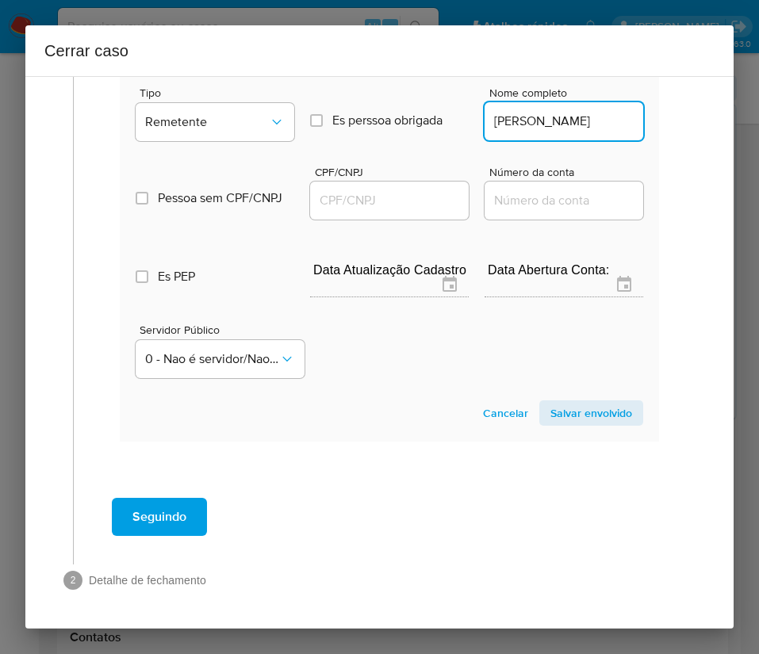
scroll to position [0, 0]
type input "[PERSON_NAME]"
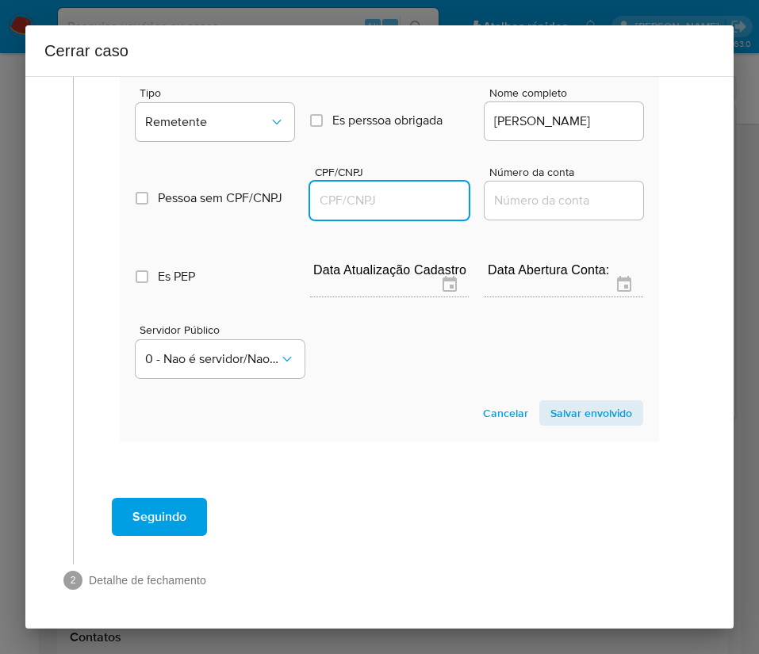
click at [428, 192] on input "CPF/CNPJ" at bounding box center [389, 200] width 159 height 21
paste input "70159219108"
type input "70159219108"
click at [560, 412] on span "Salvar envolvido" at bounding box center [591, 413] width 82 height 22
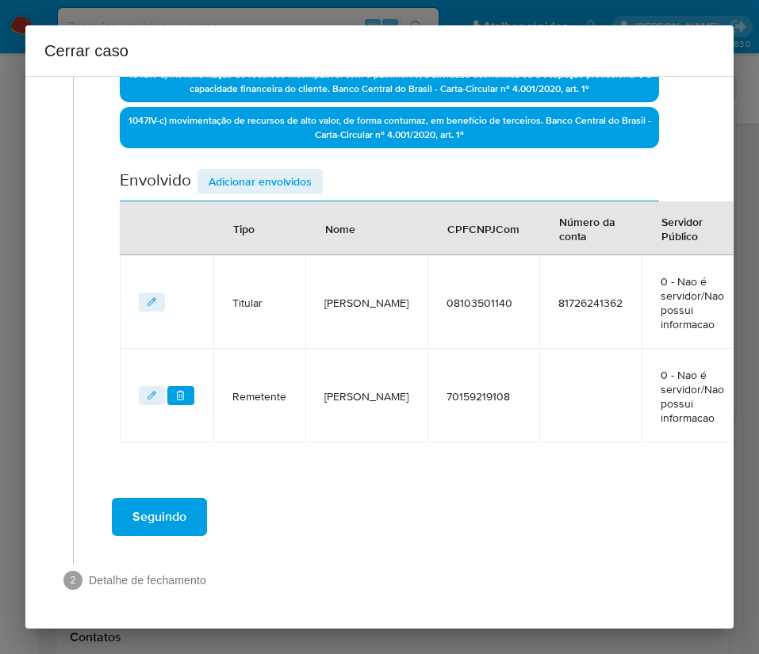
scroll to position [537, 0]
click at [269, 161] on div "Data de início [DATE] Data Fin [DATE] Valor do crédito R$20.000 Valor do debito…" at bounding box center [389, 60] width 539 height 763
click at [269, 170] on span "Adicionar envolvidos" at bounding box center [259, 181] width 103 height 22
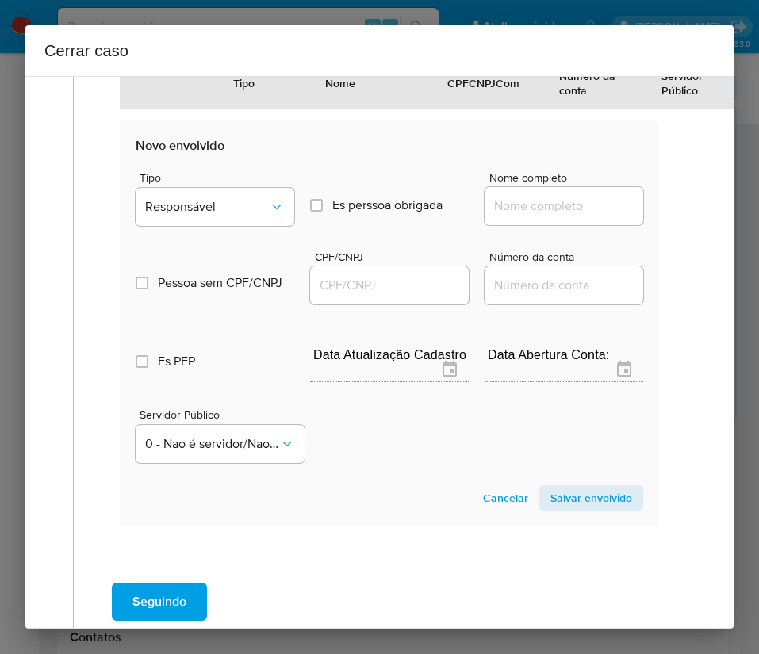
scroll to position [955, 0]
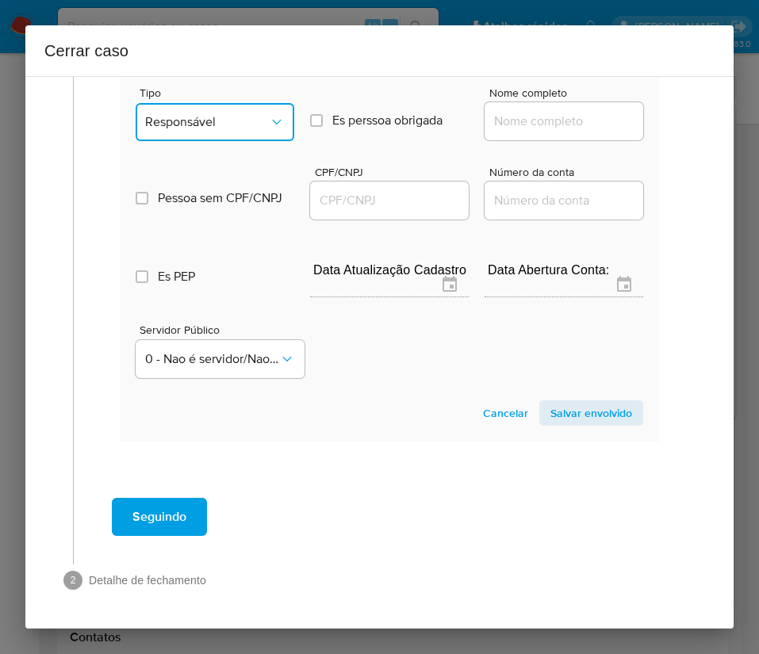
click at [251, 114] on span "Responsável" at bounding box center [207, 122] width 124 height 16
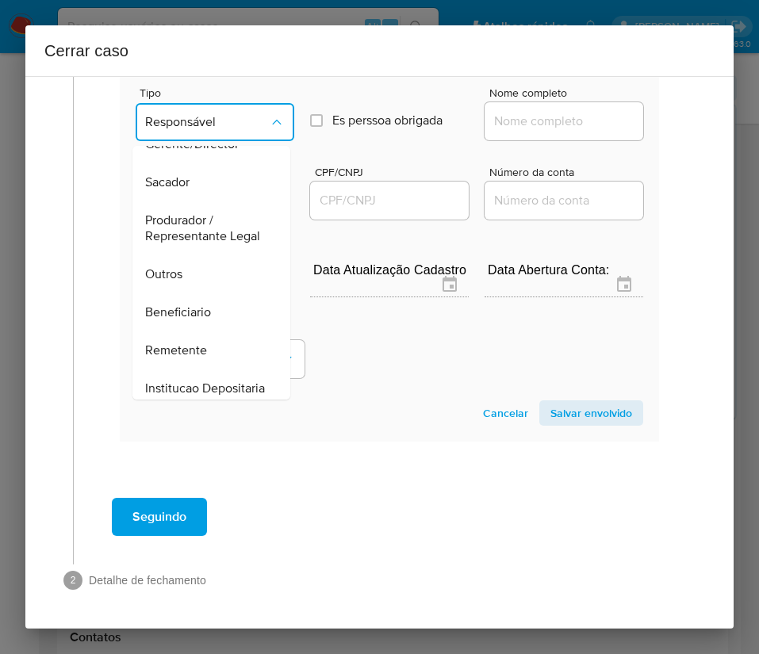
scroll to position [282, 0]
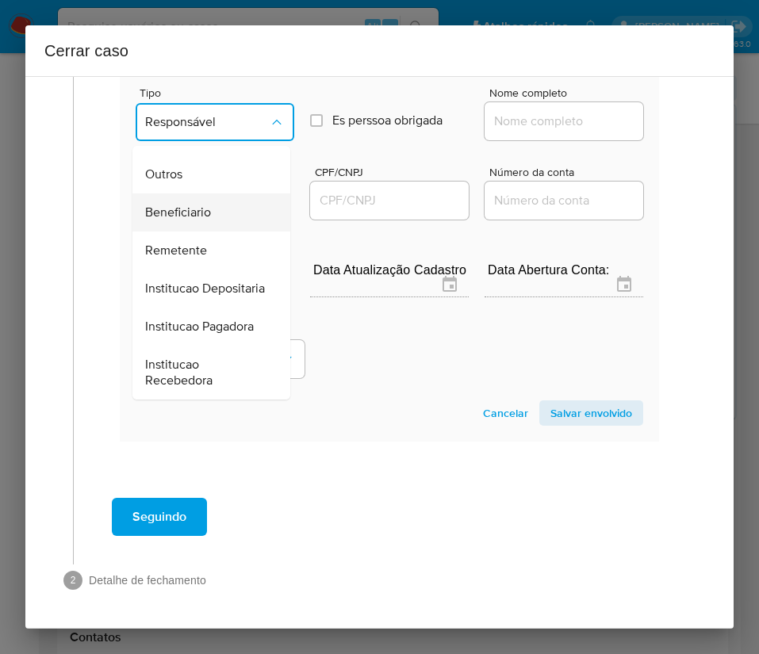
click at [212, 193] on div "Beneficiario" at bounding box center [206, 212] width 123 height 38
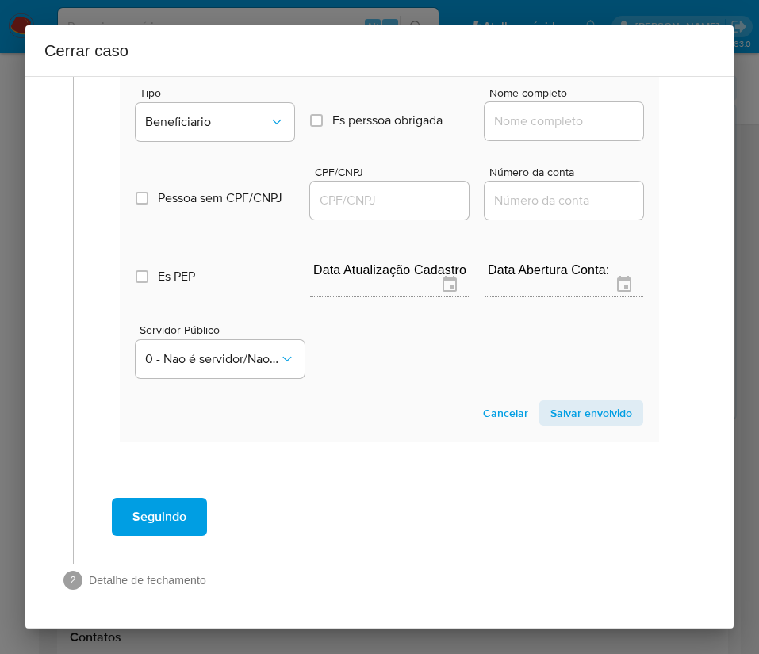
click at [533, 111] on input "Nome completo" at bounding box center [563, 121] width 159 height 21
paste input "[PERSON_NAME], 71992693153"
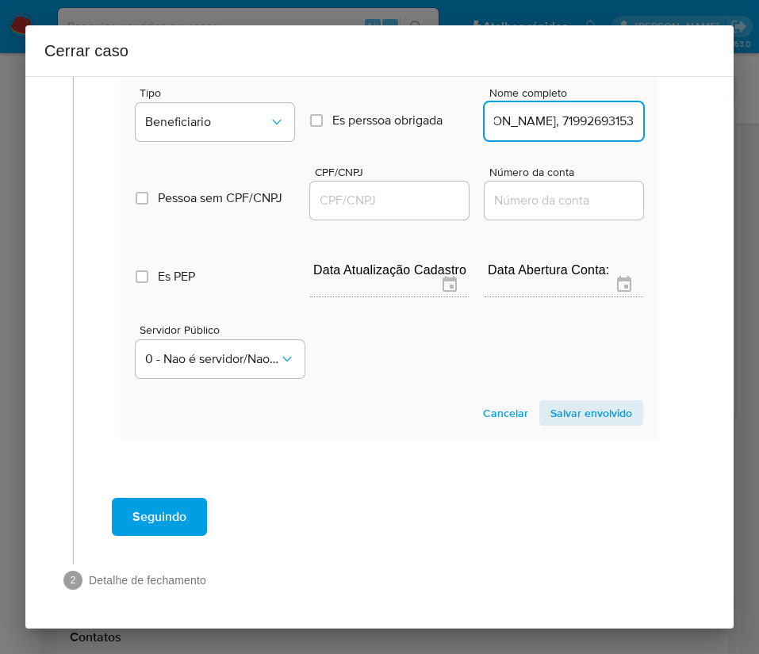
scroll to position [955, 2]
drag, startPoint x: 537, startPoint y: 107, endPoint x: 708, endPoint y: 111, distance: 171.3
click at [708, 111] on div "1 Informação completa Geral Data de início [DATE] Data Fin [DATE] Valor do créd…" at bounding box center [379, 352] width 708 height 553
drag, startPoint x: 531, startPoint y: 111, endPoint x: 665, endPoint y: 112, distance: 134.0
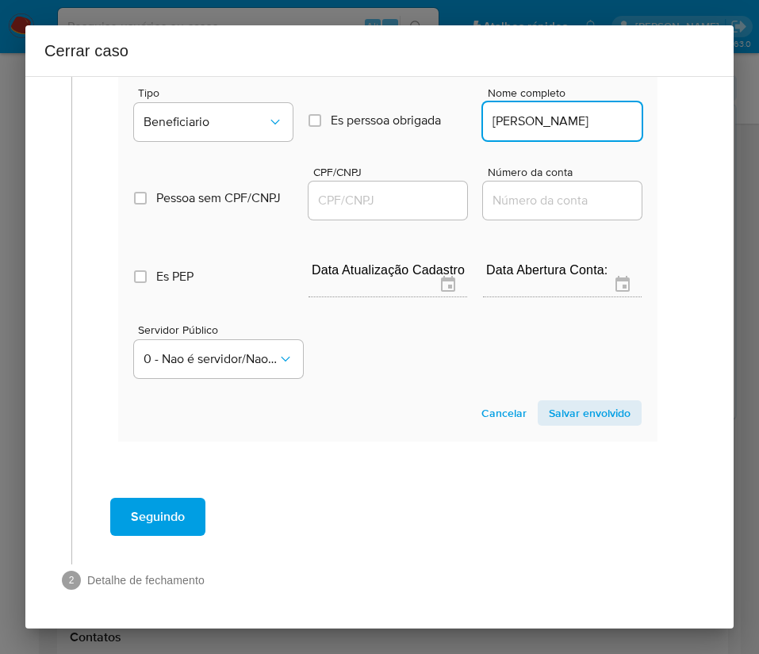
scroll to position [0, 58]
type input "[PERSON_NAME]"
click at [361, 190] on input "CPF/CNPJ" at bounding box center [387, 200] width 159 height 21
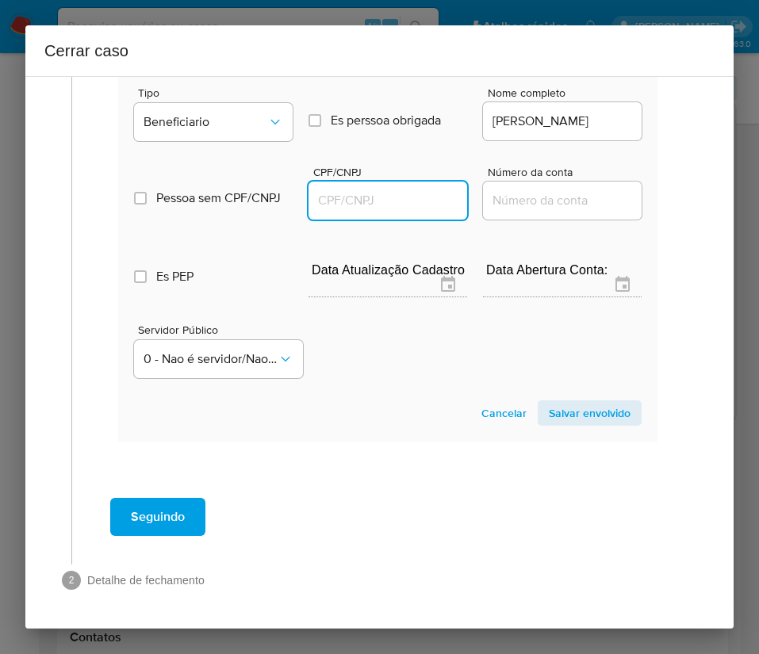
paste input "71992693153"
type input "71992693153"
click at [591, 402] on span "Salvar envolvido" at bounding box center [590, 413] width 82 height 22
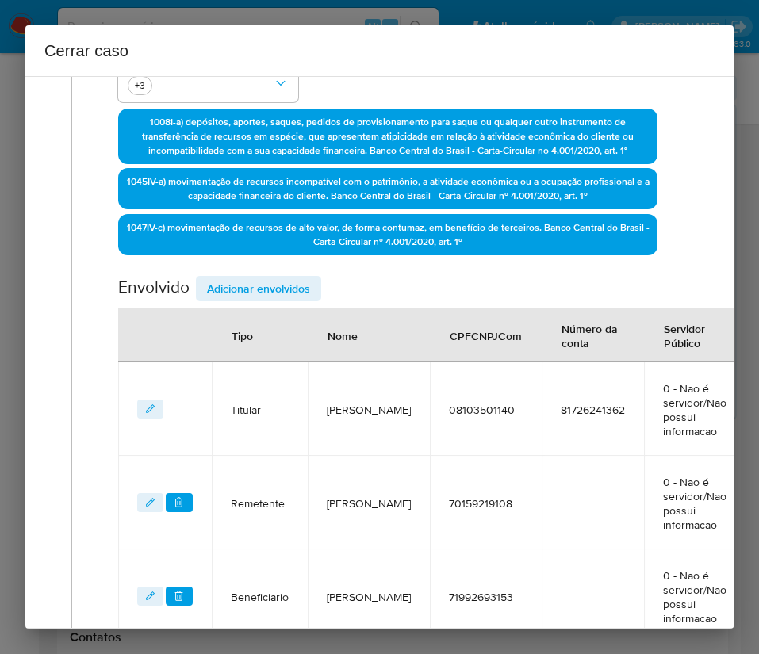
scroll to position [36, 2]
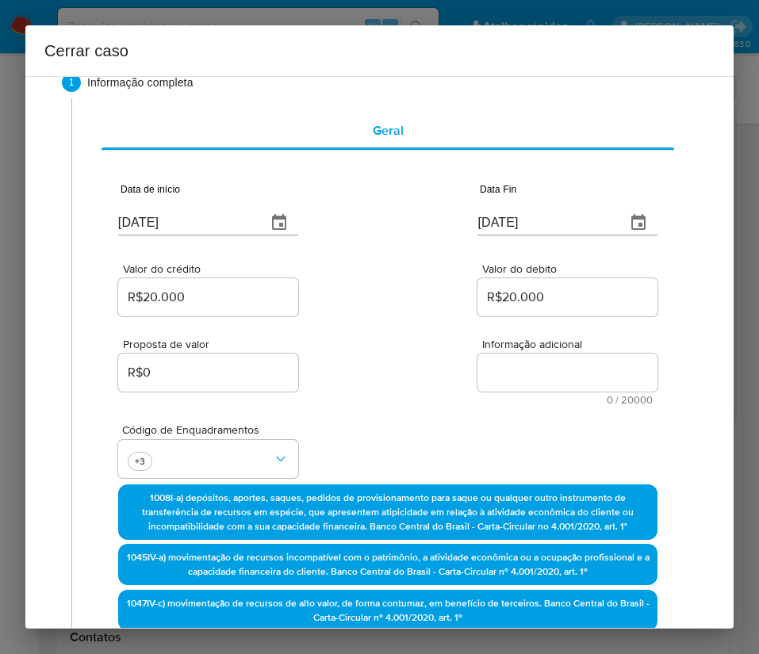
click at [489, 381] on textarea "Informação adicional" at bounding box center [567, 373] width 180 height 38
paste textarea "Loremipsumd si Ametcon Adipisc Elitse Doeius Temporinc, UTL 76188894152, 41 etd…"
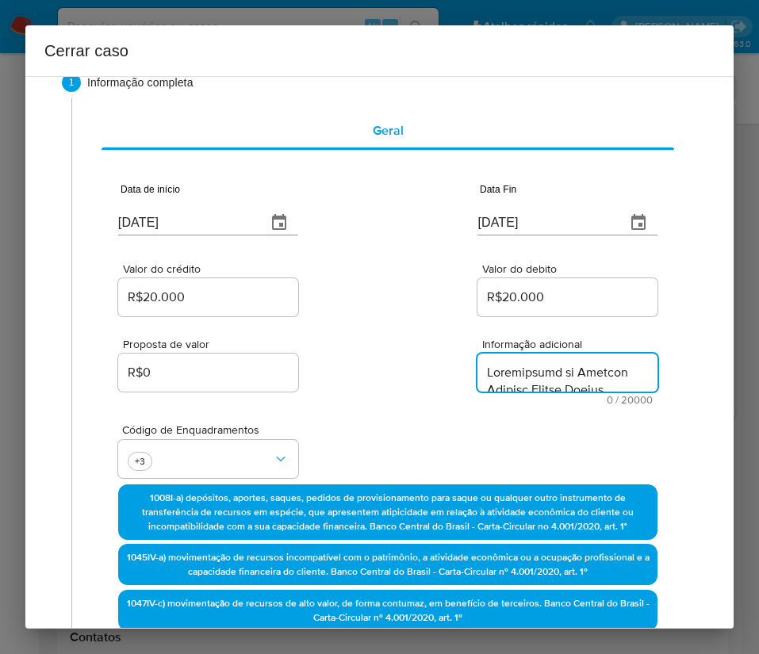
type textarea "Informações do Cliente Gabriel Filipe Guedes Rodrigues, CPF 08103501140, 18 ano…"
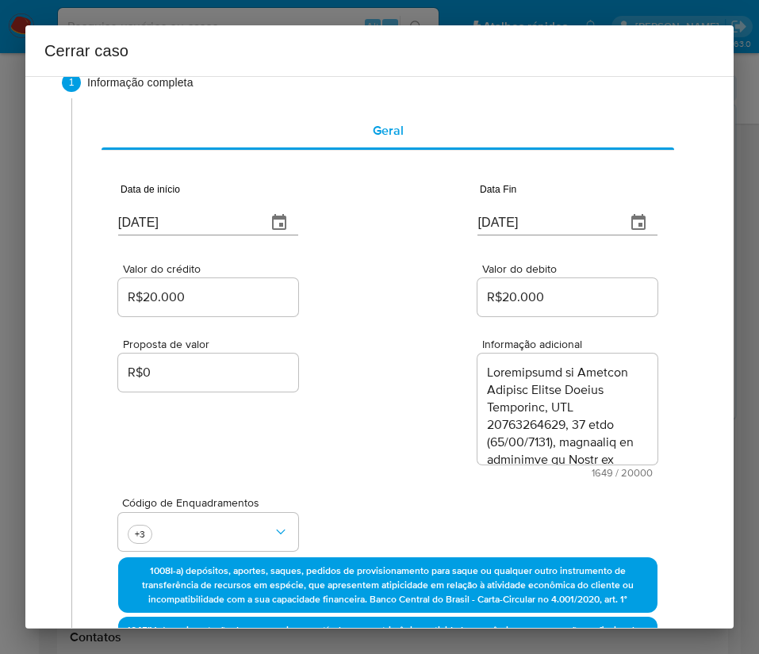
scroll to position [1608, 0]
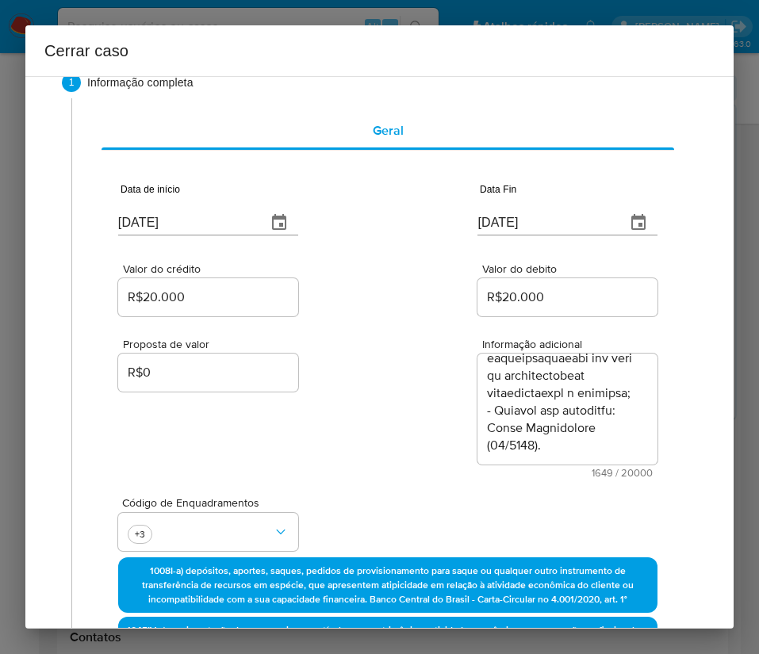
click at [399, 450] on div "Proposta de valor R$0 Informação adicional 1649 / 20000 18351 caracteres restan…" at bounding box center [387, 398] width 539 height 159
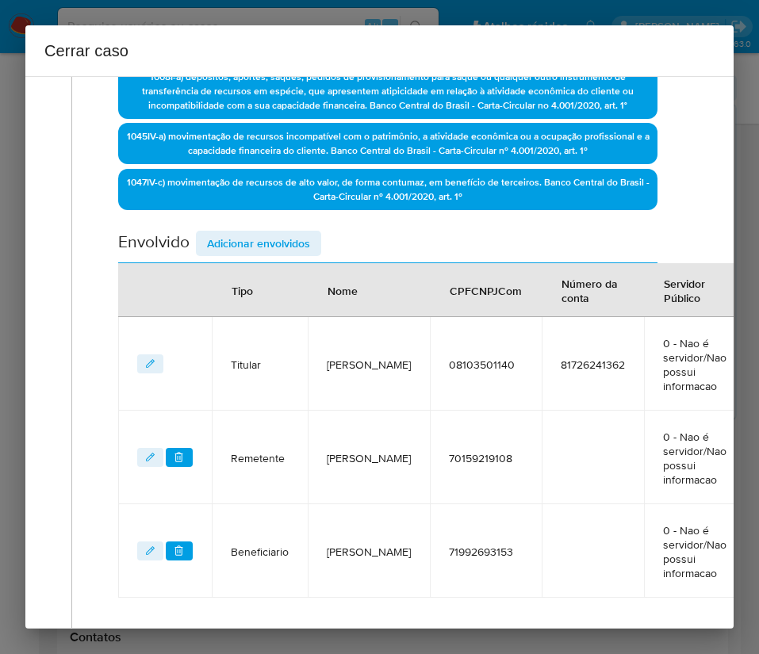
scroll to position [703, 2]
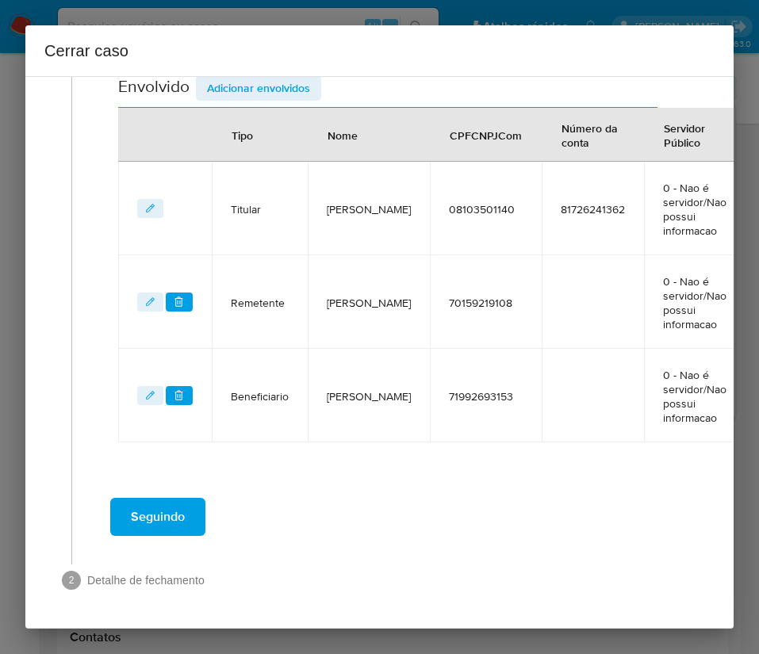
click at [177, 499] on span "Seguindo" at bounding box center [158, 516] width 54 height 35
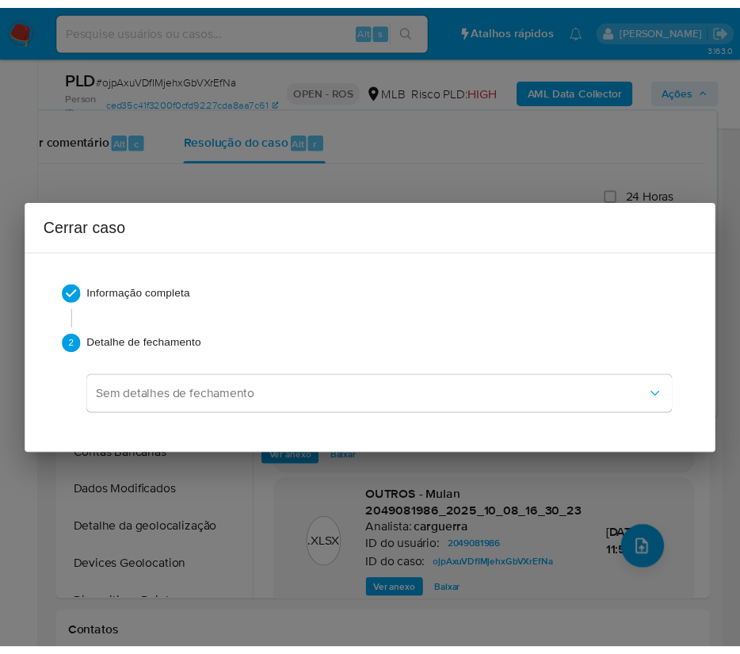
scroll to position [1549, 0]
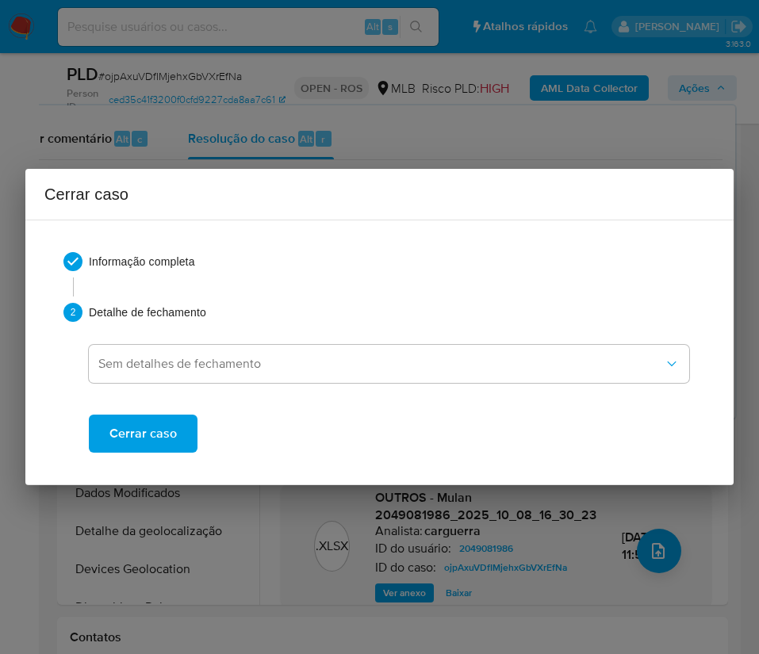
click at [163, 420] on span "Cerrar caso" at bounding box center [142, 433] width 67 height 35
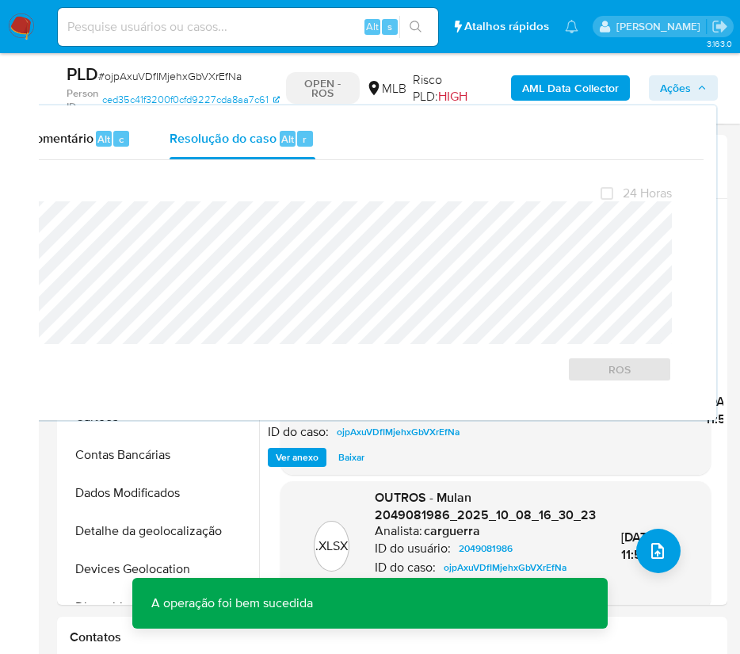
click at [159, 82] on span "# ojpAxuVDfIMjehxGbVXrEfNa" at bounding box center [169, 76] width 143 height 16
copy span "ojpAxuVDfIMjehxGbVXrEfNa"
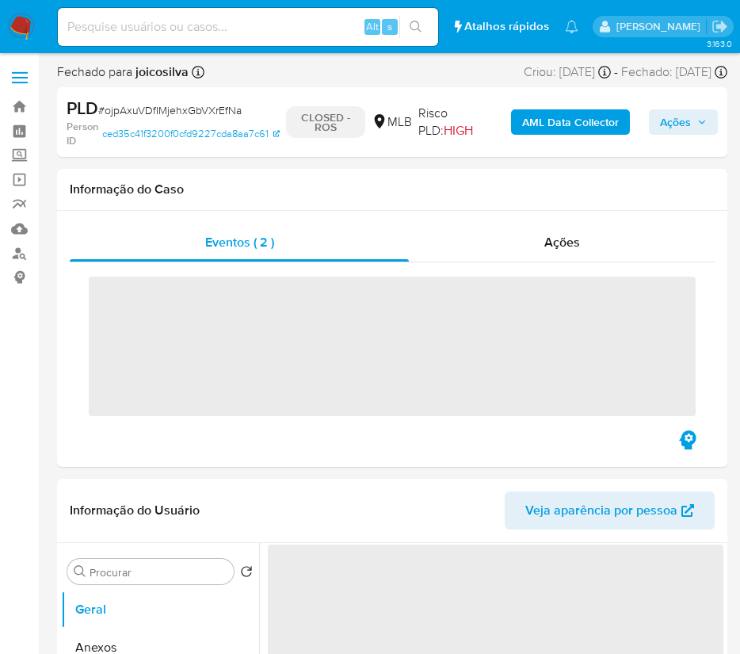
click at [18, 29] on img at bounding box center [21, 26] width 27 height 27
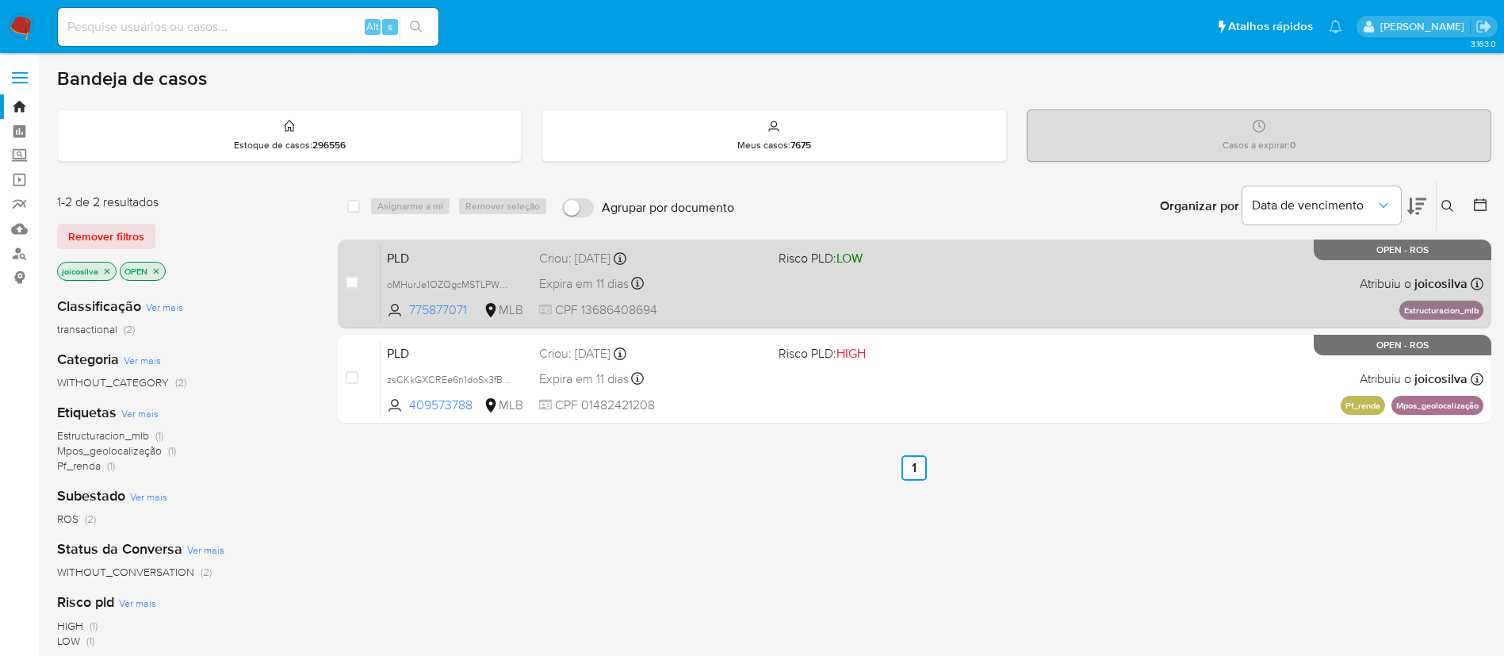
click at [744, 295] on div "PLD oMHurJe1OZQgcMSTLPWVXD1B 775877071 MLB Risco PLD: LOW Criou: [DATE] Criou: …" at bounding box center [932, 283] width 1103 height 80
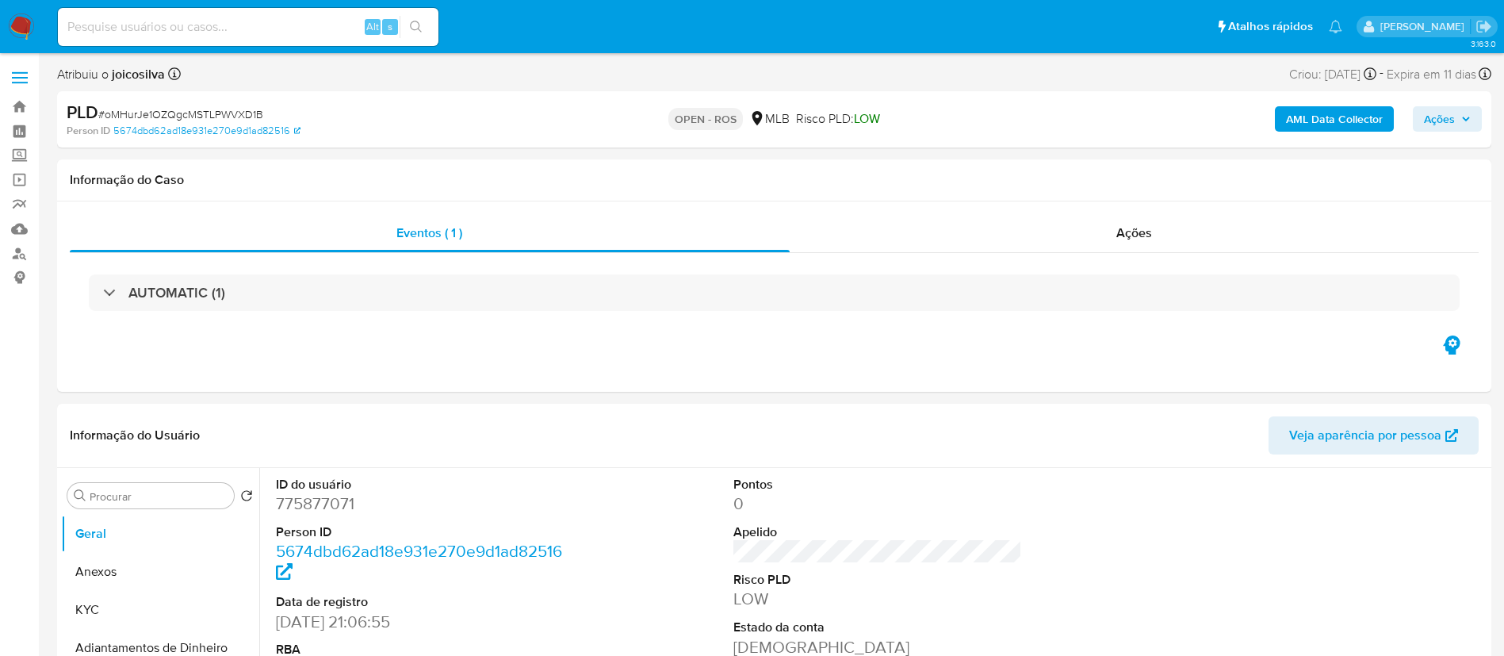
select select "10"
click at [243, 107] on span "# oMHurJe1OZQgcMSTLPWVXD1B" at bounding box center [180, 114] width 165 height 16
copy span "oMHurJe1OZQgcMSTLPWVXD1B"
click at [130, 579] on button "Anexos" at bounding box center [153, 572] width 185 height 38
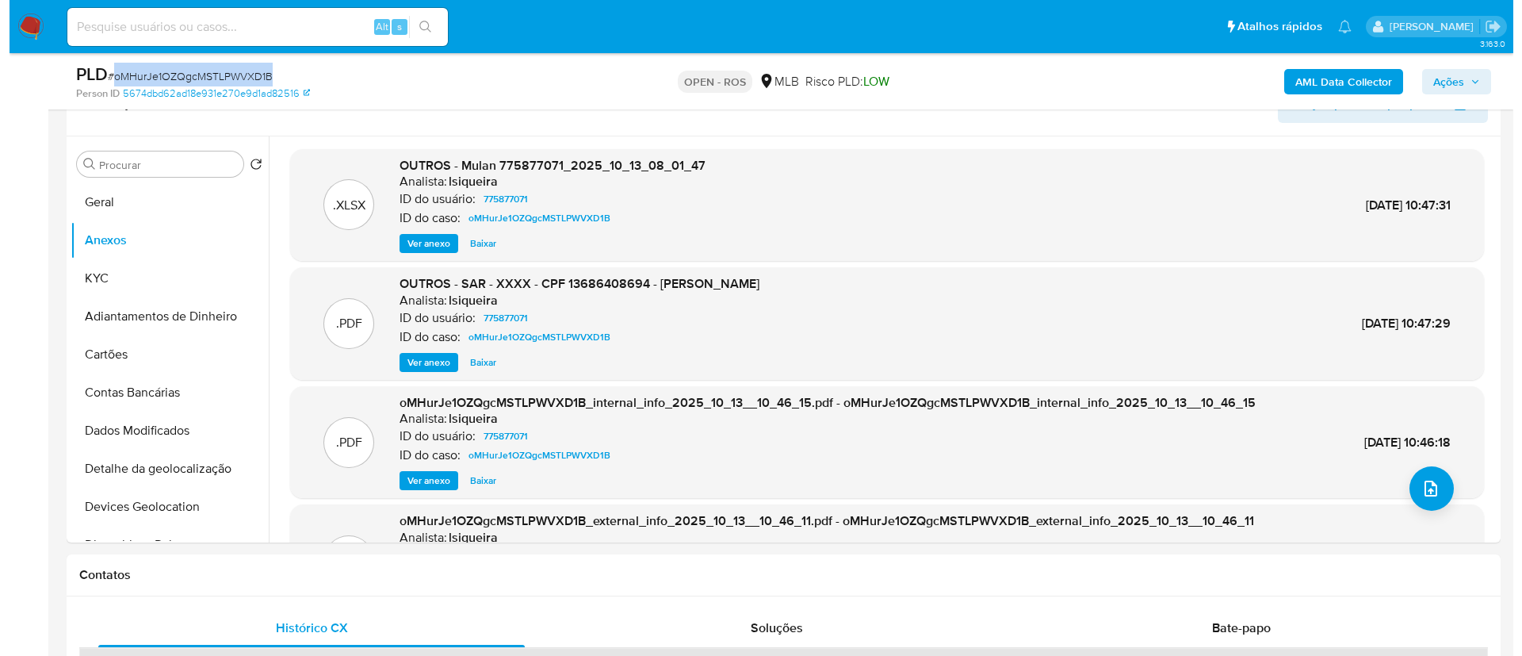
scroll to position [238, 0]
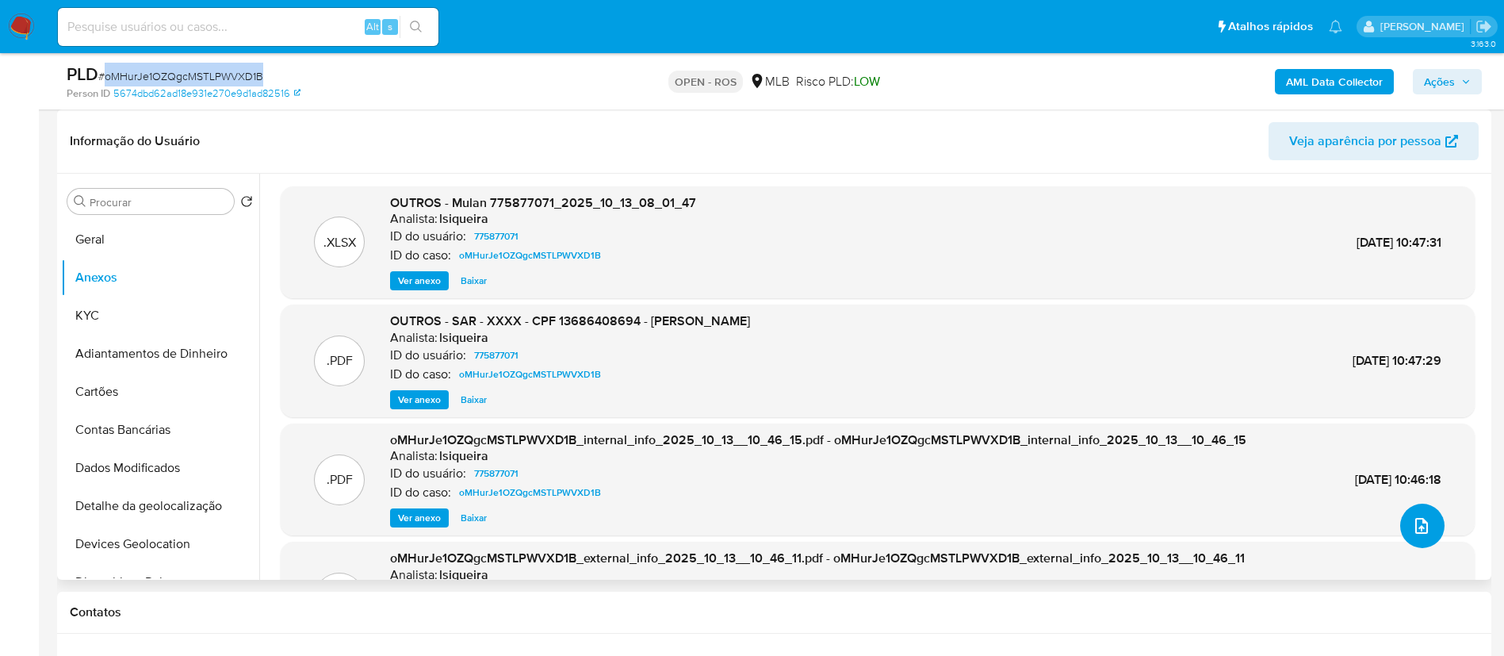
click at [1412, 526] on icon "upload-file" at bounding box center [1421, 525] width 19 height 19
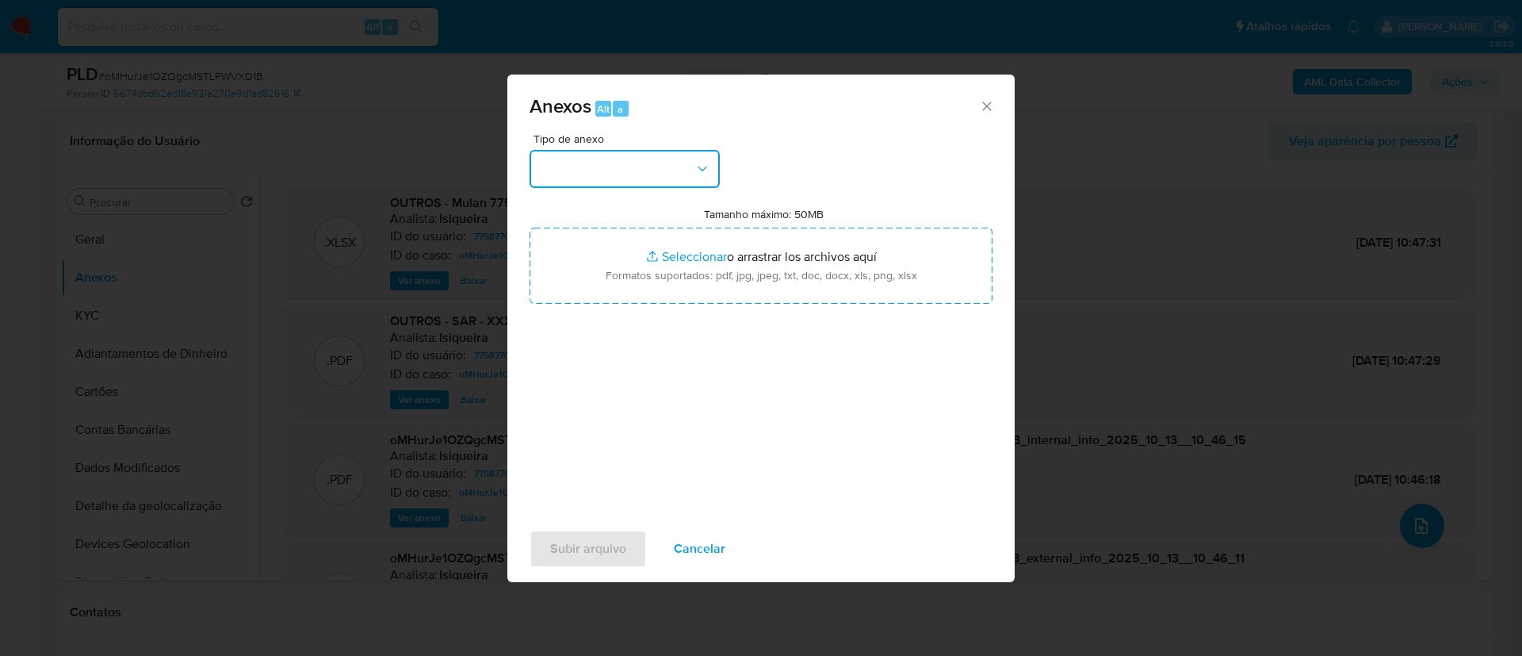
click at [656, 162] on button "button" at bounding box center [625, 169] width 190 height 38
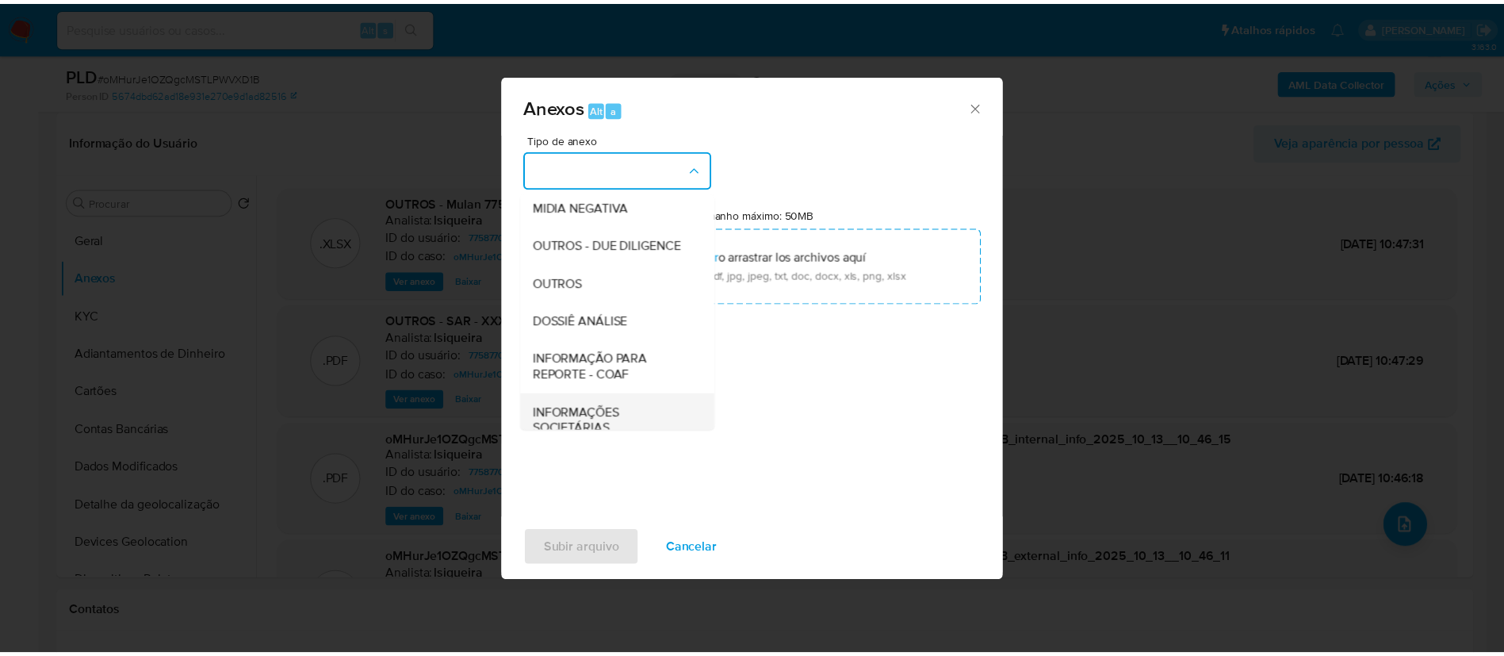
scroll to position [244, 0]
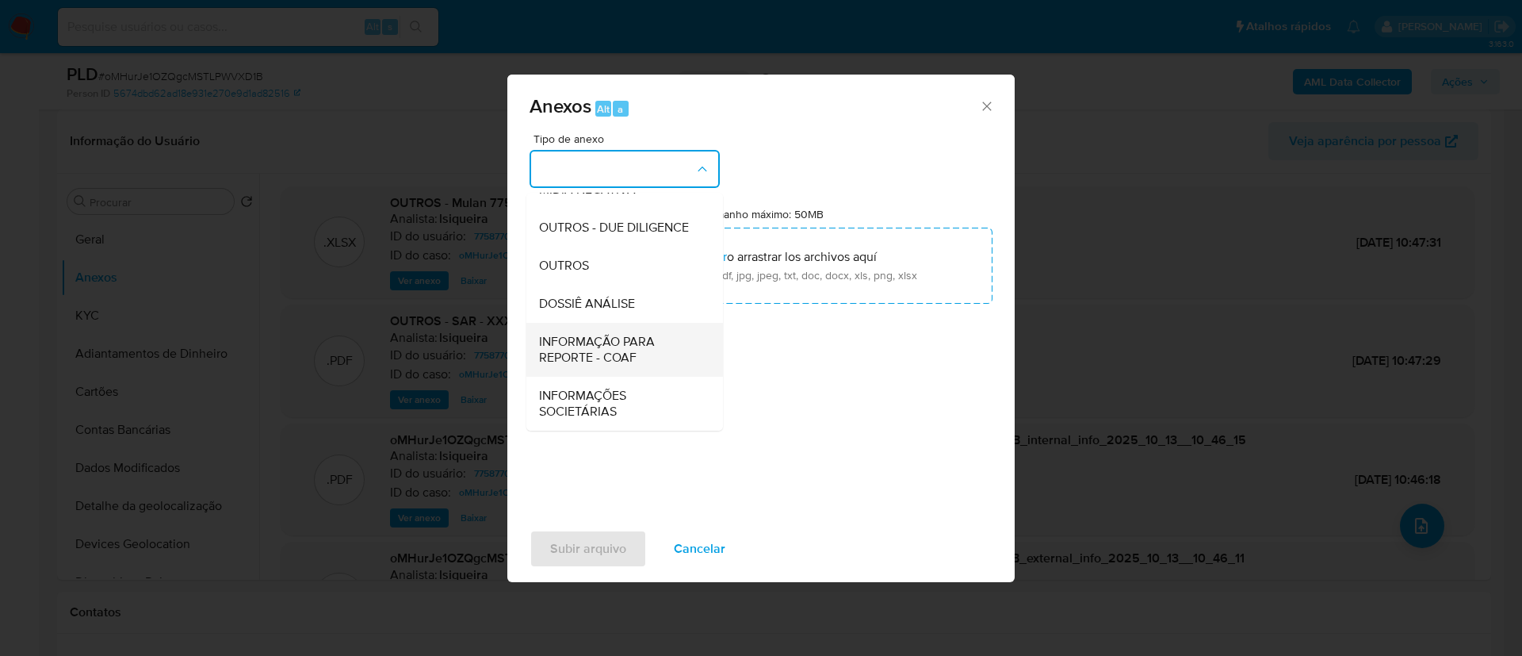
click at [640, 350] on span "INFORMAÇÃO PARA REPORTE - COAF" at bounding box center [620, 350] width 162 height 32
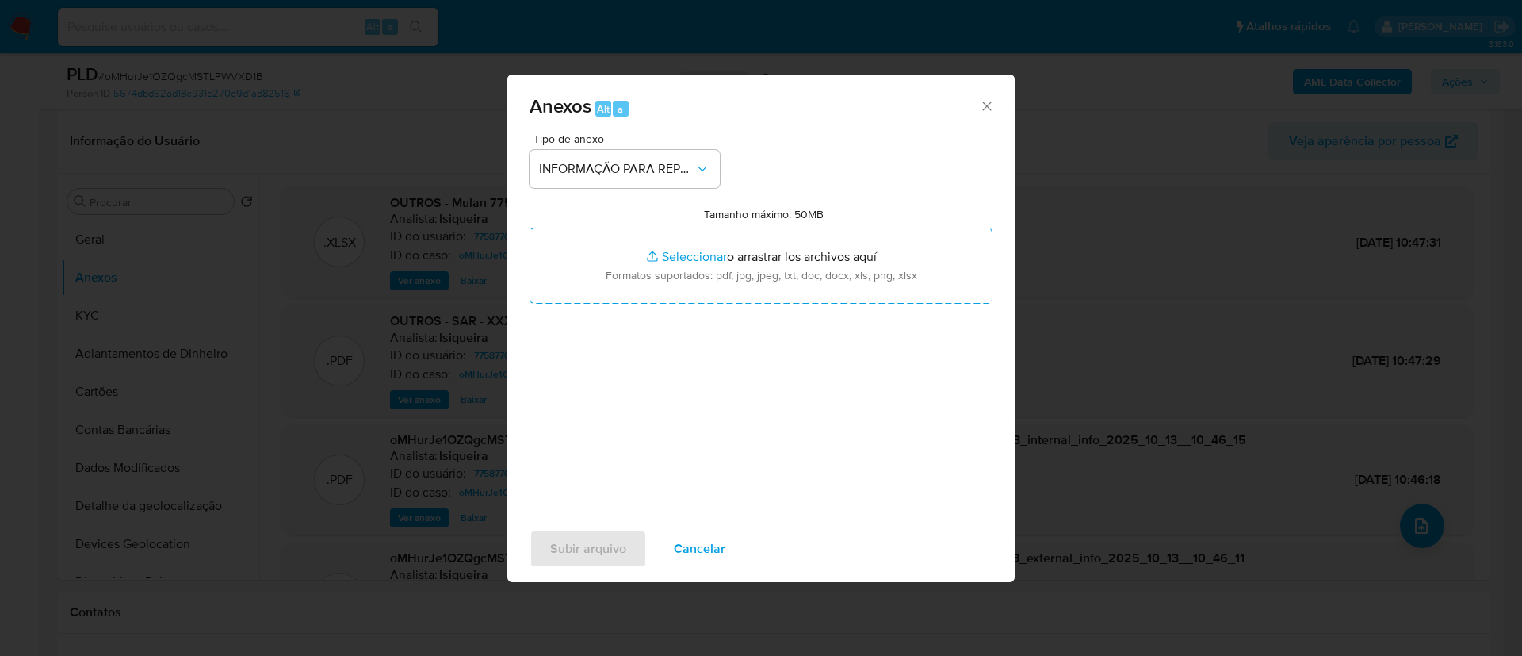
click at [845, 143] on div "Tipo de anexo INFORMAÇÃO PARA REPORTE - COAF Tamanho máximo: 50MB Seleccionar a…" at bounding box center [761, 320] width 463 height 374
click at [627, 558] on button "Subir arquivo" at bounding box center [588, 549] width 117 height 38
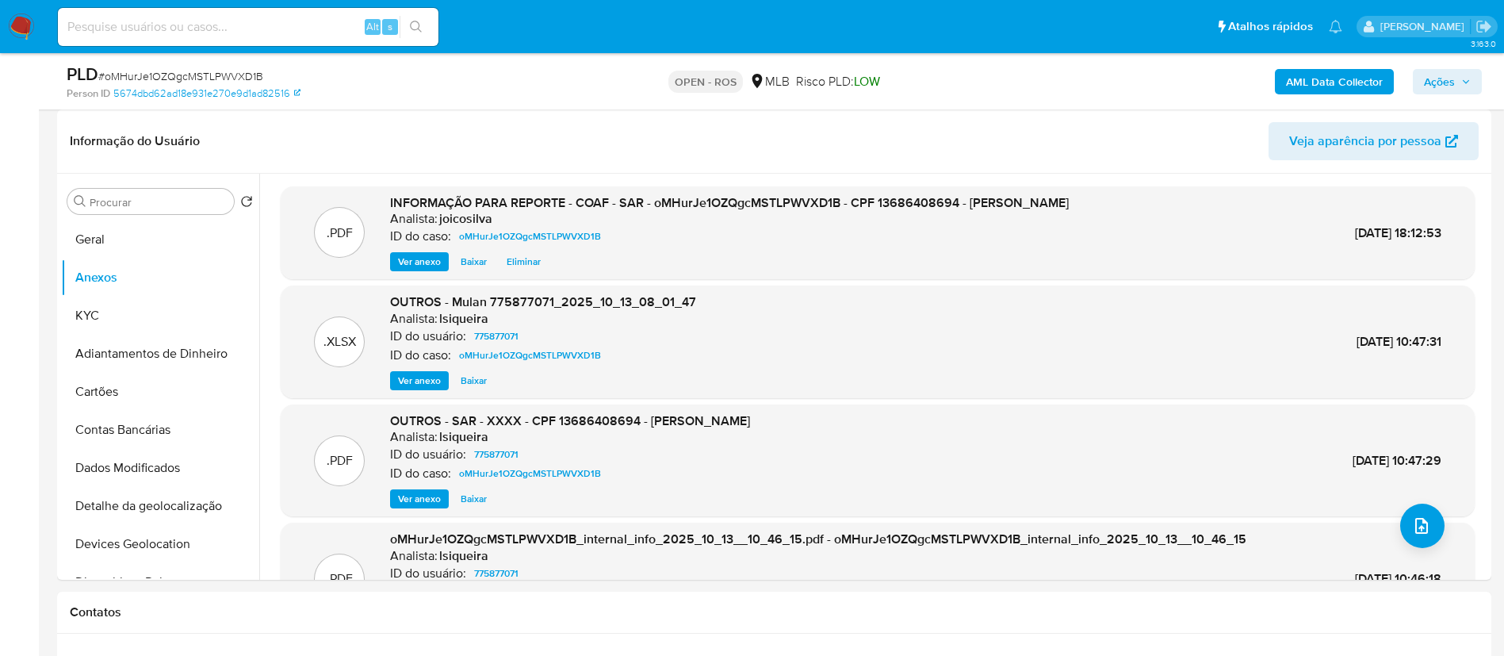
click at [1463, 79] on span "Ações" at bounding box center [1447, 82] width 47 height 22
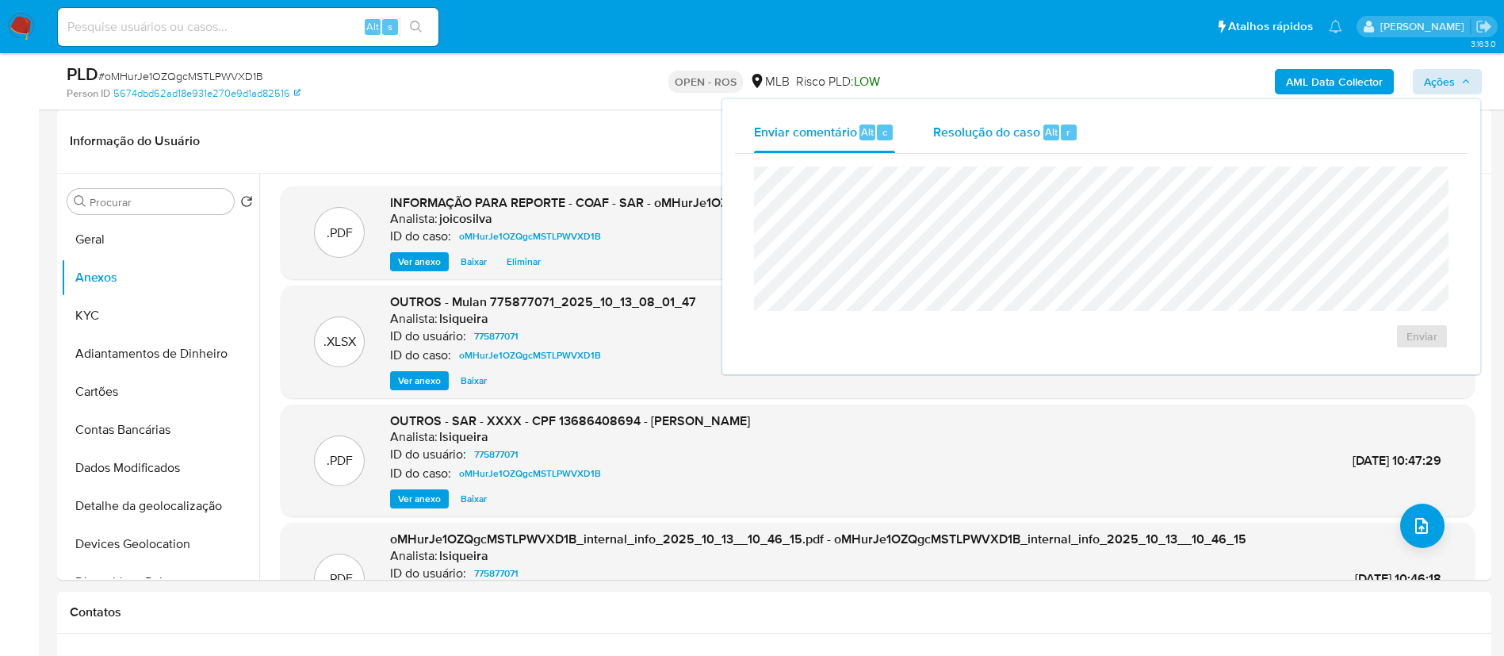
click at [984, 133] on span "Resolução do caso" at bounding box center [986, 131] width 107 height 18
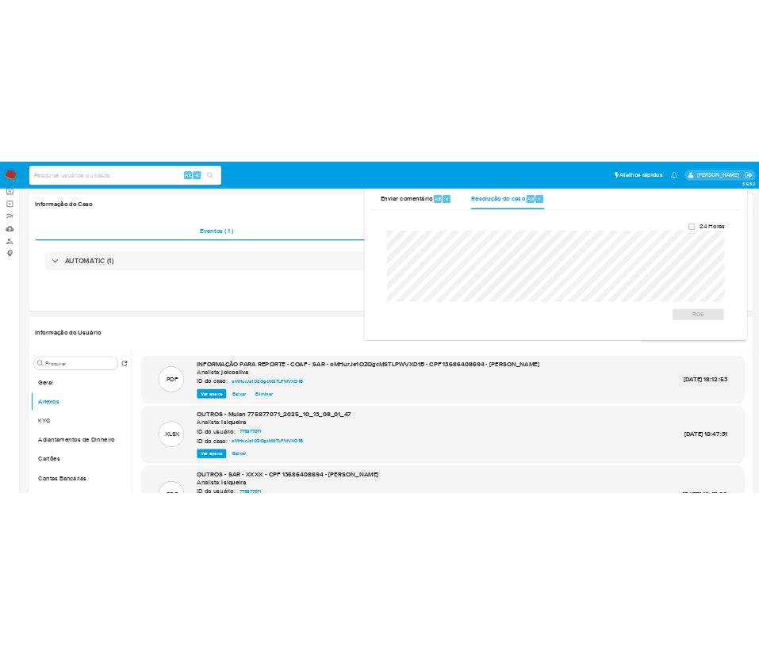
scroll to position [0, 0]
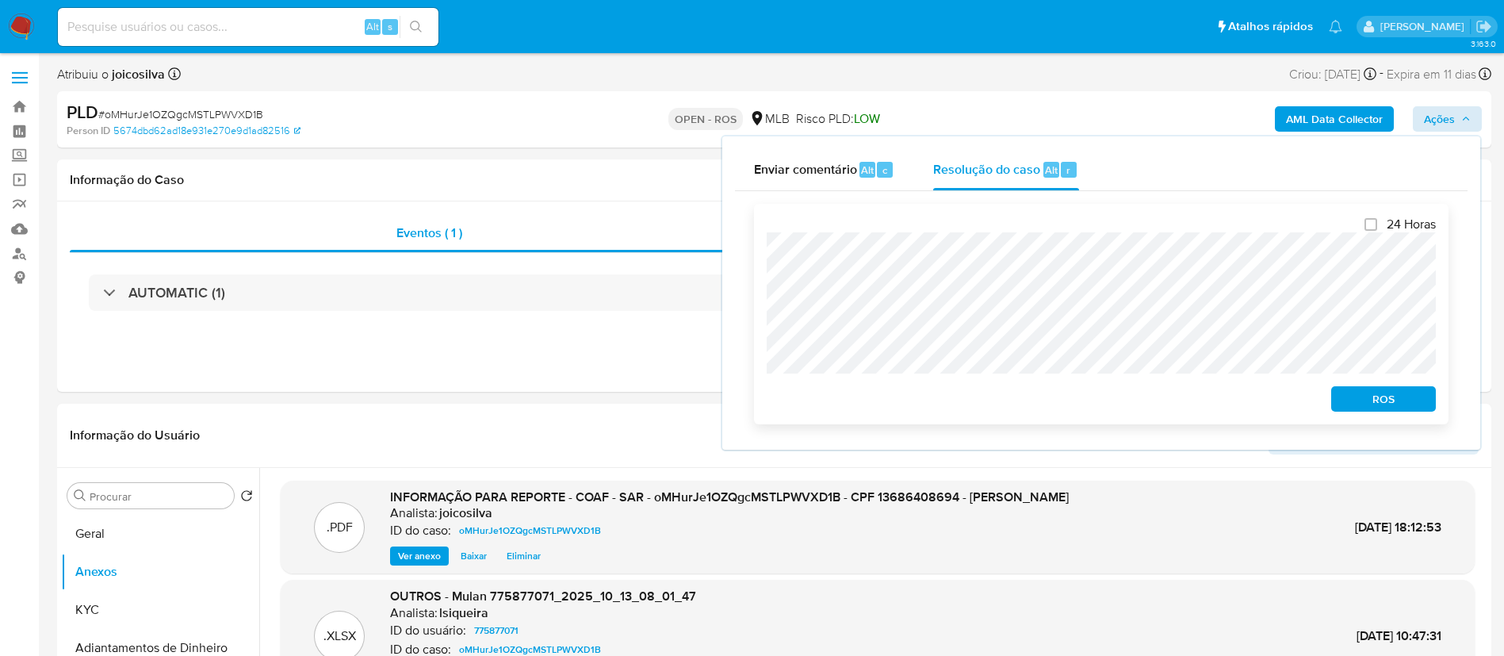
click at [1352, 395] on span "ROS" at bounding box center [1383, 399] width 82 height 22
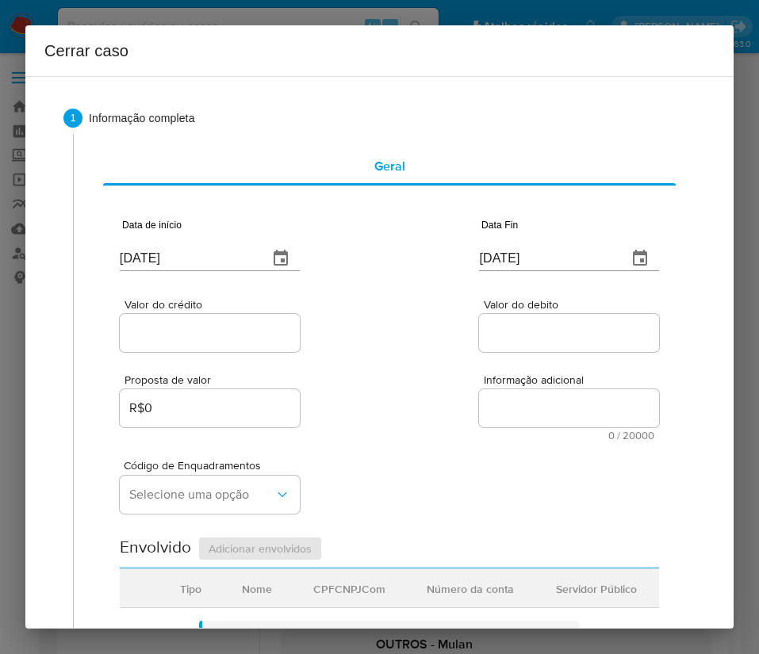
click at [195, 253] on input "[DATE]" at bounding box center [188, 258] width 136 height 25
paste input "01/08"
type input "[DATE]"
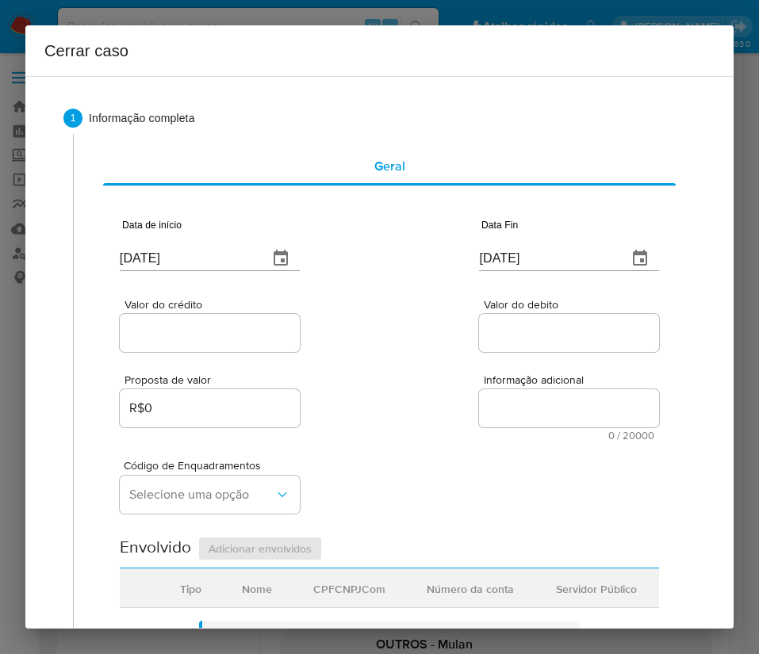
drag, startPoint x: 438, startPoint y: 377, endPoint x: 411, endPoint y: 395, distance: 31.9
click at [438, 377] on div "Proposta de valor R$0 Informação adicional 0 / 20000 20000 caracteres restantes" at bounding box center [389, 398] width 539 height 86
click at [522, 262] on input "[DATE]" at bounding box center [547, 258] width 136 height 25
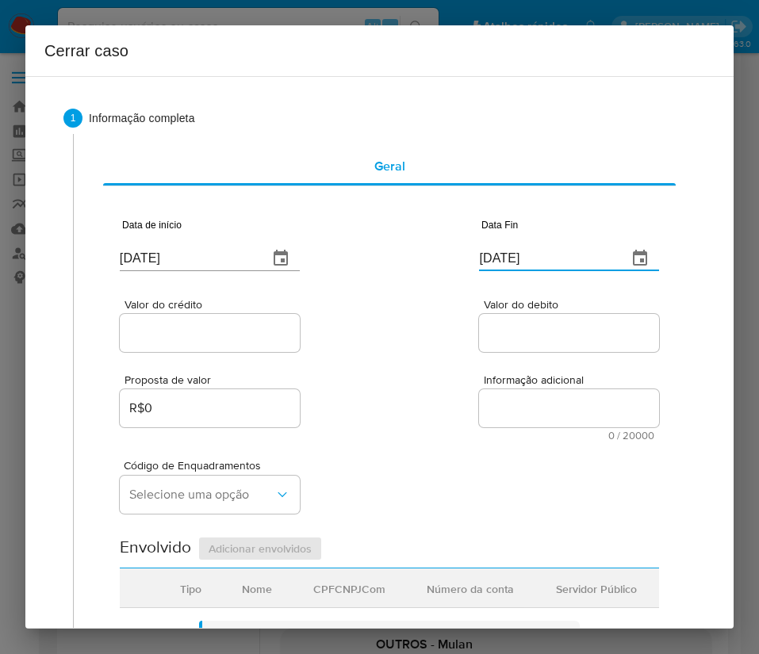
paste input "1"
type input "11/10/2025"
click at [512, 368] on div "Proposta de valor R$0 Informação adicional 0 / 20000 20000 caracteres restantes" at bounding box center [389, 398] width 539 height 86
click at [193, 354] on div "Valor do crédito" at bounding box center [210, 327] width 180 height 56
click at [193, 333] on input "Valor do crédito" at bounding box center [210, 333] width 180 height 21
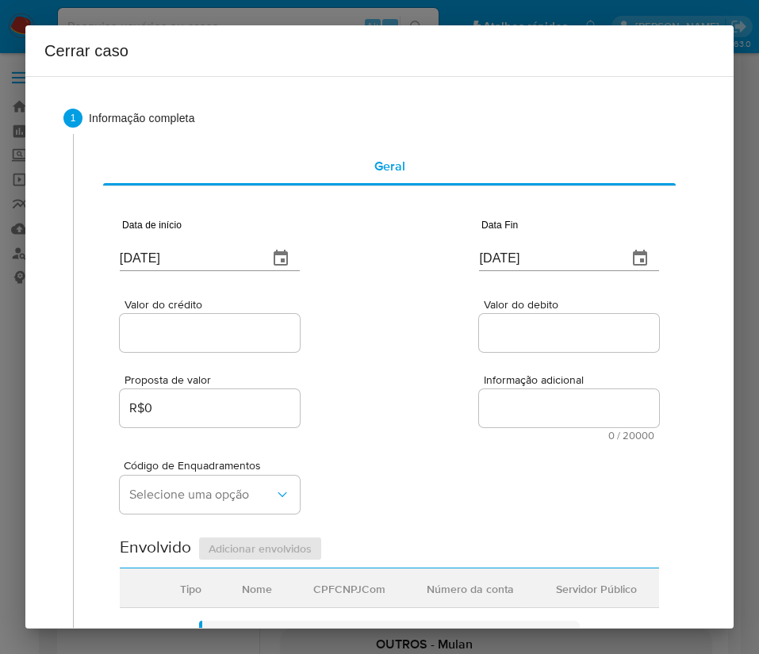
click at [224, 333] on input "Valor do crédito" at bounding box center [210, 333] width 180 height 21
paste input "R$896.073"
type input "R$896.073"
click at [343, 322] on div "Valor do crédito R$896.073 Valor do debito" at bounding box center [389, 317] width 539 height 75
click at [530, 332] on input "Valor do debito" at bounding box center [569, 333] width 180 height 21
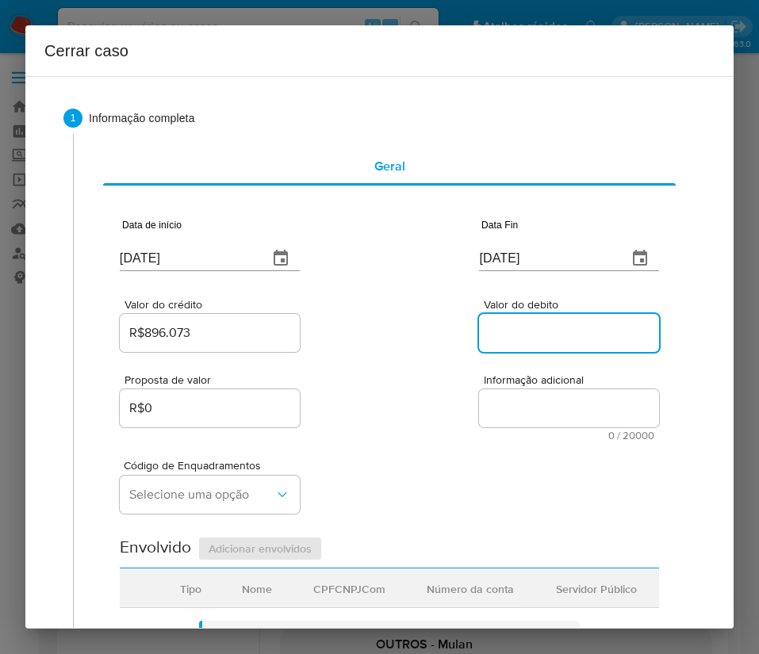
paste input "R$909.660"
type input "R$909.660"
click at [488, 471] on div "Código de Enquadramentos Selecione uma opção" at bounding box center [389, 480] width 539 height 79
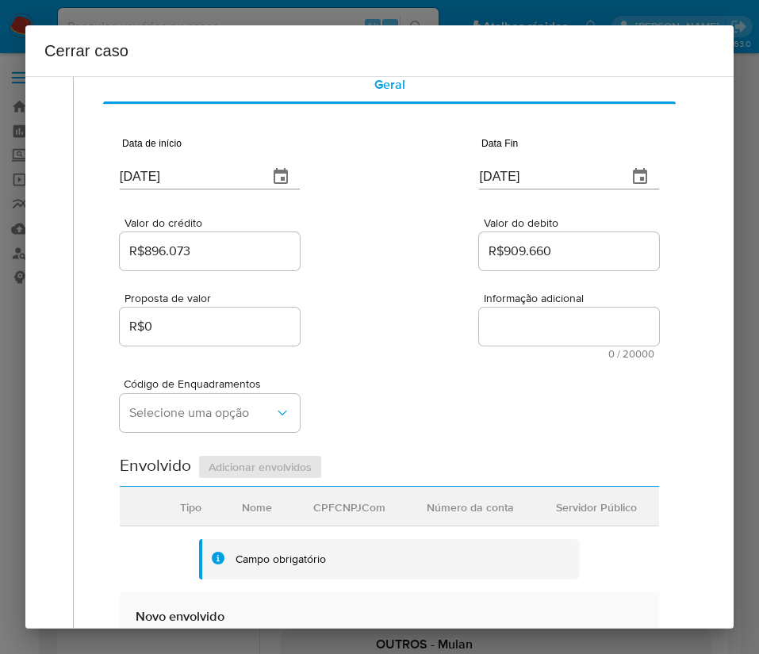
scroll to position [119, 0]
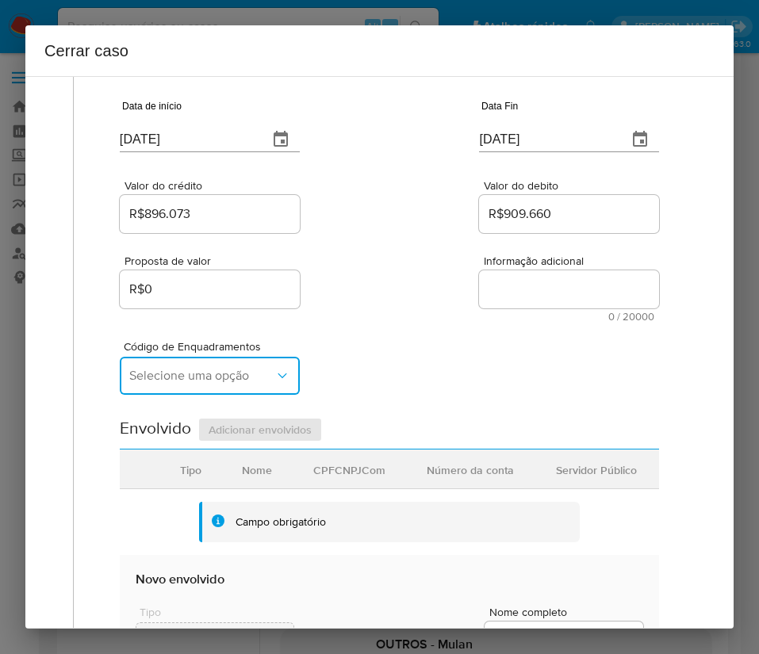
drag, startPoint x: 216, startPoint y: 384, endPoint x: 240, endPoint y: 346, distance: 45.3
click at [216, 383] on button "Selecione uma opção" at bounding box center [210, 376] width 180 height 38
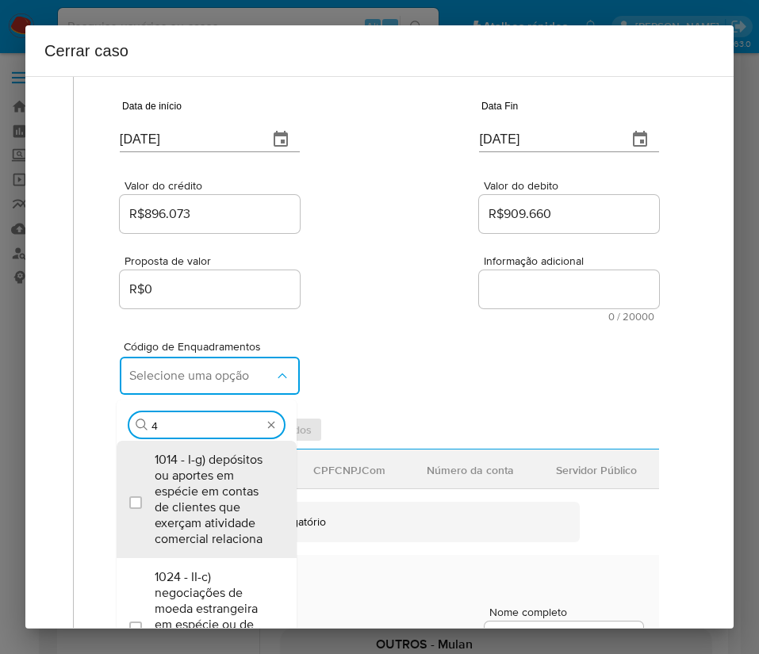
type input "45"
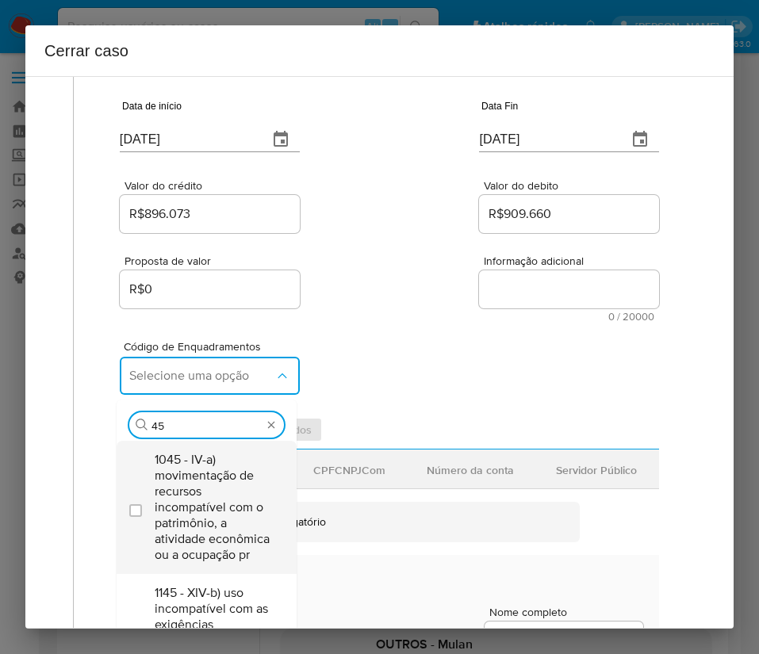
click at [212, 477] on span "1045 - IV-a) movimentação de recursos incompatível com o patrimônio, a atividad…" at bounding box center [215, 507] width 120 height 111
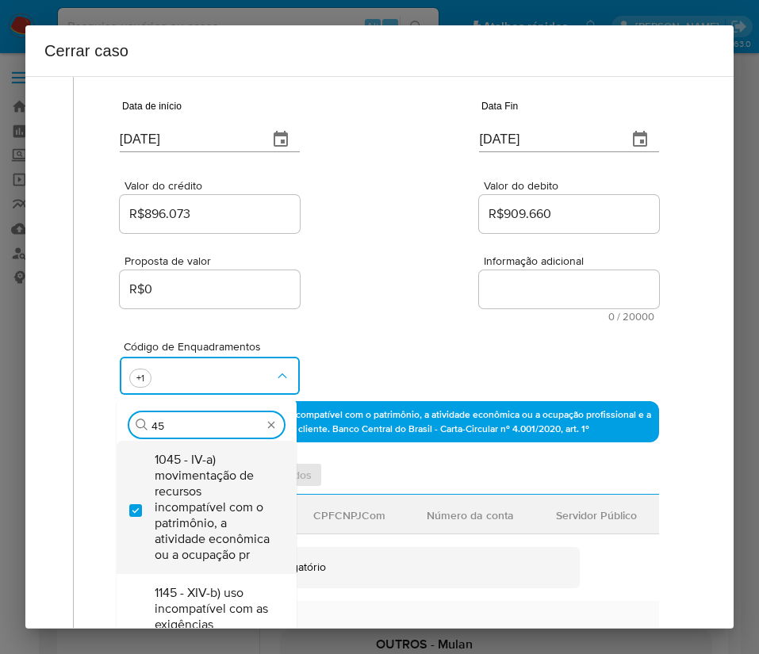
checkbox input "true"
type input "4"
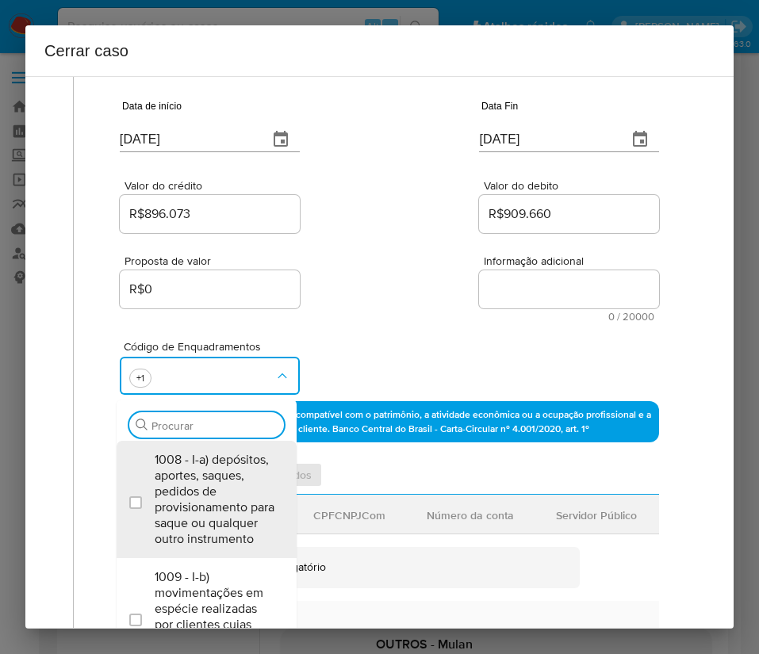
scroll to position [0, 0]
type input "74"
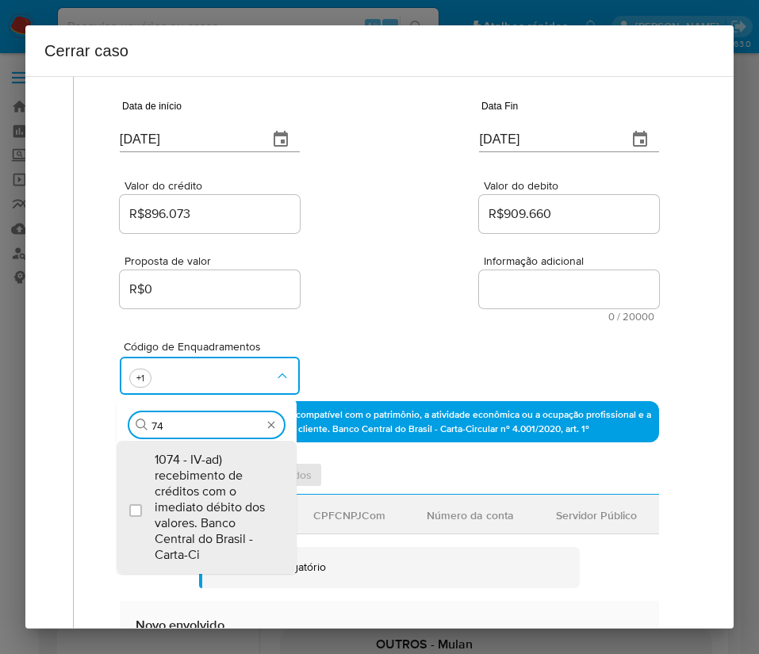
click at [228, 473] on span "1074 - IV-ad) recebimento de créditos com o imediato débito dos valores. Banco …" at bounding box center [215, 507] width 120 height 111
checkbox input "true"
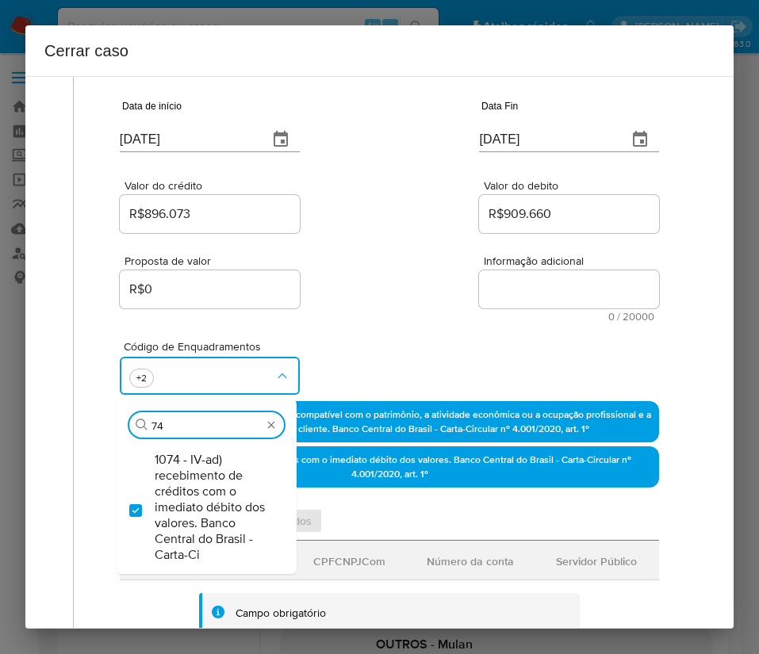
type input "7"
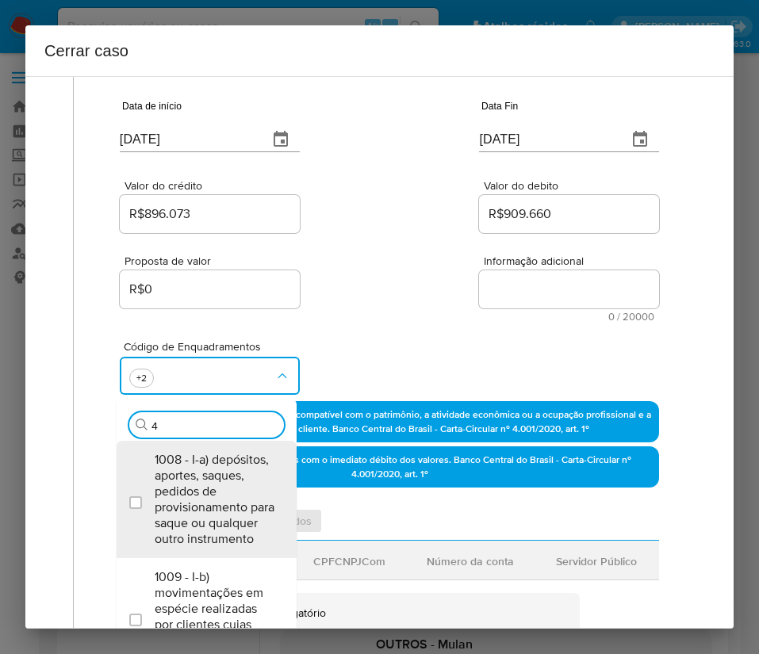
type input "47"
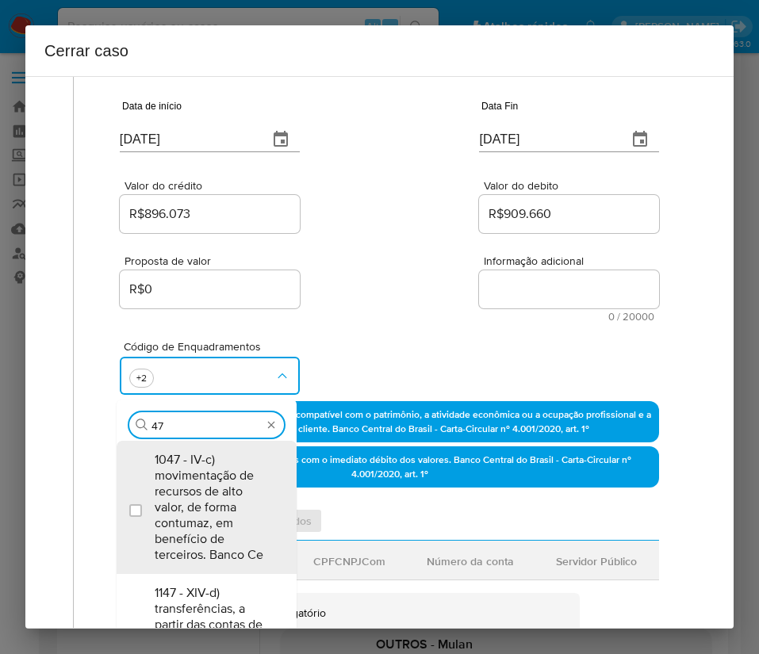
click at [228, 473] on span "1047 - IV-c) movimentação de recursos de alto valor, de forma contumaz, em bene…" at bounding box center [215, 507] width 120 height 111
checkbox input "true"
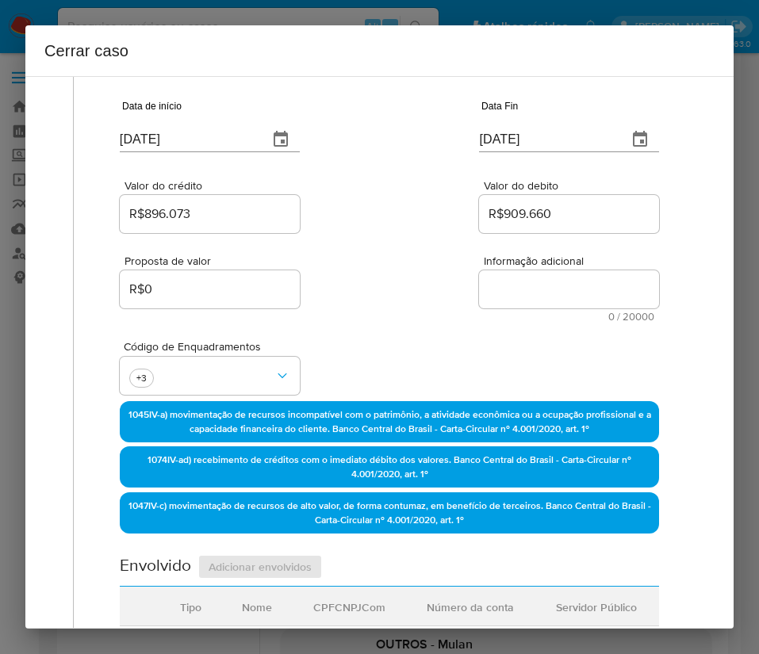
click at [357, 302] on div "Proposta de valor R$0 Informação adicional 0 / 20000 20000 caracteres restantes" at bounding box center [389, 279] width 539 height 86
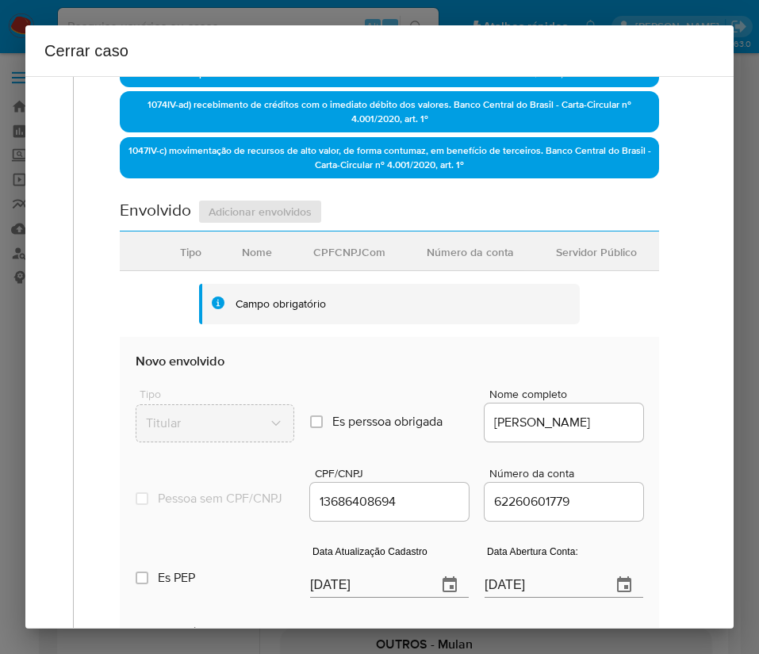
scroll to position [789, 0]
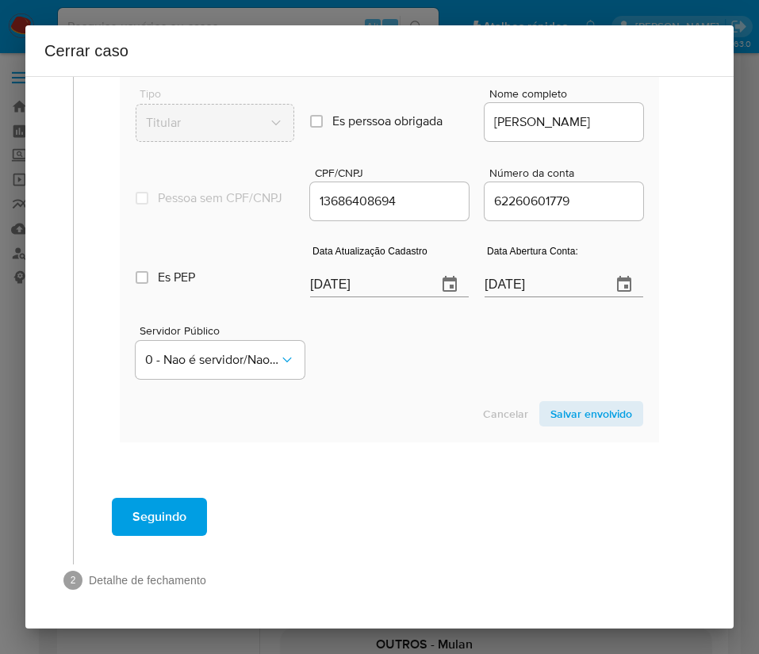
click at [332, 283] on input "[DATE]" at bounding box center [367, 284] width 114 height 25
paste input "28/09"
type input "28/09/2025"
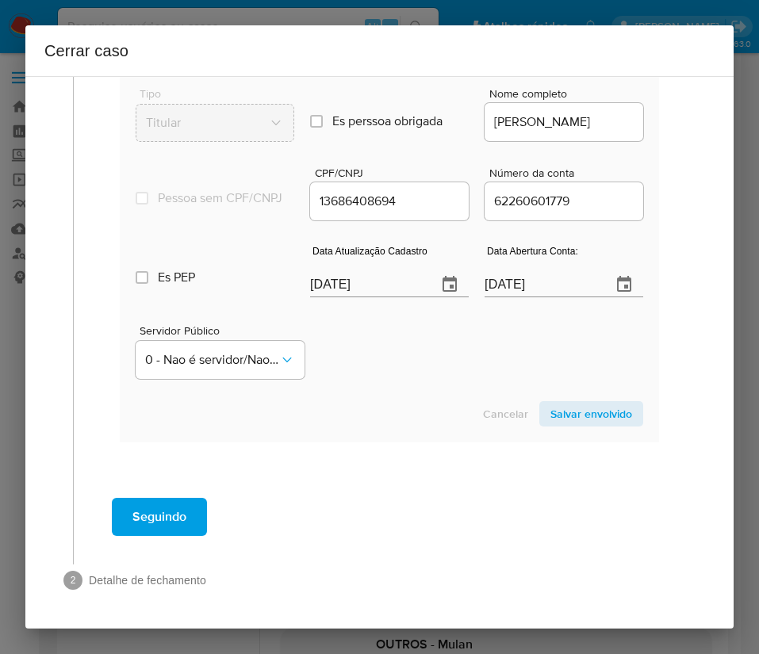
click at [488, 285] on input "06/03/2025" at bounding box center [541, 284] width 114 height 25
drag, startPoint x: 455, startPoint y: 350, endPoint x: 468, endPoint y: 334, distance: 20.9
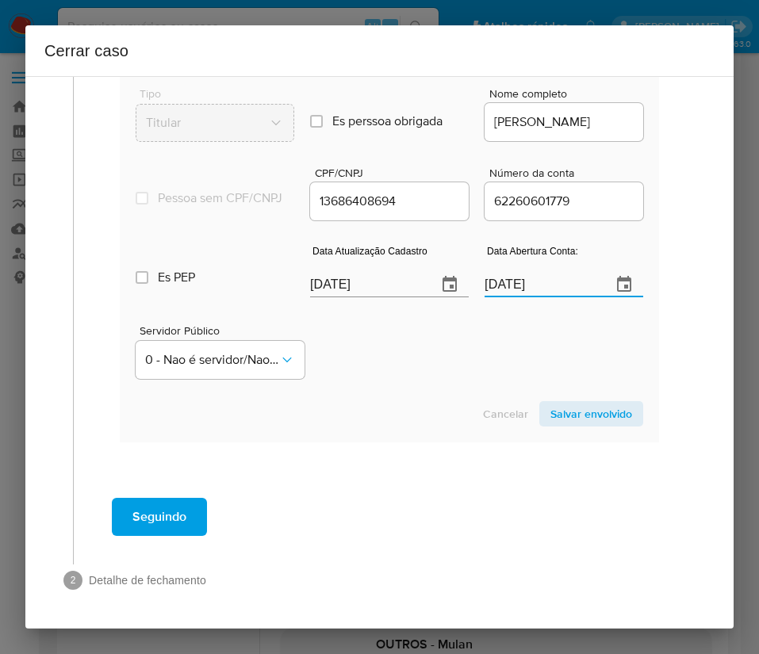
click at [457, 349] on div "Servidor Público 0 - Nao é servidor/[PERSON_NAME] possui informacao" at bounding box center [389, 345] width 507 height 79
click at [589, 411] on span "Salvar envolvido" at bounding box center [591, 414] width 82 height 22
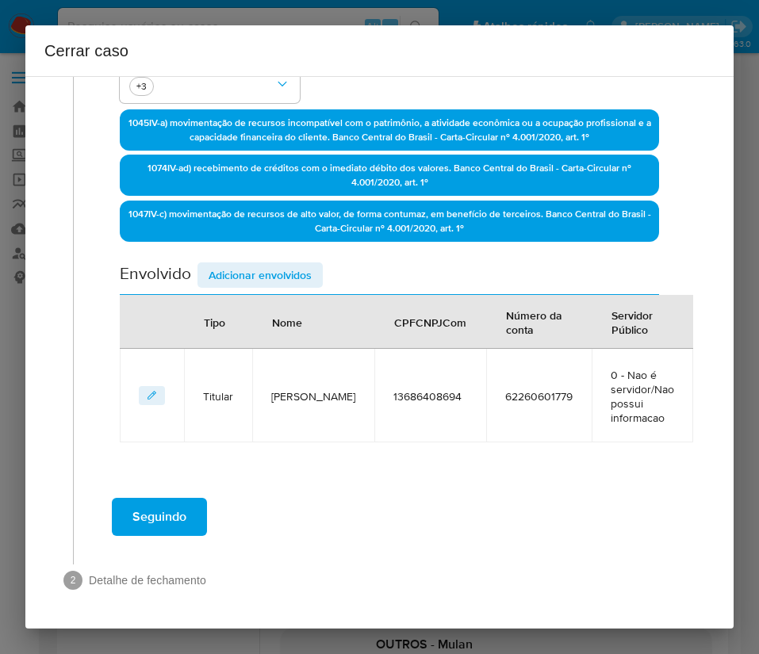
scroll to position [411, 0]
click at [287, 266] on span "Adicionar envolvidos" at bounding box center [259, 275] width 103 height 22
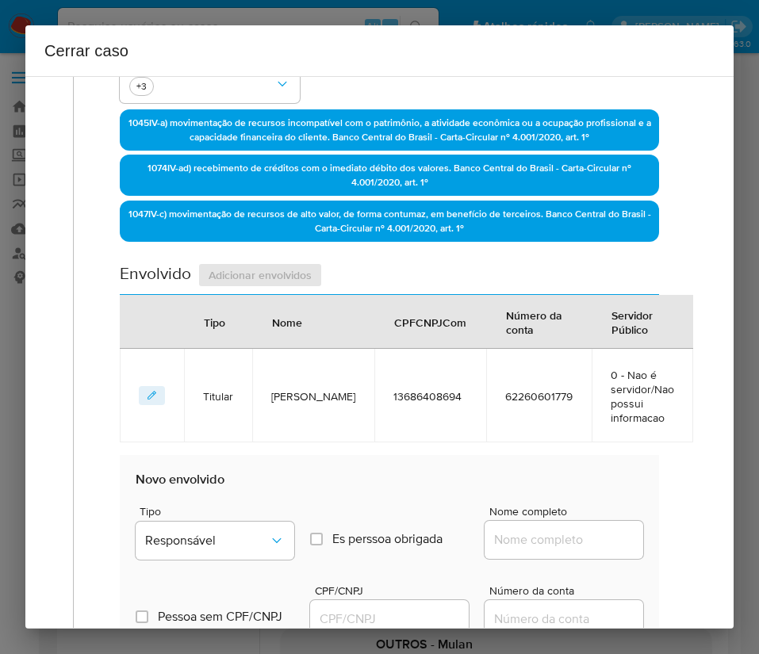
scroll to position [829, 0]
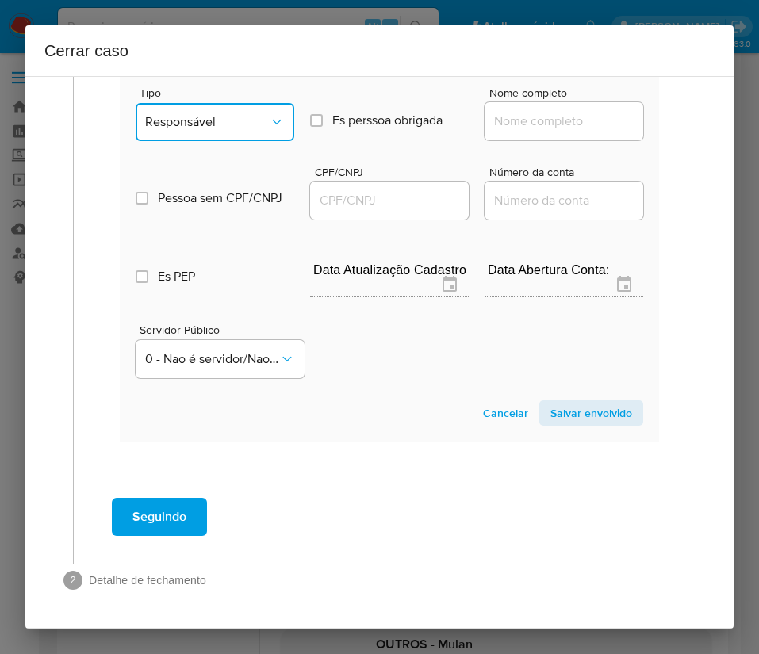
click at [239, 128] on span "Responsável" at bounding box center [207, 122] width 124 height 16
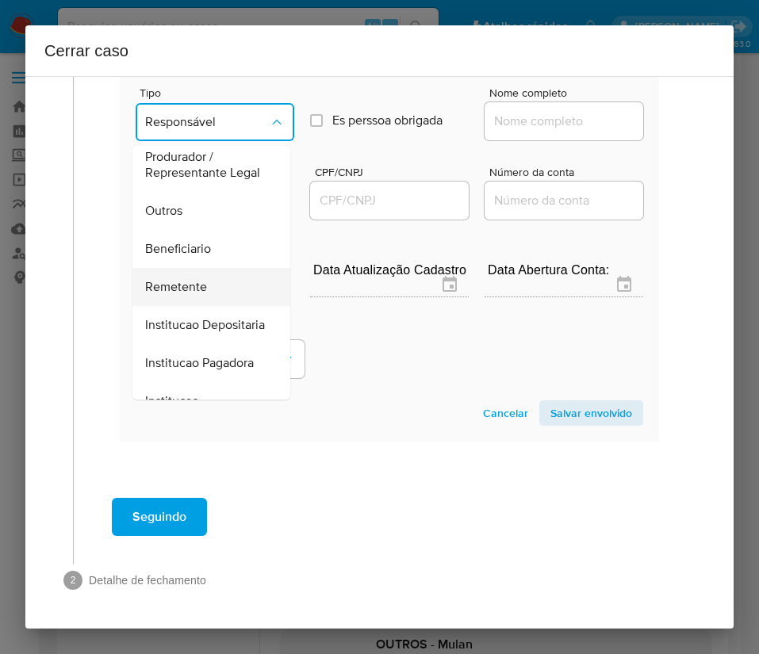
scroll to position [282, 0]
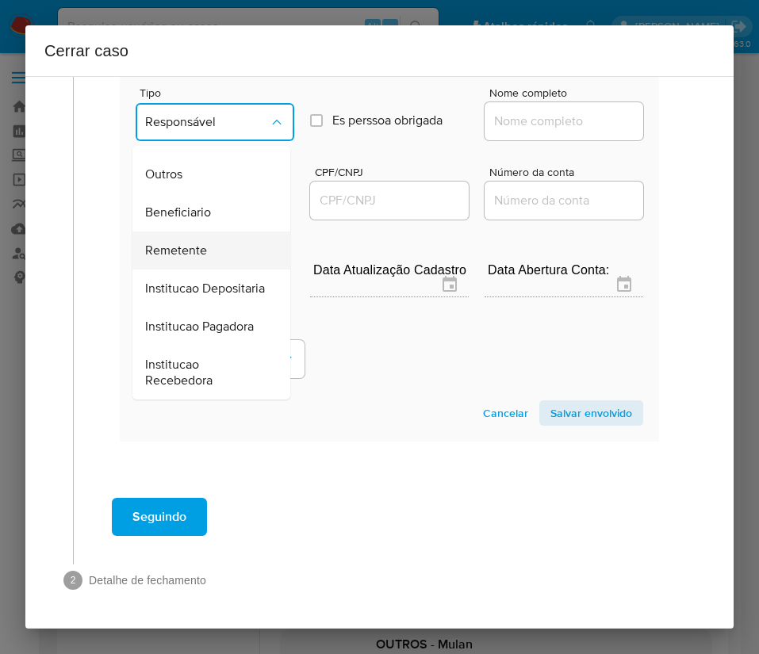
click at [192, 243] on span "Remetente" at bounding box center [176, 251] width 62 height 16
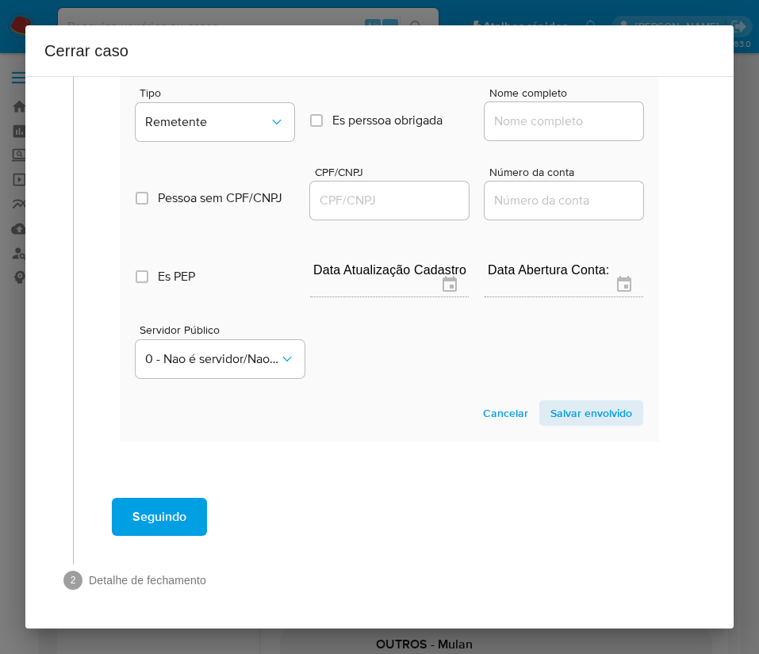
click at [498, 128] on input "Nome completo" at bounding box center [563, 121] width 159 height 21
click at [503, 127] on input "Nome completo" at bounding box center [563, 121] width 159 height 21
paste input "Gabriel Ferreira Neto, 15320256612"
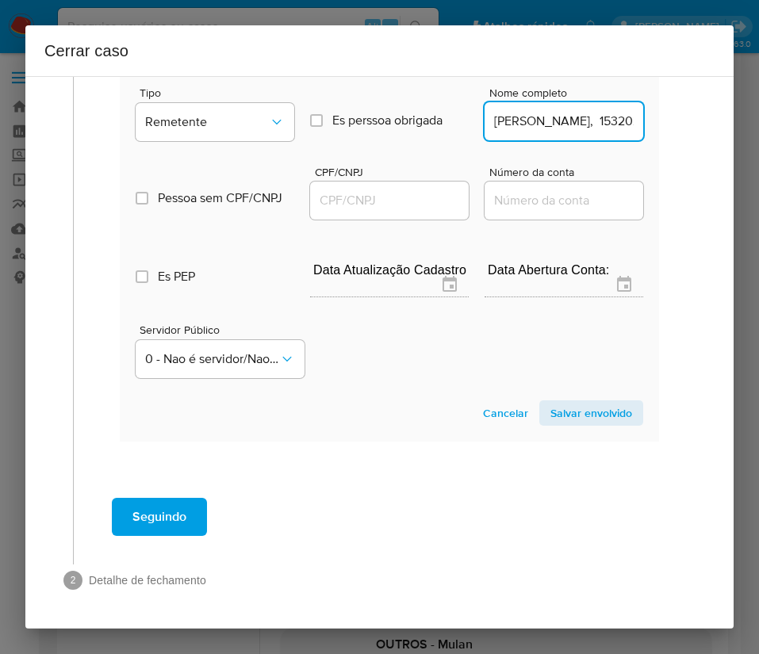
scroll to position [0, 66]
drag, startPoint x: 529, startPoint y: 124, endPoint x: 690, endPoint y: 125, distance: 160.9
type input "Gabriel Ferreira Neto"
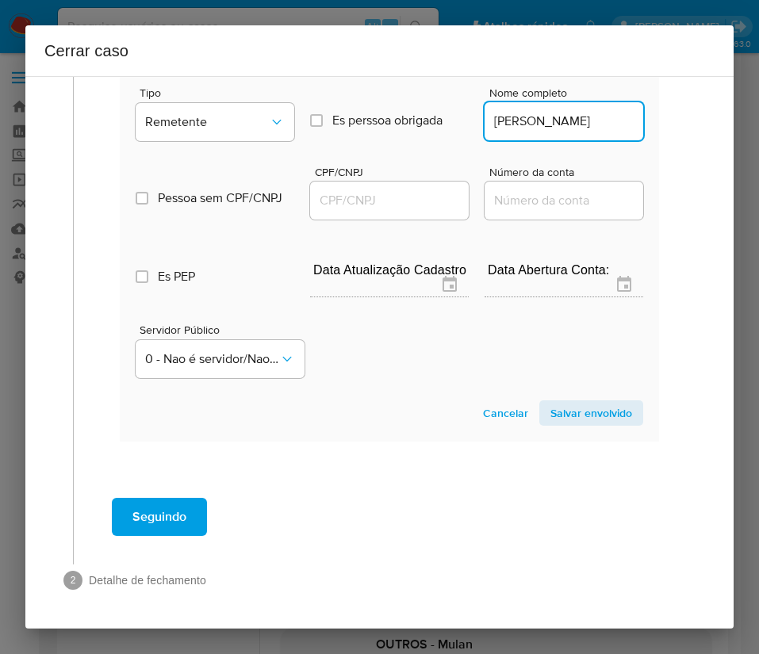
drag, startPoint x: 400, startPoint y: 191, endPoint x: 400, endPoint y: 201, distance: 9.5
click at [400, 192] on input "CPF/CNPJ" at bounding box center [389, 200] width 159 height 21
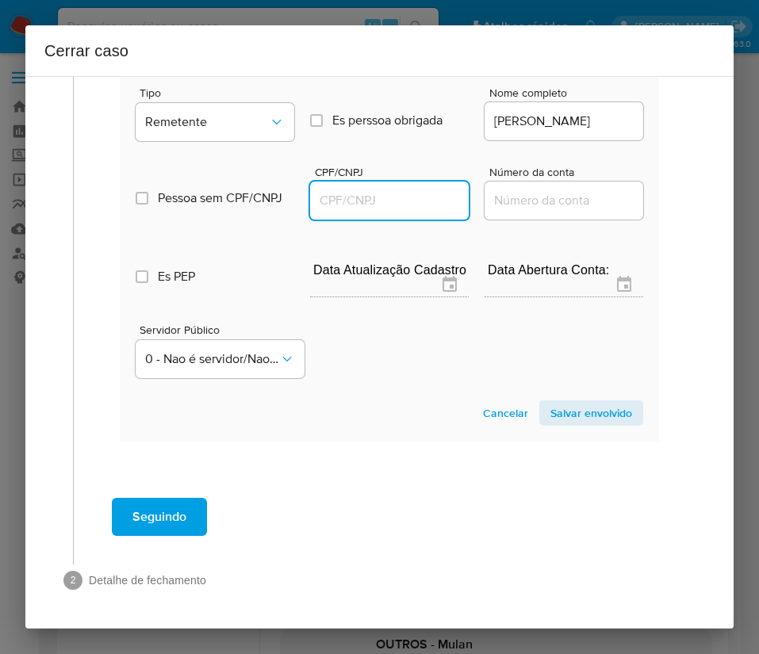
paste input "15320256612"
type input "15320256612"
click at [560, 418] on span "Salvar envolvido" at bounding box center [591, 413] width 82 height 22
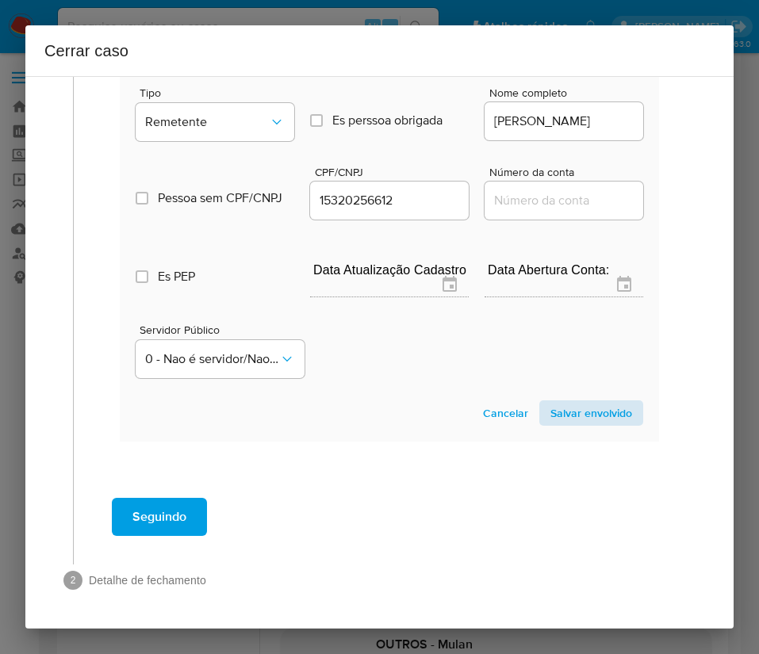
scroll to position [504, 0]
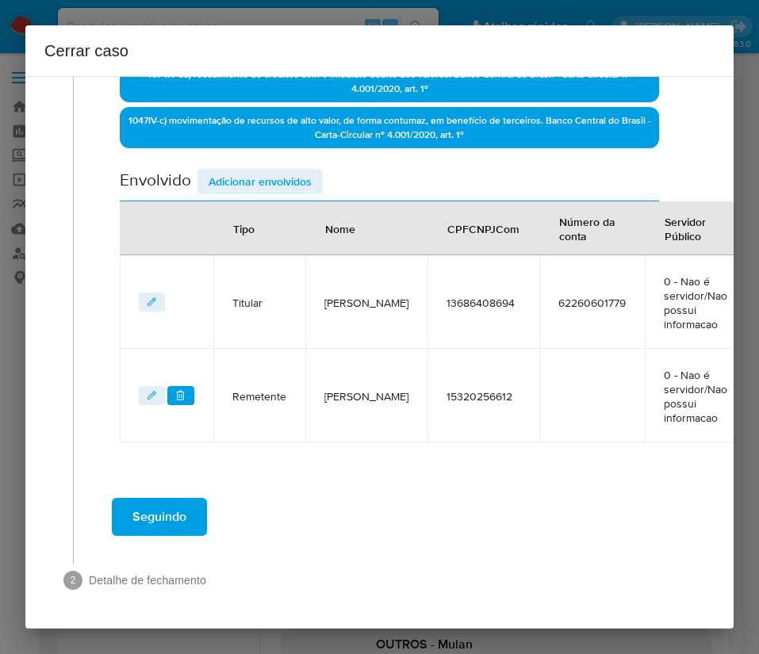
click at [285, 190] on span "Adicionar envolvidos" at bounding box center [259, 181] width 103 height 22
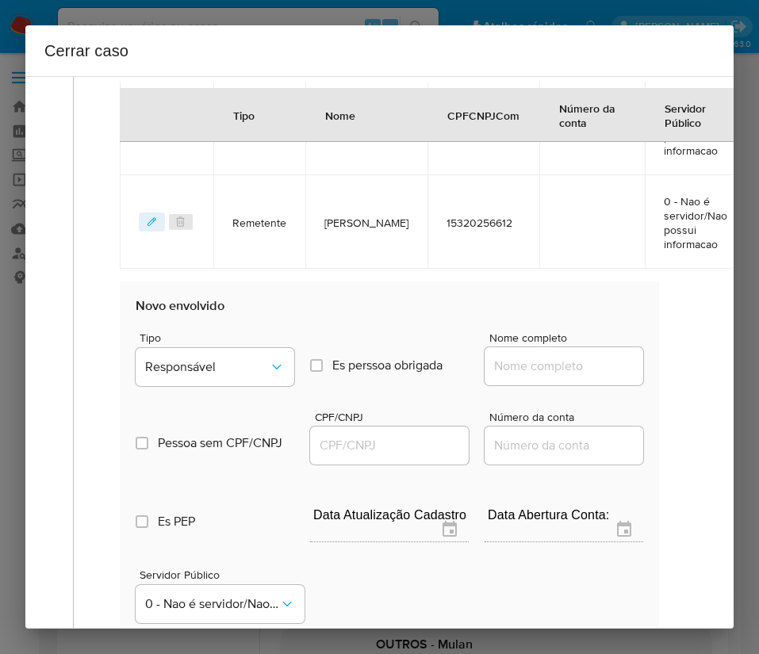
scroll to position [923, 0]
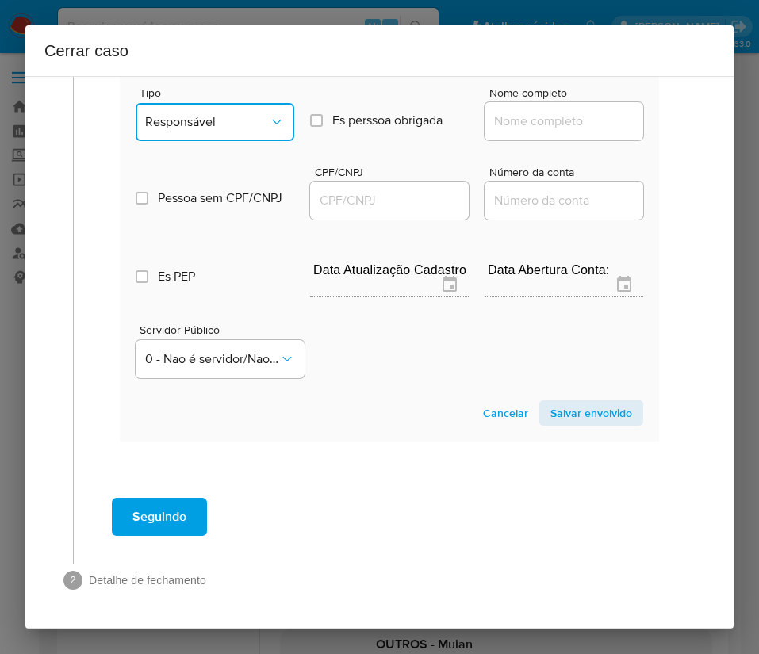
click at [238, 132] on button "Responsável" at bounding box center [215, 122] width 159 height 38
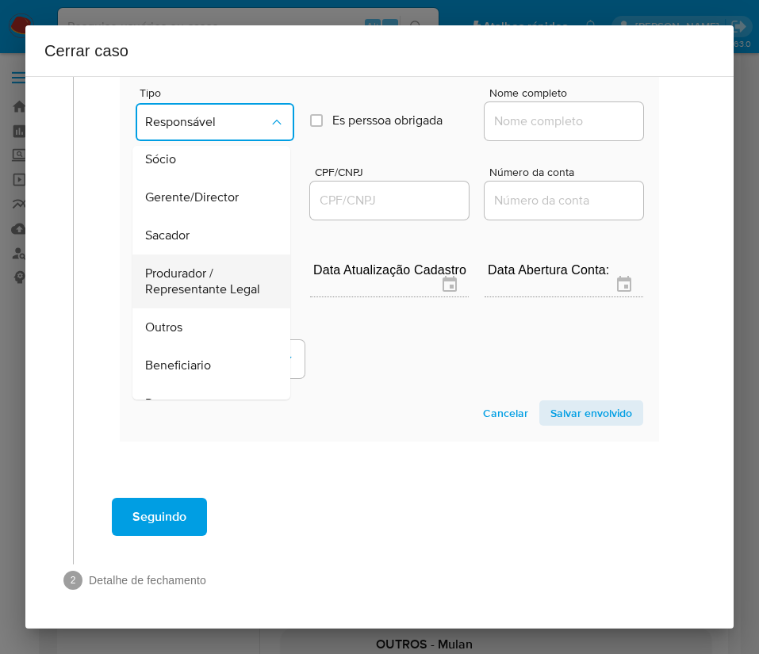
scroll to position [119, 0]
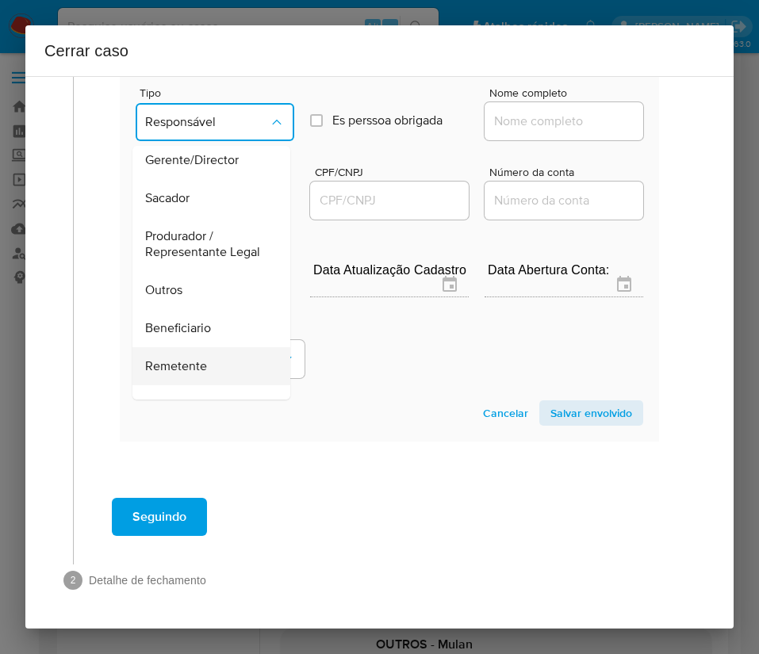
click at [182, 374] on span "Remetente" at bounding box center [176, 366] width 62 height 16
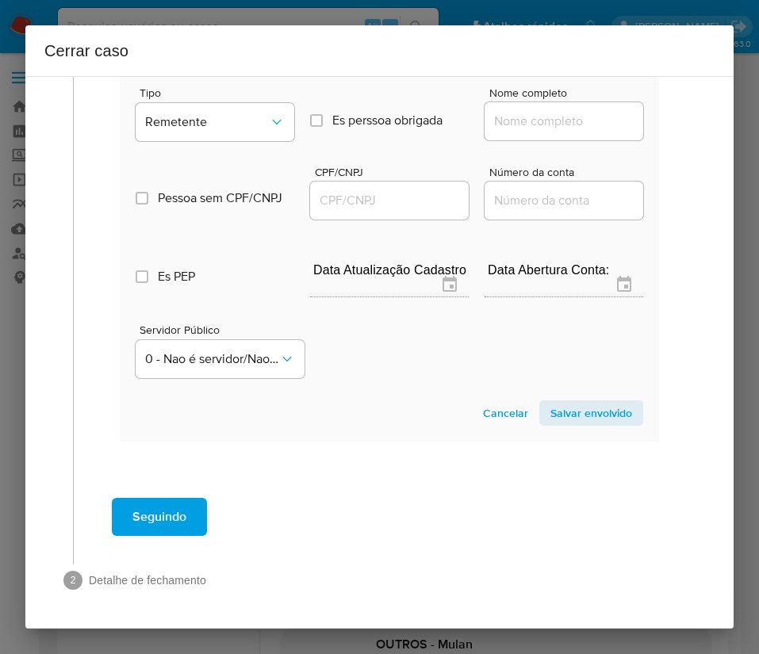
click at [512, 109] on div at bounding box center [563, 121] width 159 height 38
click at [511, 118] on input "Nome completo" at bounding box center [563, 121] width 159 height 21
paste input "Igor Vitor Dos Santos Romeu, 11483055647"
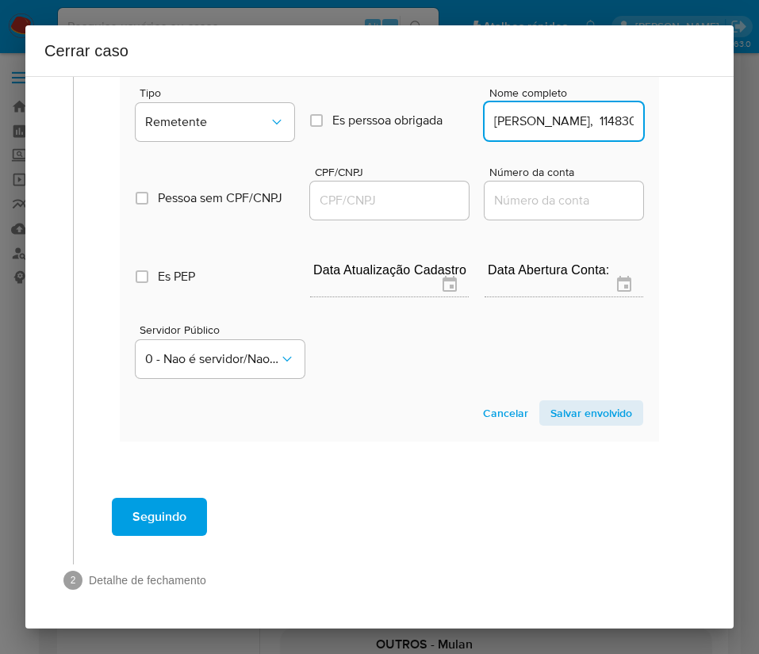
scroll to position [0, 107]
drag, startPoint x: 533, startPoint y: 121, endPoint x: 682, endPoint y: 119, distance: 149.1
type input "Igor Vitor Dos Santos Romeu"
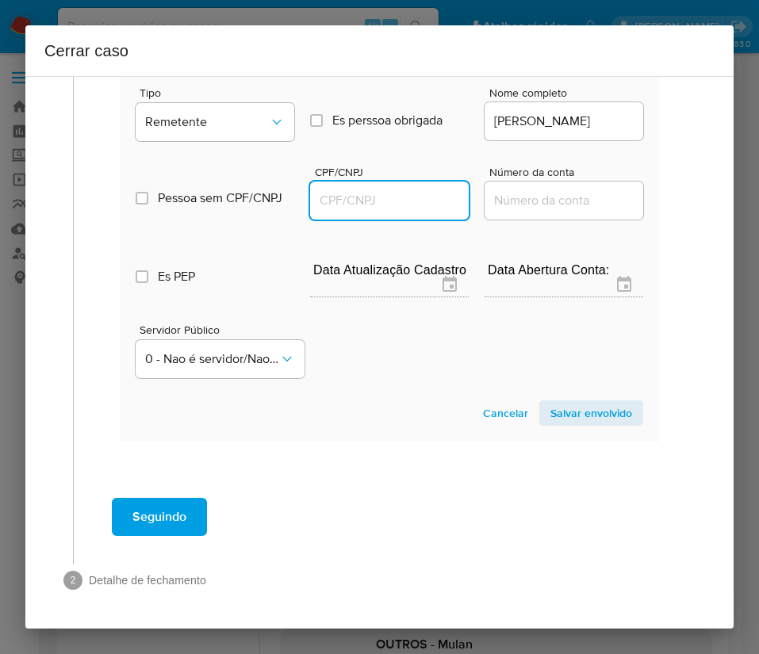
scroll to position [0, 0]
click at [380, 200] on input "CPF/CNPJ" at bounding box center [389, 200] width 159 height 21
paste input "11483055647"
type input "11483055647"
click at [551, 409] on span "Salvar envolvido" at bounding box center [591, 413] width 82 height 22
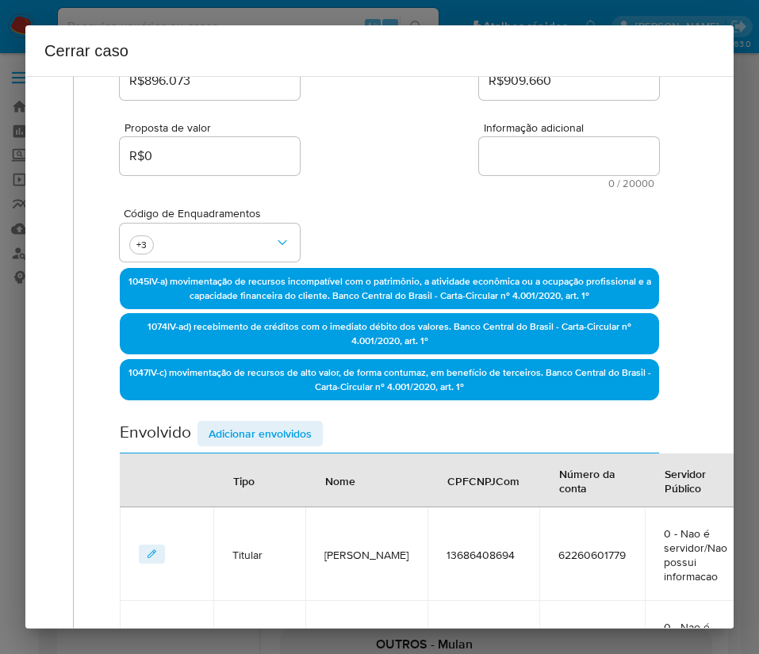
scroll to position [241, 0]
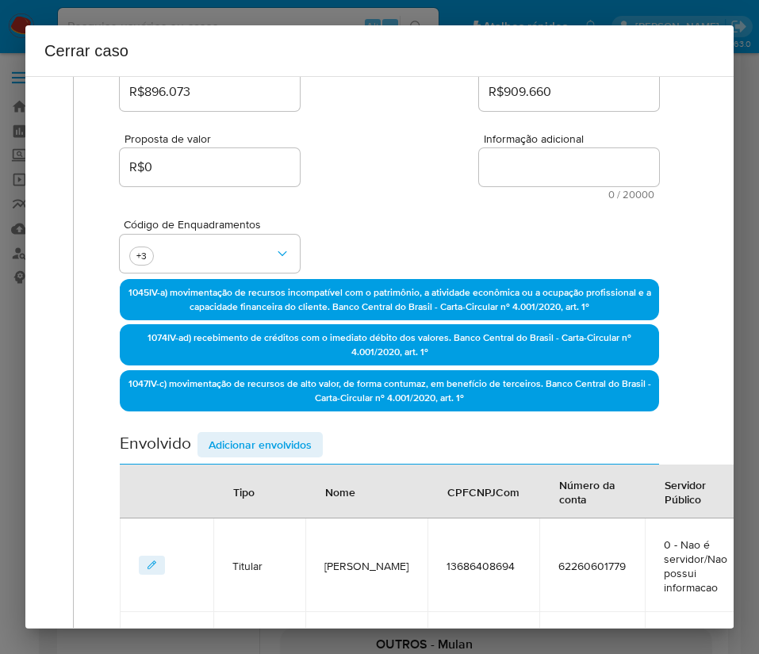
click at [300, 430] on div "Data de início 01/08/2025 Data Fin 11/10/2025 Valor do crédito R$896.073 Valor …" at bounding box center [389, 377] width 539 height 843
click at [300, 436] on span "Adicionar envolvidos" at bounding box center [259, 445] width 103 height 22
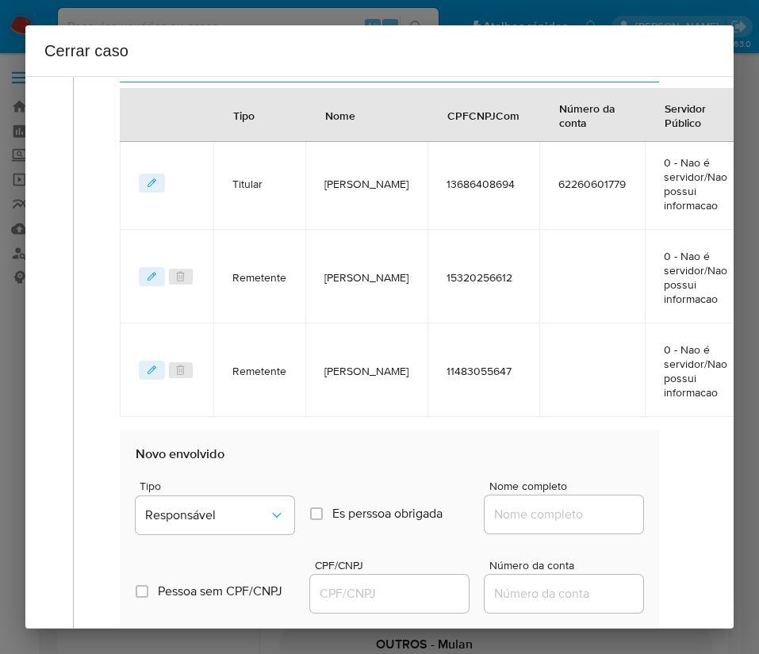
scroll to position [954, 0]
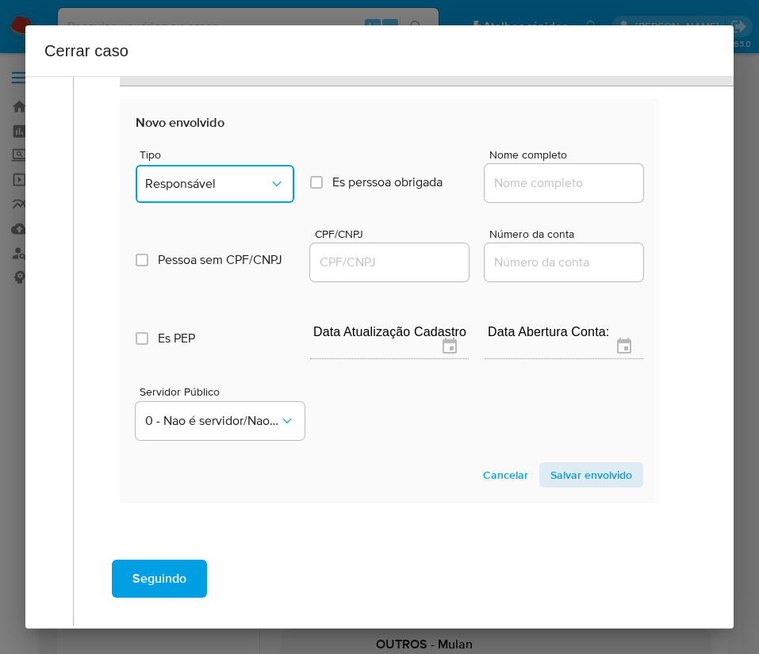
click at [201, 192] on button "Responsável" at bounding box center [215, 184] width 159 height 38
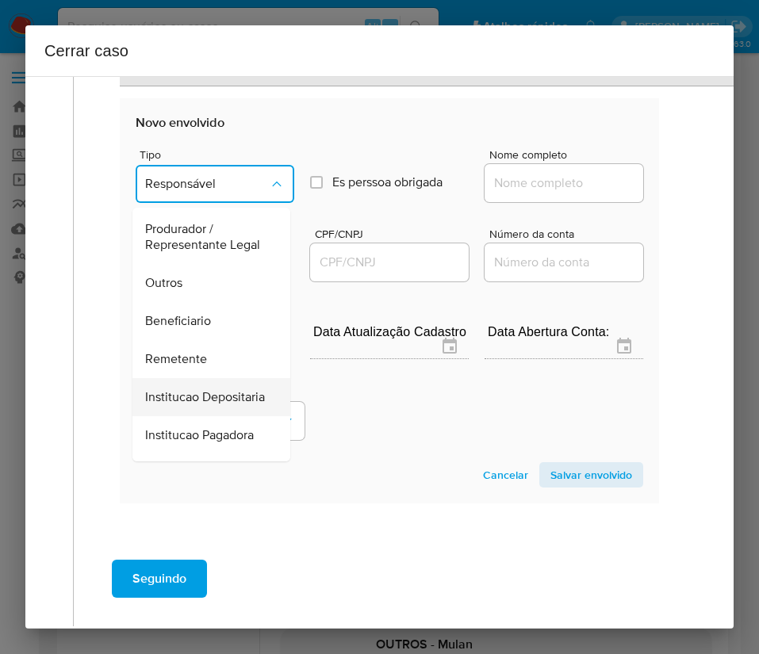
scroll to position [282, 0]
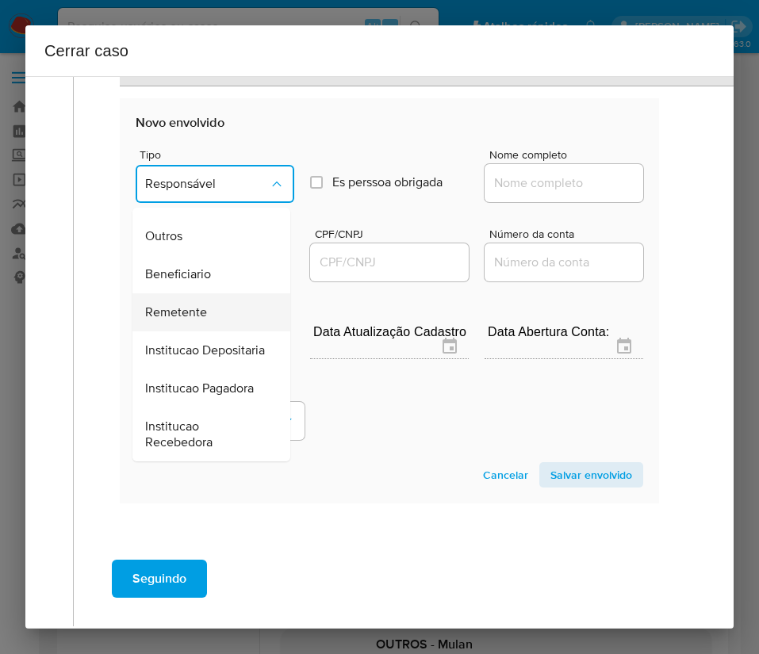
click at [188, 304] on span "Remetente" at bounding box center [176, 312] width 62 height 16
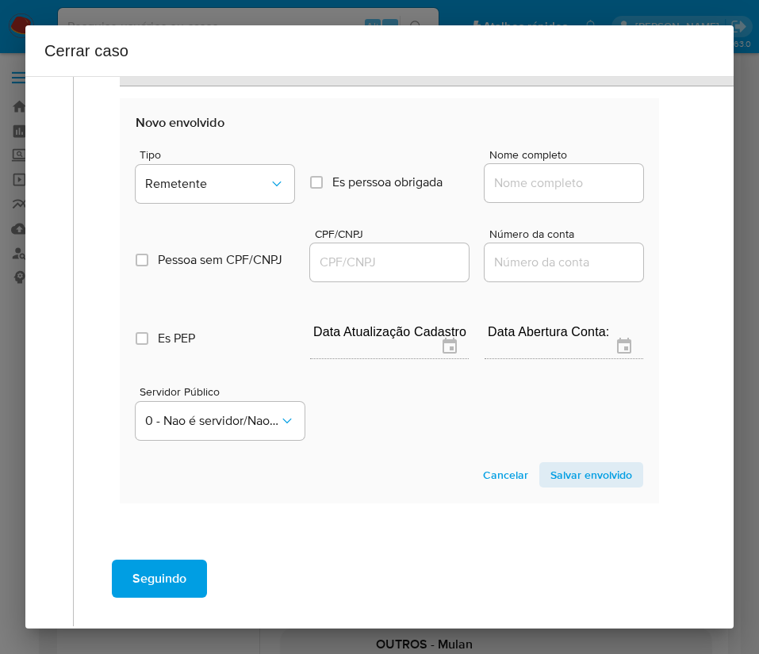
click at [490, 173] on input "Nome completo" at bounding box center [563, 183] width 159 height 21
paste input "Juliana Mara Malta Perdigao Caricati Caldeira, 13853005667"
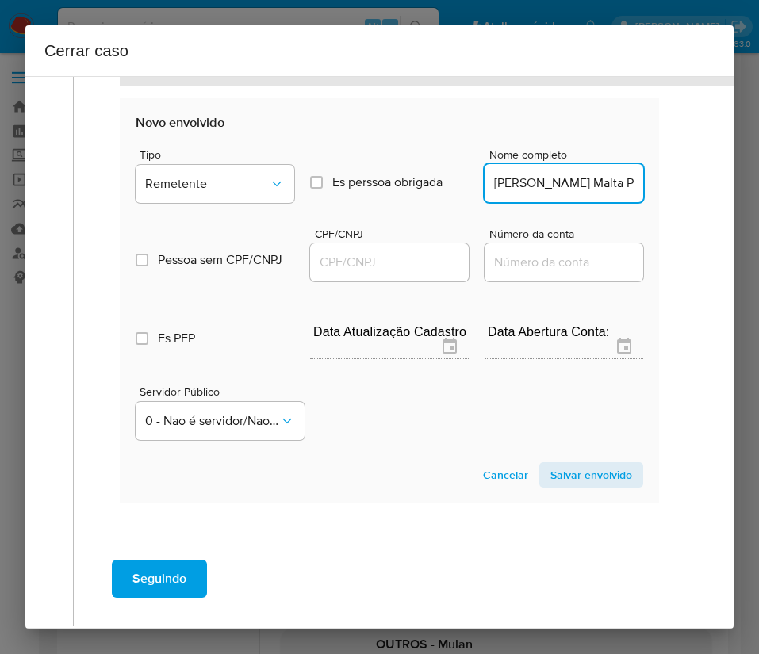
scroll to position [0, 202]
drag, startPoint x: 527, startPoint y: 187, endPoint x: 740, endPoint y: 193, distance: 213.3
click at [740, 193] on div "Cerrar caso 1 Informação completa Geral Data de início 01/08/2025 Data Fin 11/1…" at bounding box center [379, 327] width 759 height 654
type input "Juliana Mara Malta Perdigao Caricati Caldeira"
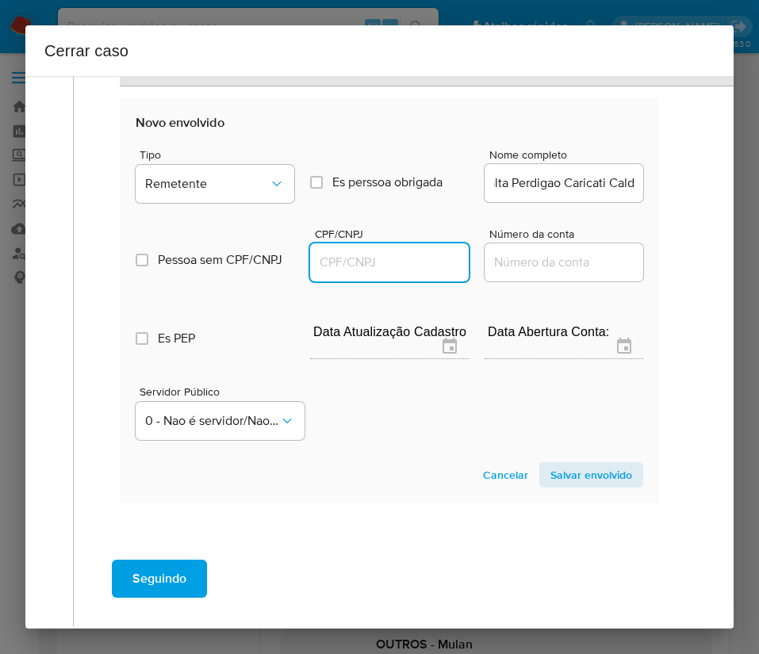
click at [395, 257] on input "CPF/CNPJ" at bounding box center [389, 262] width 159 height 21
paste input "13853005667"
type input "13853005667"
click at [564, 476] on span "Salvar envolvido" at bounding box center [591, 475] width 82 height 22
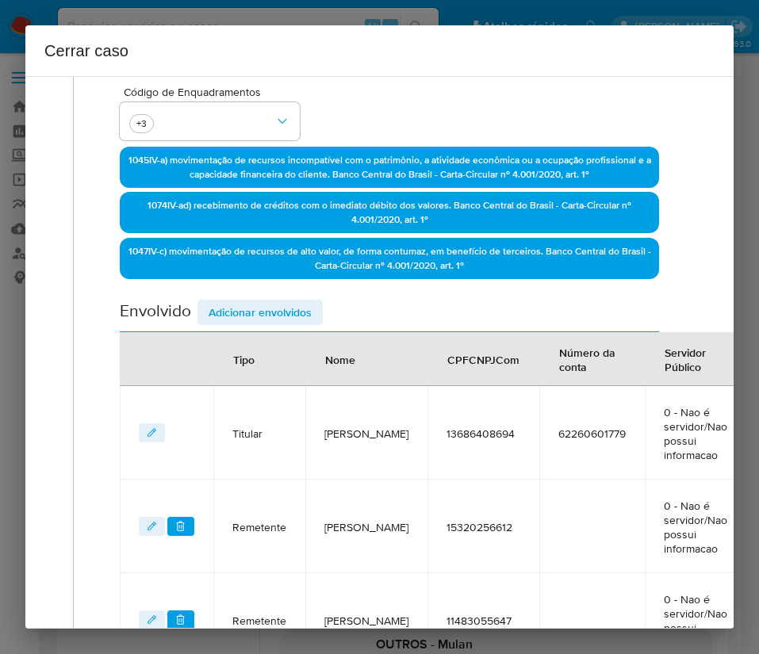
scroll to position [349, 0]
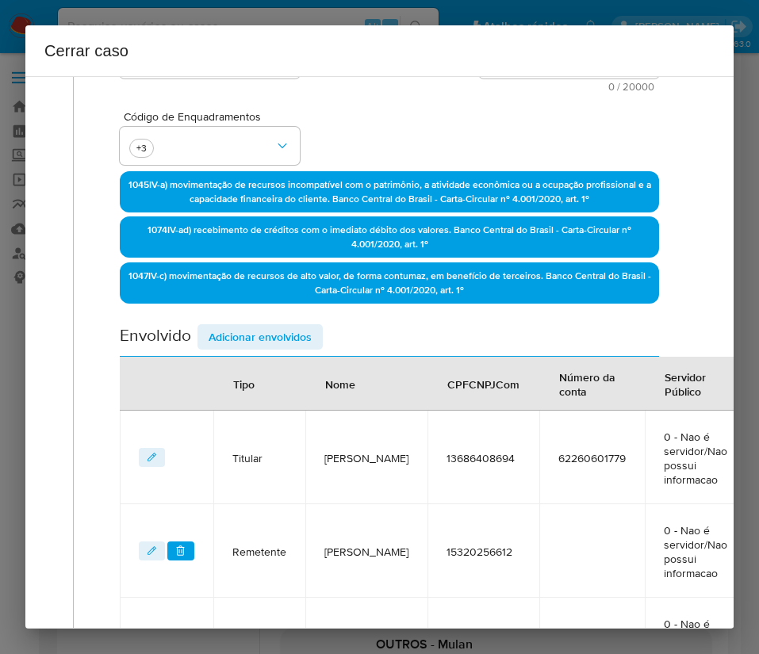
click at [246, 346] on span "Adicionar envolvidos" at bounding box center [259, 337] width 103 height 22
click at [246, 346] on div "Envolvido Adicionar envolvidos" at bounding box center [389, 340] width 539 height 33
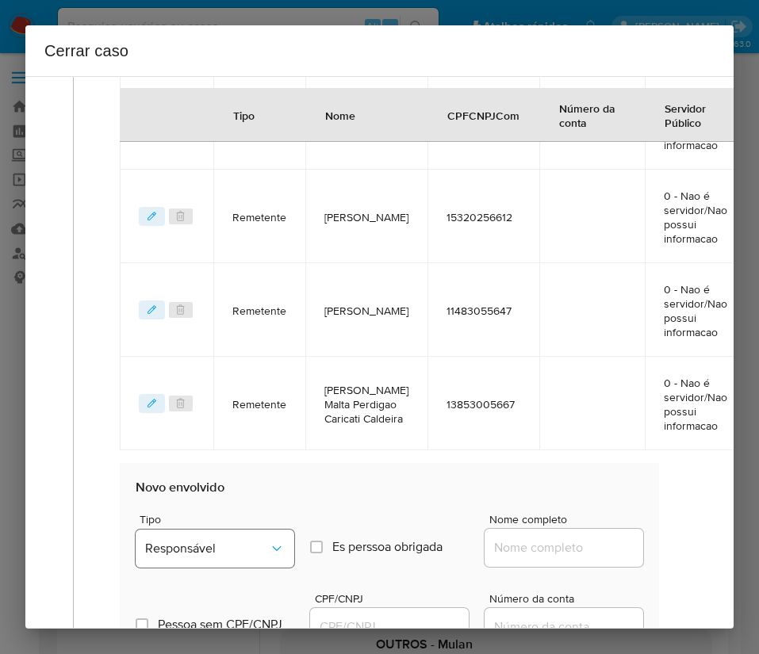
scroll to position [943, 0]
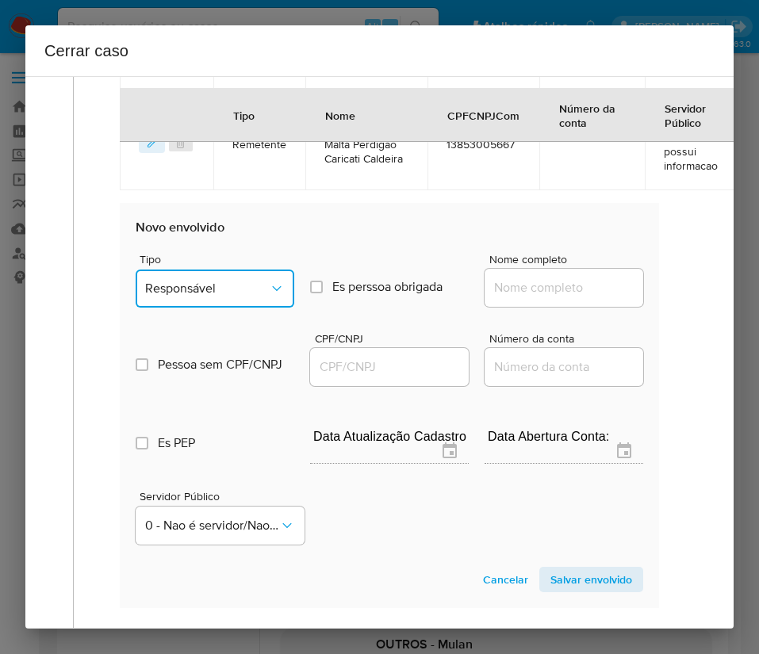
click at [209, 296] on span "Responsável" at bounding box center [207, 289] width 124 height 16
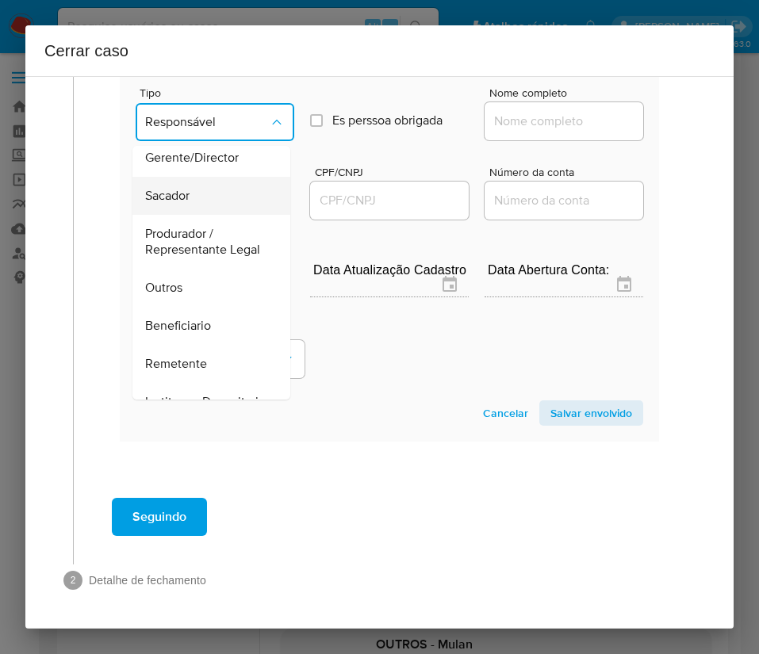
scroll to position [282, 0]
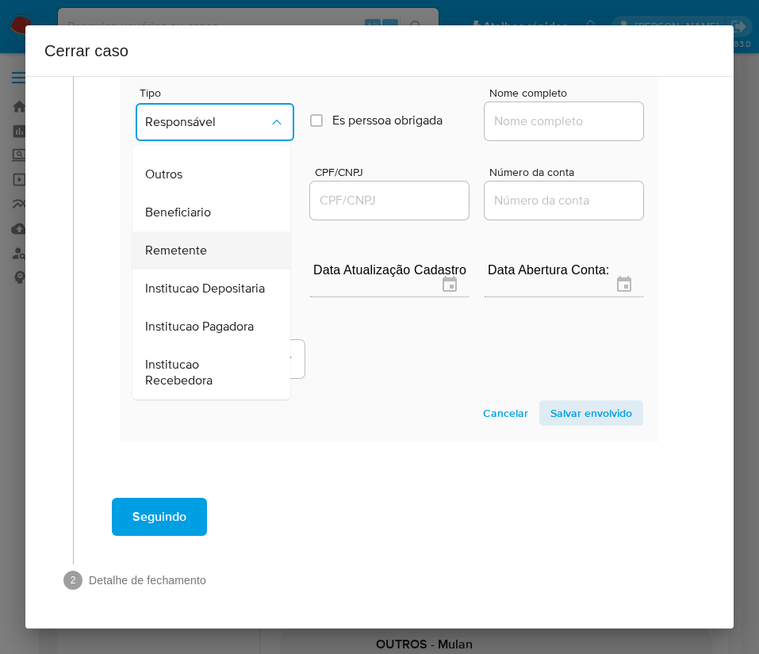
click at [196, 243] on span "Remetente" at bounding box center [176, 251] width 62 height 16
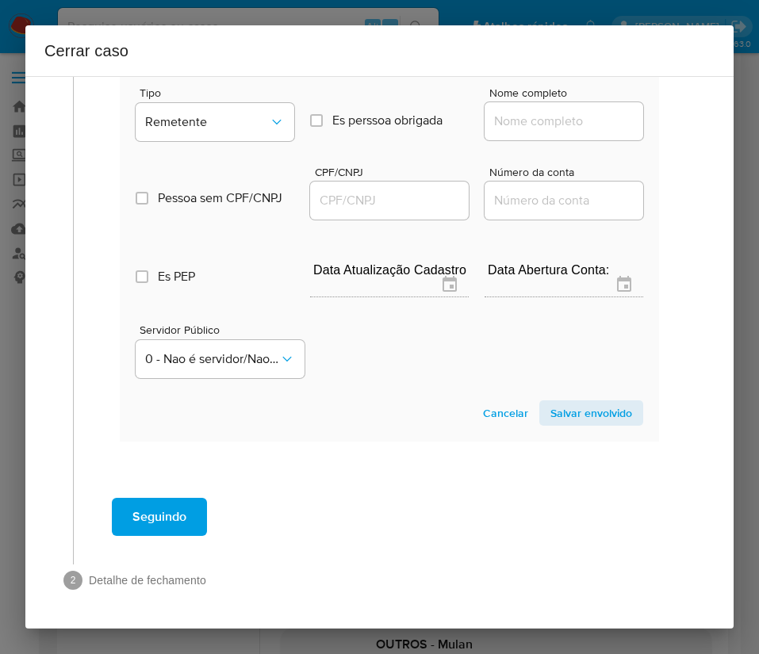
click at [519, 117] on input "Nome completo" at bounding box center [563, 121] width 159 height 21
paste input "Luiz Alberto Guimaraes De Oliveira, 14826857799"
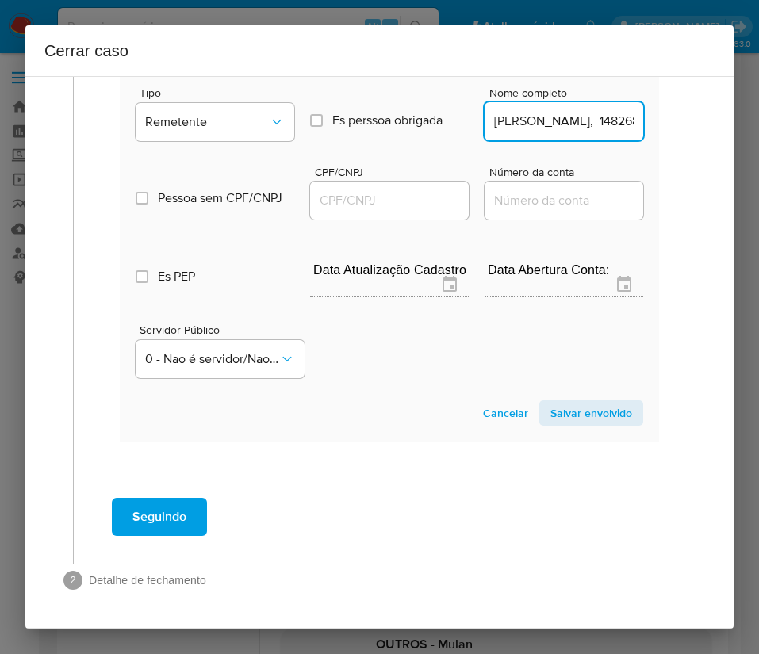
scroll to position [0, 144]
drag, startPoint x: 529, startPoint y: 124, endPoint x: 668, endPoint y: 119, distance: 139.6
type input "Luiz Alberto Guimaraes De Oliveira"
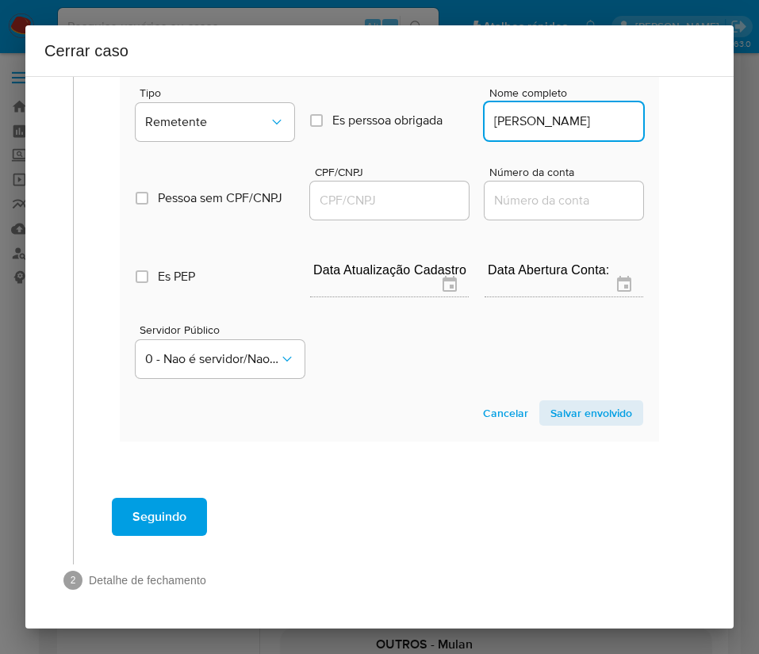
drag, startPoint x: 347, startPoint y: 206, endPoint x: 361, endPoint y: 210, distance: 14.8
click at [348, 206] on input "CPF/CNPJ" at bounding box center [389, 200] width 159 height 21
paste input "14826857799"
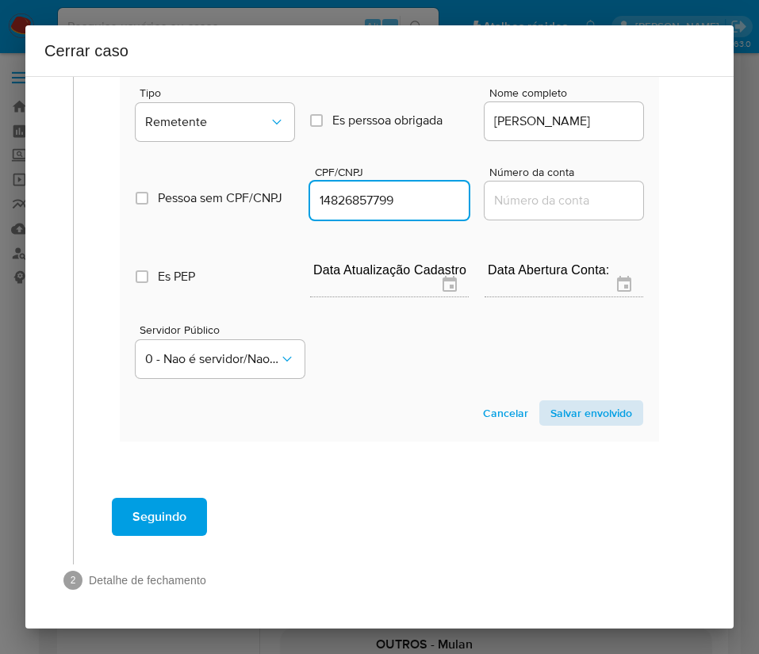
type input "14826857799"
click at [567, 424] on span "Salvar envolvido" at bounding box center [591, 413] width 82 height 22
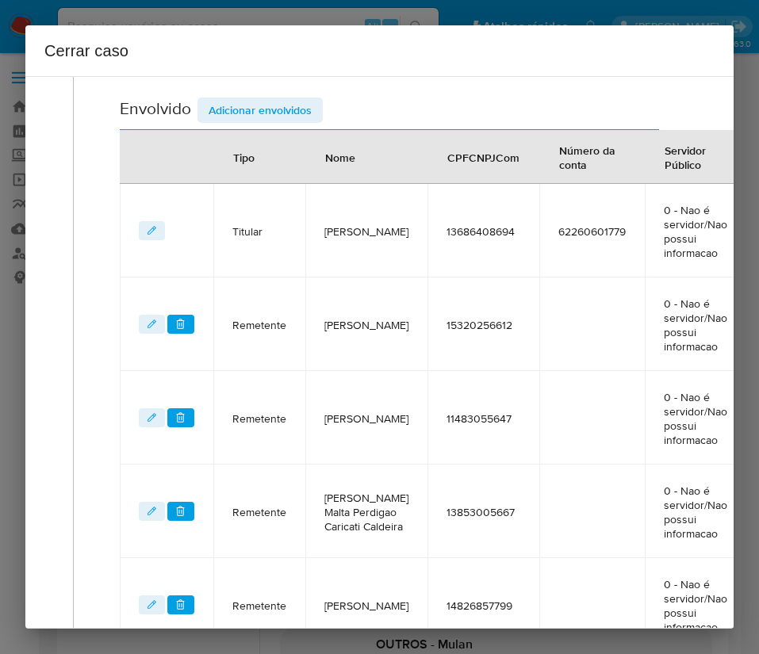
scroll to position [219, 0]
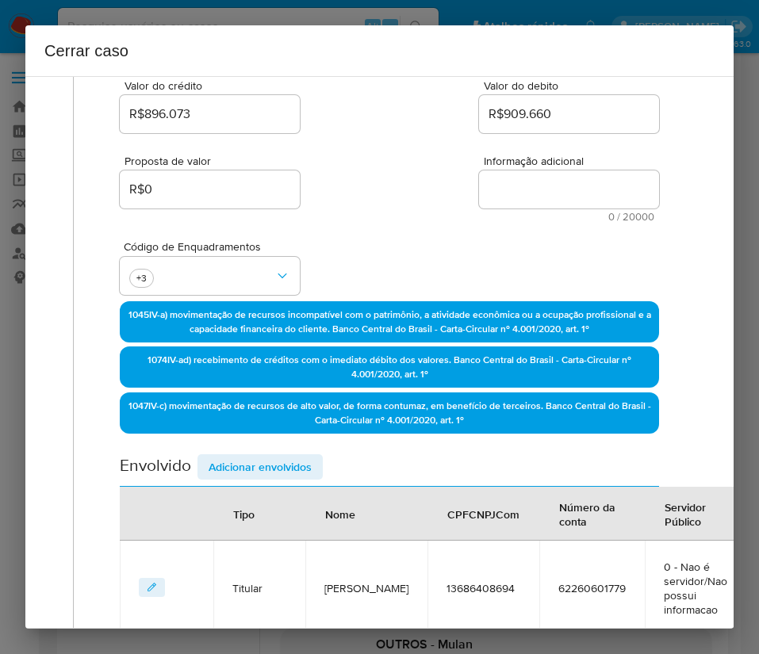
drag, startPoint x: 241, startPoint y: 467, endPoint x: 241, endPoint y: 453, distance: 14.3
click at [241, 468] on span "Adicionar envolvidos" at bounding box center [259, 467] width 103 height 22
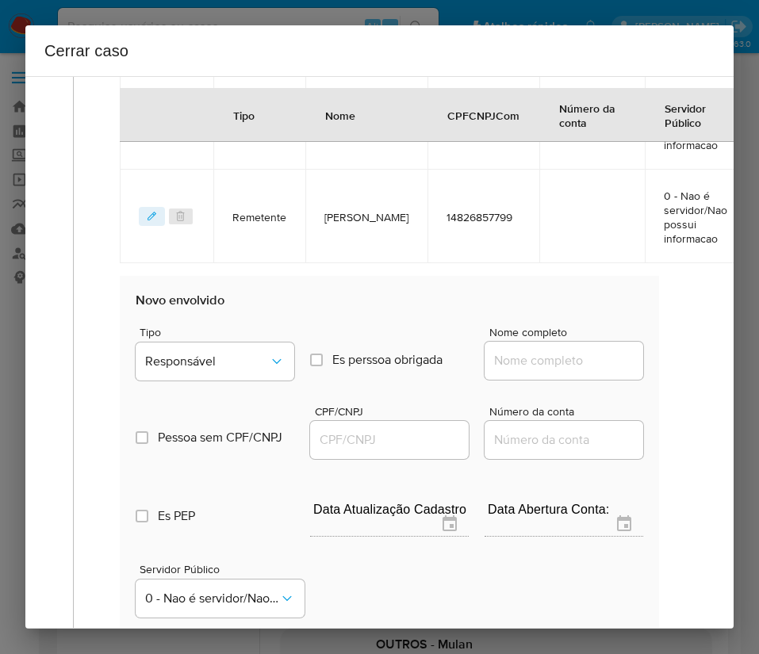
scroll to position [1232, 0]
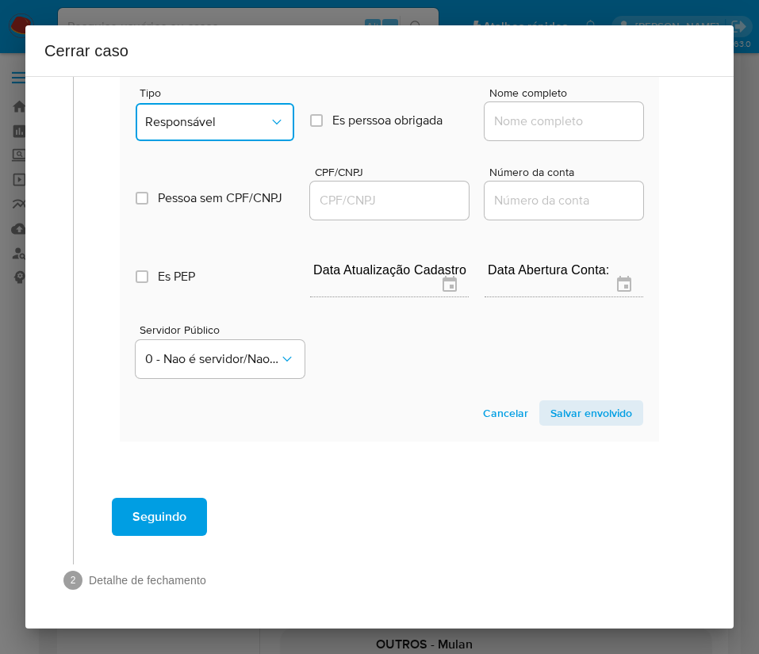
click at [182, 122] on span "Responsável" at bounding box center [207, 122] width 124 height 16
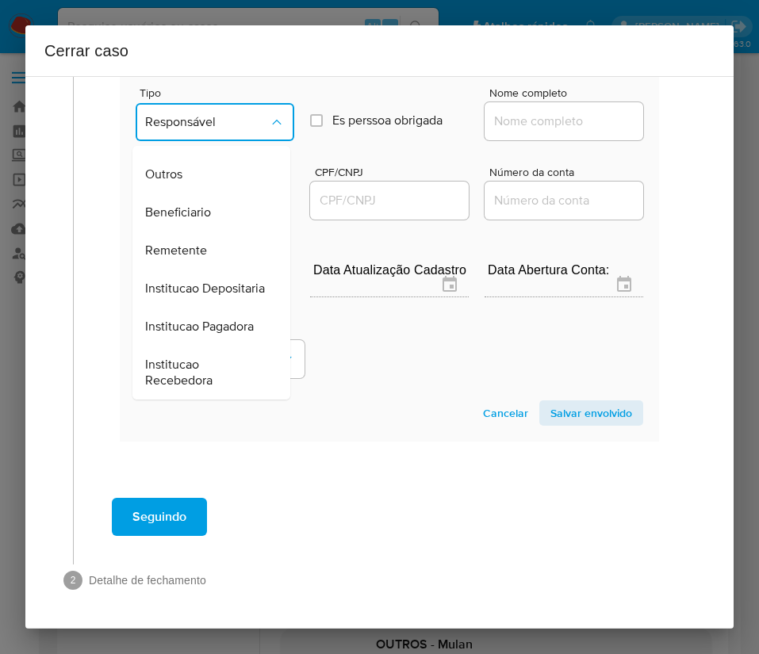
scroll to position [282, 0]
click at [213, 231] on div "Remetente" at bounding box center [206, 250] width 123 height 38
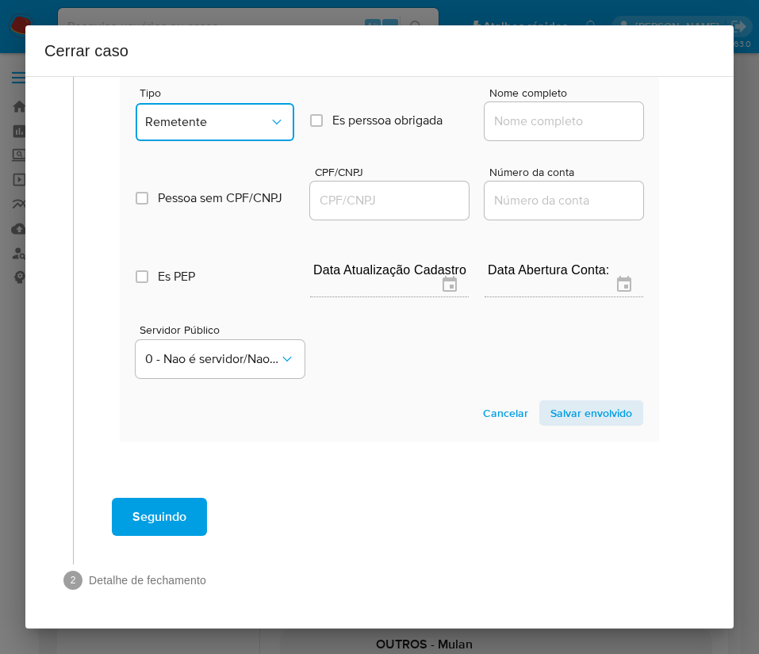
click at [259, 116] on span "Remetente" at bounding box center [207, 122] width 124 height 16
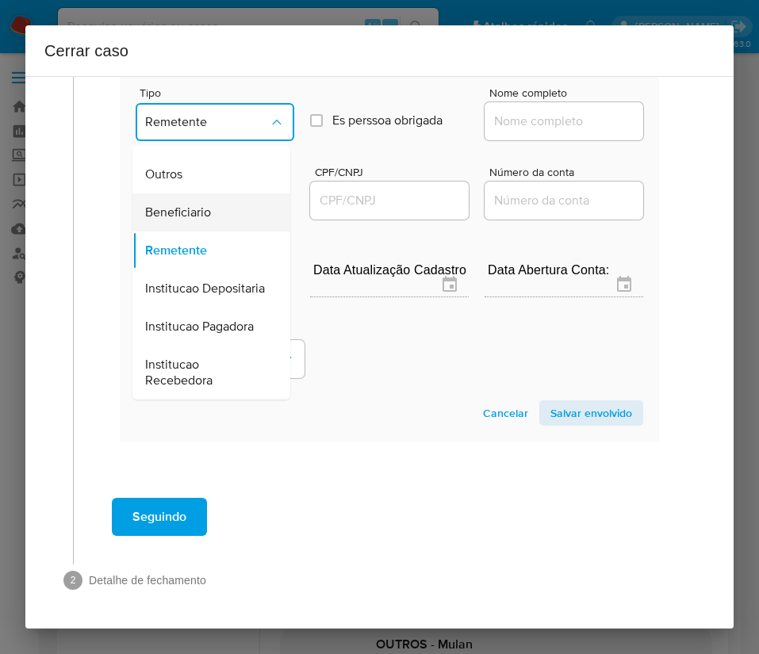
click at [196, 205] on span "Beneficiario" at bounding box center [178, 213] width 66 height 16
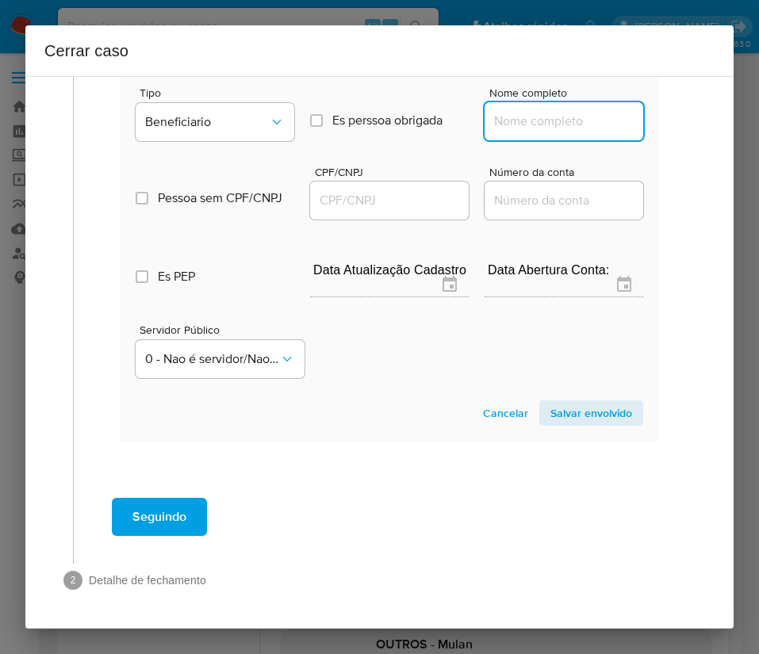
click at [538, 117] on input "Nome completo" at bounding box center [563, 121] width 159 height 21
paste input "Francisco Wesley Dos Santos Castelo Branco, 05032014303"
drag, startPoint x: 527, startPoint y: 123, endPoint x: 739, endPoint y: 118, distance: 211.7
click at [739, 118] on div "Cerrar caso 1 Informação completa Geral Data de início 01/08/2025 Data Fin 11/1…" at bounding box center [379, 327] width 759 height 654
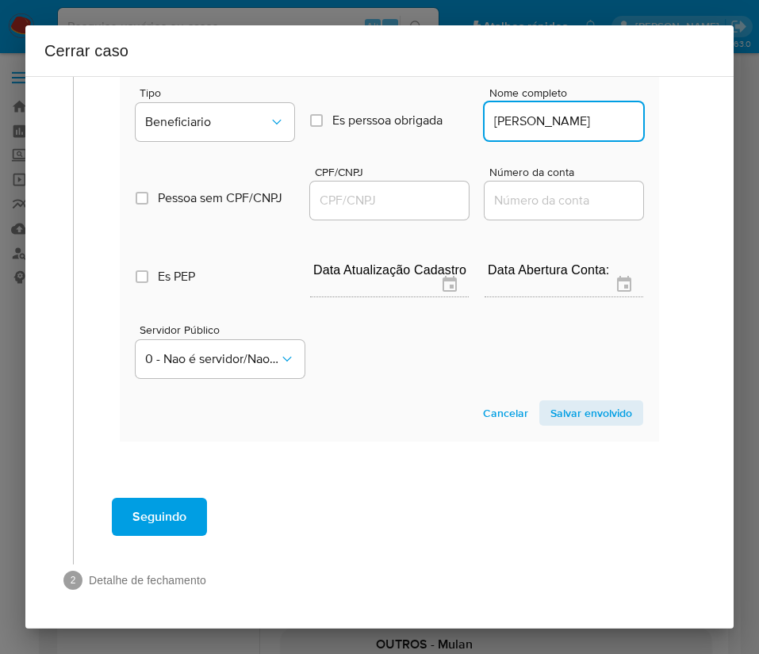
scroll to position [0, 115]
type input "Francisco Wesley Dos Santos Castelo Branco"
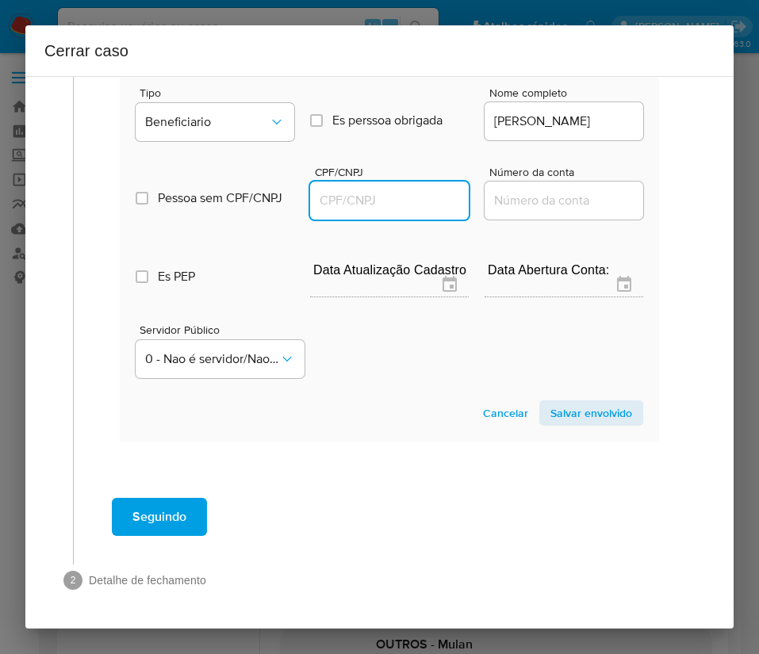
click at [408, 202] on input "CPF/CNPJ" at bounding box center [389, 200] width 159 height 21
paste input "05032014303"
type input "5032014303"
click at [565, 407] on span "Salvar envolvido" at bounding box center [591, 413] width 82 height 22
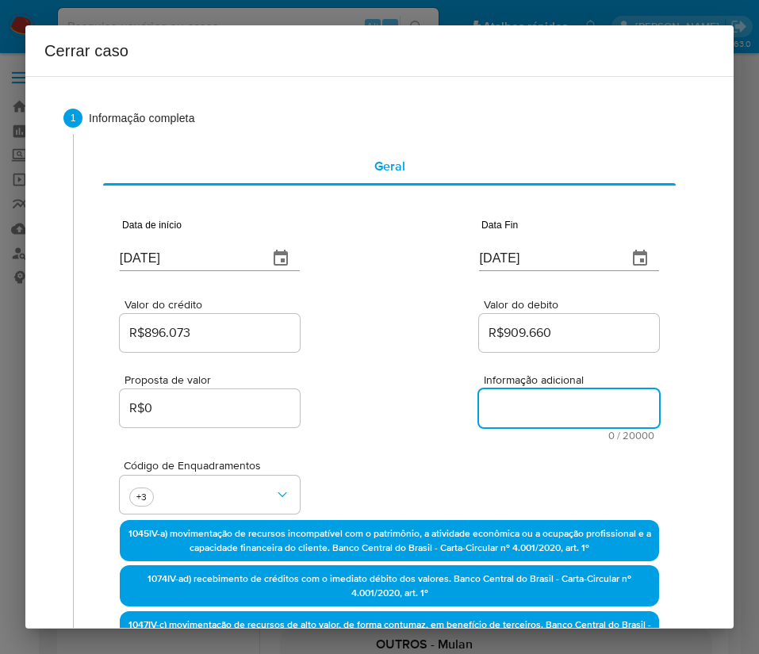
click at [493, 399] on textarea "Informação adicional" at bounding box center [569, 408] width 180 height 38
paste textarea "Informações do Cliente Igor Henrique Miranda Matildes, CPF 13686408694, 29 anos…"
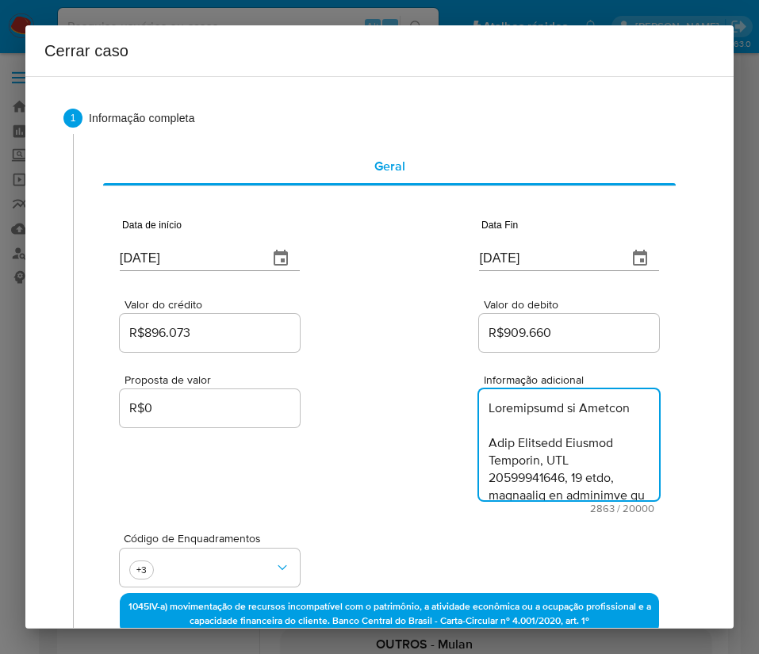
type textarea "Informações do Cliente Igor Henrique Miranda Matildes, CPF 13686408694, 29 anos…"
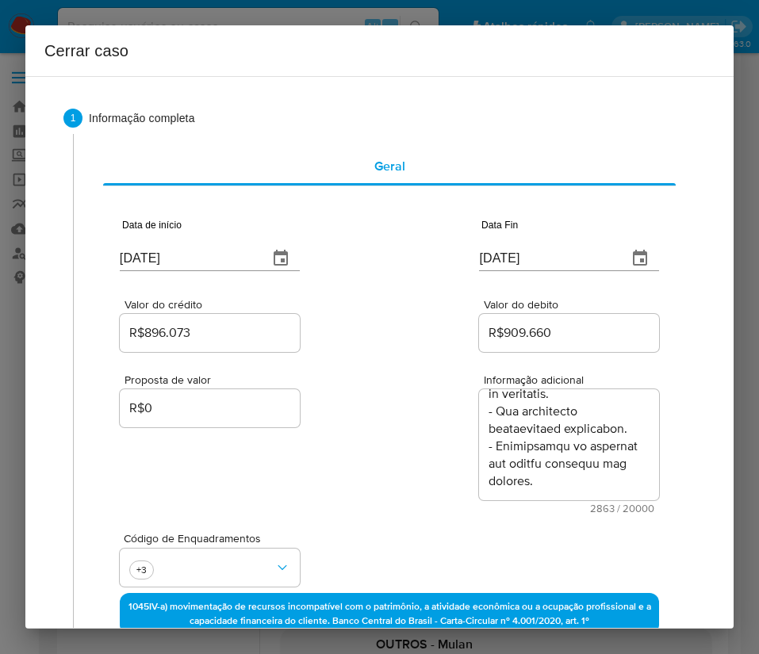
click at [372, 484] on div "Proposta de valor R$0 Informação adicional 2863 / 20000 17137 caracteres restan…" at bounding box center [389, 434] width 539 height 159
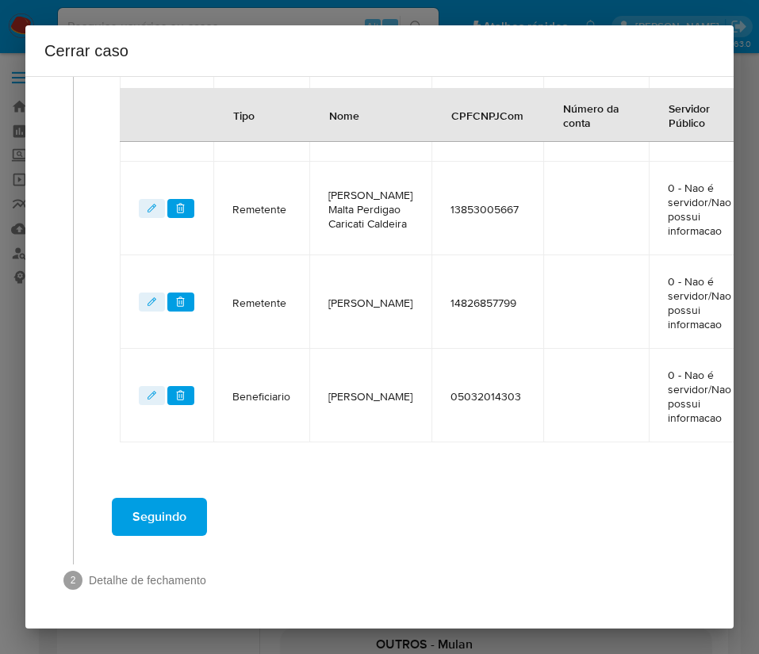
click at [200, 499] on button "Seguindo" at bounding box center [159, 517] width 95 height 38
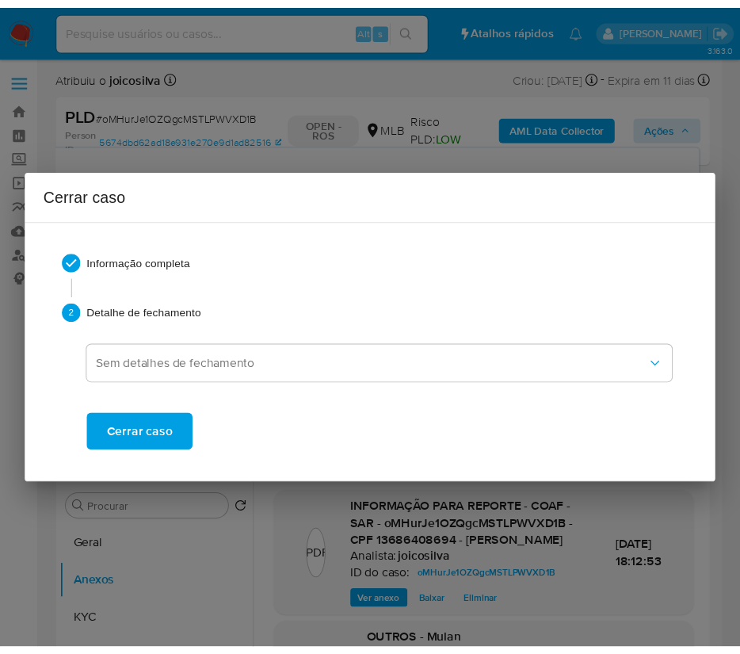
scroll to position [2812, 0]
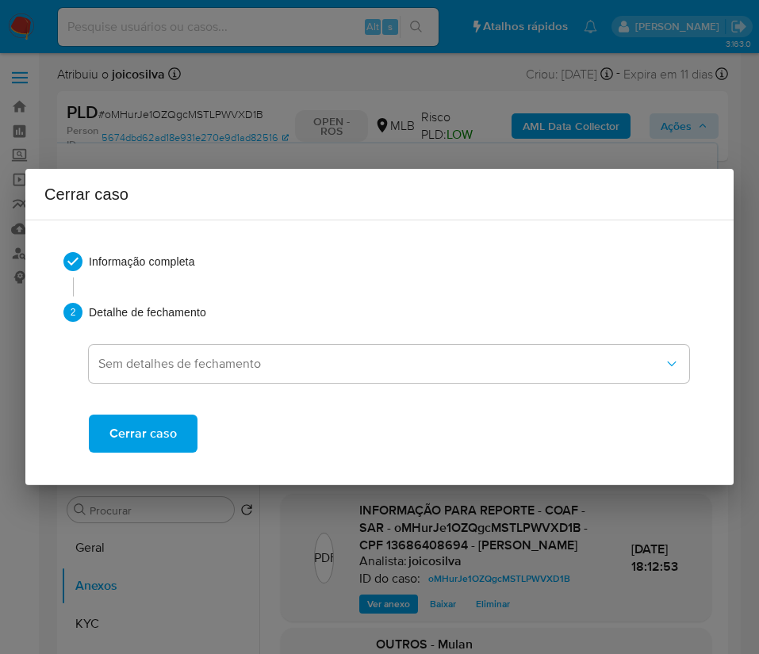
click at [147, 436] on span "Cerrar caso" at bounding box center [142, 433] width 67 height 35
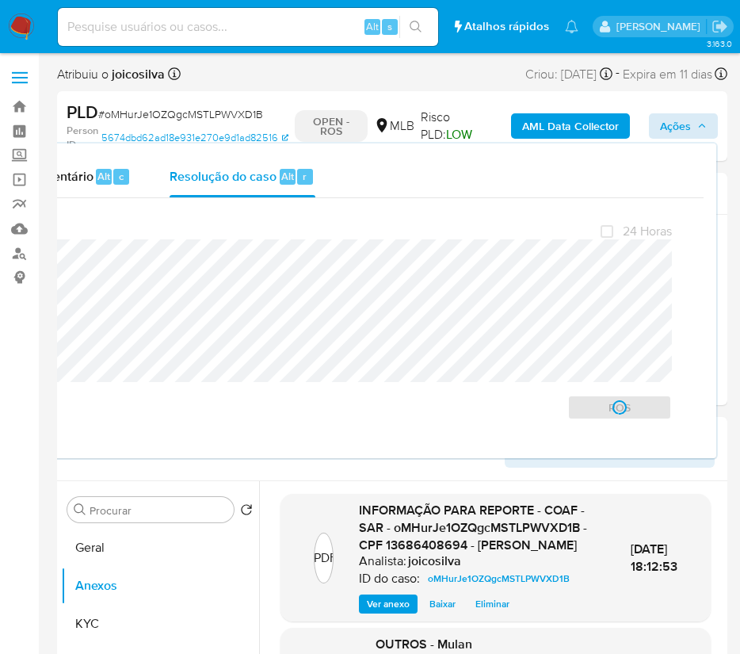
click at [170, 116] on span "# oMHurJe1OZQgcMSTLPWVXD1B" at bounding box center [180, 114] width 165 height 16
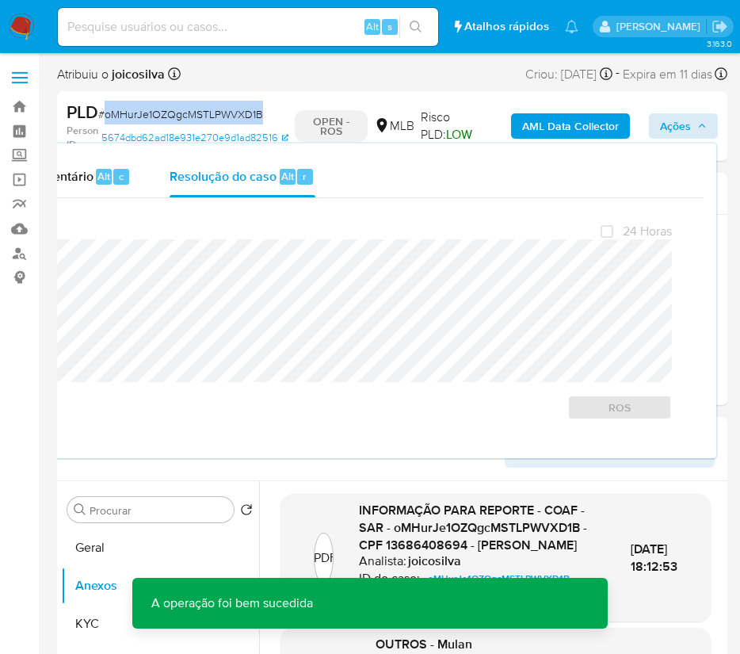
click at [170, 116] on span "# oMHurJe1OZQgcMSTLPWVXD1B" at bounding box center [180, 114] width 165 height 16
copy span "oMHurJe1OZQgcMSTLPWVXD1B"
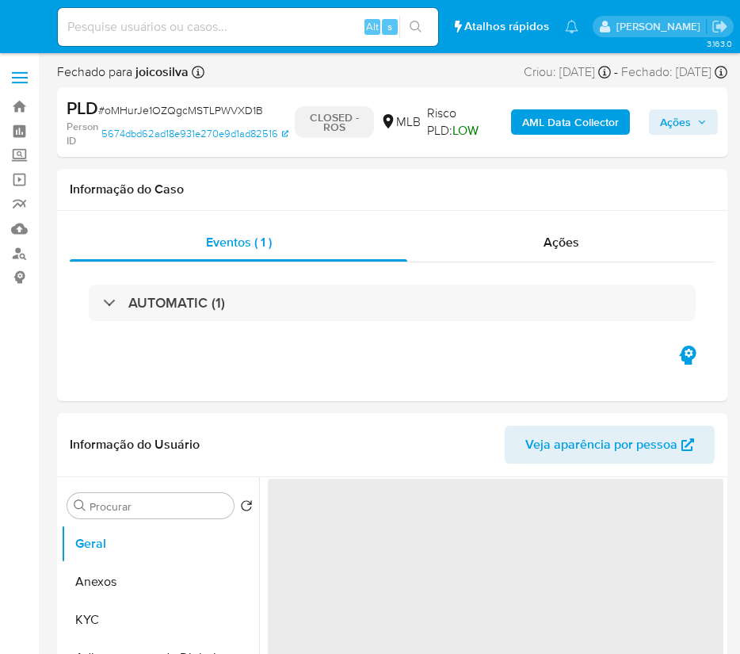
select select "10"
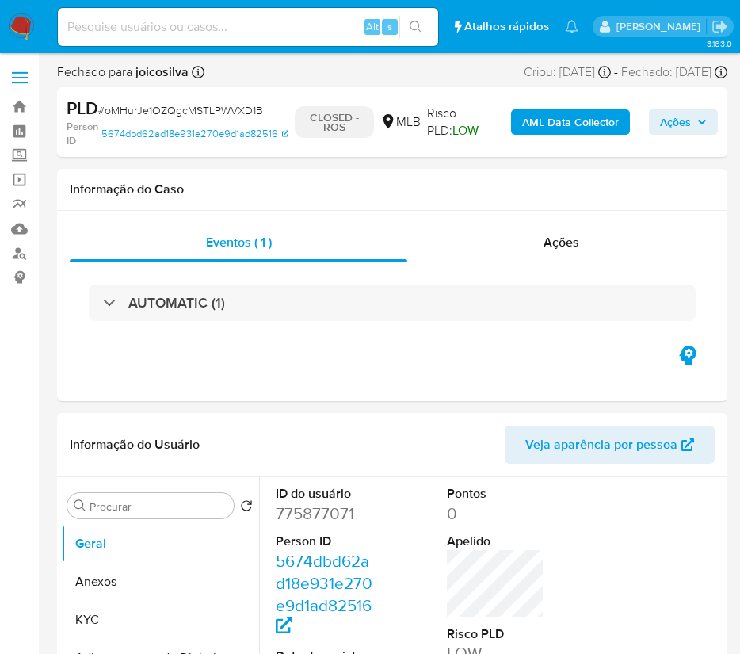
click at [25, 10] on nav "Pausado Ver notificaciones Alt s Atalhos rápidos Presiona las siguientes teclas…" at bounding box center [370, 26] width 740 height 53
click at [13, 40] on nav "Pausado Ver notificaciones Alt s Atalhos rápidos Presiona las siguientes teclas…" at bounding box center [370, 26] width 740 height 53
click at [13, 35] on img at bounding box center [21, 26] width 27 height 27
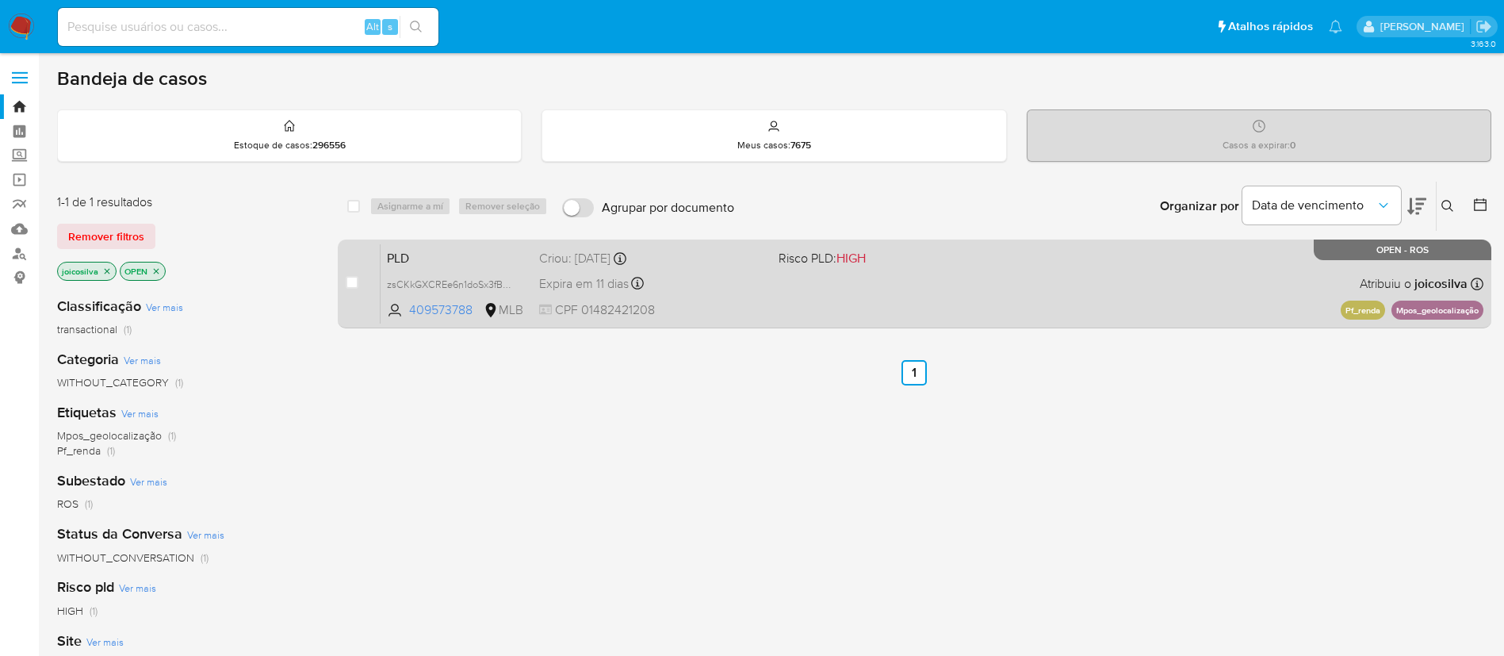
click at [742, 258] on div "Criou: [DATE] Criou: [DATE] 00:09:11" at bounding box center [652, 258] width 227 height 17
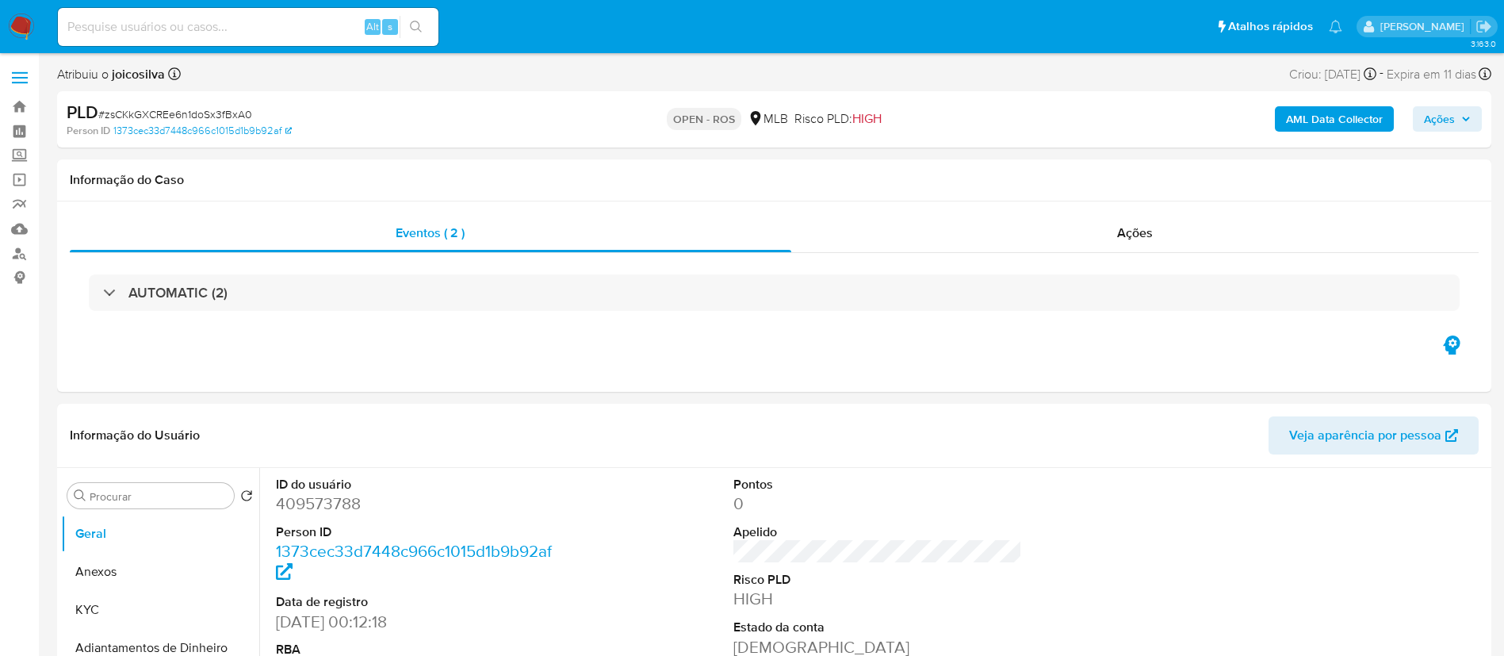
click at [238, 112] on span "# zsCKkGXCREe6n1doSx3fBxA0" at bounding box center [175, 114] width 154 height 16
select select "10"
copy span "zsCKkGXCREe6n1doSx3fBxA0"
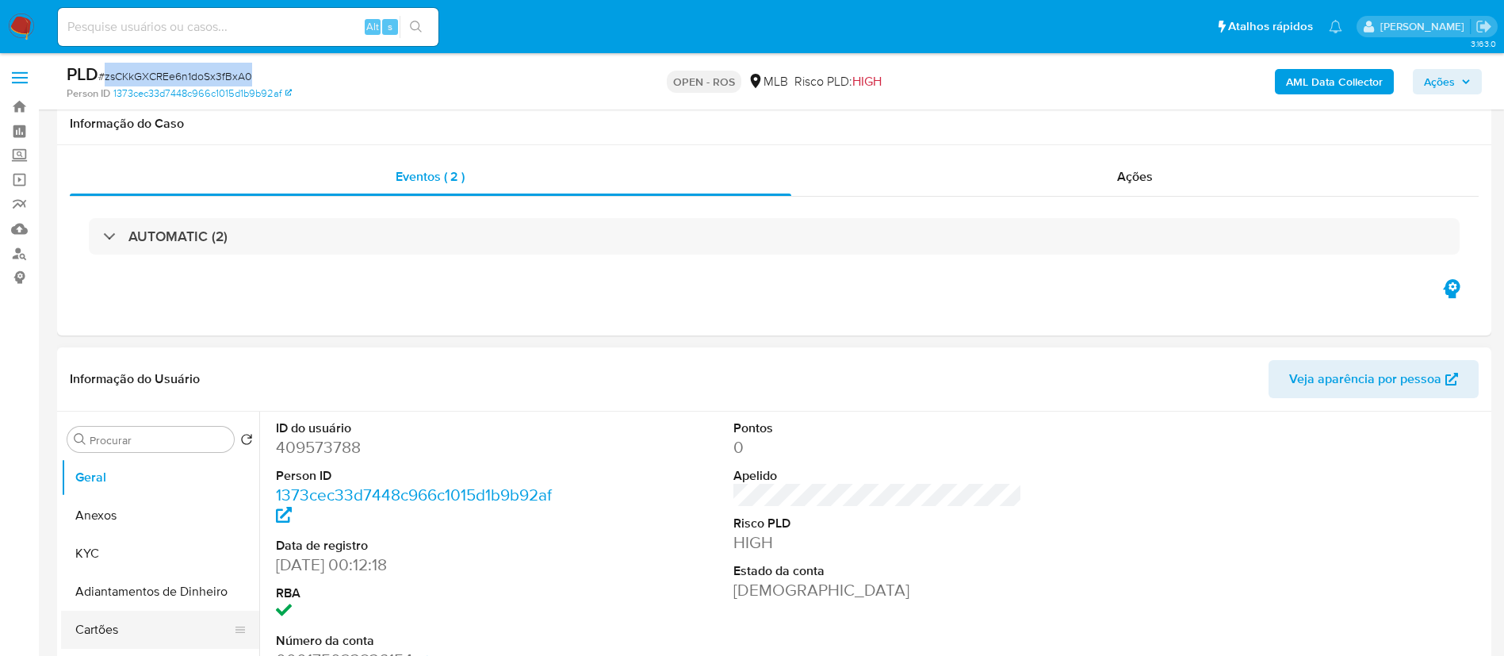
scroll to position [357, 0]
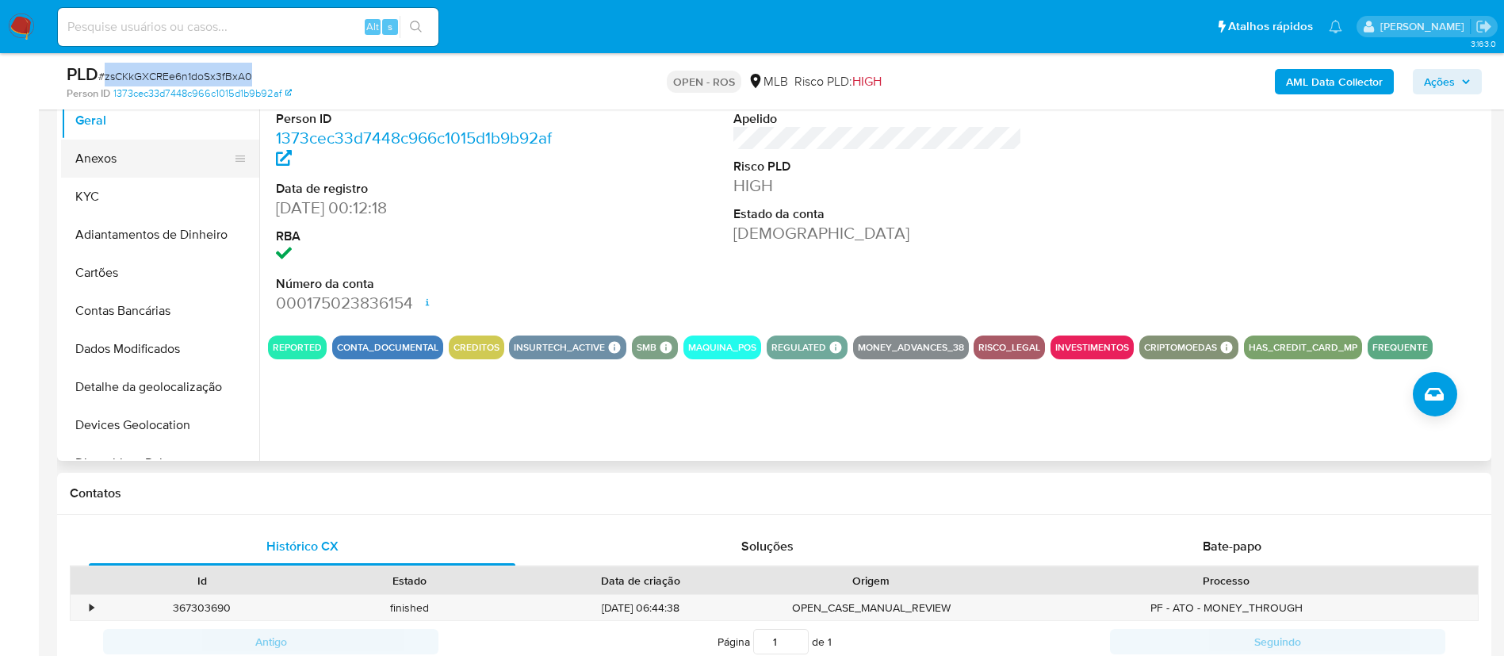
click at [117, 153] on button "Anexos" at bounding box center [153, 159] width 185 height 38
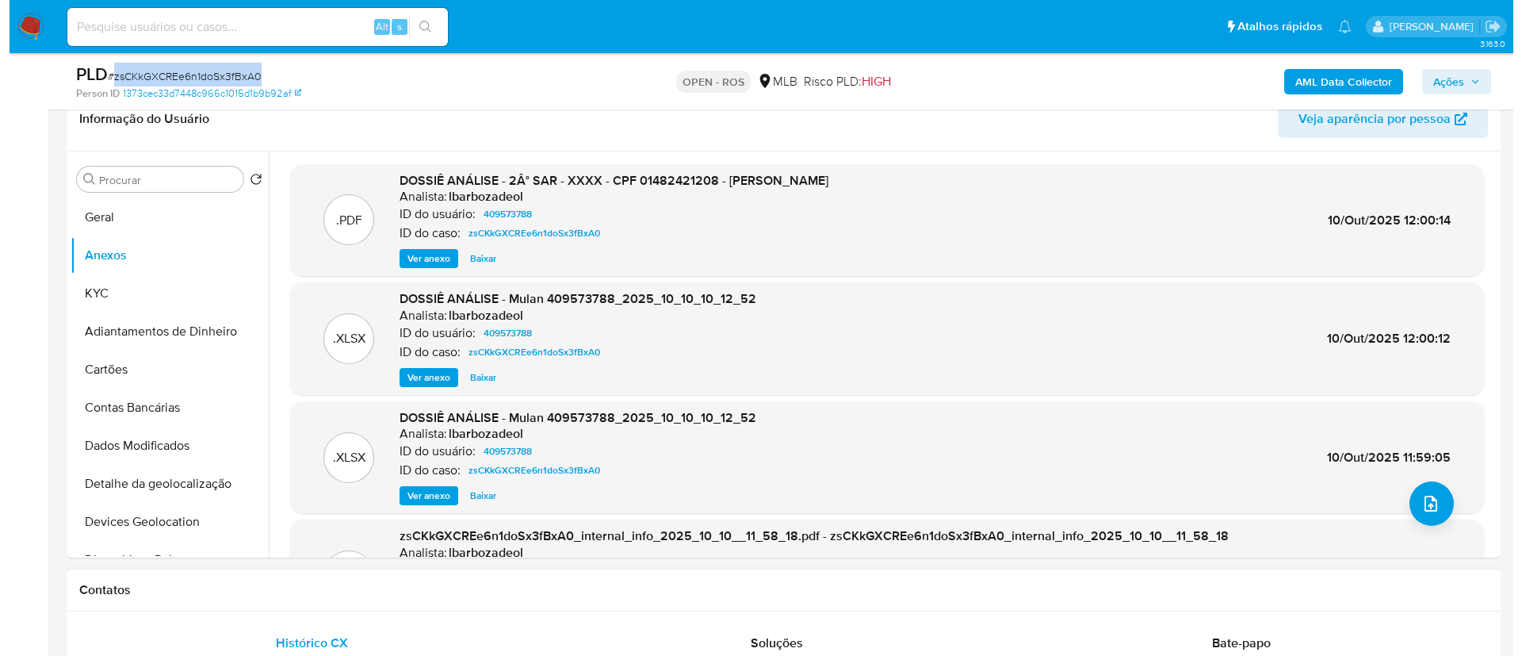
scroll to position [476, 0]
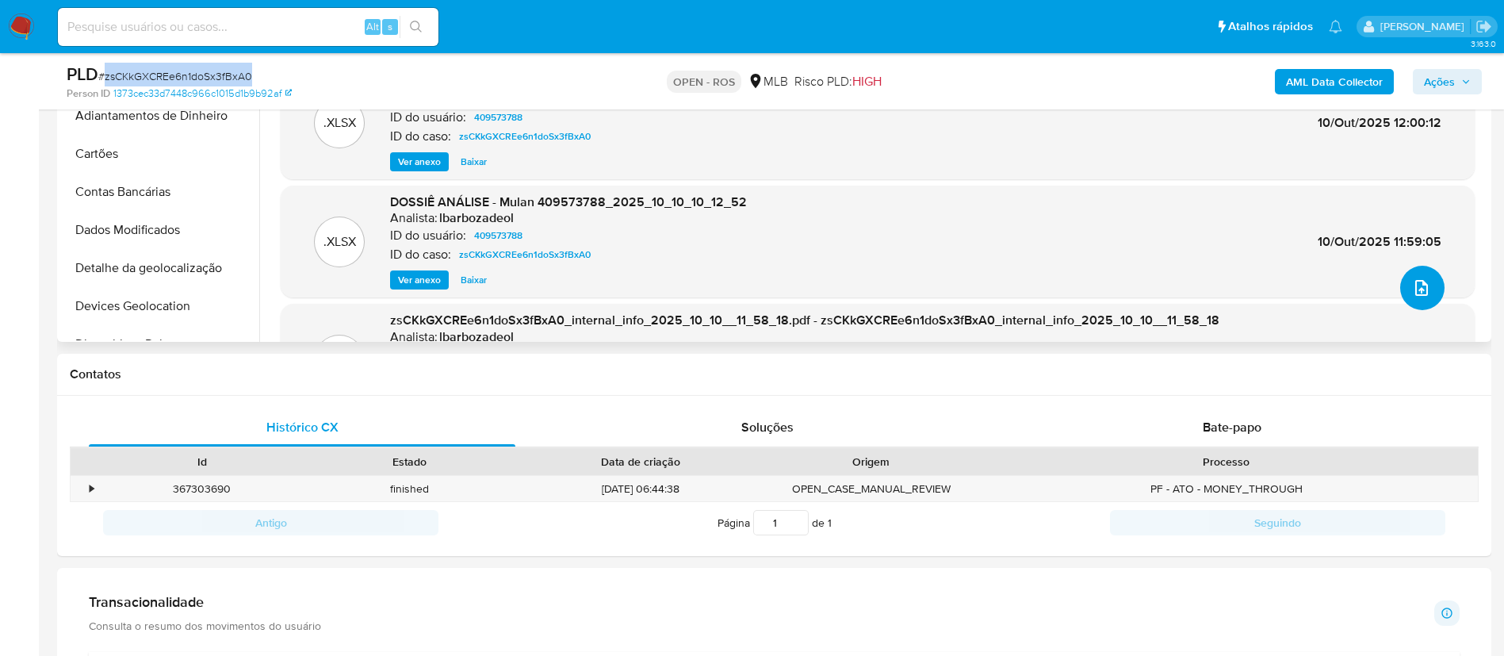
click at [1402, 278] on button "upload-file" at bounding box center [1422, 288] width 44 height 44
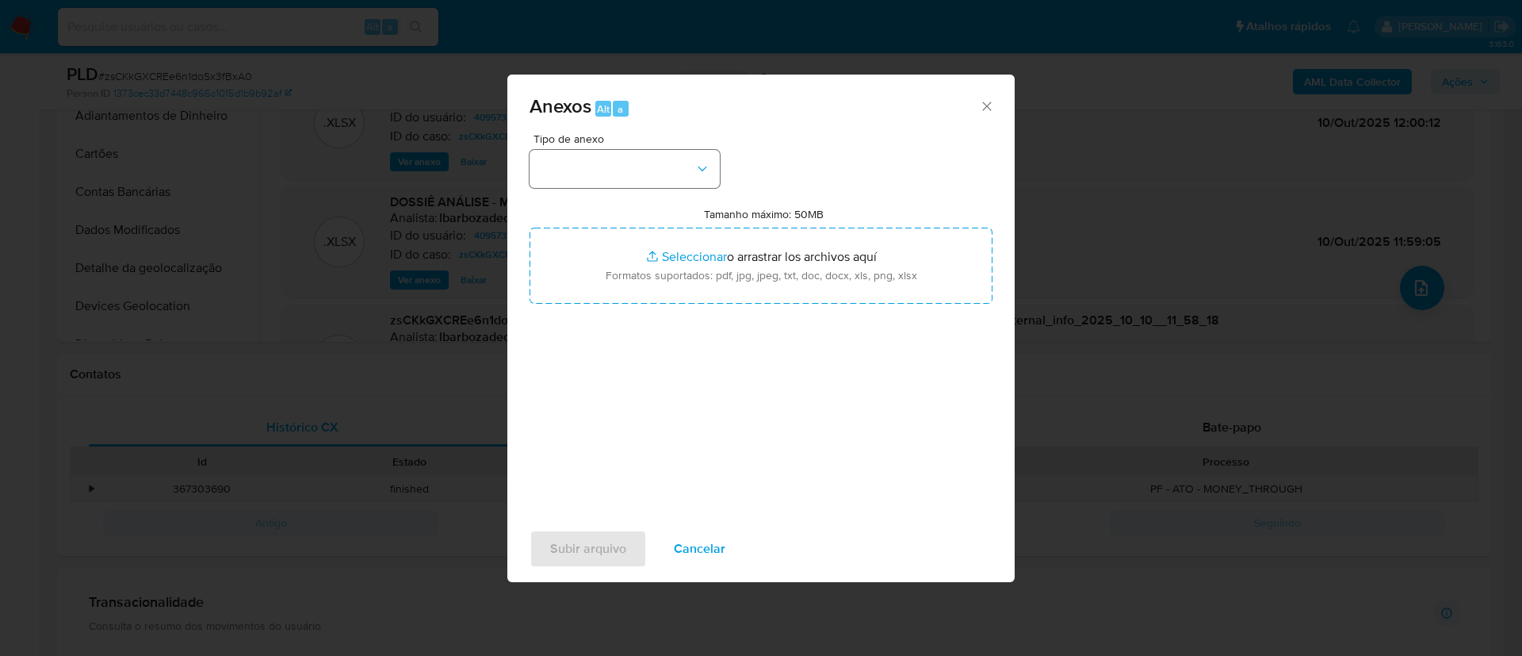
click at [637, 176] on button "button" at bounding box center [625, 169] width 190 height 38
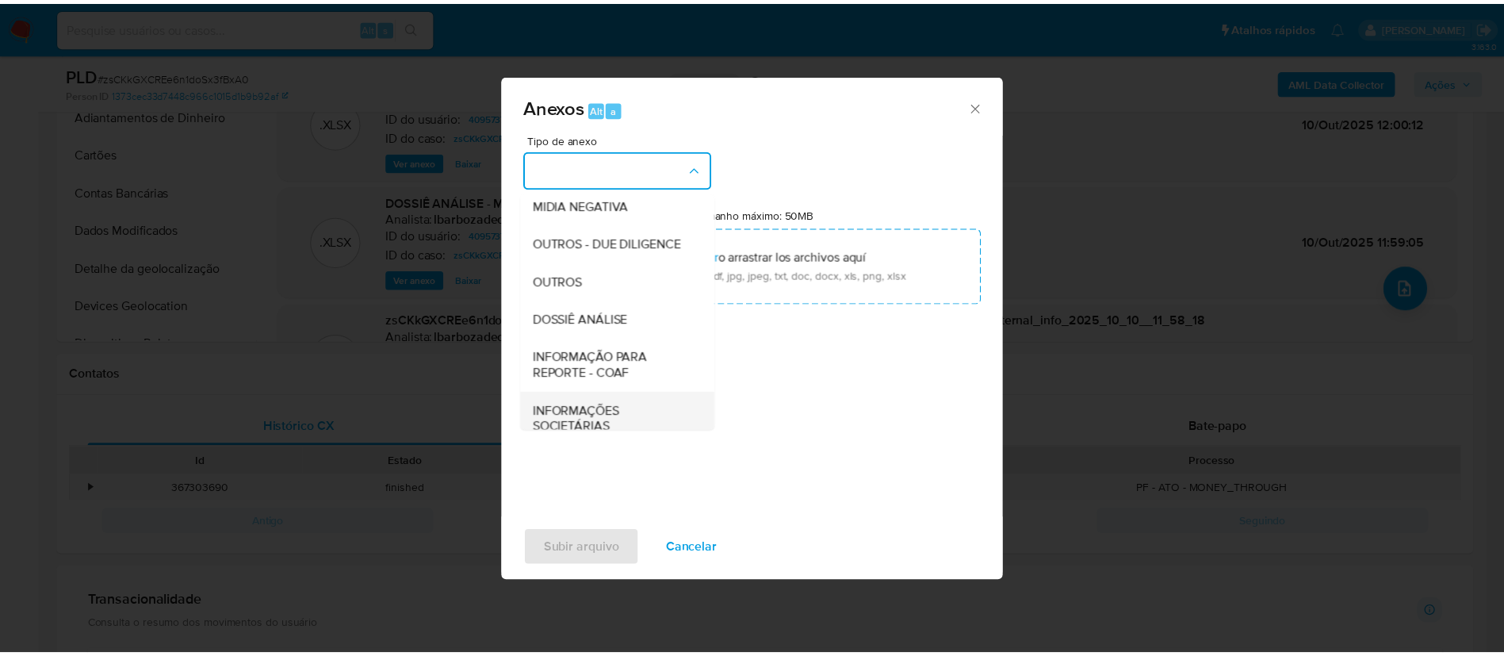
scroll to position [244, 0]
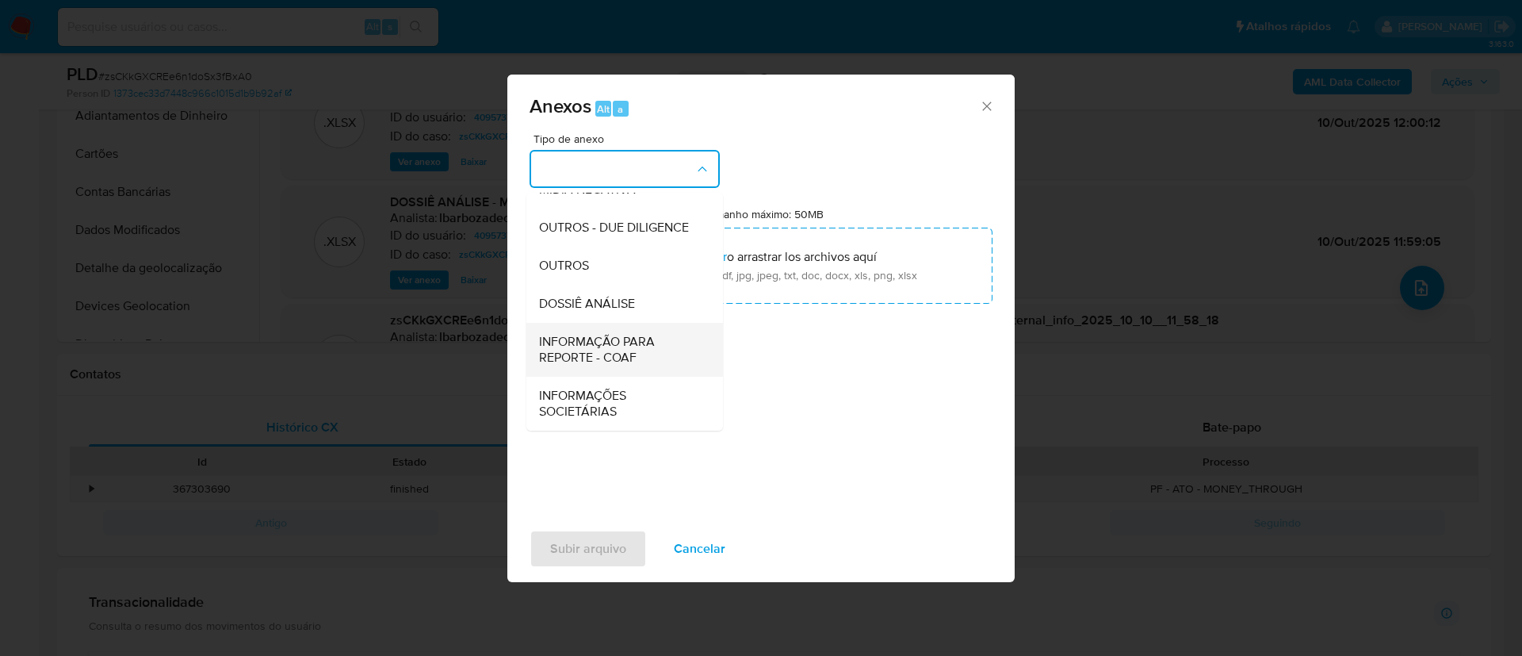
click at [628, 345] on span "INFORMAÇÃO PARA REPORTE - COAF" at bounding box center [620, 350] width 162 height 32
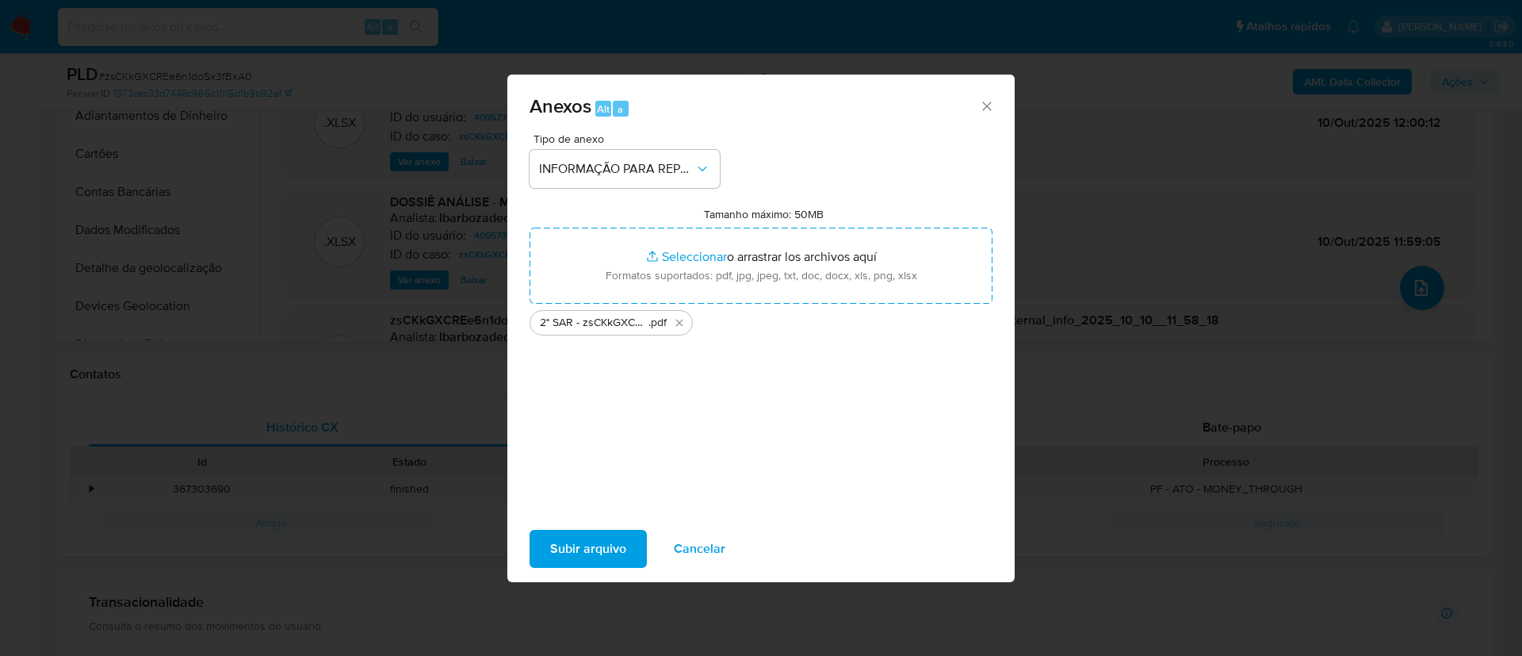
click at [699, 488] on div "Tipo de anexo INFORMAÇÃO PARA REPORTE - COAF Tamanho máximo: 50MB Seleccionar a…" at bounding box center [761, 320] width 463 height 374
drag, startPoint x: 647, startPoint y: 537, endPoint x: 622, endPoint y: 554, distance: 30.1
click at [637, 545] on div "Subir arquivo Cancelar" at bounding box center [760, 548] width 507 height 60
click at [618, 558] on span "Subir arquivo" at bounding box center [588, 548] width 76 height 35
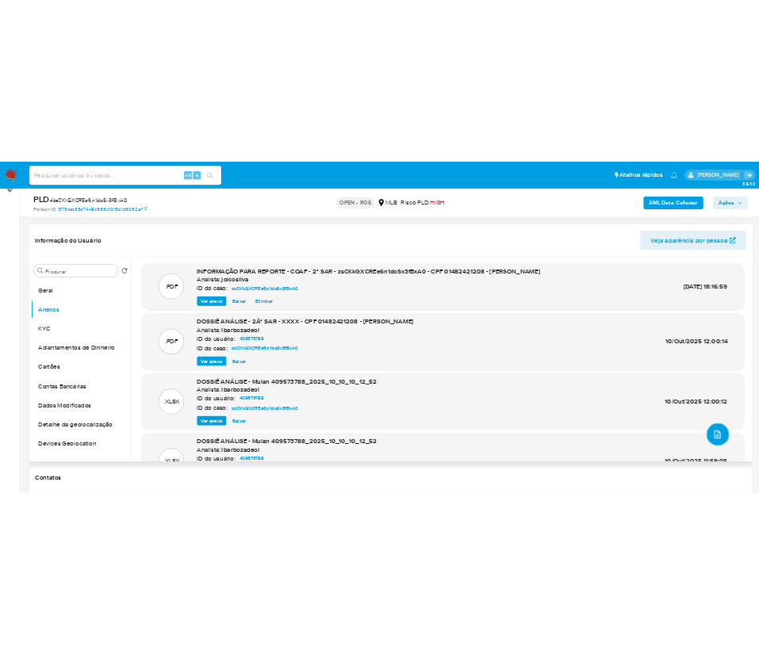
scroll to position [119, 0]
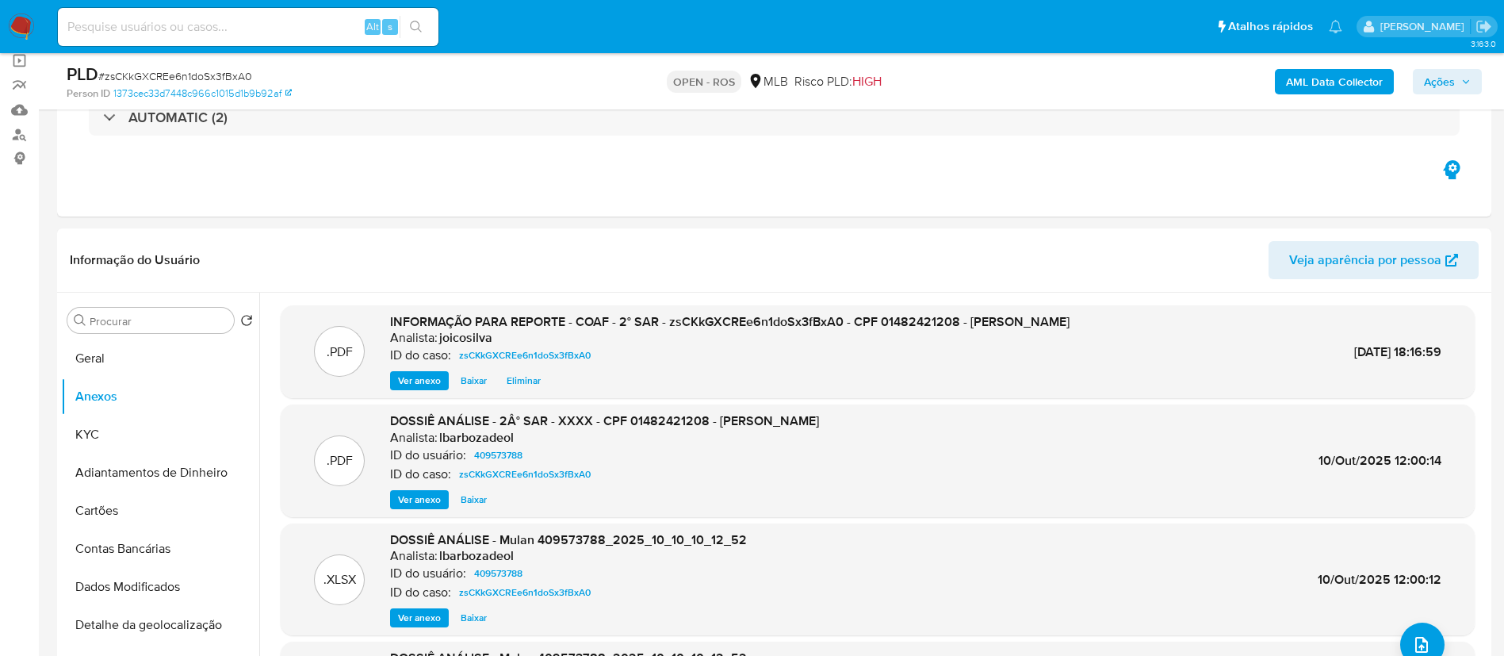
click at [1450, 82] on span "Ações" at bounding box center [1439, 81] width 31 height 25
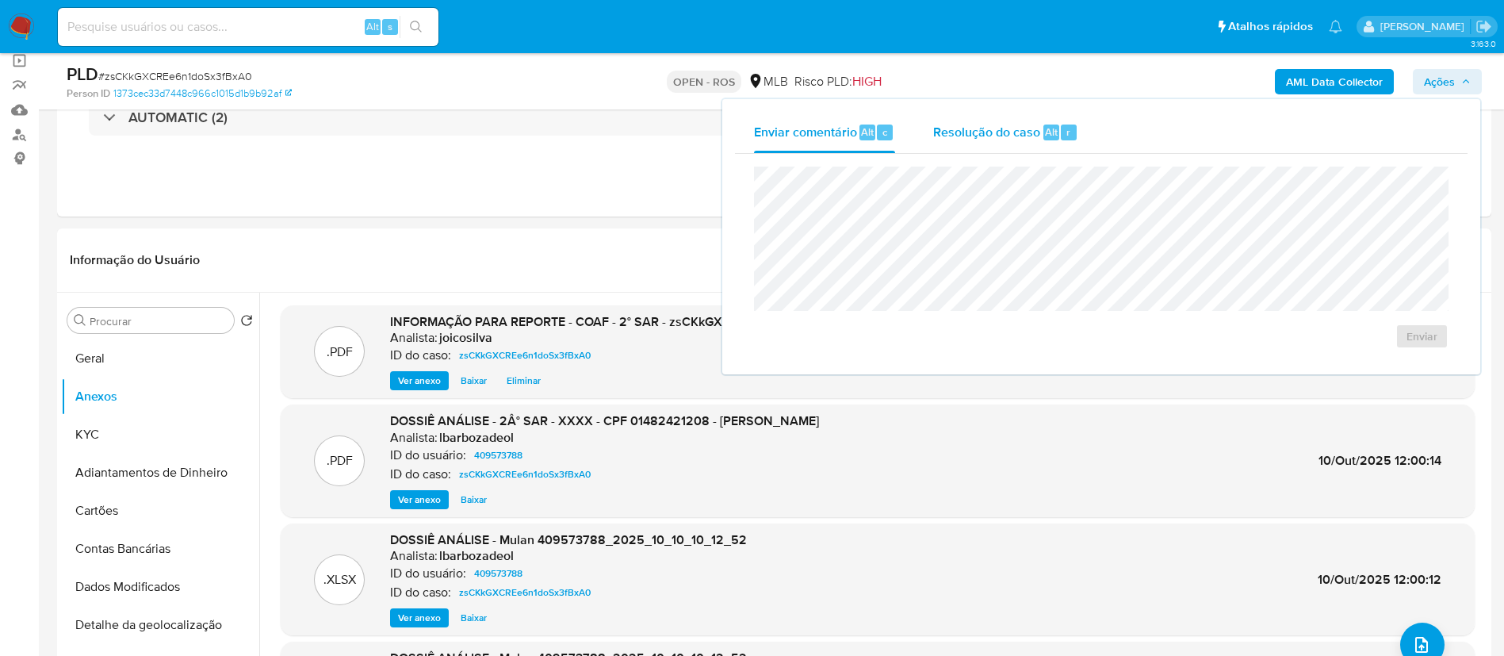
click at [944, 147] on div "Resolução do caso Alt r" at bounding box center [1005, 132] width 145 height 41
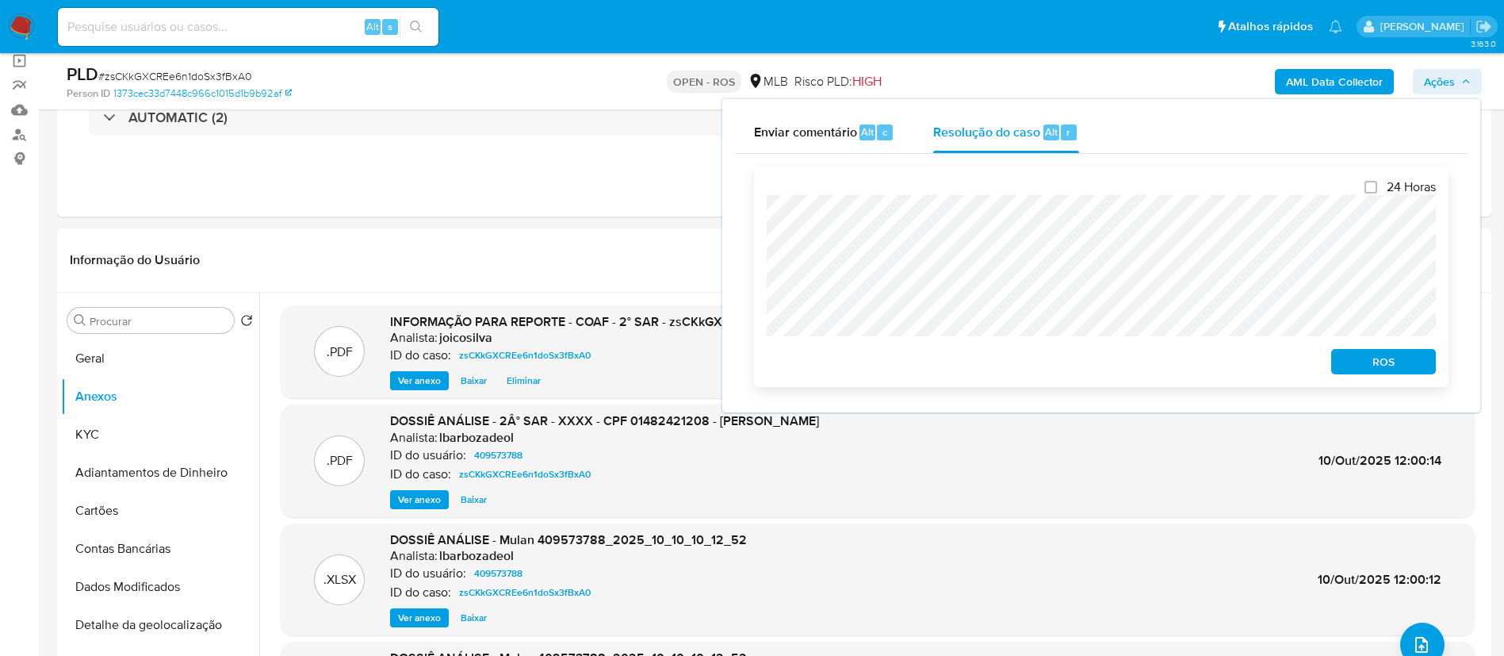
click at [1381, 363] on span "ROS" at bounding box center [1383, 361] width 82 height 22
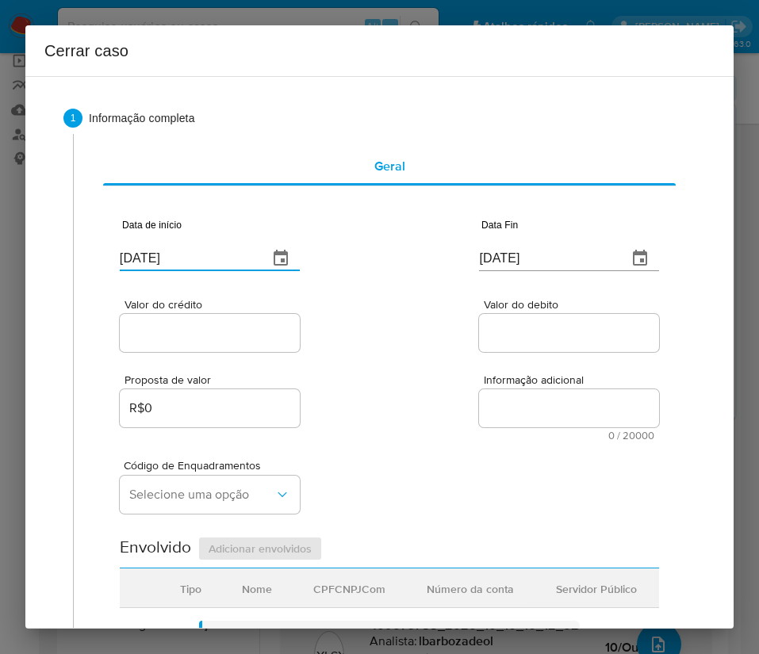
click at [202, 265] on input "[DATE]" at bounding box center [188, 258] width 136 height 25
paste input "01/08"
type input "[DATE]"
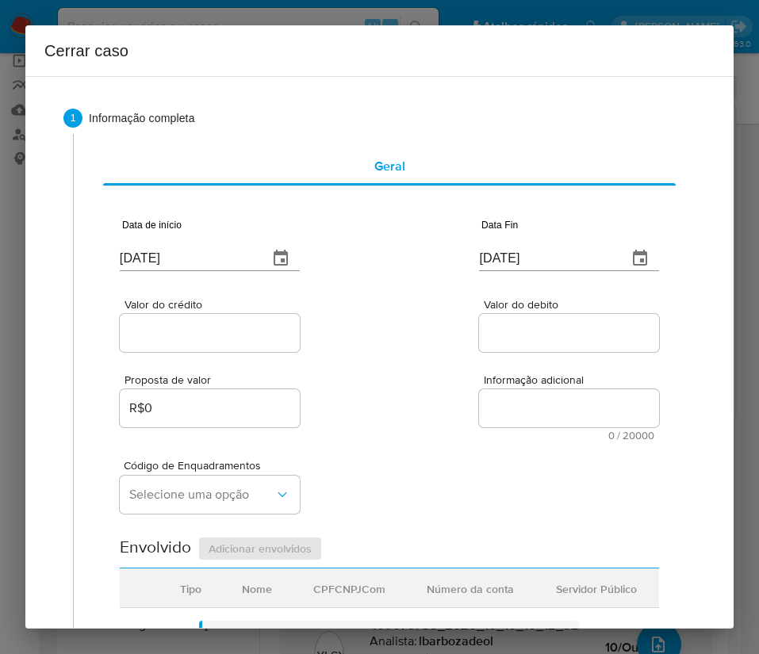
click at [430, 360] on div "Proposta de valor R$0 Informação adicional 0 / 20000 20000 caracteres restantes" at bounding box center [389, 398] width 539 height 86
click at [514, 250] on input "[DATE]" at bounding box center [547, 258] width 136 height 25
paste input "09"
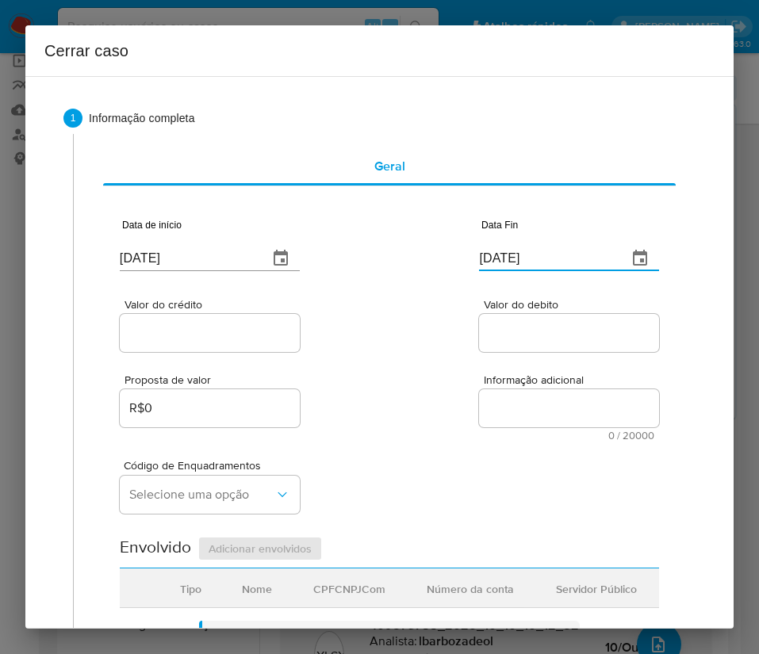
type input "[DATE]"
click at [507, 353] on div "Valor do debito" at bounding box center [569, 327] width 180 height 56
click at [162, 342] on input "Valor do crédito" at bounding box center [210, 333] width 180 height 21
click at [202, 344] on div at bounding box center [210, 333] width 180 height 38
click at [211, 332] on input "Valor do crédito" at bounding box center [210, 333] width 180 height 21
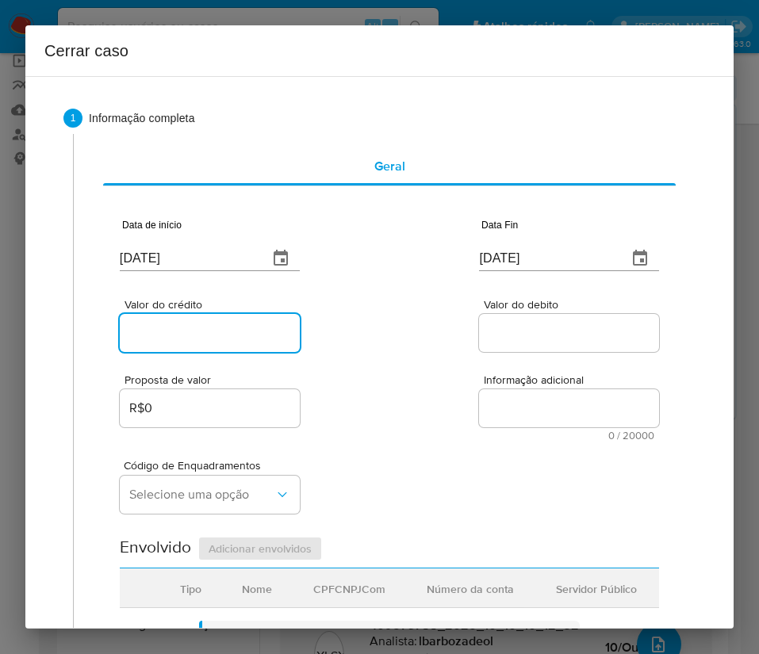
paste input "R$986.745"
type input "R$986.745"
click at [392, 346] on div "Valor do crédito R$986.745 Valor do debito" at bounding box center [389, 317] width 539 height 75
click at [522, 319] on div at bounding box center [569, 333] width 180 height 38
click at [514, 329] on input "Valor do debito" at bounding box center [569, 333] width 180 height 21
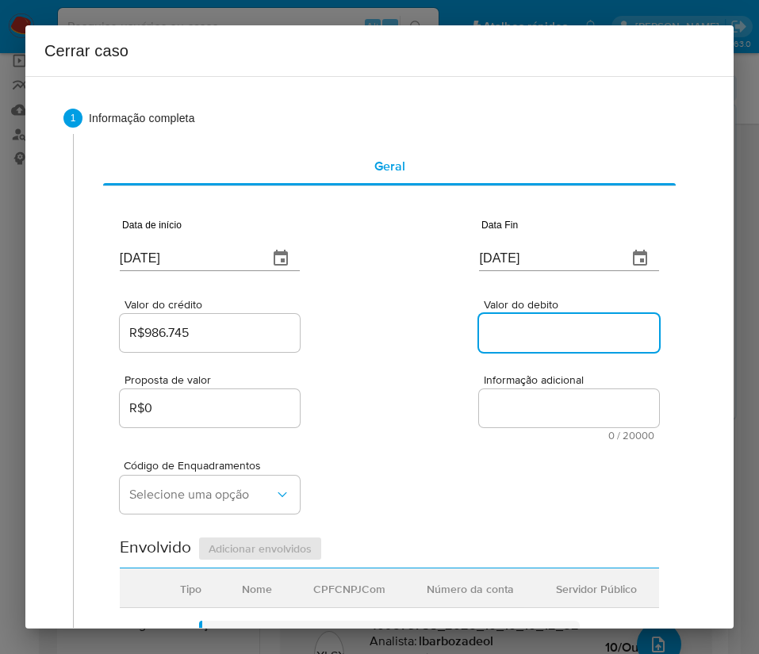
paste input "R$982.061"
type input "R$982.061"
click at [398, 465] on div "Código de Enquadramentos Selecione uma opção" at bounding box center [389, 480] width 539 height 79
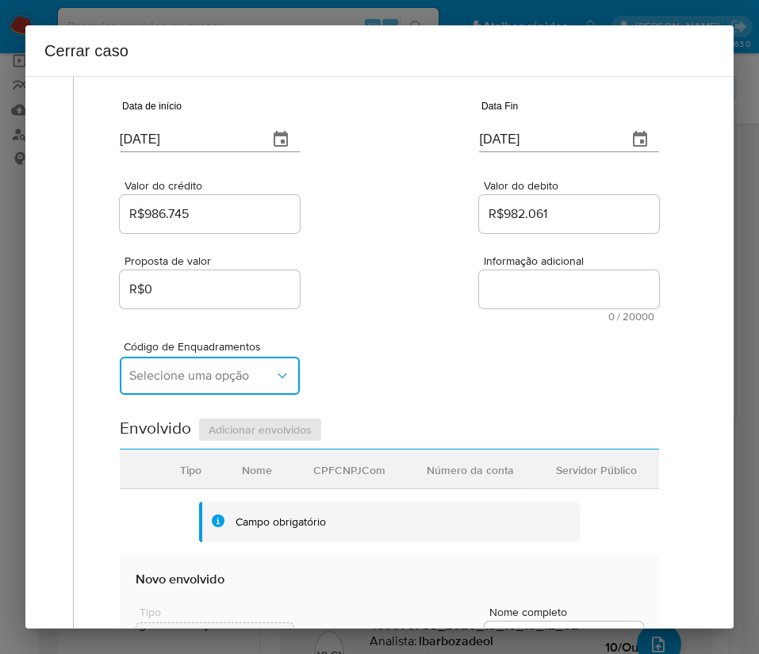
click at [208, 385] on button "Selecione uma opção" at bounding box center [210, 376] width 180 height 38
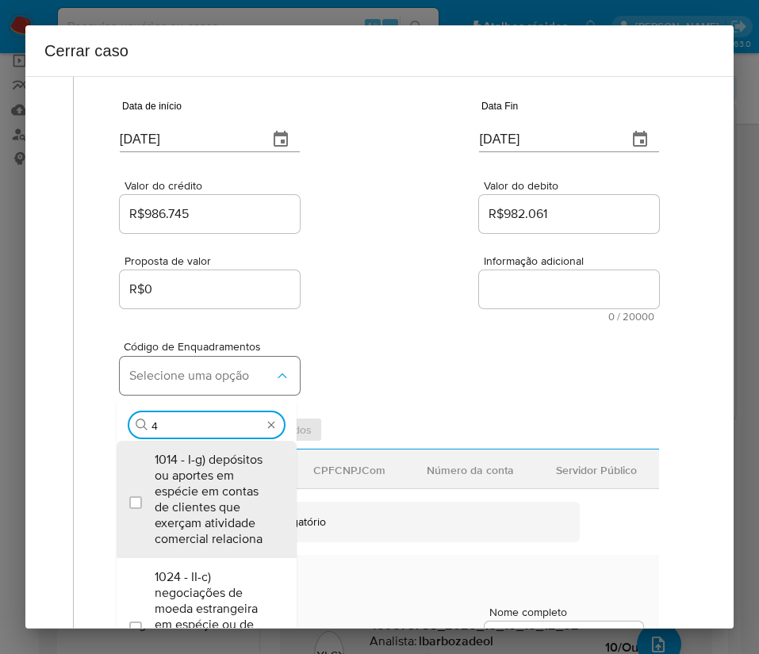
type input "45"
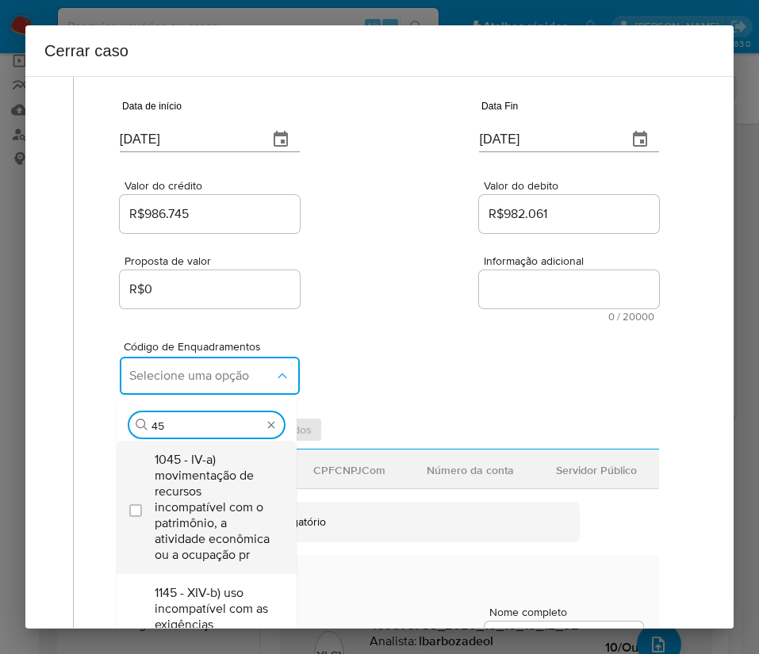
click at [194, 514] on span "1045 - IV-a) movimentação de recursos incompatível com o patrimônio, a atividad…" at bounding box center [215, 507] width 120 height 111
checkbox input "true"
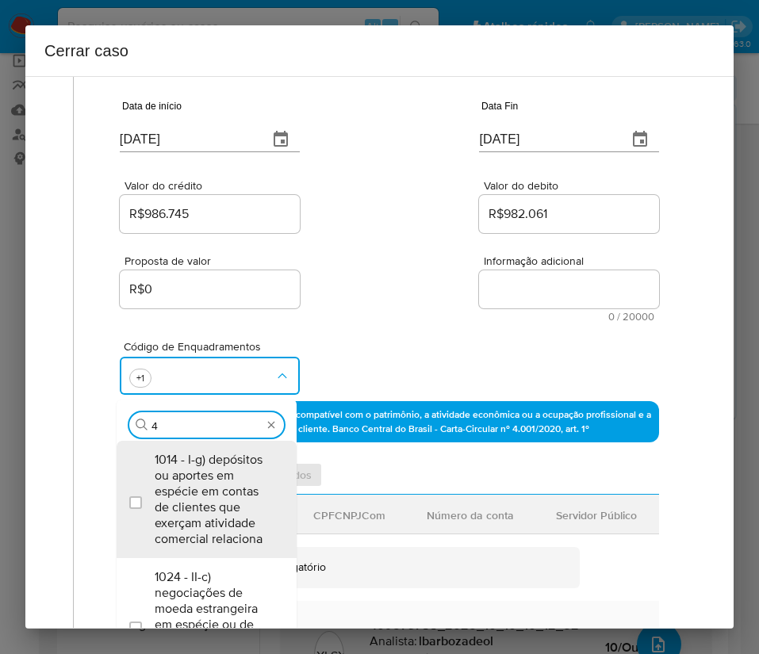
scroll to position [0, 0]
type input "47"
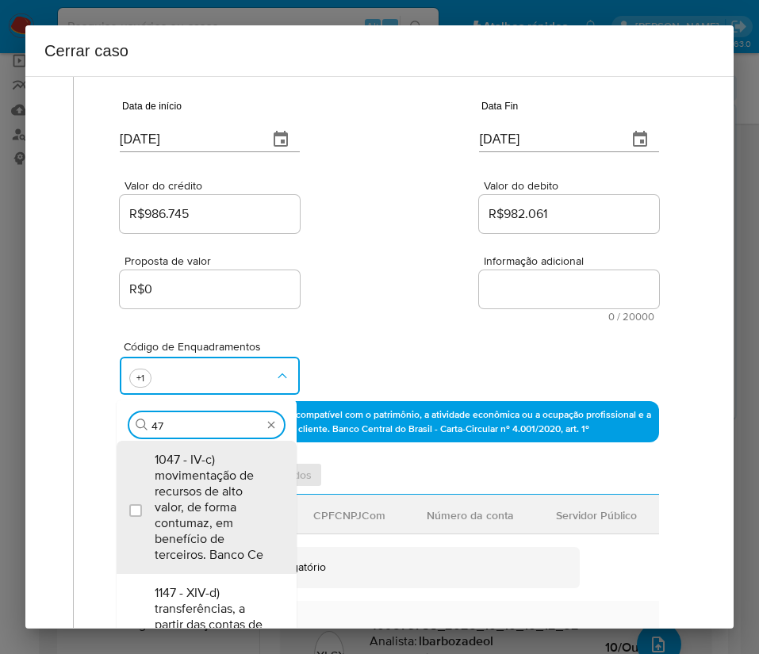
click at [194, 514] on span "1047 - IV-c) movimentação de recursos de alto valor, de forma contumaz, em bene…" at bounding box center [215, 507] width 120 height 111
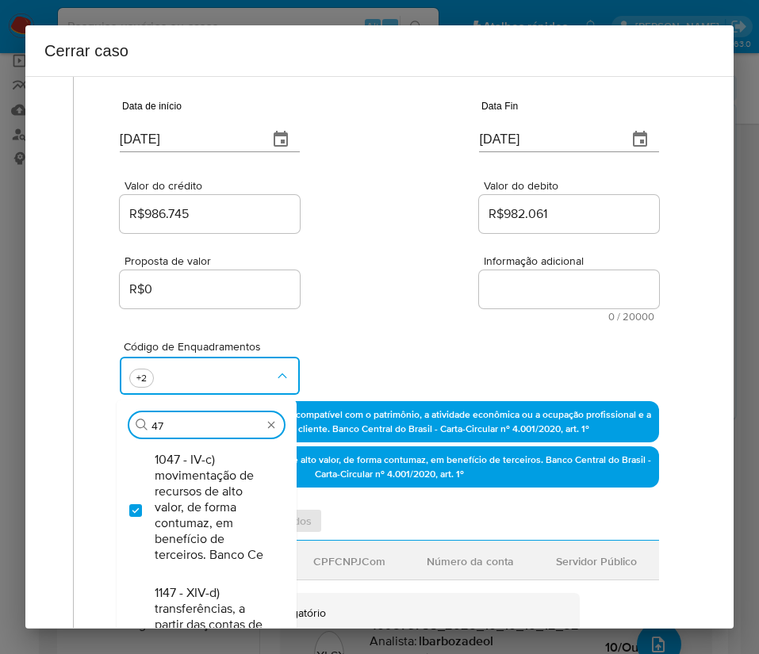
checkbox input "true"
type input "4"
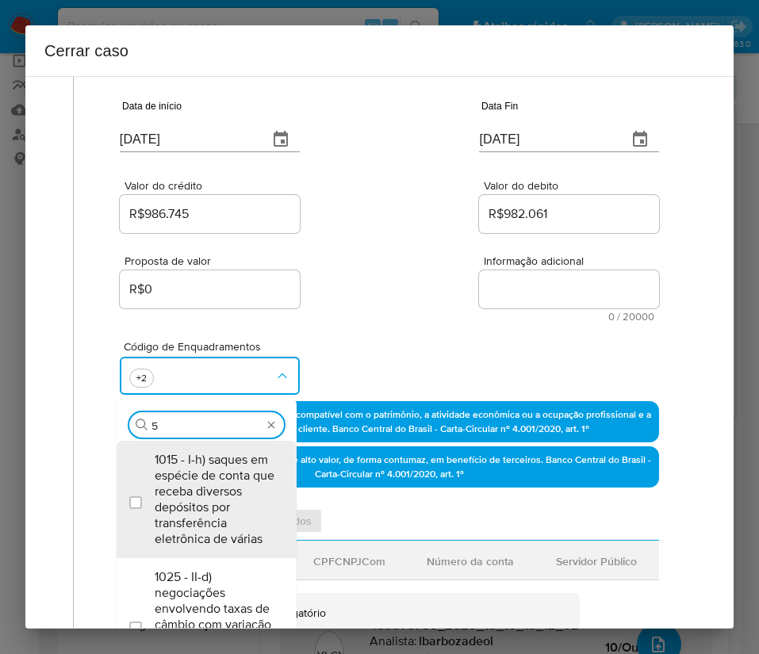
type input "55"
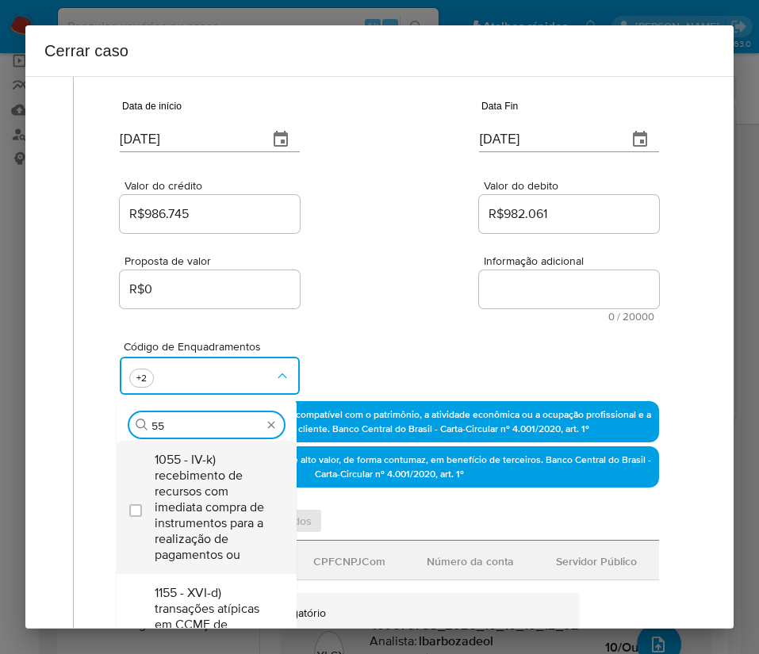
click at [194, 495] on span "1055 - IV-k) recebimento de recursos com imediata compra de instrumentos para a…" at bounding box center [215, 507] width 120 height 111
checkbox input "true"
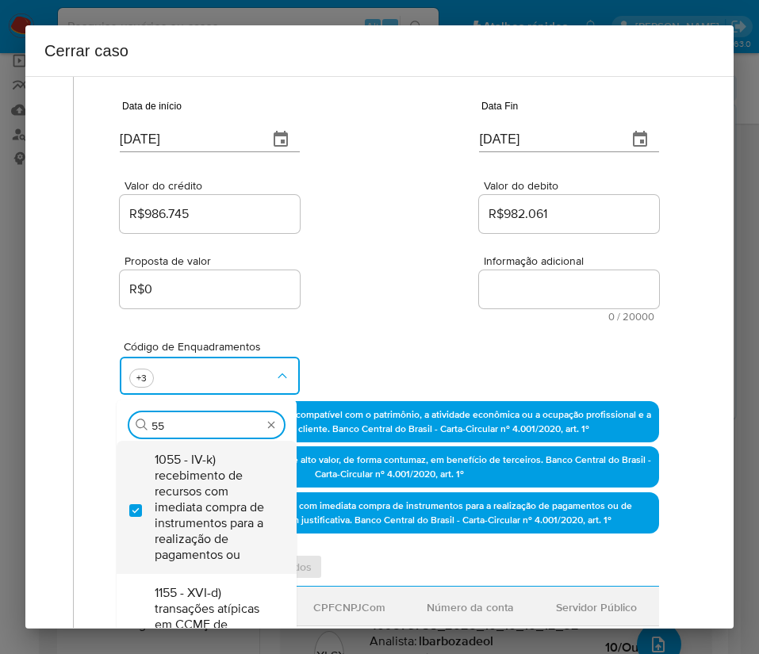
type input "5"
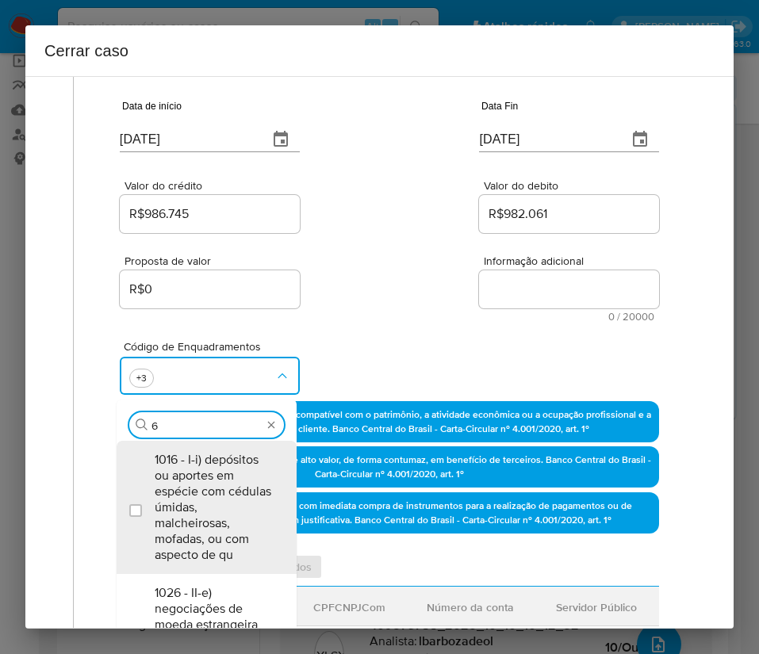
type input "66"
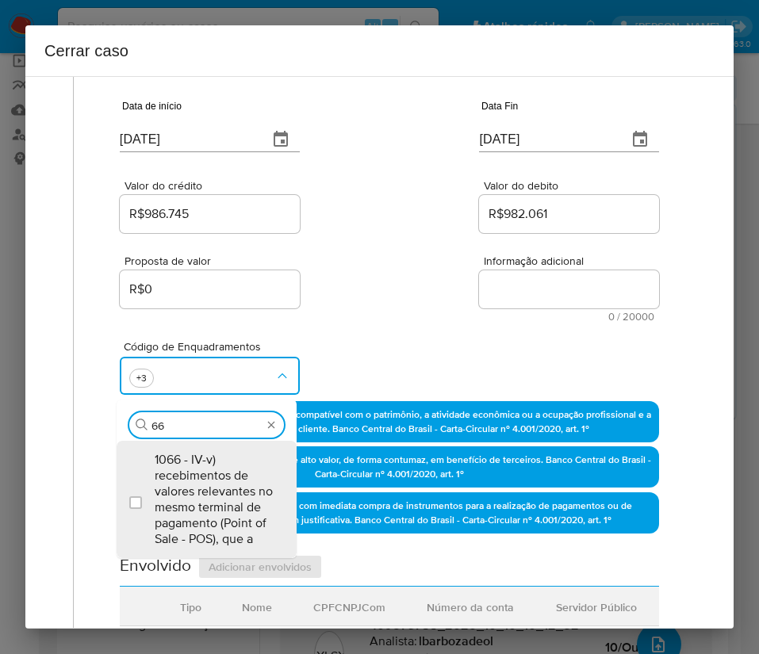
click at [194, 495] on span "1066 - IV-v) recebimentos de valores relevantes no mesmo terminal de pagamento …" at bounding box center [215, 499] width 120 height 95
checkbox input "true"
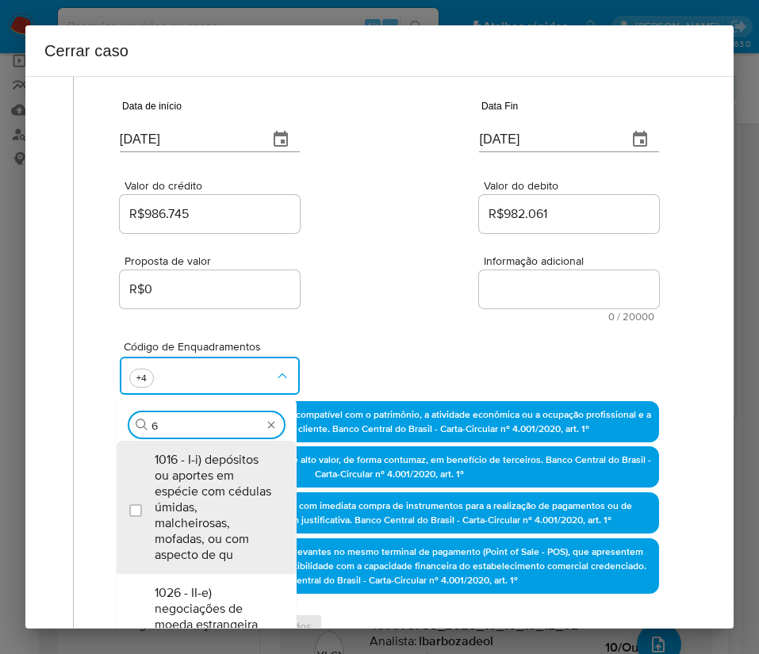
type input "67"
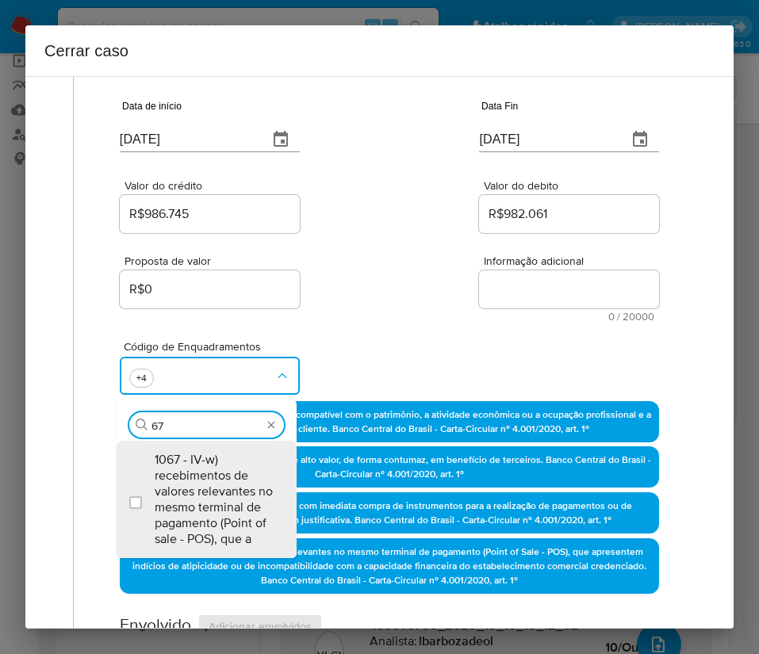
click at [194, 495] on span "1067 - IV-w) recebimentos de valores relevantes no mesmo terminal de pagamento …" at bounding box center [215, 499] width 120 height 95
checkbox input "true"
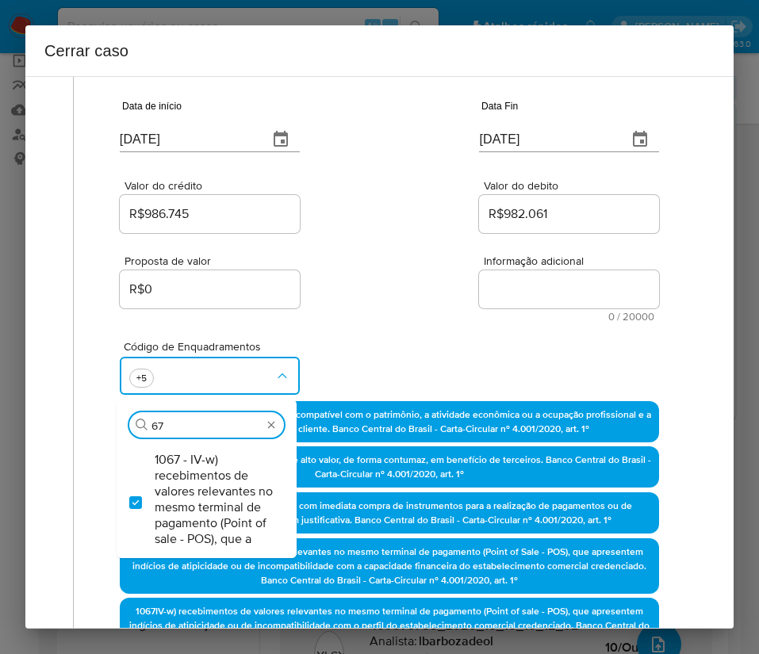
type input "6"
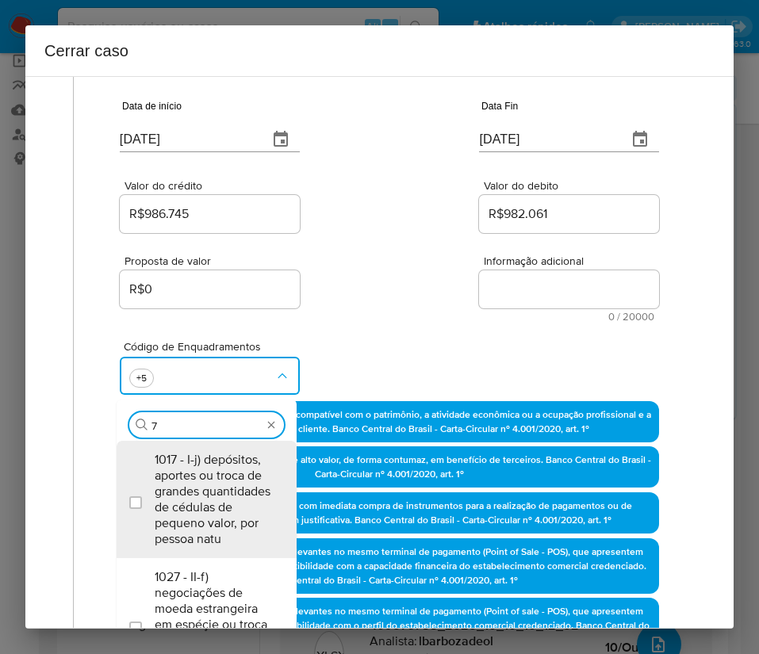
type input "74"
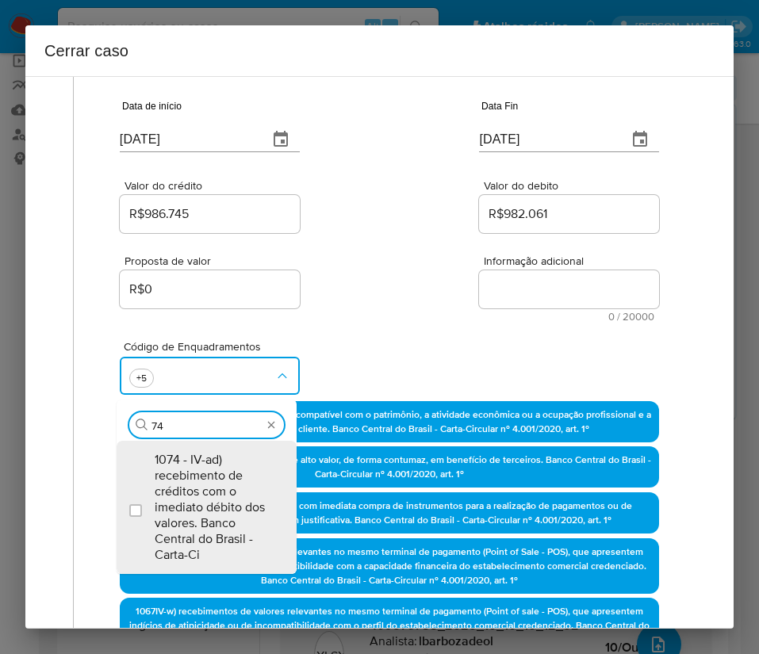
click at [194, 495] on span "1074 - IV-ad) recebimento de créditos com o imediato débito dos valores. Banco …" at bounding box center [215, 507] width 120 height 111
checkbox input "true"
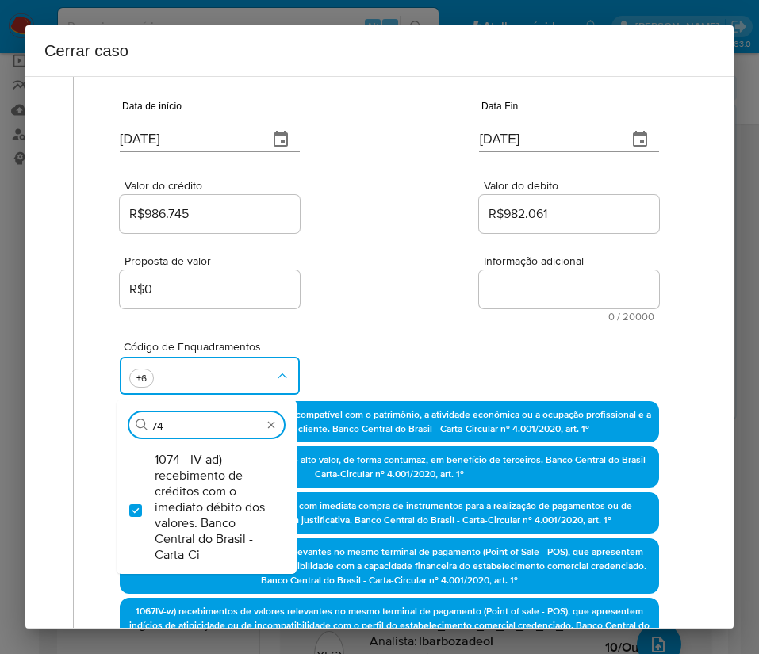
drag, startPoint x: 189, startPoint y: 425, endPoint x: 120, endPoint y: 425, distance: 68.2
click at [120, 425] on div "Procurar 74" at bounding box center [207, 420] width 180 height 41
type input "56"
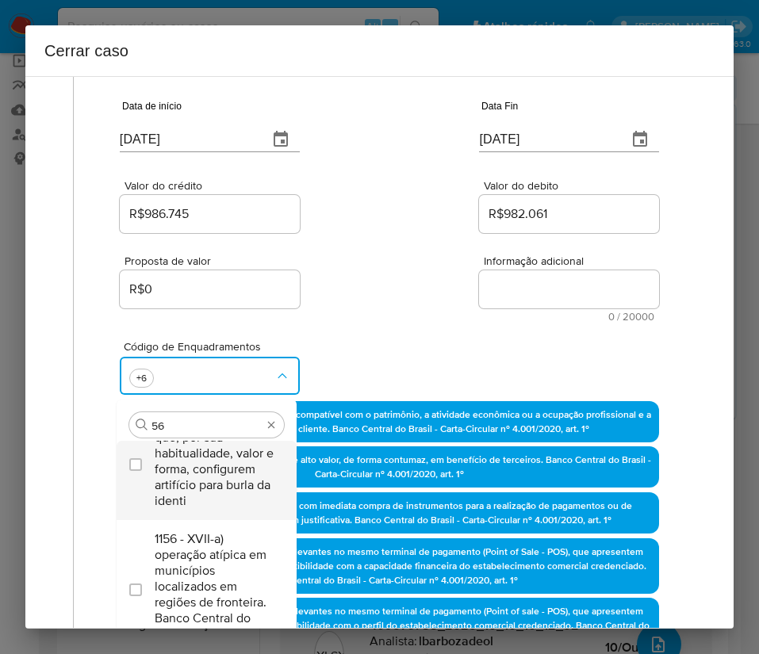
scroll to position [70, 0]
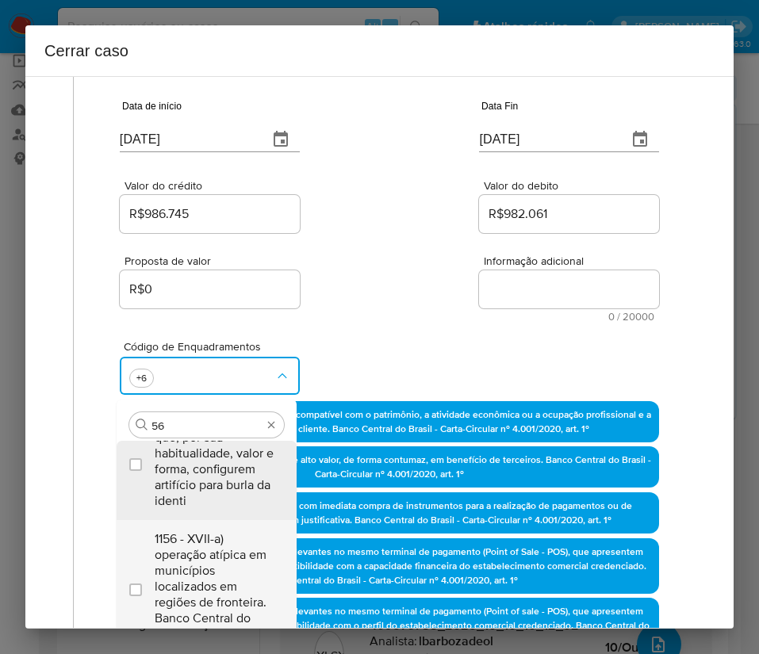
click at [205, 555] on span "1156 - XVII-a) operação atípica em municípios localizados em regiões de frontei…" at bounding box center [215, 586] width 120 height 111
checkbox input "true"
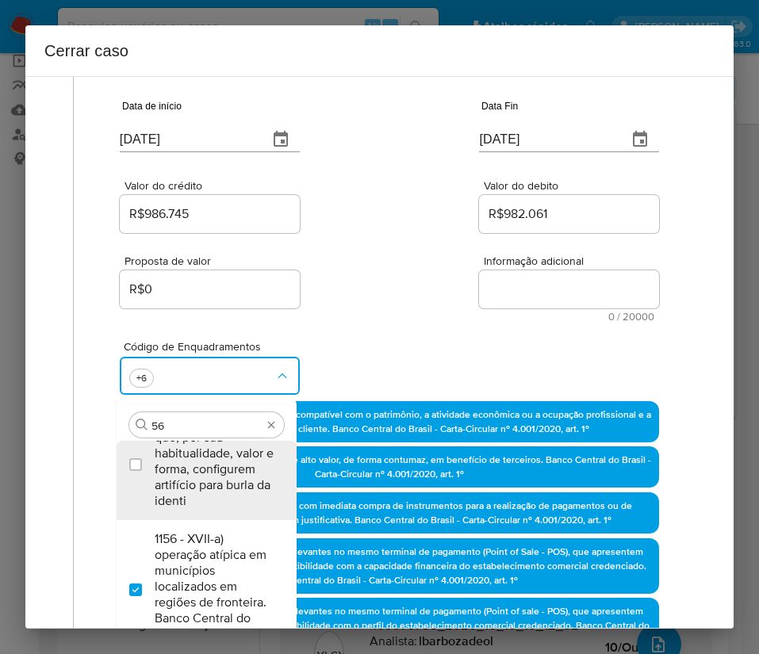
scroll to position [0, 0]
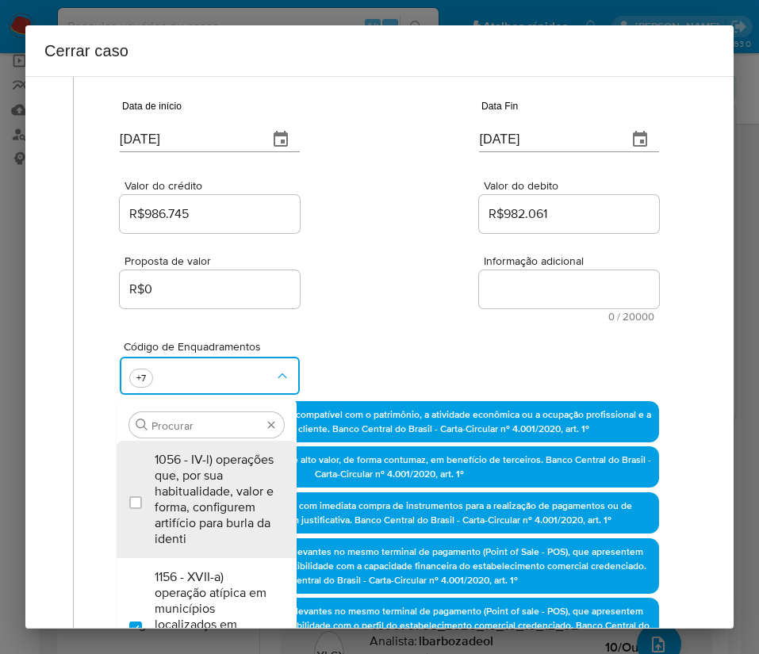
click at [421, 309] on div "Proposta de valor R$0 Informação adicional 0 / 20000 20000 caracteres restantes" at bounding box center [389, 279] width 539 height 86
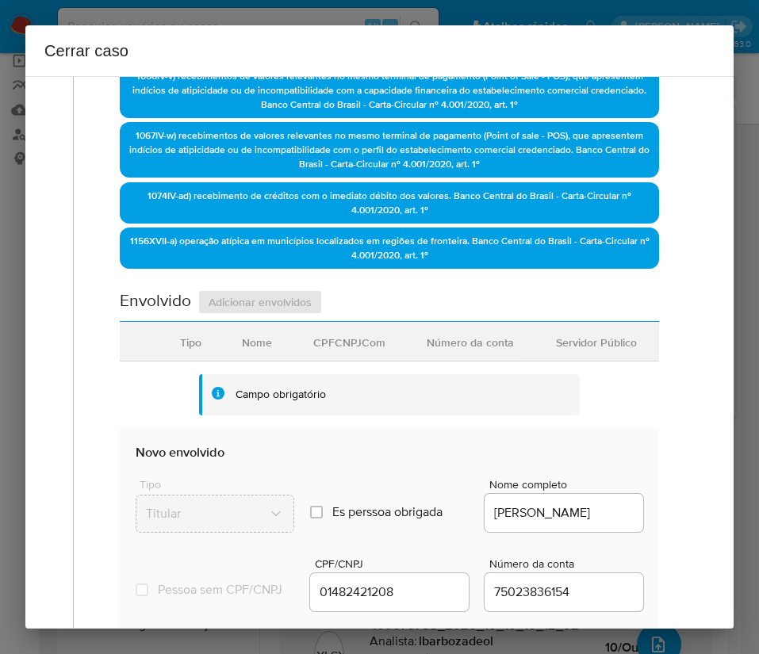
scroll to position [832, 0]
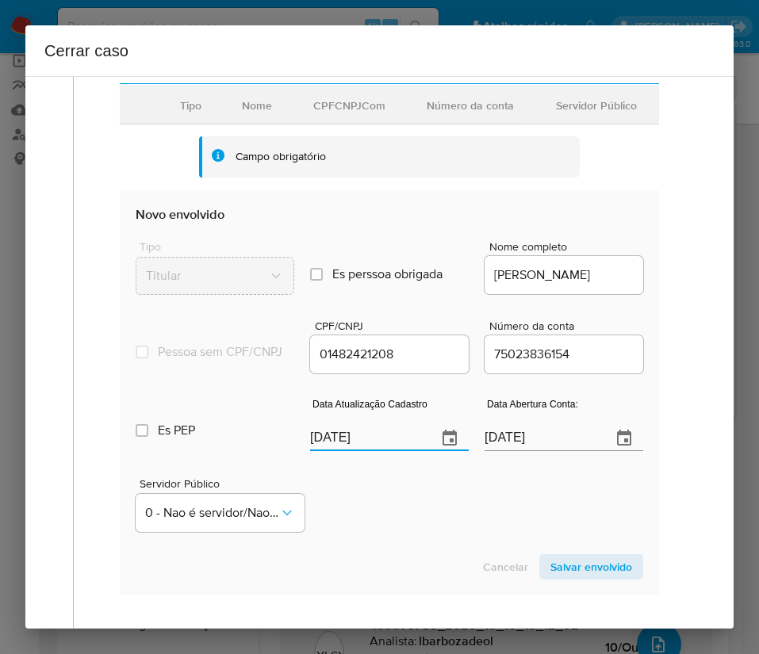
click at [364, 445] on input "[DATE]" at bounding box center [367, 438] width 114 height 25
click at [341, 448] on input "[DATE]" at bounding box center [367, 438] width 114 height 25
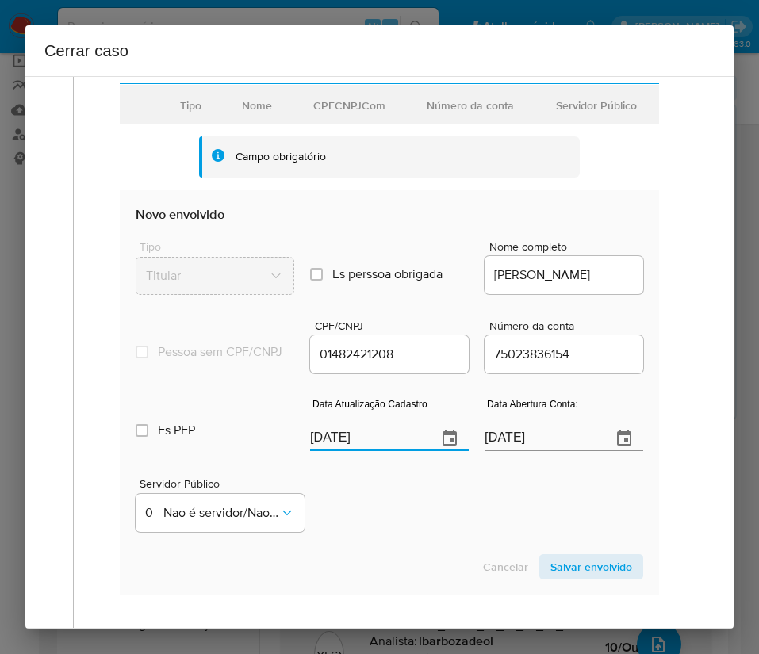
paste input "8/09"
type input "18/09/2025"
drag, startPoint x: 367, startPoint y: 509, endPoint x: 277, endPoint y: 518, distance: 90.9
click at [368, 509] on div "Servidor Público 0 - Nao é servidor/Nao possui informacao" at bounding box center [389, 498] width 507 height 79
click at [502, 446] on input "16/07/2020" at bounding box center [541, 438] width 114 height 25
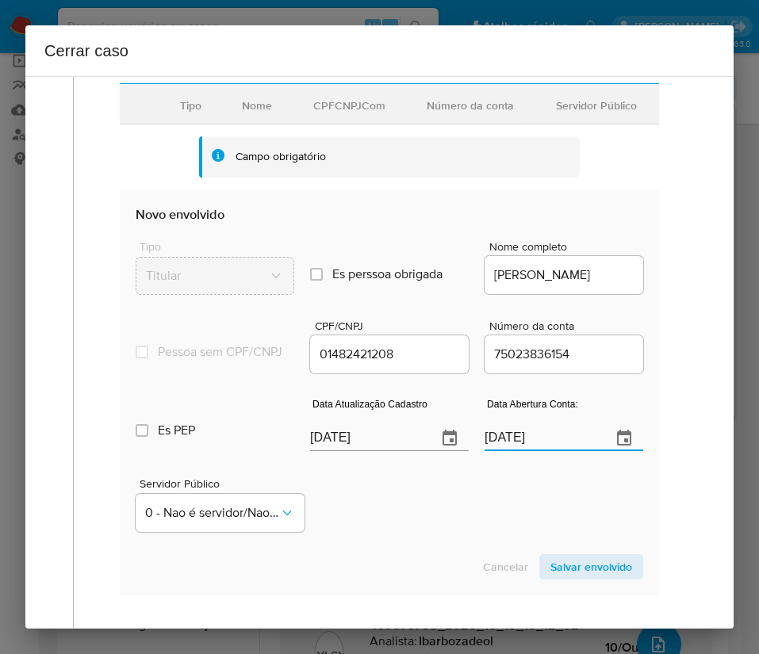
click at [502, 446] on input "16/07/2020" at bounding box center [541, 438] width 114 height 25
paste input "text"
type input "16/07/2020"
click at [478, 517] on div "Servidor Público 0 - Nao é servidor/Nao possui informacao" at bounding box center [389, 498] width 507 height 79
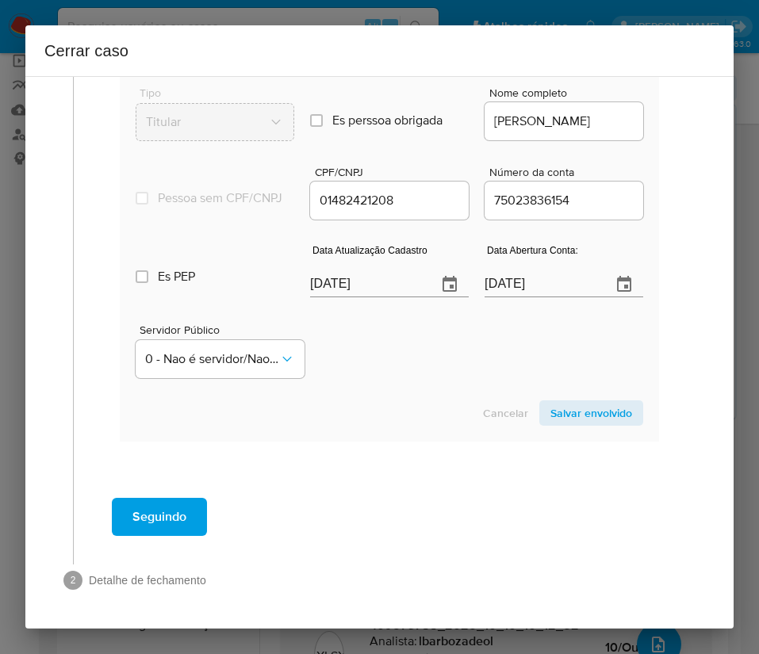
click at [583, 412] on span "Salvar envolvido" at bounding box center [591, 413] width 82 height 22
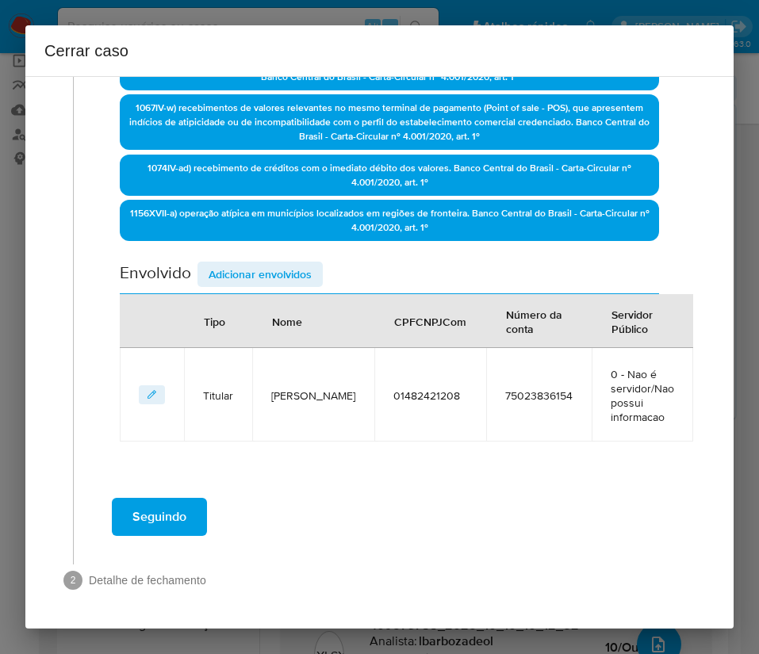
click at [288, 269] on span "Adicionar envolvidos" at bounding box center [259, 274] width 103 height 22
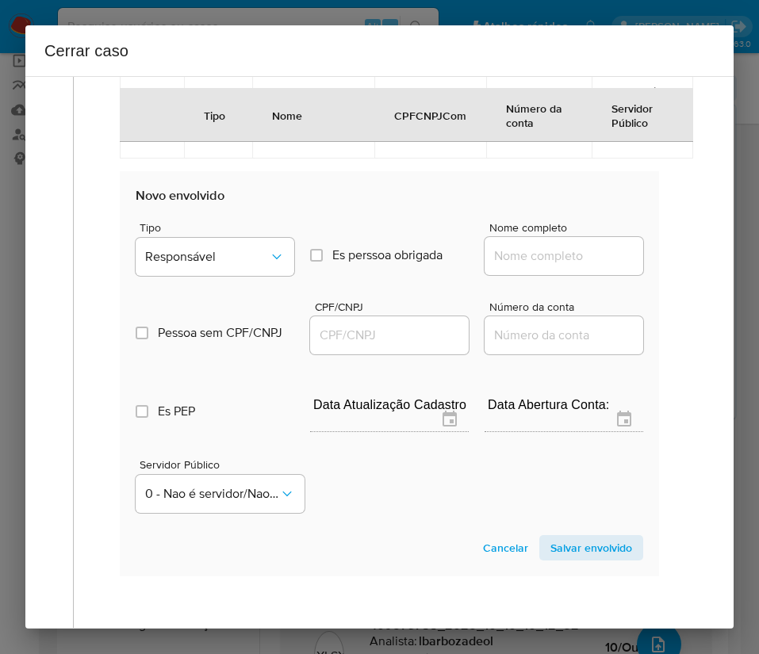
scroll to position [1040, 0]
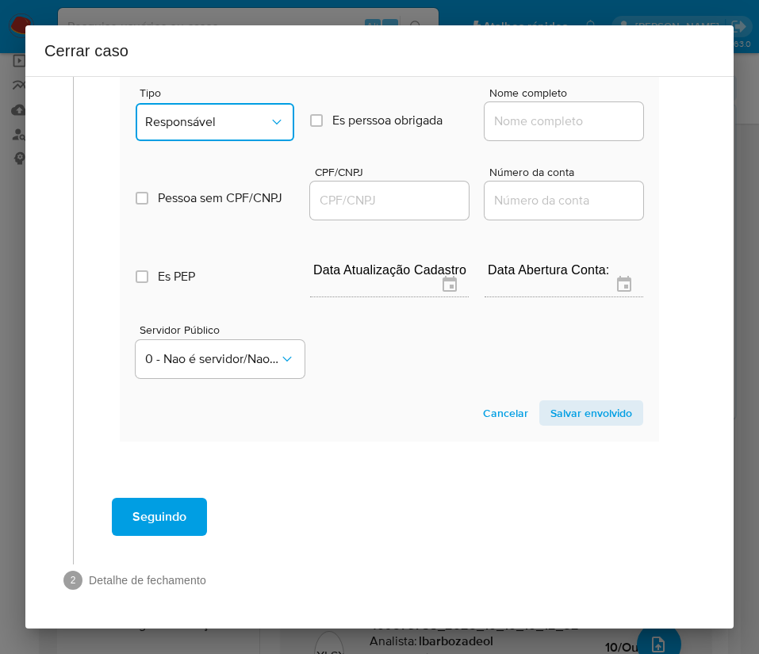
click at [251, 114] on span "Responsável" at bounding box center [207, 122] width 124 height 16
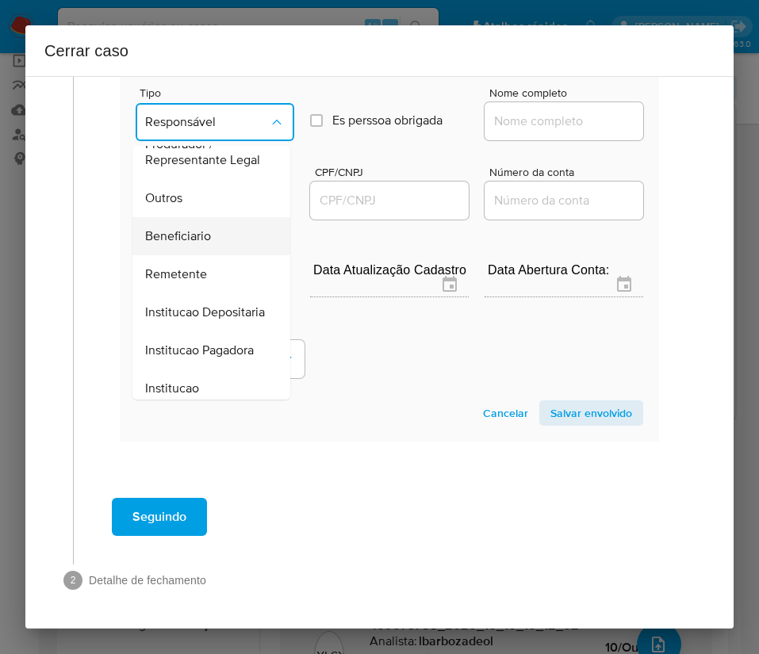
scroll to position [282, 0]
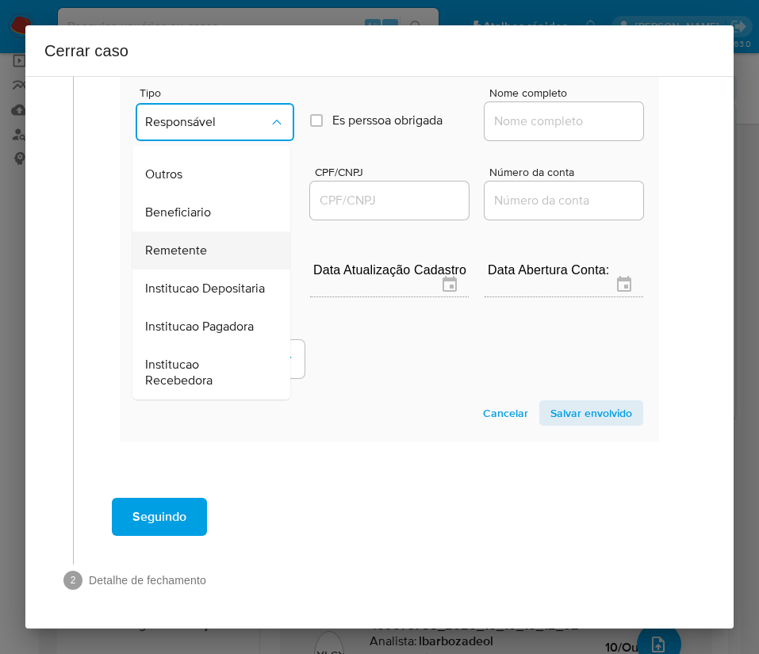
click at [215, 231] on div "Remetente" at bounding box center [206, 250] width 123 height 38
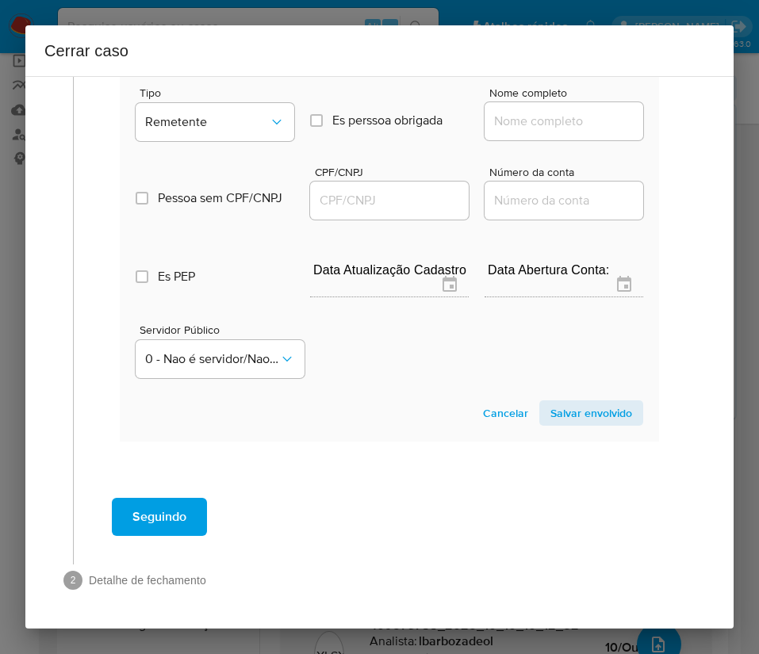
click at [506, 131] on input "Nome completo" at bounding box center [563, 121] width 159 height 21
paste input "Adailson Almeida Dos Santos, 05024554205"
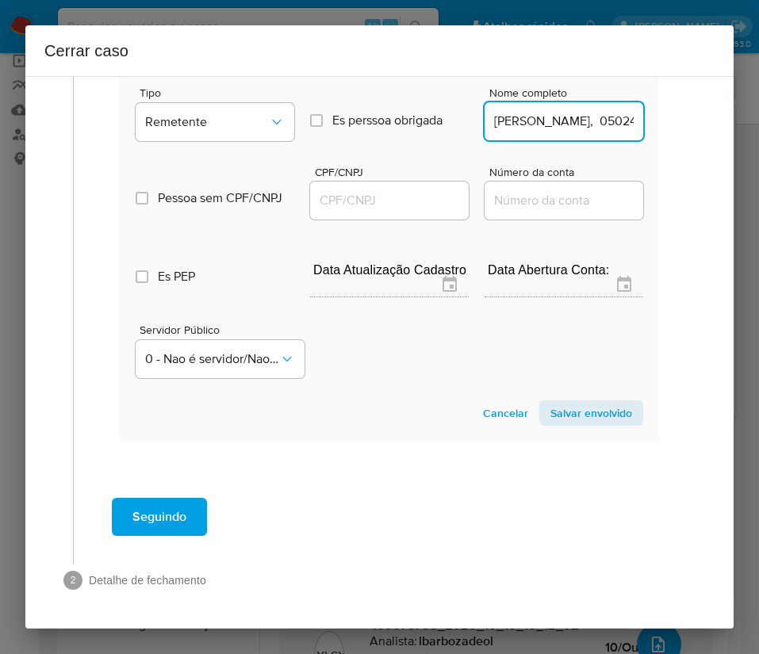
scroll to position [0, 119]
drag, startPoint x: 522, startPoint y: 124, endPoint x: 675, endPoint y: 120, distance: 153.0
type input "Adailson Almeida Dos Santos"
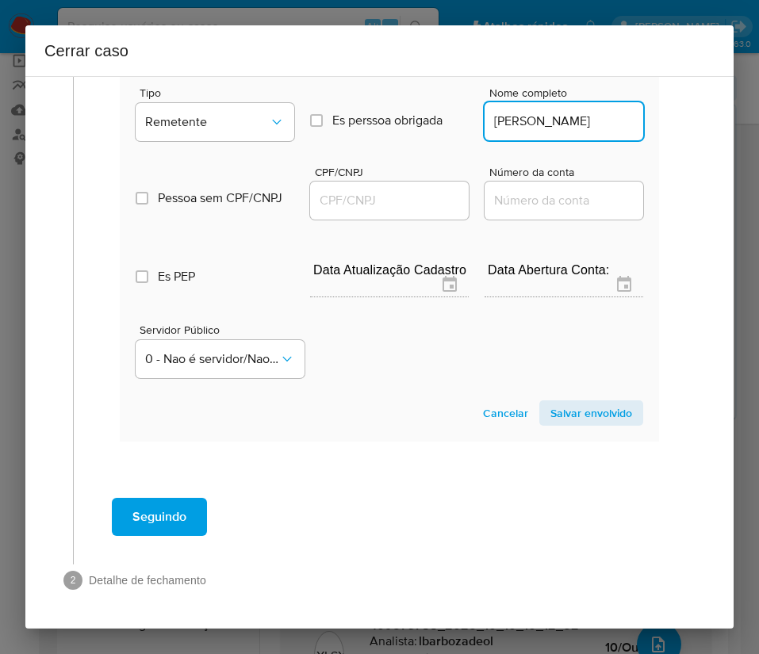
scroll to position [0, 0]
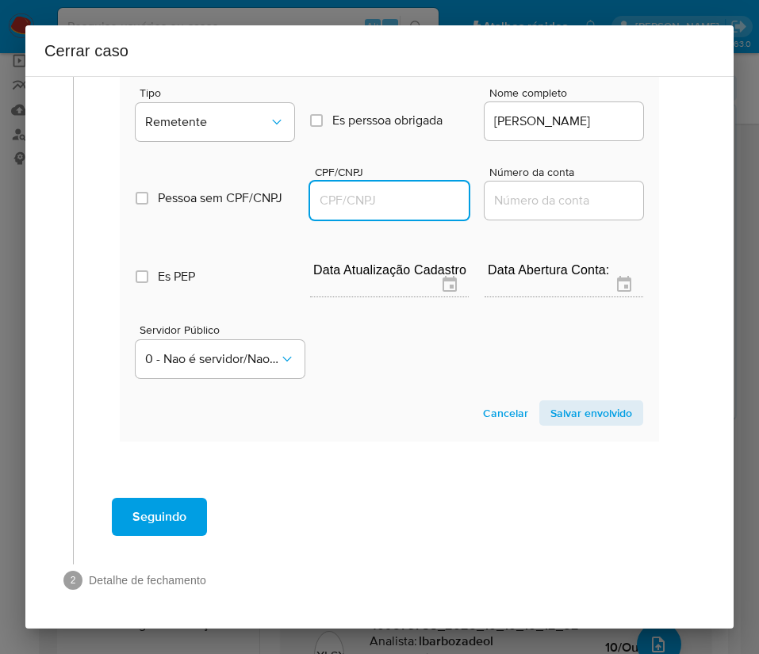
click at [402, 195] on input "CPF/CNPJ" at bounding box center [389, 200] width 159 height 21
paste input "05024554205"
type input "5024554205"
click at [584, 403] on span "Salvar envolvido" at bounding box center [591, 413] width 82 height 22
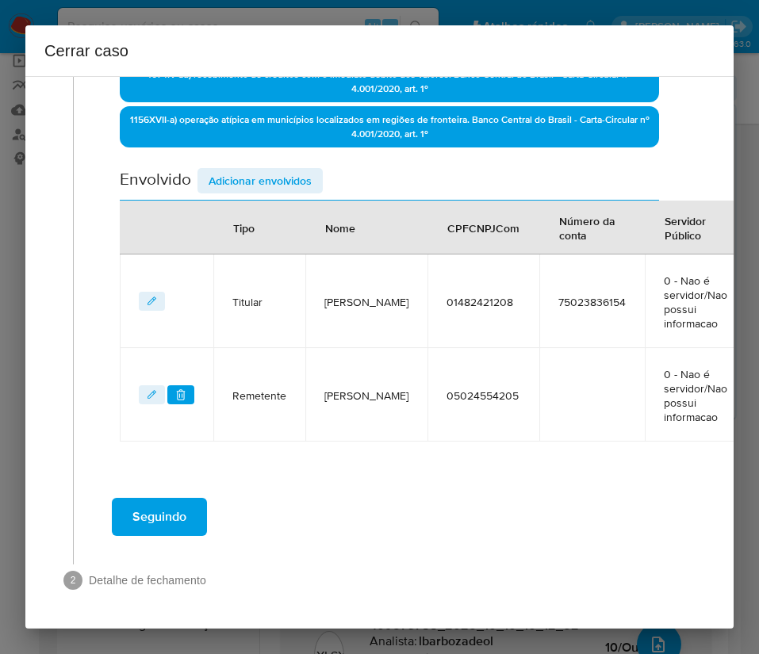
scroll to position [716, 0]
click at [246, 180] on span "Adicionar envolvidos" at bounding box center [259, 181] width 103 height 22
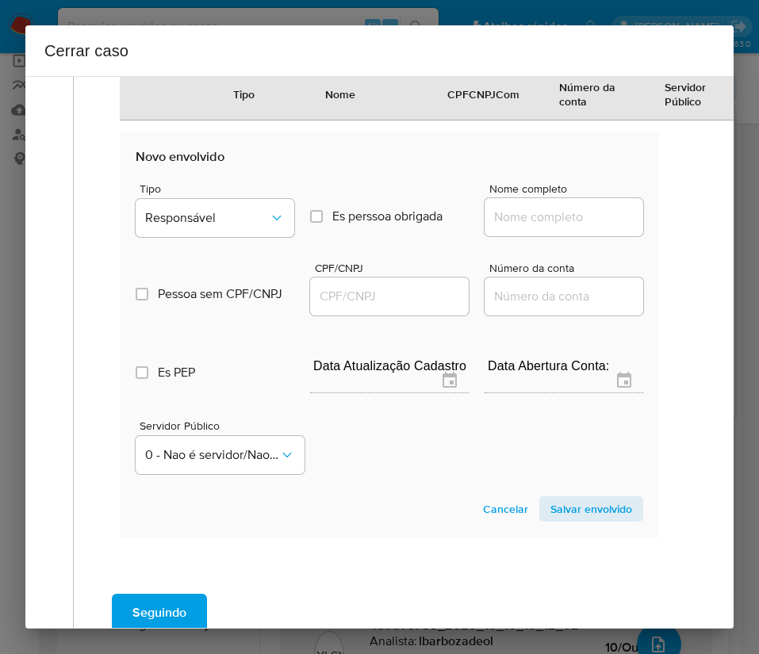
scroll to position [1073, 0]
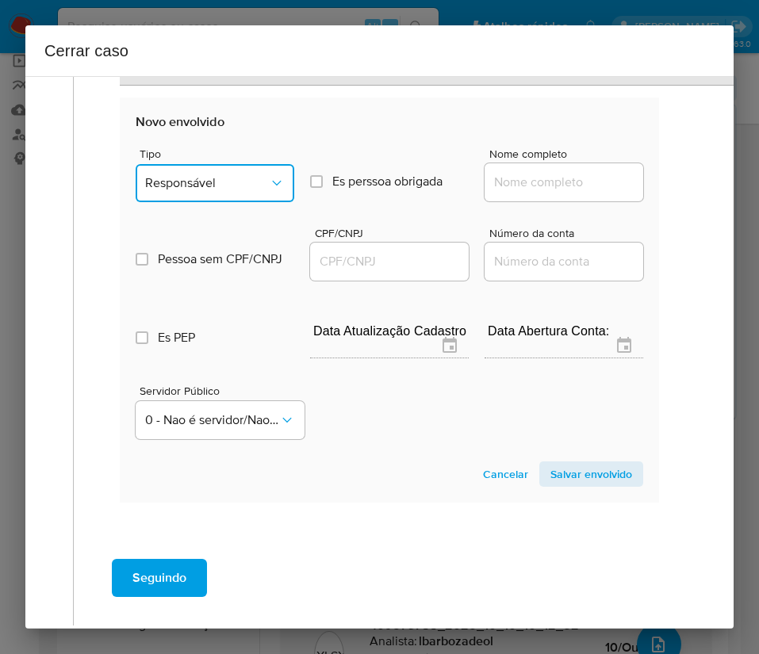
click at [236, 189] on span "Responsável" at bounding box center [207, 183] width 124 height 16
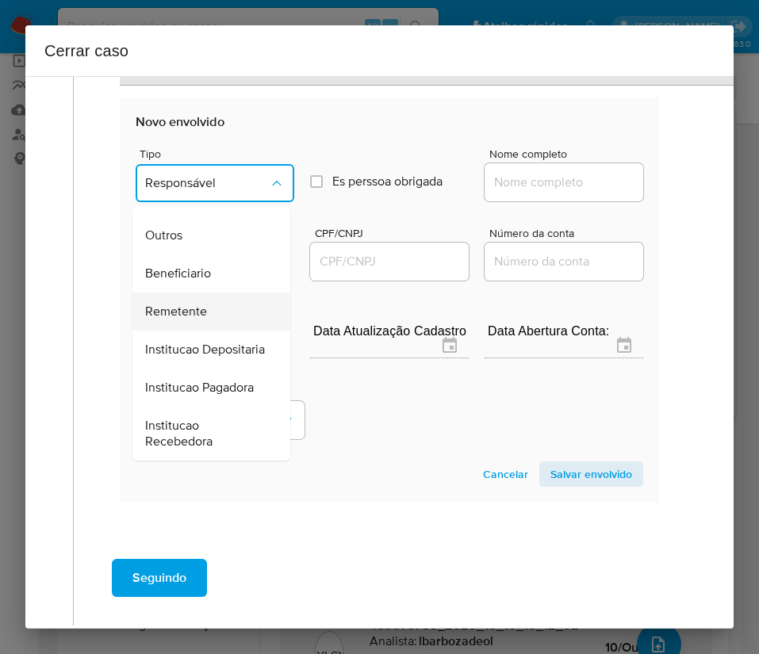
scroll to position [282, 0]
click at [179, 304] on span "Remetente" at bounding box center [176, 312] width 62 height 16
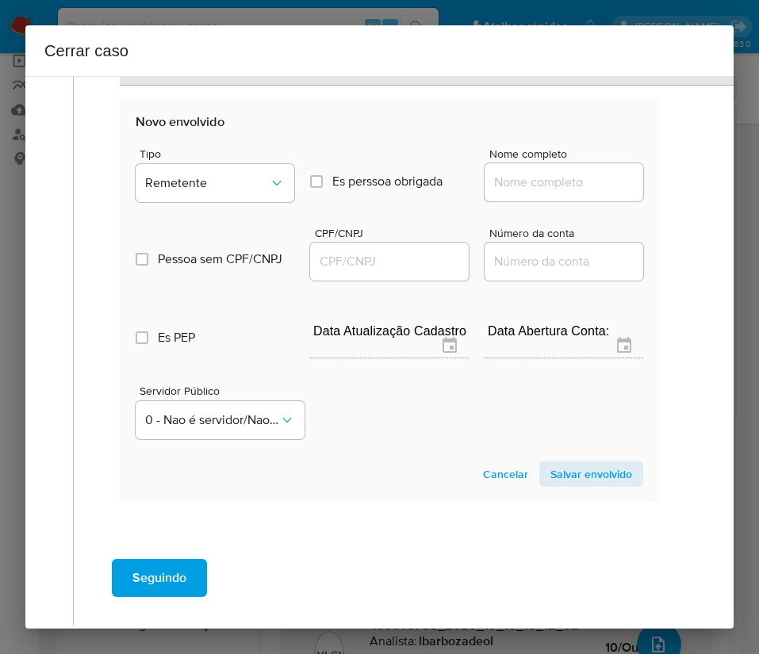
click at [513, 181] on input "Nome completo" at bounding box center [563, 182] width 159 height 21
paste input "Maria Edileuza Sousa Goncalves, 06659010203"
drag, startPoint x: 522, startPoint y: 190, endPoint x: 743, endPoint y: 190, distance: 220.4
click at [743, 190] on div "Cerrar caso 1 Informação completa Geral Data de início 01/08/2025 Data Fin 09/1…" at bounding box center [379, 327] width 759 height 654
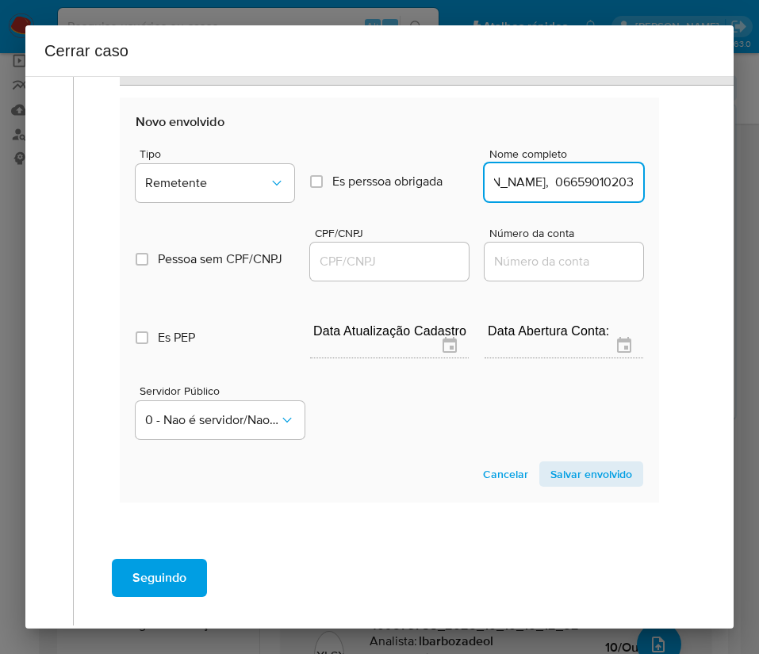
click at [581, 190] on input "Maria Edileuza Sousa Goncalves, 06659010203" at bounding box center [563, 182] width 159 height 21
drag, startPoint x: 526, startPoint y: 185, endPoint x: 698, endPoint y: 185, distance: 172.0
click at [698, 185] on div "1 Informação completa Geral Data de início 01/08/2025 Data Fin 09/10/2025 Valor…" at bounding box center [379, 352] width 708 height 553
type input "Maria Edileuza Sousa Goncalves"
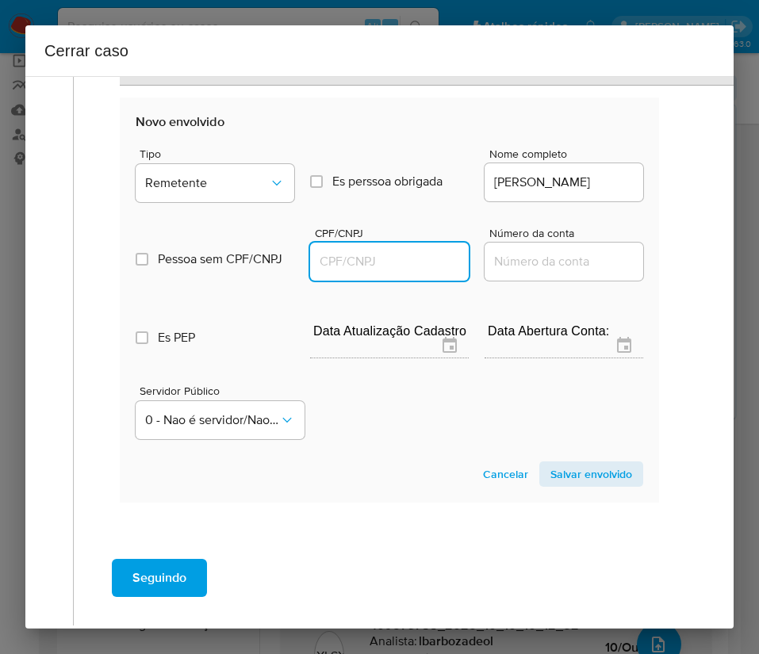
scroll to position [0, 0]
click at [406, 260] on input "CPF/CNPJ" at bounding box center [389, 261] width 159 height 21
paste input "06659010203"
type input "6659010203"
click at [586, 455] on section "Novo envolvido Tipo Remetente Es perssoa obrigada Is PObrigada Nome completo Ma…" at bounding box center [389, 300] width 539 height 405
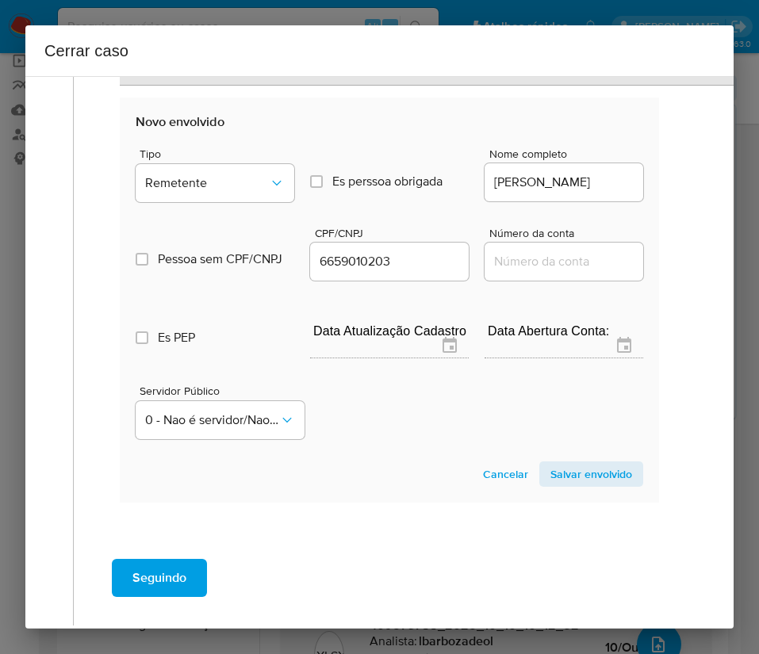
click at [579, 472] on span "Salvar envolvido" at bounding box center [591, 474] width 82 height 22
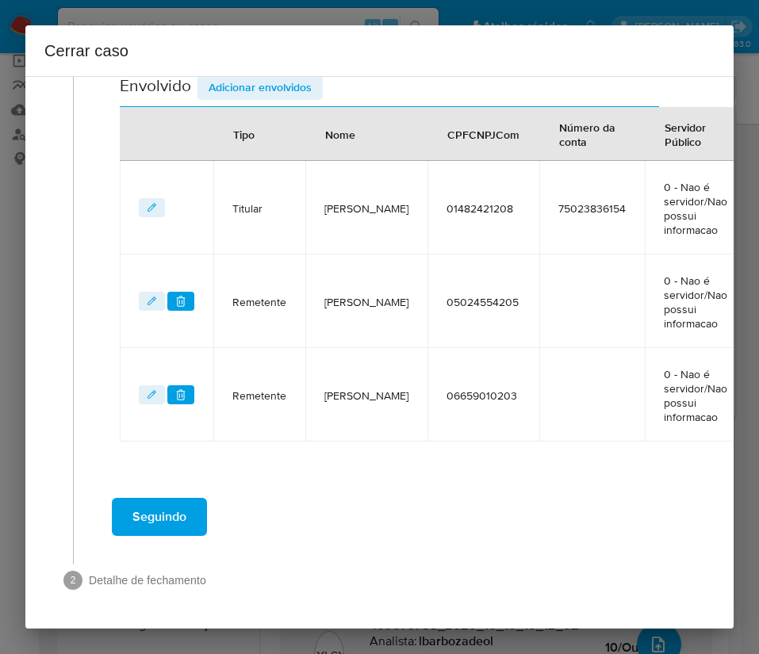
scroll to position [809, 0]
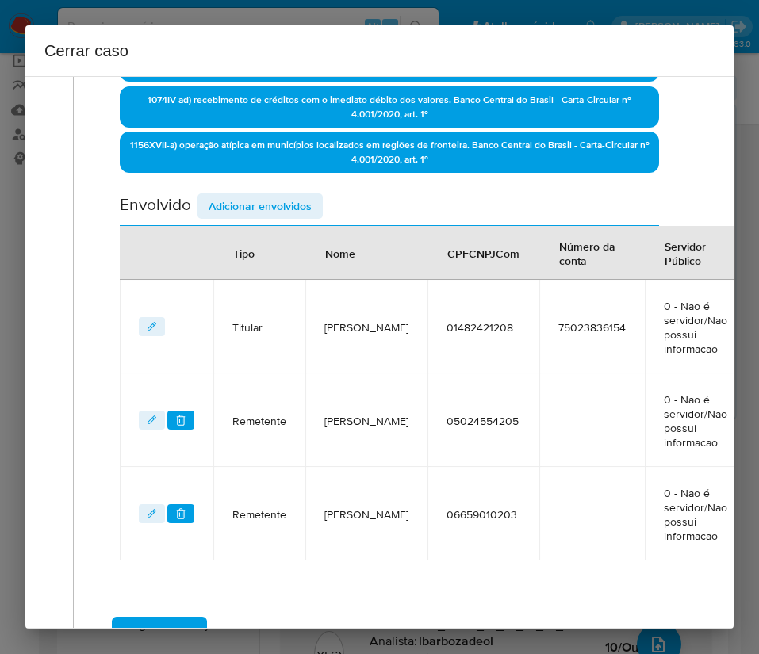
click at [276, 196] on span "Adicionar envolvidos" at bounding box center [259, 206] width 103 height 22
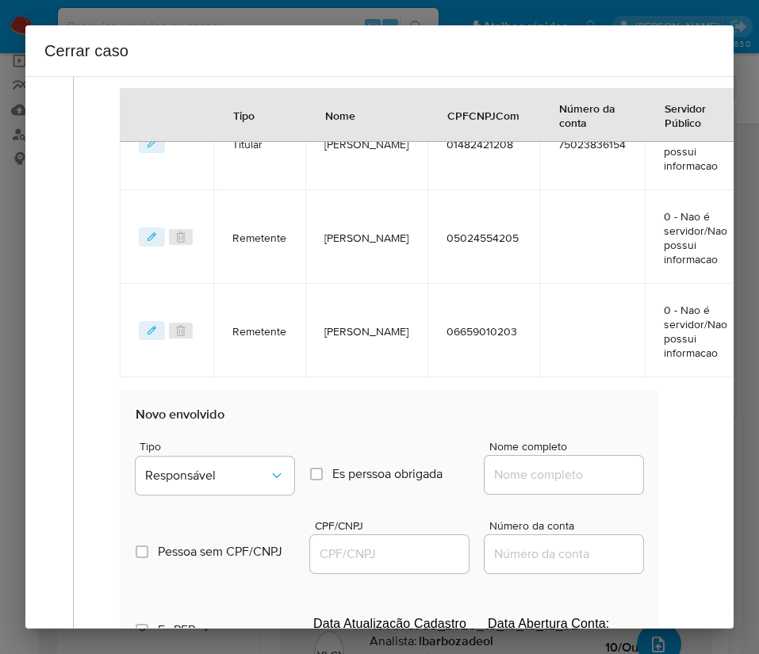
scroll to position [1047, 0]
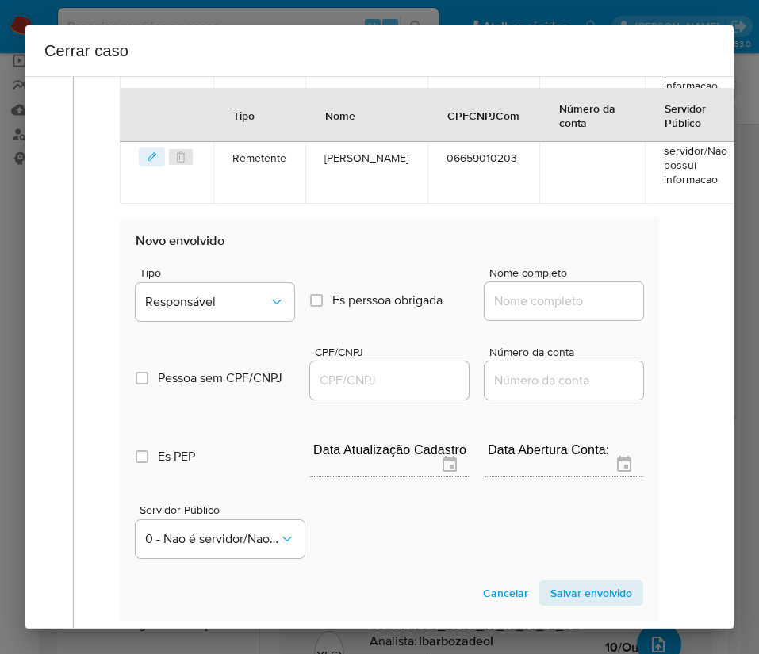
click at [202, 336] on div "Pessoa sem CPF/CNPJ Is CPFCNPJ CPF/CNPJ Número da conta" at bounding box center [389, 364] width 507 height 75
click at [222, 293] on button "Responsável" at bounding box center [215, 302] width 159 height 38
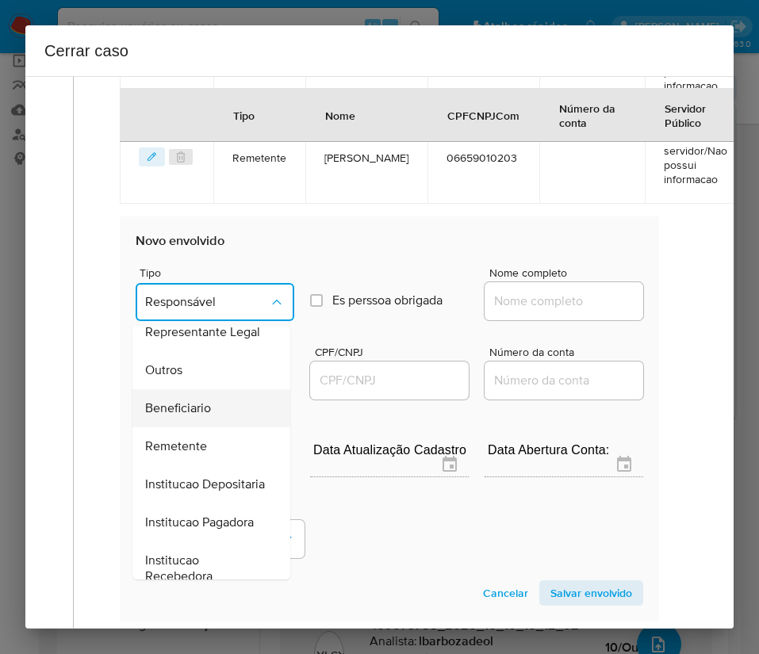
scroll to position [282, 0]
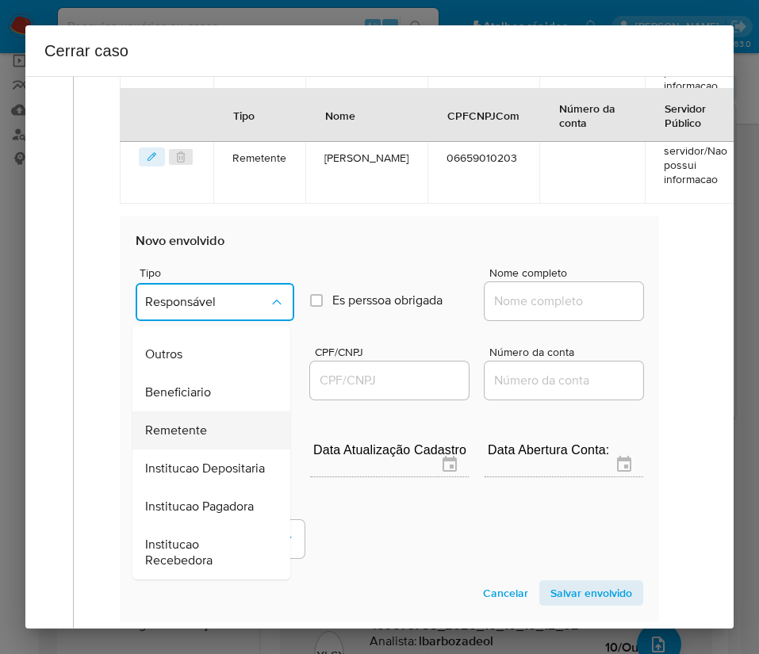
click at [205, 423] on span "Remetente" at bounding box center [176, 431] width 62 height 16
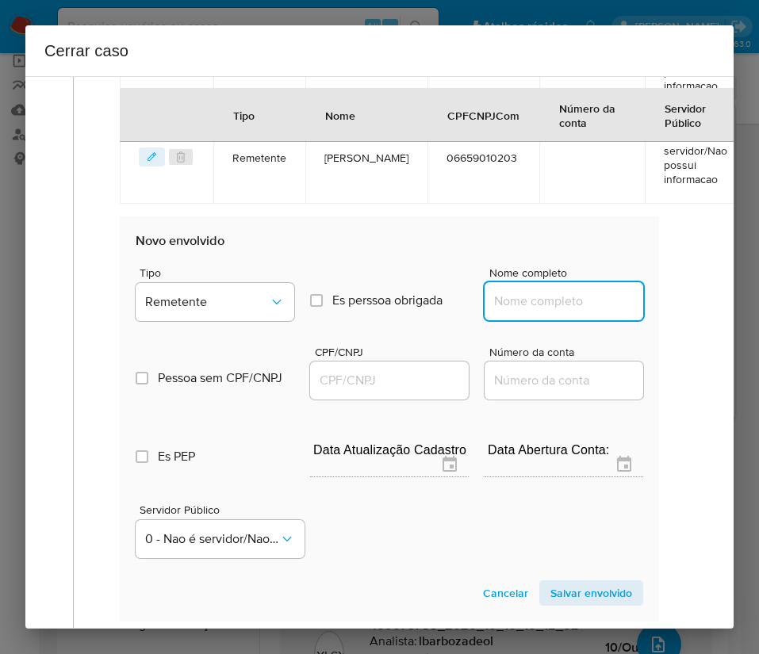
click at [498, 304] on input "Nome completo" at bounding box center [563, 301] width 159 height 21
paste input "Manoel Messias Alves Ferreira, 38197162204"
drag, startPoint x: 533, startPoint y: 306, endPoint x: 685, endPoint y: 310, distance: 152.3
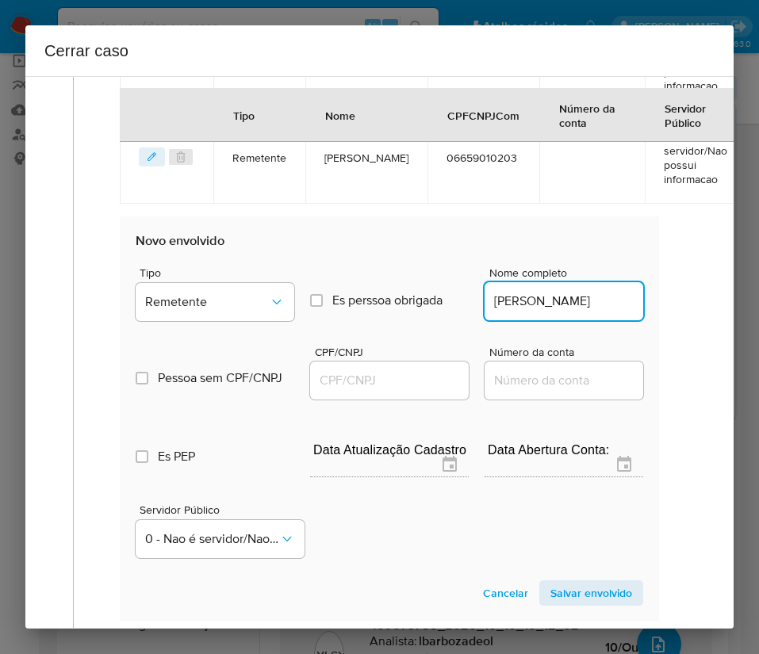
scroll to position [0, 33]
type input "Manoel Messias Alves Ferreira"
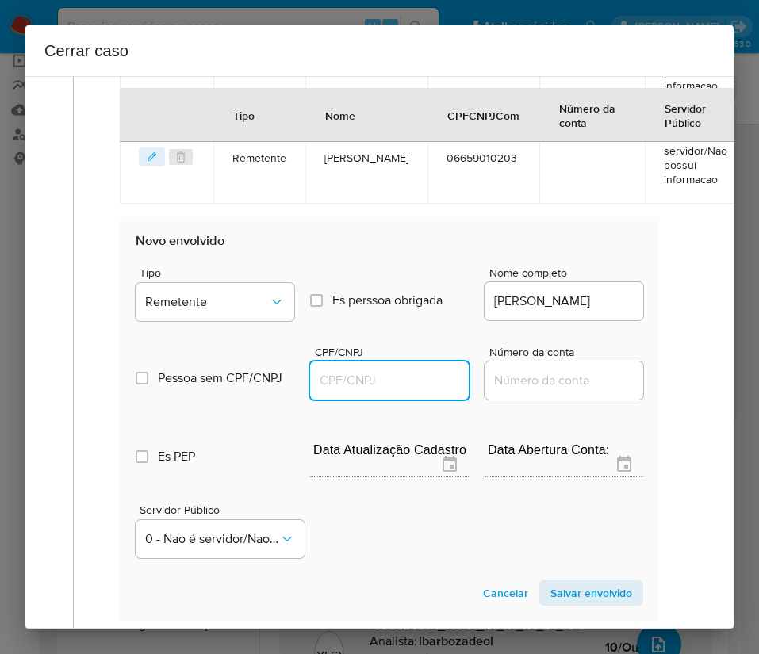
scroll to position [0, 0]
click at [360, 377] on input "CPF/CNPJ" at bounding box center [389, 380] width 159 height 21
paste input "38197162204"
type input "38197162204"
click at [599, 596] on span "Salvar envolvido" at bounding box center [591, 593] width 82 height 22
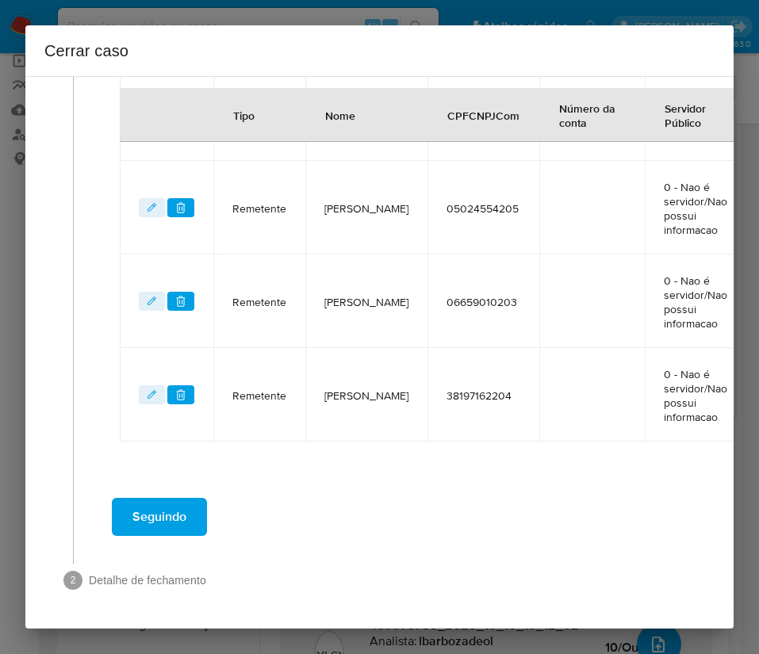
scroll to position [903, 0]
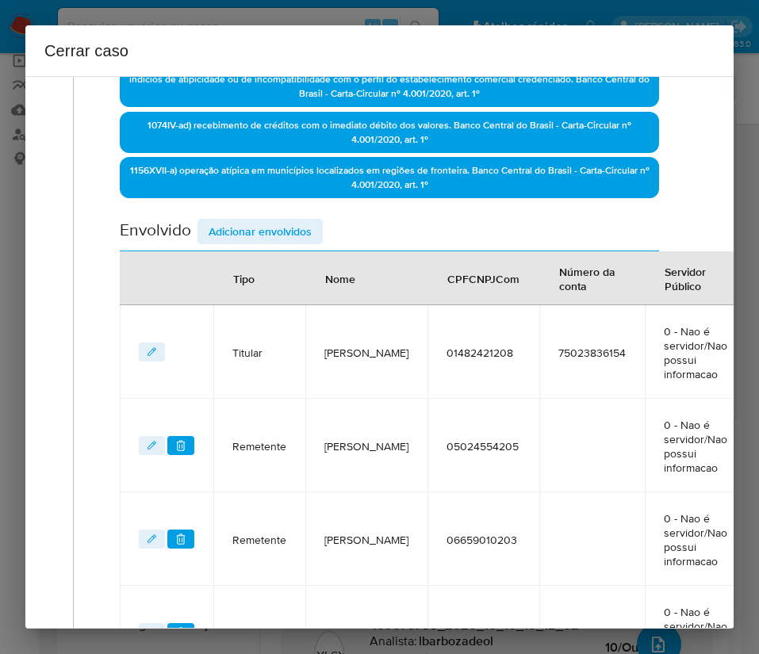
click at [290, 234] on span "Adicionar envolvidos" at bounding box center [259, 231] width 103 height 22
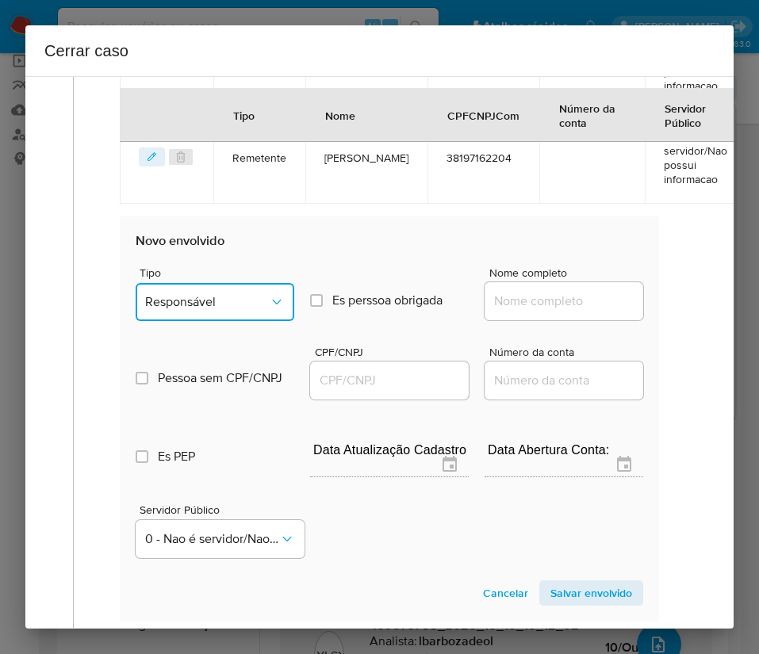
click at [204, 294] on span "Responsável" at bounding box center [207, 302] width 124 height 16
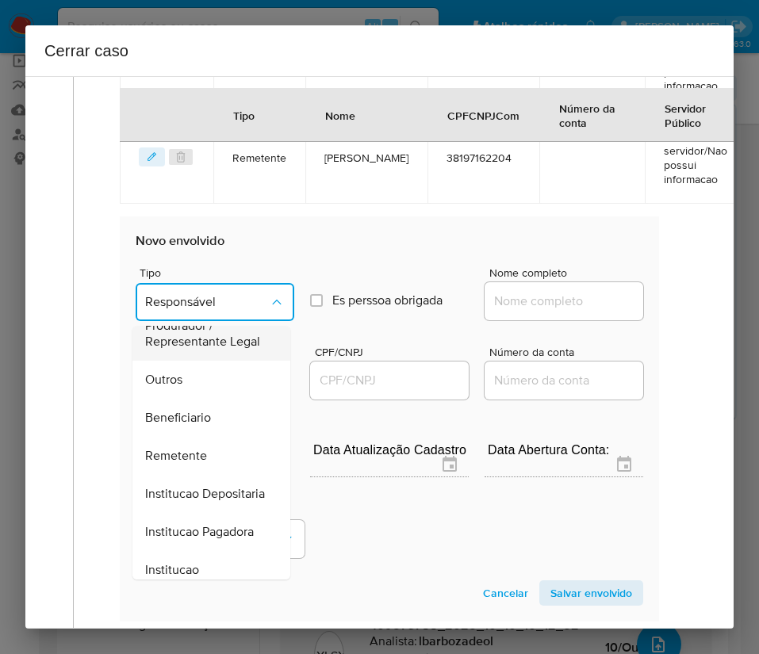
scroll to position [282, 0]
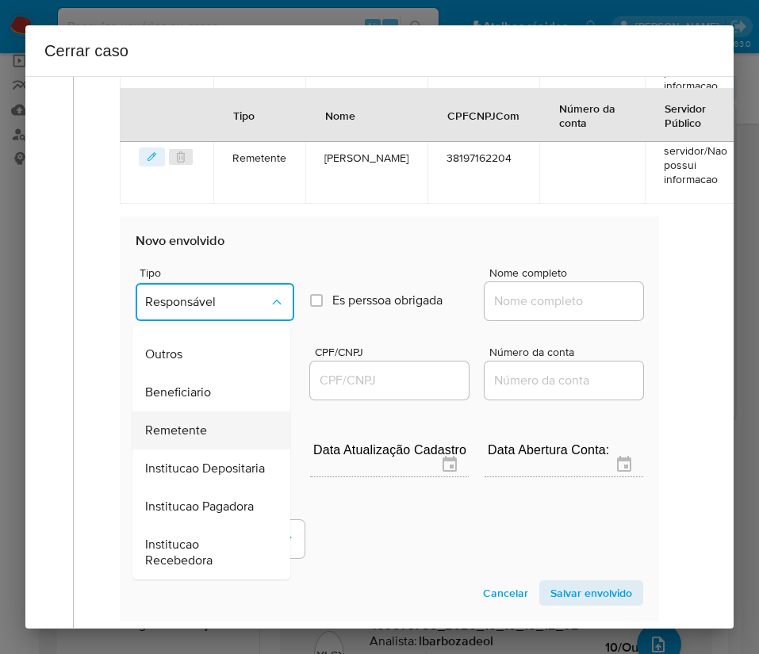
click at [185, 423] on span "Remetente" at bounding box center [176, 431] width 62 height 16
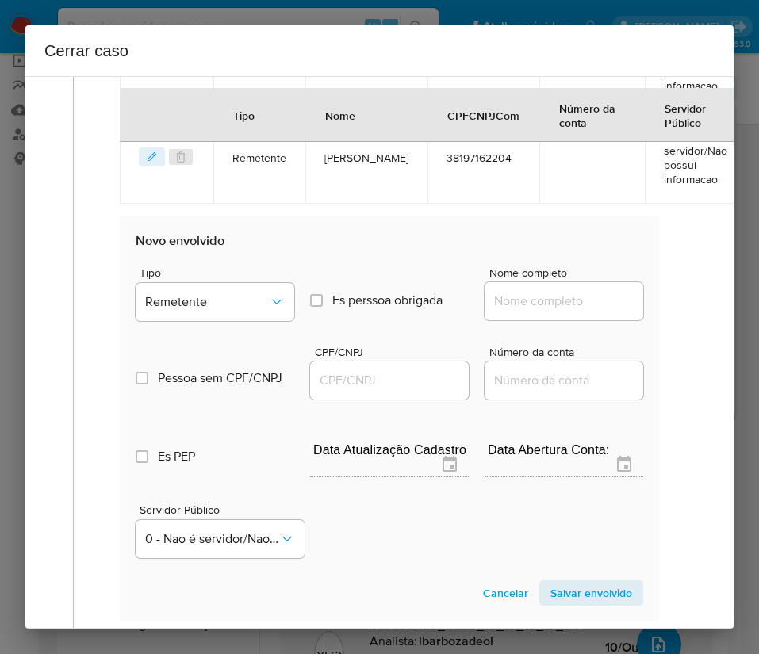
click at [522, 294] on input "Nome completo" at bounding box center [563, 301] width 159 height 21
paste input "J. S. Dos Santos Ltda, 54894402000106"
drag, startPoint x: 500, startPoint y: 308, endPoint x: 585, endPoint y: 304, distance: 84.9
click at [585, 304] on input "J. S. Dos Santos Ltda, 54894402000106" at bounding box center [563, 301] width 159 height 21
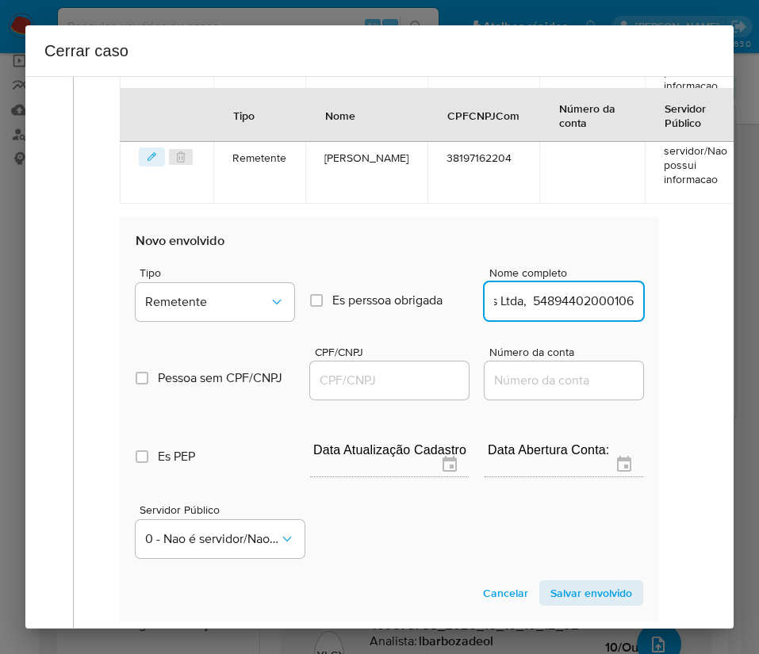
click at [552, 304] on input "J. S. Dos Santos Ltda, 54894402000106" at bounding box center [563, 301] width 159 height 21
drag, startPoint x: 501, startPoint y: 308, endPoint x: 588, endPoint y: 304, distance: 87.3
click at [588, 304] on input "J. S. Dos Santos Ltda, 54894402000106" at bounding box center [563, 301] width 159 height 21
click at [532, 300] on input "J. S. Dos Santos Ltda, 54894402000106" at bounding box center [563, 301] width 159 height 21
drag, startPoint x: 503, startPoint y: 308, endPoint x: 665, endPoint y: 303, distance: 162.6
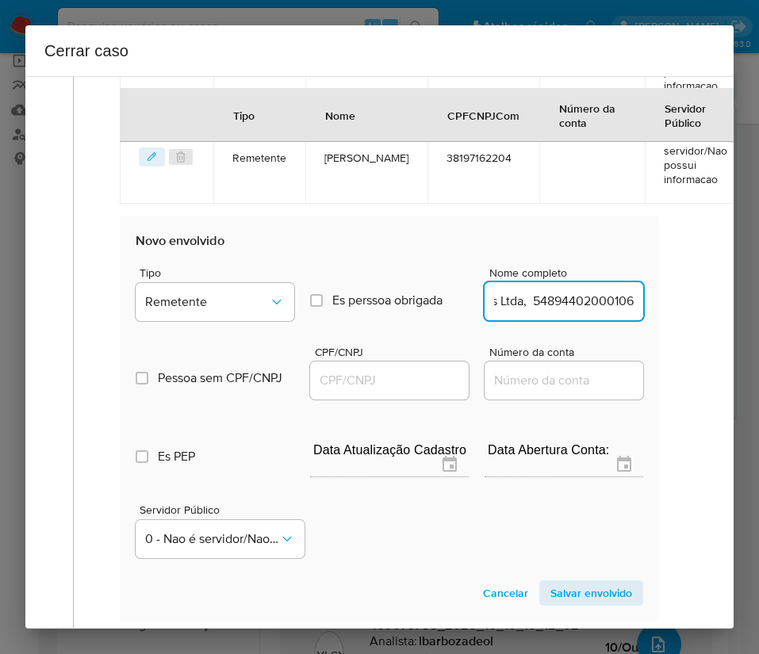
type input "J. S. Dos Santos Ltda"
drag, startPoint x: 328, startPoint y: 392, endPoint x: 347, endPoint y: 377, distance: 23.8
click at [333, 387] on div at bounding box center [389, 380] width 159 height 38
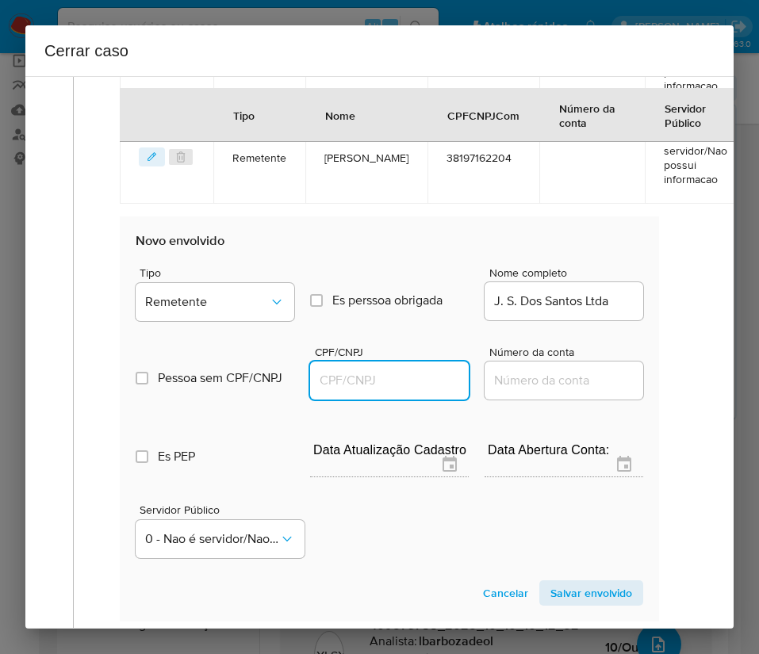
click at [347, 377] on input "CPF/CNPJ" at bounding box center [389, 380] width 159 height 21
paste input "54894402000106"
type input "54894402000106"
click at [594, 584] on span "Salvar envolvido" at bounding box center [591, 593] width 82 height 22
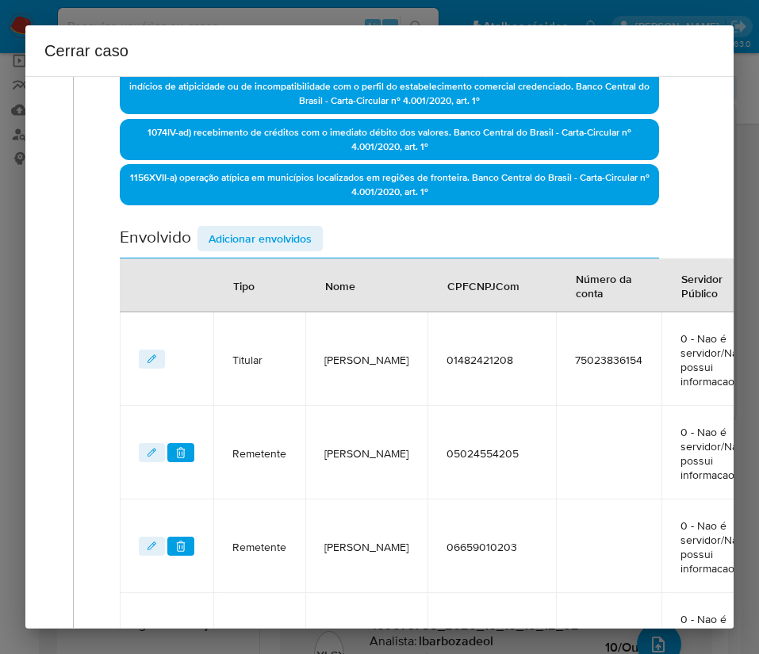
click at [258, 231] on span "Adicionar envolvidos" at bounding box center [259, 239] width 103 height 22
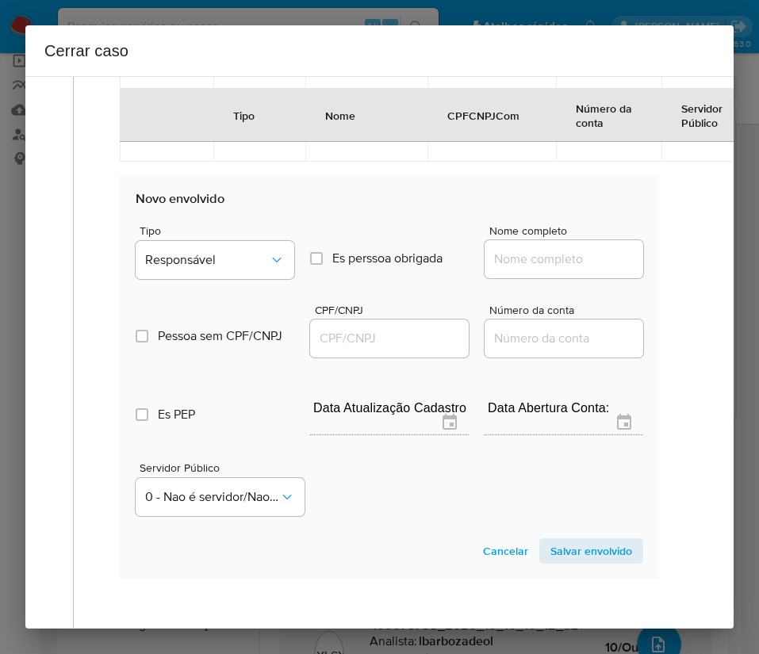
scroll to position [1432, 0]
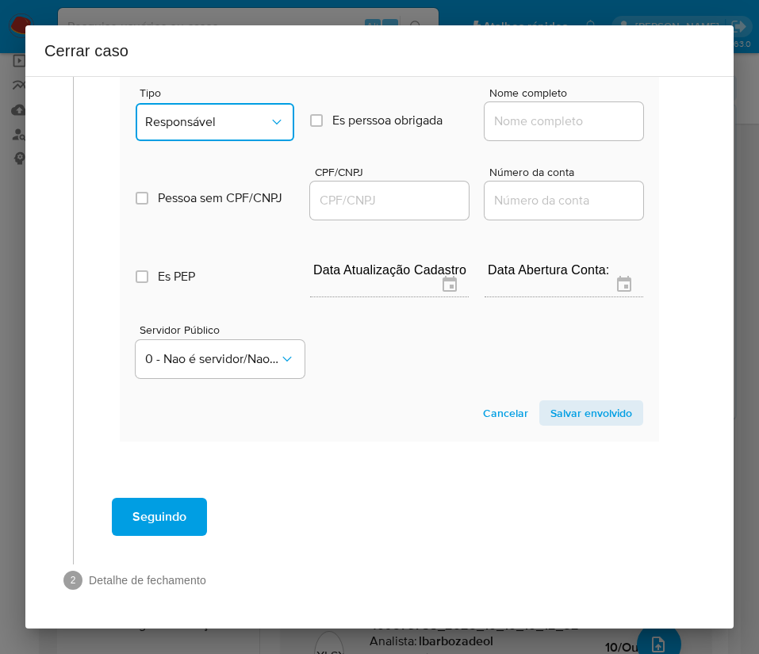
click at [235, 114] on span "Responsável" at bounding box center [207, 122] width 124 height 16
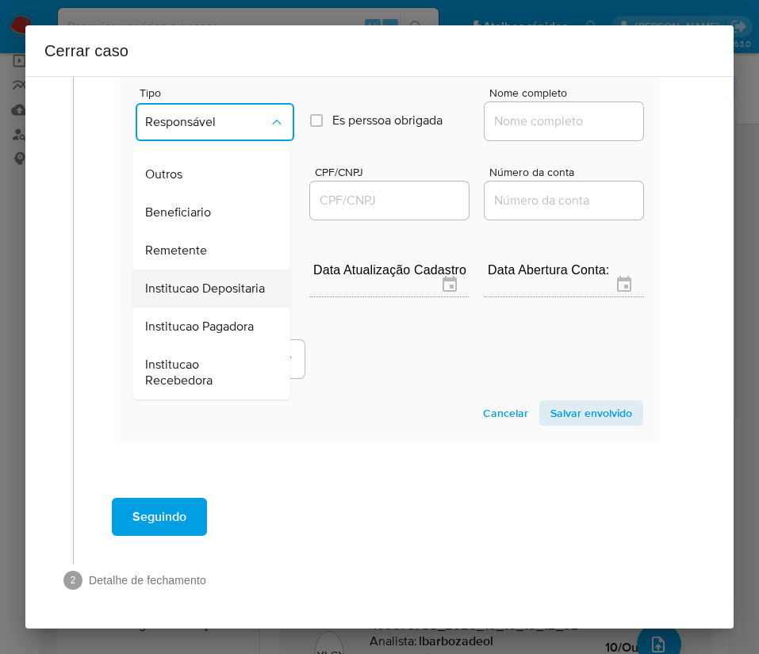
scroll to position [282, 0]
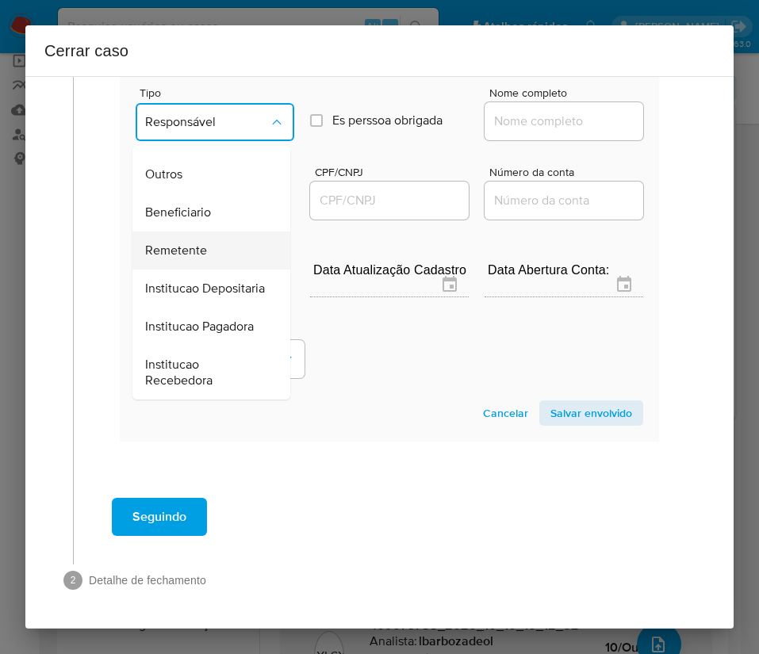
click at [212, 231] on div "Remetente" at bounding box center [206, 250] width 123 height 38
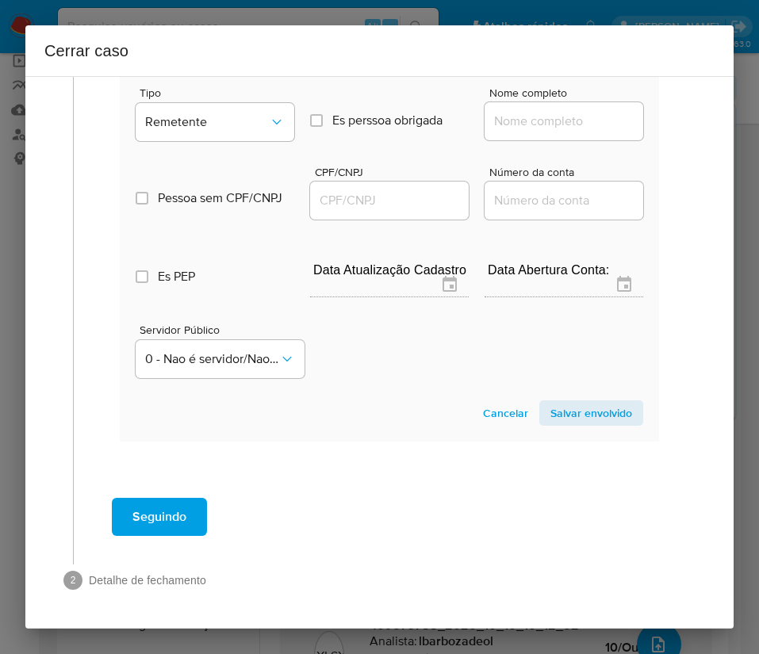
click at [547, 111] on input "Nome completo" at bounding box center [563, 121] width 159 height 21
paste input "Vaney Santana Dos Reis, 02046310250"
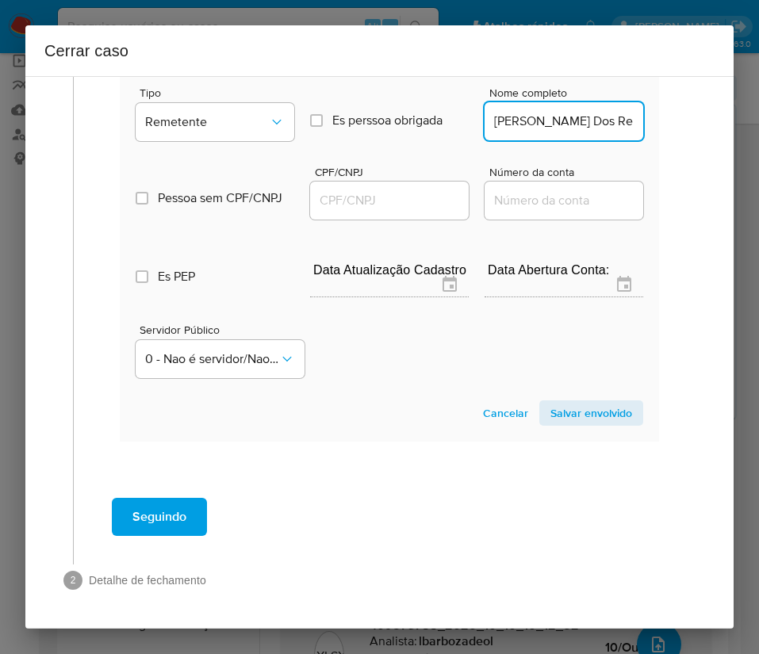
scroll to position [0, 87]
drag, startPoint x: 528, startPoint y: 104, endPoint x: 642, endPoint y: 106, distance: 114.2
drag, startPoint x: 524, startPoint y: 108, endPoint x: 689, endPoint y: 107, distance: 164.9
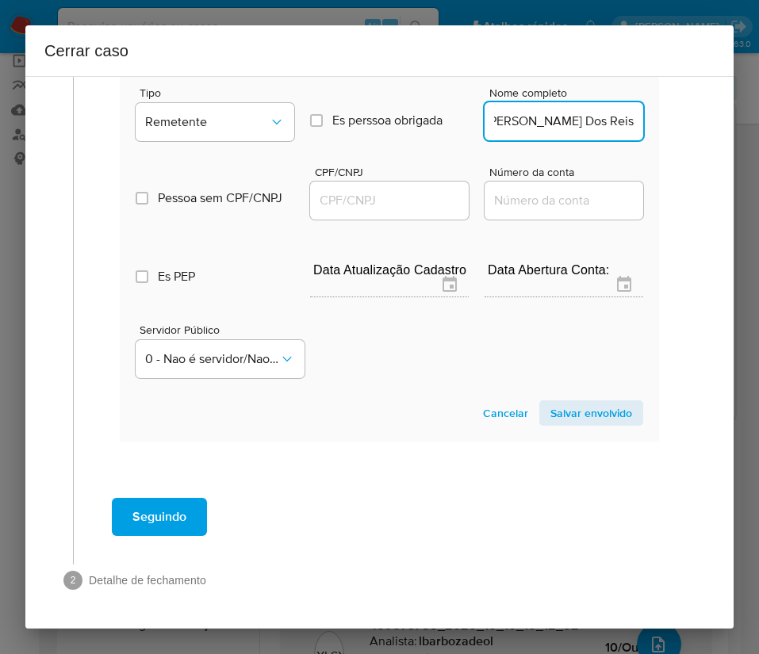
scroll to position [0, 0]
type input "Vaney Santana Dos Reis"
click at [409, 190] on input "CPF/CNPJ" at bounding box center [389, 200] width 159 height 21
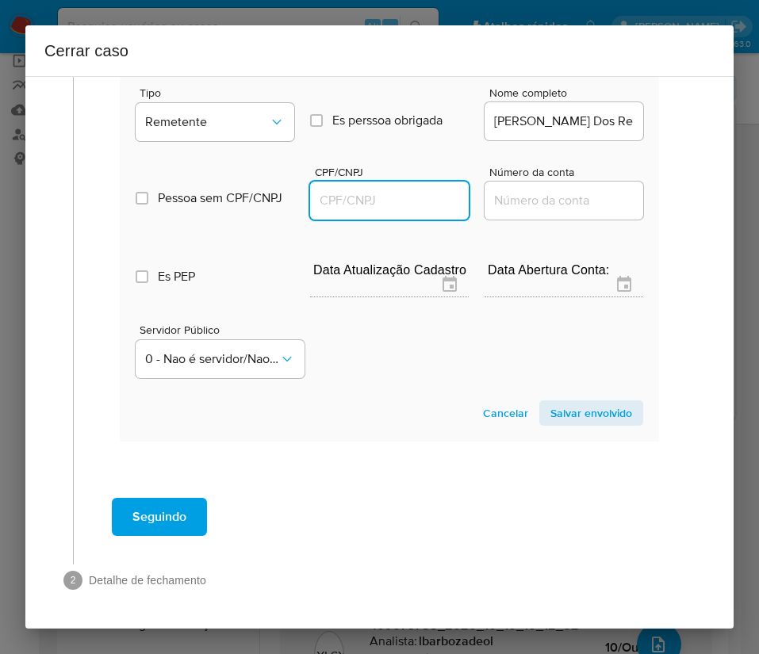
paste input "02046310250"
type input "2046310250"
click at [611, 402] on span "Salvar envolvido" at bounding box center [591, 413] width 82 height 22
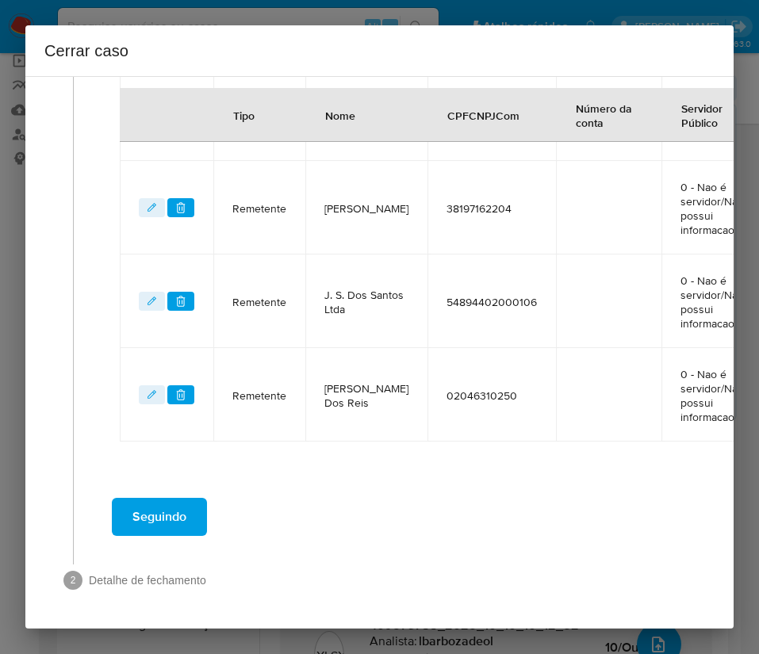
scroll to position [1108, 0]
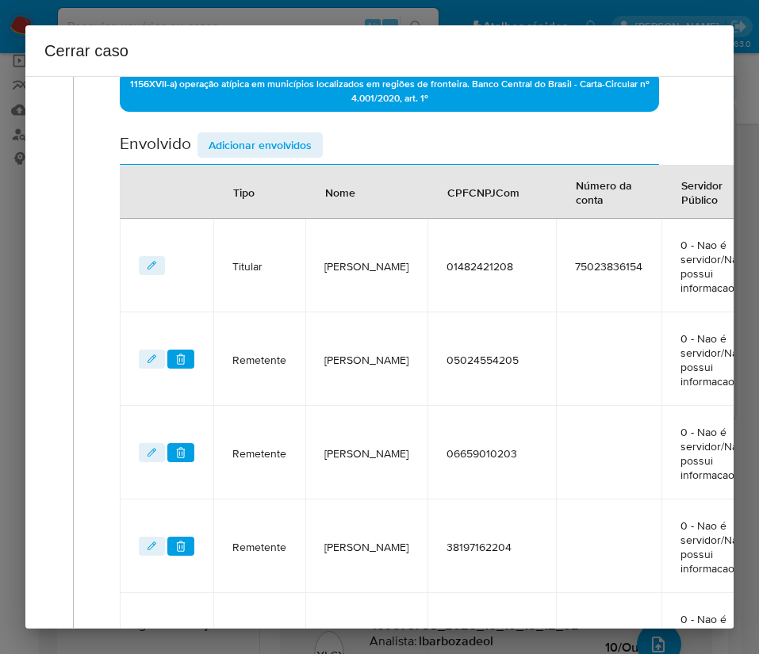
click at [263, 155] on span "Adicionar envolvidos" at bounding box center [259, 145] width 103 height 22
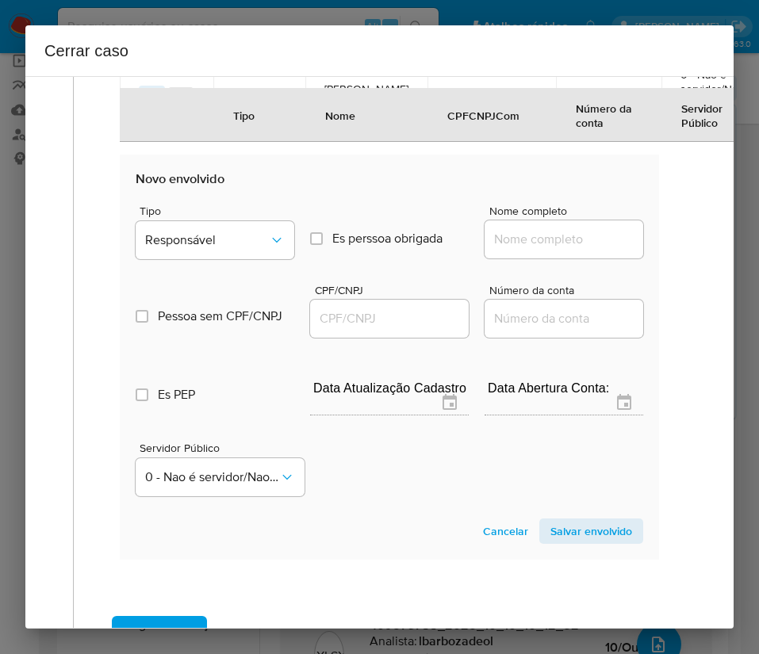
scroll to position [1465, 0]
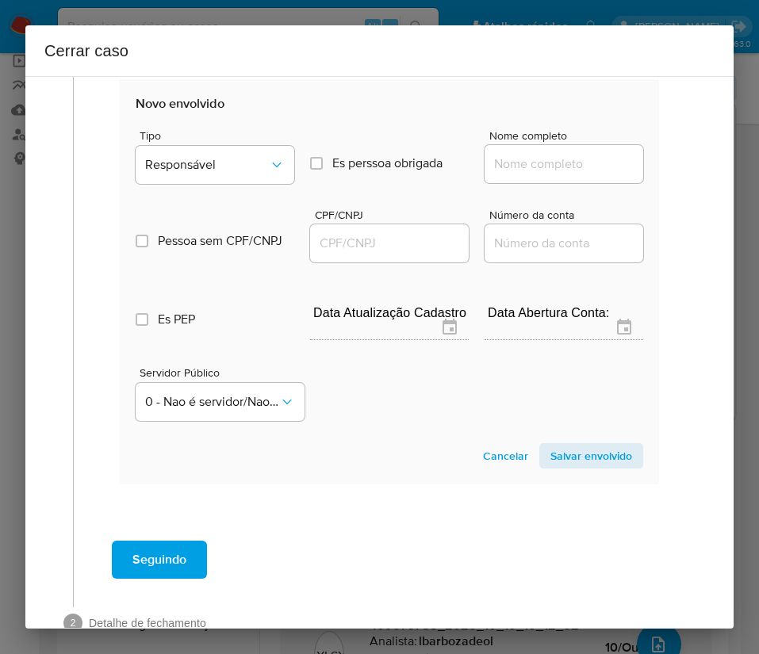
click at [222, 142] on div "Tipo Responsável" at bounding box center [215, 160] width 159 height 60
click at [222, 158] on span "Responsável" at bounding box center [207, 165] width 124 height 16
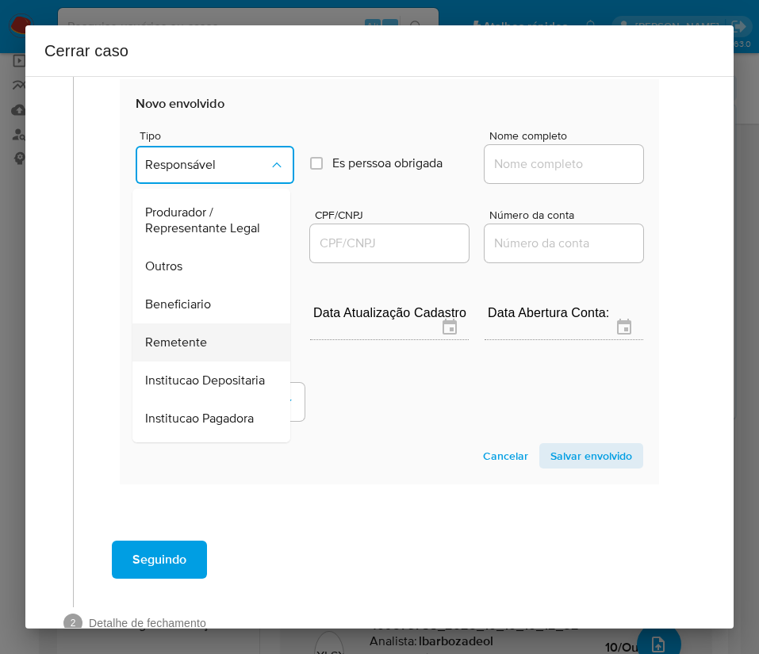
scroll to position [282, 0]
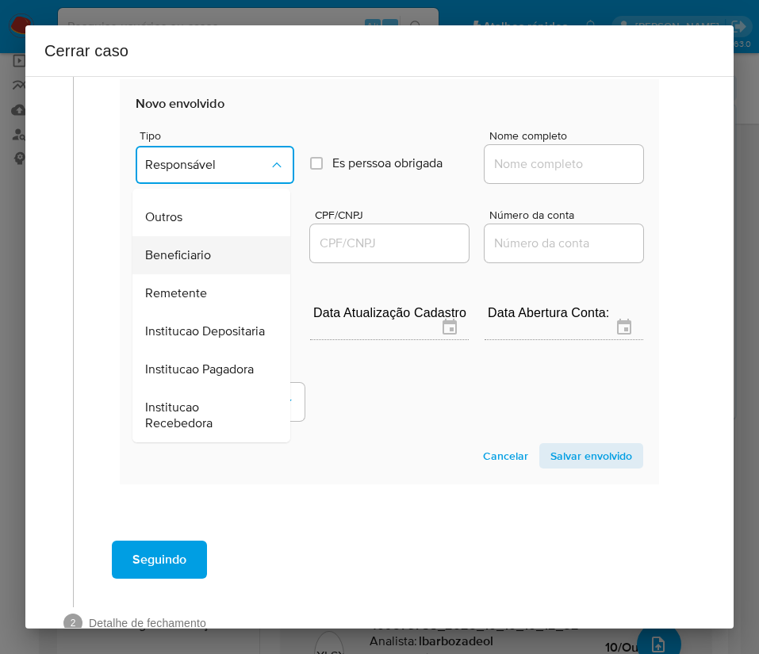
click at [189, 247] on span "Beneficiario" at bounding box center [178, 255] width 66 height 16
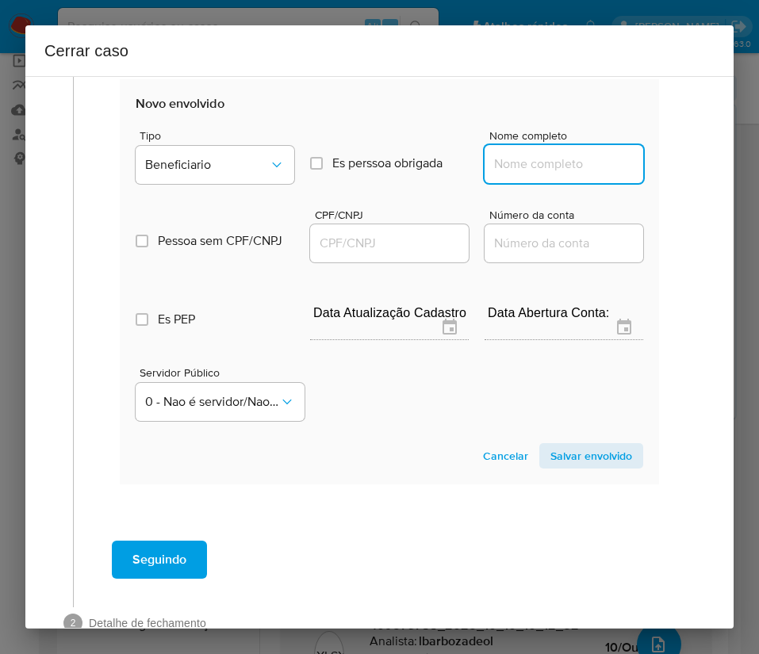
click at [519, 170] on input "Nome completo" at bounding box center [563, 164] width 159 height 21
paste input "Amascol Ltda, 02224388000130"
drag, startPoint x: 503, startPoint y: 166, endPoint x: 695, endPoint y: 170, distance: 192.7
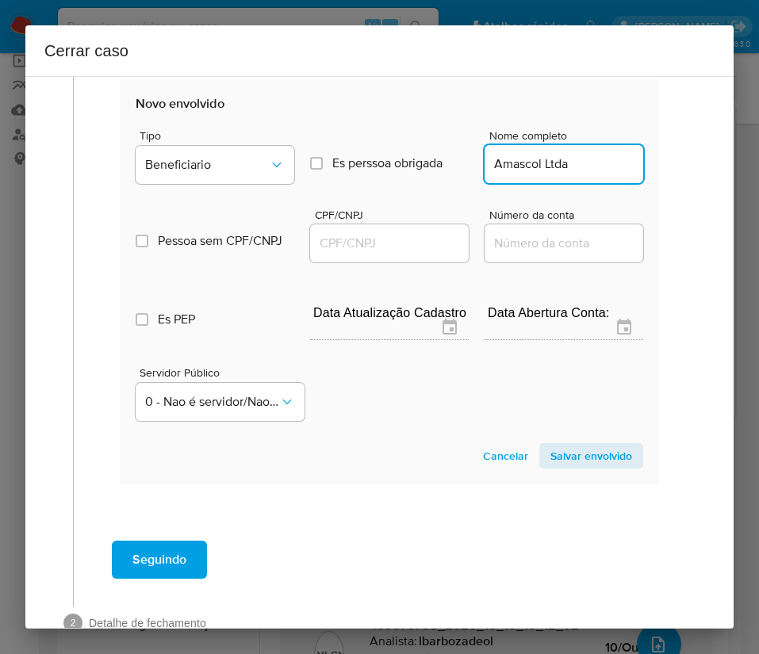
scroll to position [0, 0]
type input "Amascol Ltda"
click at [421, 249] on input "CPF/CNPJ" at bounding box center [389, 243] width 159 height 21
paste input "02224388000130"
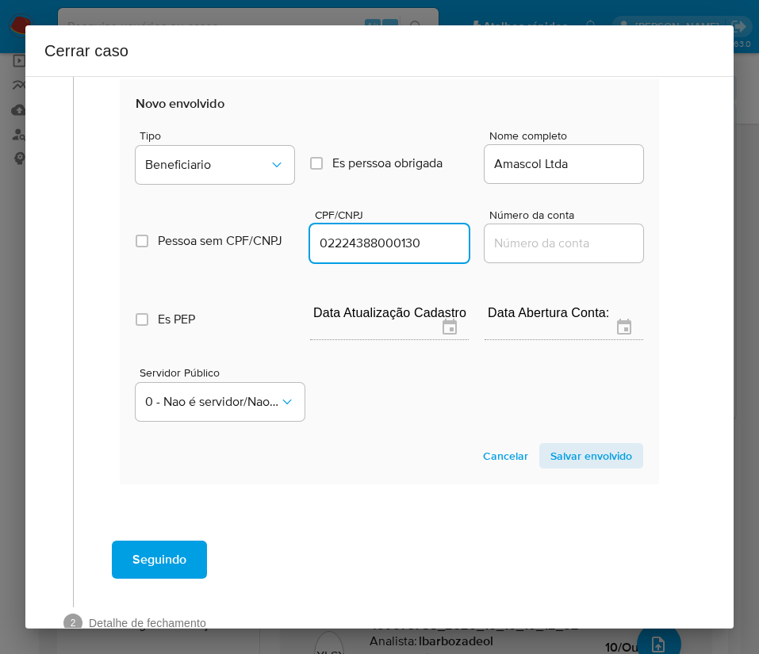
type input "2224388000130"
click at [551, 445] on span "Salvar envolvido" at bounding box center [591, 456] width 82 height 22
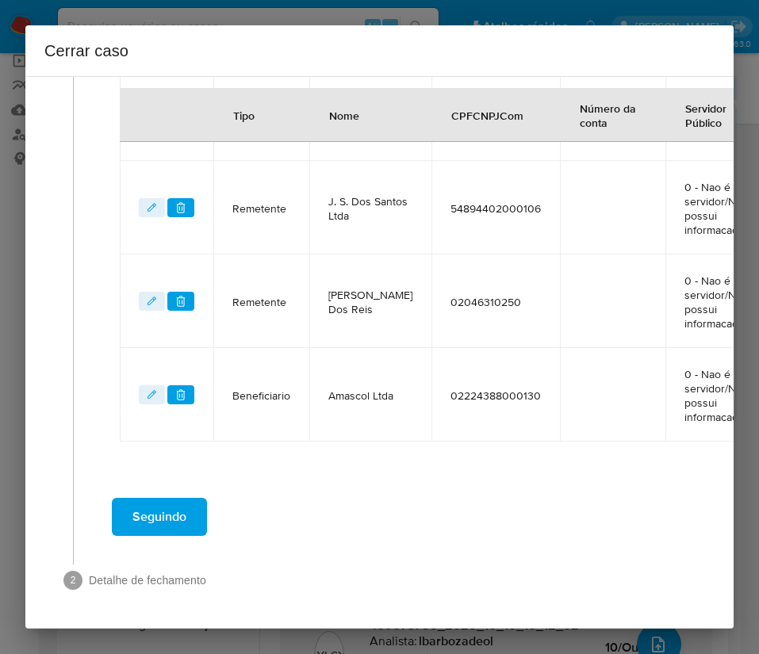
scroll to position [1202, 0]
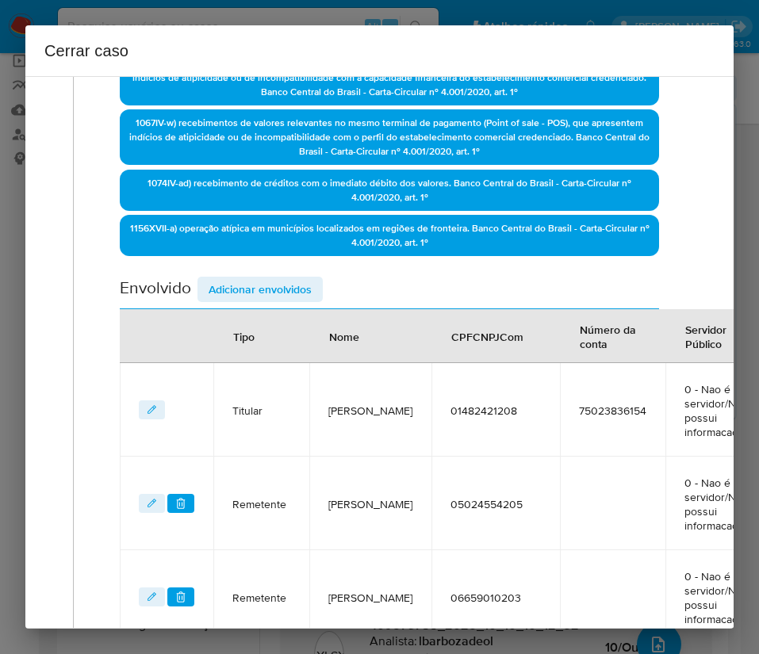
click at [260, 287] on span "Adicionar envolvidos" at bounding box center [259, 289] width 103 height 22
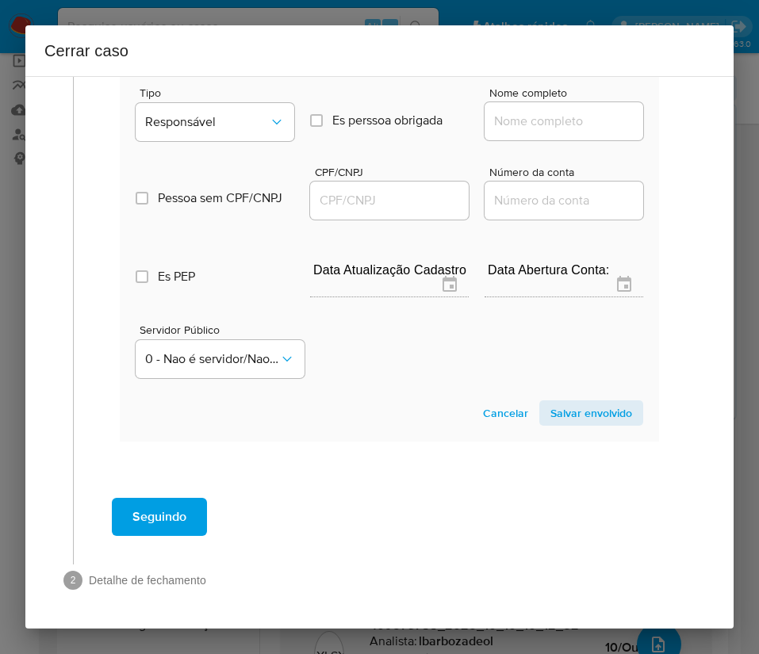
scroll to position [1620, 0]
click at [238, 114] on span "Responsável" at bounding box center [207, 122] width 124 height 16
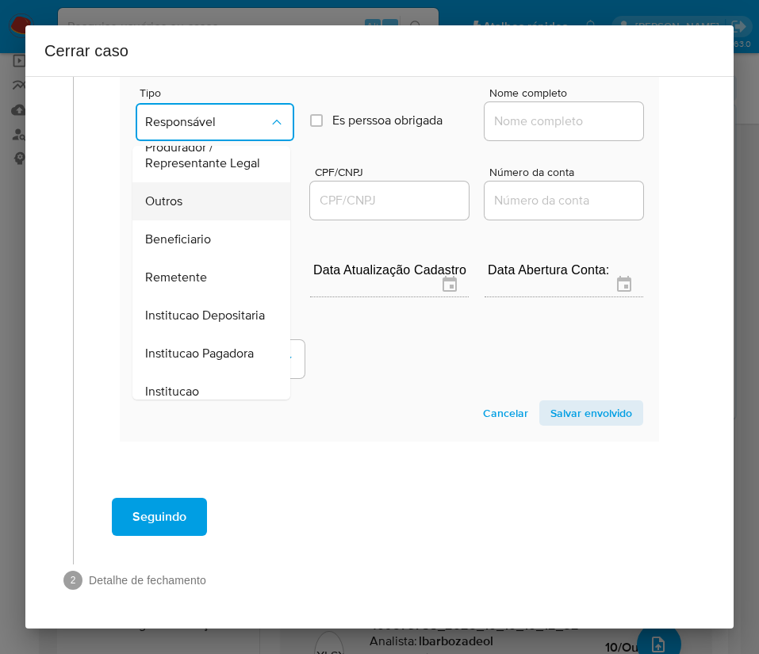
scroll to position [282, 0]
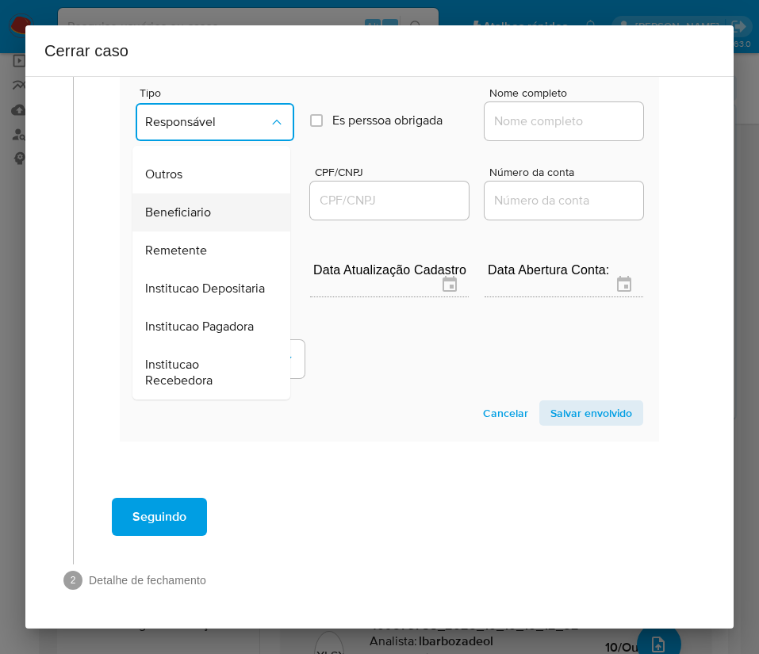
click at [211, 193] on div "Beneficiario" at bounding box center [206, 212] width 123 height 38
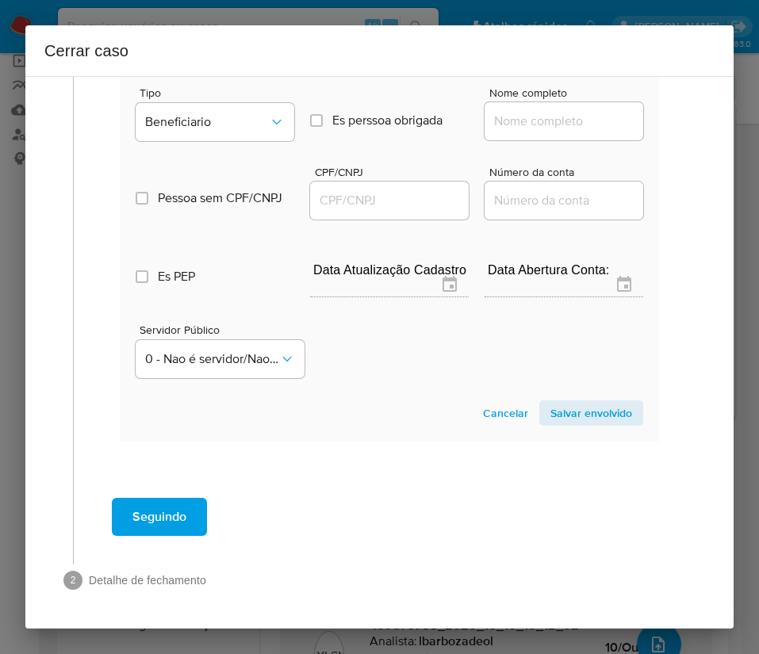
click at [515, 111] on input "Nome completo" at bounding box center [563, 121] width 159 height 21
paste input "H. Soares Da Silva, 27404598000130"
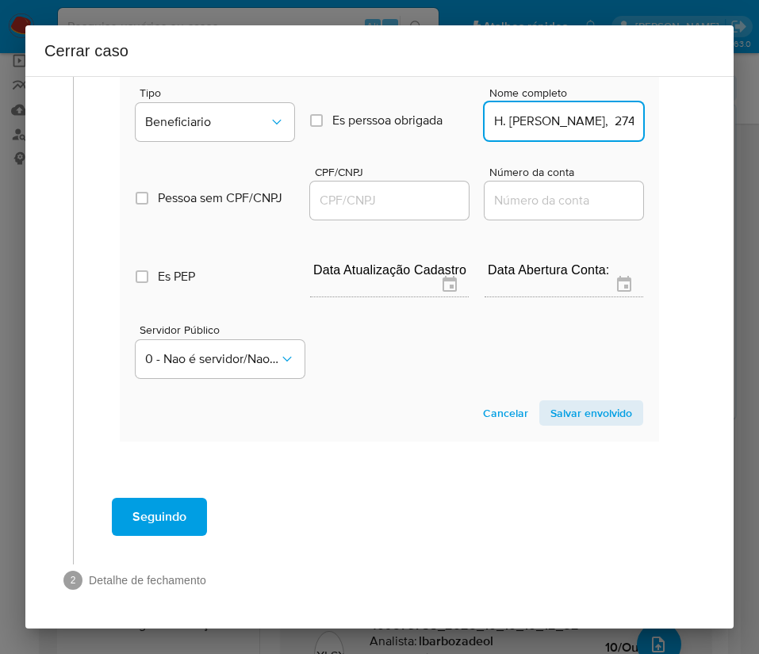
scroll to position [0, 76]
drag, startPoint x: 503, startPoint y: 109, endPoint x: 681, endPoint y: 108, distance: 177.6
type input "H. Soares Da Silva"
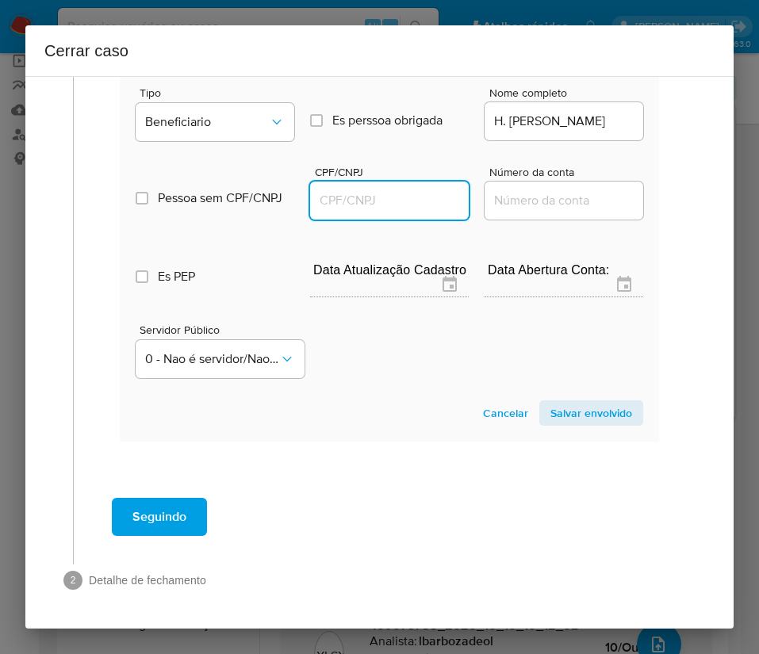
click at [347, 190] on input "CPF/CNPJ" at bounding box center [389, 200] width 159 height 21
paste input "27404598000130"
type input "27404598000130"
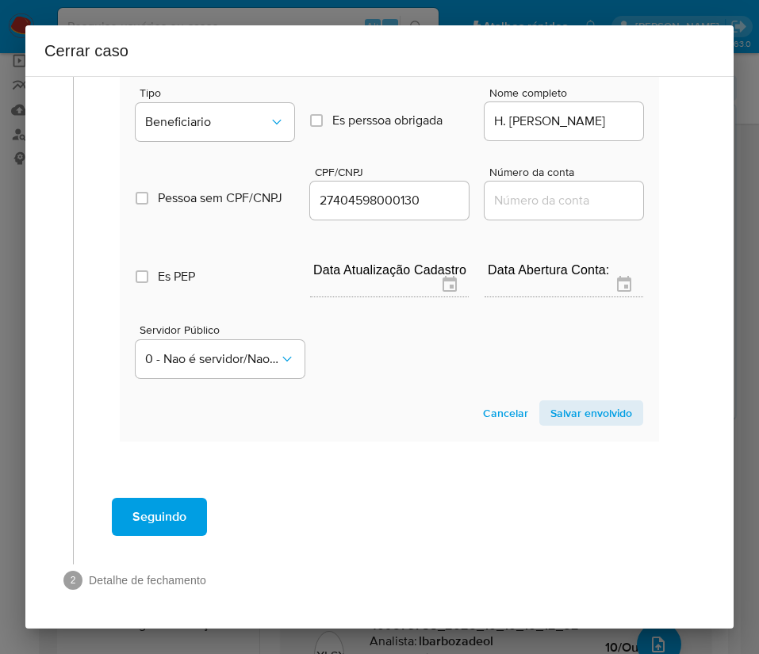
click at [577, 402] on span "Salvar envolvido" at bounding box center [591, 413] width 82 height 22
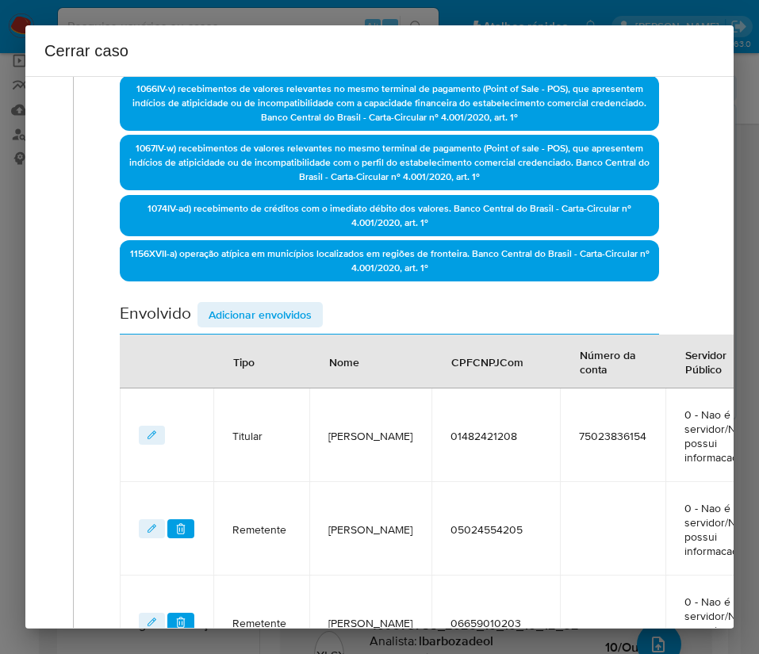
click at [302, 315] on span "Adicionar envolvidos" at bounding box center [259, 315] width 103 height 22
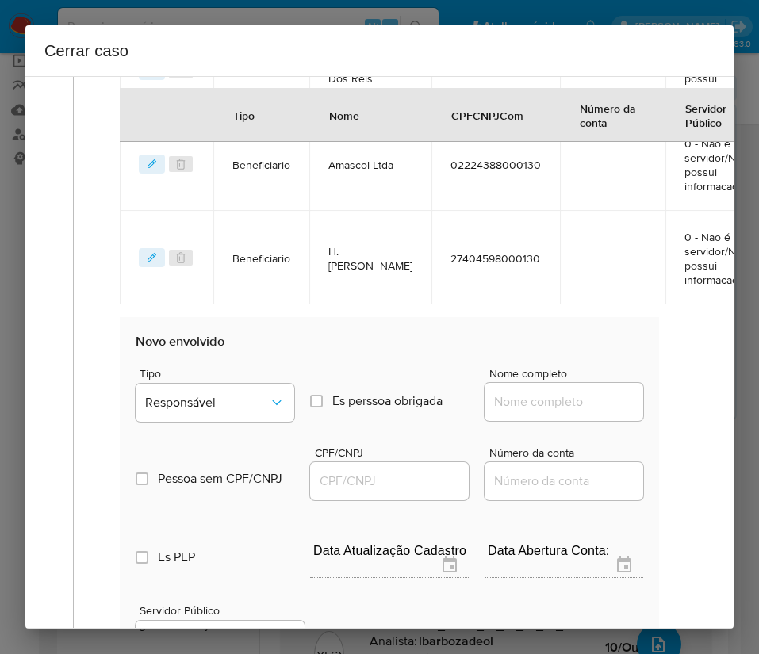
scroll to position [1713, 0]
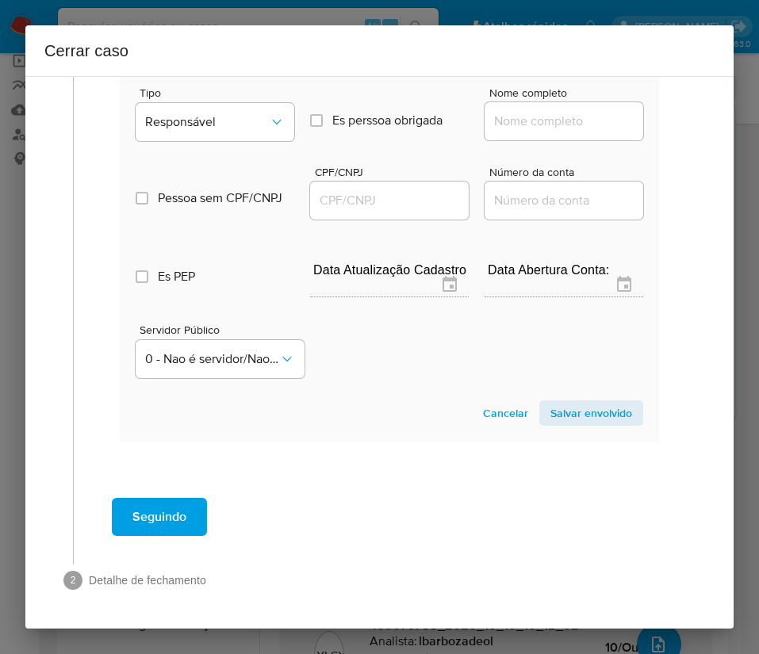
click at [238, 87] on div "Tipo Responsável" at bounding box center [215, 117] width 159 height 60
click at [234, 114] on span "Responsável" at bounding box center [207, 122] width 124 height 16
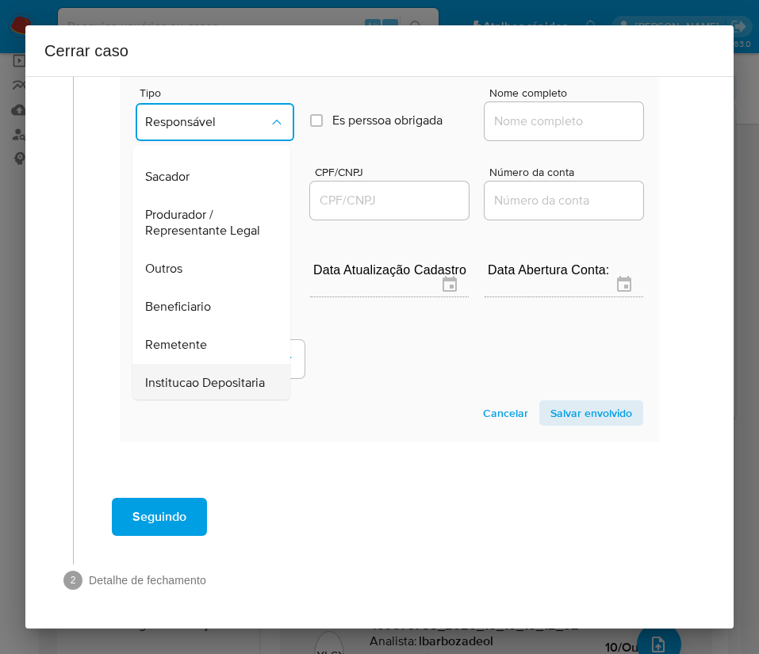
scroll to position [282, 0]
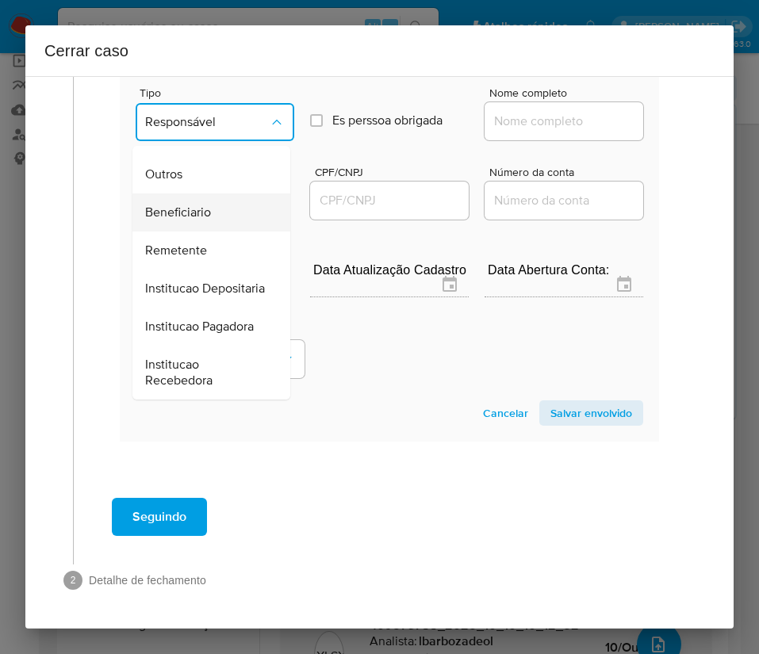
click at [214, 193] on div "Beneficiario" at bounding box center [206, 212] width 123 height 38
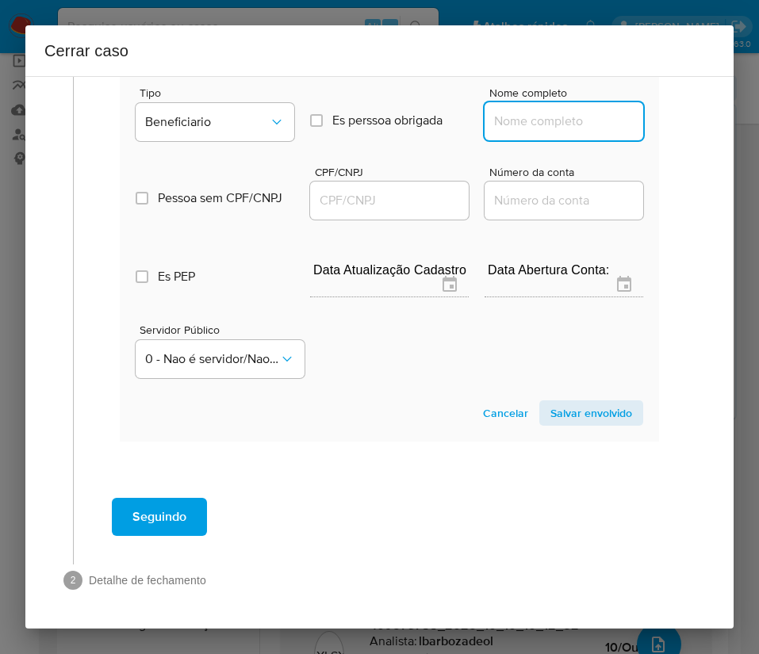
click at [493, 111] on input "Nome completo" at bounding box center [563, 121] width 159 height 21
paste input "Diego Barbosa De Jesus, 03664703294"
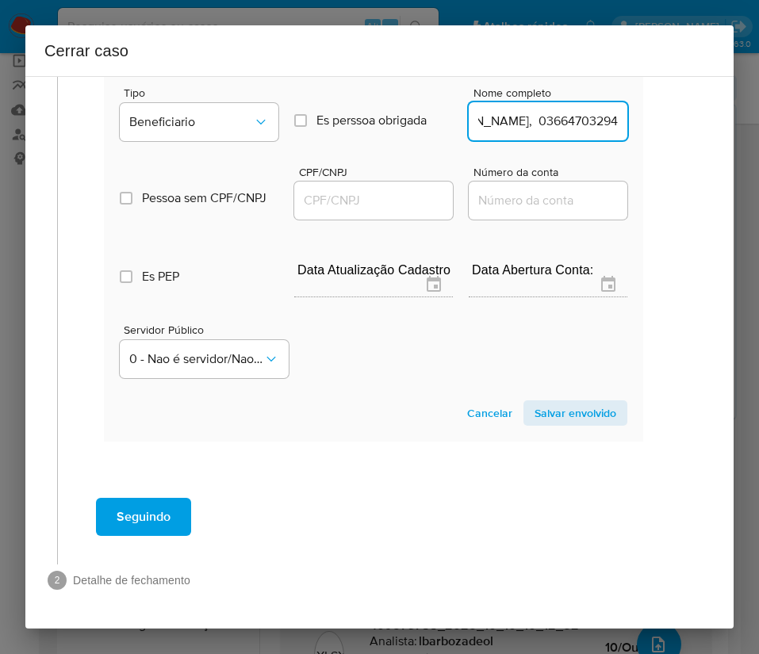
drag, startPoint x: 526, startPoint y: 107, endPoint x: 751, endPoint y: 107, distance: 225.1
click at [751, 107] on div "Cerrar caso 1 Informação completa Geral Data de início 01/08/2025 Data Fin 09/1…" at bounding box center [379, 327] width 759 height 654
type input "Diego Barbosa De Jesus"
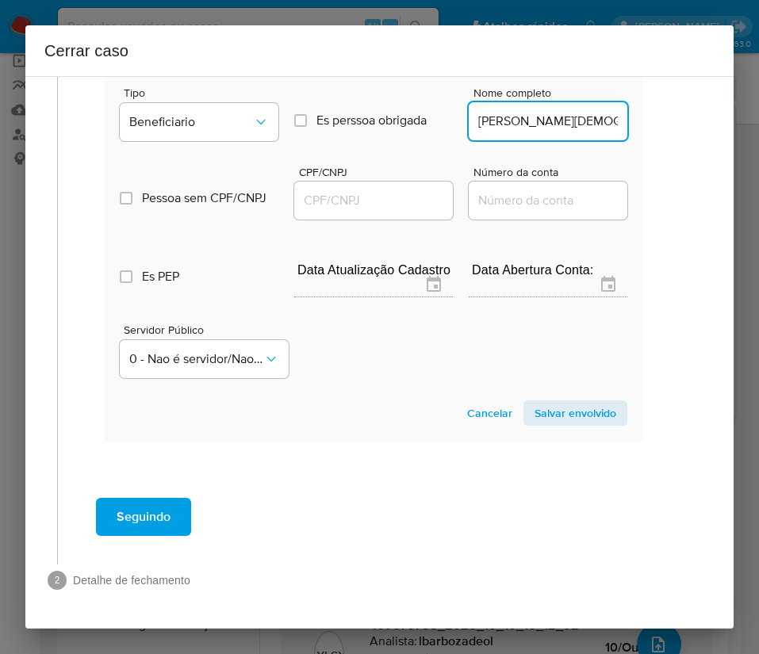
click at [384, 190] on input "CPF/CNPJ" at bounding box center [373, 200] width 159 height 21
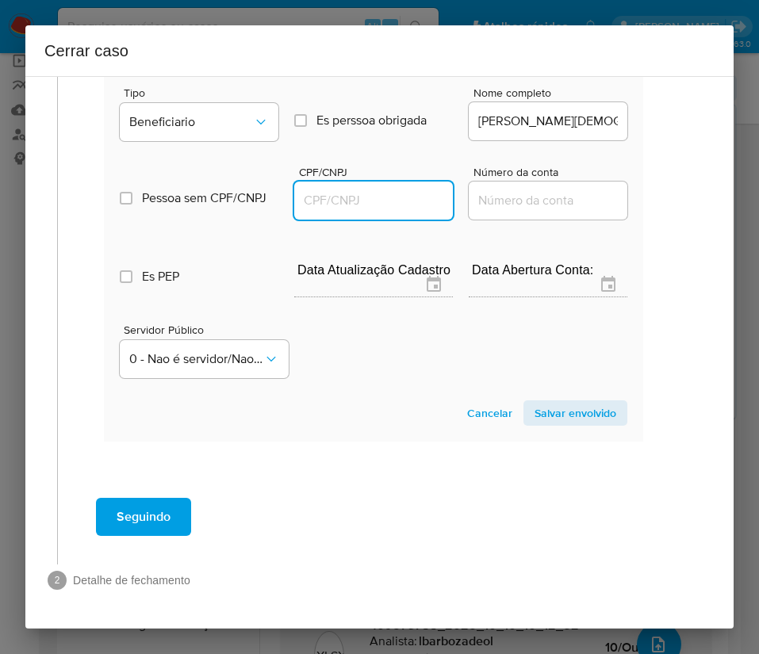
paste input "03664703294"
type input "3664703294"
click at [555, 402] on span "Salvar envolvido" at bounding box center [575, 413] width 82 height 22
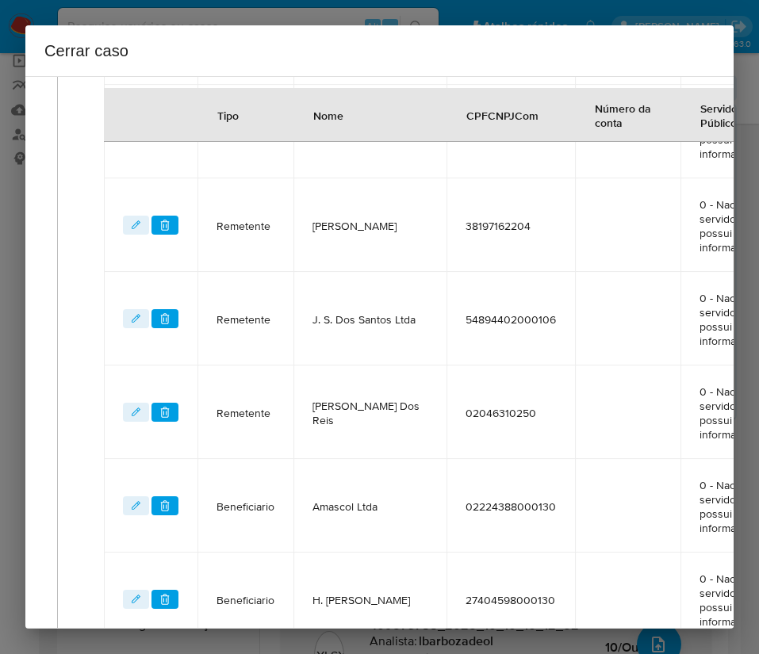
scroll to position [794, 16]
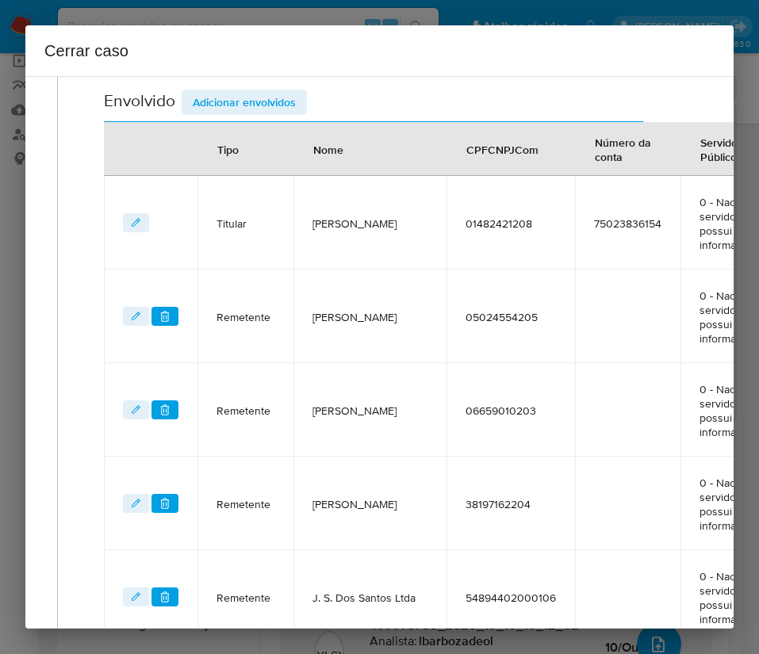
click at [287, 100] on span "Adicionar envolvidos" at bounding box center [244, 102] width 103 height 22
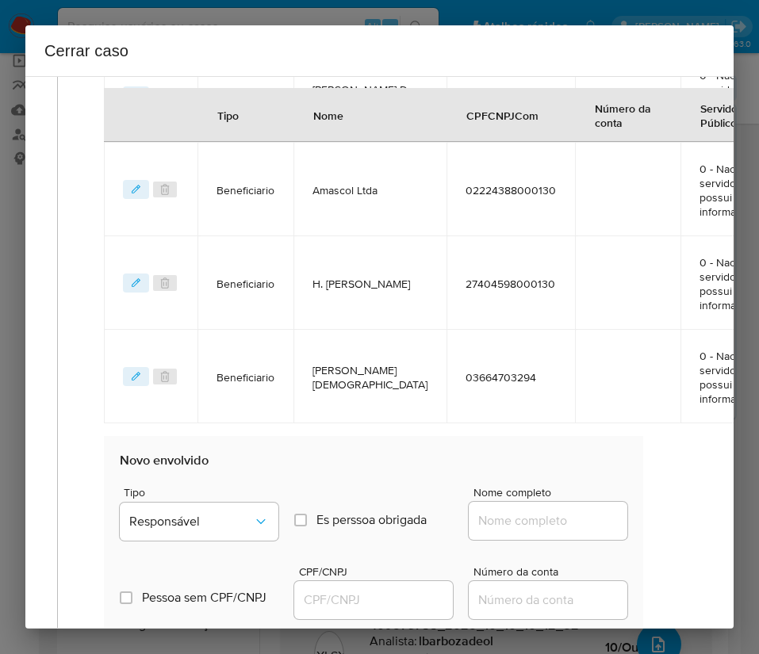
scroll to position [1807, 16]
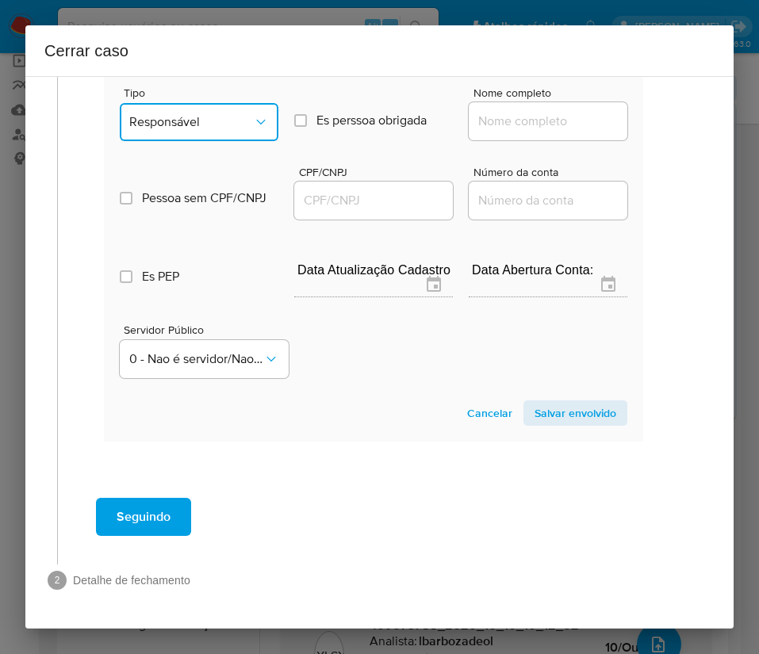
click at [211, 114] on span "Responsável" at bounding box center [191, 122] width 124 height 16
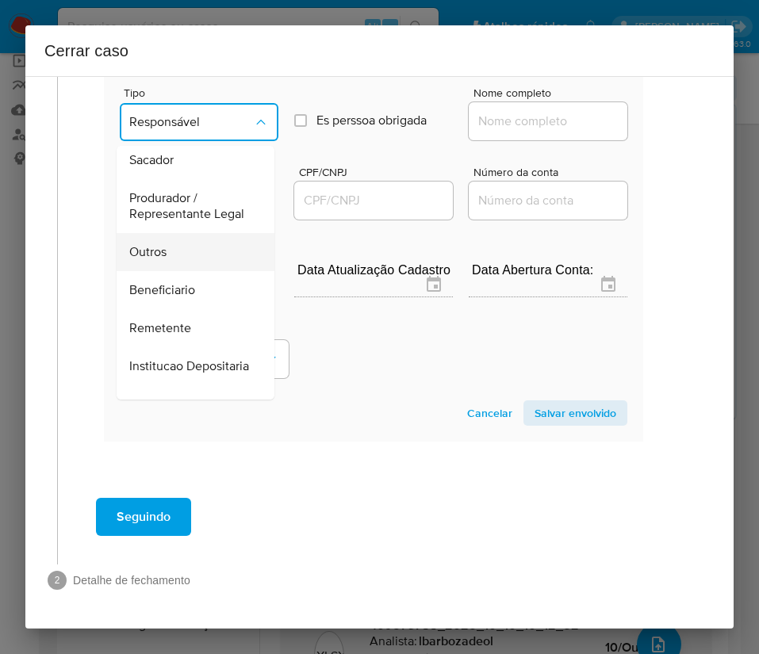
scroll to position [282, 0]
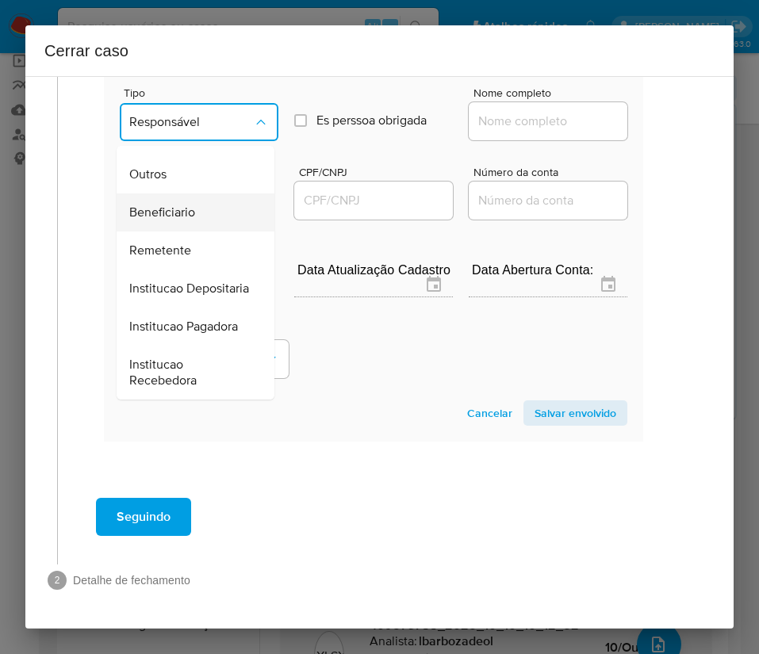
click at [184, 205] on span "Beneficiario" at bounding box center [162, 213] width 66 height 16
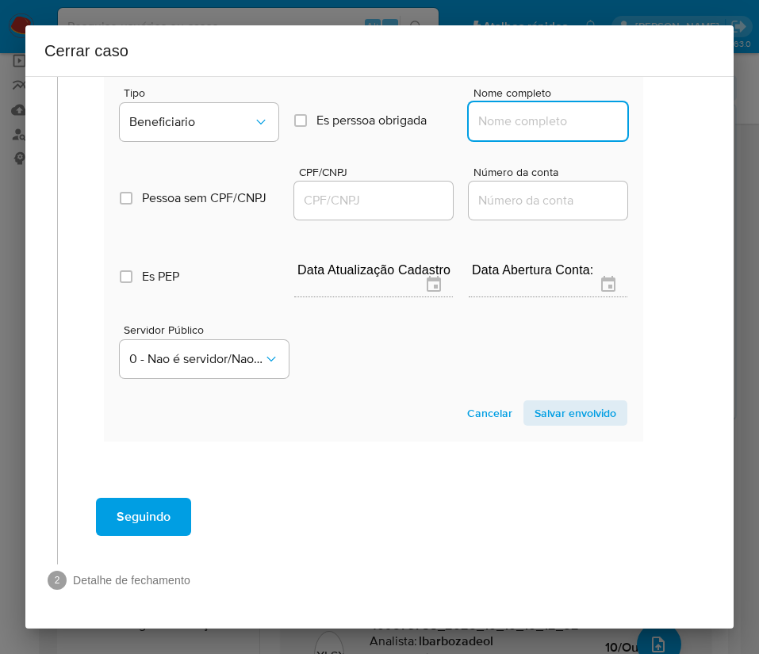
click at [515, 111] on input "Nome completo" at bounding box center [548, 121] width 159 height 21
paste input "Atacadao S.A., 75315333000109"
drag, startPoint x: 494, startPoint y: 106, endPoint x: 646, endPoint y: 105, distance: 152.2
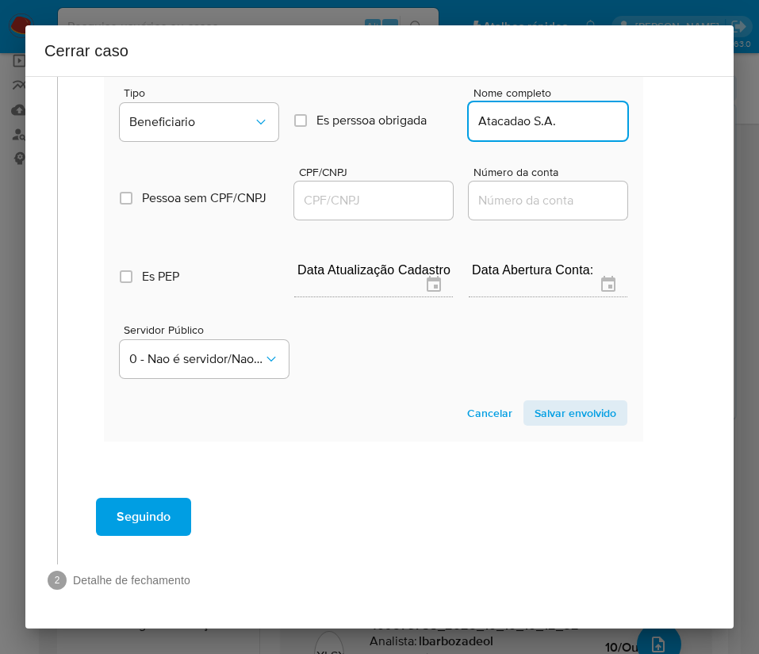
scroll to position [0, 0]
type input "Atacadao S.A."
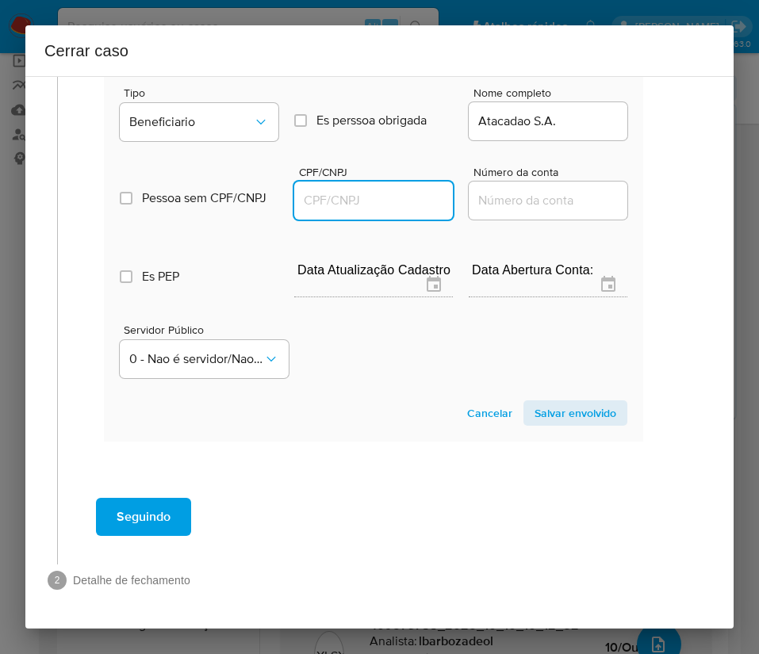
click at [367, 190] on input "CPF/CNPJ" at bounding box center [373, 200] width 159 height 21
paste input "75315333000109"
type input "75315333000109"
click at [585, 402] on span "Salvar envolvido" at bounding box center [575, 413] width 82 height 22
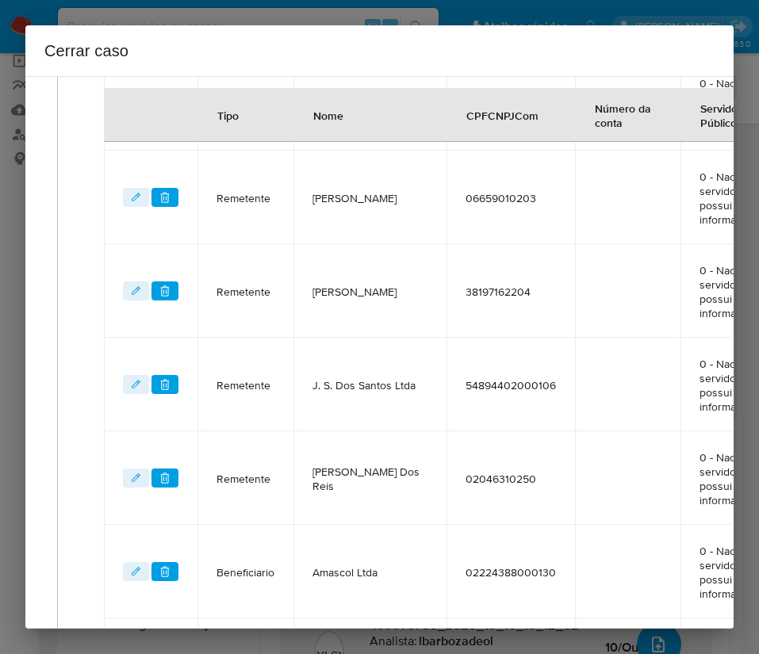
scroll to position [531, 16]
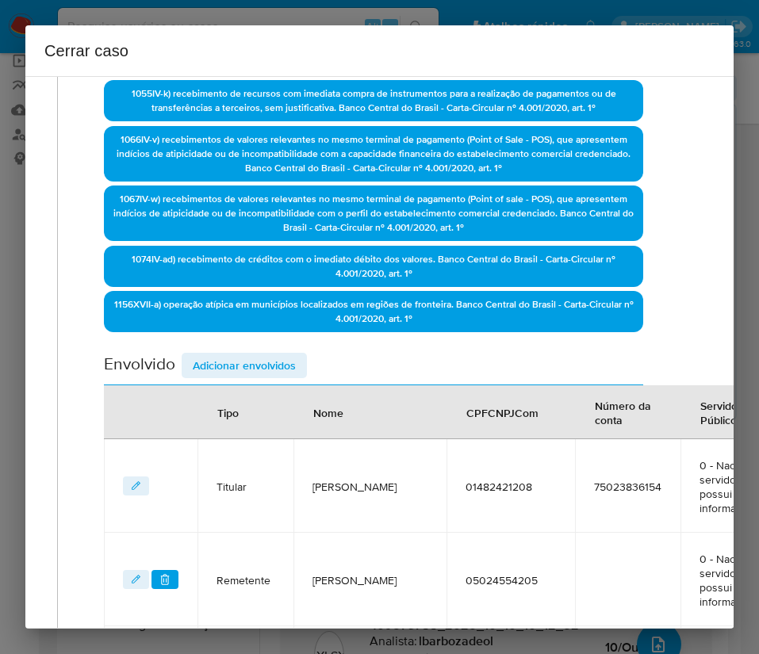
click at [235, 354] on span "Adicionar envolvidos" at bounding box center [244, 365] width 103 height 22
click at [235, 353] on div "Envolvido Adicionar envolvidos" at bounding box center [373, 369] width 539 height 33
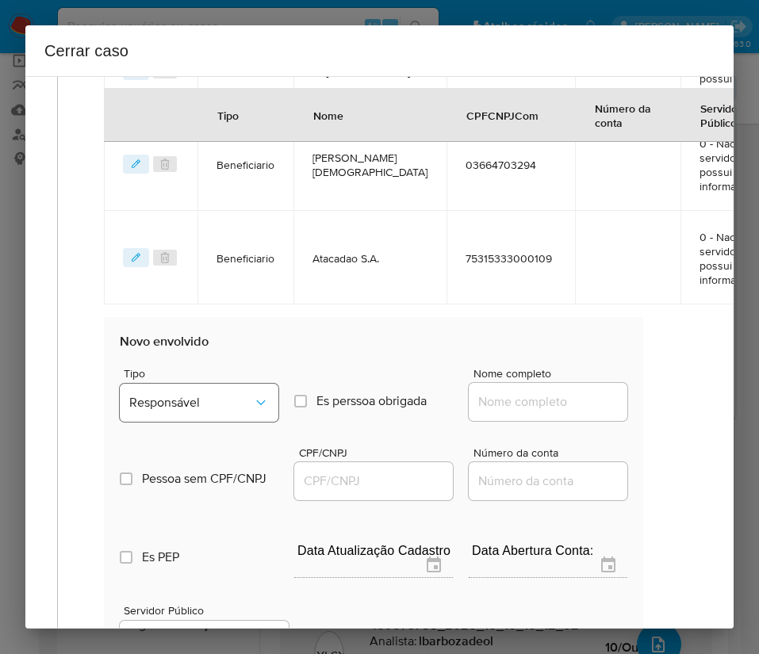
scroll to position [1900, 16]
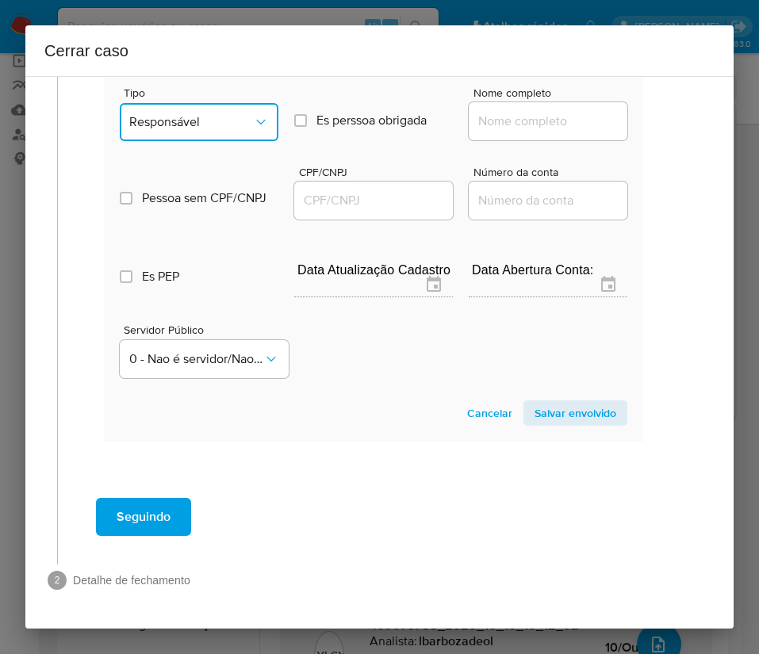
click at [209, 114] on span "Responsável" at bounding box center [191, 122] width 124 height 16
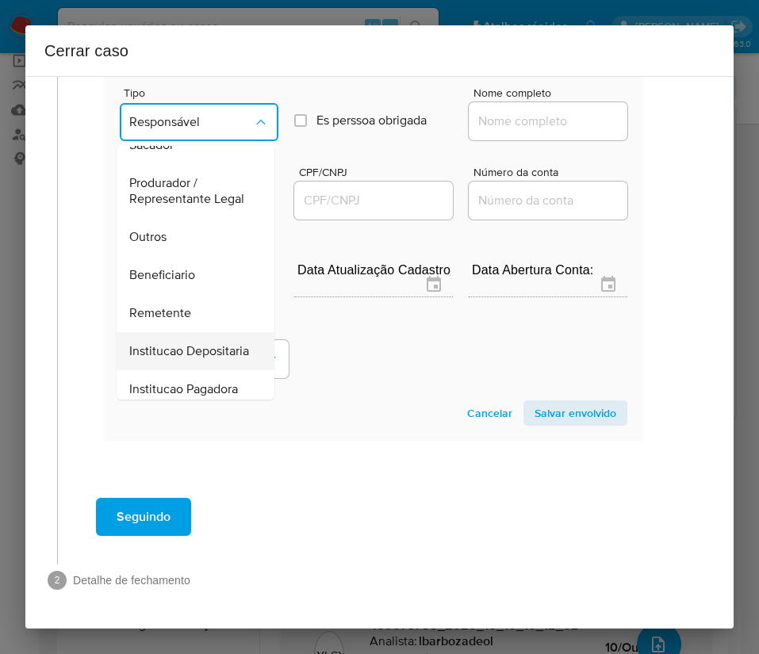
scroll to position [282, 0]
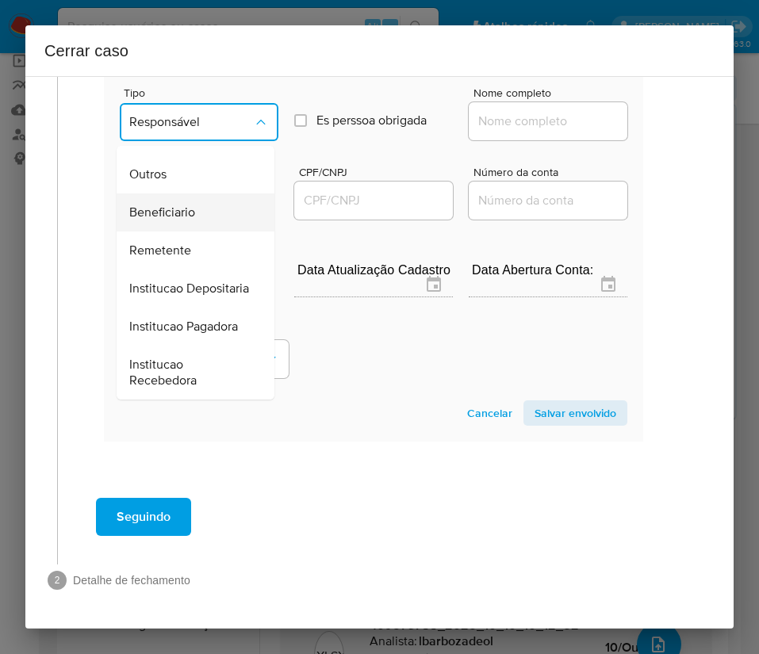
click at [177, 205] on span "Beneficiario" at bounding box center [162, 213] width 66 height 16
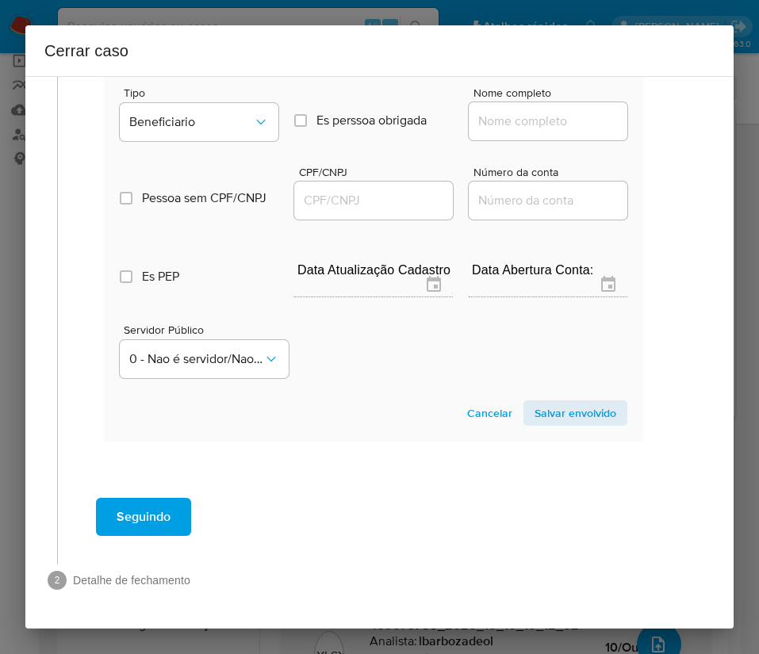
click at [487, 111] on input "Nome completo" at bounding box center [548, 121] width 159 height 21
paste input "J C Nascimento Nogueira Com. Serv. Ltda, 36308430000112"
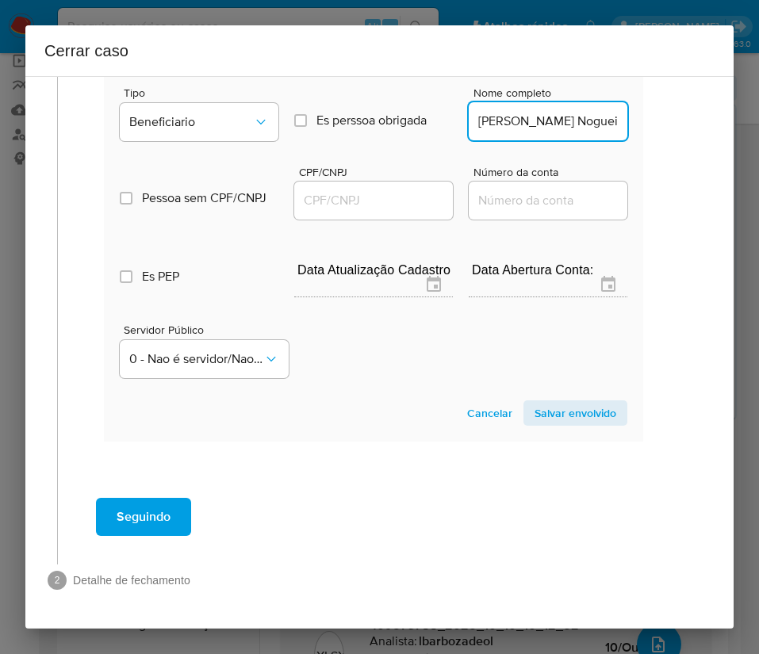
scroll to position [0, 203]
drag, startPoint x: 493, startPoint y: 105, endPoint x: 637, endPoint y: 109, distance: 143.5
type input "J C Nascimento Nogueira Com. Serv. Ltda"
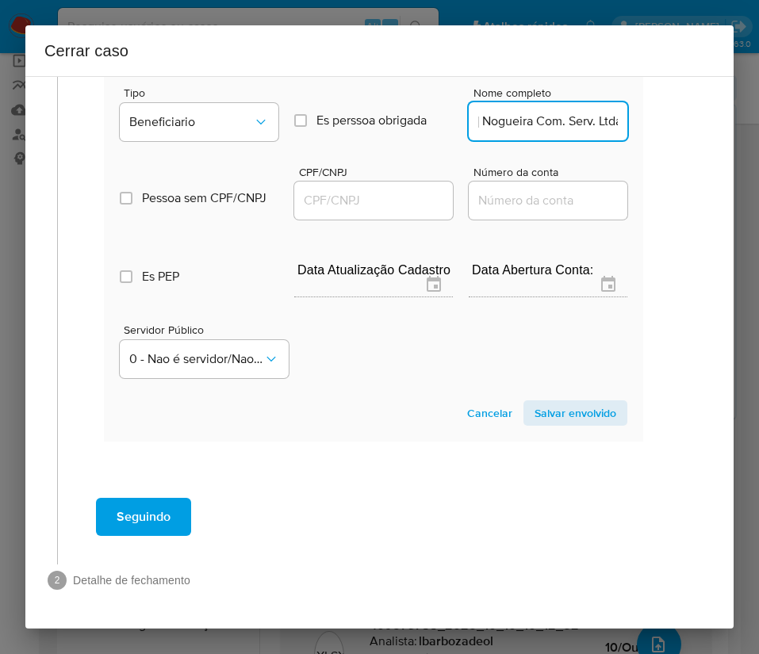
scroll to position [0, 0]
click at [399, 190] on input "CPF/CNPJ" at bounding box center [373, 200] width 159 height 21
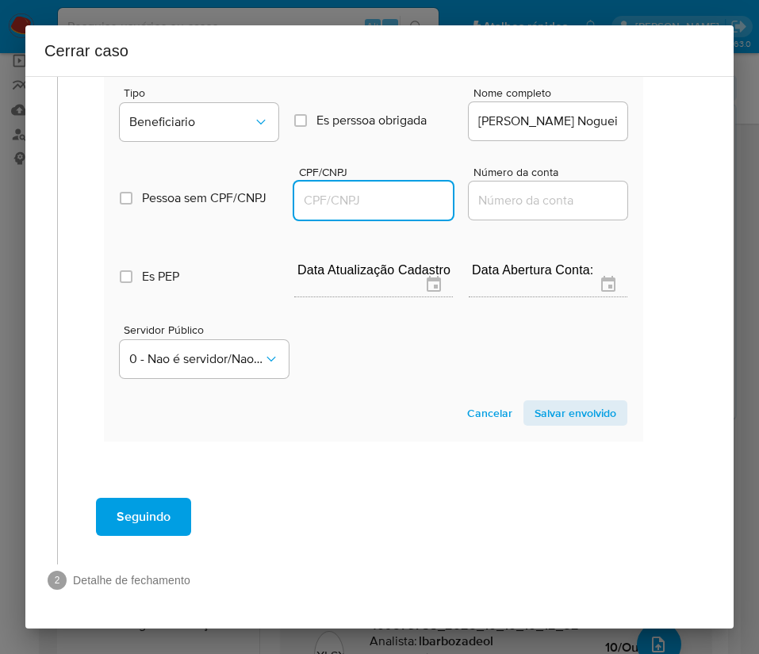
paste input "36308430000112"
type input "36308430000112"
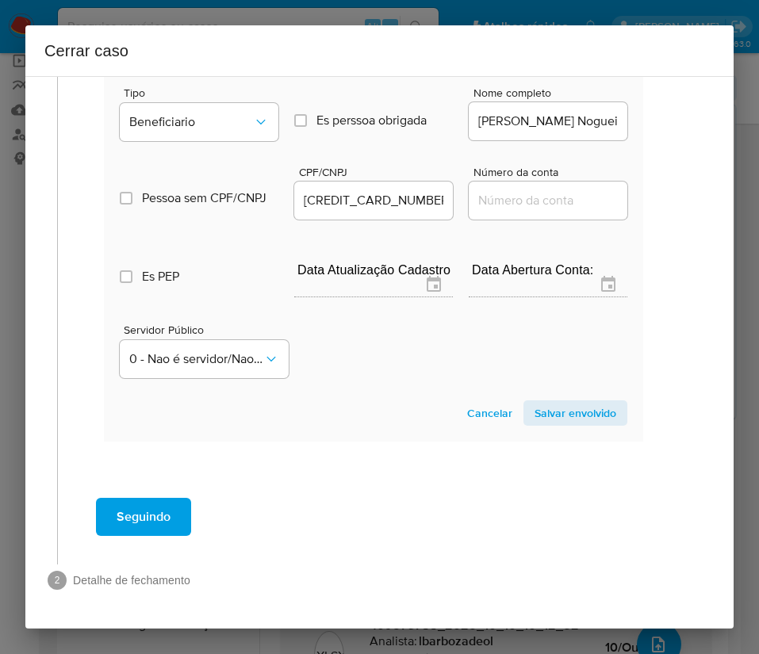
click at [576, 402] on span "Salvar envolvido" at bounding box center [575, 413] width 82 height 22
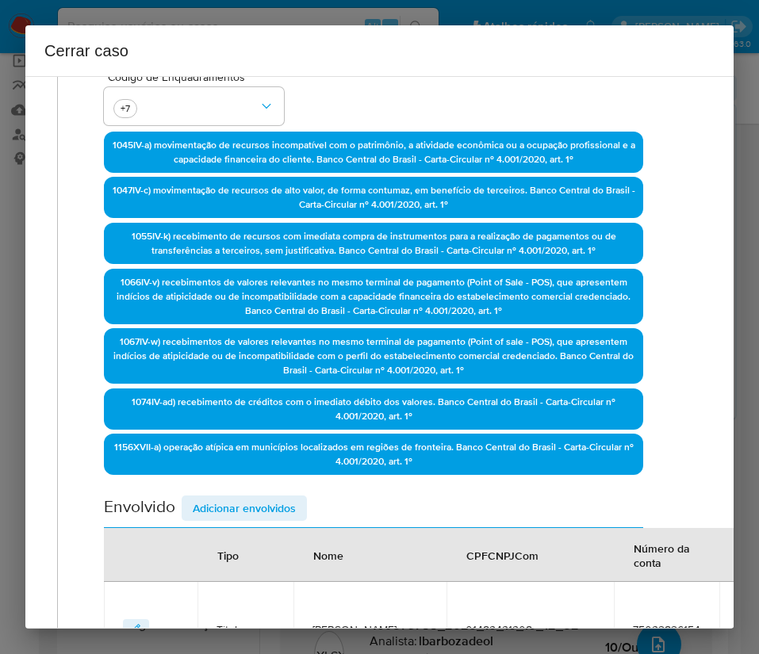
scroll to position [282, 16]
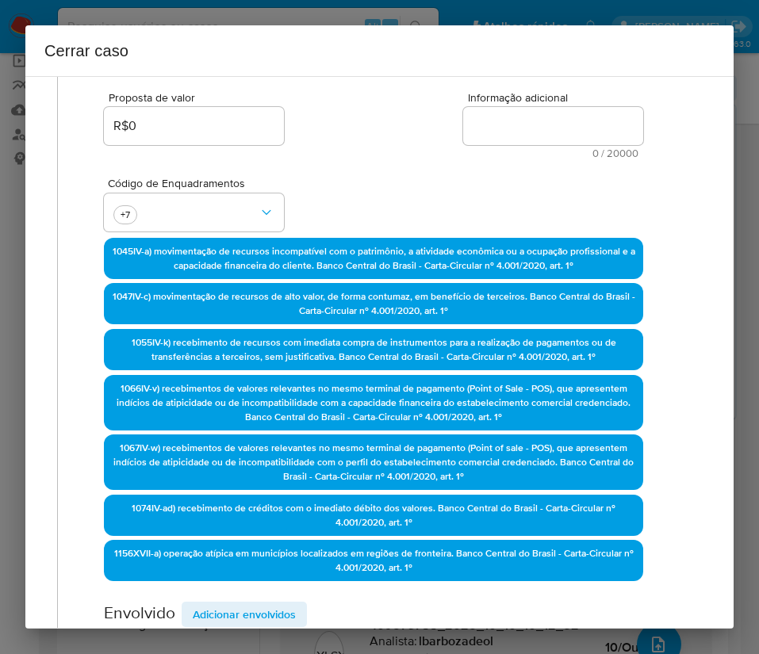
click at [510, 137] on textarea "Informação adicional" at bounding box center [553, 126] width 180 height 38
paste textarea "Informações do Cliente Michael Dolglas Matos Vieira, CPF 01482421208, 25 anos, …"
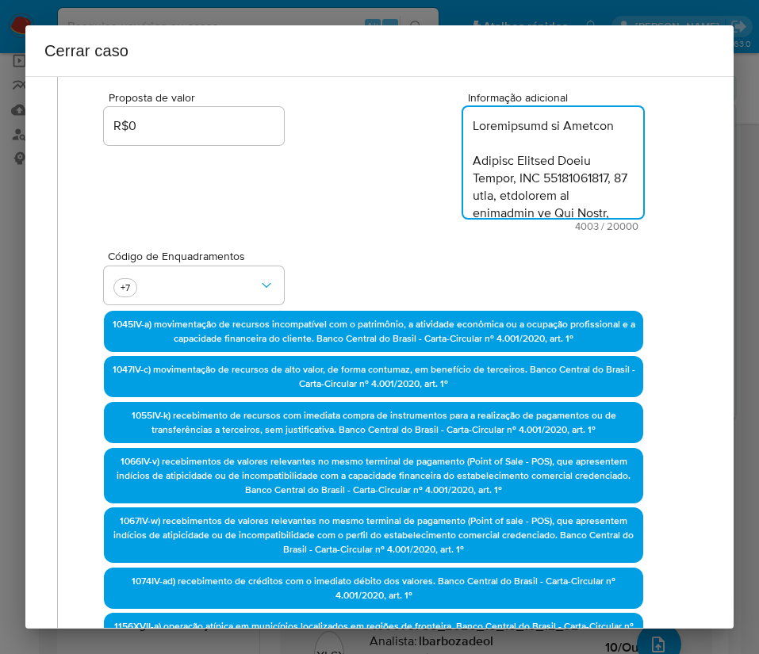
scroll to position [3893, 0]
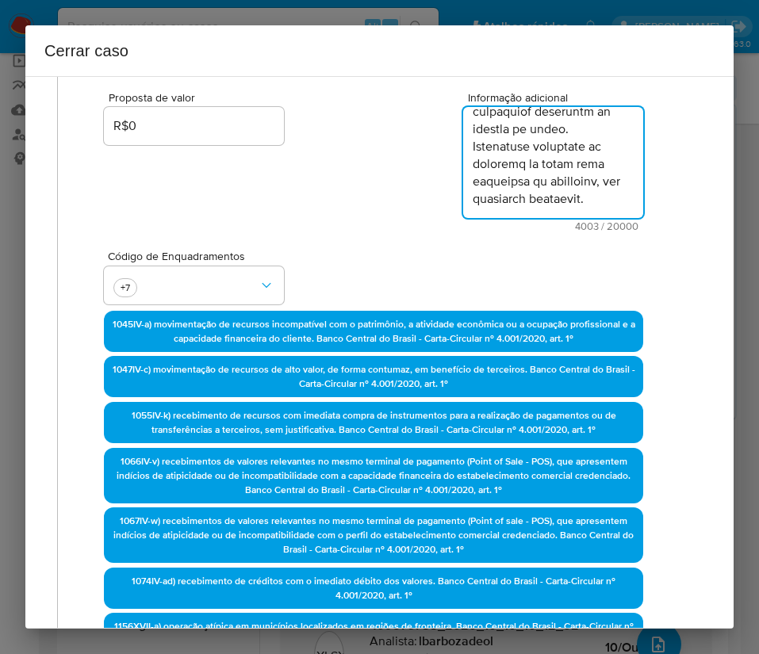
type textarea "Informações do Cliente Michael Dolglas Matos Vieira, CPF 01482421208, 25 anos, …"
click at [391, 232] on div "Código de Enquadramentos +7" at bounding box center [373, 270] width 539 height 79
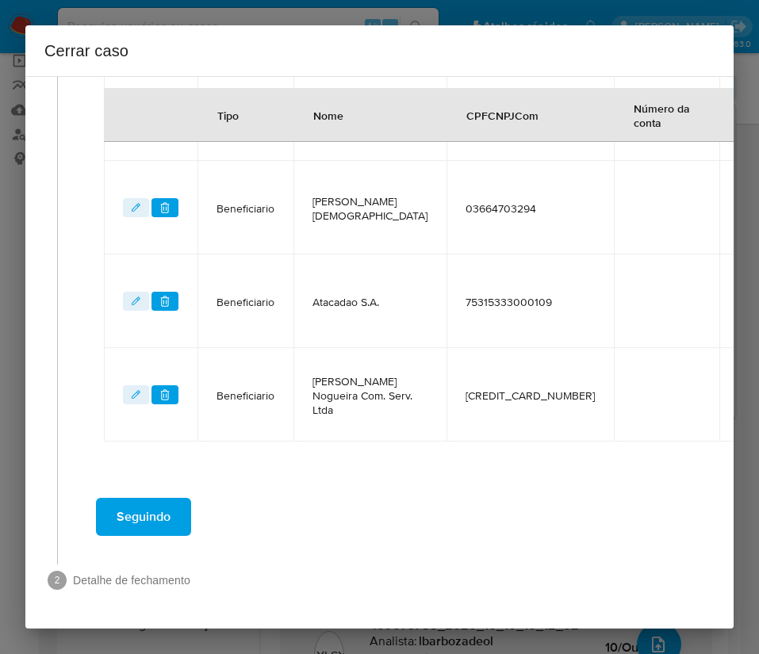
scroll to position [1663, 16]
click at [159, 500] on span "Seguindo" at bounding box center [144, 516] width 54 height 35
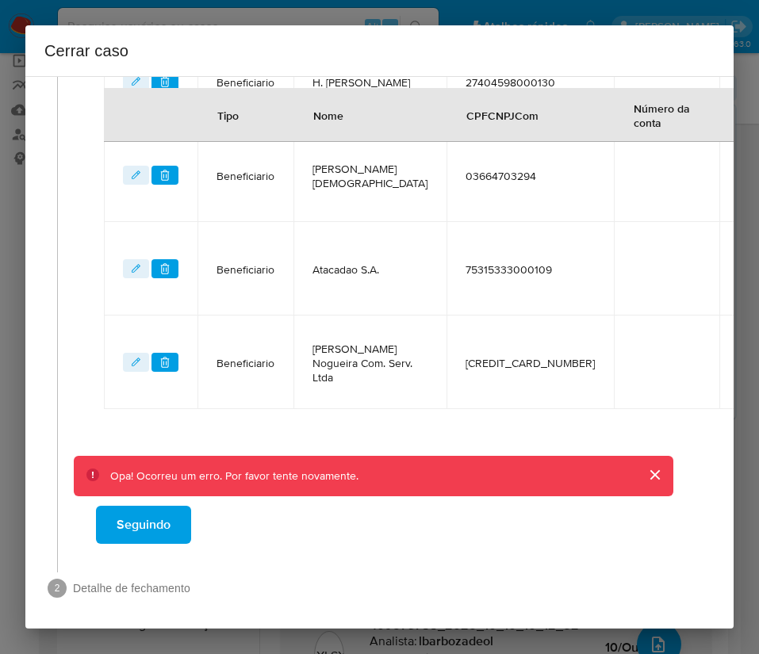
click at [641, 483] on button "close" at bounding box center [654, 475] width 38 height 38
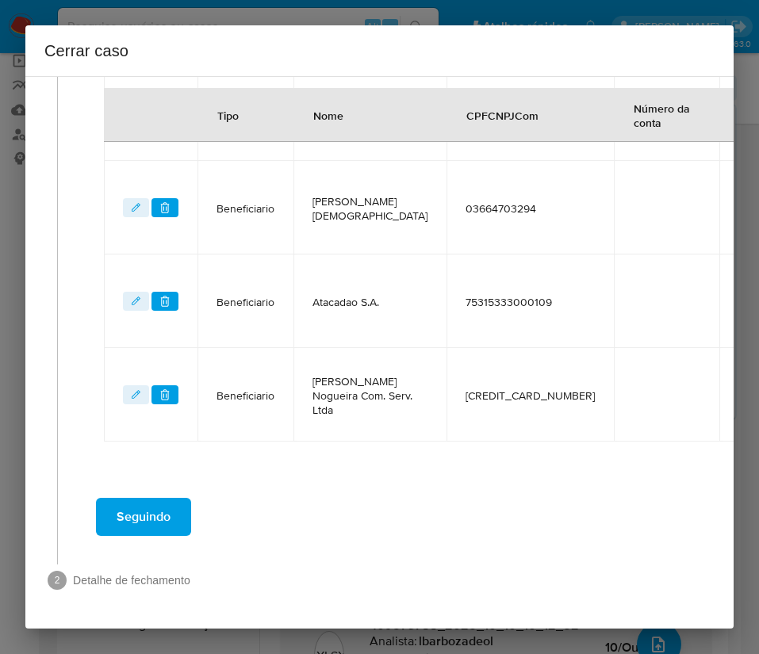
click at [169, 499] on span "Seguindo" at bounding box center [144, 516] width 54 height 35
click at [163, 507] on span "Seguindo" at bounding box center [144, 516] width 54 height 35
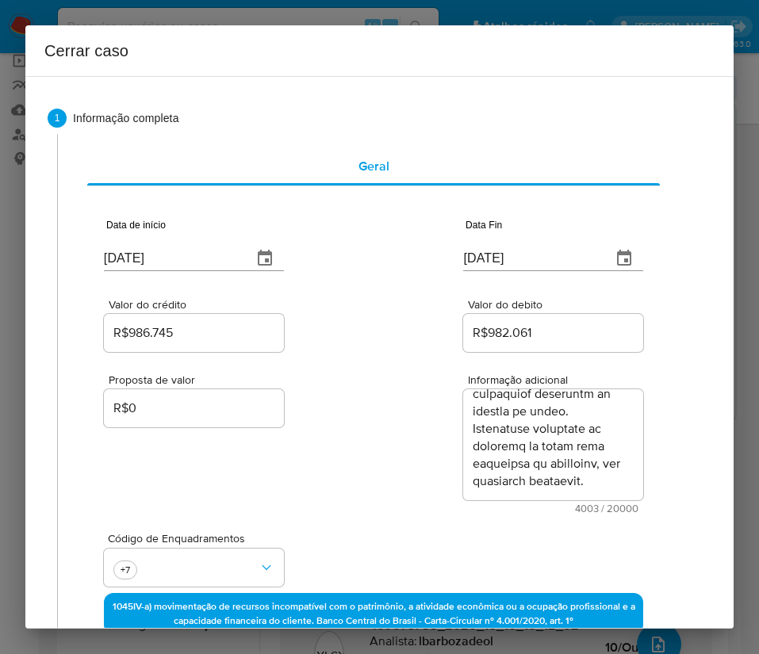
scroll to position [3903, 0]
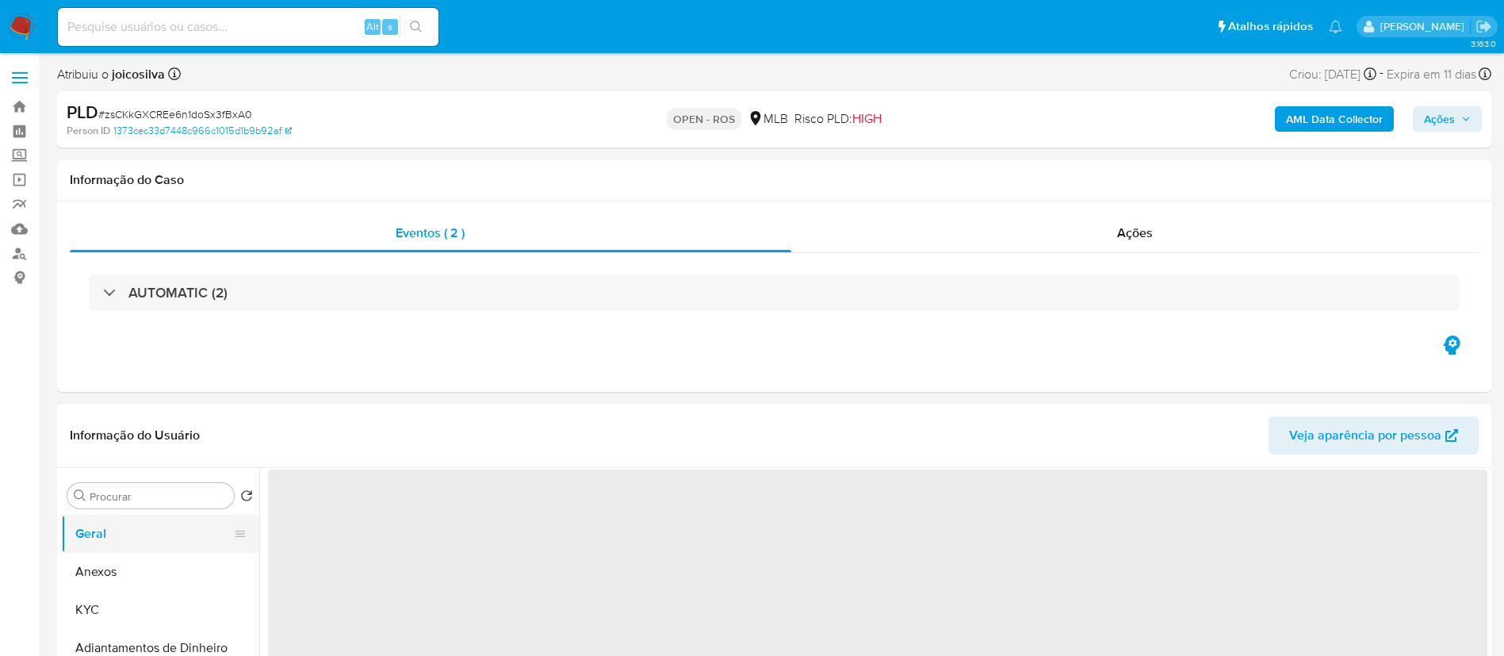
select select "10"
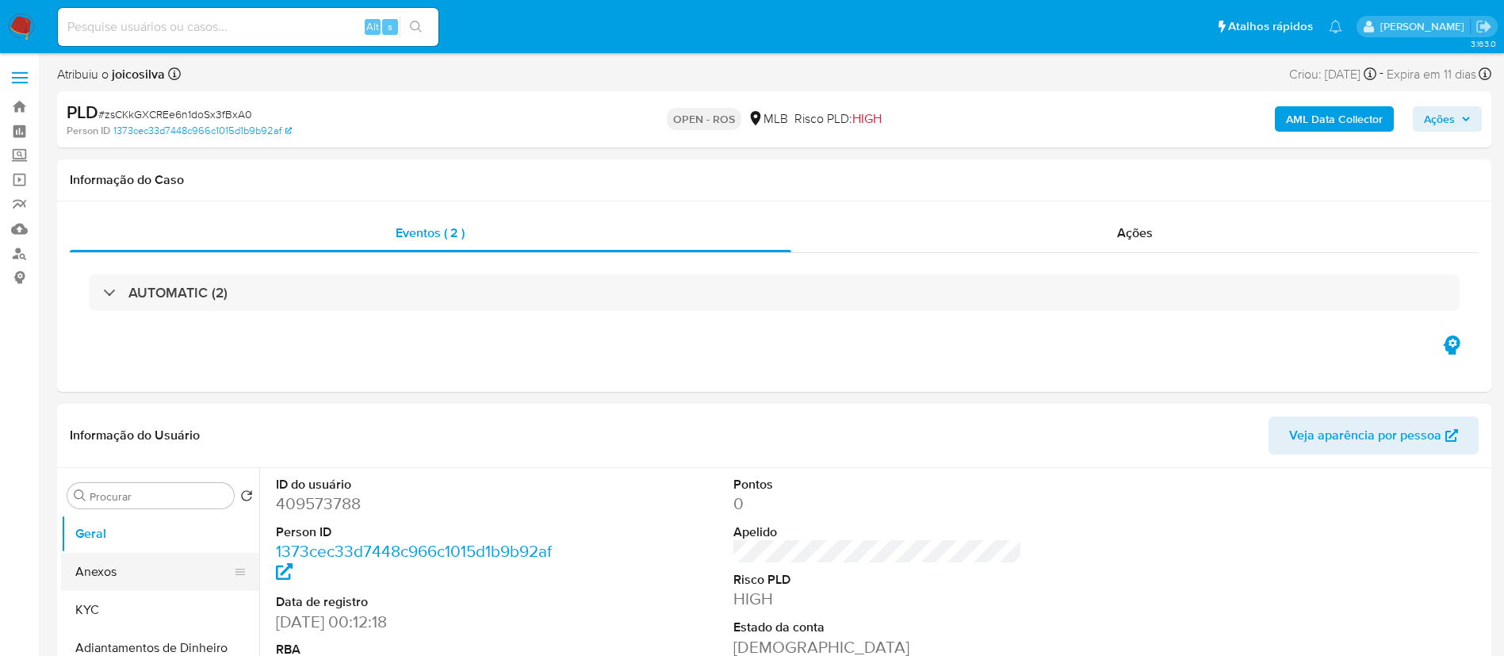
click at [95, 564] on button "Anexos" at bounding box center [153, 572] width 185 height 38
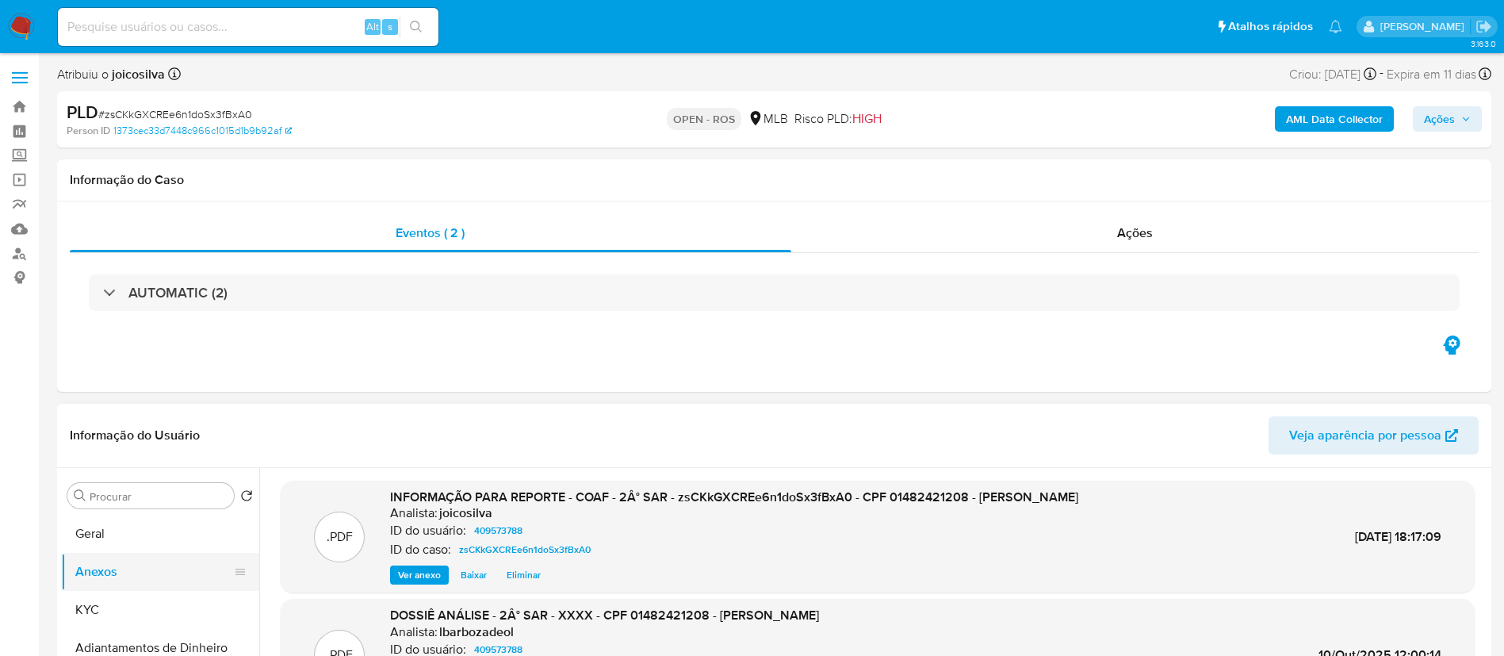
click at [166, 570] on button "Anexos" at bounding box center [153, 572] width 185 height 38
click at [1437, 126] on span "Ações" at bounding box center [1439, 118] width 31 height 25
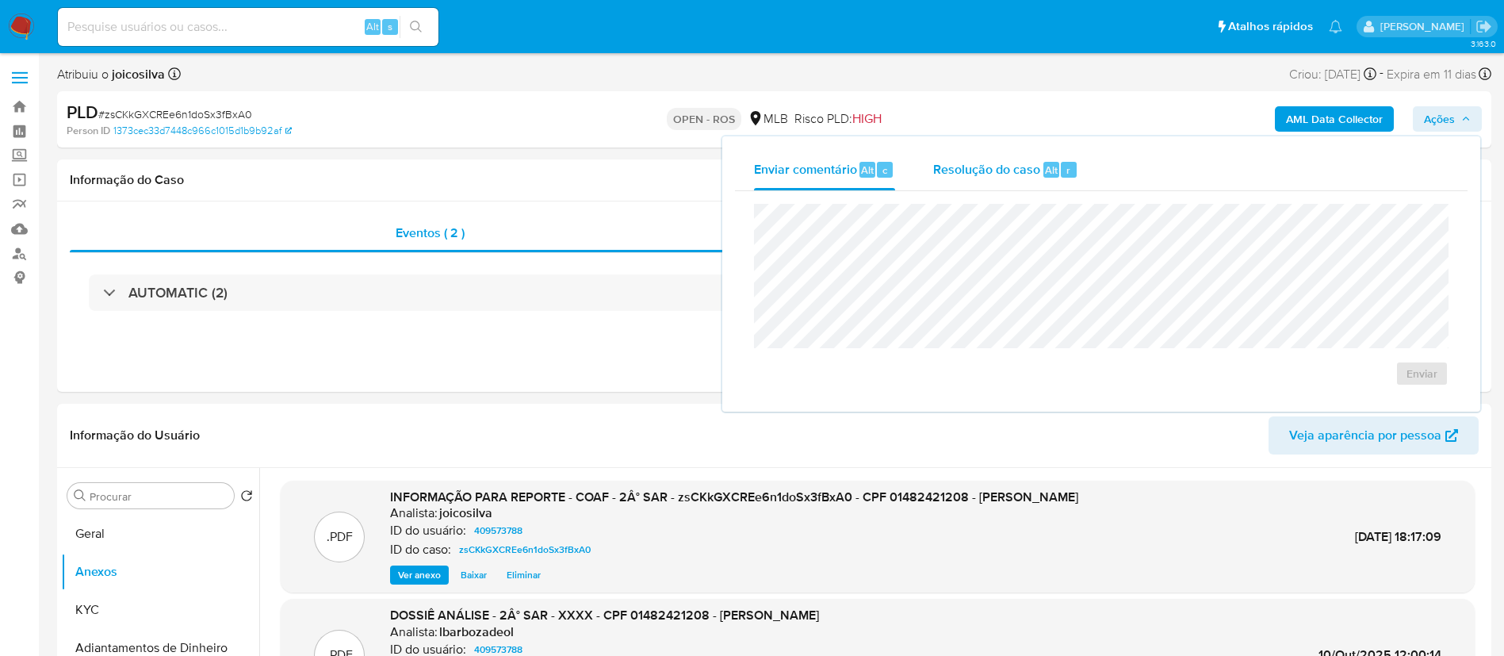
click at [962, 180] on div "Resolução do caso Alt r" at bounding box center [1005, 169] width 145 height 41
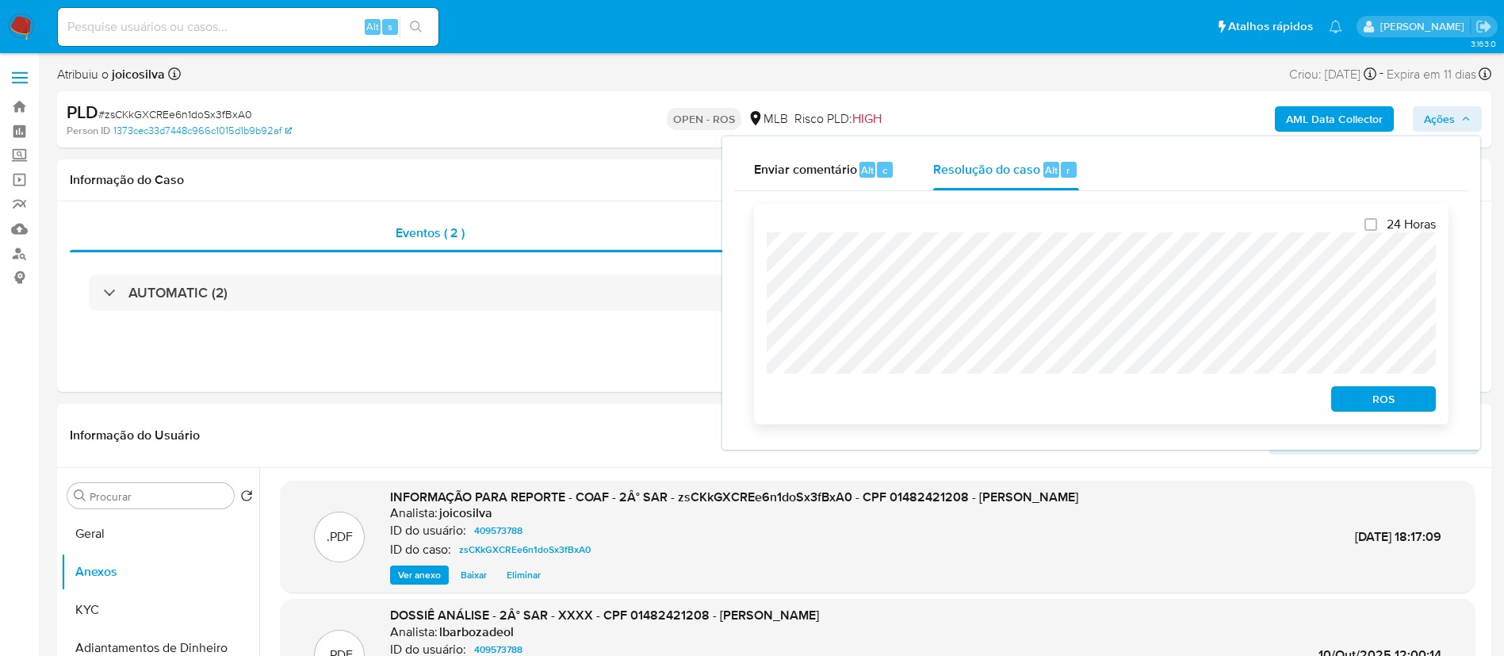
click at [1351, 408] on span "ROS" at bounding box center [1383, 399] width 82 height 22
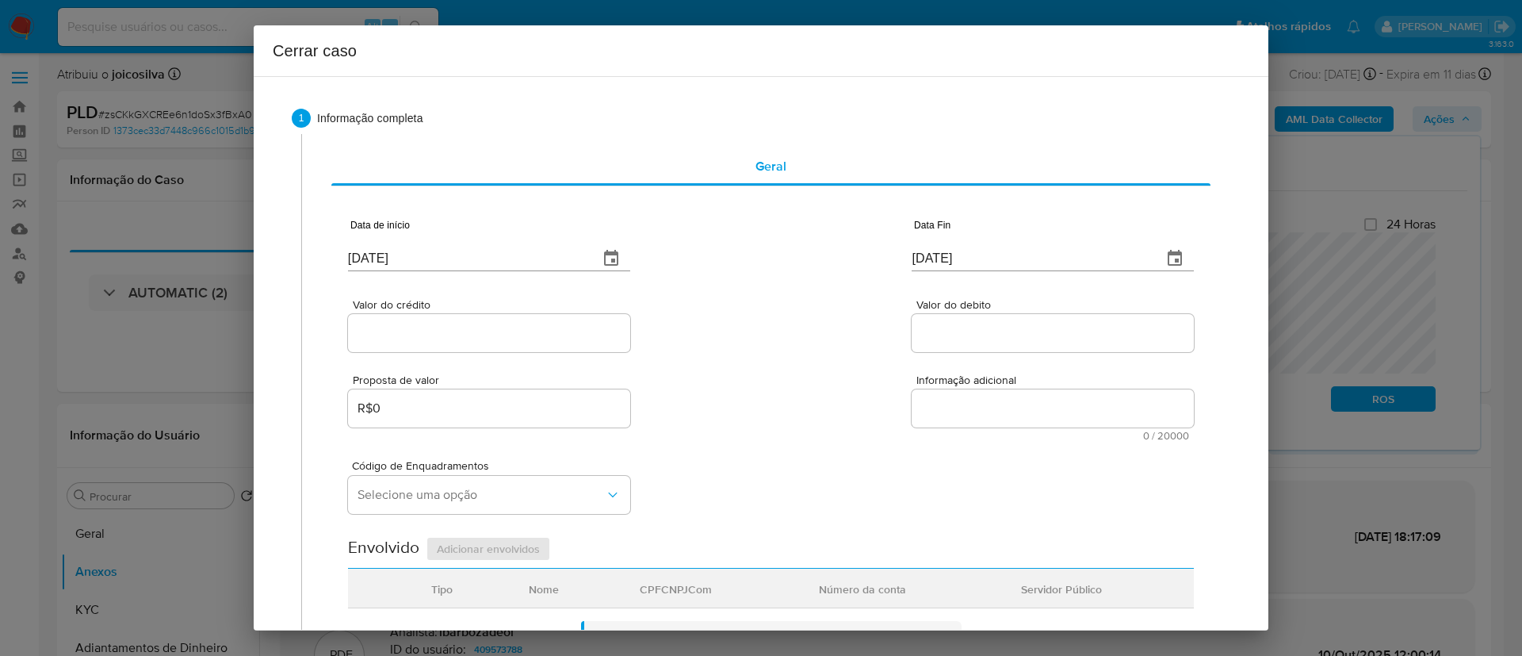
type input "[DATE]"
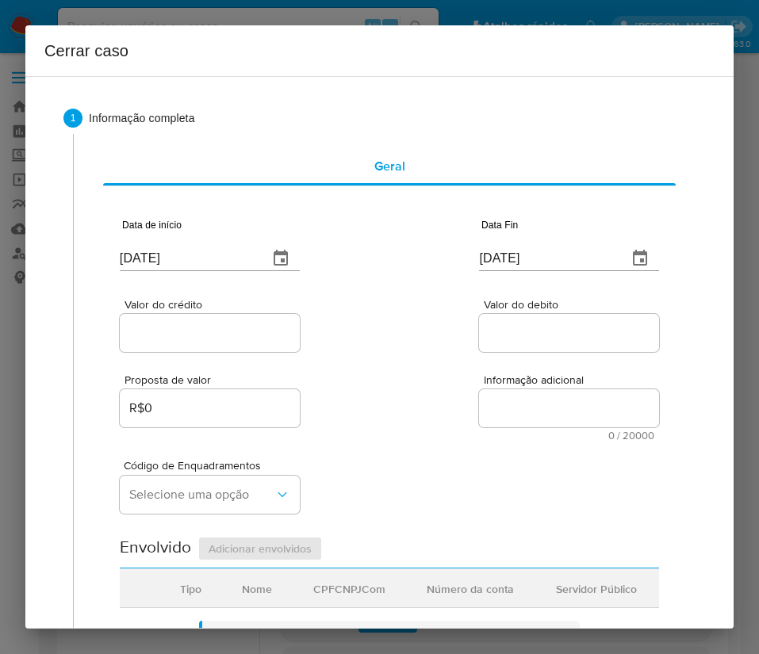
click at [202, 268] on input "[DATE]" at bounding box center [188, 258] width 136 height 25
paste input "01/08"
type input "[DATE]"
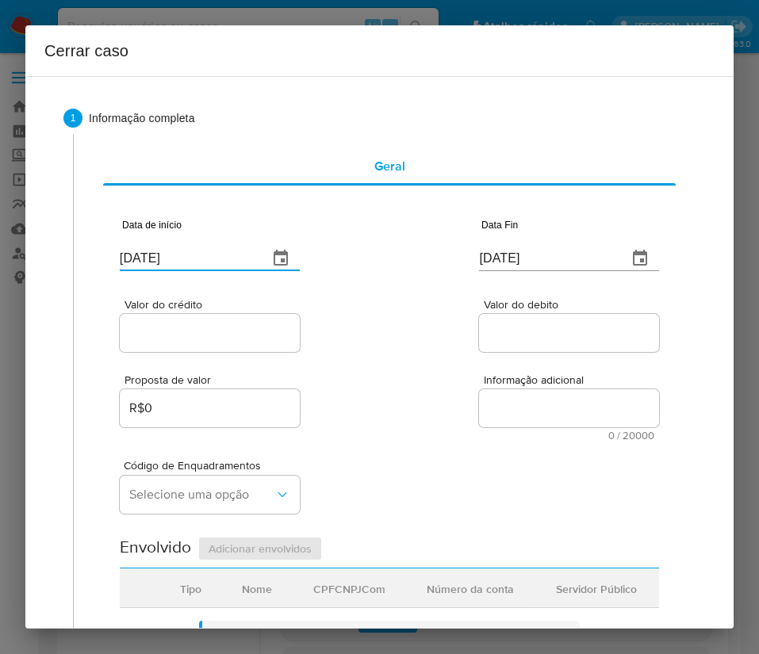
click at [419, 325] on div "Valor do crédito Valor do debito" at bounding box center [389, 317] width 539 height 75
click at [506, 268] on input "[DATE]" at bounding box center [547, 258] width 136 height 25
paste input "09"
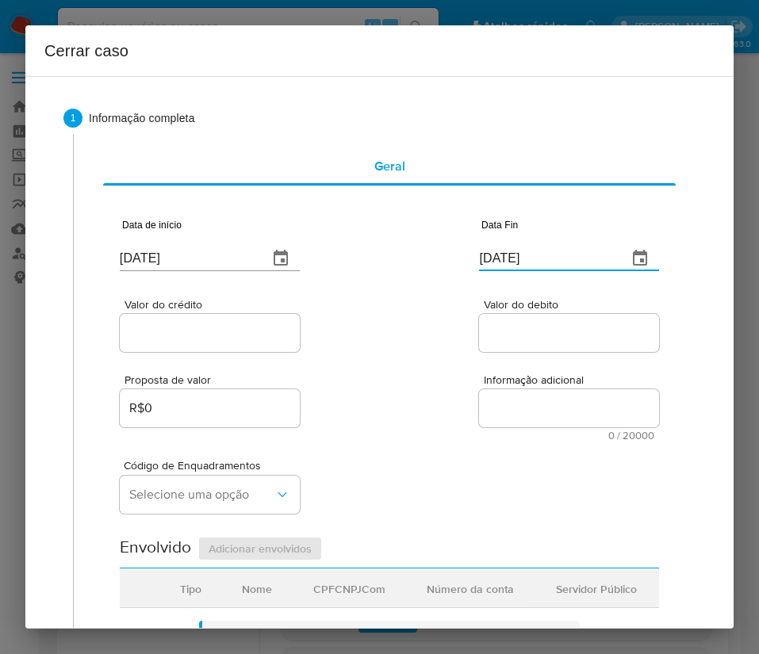
type input "[DATE]"
drag, startPoint x: 476, startPoint y: 343, endPoint x: 198, endPoint y: 338, distance: 278.3
click at [479, 344] on div at bounding box center [569, 333] width 180 height 38
click at [197, 338] on input "Valor do crédito" at bounding box center [210, 333] width 180 height 21
click at [194, 352] on div "Valor do crédito" at bounding box center [210, 327] width 180 height 56
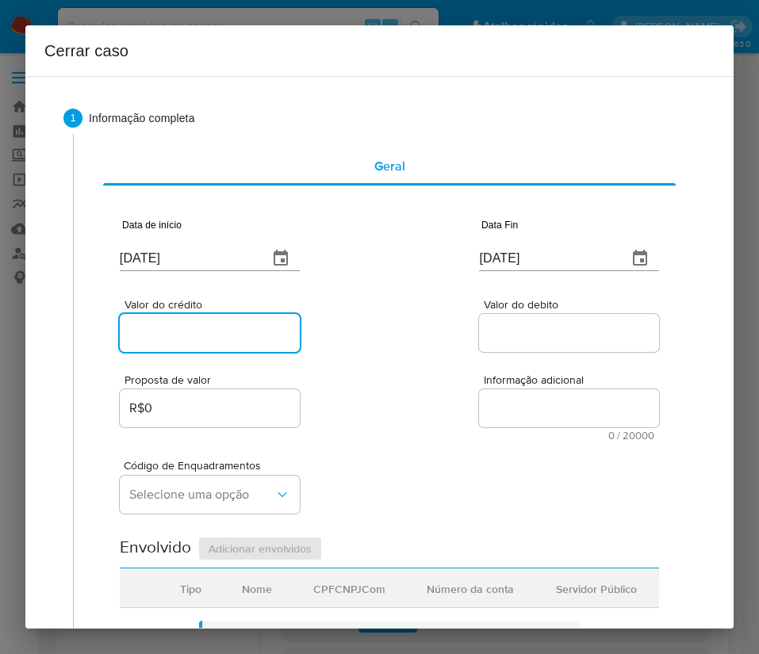
click at [208, 338] on input "Valor do crédito" at bounding box center [210, 333] width 180 height 21
paste input "R$986.745"
type input "R$986.745"
drag, startPoint x: 436, startPoint y: 349, endPoint x: 224, endPoint y: 407, distance: 219.4
click at [436, 349] on div "Valor do crédito R$986.745 Valor do debito" at bounding box center [389, 317] width 539 height 75
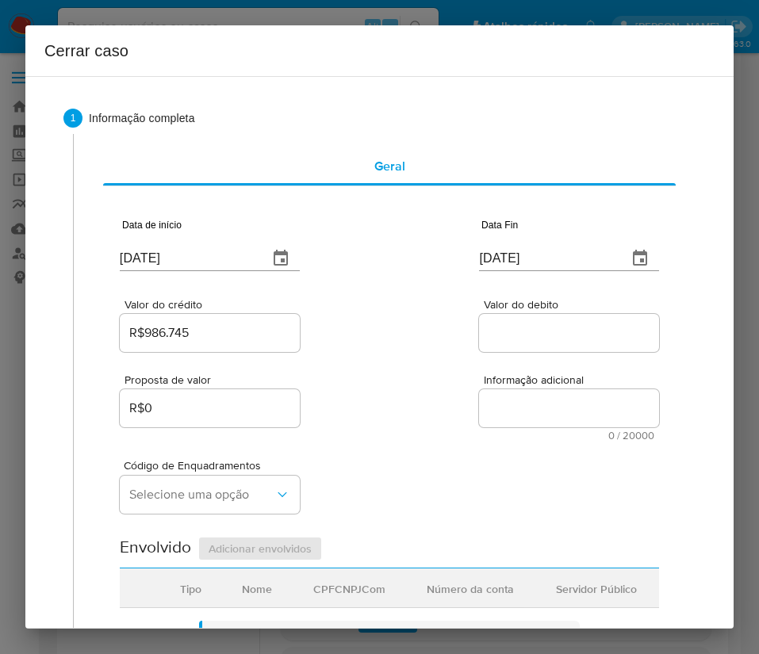
click at [535, 337] on input "Valor do debito" at bounding box center [569, 333] width 180 height 21
paste input "R$982.061"
type input "R$982.061"
click at [432, 461] on div "Código de Enquadramentos Selecione uma opção" at bounding box center [389, 480] width 539 height 79
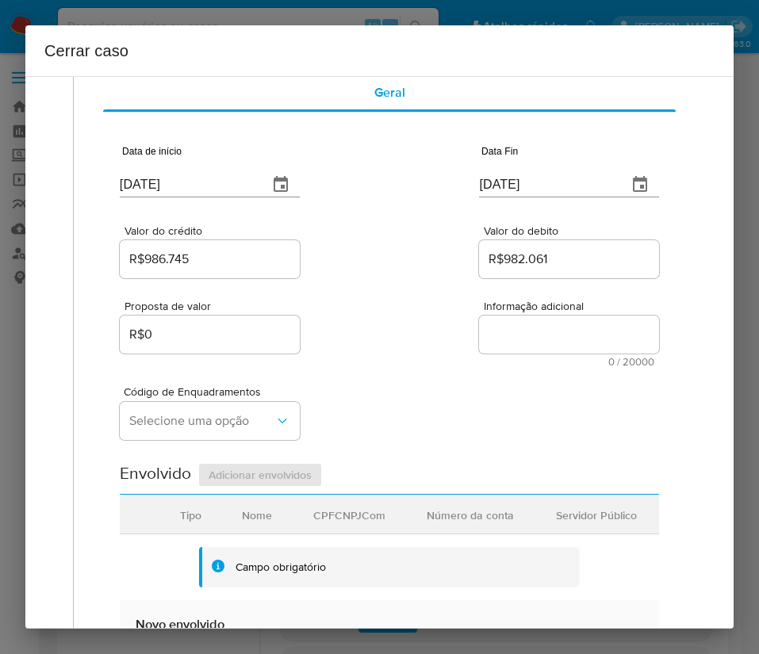
scroll to position [238, 0]
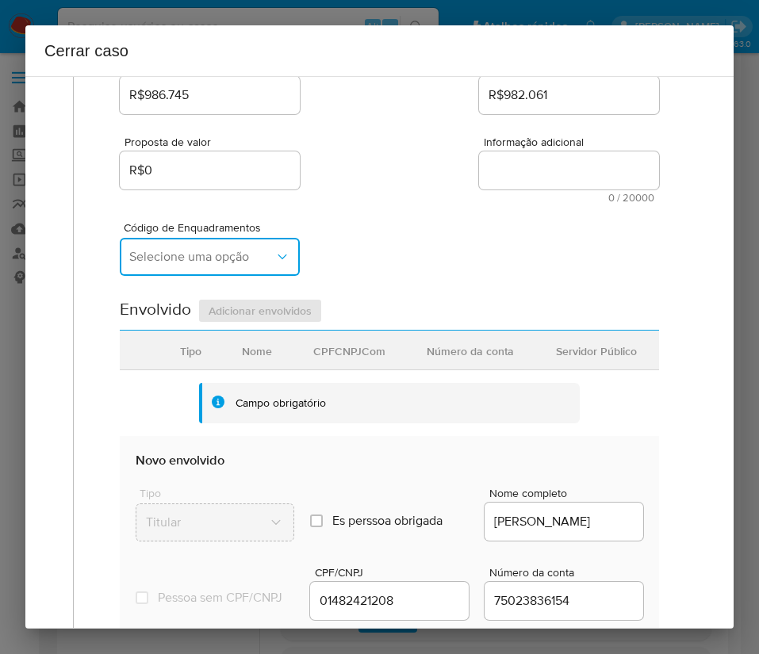
drag, startPoint x: 212, startPoint y: 238, endPoint x: 212, endPoint y: 251, distance: 12.7
click at [213, 238] on button "Selecione uma opção" at bounding box center [210, 257] width 180 height 38
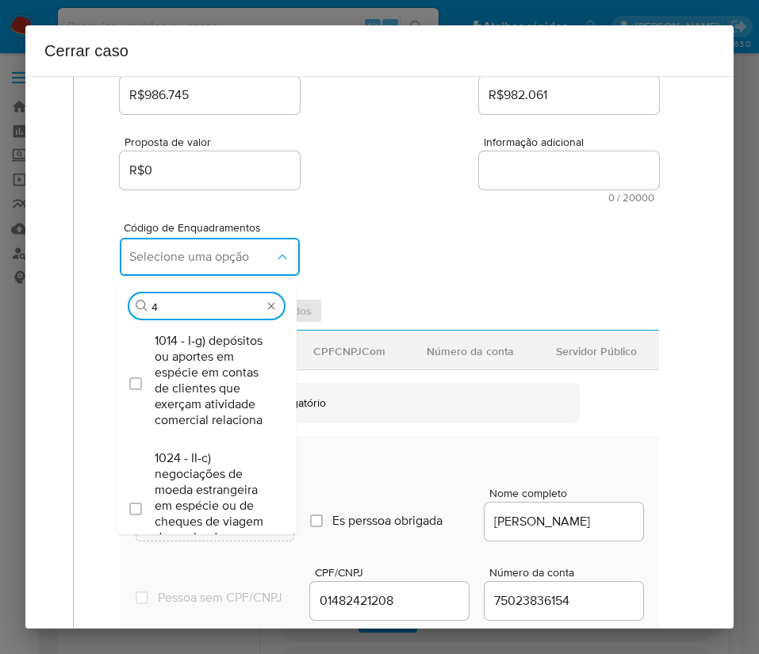
type input "45"
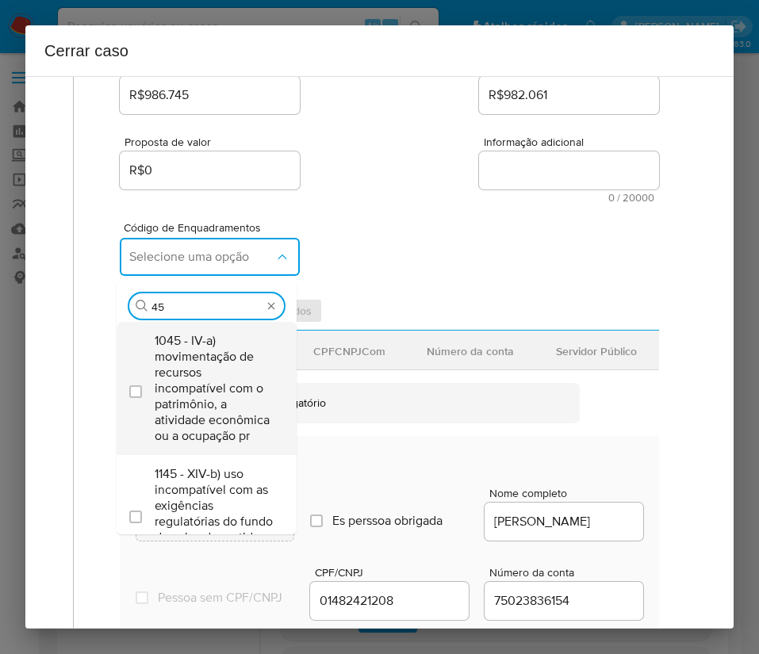
click at [192, 359] on span "1045 - IV-a) movimentação de recursos incompatível com o patrimônio, a atividad…" at bounding box center [215, 388] width 120 height 111
checkbox input "true"
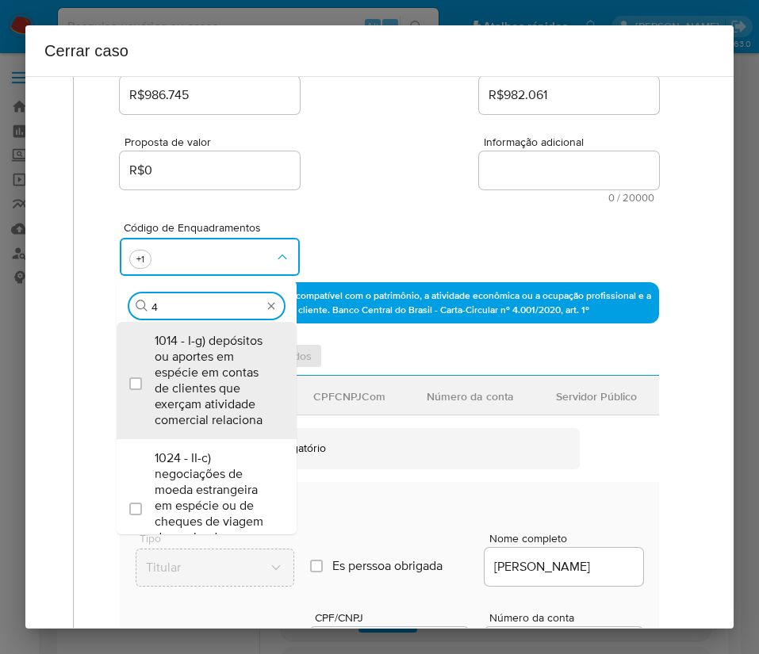
scroll to position [0, 0]
type input "47"
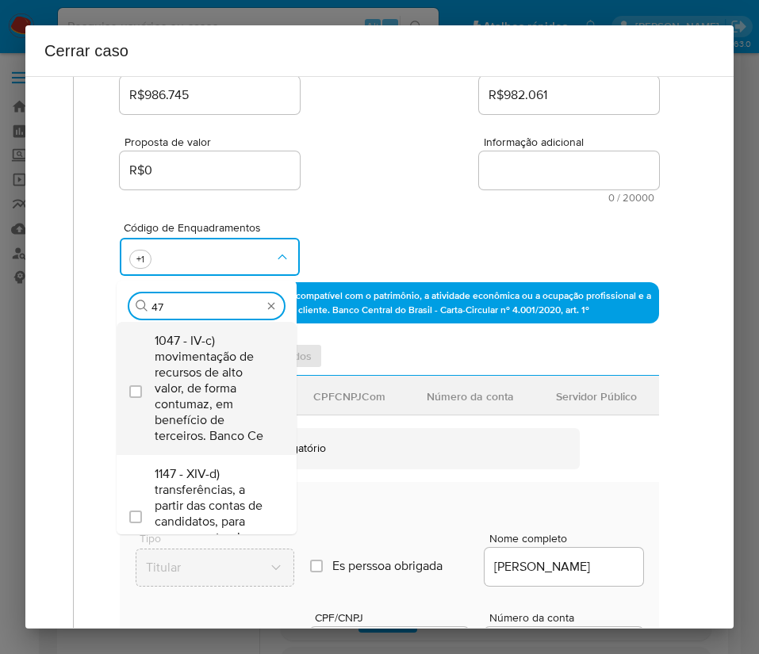
click at [188, 385] on span "1047 - IV-c) movimentação de recursos de alto valor, de forma contumaz, em bene…" at bounding box center [215, 388] width 120 height 111
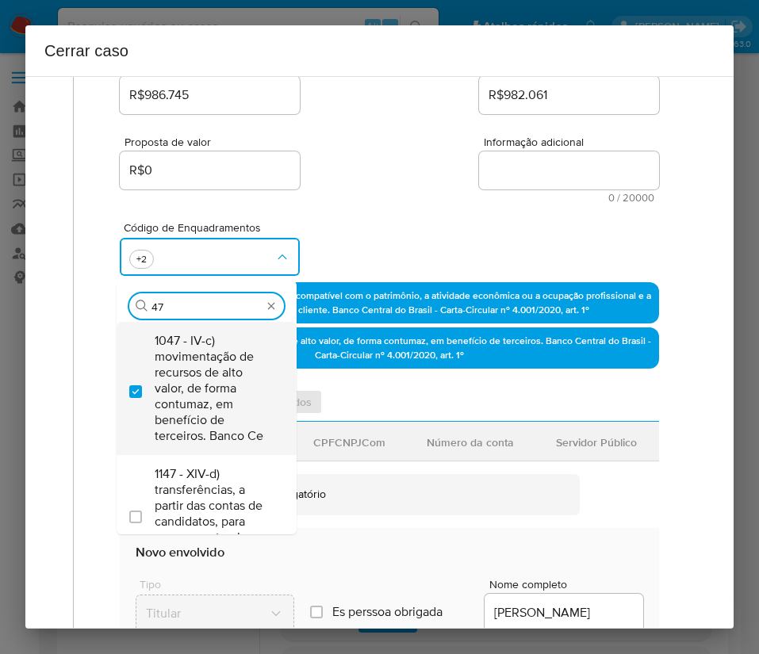
checkbox input "true"
type input "4"
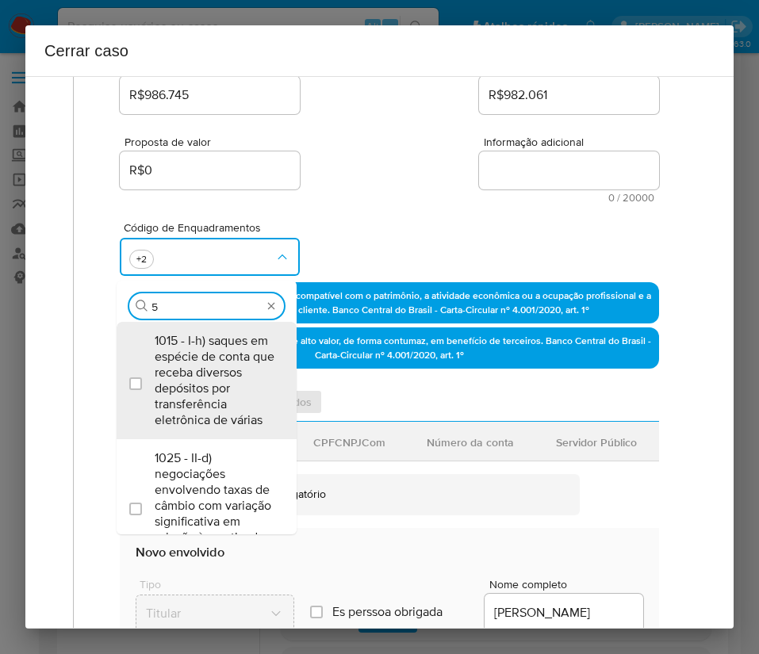
type input "55"
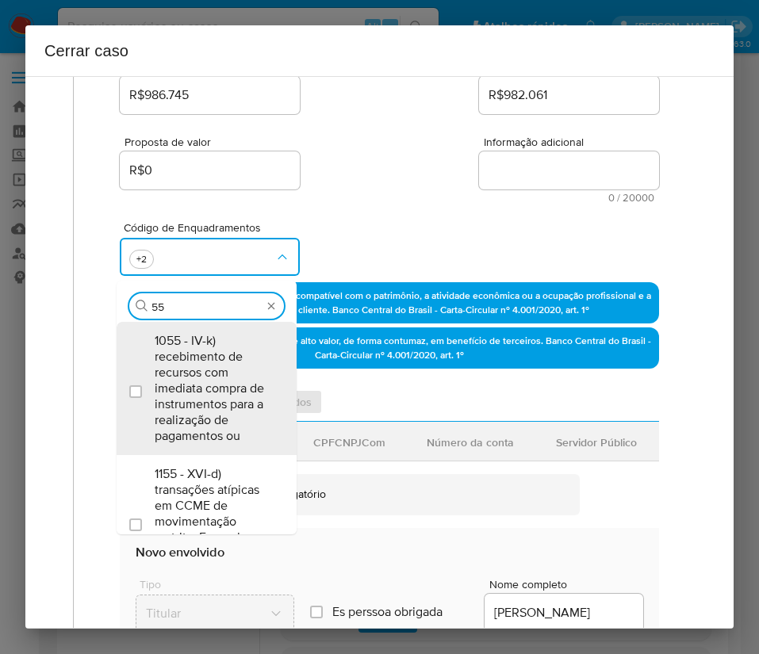
click at [188, 385] on span "1055 - IV-k) recebimento de recursos com imediata compra de instrumentos para a…" at bounding box center [215, 388] width 120 height 111
checkbox input "true"
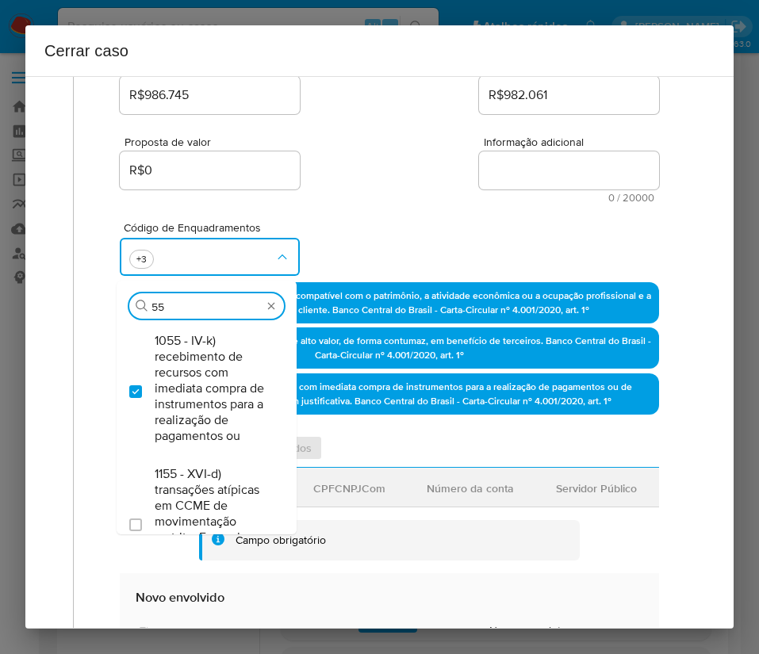
drag, startPoint x: 185, startPoint y: 308, endPoint x: 110, endPoint y: 304, distance: 74.7
click at [110, 304] on div "Data de início [DATE] Data Fin [DATE] Valor do crédito R$986.745 Valor do debit…" at bounding box center [389, 480] width 572 height 1064
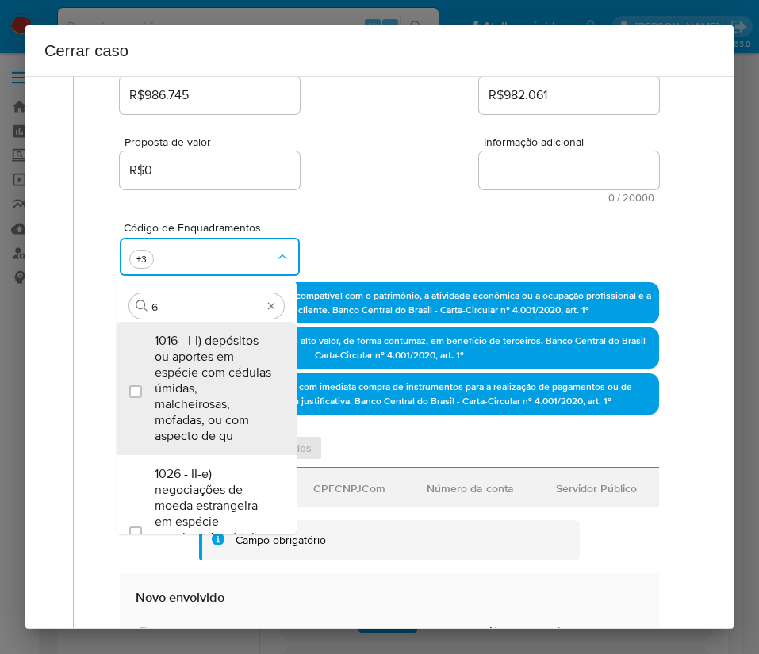
type input "66"
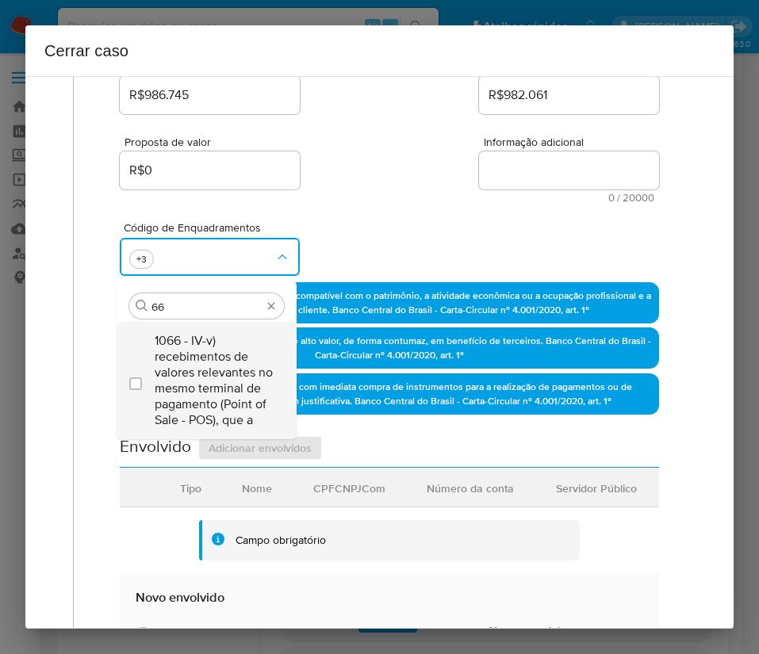
click at [212, 356] on span "1066 - IV-v) recebimentos de valores relevantes no mesmo terminal de pagamento …" at bounding box center [215, 380] width 120 height 95
checkbox input "true"
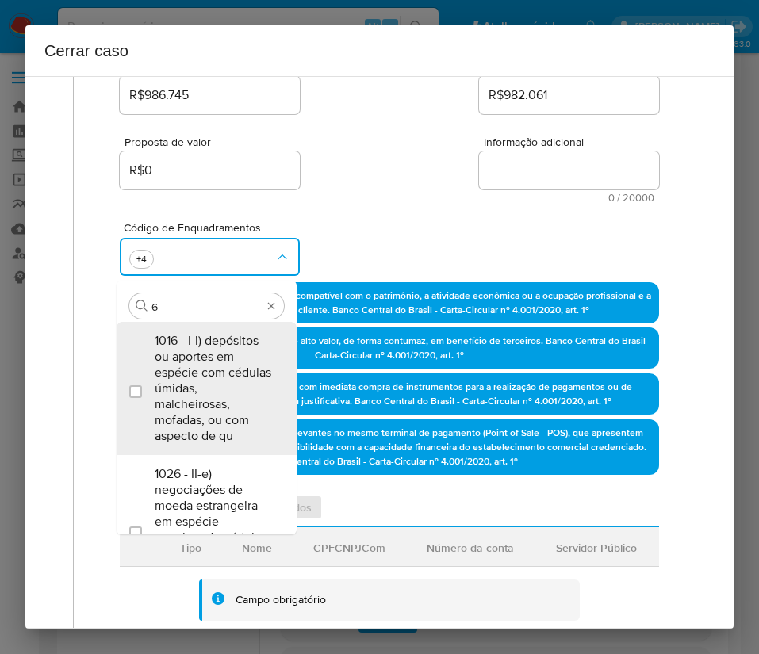
type input "67"
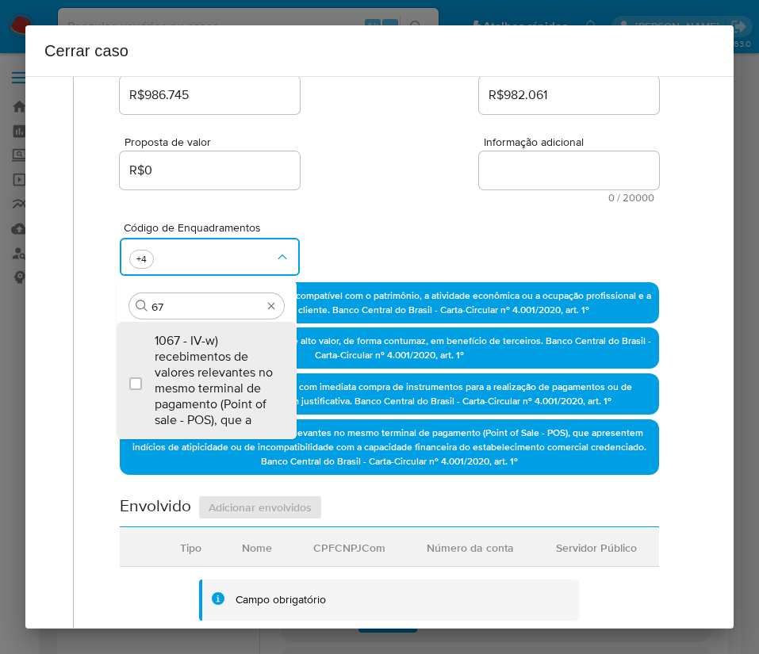
click at [212, 356] on span "1067 - IV-w) recebimentos de valores relevantes no mesmo terminal de pagamento …" at bounding box center [215, 380] width 120 height 95
checkbox input "true"
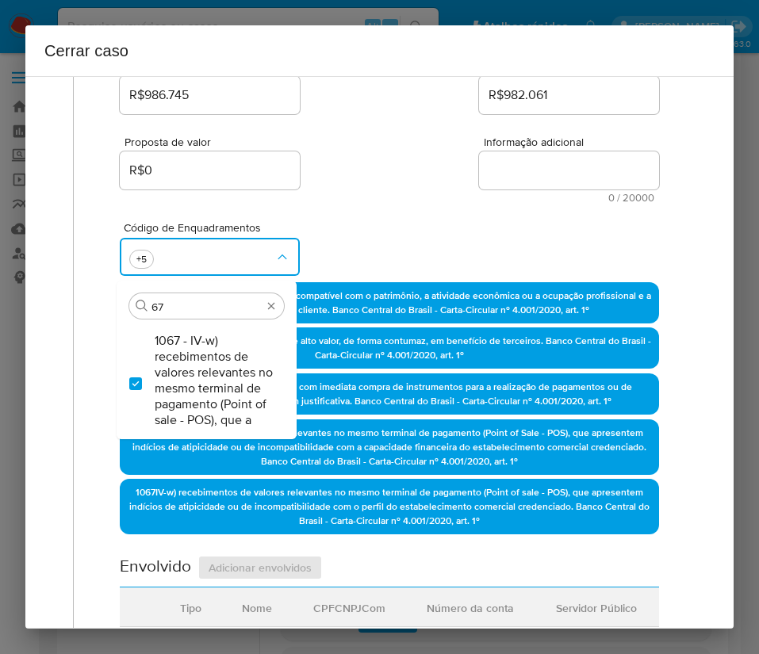
type input "6"
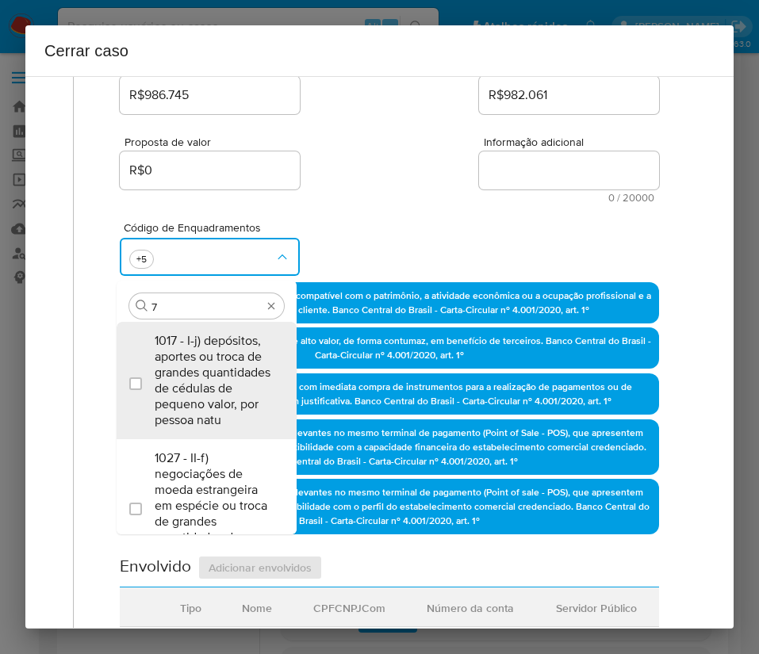
type input "74"
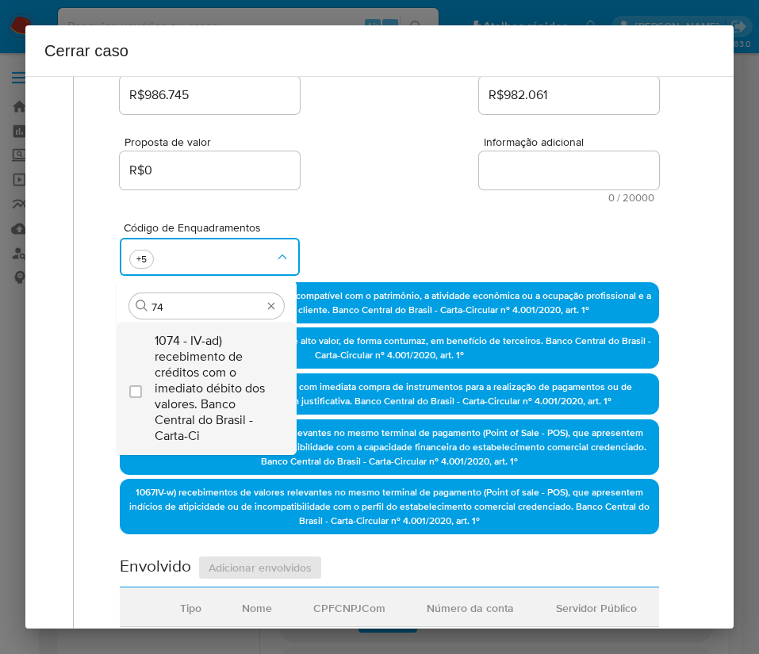
click at [218, 356] on span "1074 - IV-ad) recebimento de créditos com o imediato débito dos valores. Banco …" at bounding box center [215, 388] width 120 height 111
checkbox input "true"
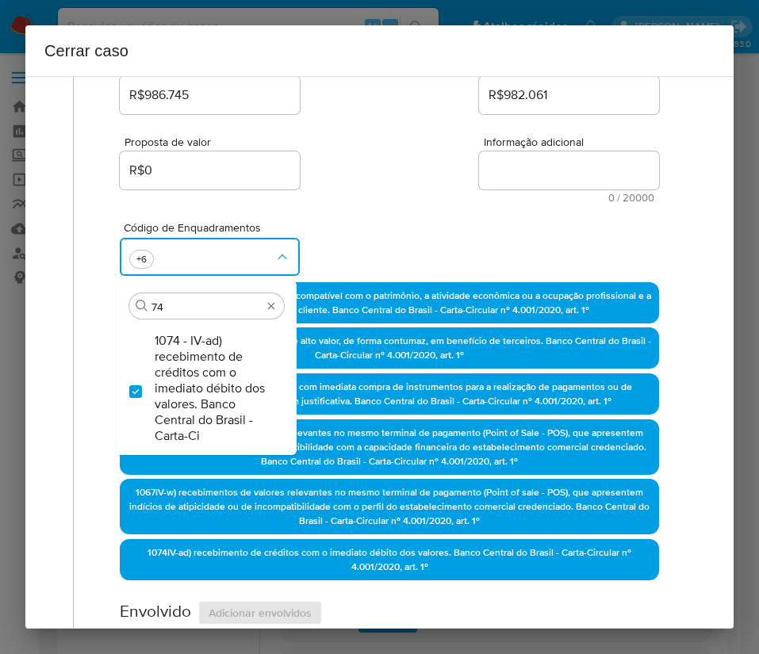
drag, startPoint x: 188, startPoint y: 308, endPoint x: 124, endPoint y: 302, distance: 64.5
click at [124, 302] on div "Procurar 74" at bounding box center [207, 301] width 180 height 41
type input "56"
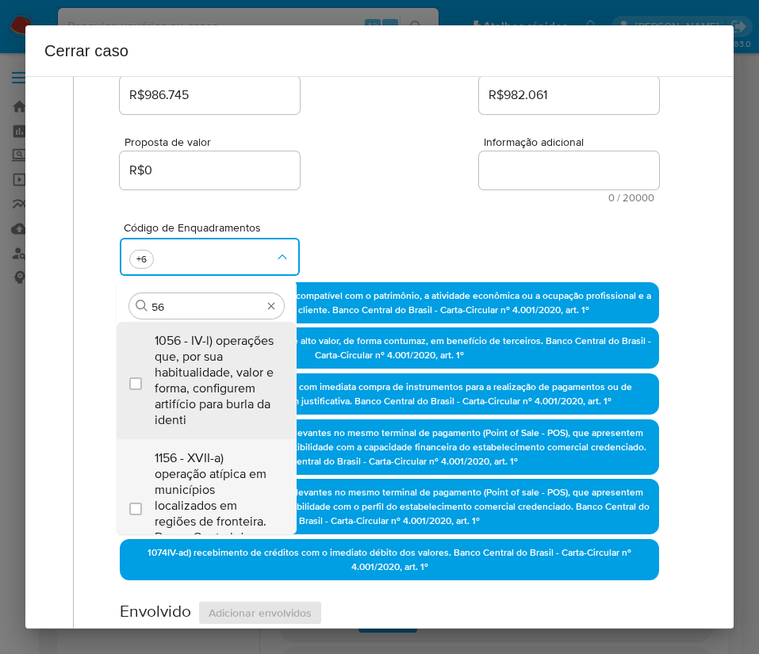
click at [219, 499] on span "1156 - XVII-a) operação atípica em municípios localizados em regiões de frontei…" at bounding box center [215, 505] width 120 height 111
checkbox input "true"
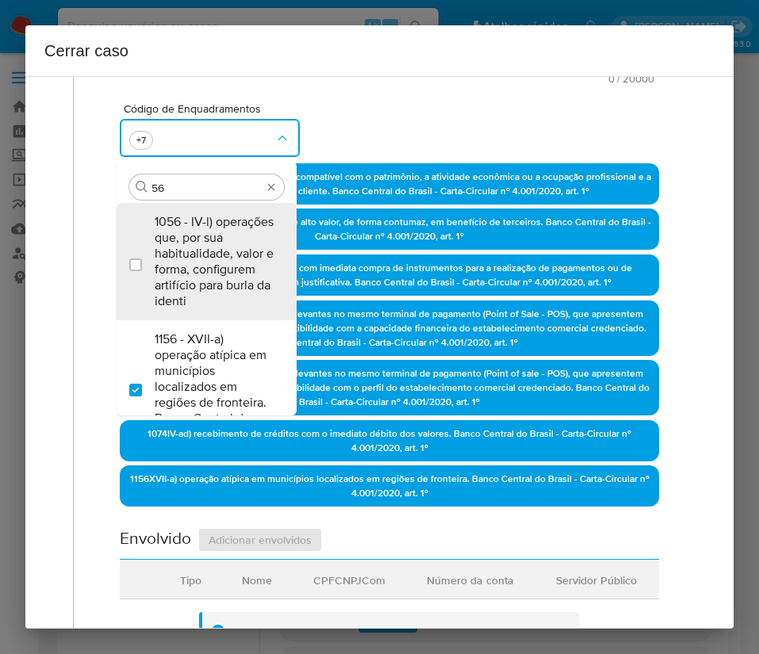
scroll to position [951, 0]
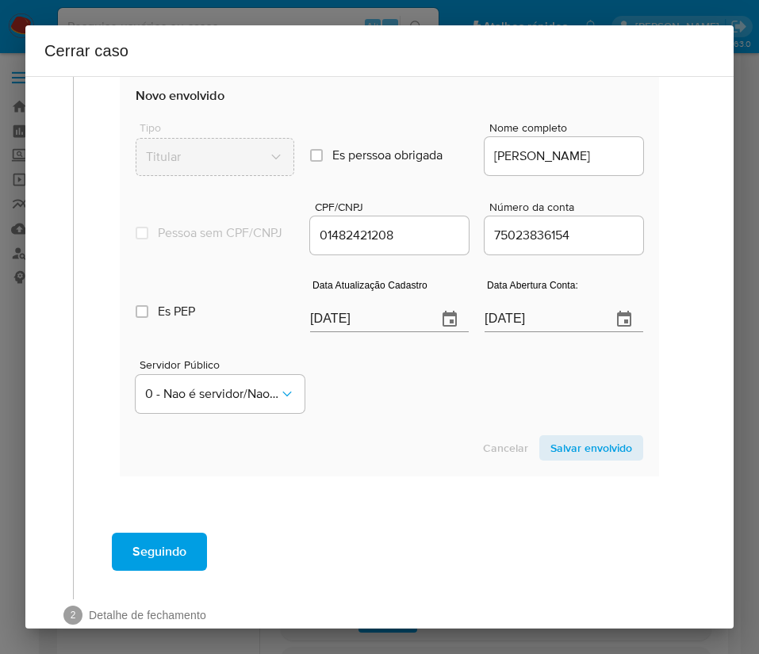
type input "56"
click at [397, 336] on section "Envolvido Adicionar envolvidos Tipo Nome CPFCNPJCom Número da conta Servidor Pú…" at bounding box center [389, 205] width 539 height 544
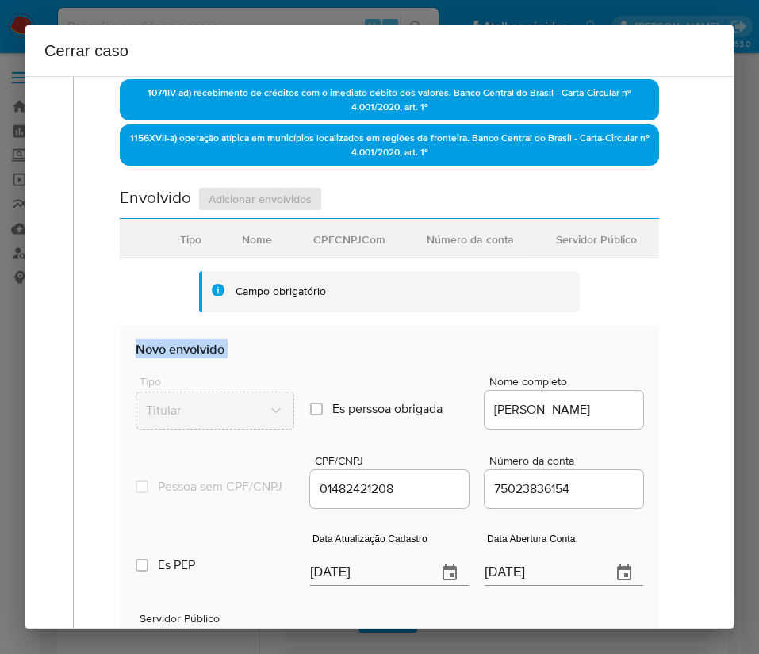
click at [397, 336] on section "Envolvido Adicionar envolvidos Tipo Nome CPFCNPJCom Número da conta Servidor Pú…" at bounding box center [389, 458] width 539 height 544
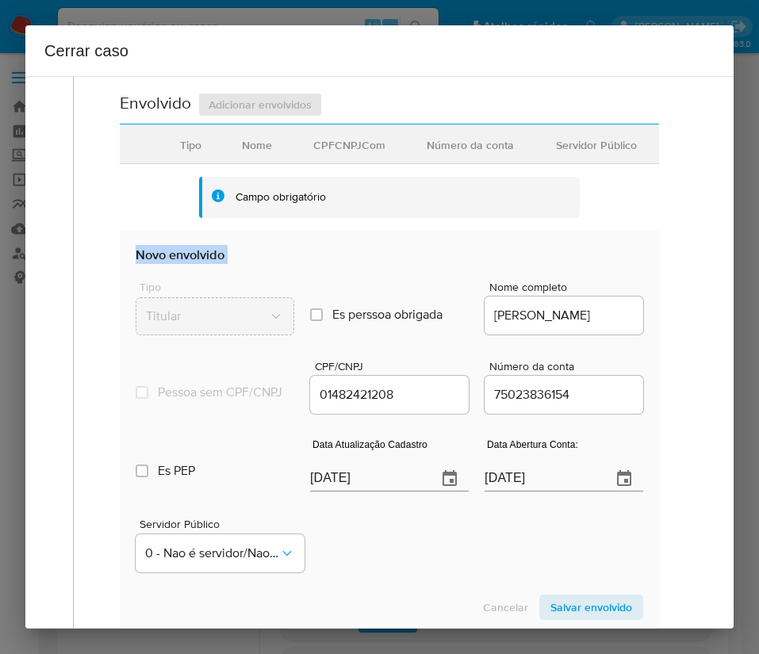
scroll to position [935, 0]
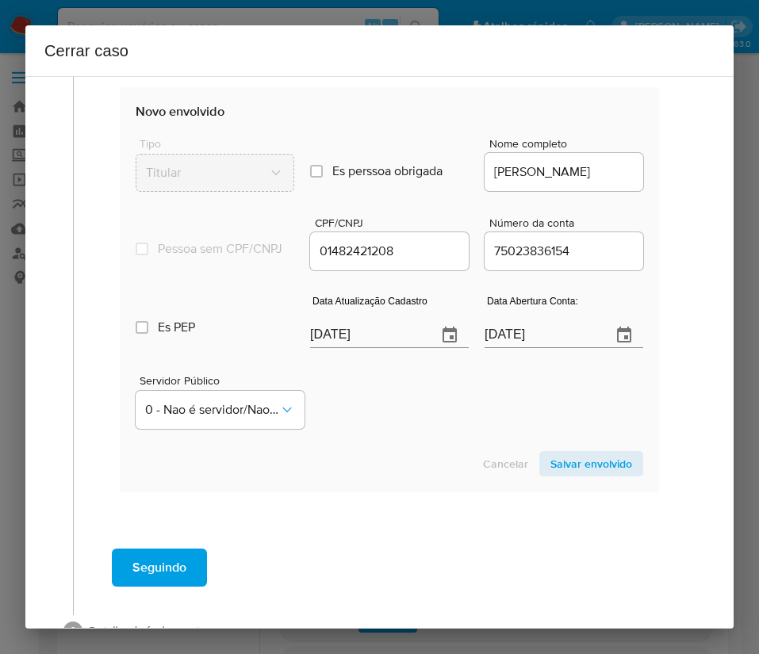
click at [374, 348] on input "[DATE]" at bounding box center [367, 335] width 114 height 25
paste input "8/09"
type input "[DATE]"
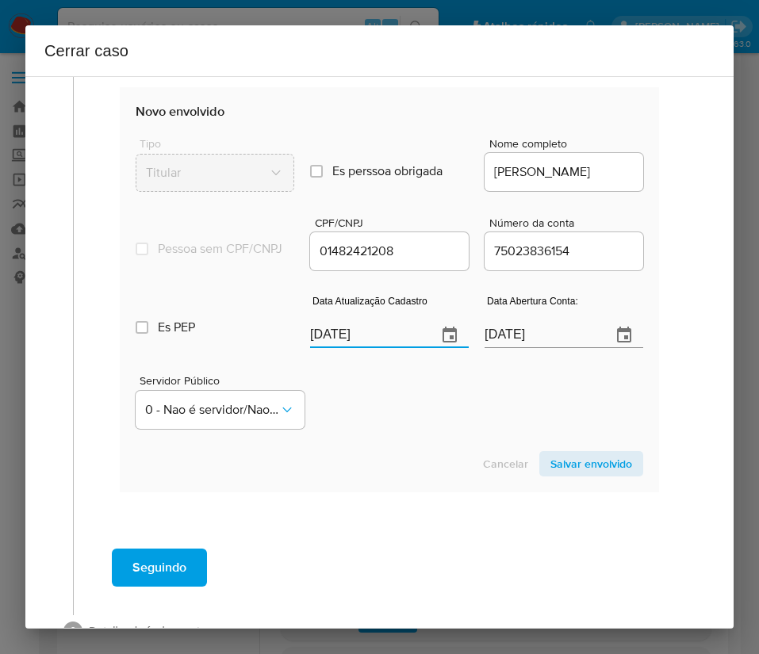
click at [360, 430] on div "Servidor Público 0 - Nao é servidor/[PERSON_NAME] possui informacao" at bounding box center [389, 395] width 507 height 79
click at [513, 348] on input "[DATE]" at bounding box center [541, 335] width 114 height 25
drag, startPoint x: 450, startPoint y: 411, endPoint x: 582, endPoint y: 273, distance: 191.2
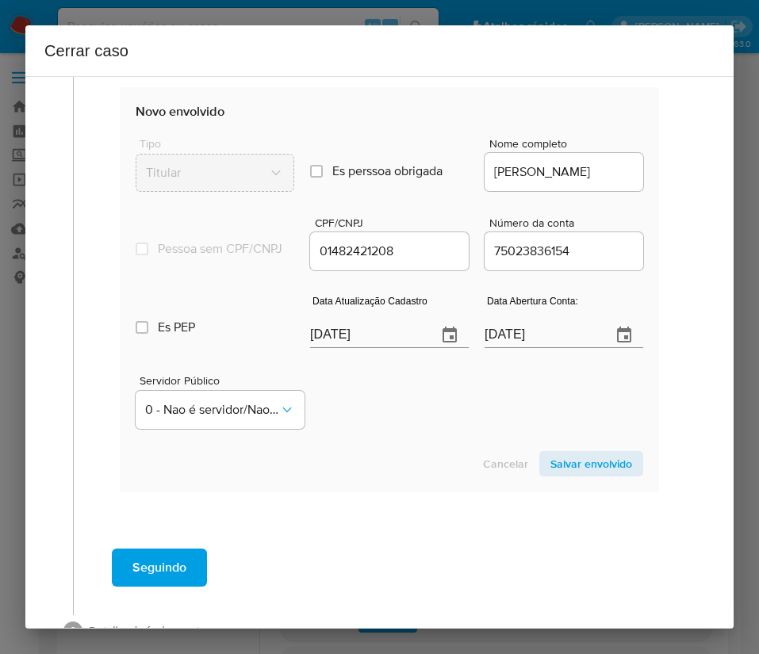
click at [452, 409] on div "Servidor Público 0 - Nao é servidor/[PERSON_NAME] possui informacao" at bounding box center [389, 395] width 507 height 79
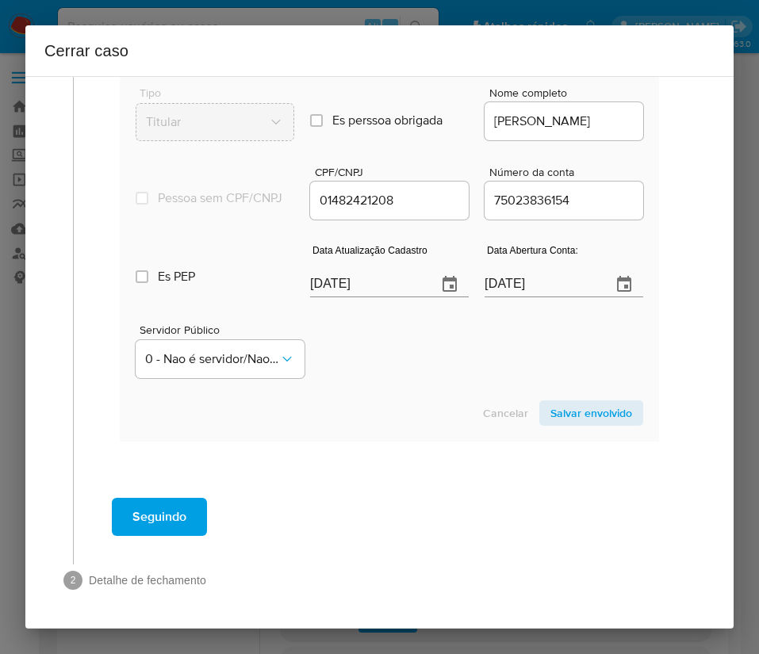
click at [583, 415] on span "Salvar envolvido" at bounding box center [591, 413] width 82 height 22
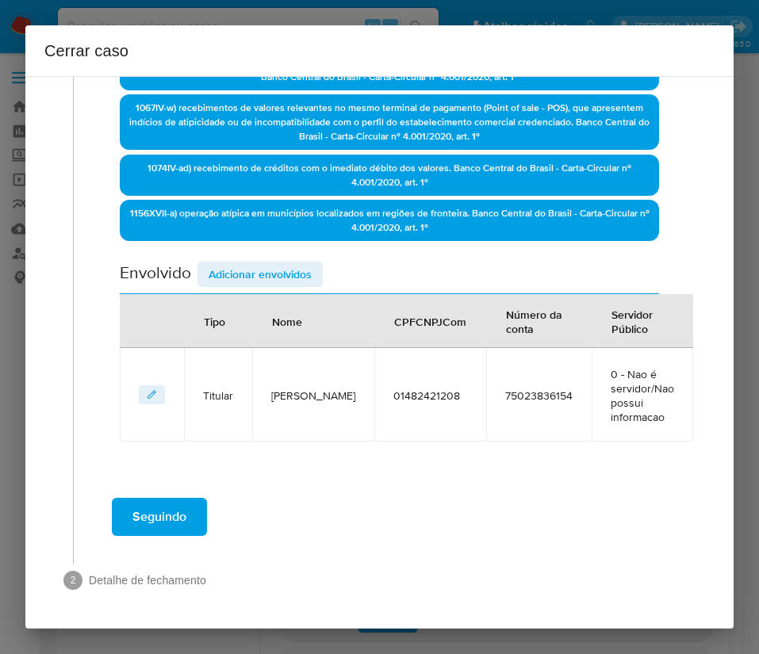
scroll to position [622, 0]
click at [280, 259] on div "Data de início [DATE] Data Fin [DATE] Valor do crédito R$986.745 Valor do debit…" at bounding box center [389, 8] width 539 height 866
click at [281, 270] on span "Adicionar envolvidos" at bounding box center [259, 274] width 103 height 22
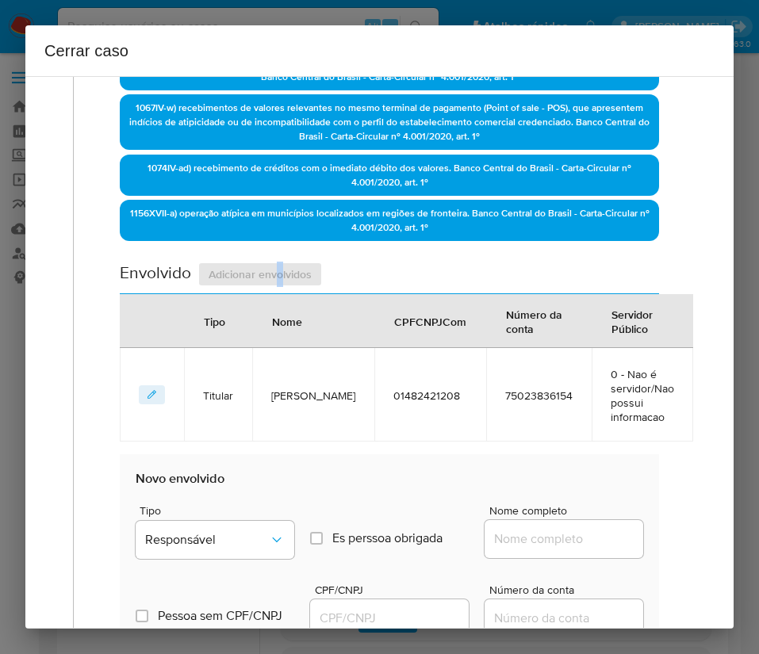
scroll to position [1040, 0]
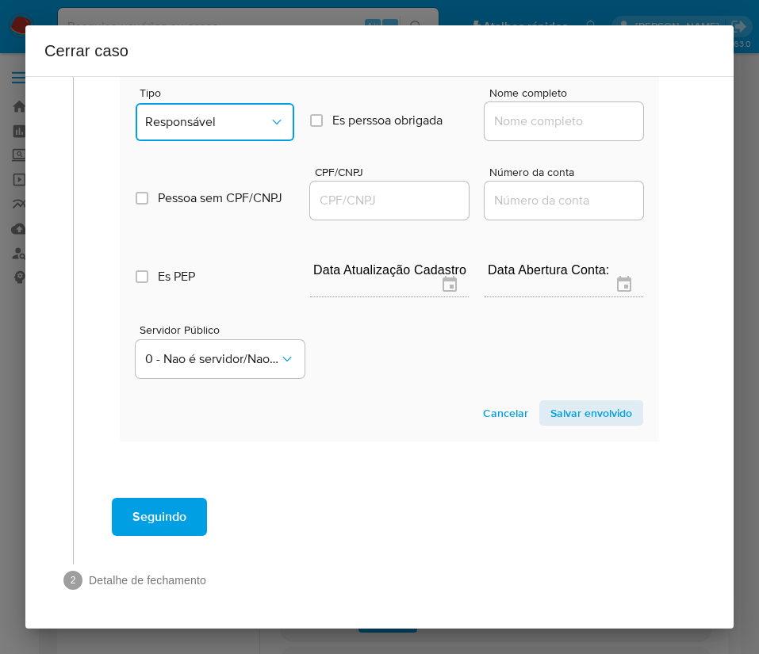
click at [242, 135] on button "Responsável" at bounding box center [215, 122] width 159 height 38
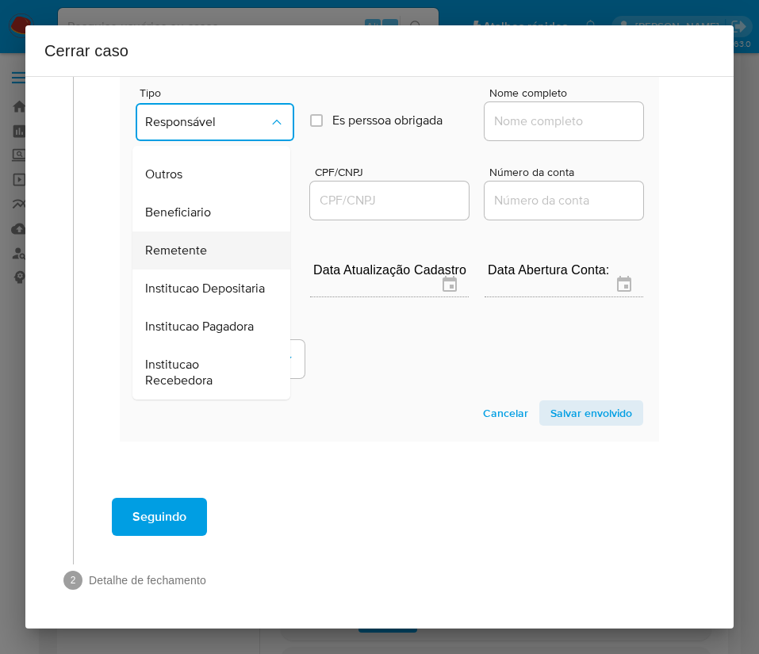
scroll to position [282, 0]
click at [211, 231] on div "Remetente" at bounding box center [206, 250] width 123 height 38
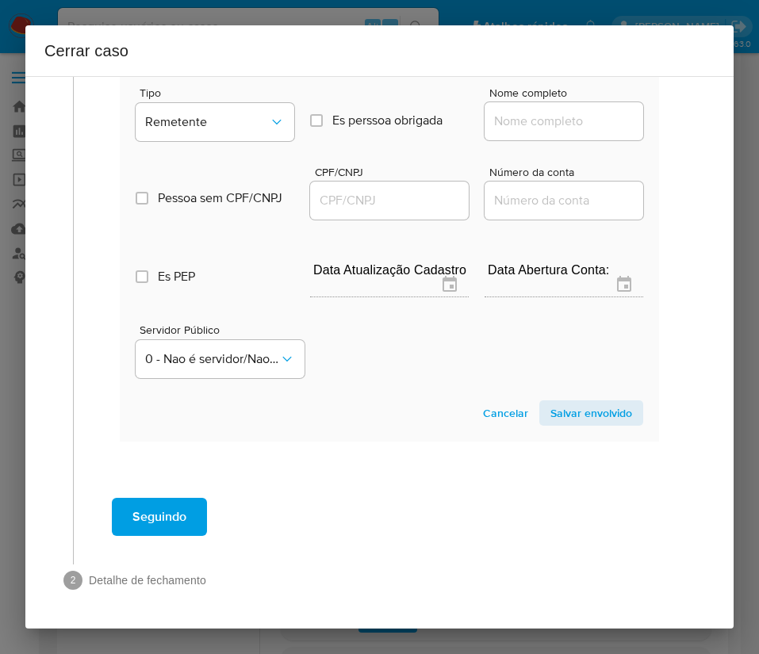
click at [518, 120] on input "Nome completo" at bounding box center [563, 121] width 159 height 21
paste input "Adailson Almeida Dos Santos, 05024554205"
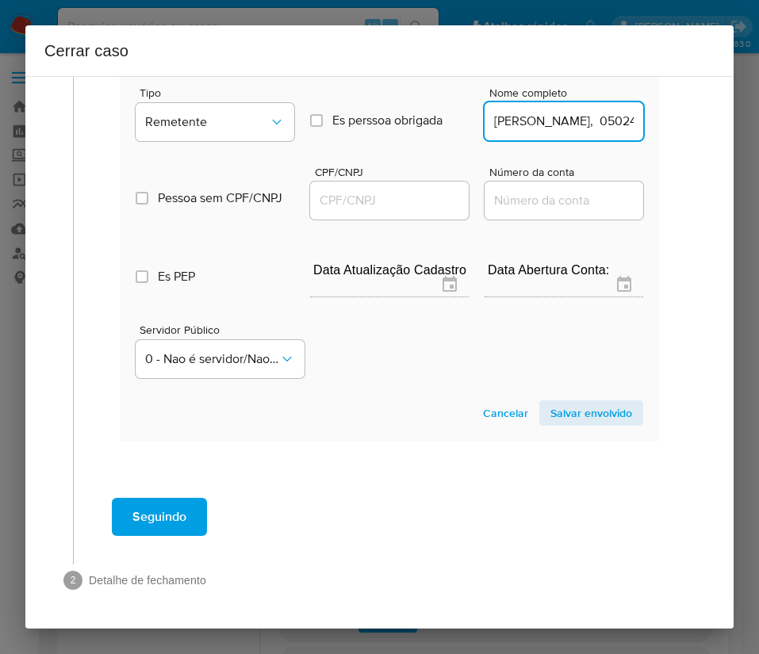
scroll to position [0, 119]
drag, startPoint x: 522, startPoint y: 125, endPoint x: 723, endPoint y: 133, distance: 201.5
click at [723, 133] on div "1 Informação completa Geral Data de início 01/08/2025 Data Fin 09/10/2025 Valor…" at bounding box center [379, 352] width 708 height 553
type input "Adailson Almeida Dos Santos"
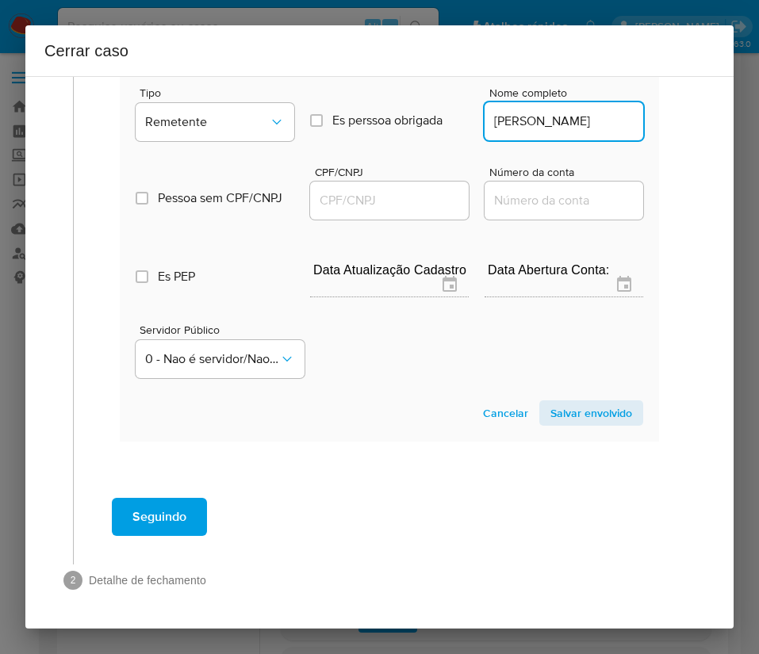
scroll to position [0, 0]
drag, startPoint x: 419, startPoint y: 192, endPoint x: 426, endPoint y: 196, distance: 8.2
click at [419, 192] on input "CPF/CNPJ" at bounding box center [389, 200] width 159 height 21
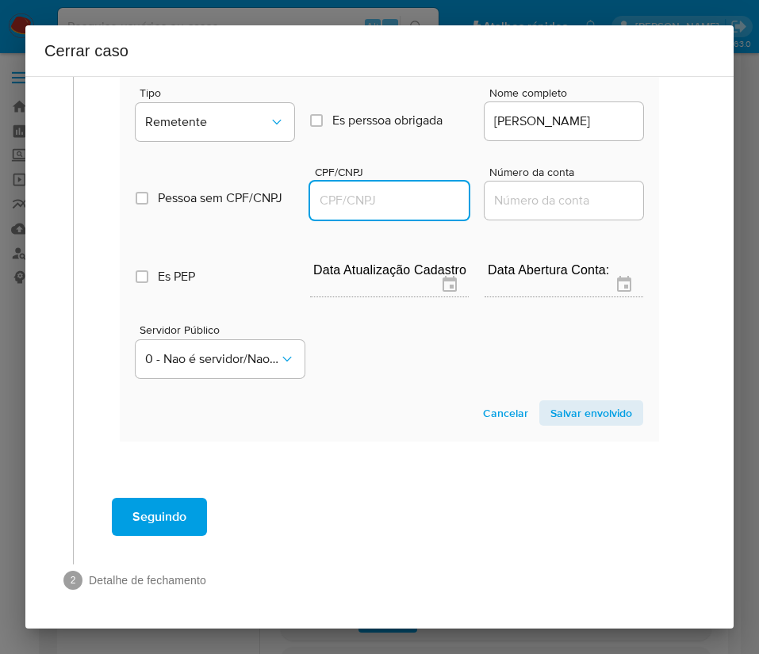
paste input "05024554205"
type input "5024554205"
click at [550, 407] on span "Salvar envolvido" at bounding box center [591, 413] width 82 height 22
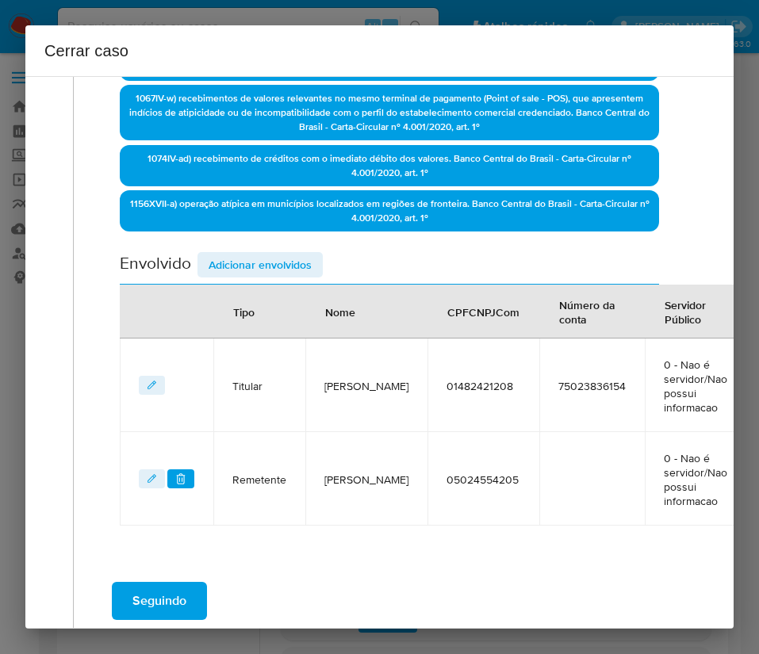
scroll to position [597, 0]
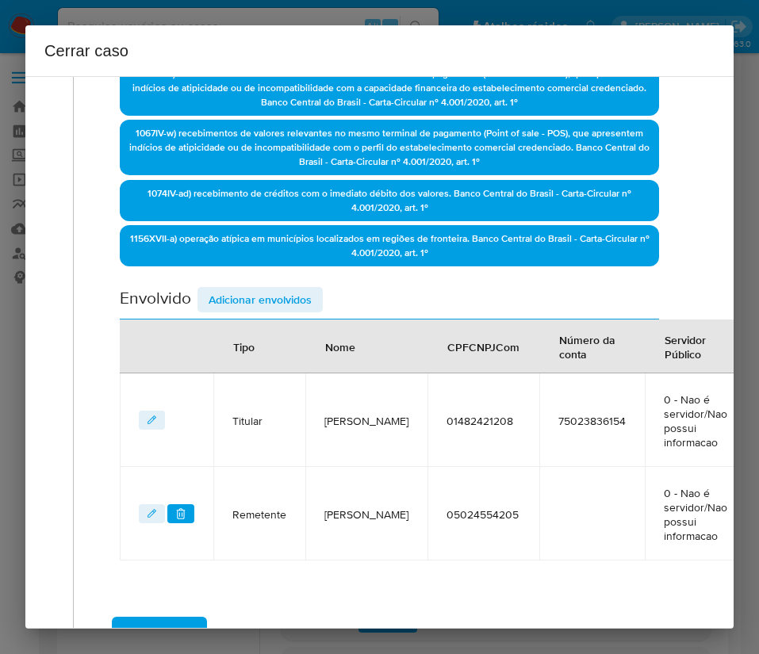
click at [248, 311] on span "Adicionar envolvidos" at bounding box center [259, 300] width 103 height 22
click at [261, 300] on div "Envolvido Adicionar envolvidos" at bounding box center [389, 303] width 539 height 33
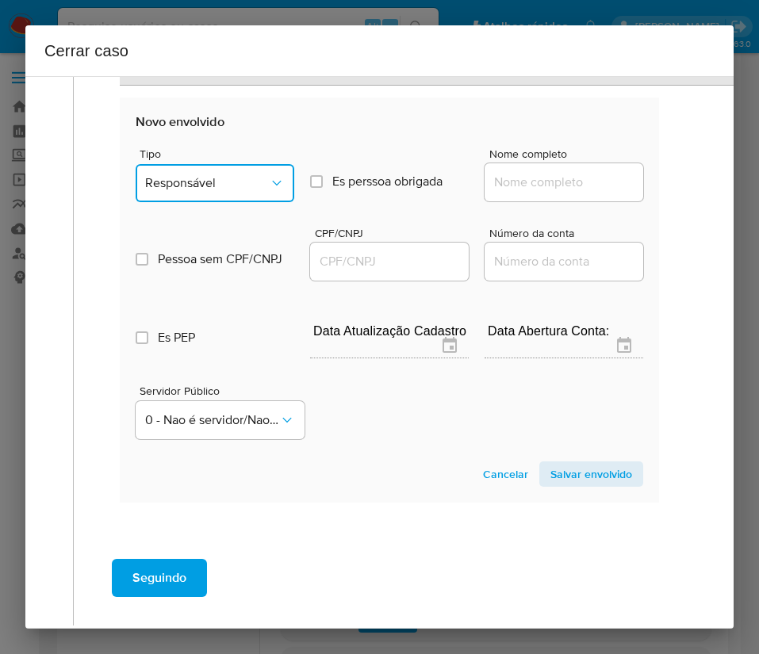
click at [248, 181] on span "Responsável" at bounding box center [207, 183] width 124 height 16
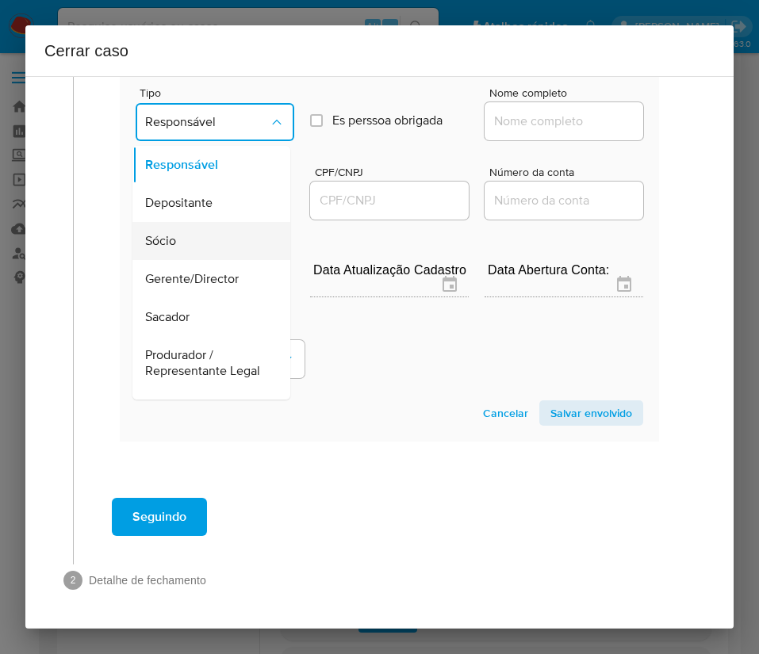
scroll to position [282, 0]
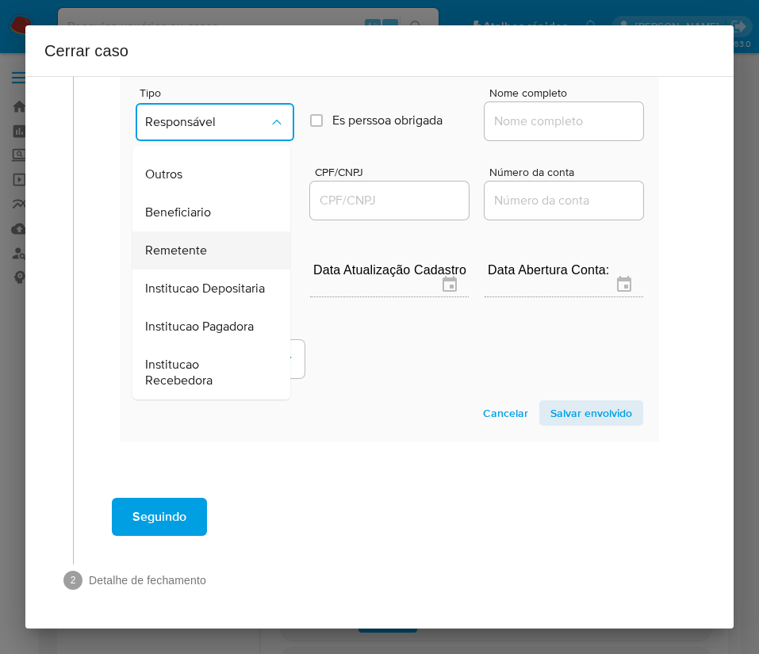
click at [197, 243] on span "Remetente" at bounding box center [176, 251] width 62 height 16
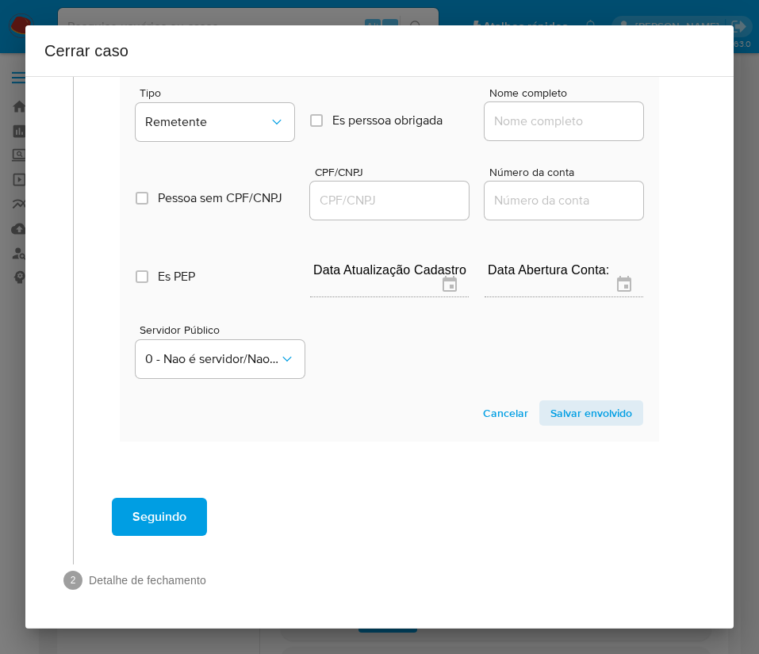
click at [534, 120] on input "Nome completo" at bounding box center [563, 121] width 159 height 21
paste input "Maria Edileuza Sousa Goncalves, 06659010203"
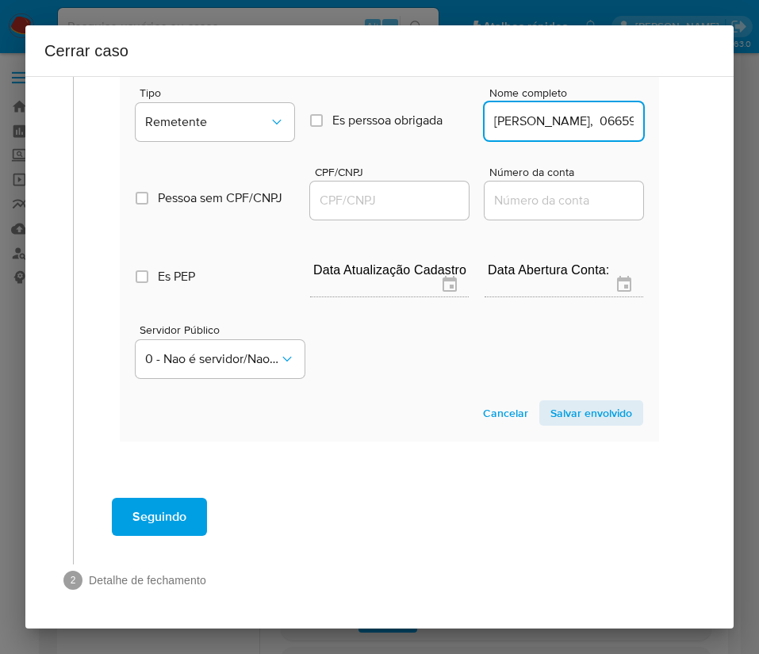
scroll to position [0, 133]
drag, startPoint x: 526, startPoint y: 124, endPoint x: 656, endPoint y: 130, distance: 131.0
type input "Maria Edileuza Sousa Goncalves"
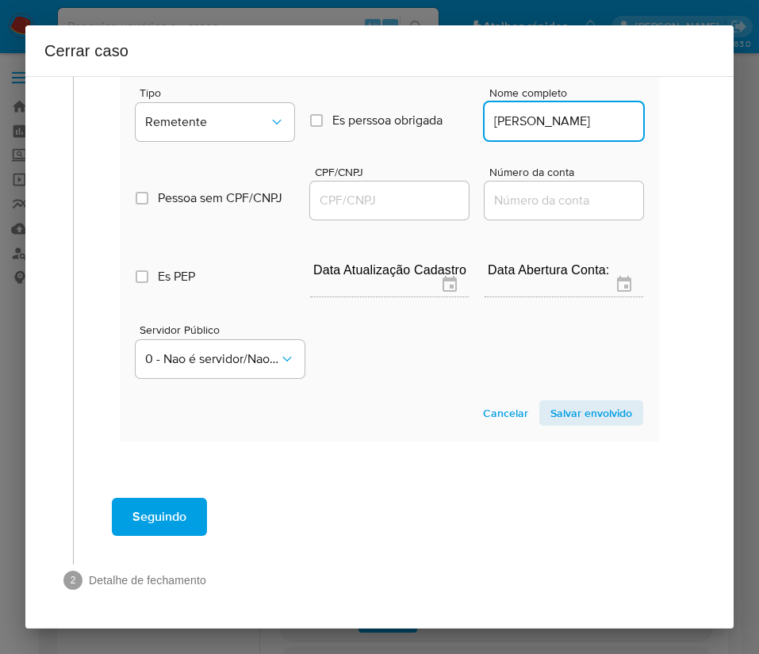
click at [421, 201] on input "CPF/CNPJ" at bounding box center [389, 200] width 159 height 21
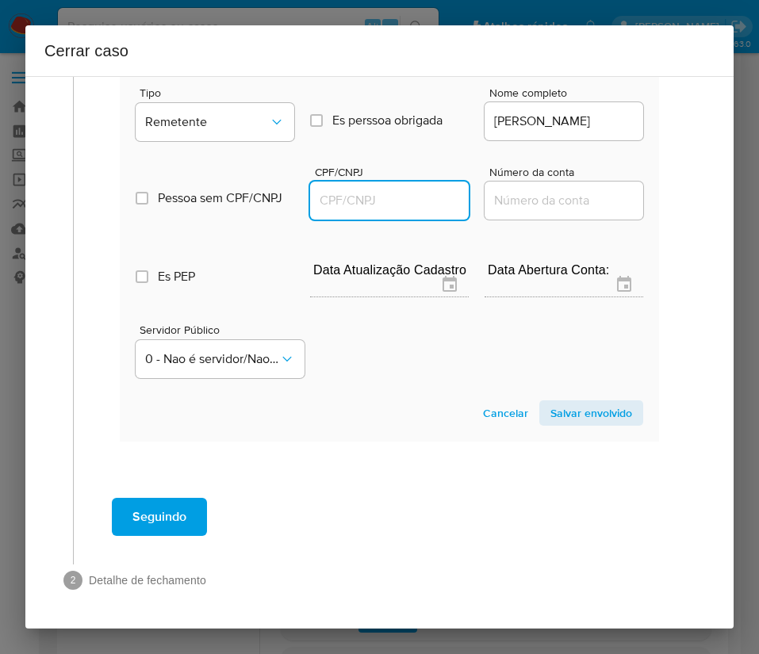
paste input "06659010203"
type input "6659010203"
click at [556, 411] on span "Salvar envolvido" at bounding box center [591, 413] width 82 height 22
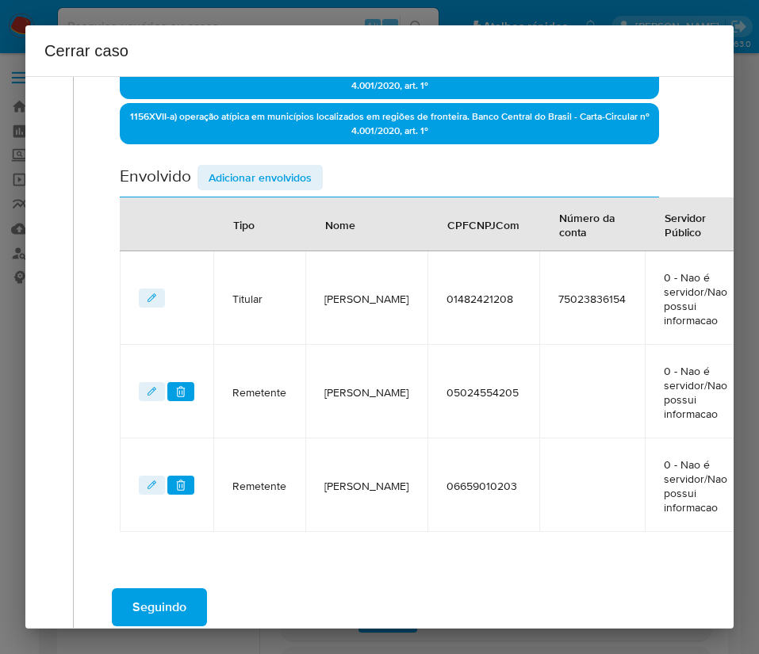
scroll to position [572, 0]
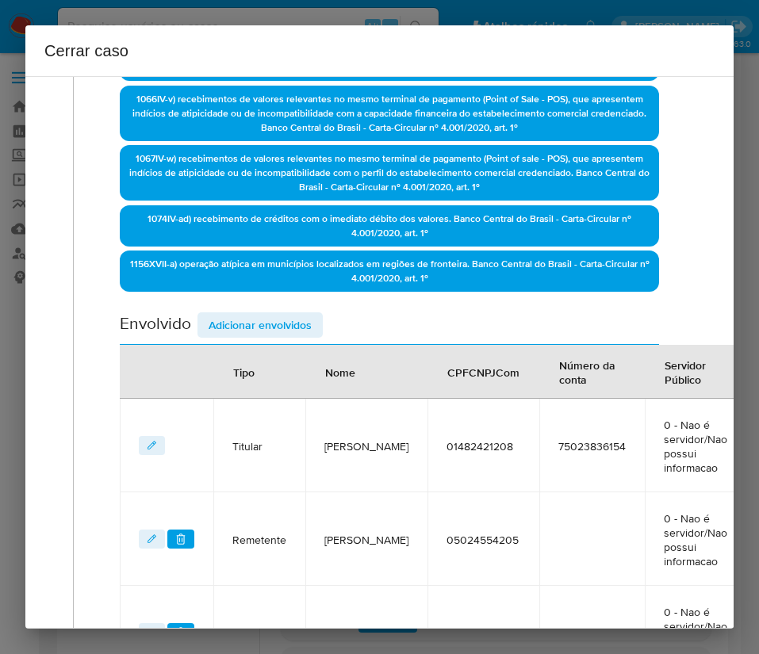
click at [291, 325] on span "Adicionar envolvidos" at bounding box center [259, 325] width 103 height 22
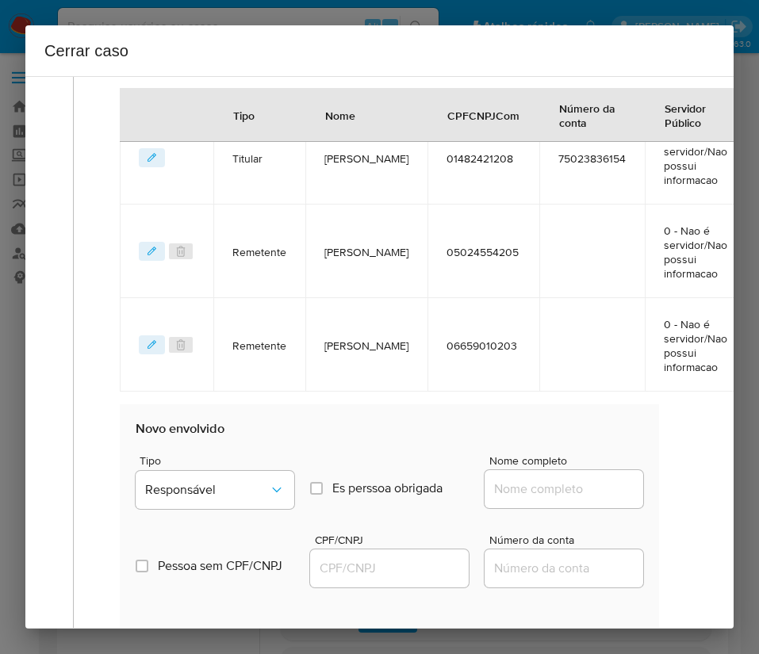
scroll to position [1166, 0]
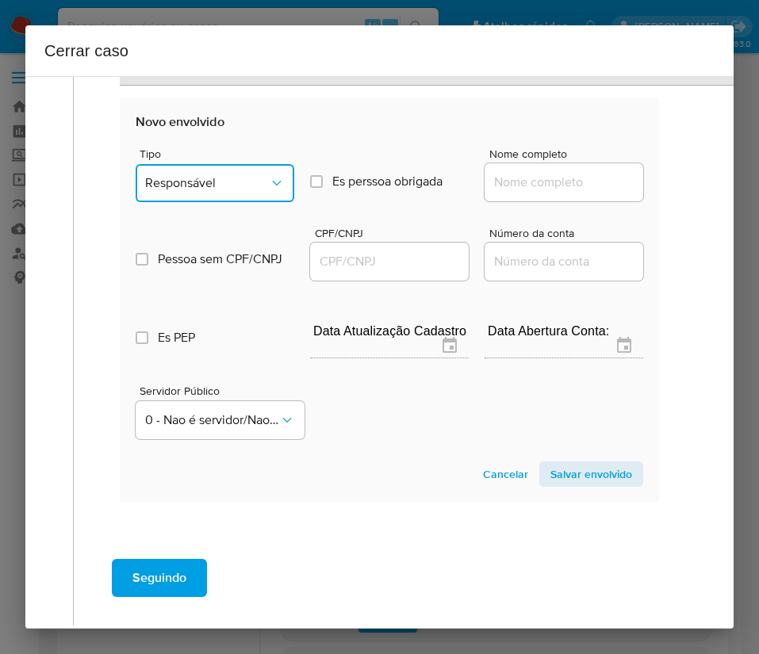
click at [216, 193] on button "Responsável" at bounding box center [215, 183] width 159 height 38
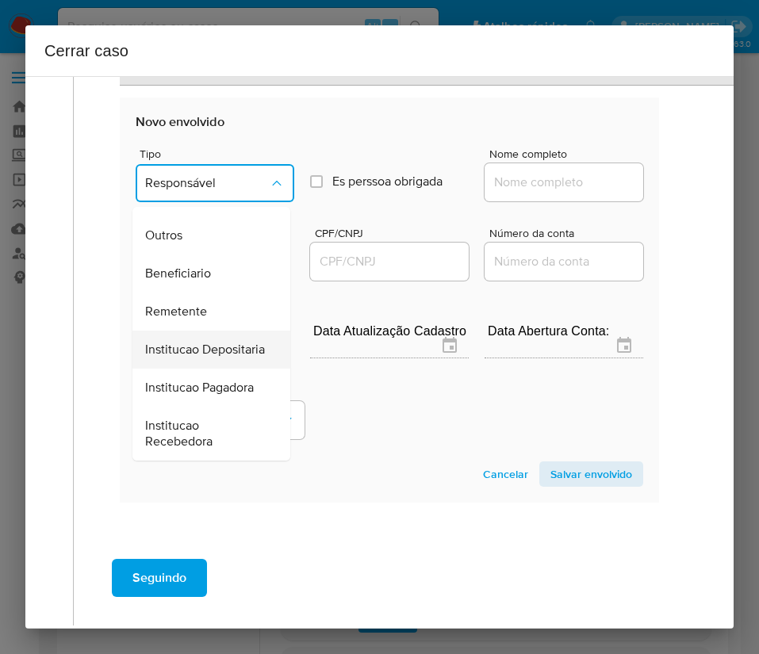
scroll to position [282, 0]
click at [190, 304] on span "Remetente" at bounding box center [176, 312] width 62 height 16
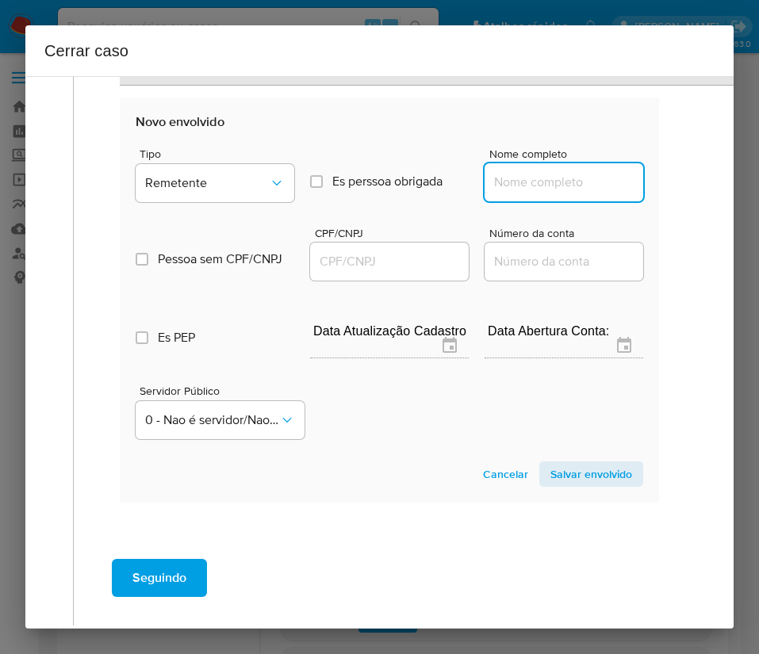
click at [532, 175] on input "Nome completo" at bounding box center [563, 182] width 159 height 21
paste input "Manoel Messias Alves Ferreira, 38197162204"
drag, startPoint x: 528, startPoint y: 187, endPoint x: 689, endPoint y: 190, distance: 161.0
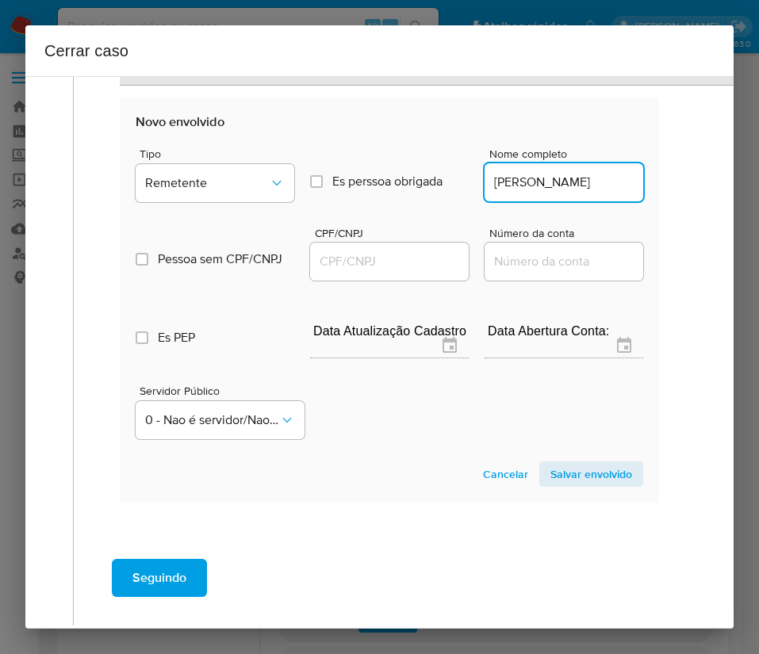
scroll to position [0, 33]
type input "Manoel Messias Alves Ferreira"
drag, startPoint x: 399, startPoint y: 261, endPoint x: 424, endPoint y: 272, distance: 27.7
click at [399, 260] on input "CPF/CNPJ" at bounding box center [389, 261] width 159 height 21
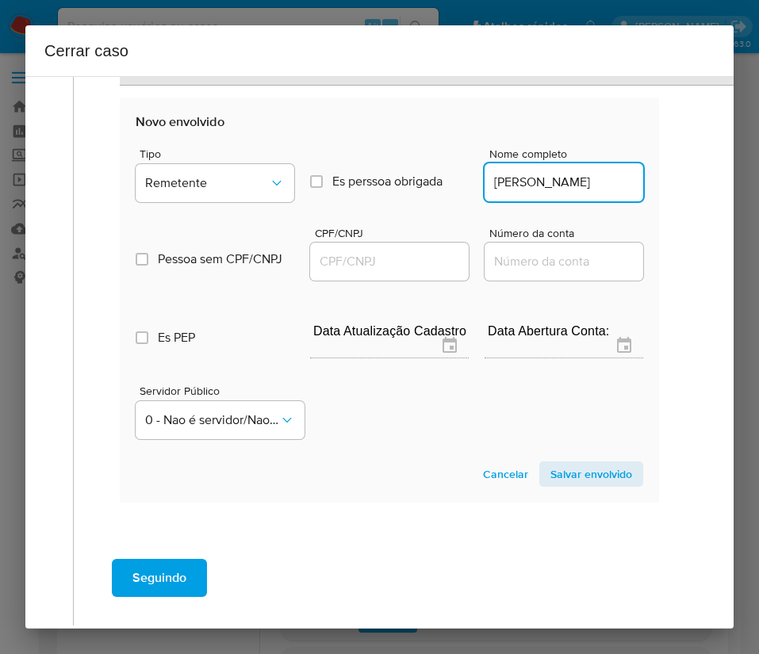
paste input "38197162204"
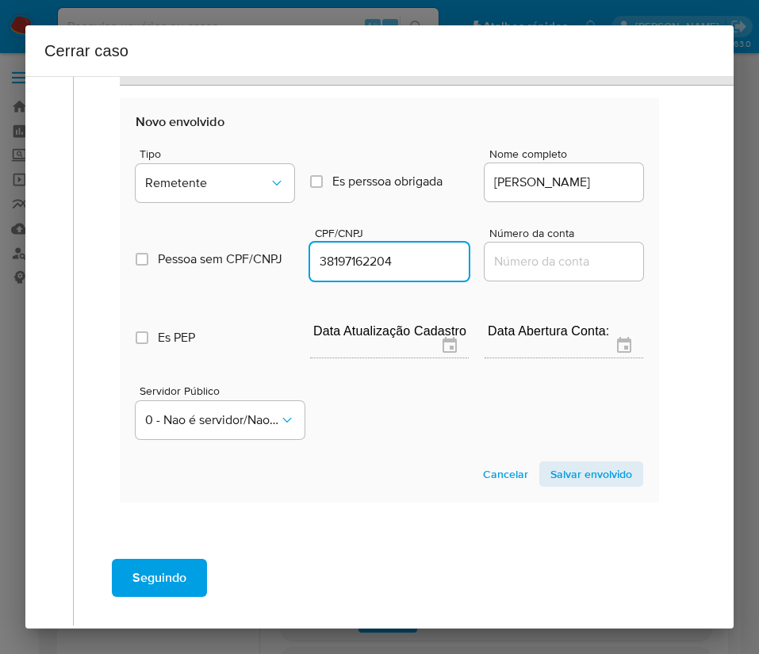
type input "38197162204"
click at [562, 471] on span "Salvar envolvido" at bounding box center [591, 474] width 82 height 22
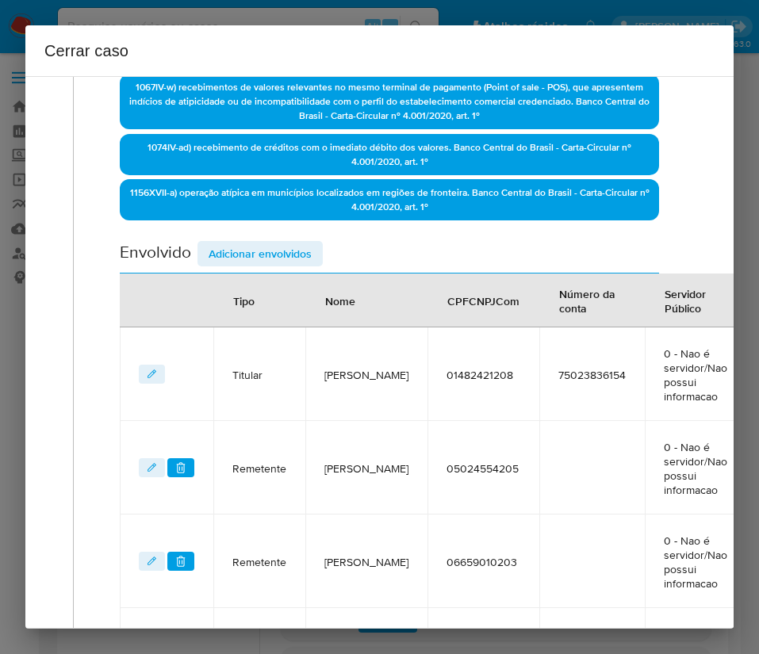
scroll to position [427, 0]
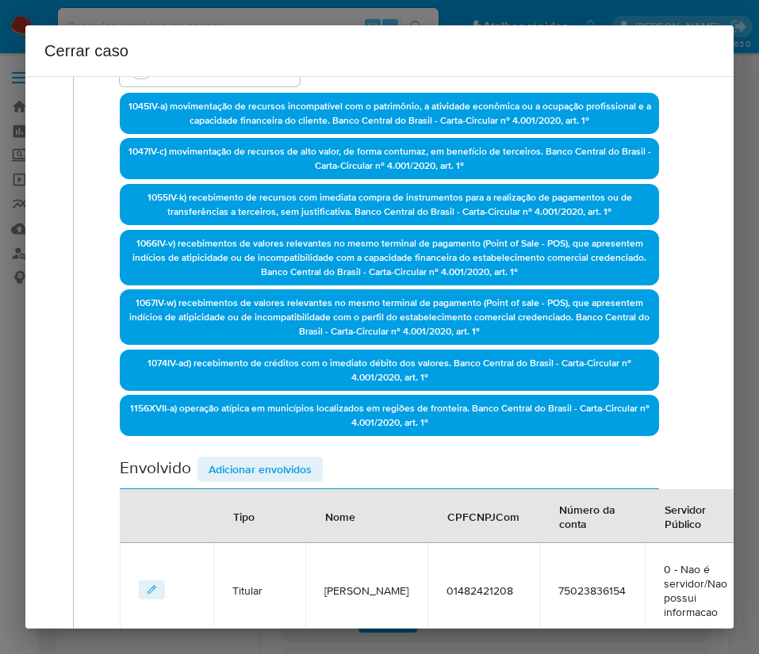
click at [248, 472] on span "Adicionar envolvidos" at bounding box center [259, 469] width 103 height 22
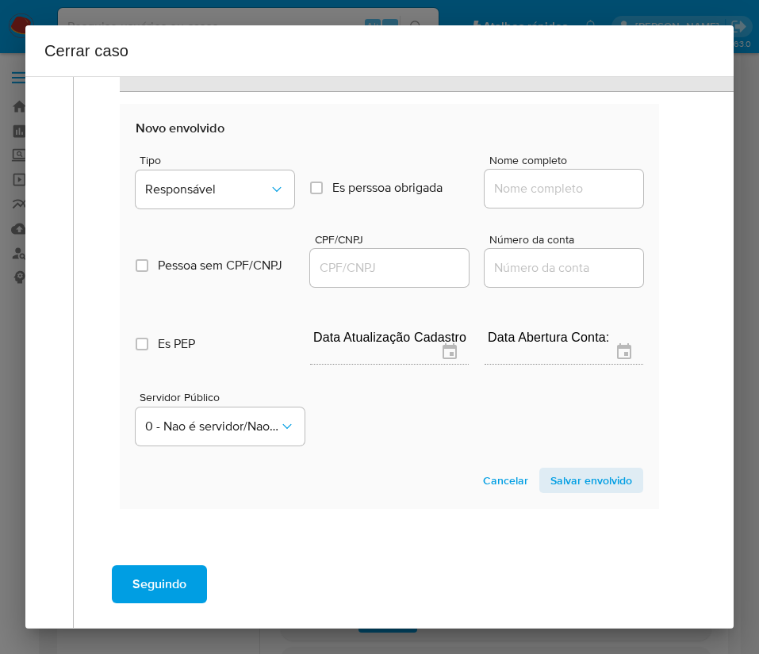
scroll to position [1202, 0]
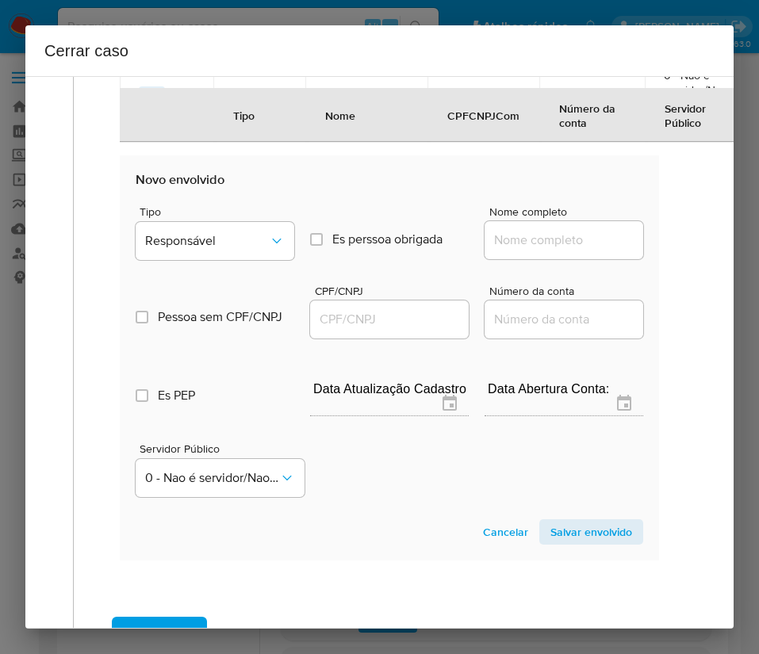
click at [243, 265] on div "Tipo Responsável" at bounding box center [215, 236] width 159 height 60
click at [247, 237] on span "Responsável" at bounding box center [207, 241] width 124 height 16
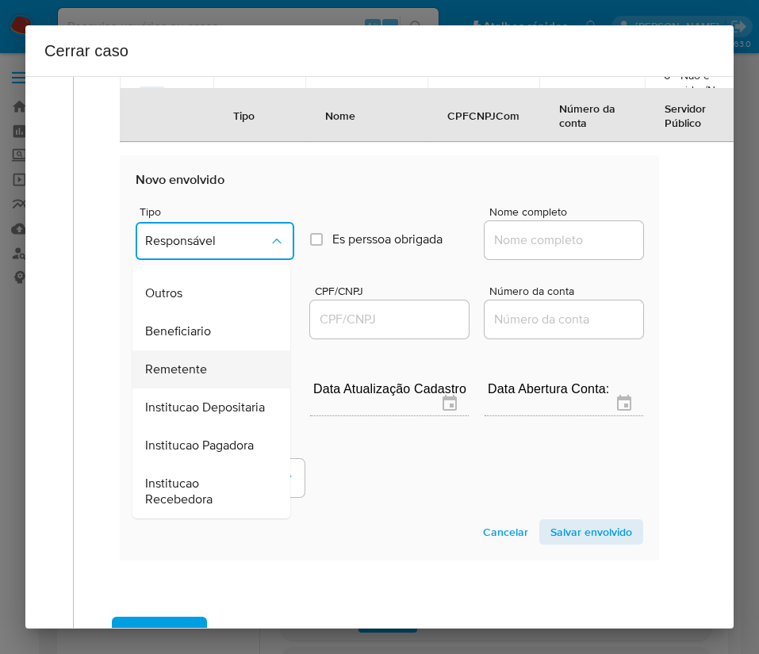
scroll to position [282, 0]
click at [206, 350] on div "Remetente" at bounding box center [206, 369] width 123 height 38
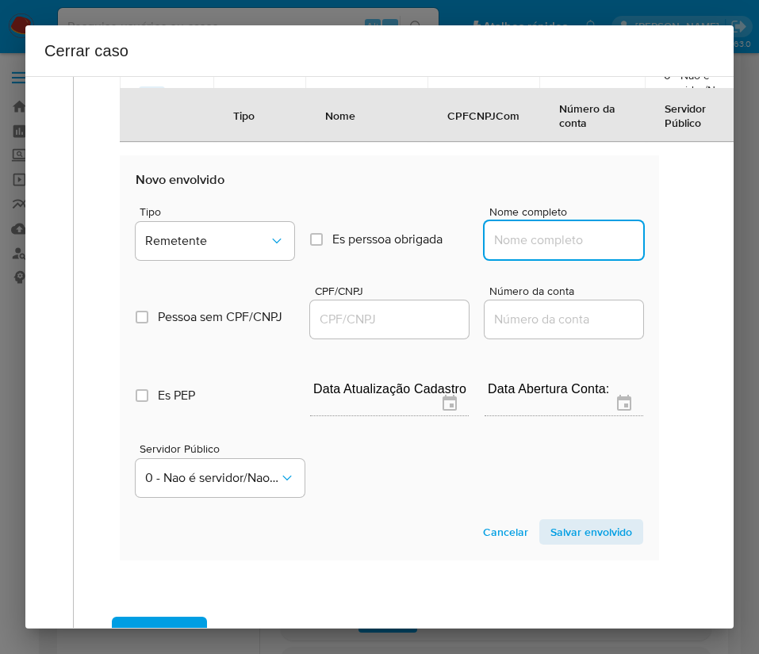
click at [536, 243] on input "Nome completo" at bounding box center [563, 240] width 159 height 21
paste input "J. S. Dos Santos Ltda, 54894402000106"
drag, startPoint x: 504, startPoint y: 245, endPoint x: 640, endPoint y: 255, distance: 135.9
click at [640, 255] on section "Novo envolvido Tipo Remetente Es perssoa obrigada Is PObrigada Nome completo J.…" at bounding box center [389, 357] width 539 height 405
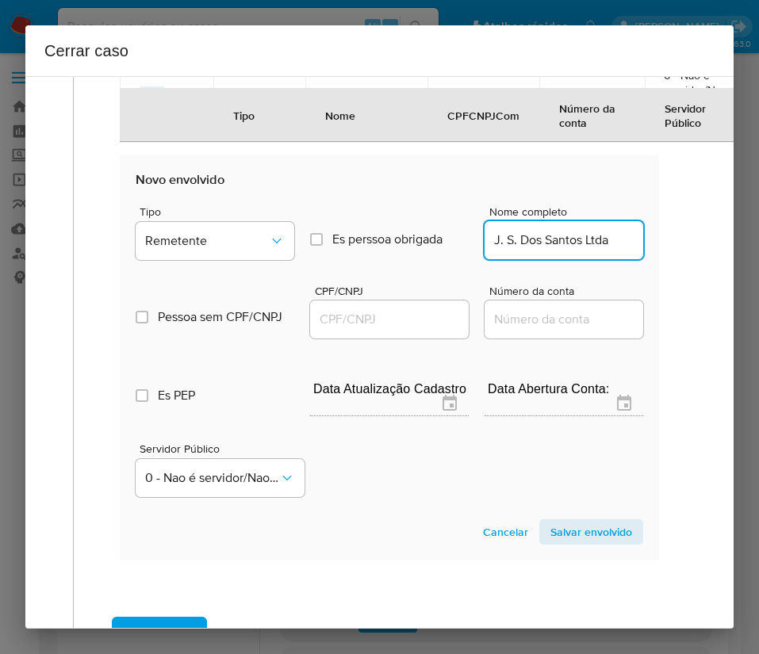
scroll to position [0, 0]
type input "J. S. Dos Santos Ltda"
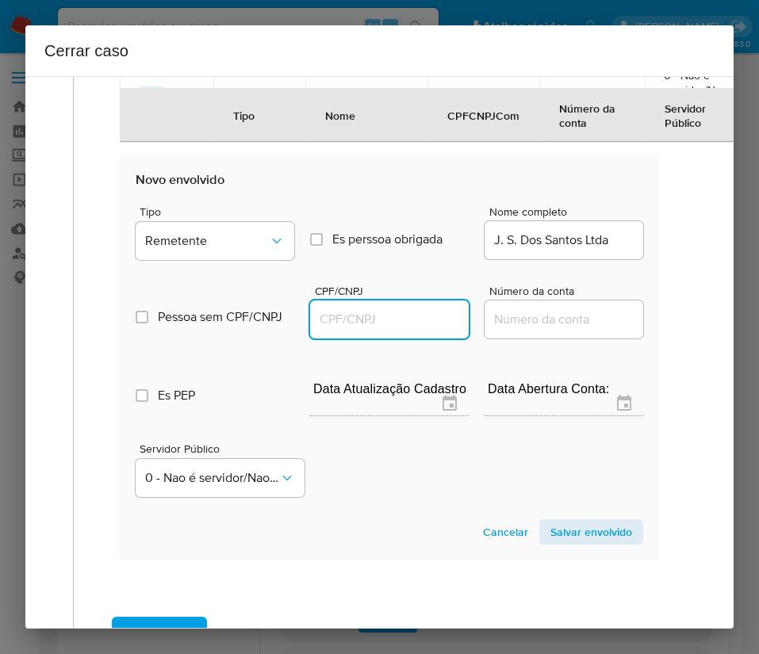
click at [417, 327] on input "CPF/CNPJ" at bounding box center [389, 319] width 159 height 21
paste input "54894402000106"
type input "54894402000106"
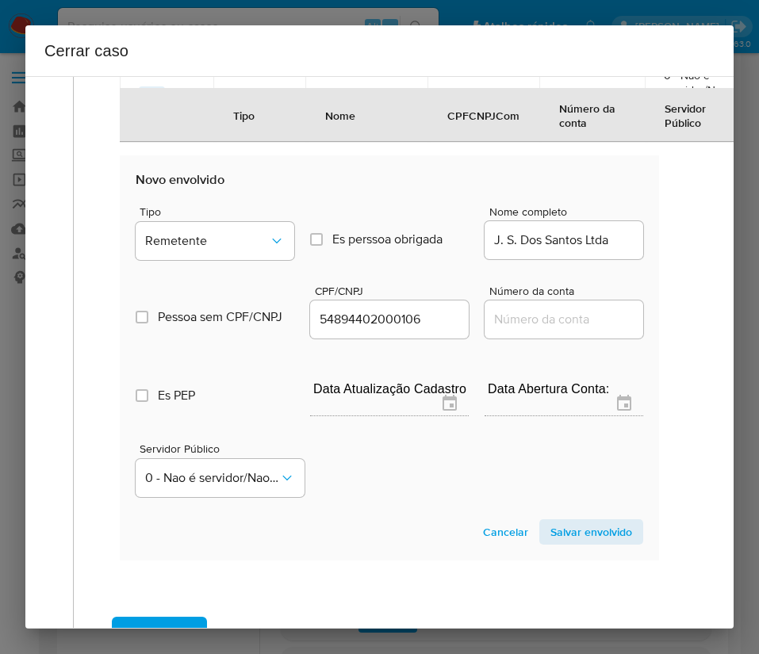
click at [574, 537] on span "Salvar envolvido" at bounding box center [591, 532] width 82 height 22
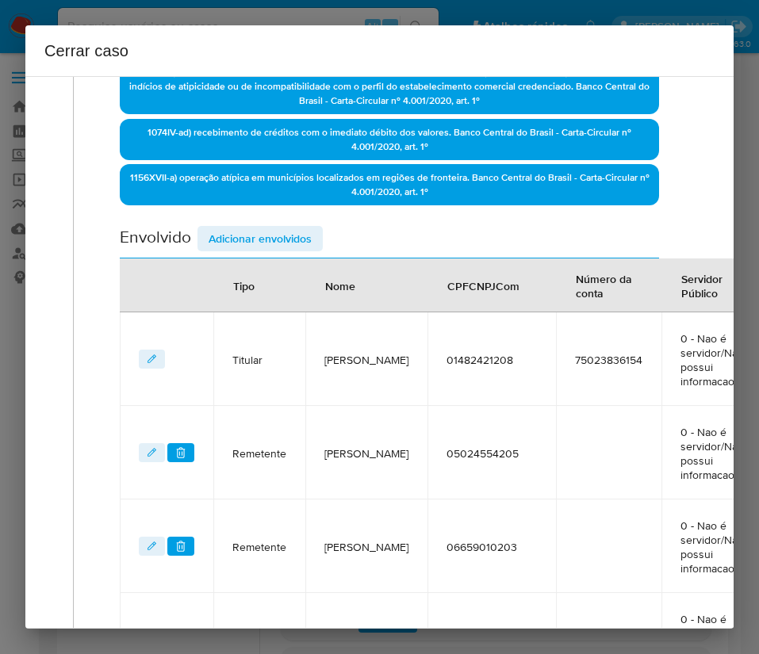
click at [270, 235] on span "Adicionar envolvidos" at bounding box center [259, 239] width 103 height 22
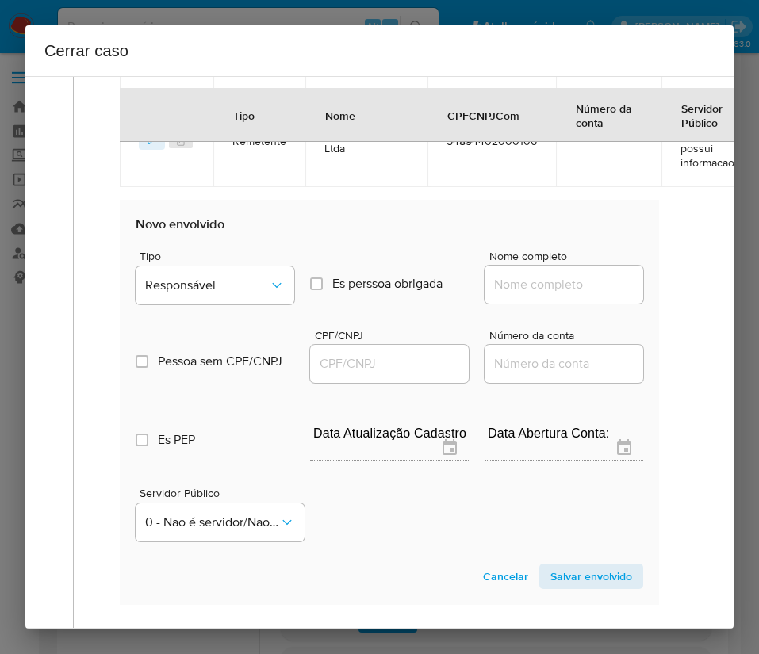
scroll to position [1371, 0]
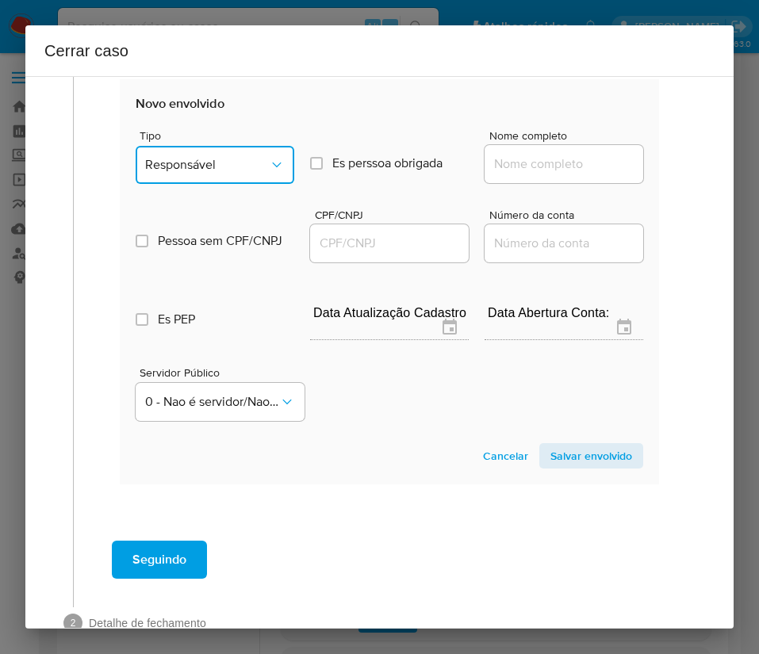
click at [247, 151] on button "Responsável" at bounding box center [215, 165] width 159 height 38
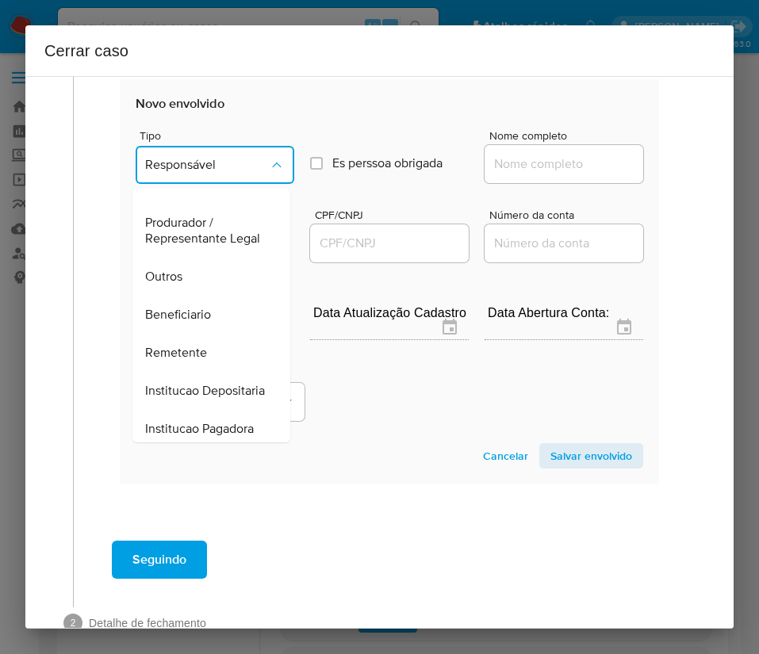
scroll to position [282, 0]
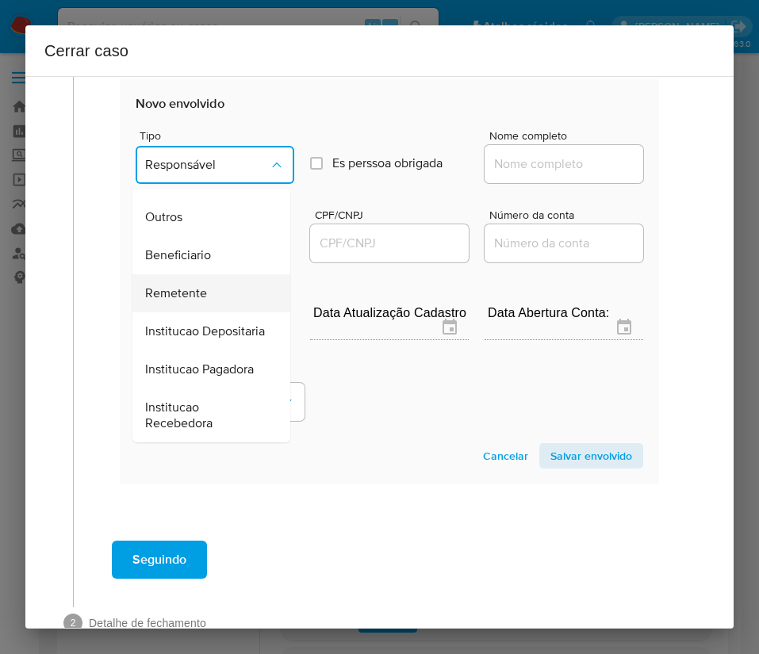
click at [182, 285] on span "Remetente" at bounding box center [176, 293] width 62 height 16
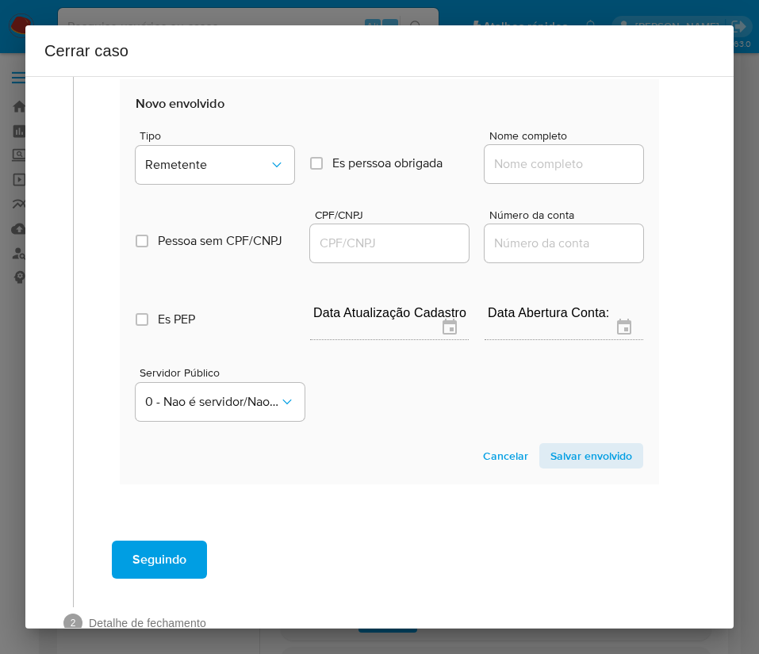
click at [554, 165] on input "Nome completo" at bounding box center [563, 164] width 159 height 21
paste input "Vaney Santana Dos Reis, 02046310250"
drag, startPoint x: 524, startPoint y: 170, endPoint x: 664, endPoint y: 174, distance: 140.4
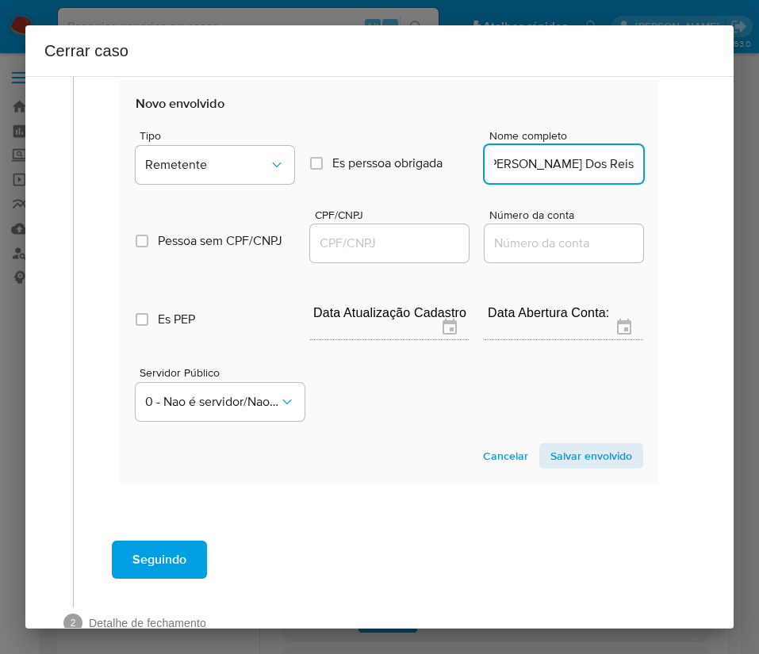
scroll to position [0, 0]
type input "Vaney Santana Dos Reis"
click at [395, 243] on input "CPF/CNPJ" at bounding box center [389, 243] width 159 height 21
paste input "02046310250"
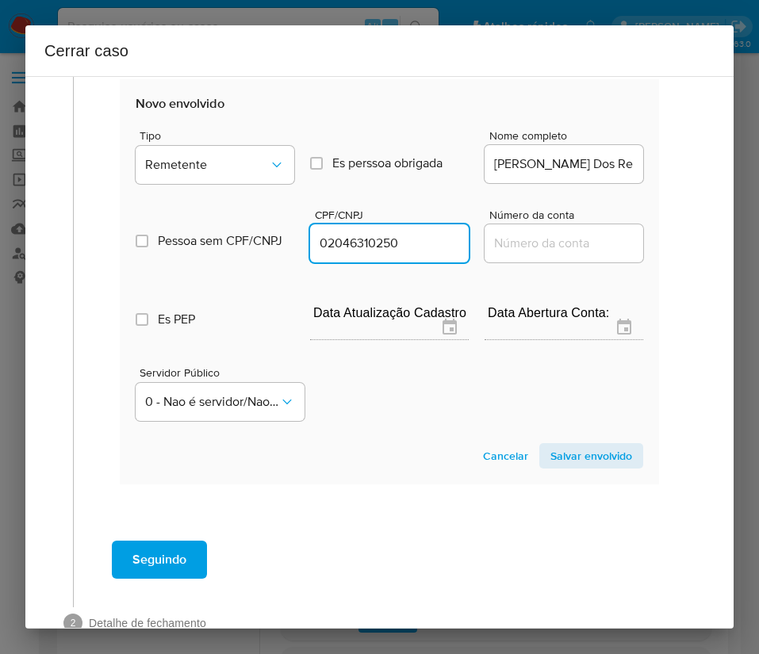
type input "2046310250"
click at [599, 465] on span "Salvar envolvido" at bounding box center [591, 456] width 82 height 22
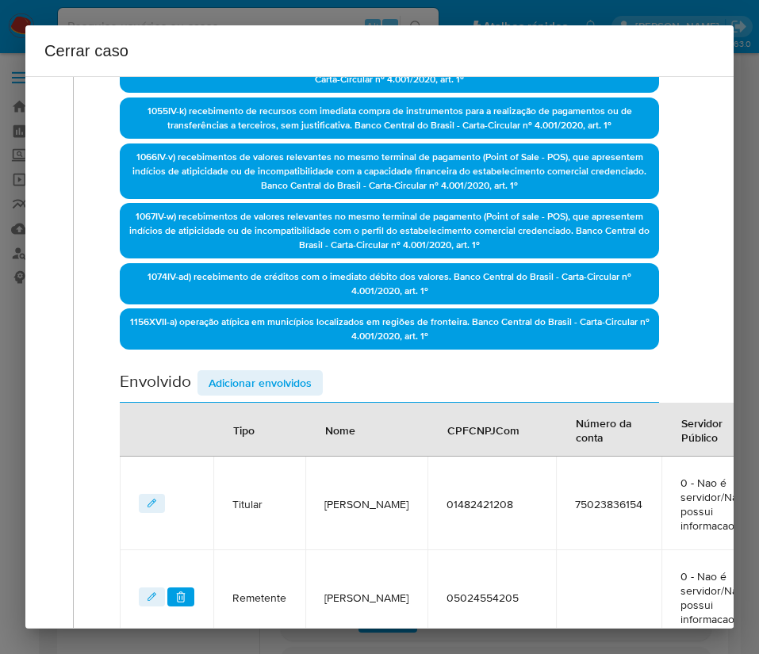
click at [285, 387] on span "Adicionar envolvidos" at bounding box center [259, 383] width 103 height 22
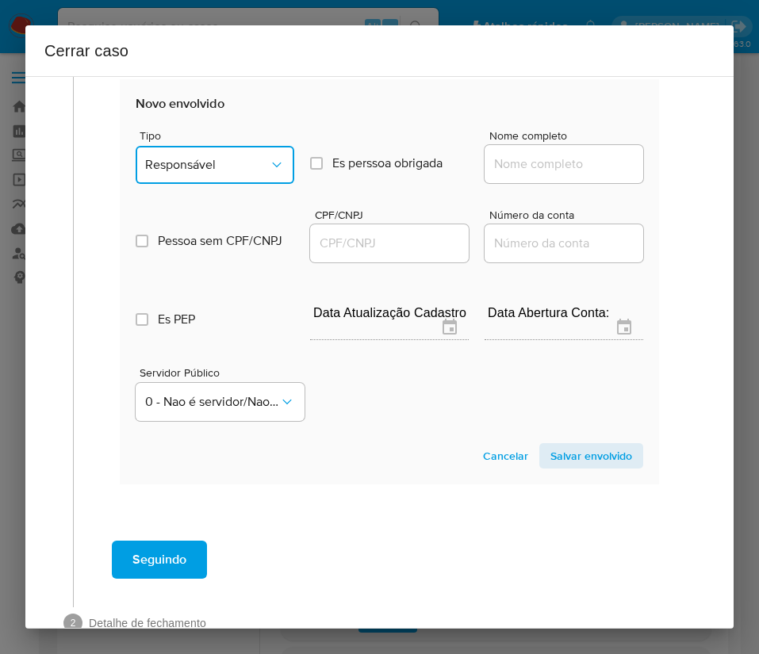
click at [231, 181] on button "Responsável" at bounding box center [215, 165] width 159 height 38
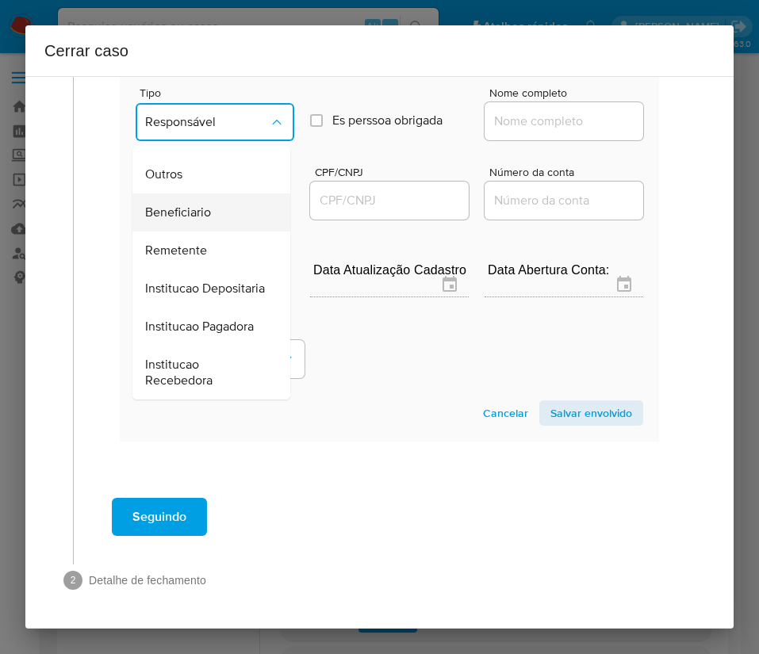
click at [178, 205] on span "Beneficiario" at bounding box center [178, 213] width 66 height 16
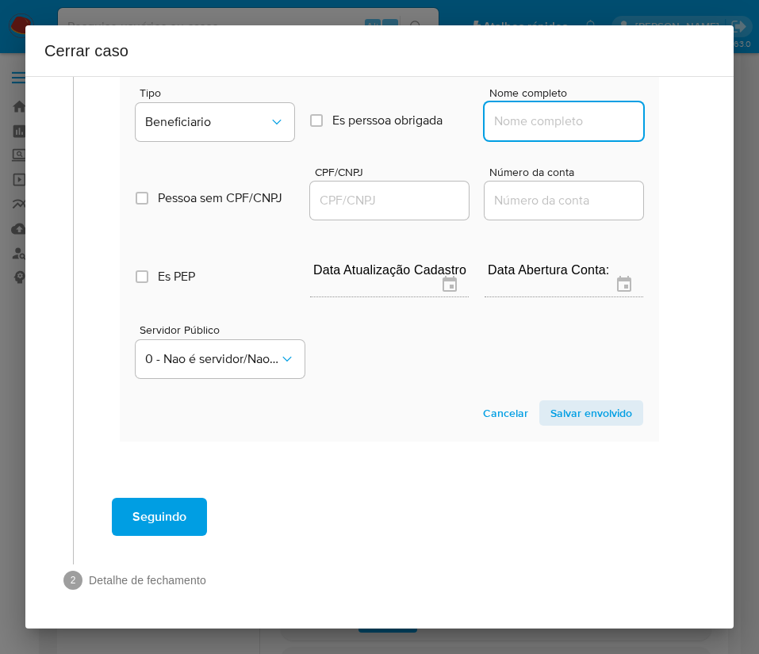
click at [516, 111] on input "Nome completo" at bounding box center [563, 121] width 159 height 21
paste input "Amascol Ltda, 02224388000130"
drag, startPoint x: 506, startPoint y: 106, endPoint x: 673, endPoint y: 103, distance: 167.3
type input "Amascol Ltda"
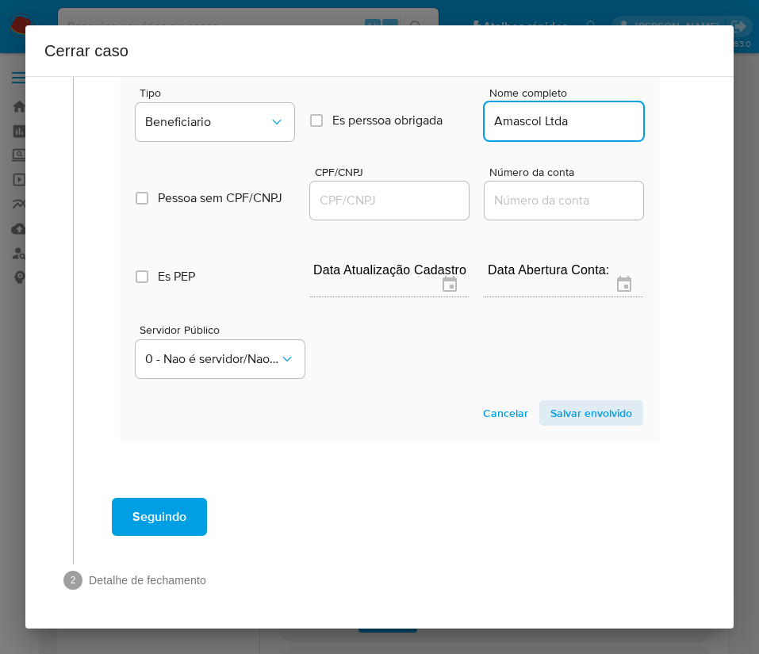
click at [392, 190] on input "CPF/CNPJ" at bounding box center [389, 200] width 159 height 21
paste input "02224388000130"
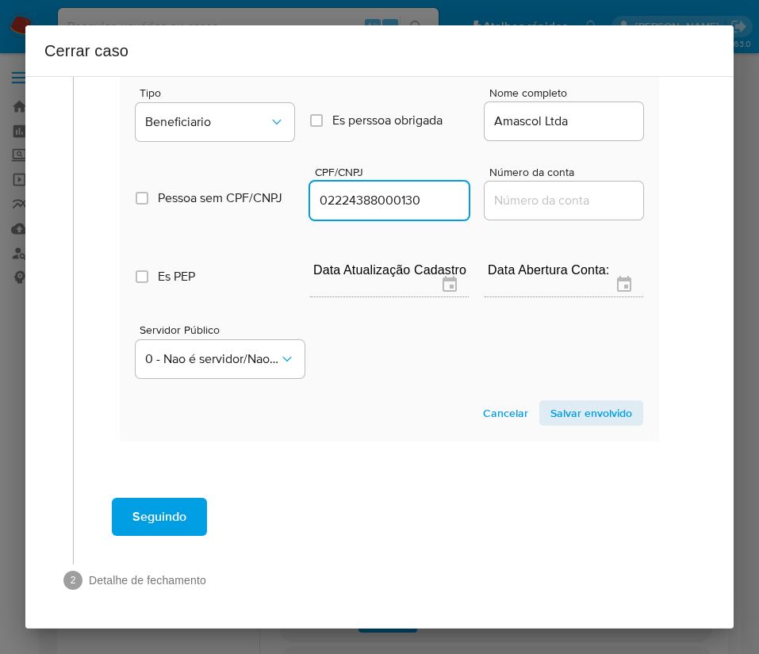
type input "2224388000130"
click at [572, 416] on section "Novo envolvido Tipo Beneficiario Es perssoa obrigada Is PObrigada Nome completo…" at bounding box center [389, 238] width 539 height 405
click at [571, 404] on span "Salvar envolvido" at bounding box center [591, 413] width 82 height 22
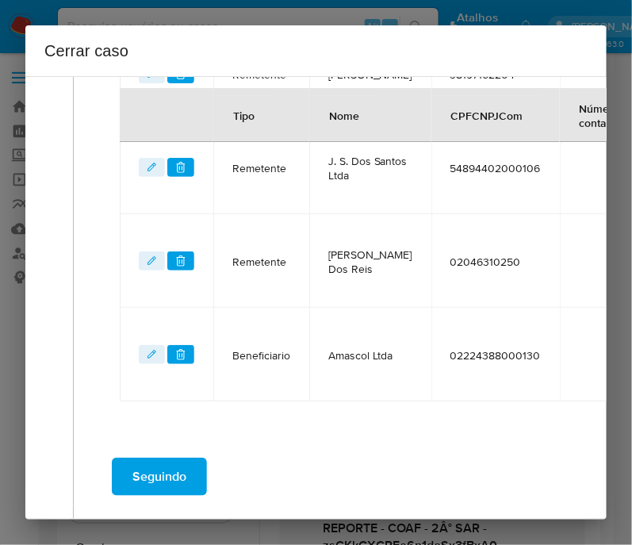
scroll to position [1307, 0]
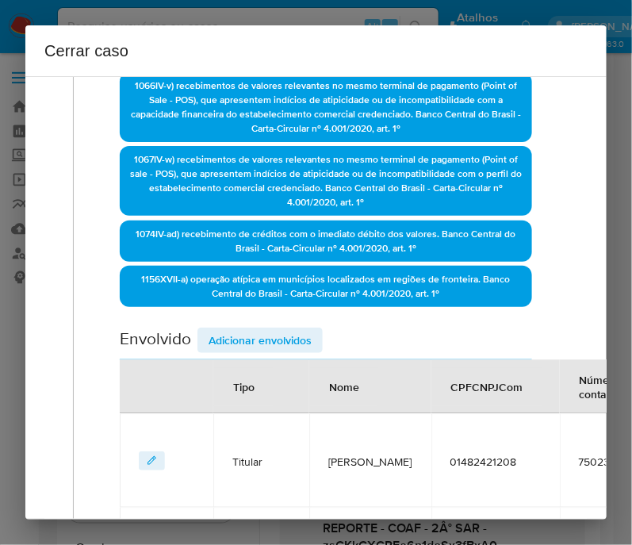
click at [262, 347] on span "Adicionar envolvidos" at bounding box center [259, 340] width 103 height 22
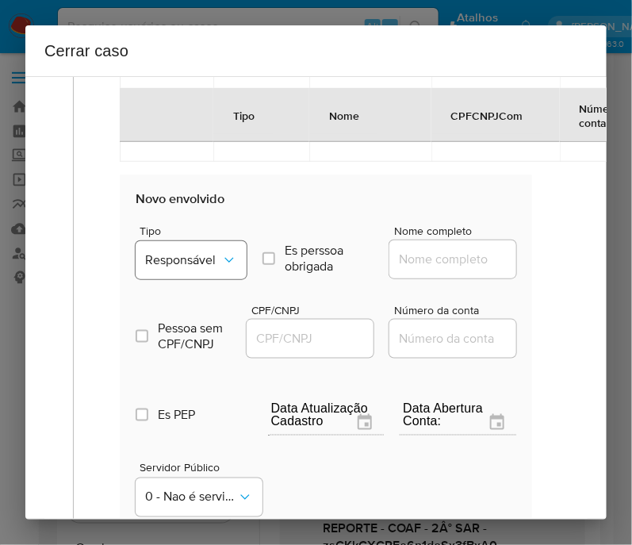
scroll to position [1604, 0]
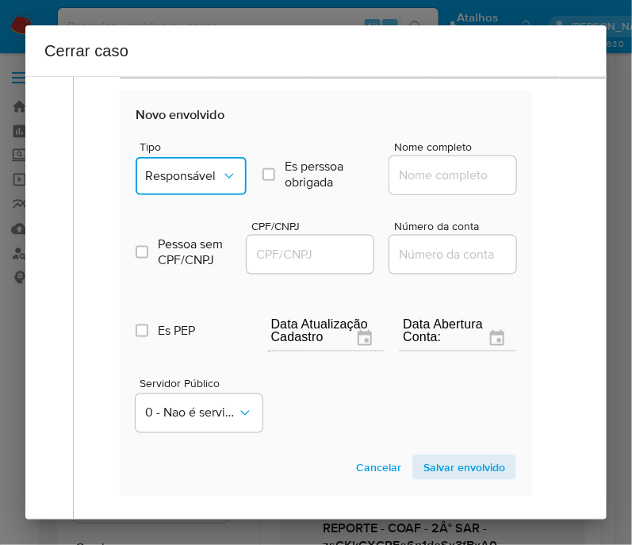
click at [200, 181] on span "Responsável" at bounding box center [183, 176] width 76 height 16
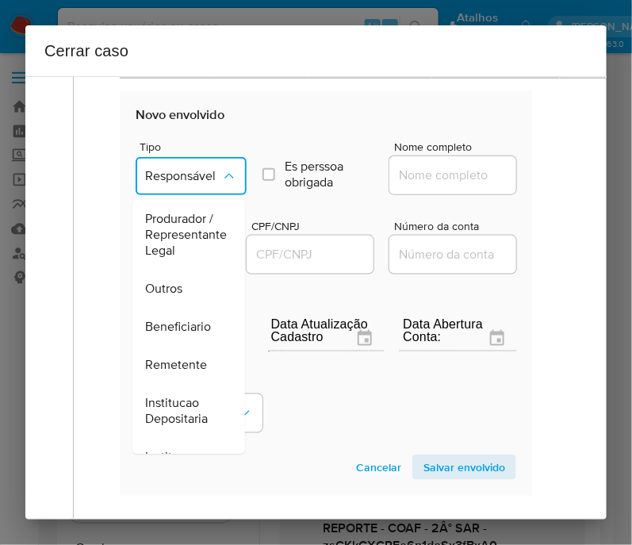
scroll to position [197, 0]
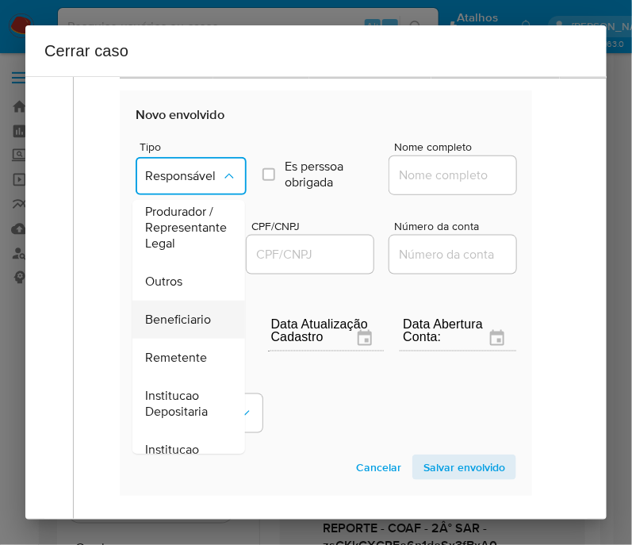
click at [185, 318] on span "Beneficiario" at bounding box center [178, 320] width 66 height 16
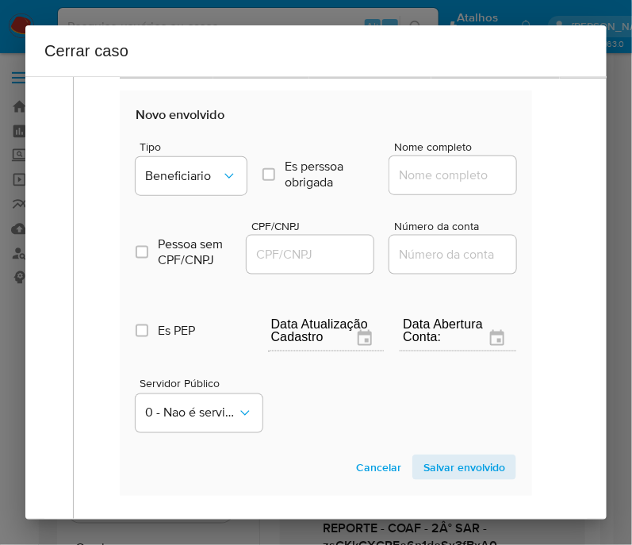
click at [422, 177] on input "Nome completo" at bounding box center [466, 175] width 155 height 21
paste input "H. Soares Da Silva, 27404598000130"
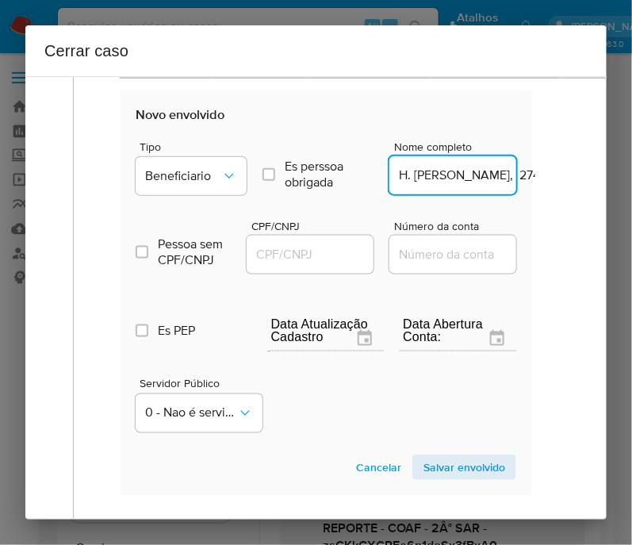
scroll to position [0, 78]
drag, startPoint x: 411, startPoint y: 180, endPoint x: 576, endPoint y: 189, distance: 164.3
click at [576, 189] on div "1 Informação completa Geral Data de início 01/08/2025 Data Fin 09/10/2025 Valor…" at bounding box center [315, 297] width 581 height 443
type input "H. Soares Da Silva"
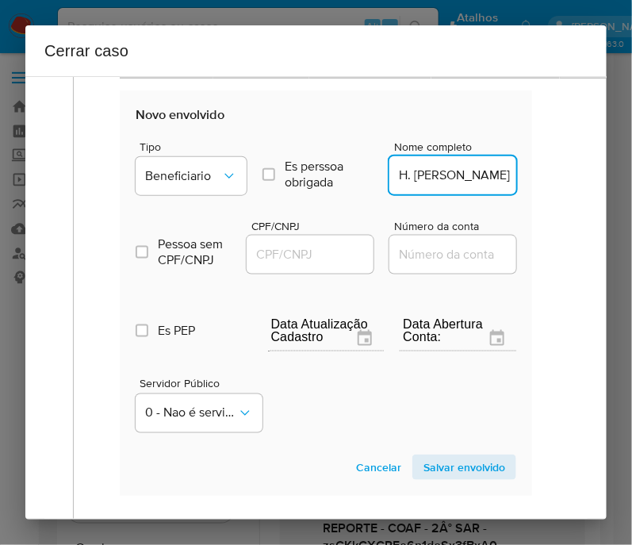
click at [279, 259] on input "CPF/CNPJ" at bounding box center [324, 254] width 155 height 21
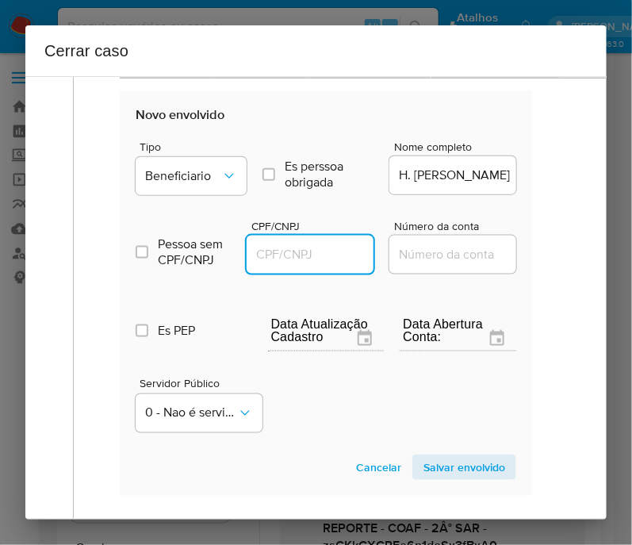
paste input "27404598000130"
type input "27404598000130"
click at [457, 474] on span "Salvar envolvido" at bounding box center [464, 467] width 82 height 22
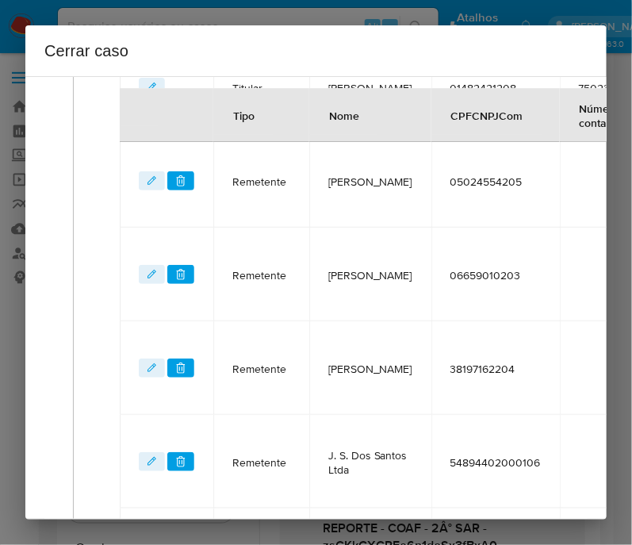
scroll to position [766, 0]
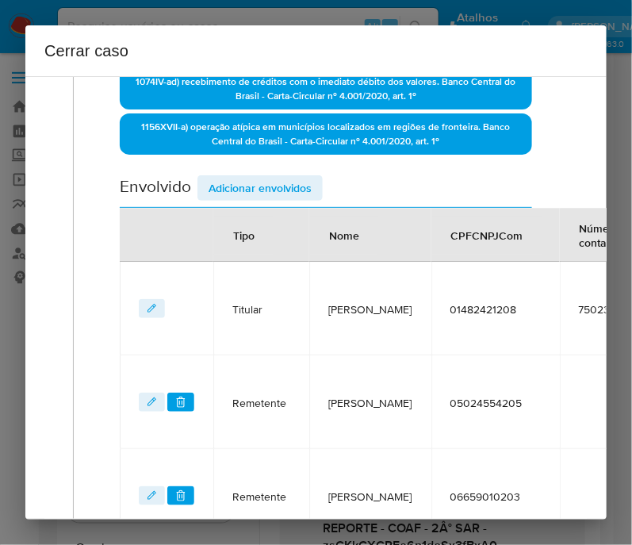
click at [260, 186] on span "Adicionar envolvidos" at bounding box center [259, 188] width 103 height 22
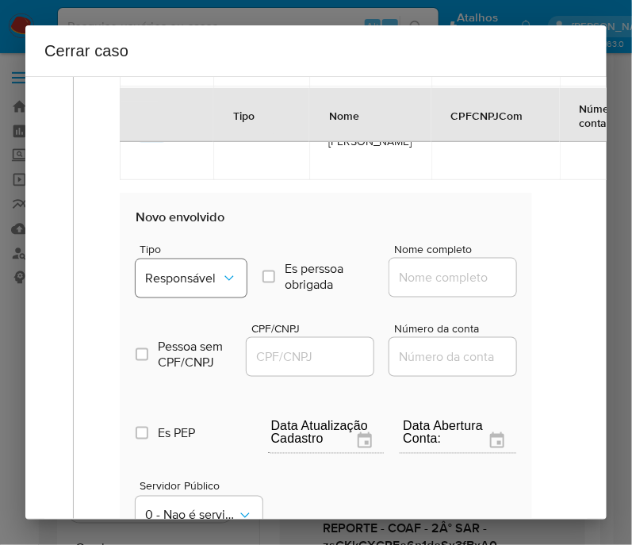
scroll to position [1658, 0]
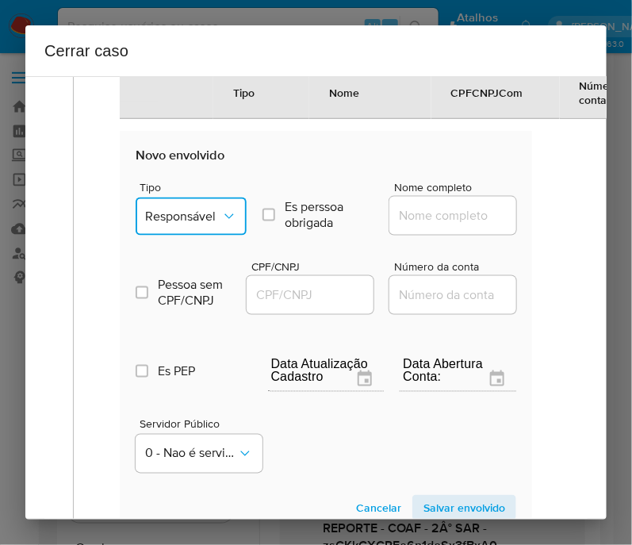
click at [174, 221] on span "Responsável" at bounding box center [183, 216] width 76 height 16
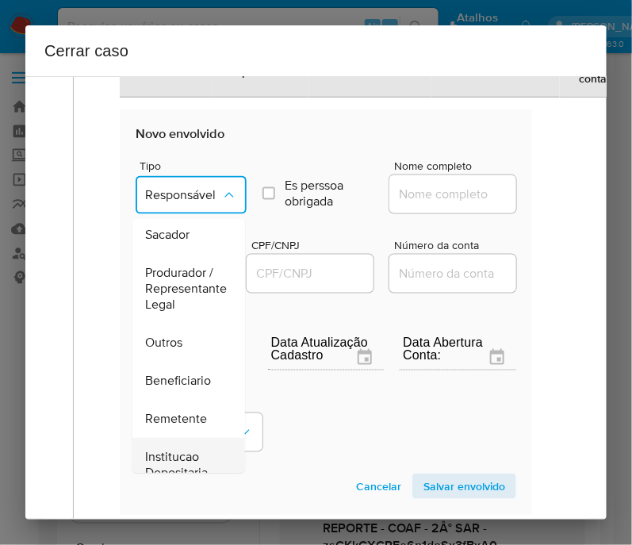
scroll to position [297, 0]
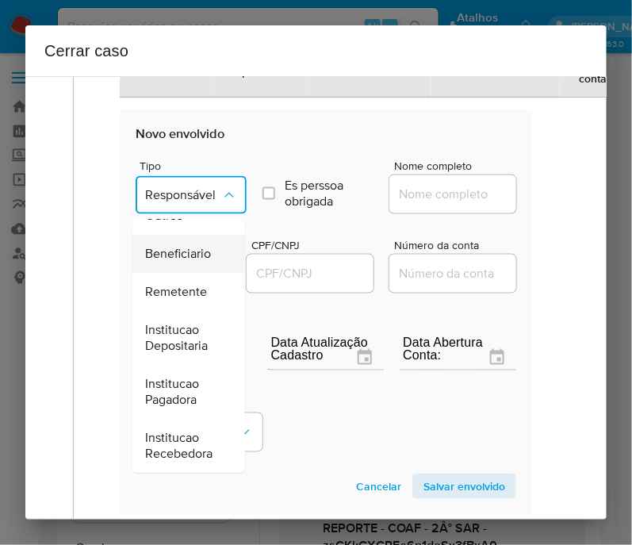
click at [178, 247] on span "Beneficiario" at bounding box center [178, 255] width 66 height 16
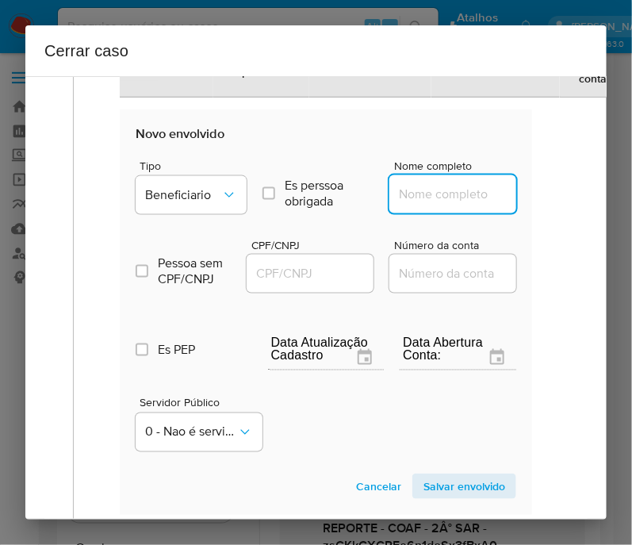
click at [439, 197] on input "Nome completo" at bounding box center [466, 194] width 155 height 21
paste input "Diego Barbosa De Jesus, 03664703294"
drag, startPoint x: 432, startPoint y: 198, endPoint x: 557, endPoint y: 196, distance: 125.3
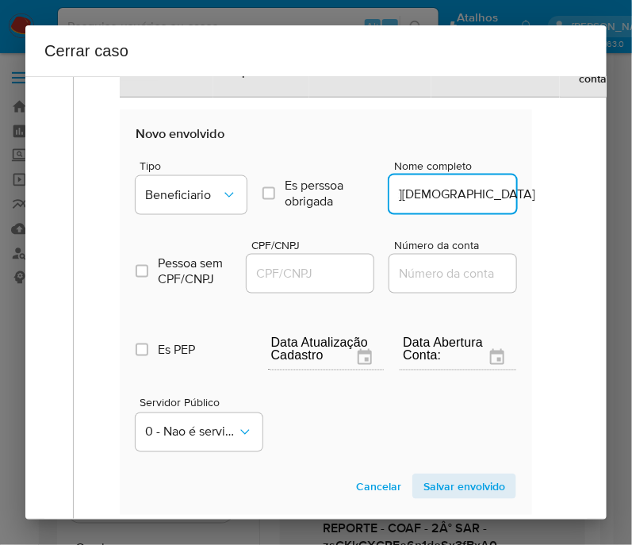
scroll to position [0, 4]
type input "Diego Barbosa De Jesus"
click at [294, 272] on input "CPF/CNPJ" at bounding box center [324, 273] width 155 height 21
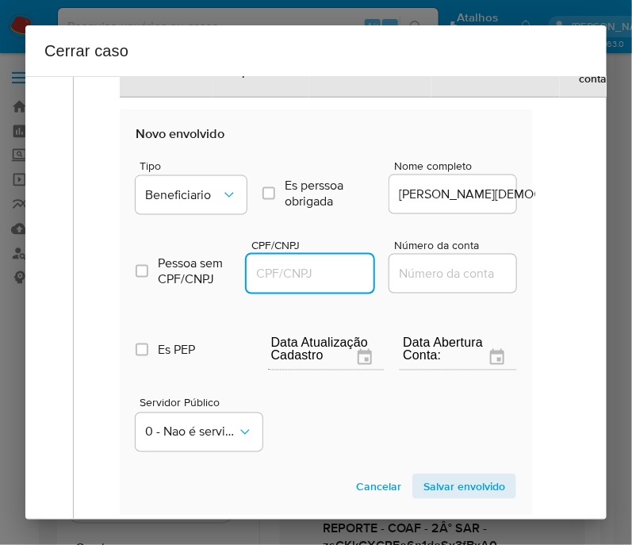
paste input "03664703294"
type input "3664703294"
click at [460, 485] on span "Salvar envolvido" at bounding box center [464, 486] width 82 height 22
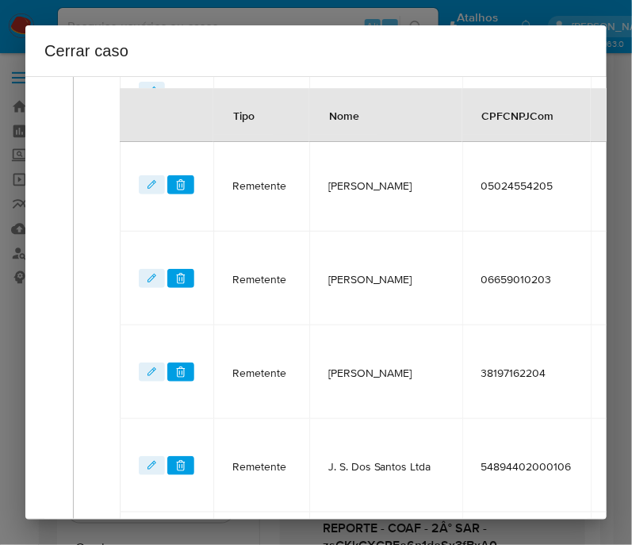
scroll to position [859, 0]
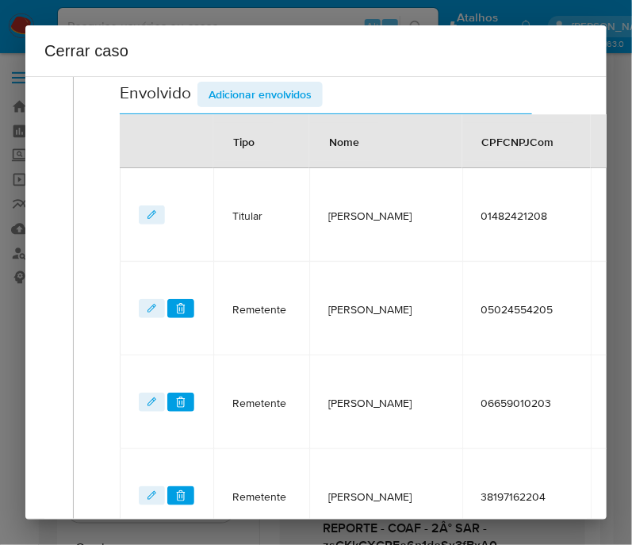
click at [246, 89] on span "Adicionar envolvidos" at bounding box center [259, 94] width 103 height 22
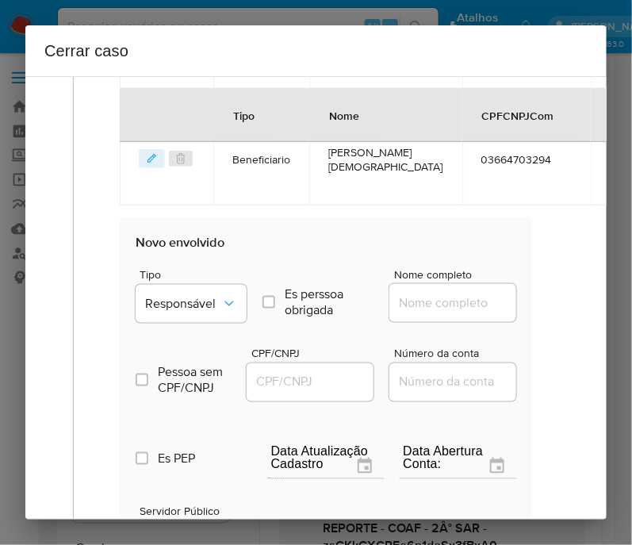
scroll to position [1850, 0]
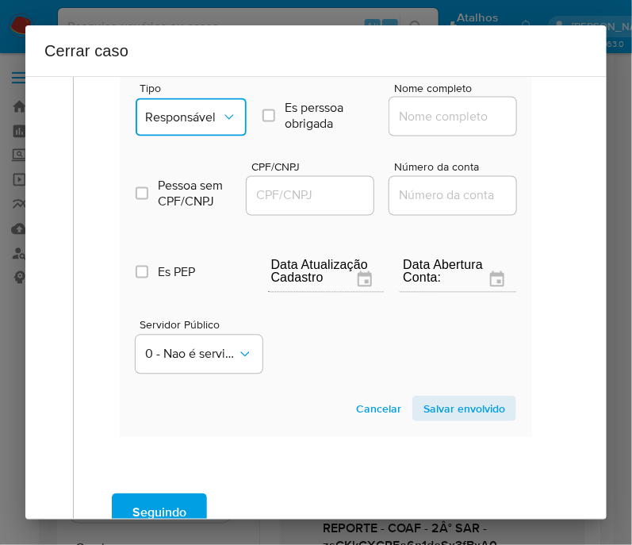
click at [201, 117] on span "Responsável" at bounding box center [183, 117] width 76 height 16
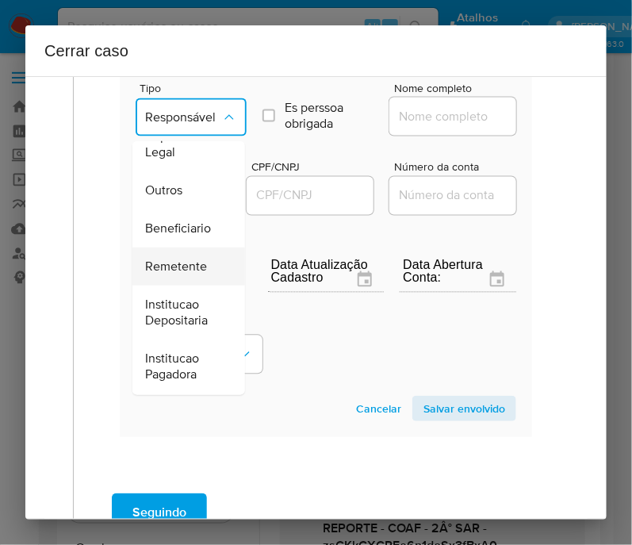
scroll to position [297, 0]
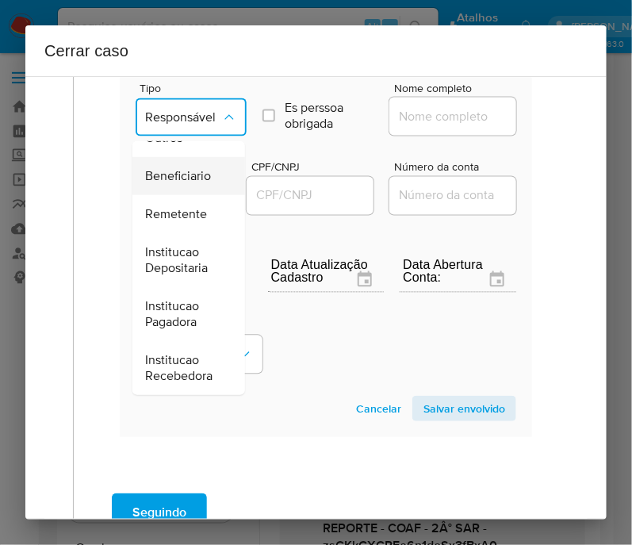
click at [164, 169] on span "Beneficiario" at bounding box center [178, 177] width 66 height 16
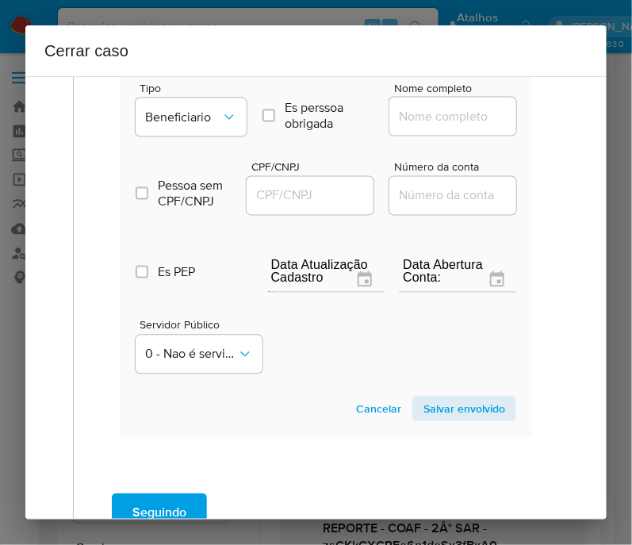
click at [442, 118] on input "Nome completo" at bounding box center [466, 116] width 155 height 21
paste input "Atacadao S.A., 75315333000109"
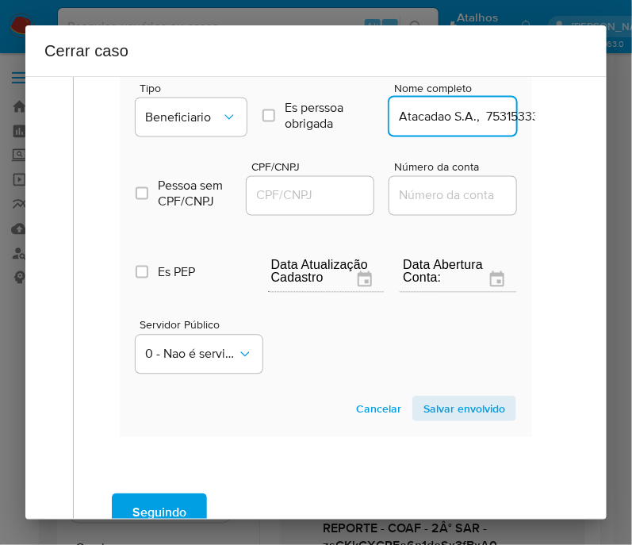
scroll to position [0, 52]
drag, startPoint x: 414, startPoint y: 126, endPoint x: 563, endPoint y: 125, distance: 149.0
type input "Atacadao S.A."
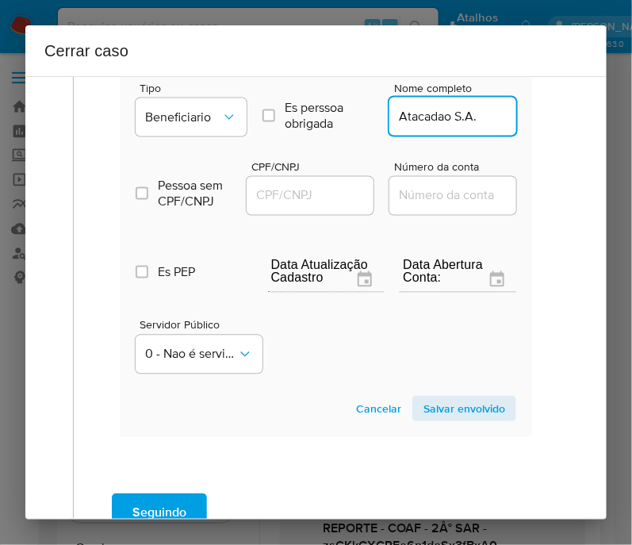
click at [289, 205] on input "CPF/CNPJ" at bounding box center [324, 195] width 155 height 21
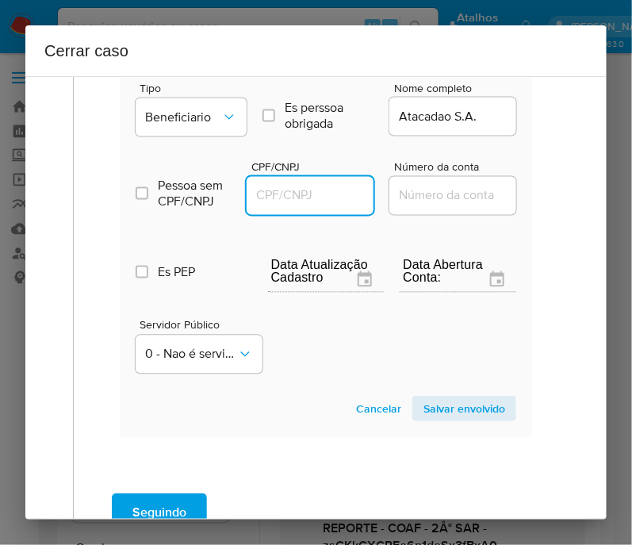
paste input "75315333000109"
type input "75315333000109"
click at [445, 411] on span "Salvar envolvido" at bounding box center [464, 408] width 82 height 22
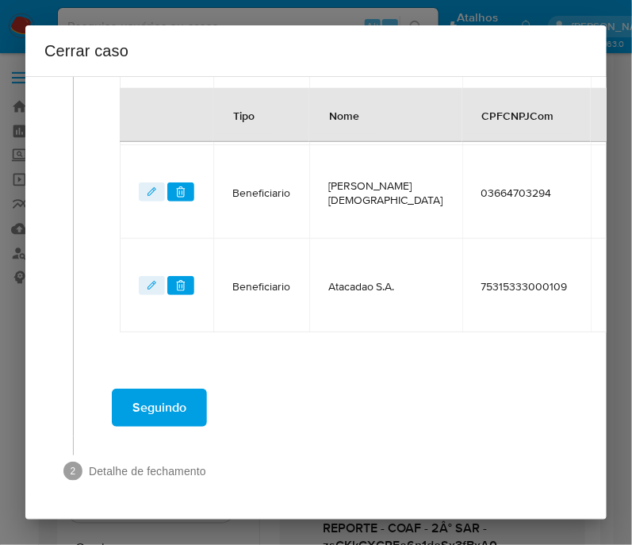
scroll to position [1646, 0]
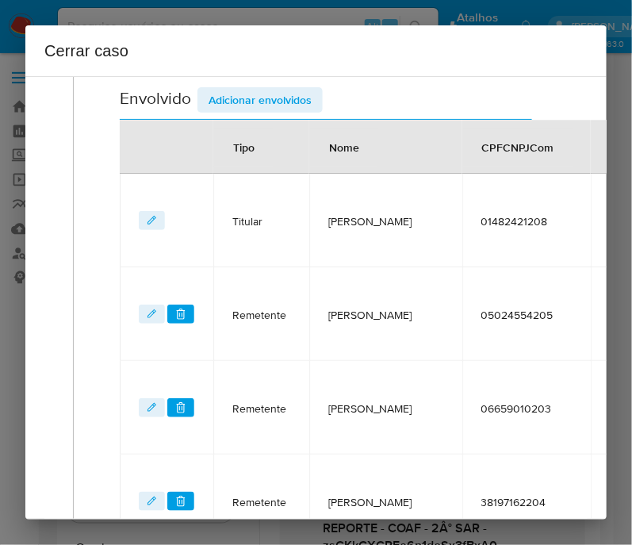
click at [263, 108] on span "Adicionar envolvidos" at bounding box center [259, 100] width 103 height 22
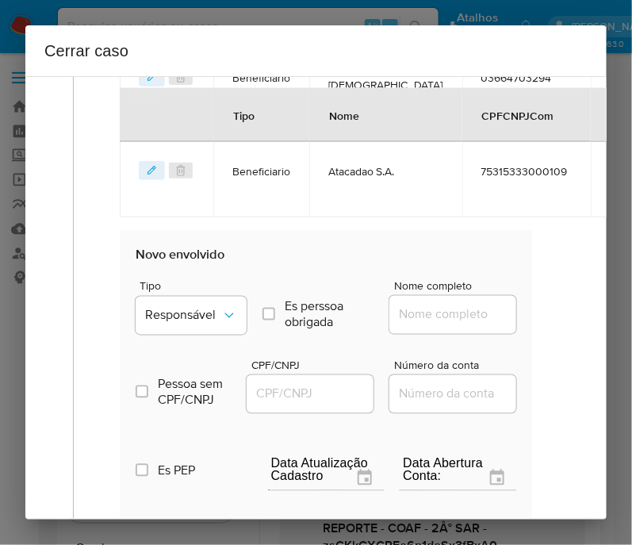
scroll to position [1944, 0]
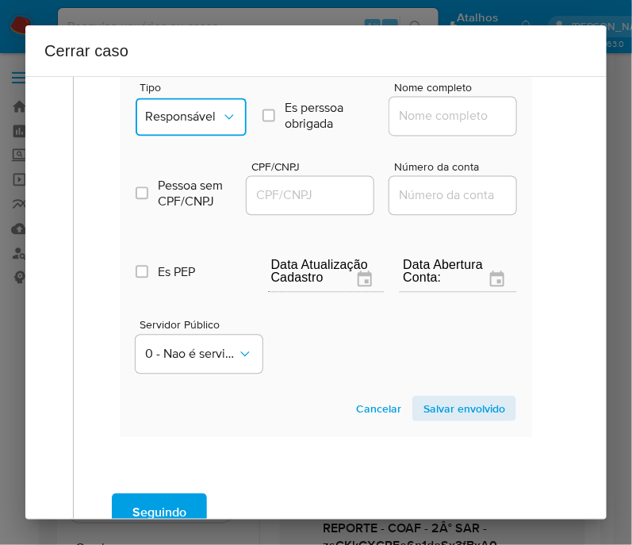
click at [197, 106] on button "Responsável" at bounding box center [191, 117] width 111 height 38
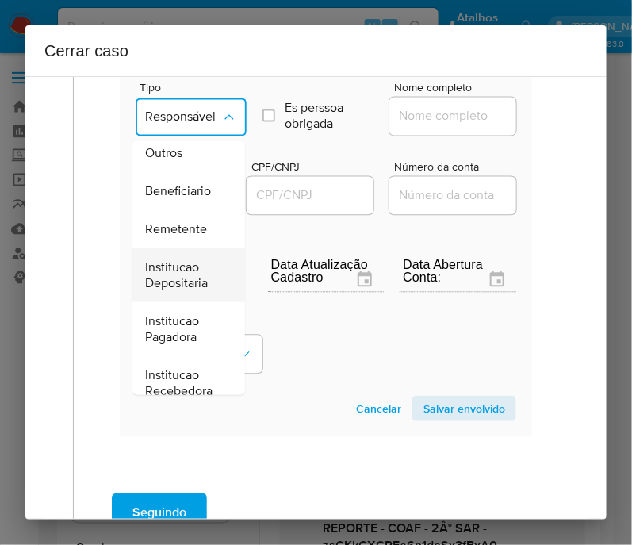
scroll to position [297, 0]
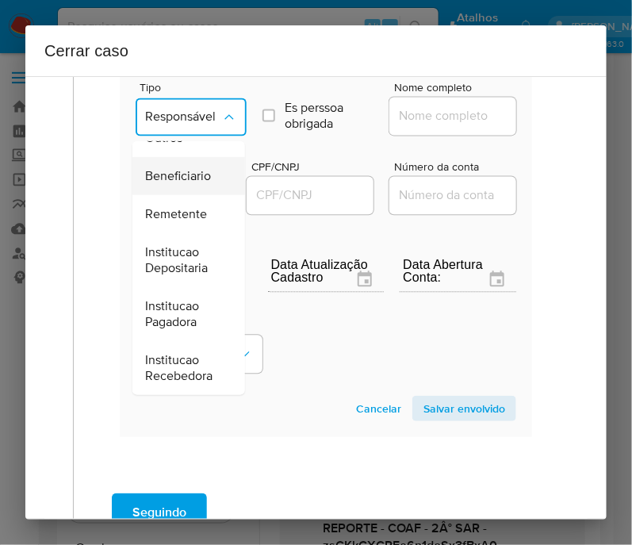
click at [179, 169] on span "Beneficiario" at bounding box center [178, 177] width 66 height 16
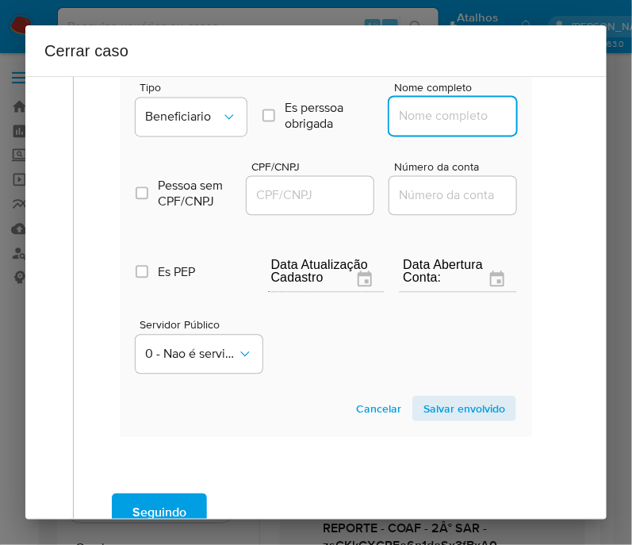
click at [389, 126] on input "Nome completo" at bounding box center [466, 116] width 155 height 21
paste input "J C Nascimento Nogueira Com. Serv. Ltda, 36308430000112"
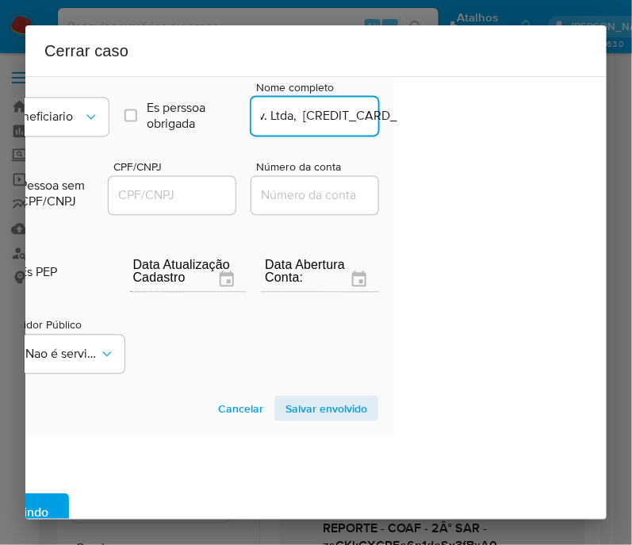
drag, startPoint x: 412, startPoint y: 124, endPoint x: 620, endPoint y: 124, distance: 207.7
click at [620, 124] on div "Cerrar caso 1 Informação completa Geral Data de início 01/08/2025 Data Fin 09/1…" at bounding box center [316, 272] width 632 height 545
type input "J C Nascimento Nogueira Com. Serv. Ltda"
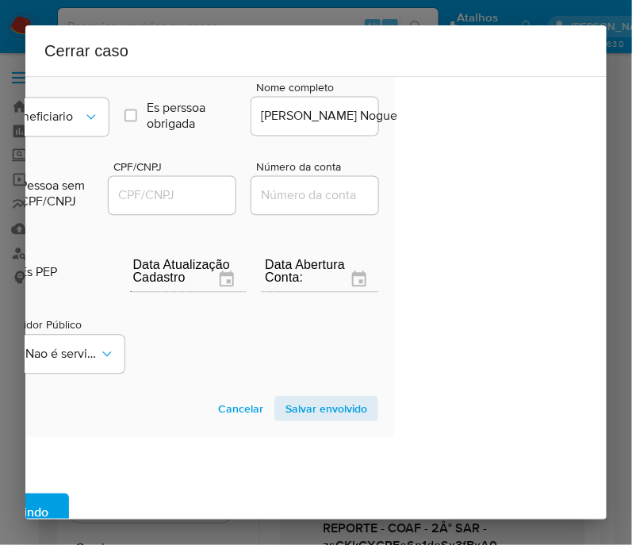
click at [177, 181] on div at bounding box center [172, 196] width 127 height 38
click at [176, 199] on input "CPF/CNPJ" at bounding box center [186, 195] width 155 height 21
paste input "36308430000112"
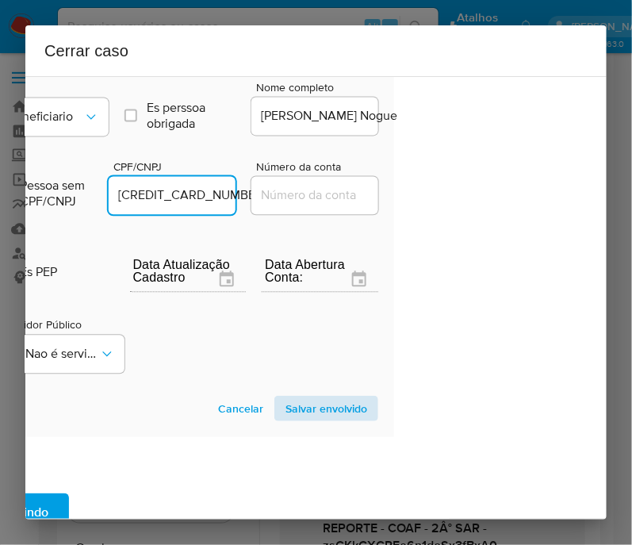
type input "36308430000112"
click at [329, 413] on span "Salvar envolvido" at bounding box center [326, 408] width 82 height 22
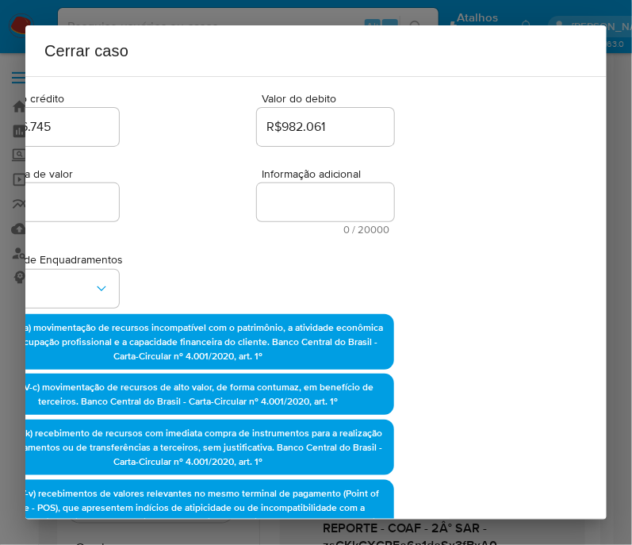
scroll to position [70, 138]
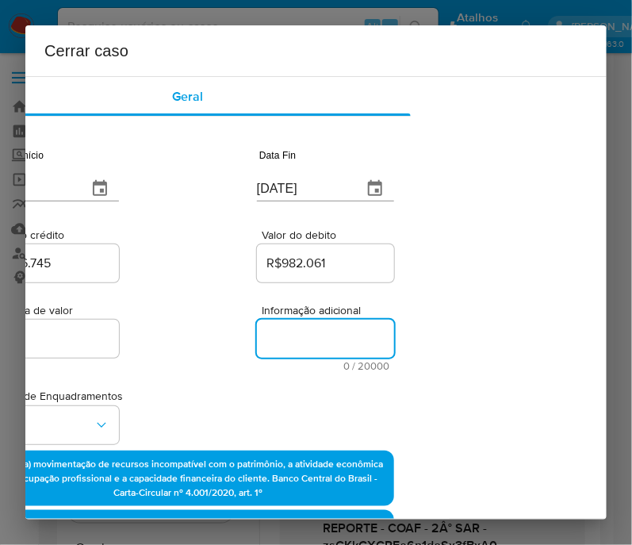
click at [304, 346] on textarea "Informação adicional" at bounding box center [325, 338] width 137 height 38
paste textarea "Informações do Cliente Michael Dolglas Matos Vieira, CPF 01482421208, 25 anos, …"
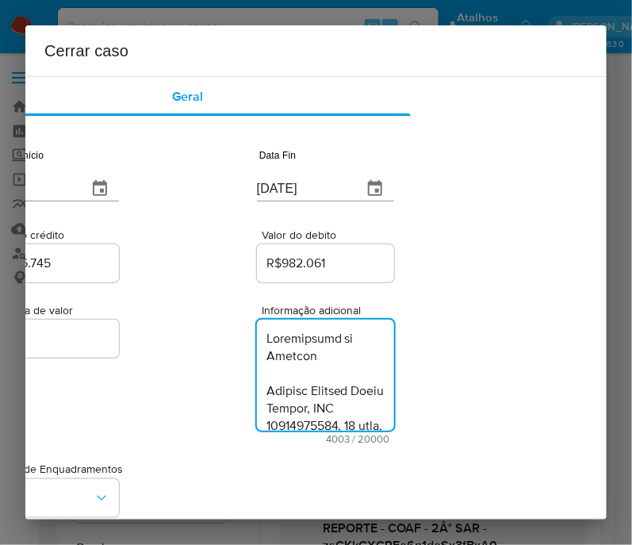
type textarea "Informações do Cliente Michael Dolglas Matos Vieira, CPF 01482421208, 25 anos, …"
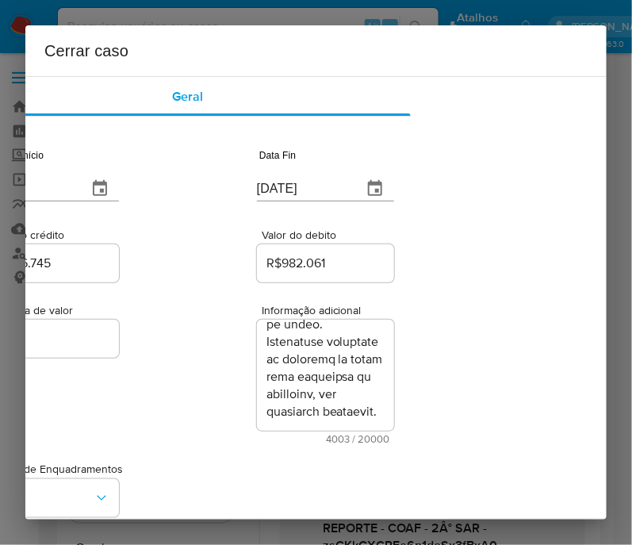
click at [184, 404] on div "Proposta de valor R$0 Informação adicional 4003 / 20000 15997 caracteres restan…" at bounding box center [188, 364] width 412 height 159
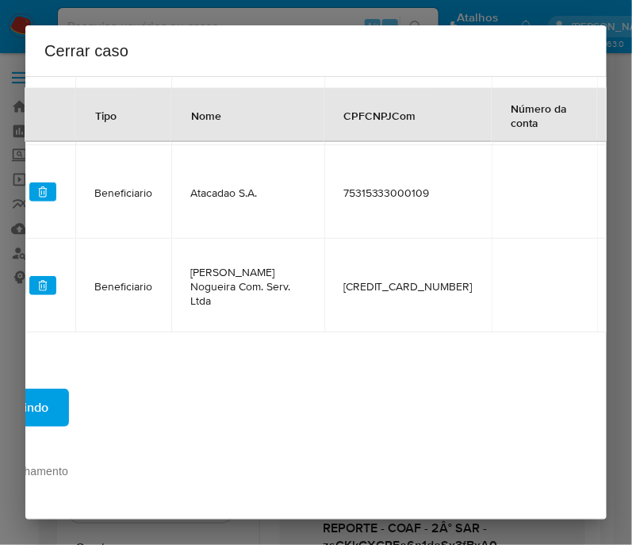
scroll to position [1827, 0]
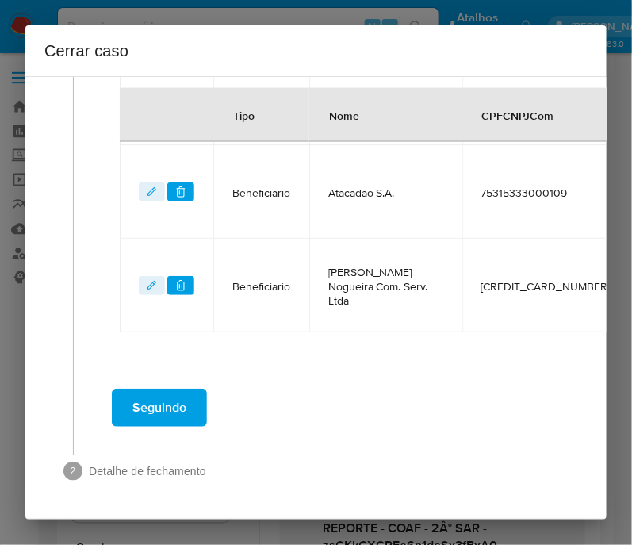
click at [159, 390] on span "Seguindo" at bounding box center [159, 407] width 54 height 35
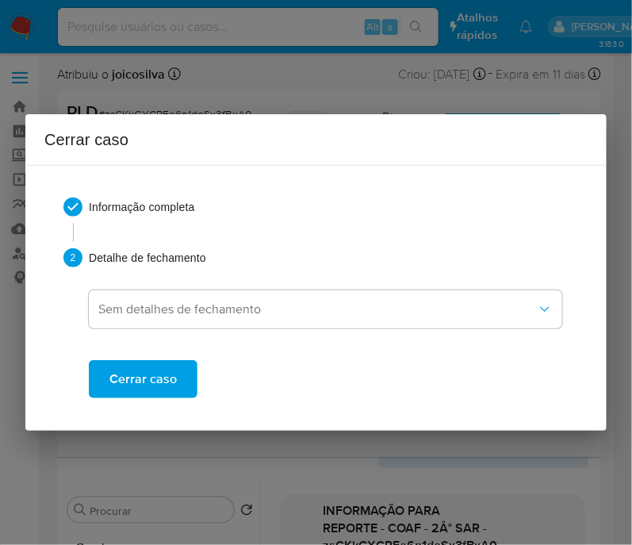
click at [163, 388] on span "Cerrar caso" at bounding box center [142, 378] width 67 height 35
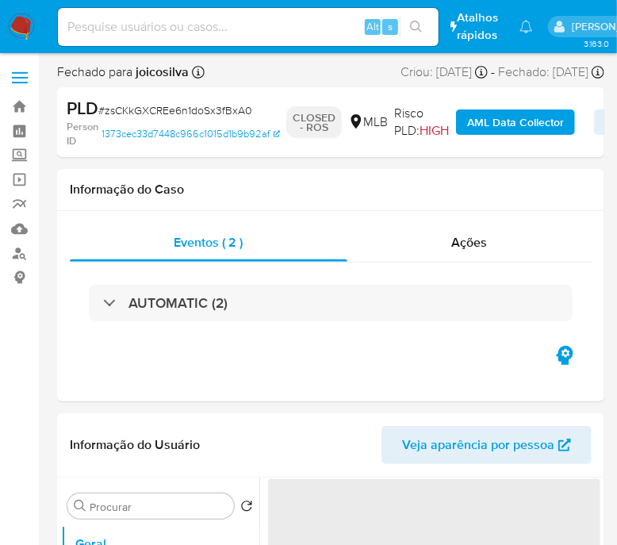
select select "10"
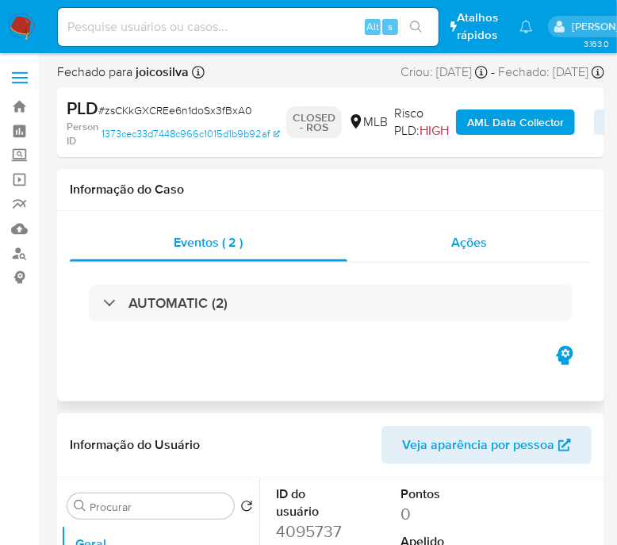
click at [389, 256] on div "Ações" at bounding box center [469, 243] width 244 height 38
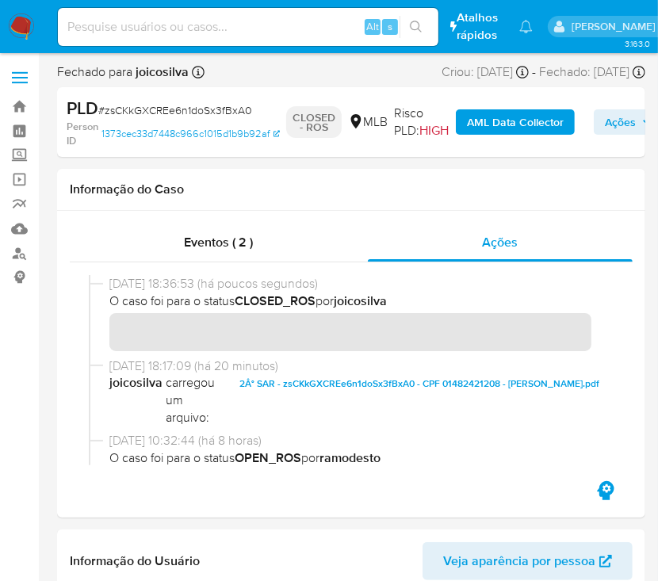
click at [195, 103] on span "# zsCKkGXCREe6n1doSx3fBxA0" at bounding box center [175, 110] width 154 height 16
copy span "zsCKkGXCREe6n1doSx3fBxA0"
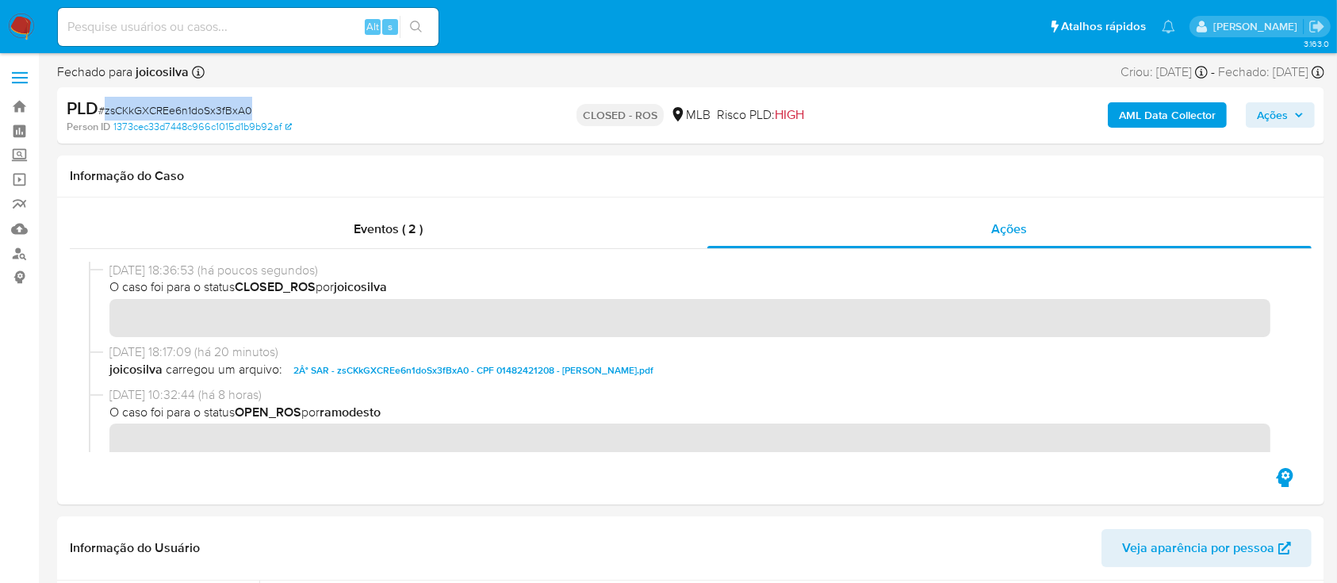
click at [25, 29] on img at bounding box center [21, 26] width 27 height 27
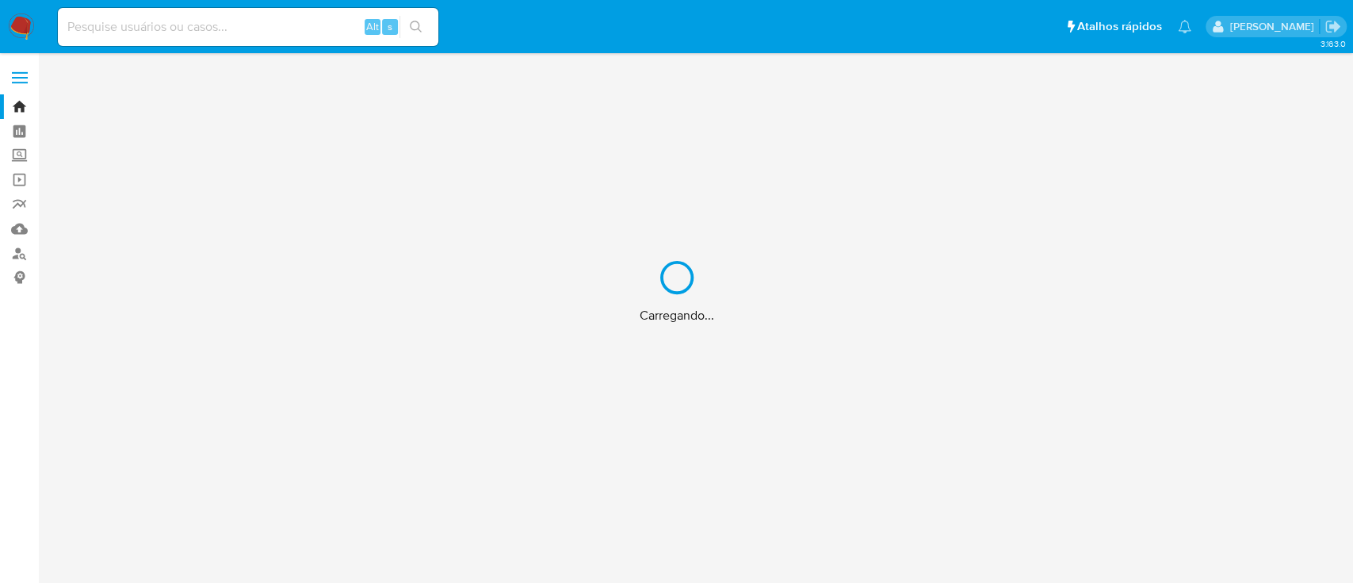
click at [21, 131] on div "Carregando..." at bounding box center [676, 291] width 1353 height 583
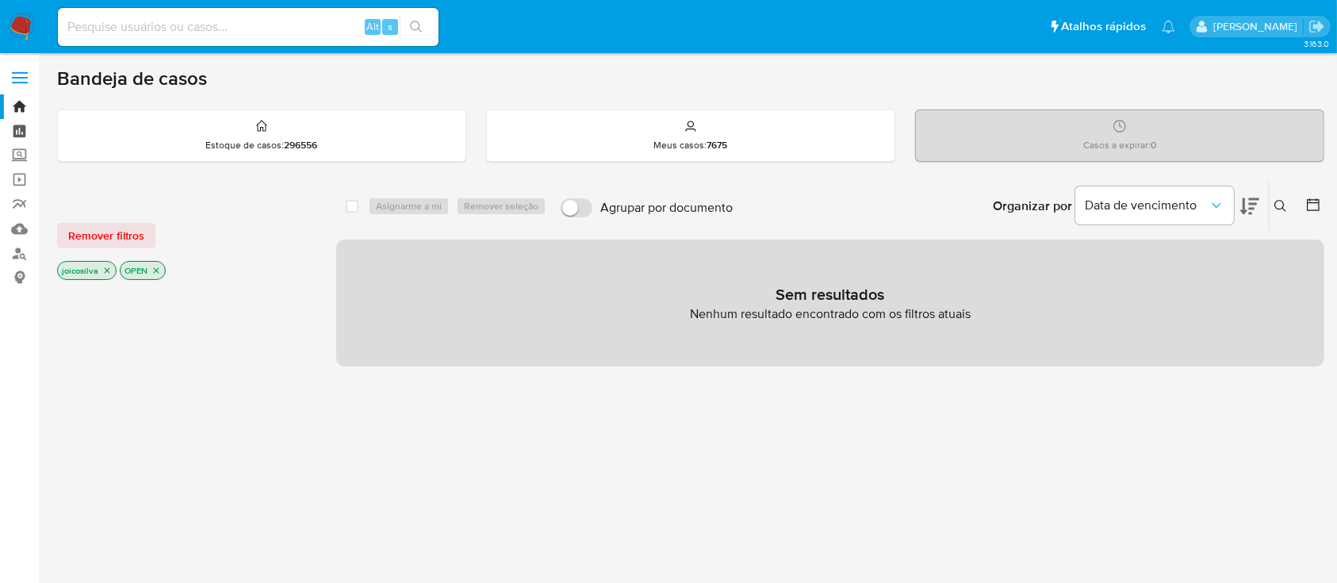
click at [15, 130] on link "Painel" at bounding box center [94, 131] width 189 height 25
